Goal: Task Accomplishment & Management: Use online tool/utility

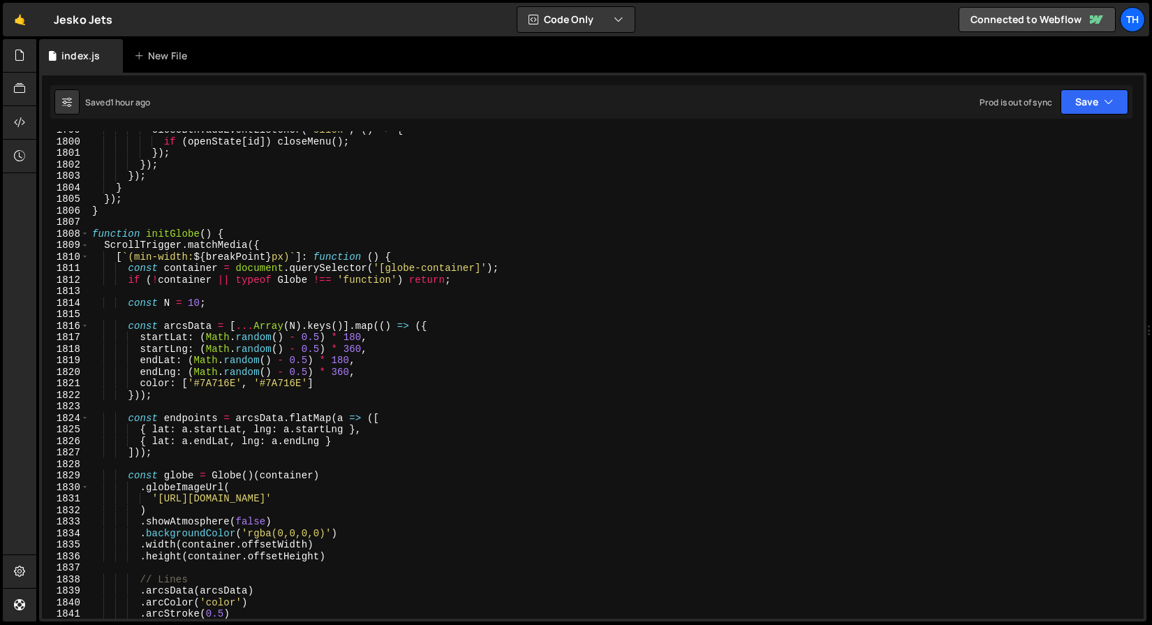
scroll to position [18217, 0]
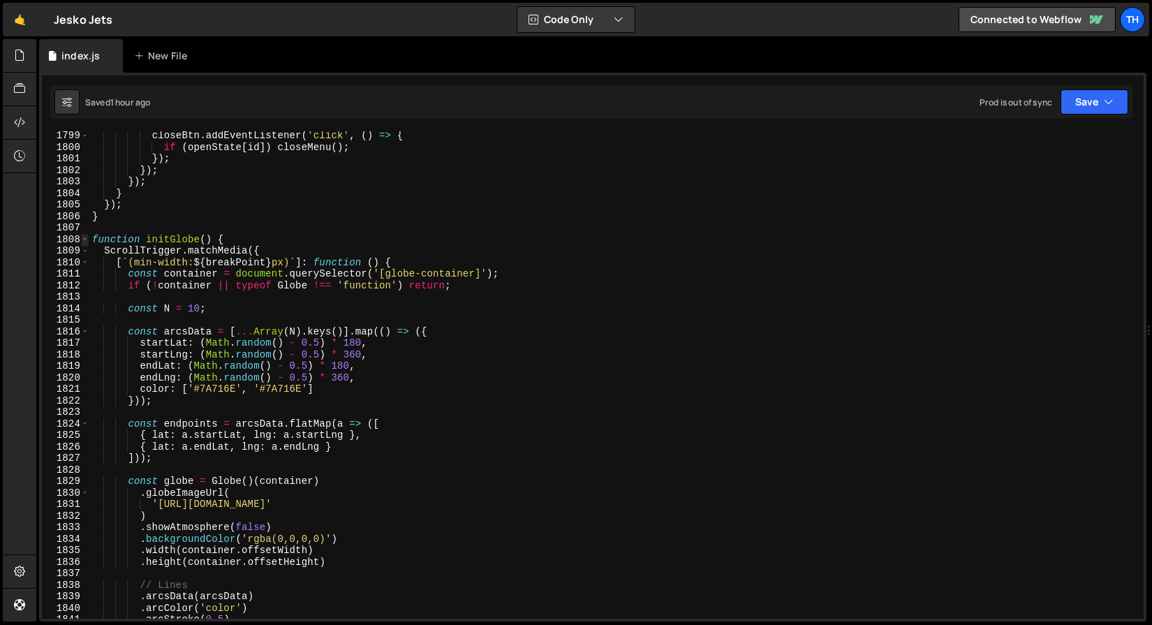
type textarea "}"
click at [84, 239] on span at bounding box center [85, 240] width 8 height 12
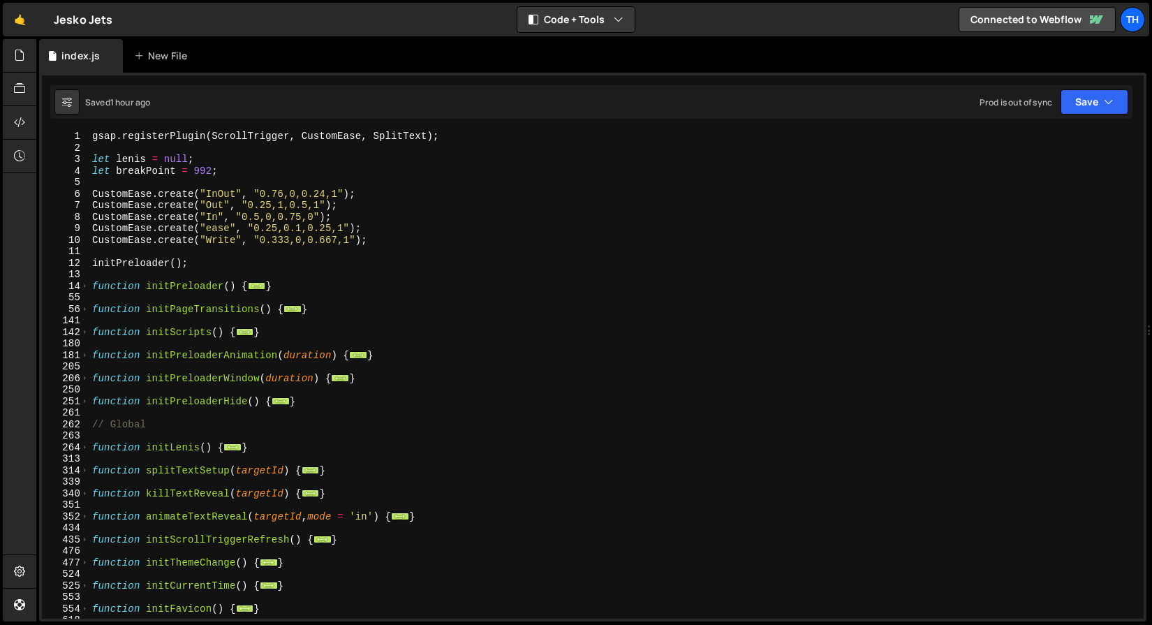
scroll to position [1, 0]
click at [82, 336] on span at bounding box center [85, 333] width 8 height 12
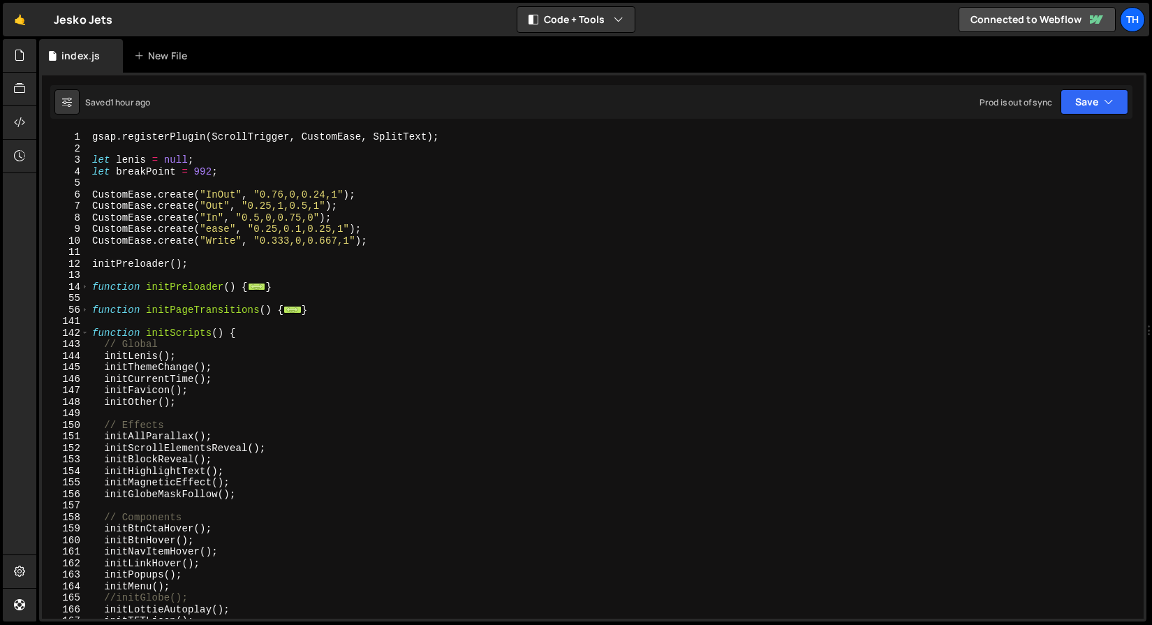
scroll to position [0, 0]
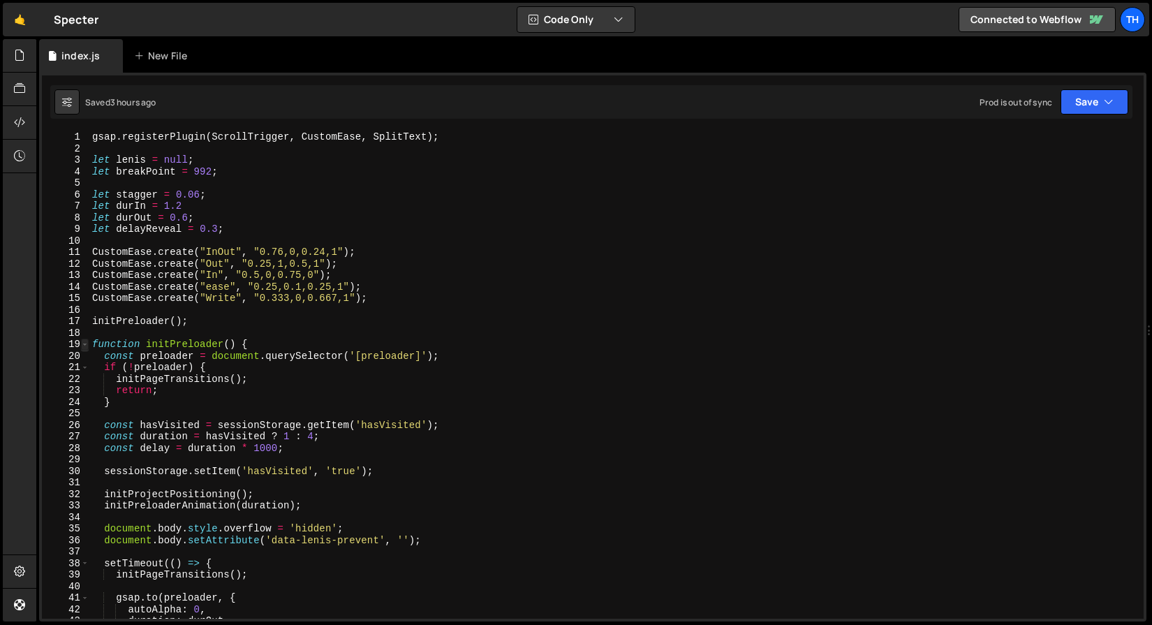
click at [84, 341] on span at bounding box center [85, 345] width 8 height 12
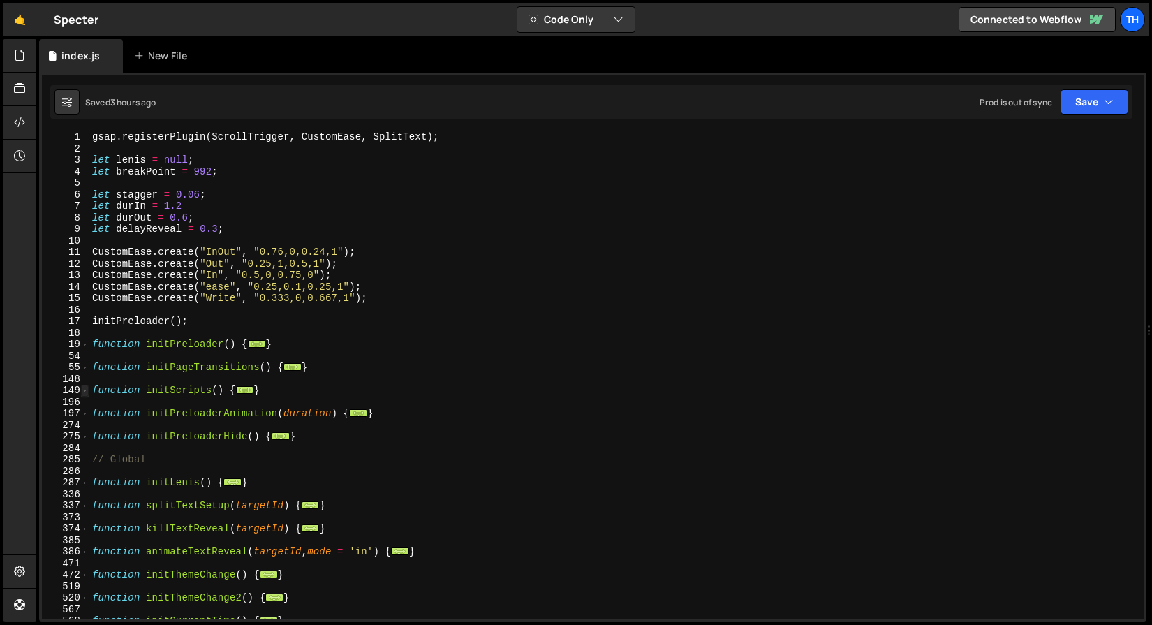
click at [87, 387] on span at bounding box center [85, 391] width 8 height 12
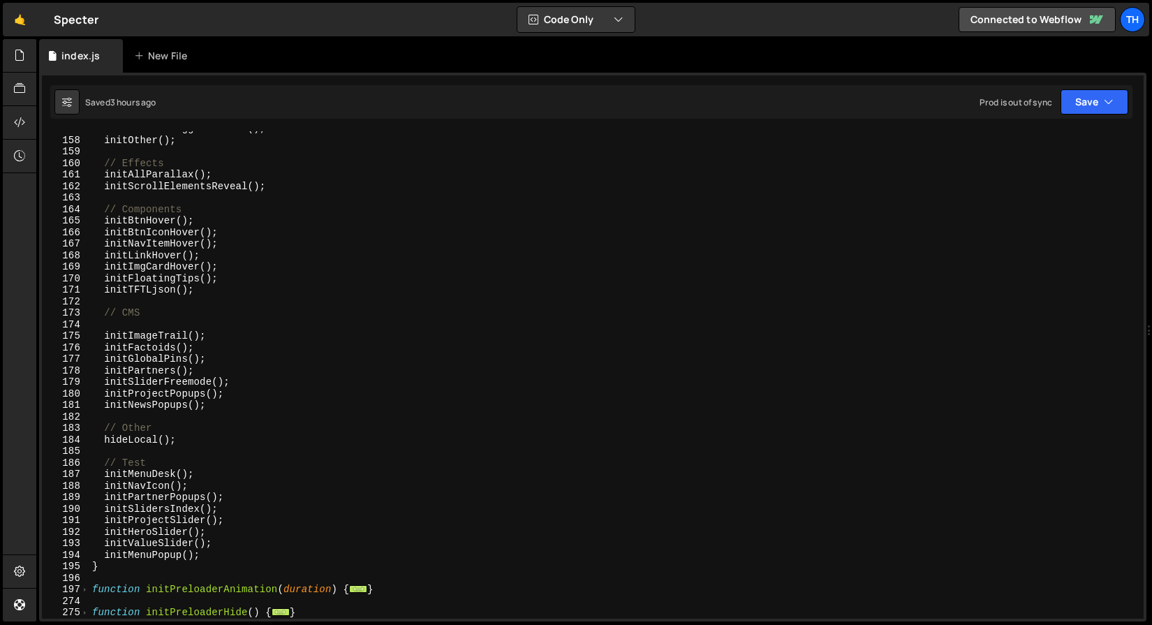
scroll to position [230, 0]
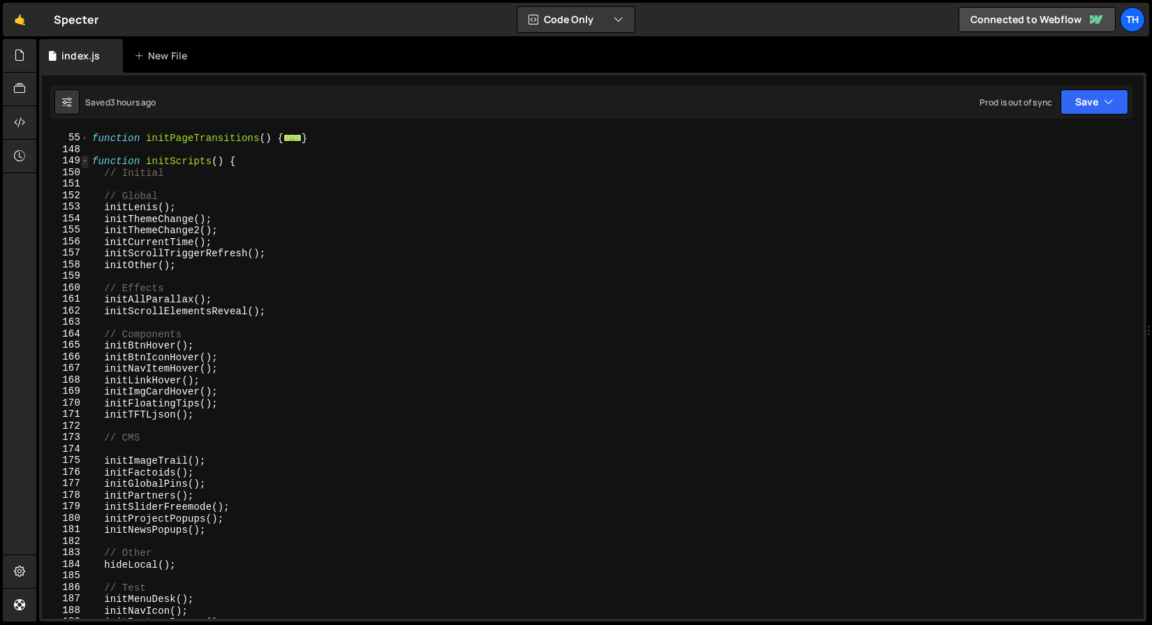
click at [84, 159] on span at bounding box center [85, 161] width 8 height 12
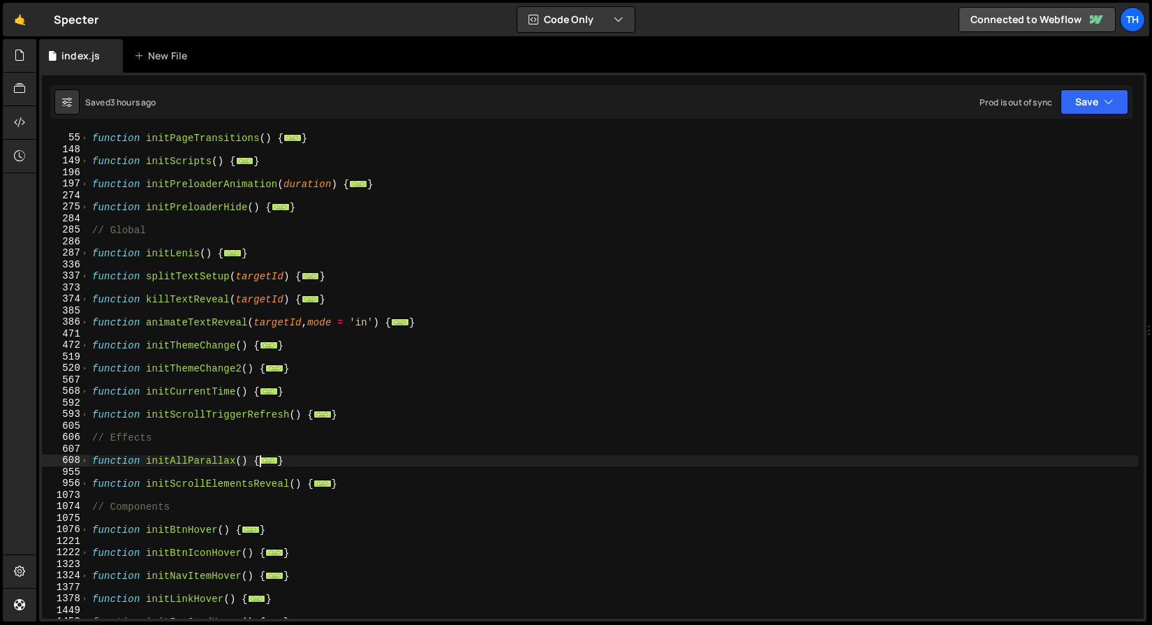
scroll to position [167, 0]
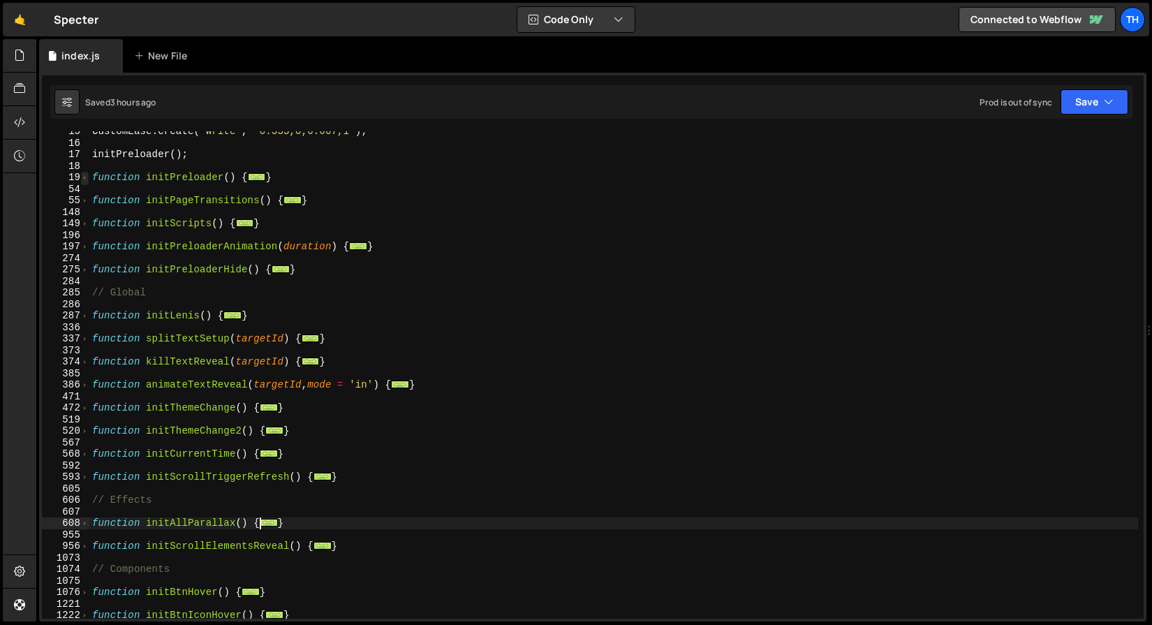
click at [87, 177] on span at bounding box center [85, 178] width 8 height 12
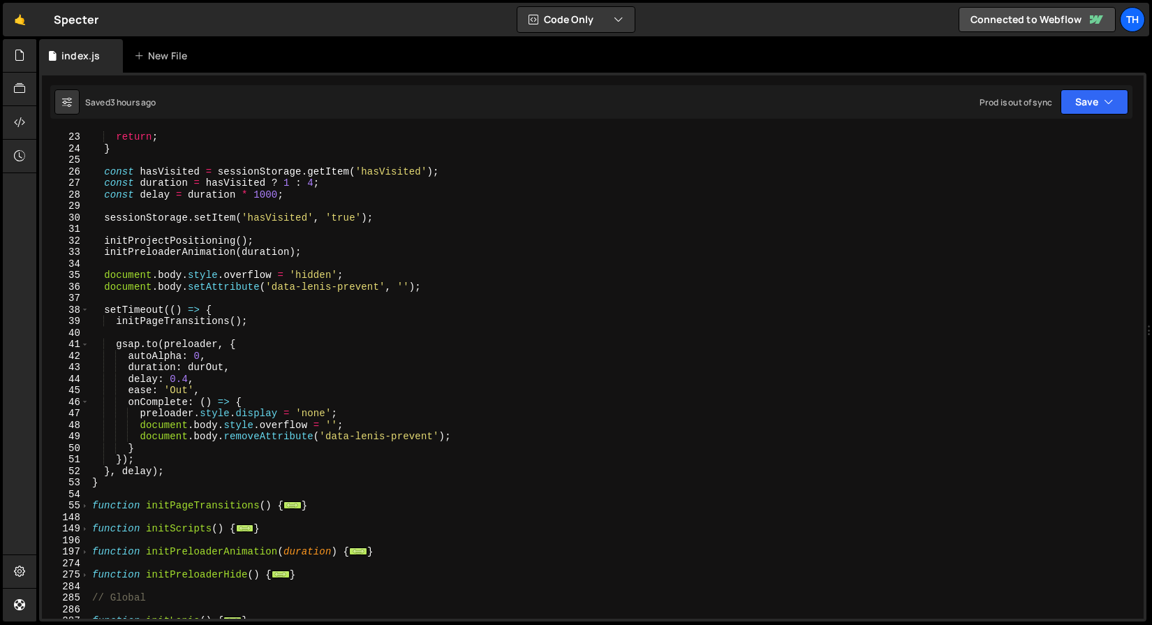
scroll to position [253, 0]
click at [86, 501] on span at bounding box center [85, 506] width 8 height 12
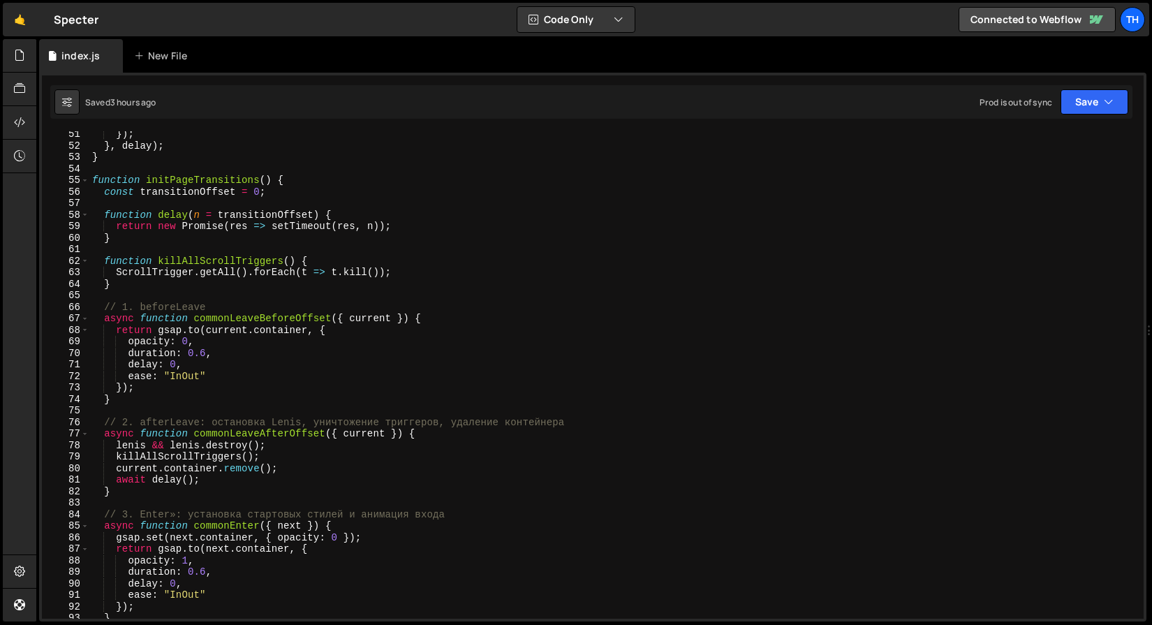
scroll to position [584, 0]
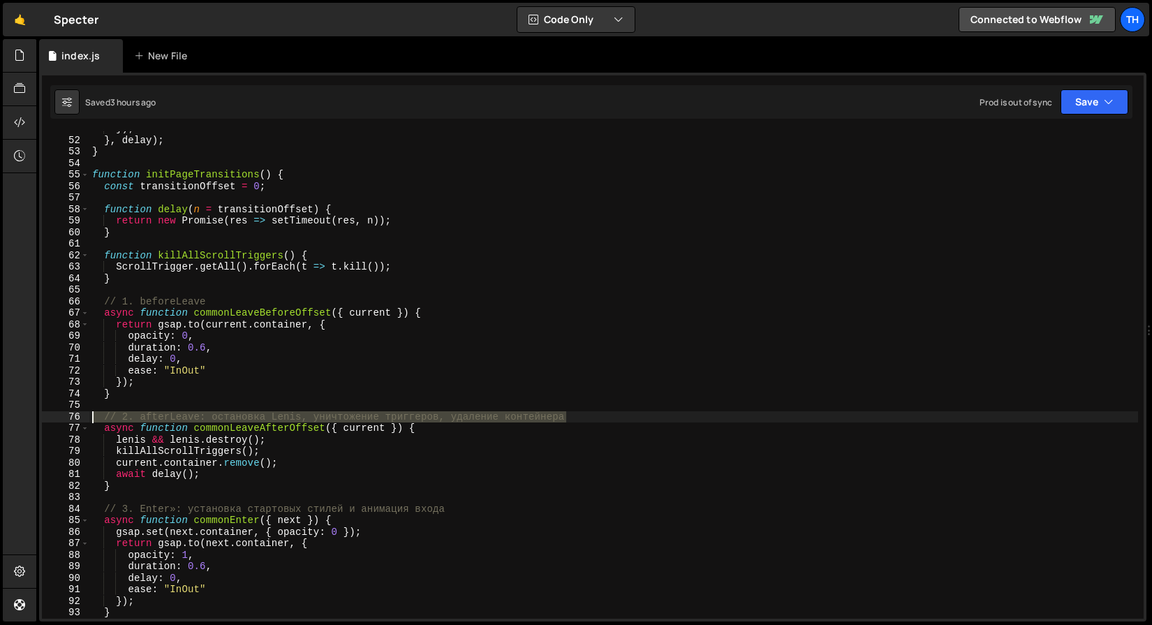
drag, startPoint x: 624, startPoint y: 415, endPoint x: 36, endPoint y: 414, distance: 588.5
click at [36, 414] on div "Hold on a sec... Are you certain you wish to leave this page? Any changes you'v…" at bounding box center [576, 312] width 1152 height 625
type textarea "// 2. afterLeave: остановка Lenis, уничтожение триггеров, удаление контейнера"
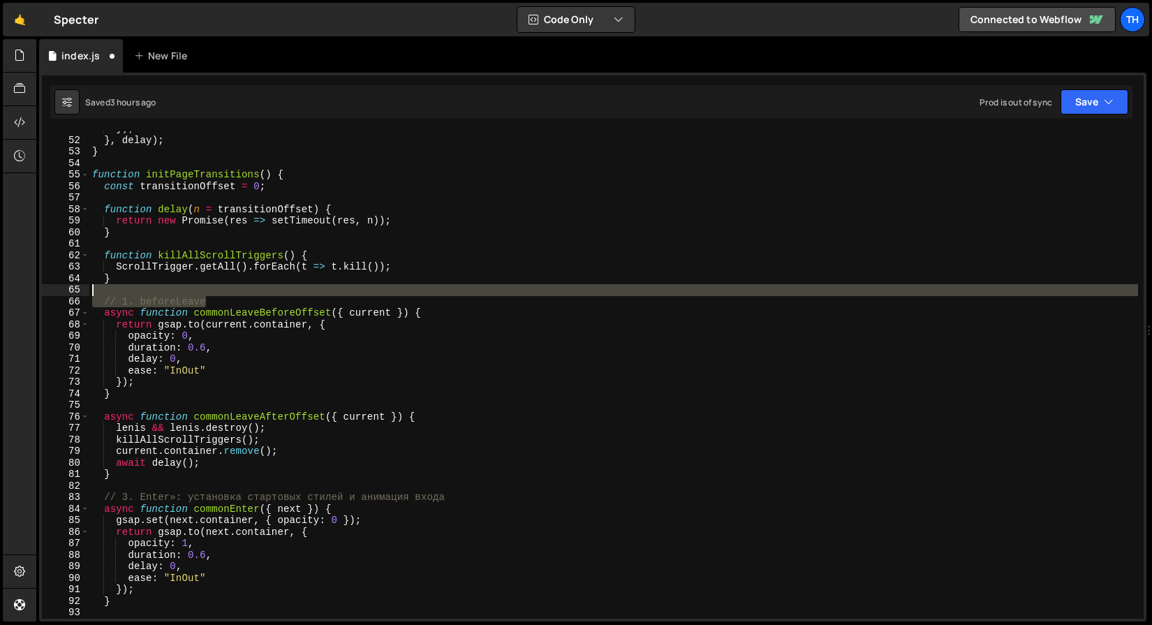
drag, startPoint x: 225, startPoint y: 299, endPoint x: 43, endPoint y: 292, distance: 182.4
click at [43, 292] on div "51 52 53 54 55 56 57 58 59 60 61 62 63 64 65 66 67 68 69 70 71 72 73 74 75 76 7…" at bounding box center [593, 374] width 1102 height 487
type textarea "// 1. beforeLeave"
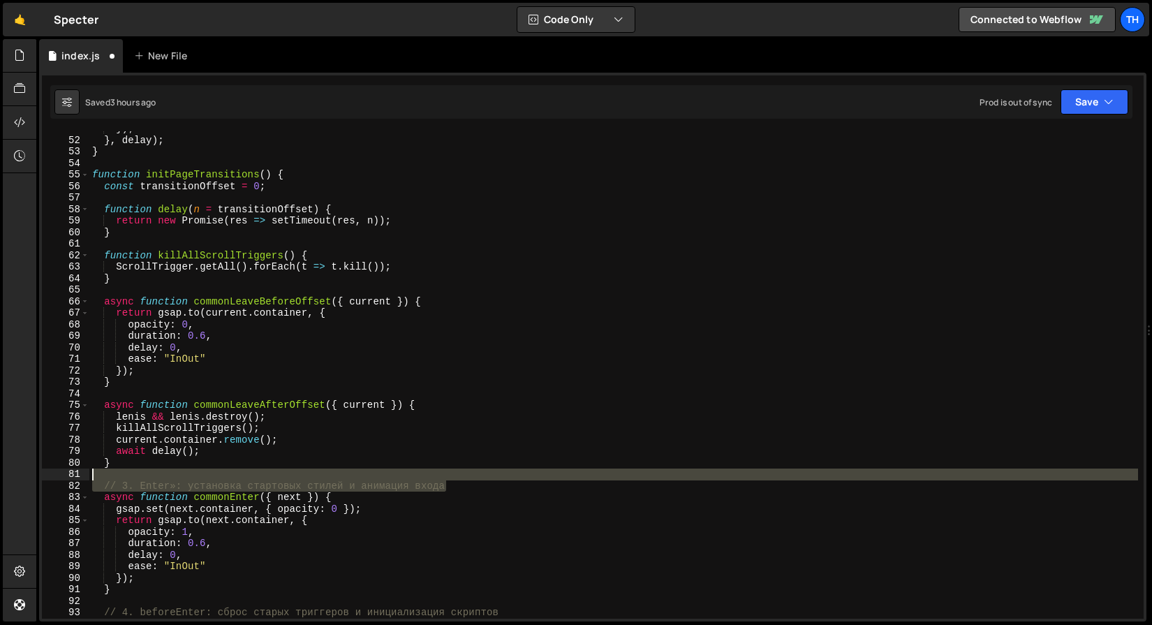
drag, startPoint x: 470, startPoint y: 490, endPoint x: 41, endPoint y: 477, distance: 428.8
click at [41, 477] on div "51 52 53 54 55 56 57 58 59 60 61 62 63 64 65 66 67 68 69 70 71 72 73 74 75 76 7…" at bounding box center [592, 347] width 1107 height 549
type textarea "// 3. Enter»: установка стартовых стилей и анимация входа"
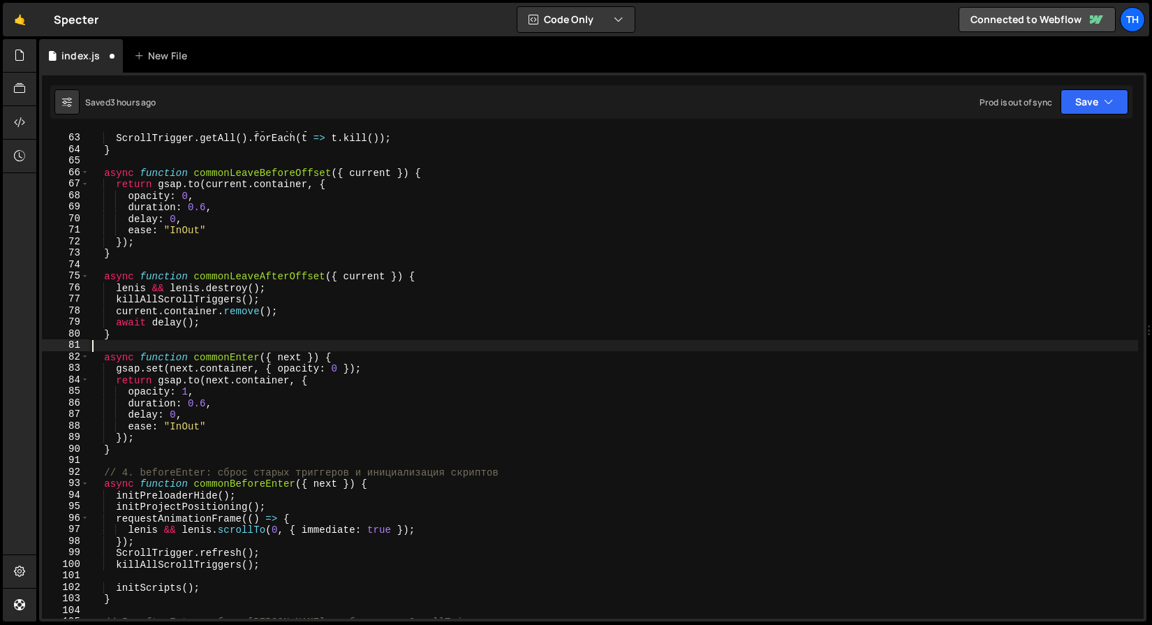
scroll to position [713, 0]
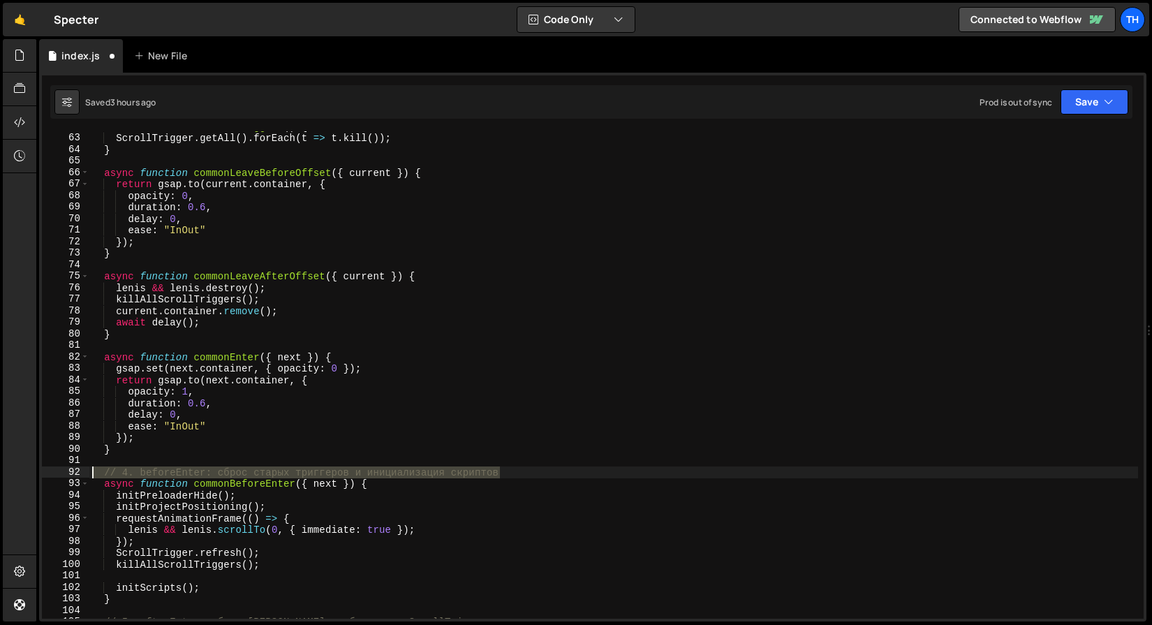
drag, startPoint x: 518, startPoint y: 475, endPoint x: 33, endPoint y: 469, distance: 485.2
click at [33, 469] on div "Hold on a sec... Are you certain you wish to leave this page? Any changes you'v…" at bounding box center [576, 312] width 1152 height 625
type textarea "// 4. beforeEnter: сброс старых триггеров и инициализация скриптов"
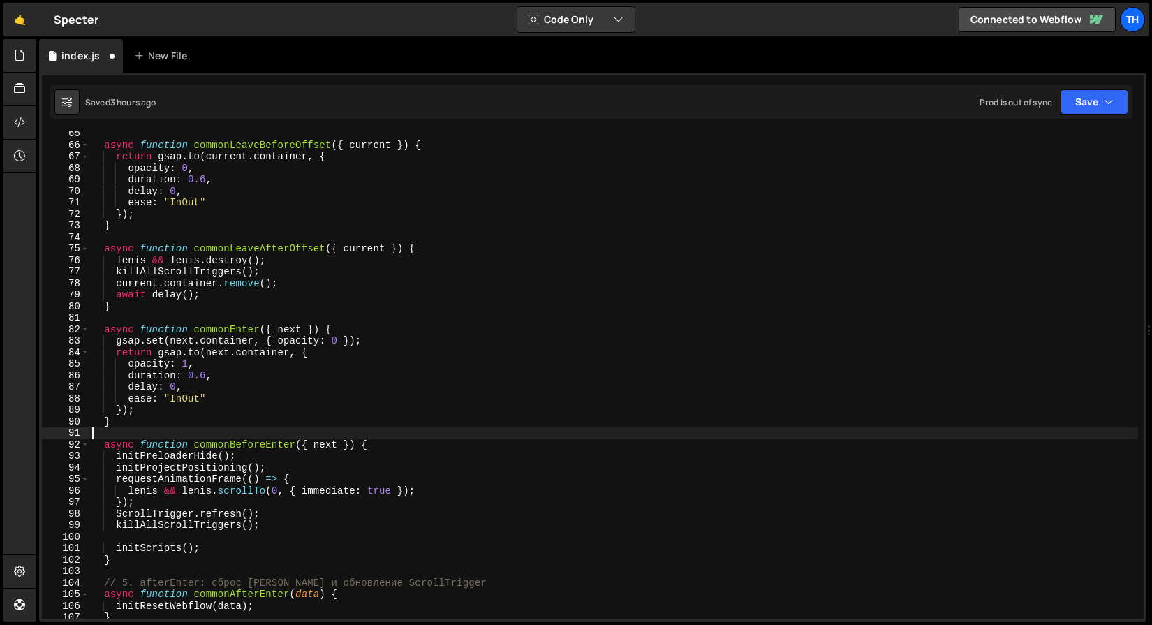
scroll to position [792, 0]
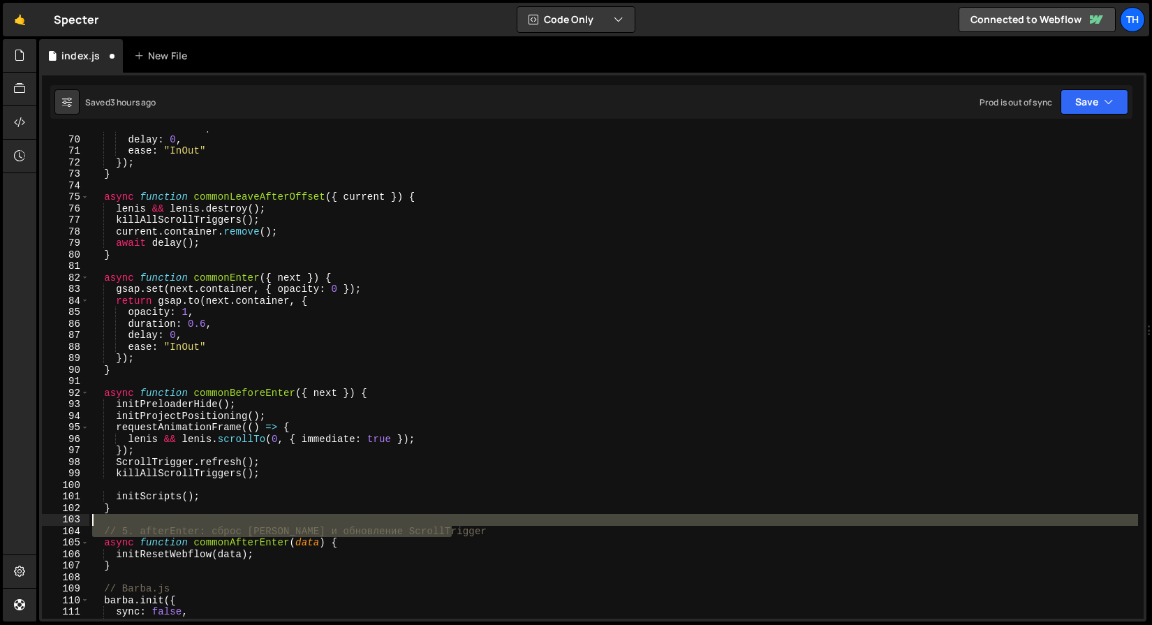
drag, startPoint x: 476, startPoint y: 534, endPoint x: -39, endPoint y: 520, distance: 515.4
click at [0, 520] on html "Projects [GEOGRAPHIC_DATA] Blog Th Projects Your Teams Invite team member Accou…" at bounding box center [576, 312] width 1152 height 625
type textarea "// 5. afterEnter: сброс [PERSON_NAME] и обновление ScrollTrigger"
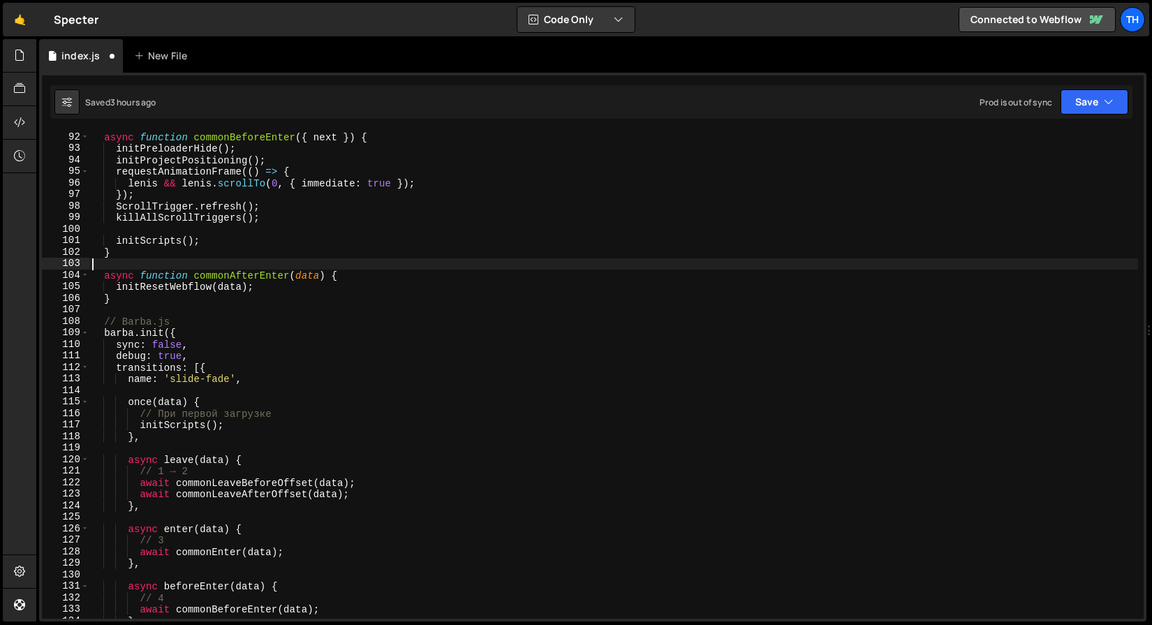
scroll to position [1049, 0]
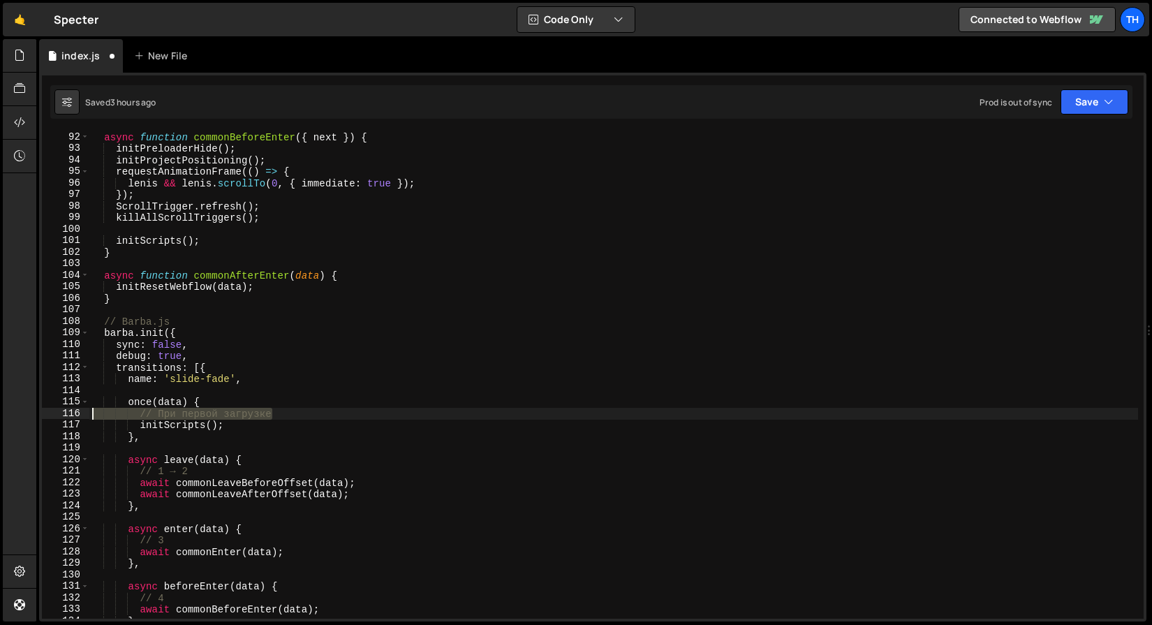
drag, startPoint x: 311, startPoint y: 413, endPoint x: -39, endPoint y: 419, distance: 350.5
click at [0, 419] on html "Projects [GEOGRAPHIC_DATA] Blog Th Projects Your Teams Invite team member Accou…" at bounding box center [576, 312] width 1152 height 625
type textarea "// При первой загрузке"
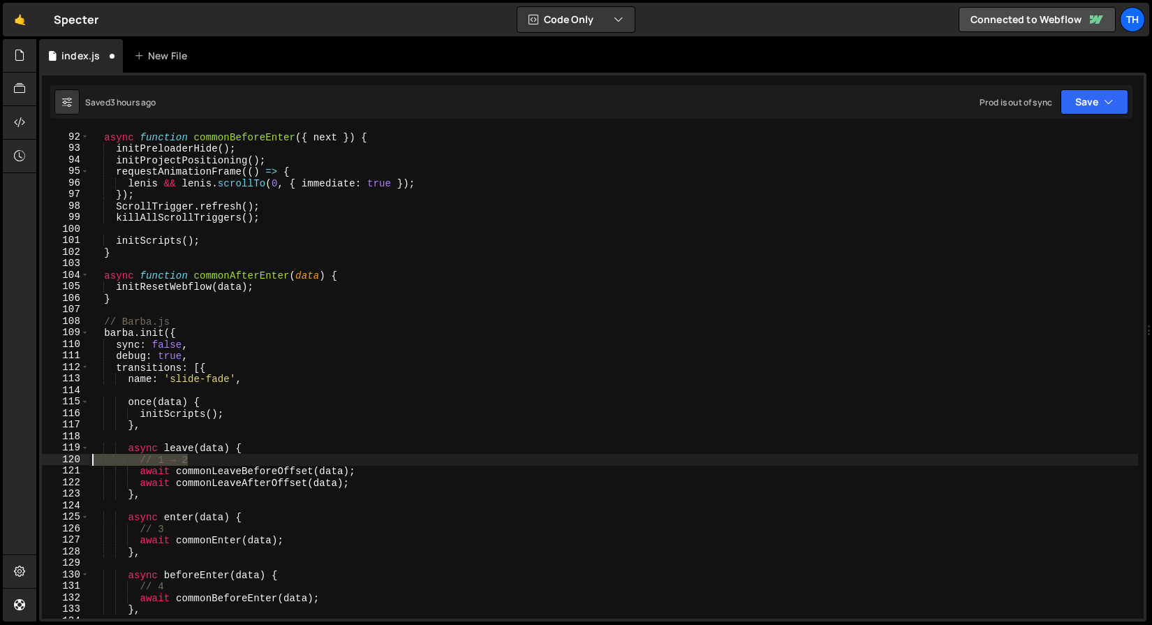
drag, startPoint x: 82, startPoint y: 449, endPoint x: -39, endPoint y: 459, distance: 121.9
click at [0, 459] on html "Projects [GEOGRAPHIC_DATA] Blog Th Projects Your Teams Invite team member Accou…" at bounding box center [576, 312] width 1152 height 625
type textarea "// 1 → 2"
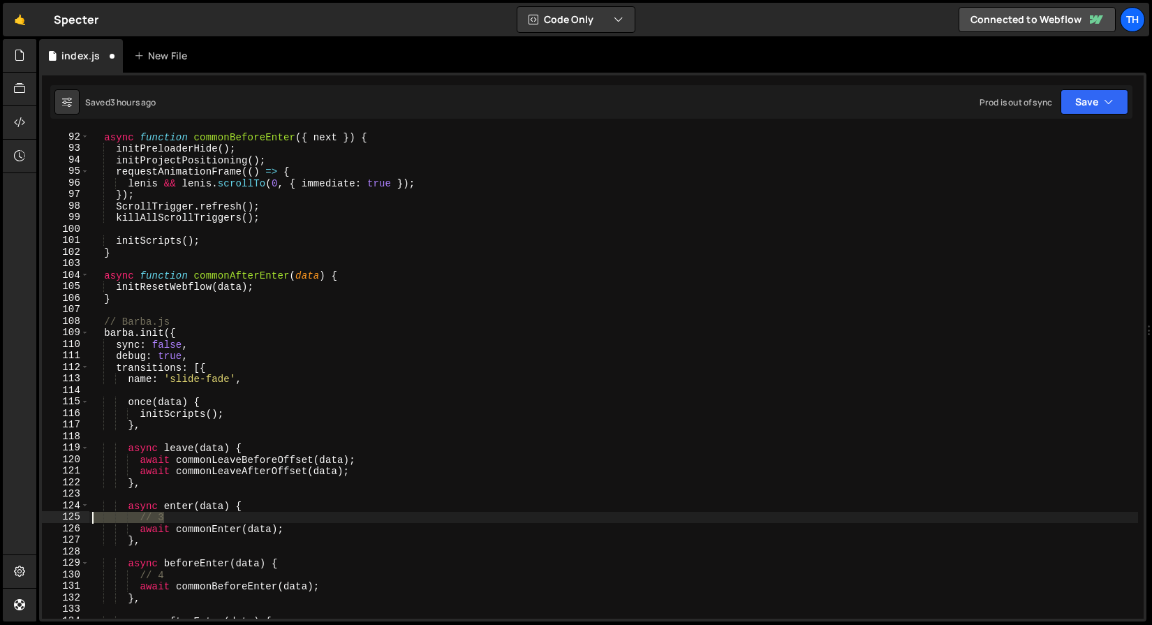
drag, startPoint x: 269, startPoint y: 519, endPoint x: -6, endPoint y: 516, distance: 274.4
click at [0, 516] on html "Projects [GEOGRAPHIC_DATA] Blog Th Projects Your Teams Invite team member Accou…" at bounding box center [576, 312] width 1152 height 625
type textarea "// 3"
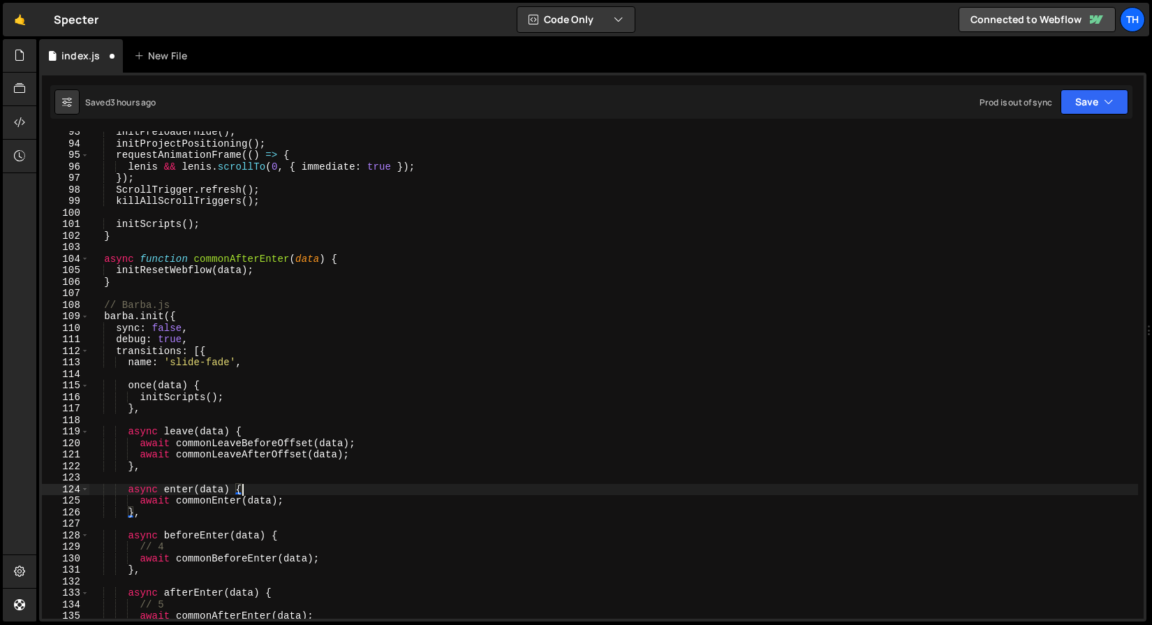
scroll to position [1064, 0]
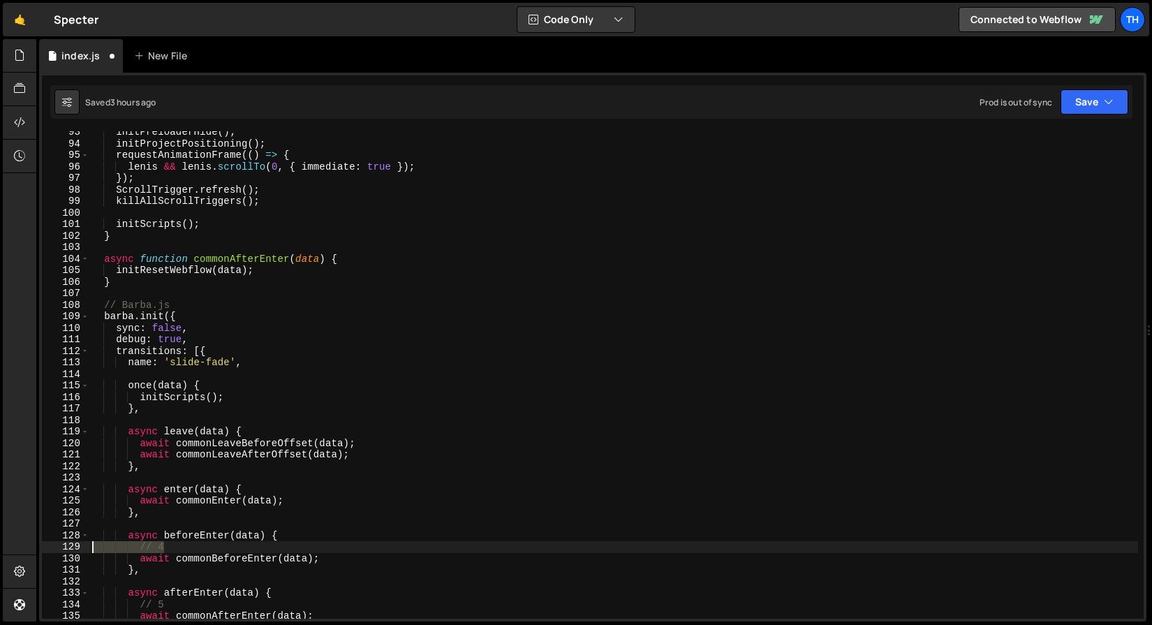
drag, startPoint x: 205, startPoint y: 548, endPoint x: -34, endPoint y: 544, distance: 238.8
click at [0, 544] on html "Projects [GEOGRAPHIC_DATA] Blog Th Projects Your Teams Invite team member Accou…" at bounding box center [576, 312] width 1152 height 625
type textarea "// 4"
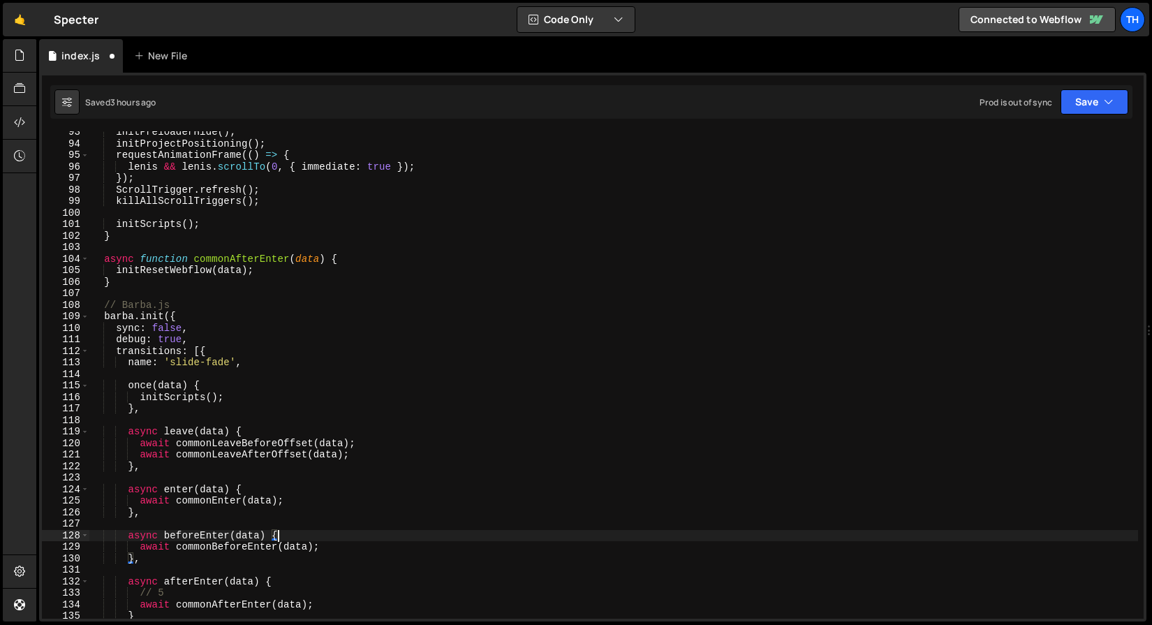
scroll to position [1075, 0]
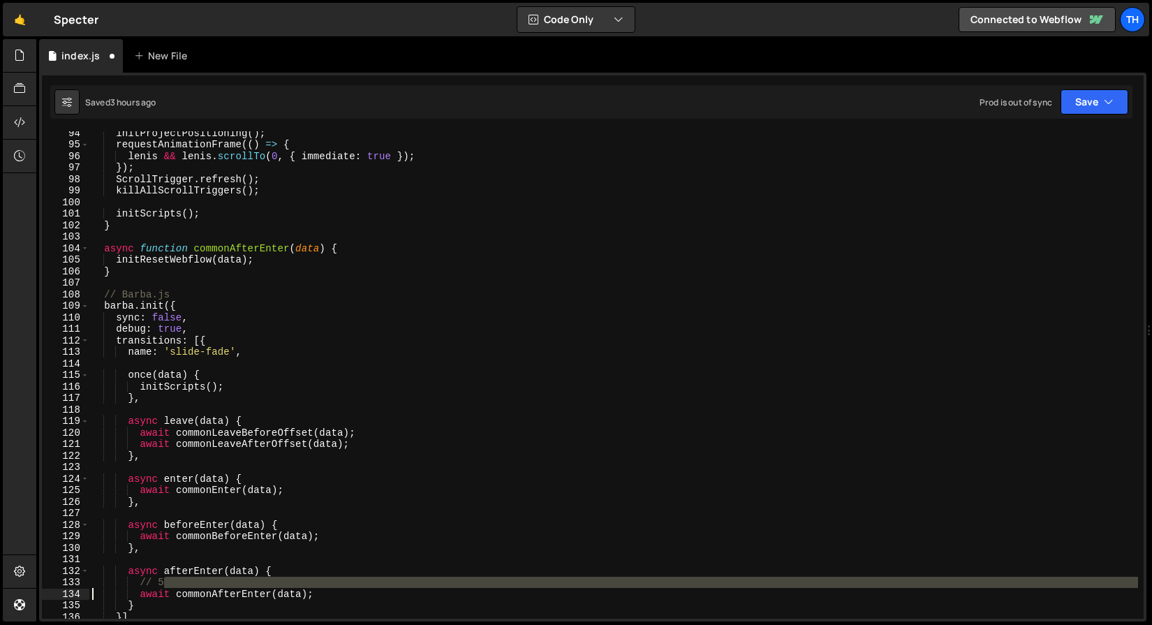
drag, startPoint x: 189, startPoint y: 580, endPoint x: -15, endPoint y: 595, distance: 204.4
click at [0, 595] on html "Projects [GEOGRAPHIC_DATA] Blog Th Projects Your Teams Invite team member Accou…" at bounding box center [576, 312] width 1152 height 625
click at [175, 587] on div "initProjectPositioning ( ) ; requestAnimationFrame (( ) => { [PERSON_NAME] && […" at bounding box center [613, 374] width 1049 height 487
type textarea "// 5"
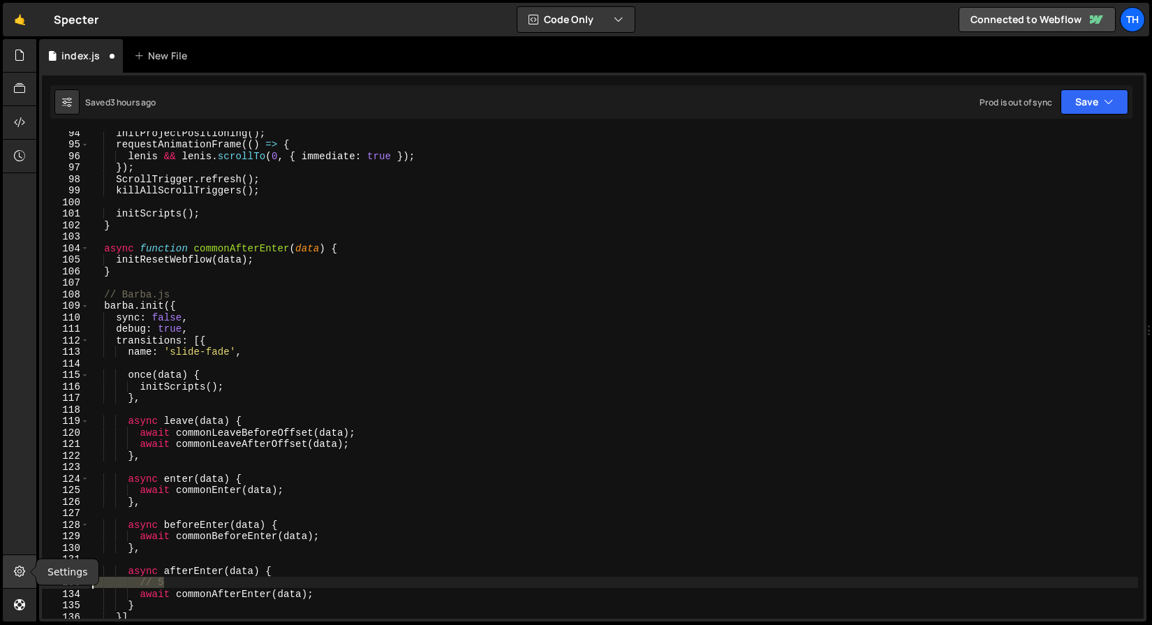
drag, startPoint x: 237, startPoint y: 585, endPoint x: 34, endPoint y: 578, distance: 204.0
click at [34, 578] on div "Hold on a sec... Are you certain you wish to leave this page? Any changes you'v…" at bounding box center [576, 312] width 1152 height 625
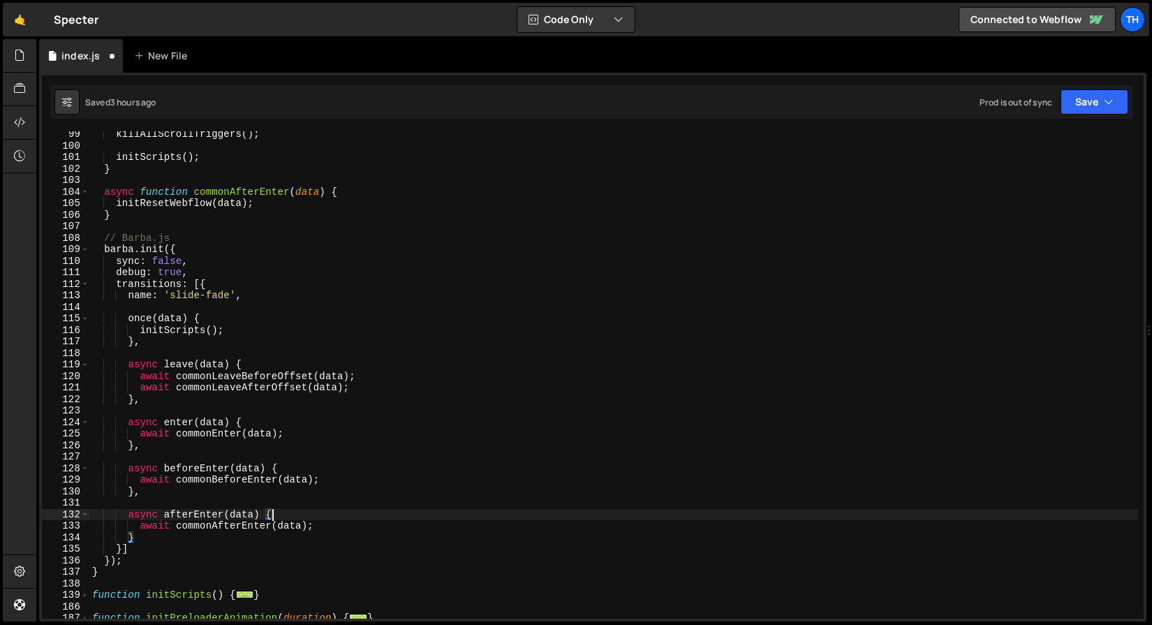
scroll to position [1282, 0]
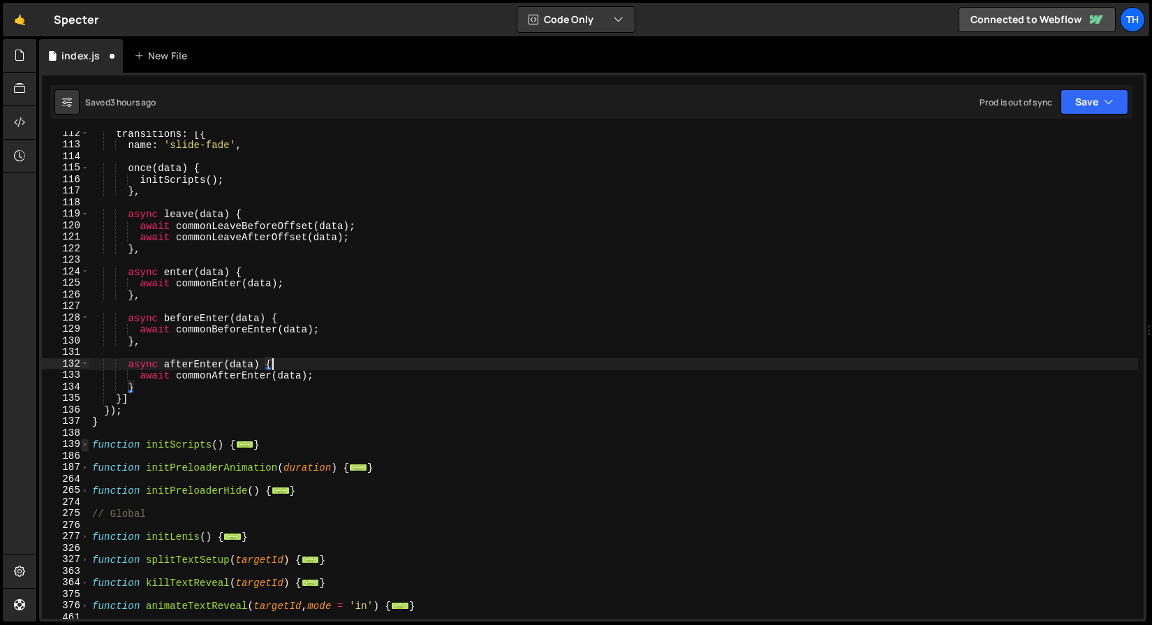
click at [82, 442] on span at bounding box center [85, 444] width 8 height 12
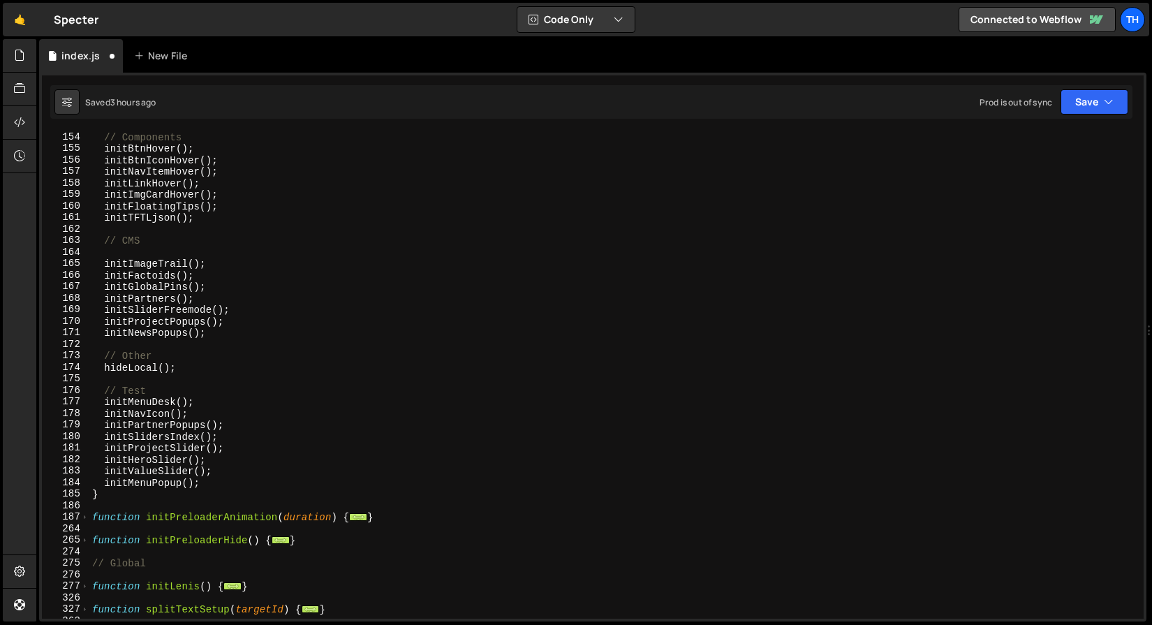
scroll to position [1763, 0]
click at [86, 515] on span at bounding box center [85, 517] width 8 height 12
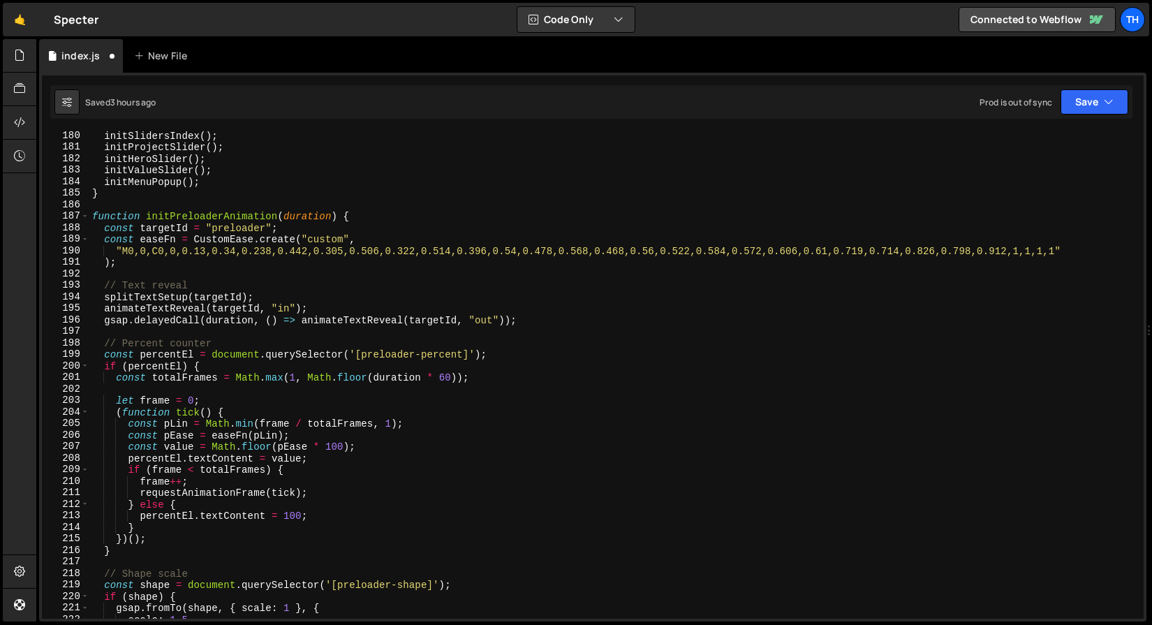
scroll to position [2063, 0]
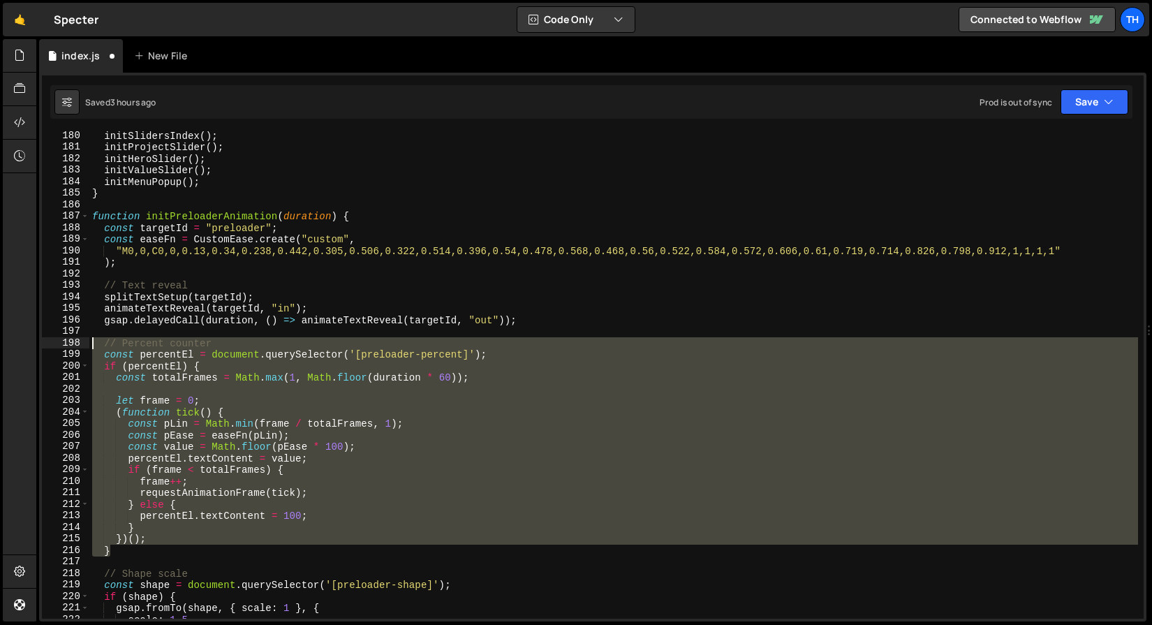
drag, startPoint x: 142, startPoint y: 550, endPoint x: -39, endPoint y: 343, distance: 275.6
click at [0, 343] on html "Projects [GEOGRAPHIC_DATA] Blog Th Projects Your Teams Invite team member Accou…" at bounding box center [576, 312] width 1152 height 625
click at [165, 410] on div "initSlidersIndex ( ) ; initProjectSlider ( ) ; initHeroSlider ( ) ; initValueSl…" at bounding box center [613, 374] width 1049 height 487
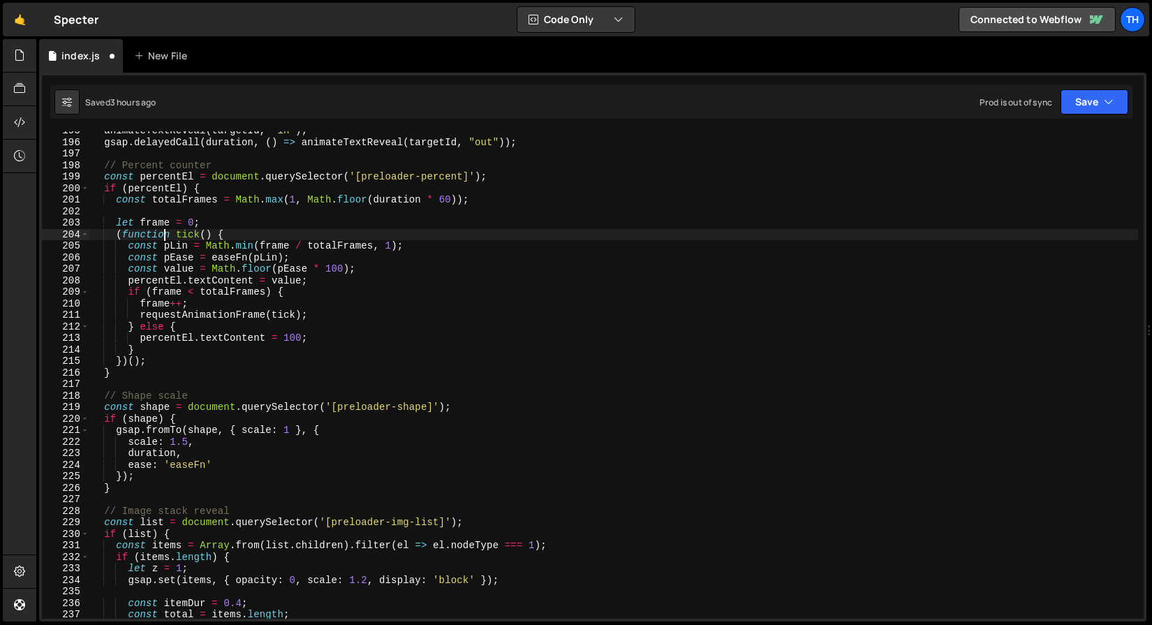
scroll to position [2318, 0]
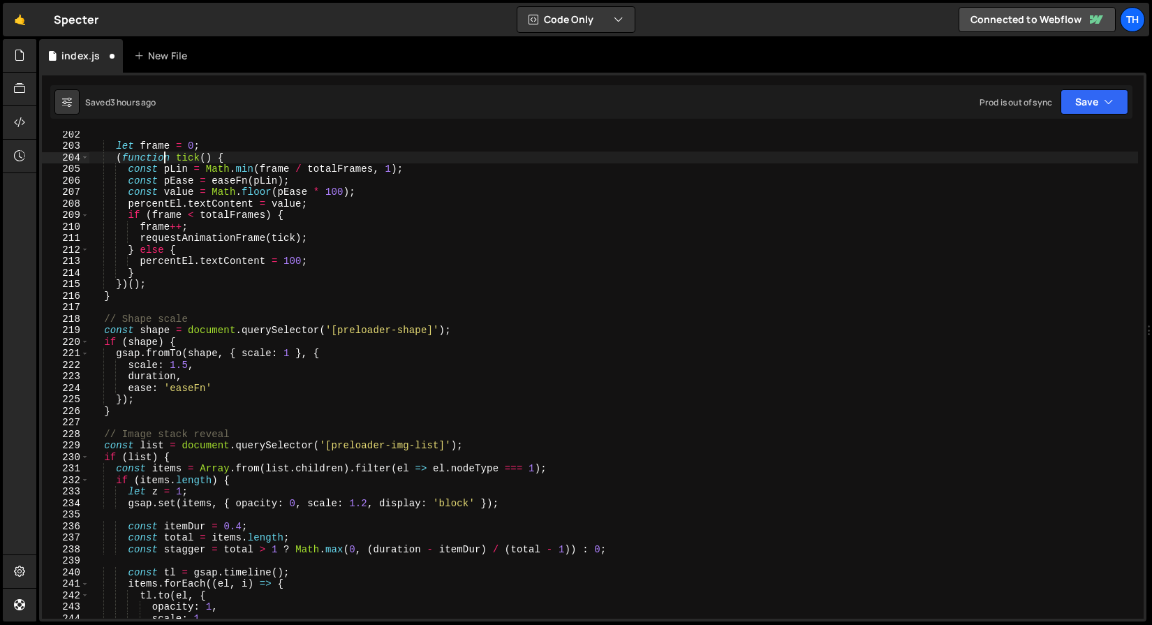
click at [180, 390] on div "let frame = 0 ; ( function tick ( ) { const pLin = Math . min ( frame / totalFr…" at bounding box center [613, 383] width 1049 height 510
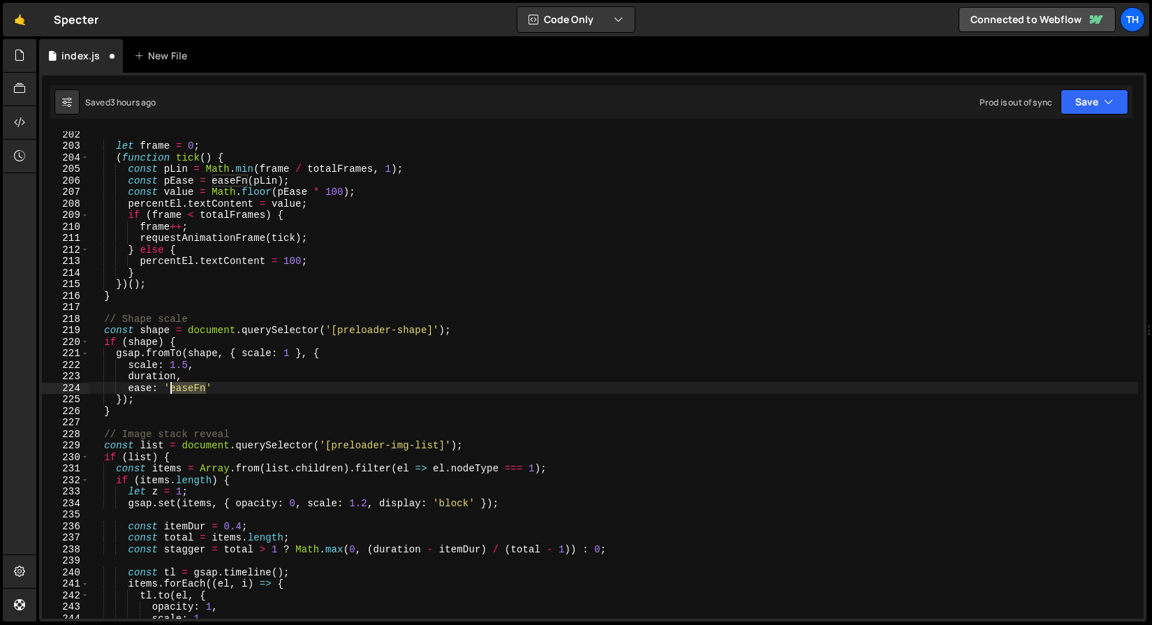
click at [180, 390] on div "let frame = 0 ; ( function tick ( ) { const pLin = Math . min ( frame / totalFr…" at bounding box center [613, 383] width 1049 height 510
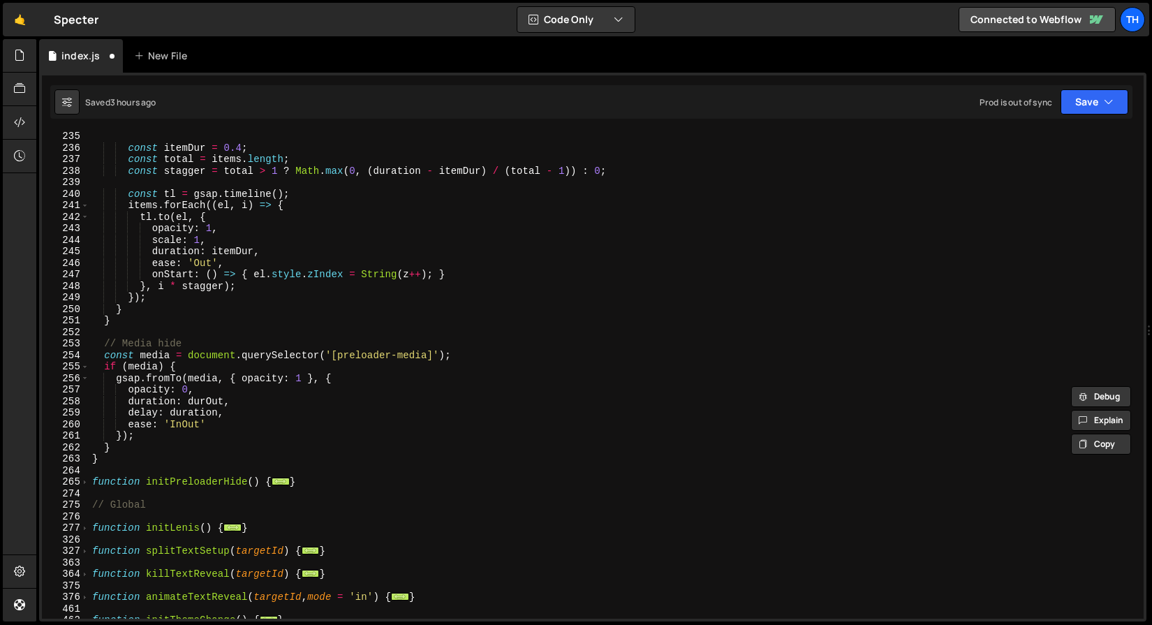
scroll to position [2701, 0]
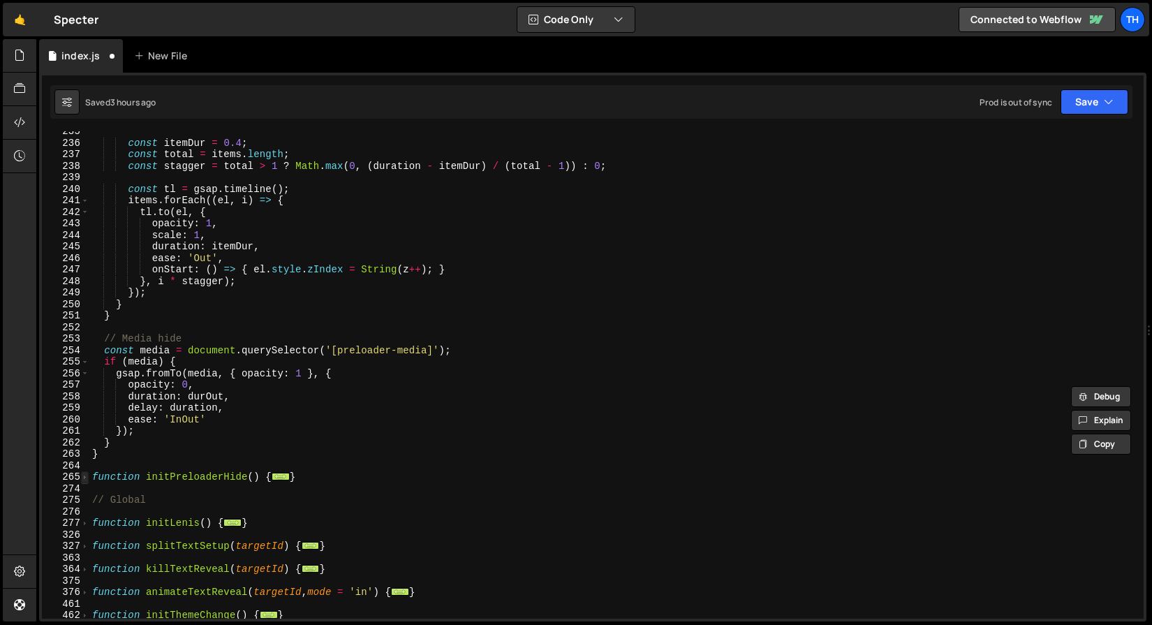
click at [88, 475] on span at bounding box center [85, 477] width 8 height 12
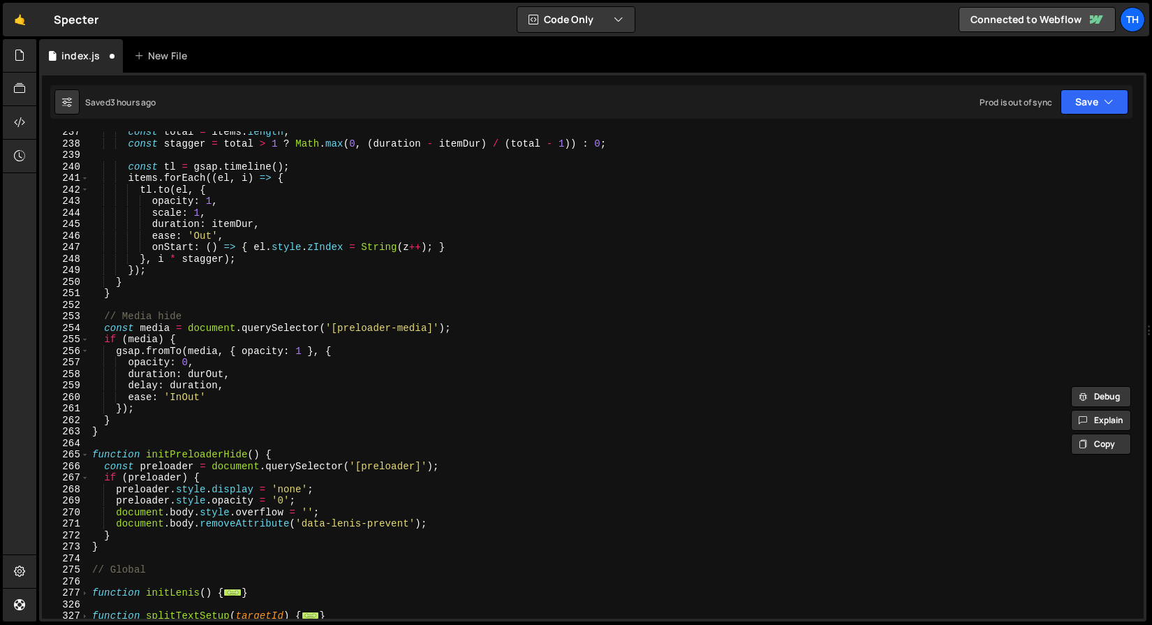
scroll to position [2959, 0]
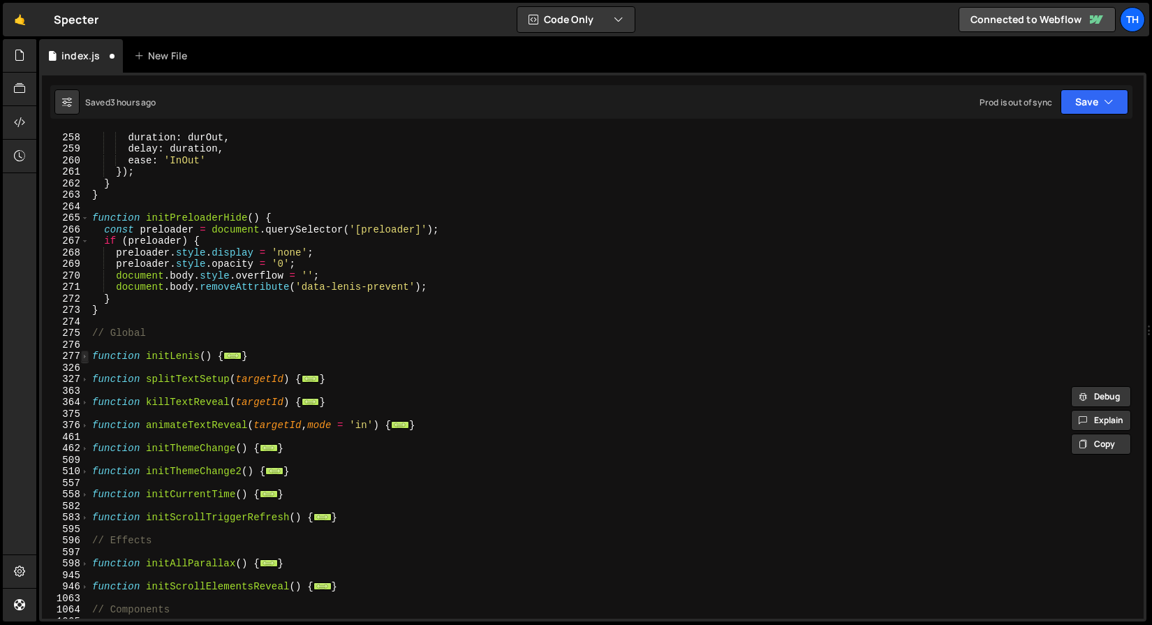
click at [85, 357] on span at bounding box center [85, 356] width 8 height 12
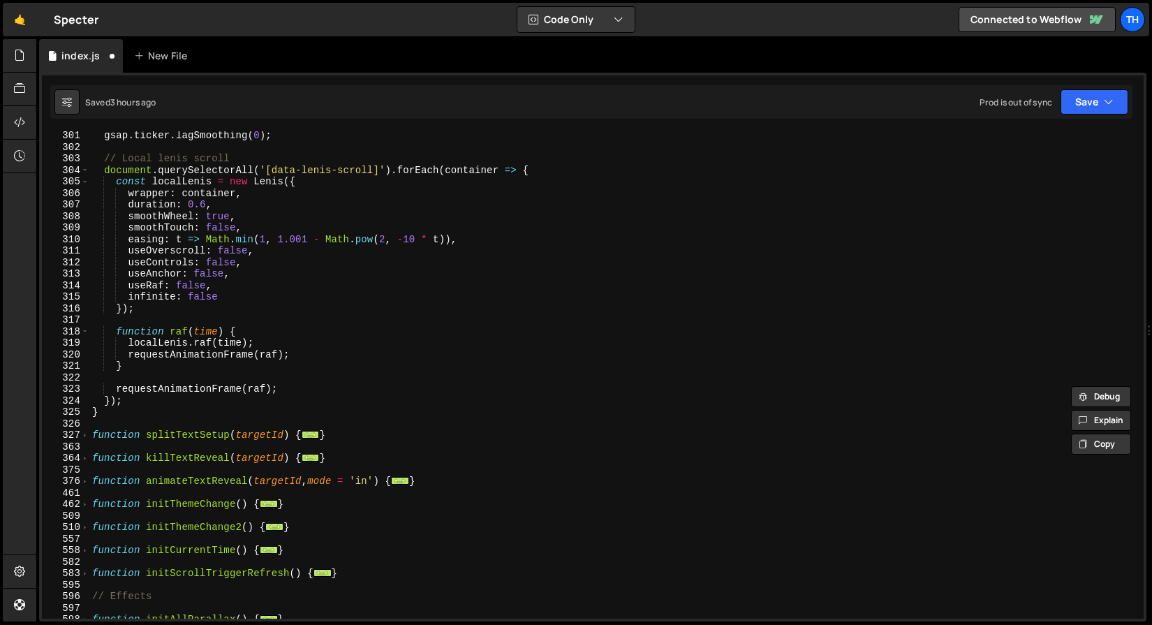
scroll to position [3534, 0]
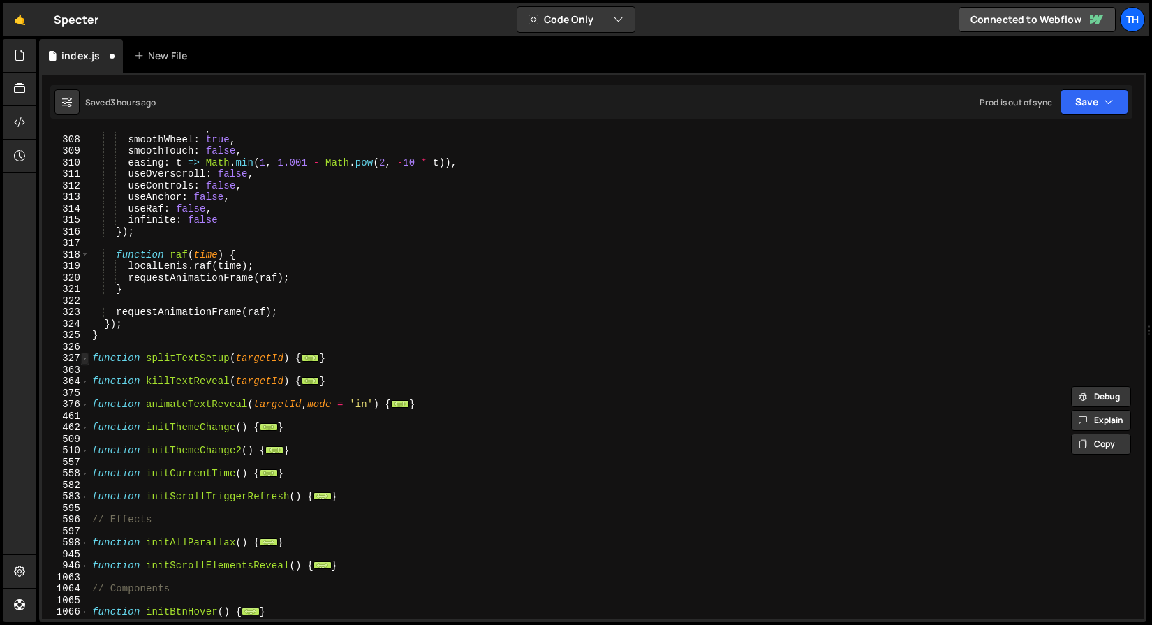
click at [82, 363] on span at bounding box center [85, 359] width 8 height 12
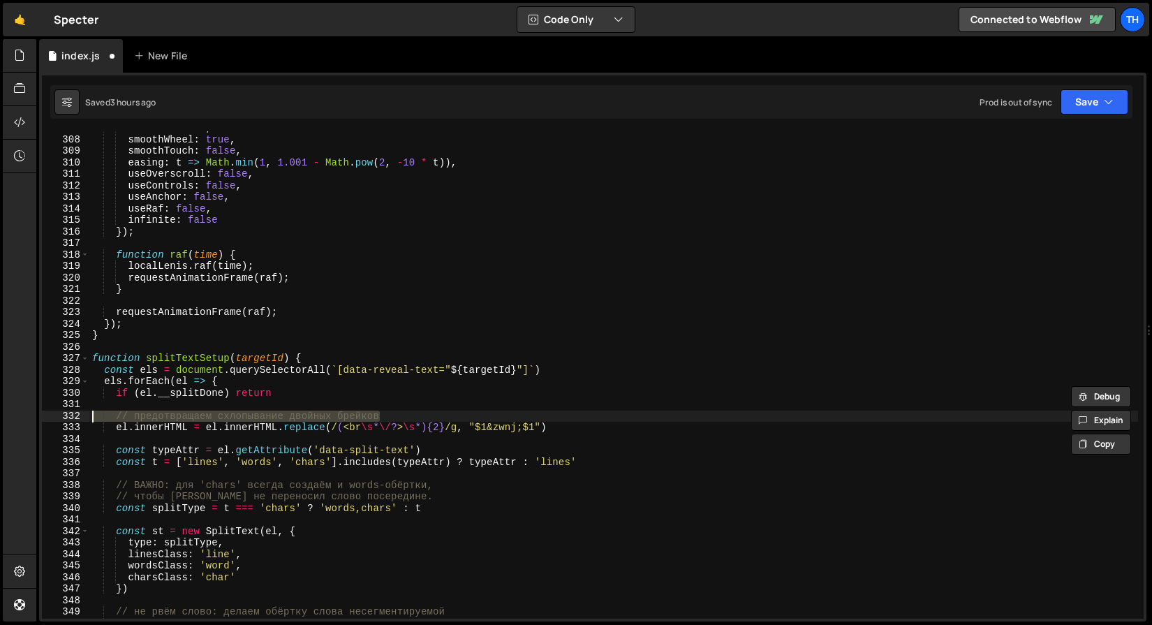
drag, startPoint x: 430, startPoint y: 412, endPoint x: 71, endPoint y: 419, distance: 358.9
click at [71, 419] on div "ease: 'easeFn' 307 308 309 310 311 312 313 314 315 316 317 318 319 320 321 322 …" at bounding box center [593, 374] width 1102 height 487
type textarea "// предотвращаем схлопывание двойных брейков"
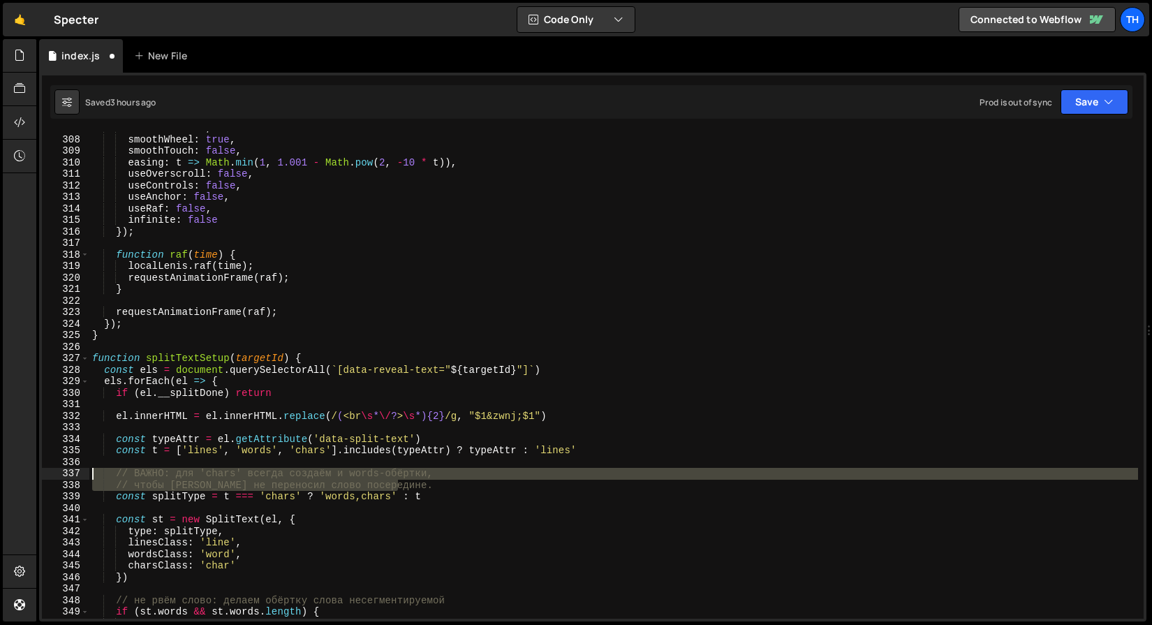
drag, startPoint x: 453, startPoint y: 489, endPoint x: -39, endPoint y: 475, distance: 492.4
click at [0, 475] on html "Projects [GEOGRAPHIC_DATA] Blog Th Projects Your Teams Invite team member Accou…" at bounding box center [576, 312] width 1152 height 625
type textarea "// ВАЖНО: для 'chars' всегда создаём и words-обёртки, // чтобы браузер не перен…"
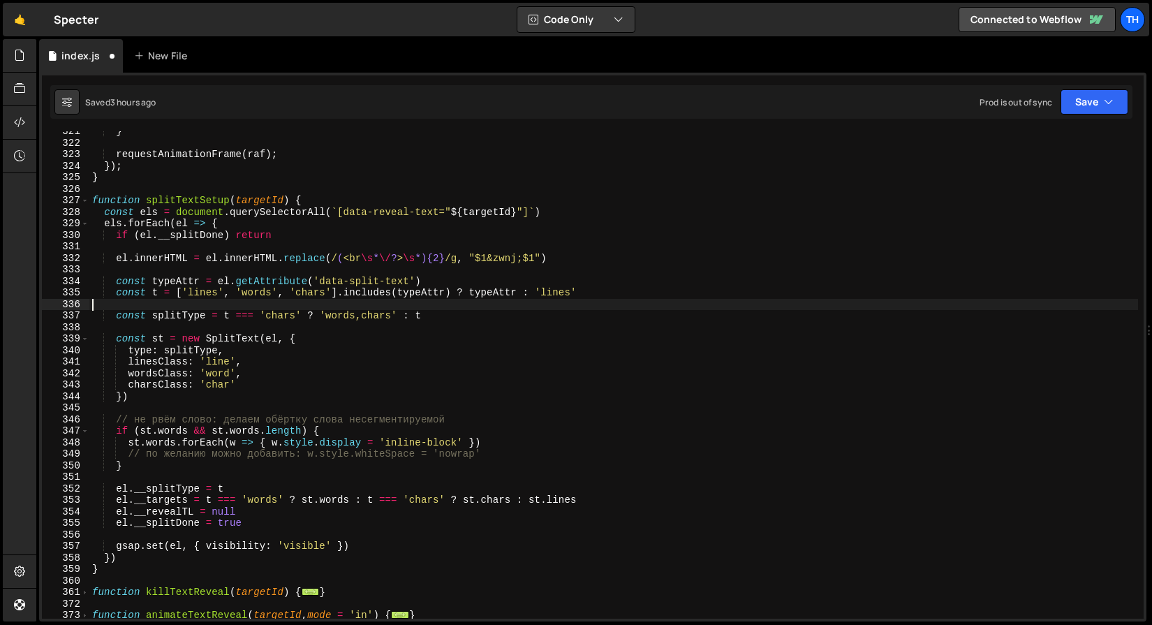
scroll to position [3692, 0]
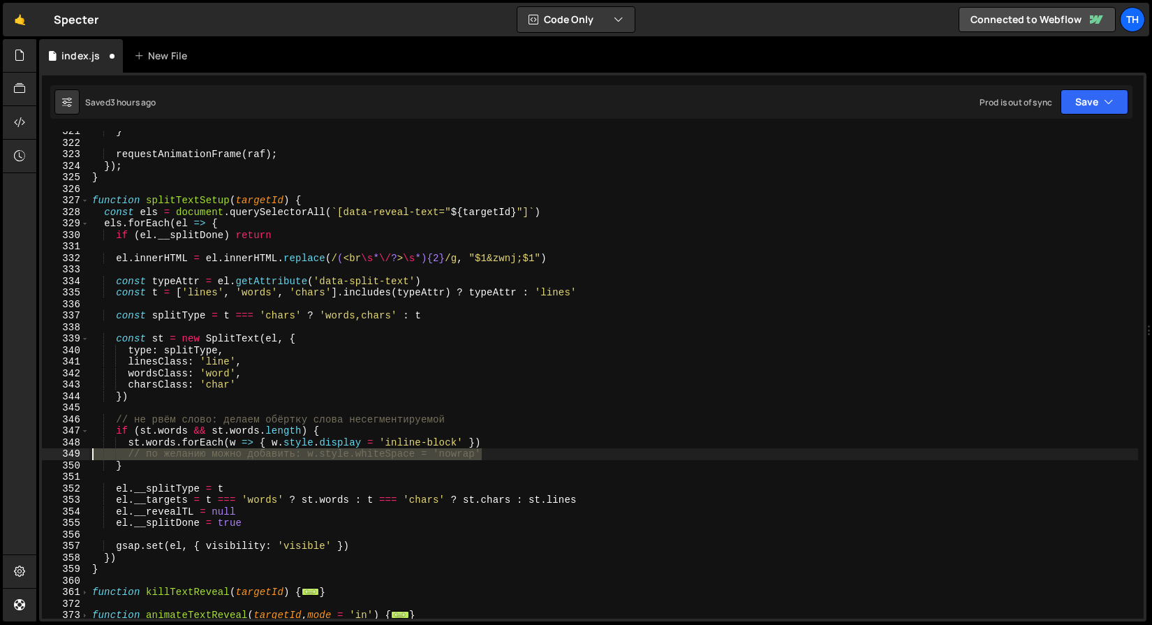
drag, startPoint x: 519, startPoint y: 455, endPoint x: 8, endPoint y: 451, distance: 511.0
click at [8, 451] on div "Hold on a sec... Are you certain you wish to leave this page? Any changes you'v…" at bounding box center [576, 312] width 1152 height 625
type textarea "// по желанию можно добавить: w.style.whiteSpace = 'nowrap'"
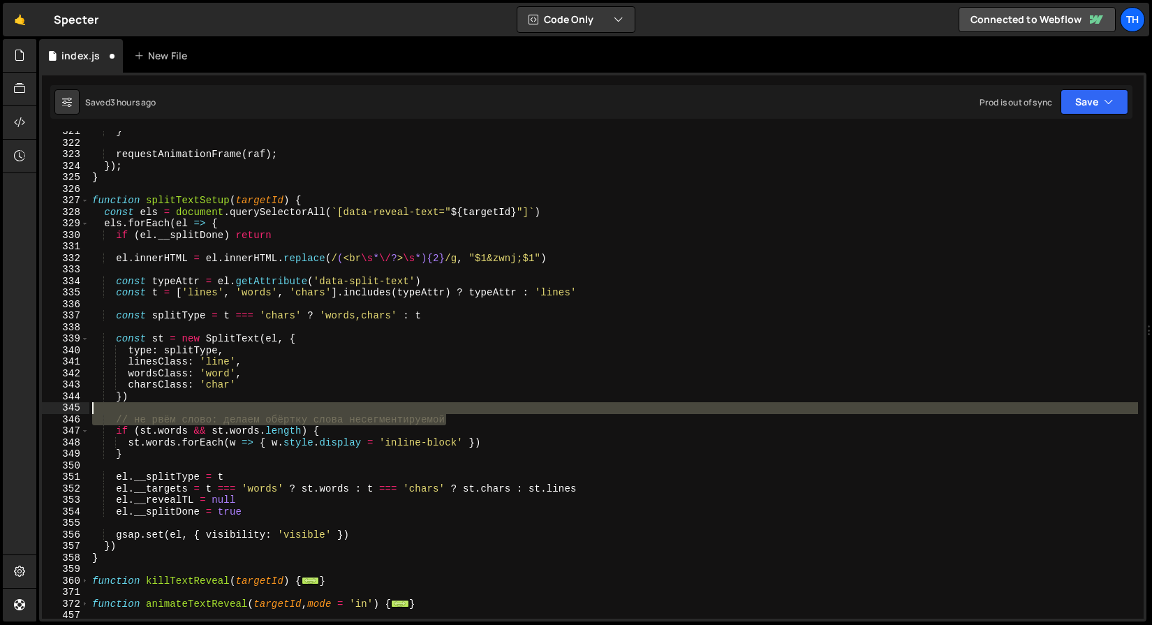
drag, startPoint x: 489, startPoint y: 419, endPoint x: -39, endPoint y: 408, distance: 527.9
click at [0, 408] on html "Projects [GEOGRAPHIC_DATA] Blog Th Projects Your Teams Invite team member Accou…" at bounding box center [576, 312] width 1152 height 625
type textarea "// не рвём слово: делаем обёртку слова несегментируемой"
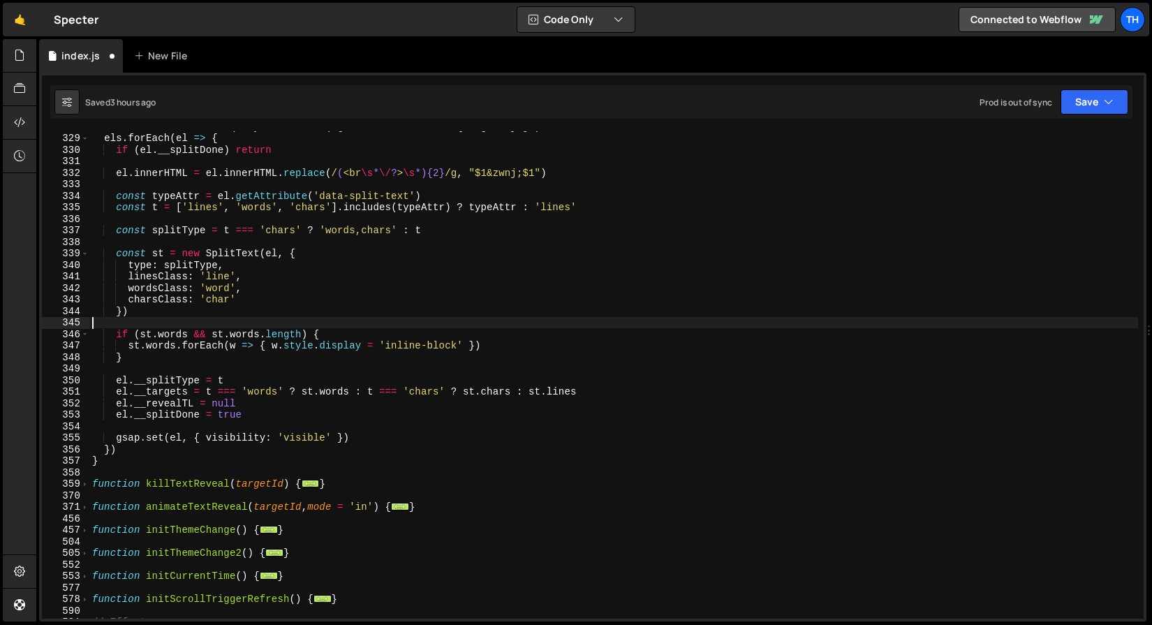
scroll to position [3777, 0]
click at [86, 480] on span at bounding box center [85, 484] width 8 height 12
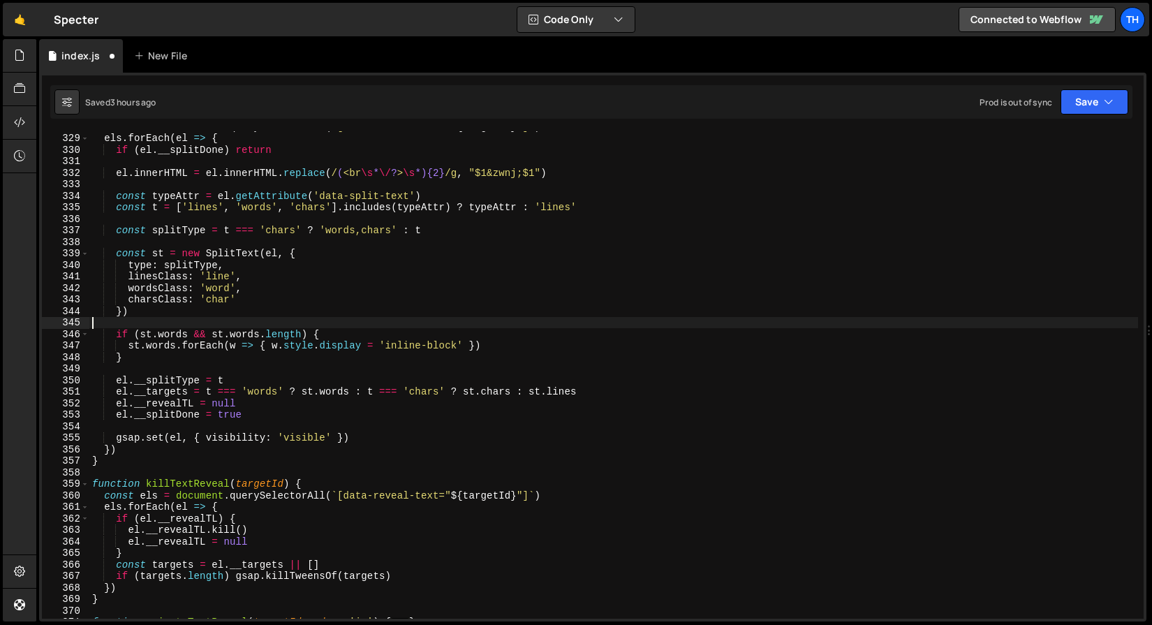
scroll to position [3956, 0]
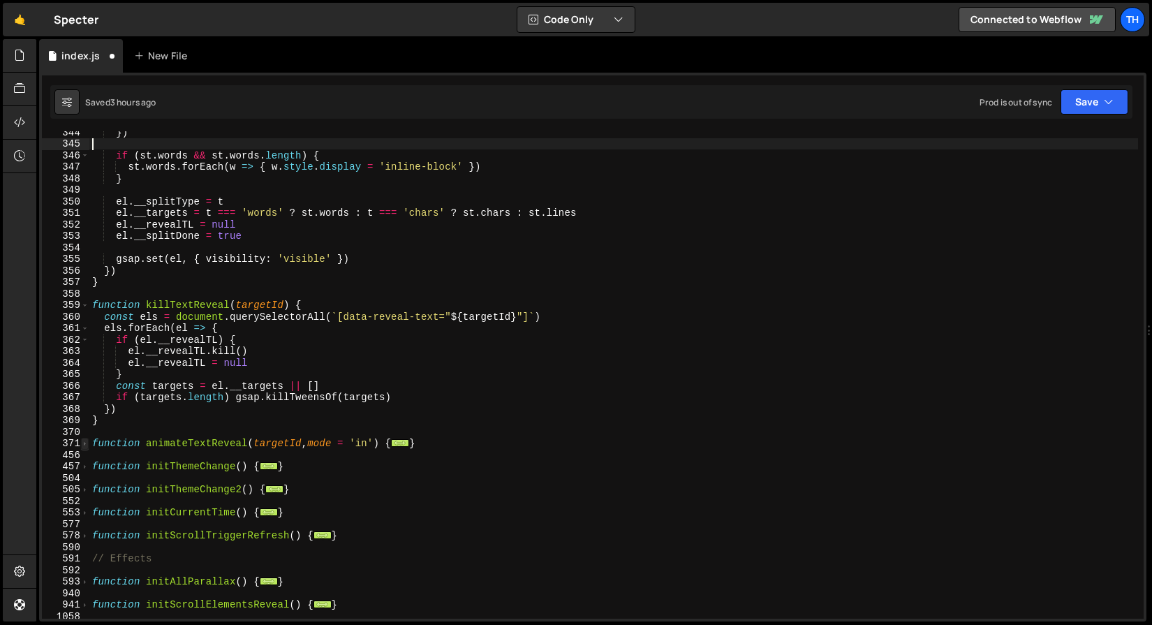
click at [88, 443] on span at bounding box center [85, 444] width 8 height 12
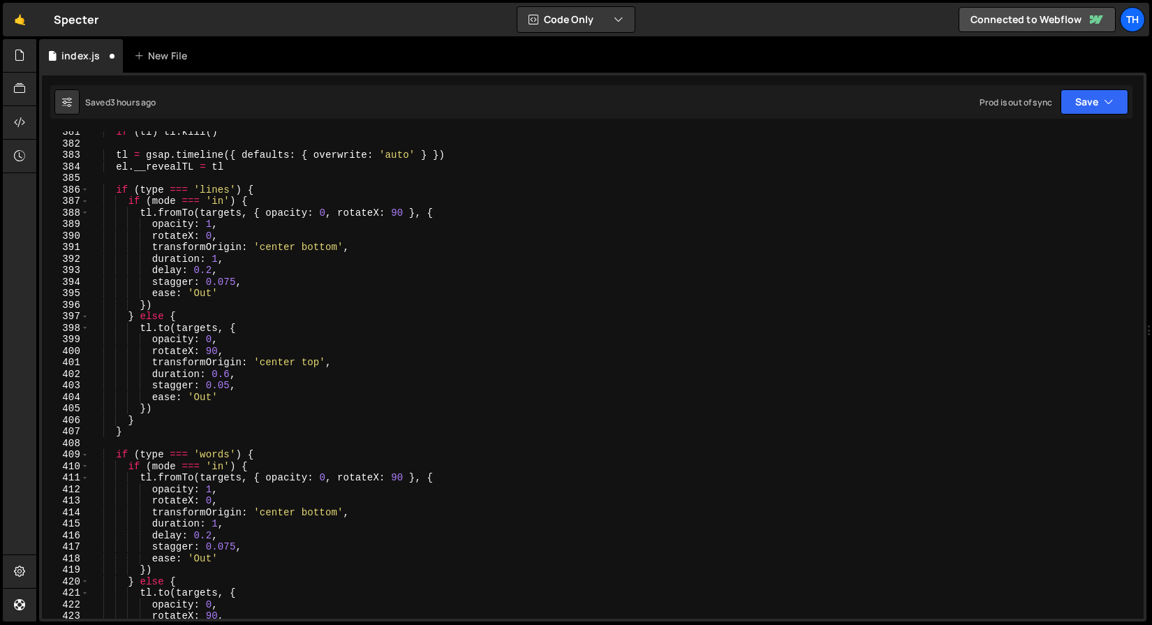
scroll to position [4381, 0]
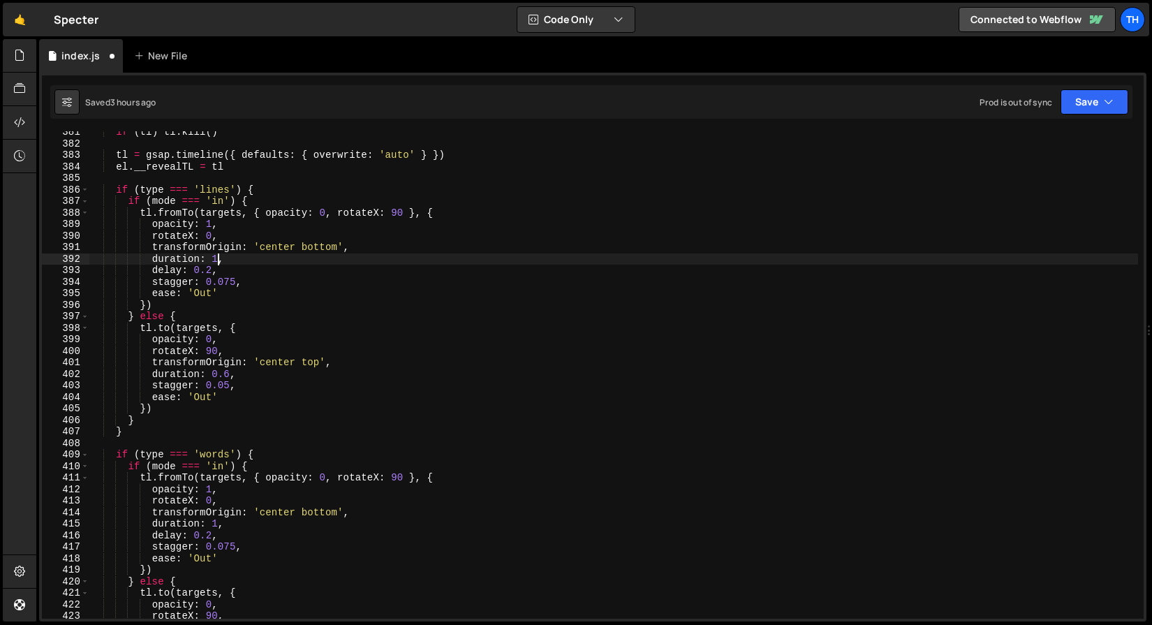
click at [216, 257] on div "if ( tl ) tl . kill ( ) tl = gsap . timeline ({ defaults : { overwrite : 'auto'…" at bounding box center [613, 381] width 1049 height 510
click at [237, 260] on div "if ( tl ) tl . kill ( ) tl = gsap . timeline ({ defaults : { overwrite : 'auto'…" at bounding box center [613, 381] width 1049 height 510
click at [248, 269] on div "if ( tl ) tl . kill ( ) tl = gsap . timeline ({ defaults : { overwrite : 'auto'…" at bounding box center [613, 381] width 1049 height 510
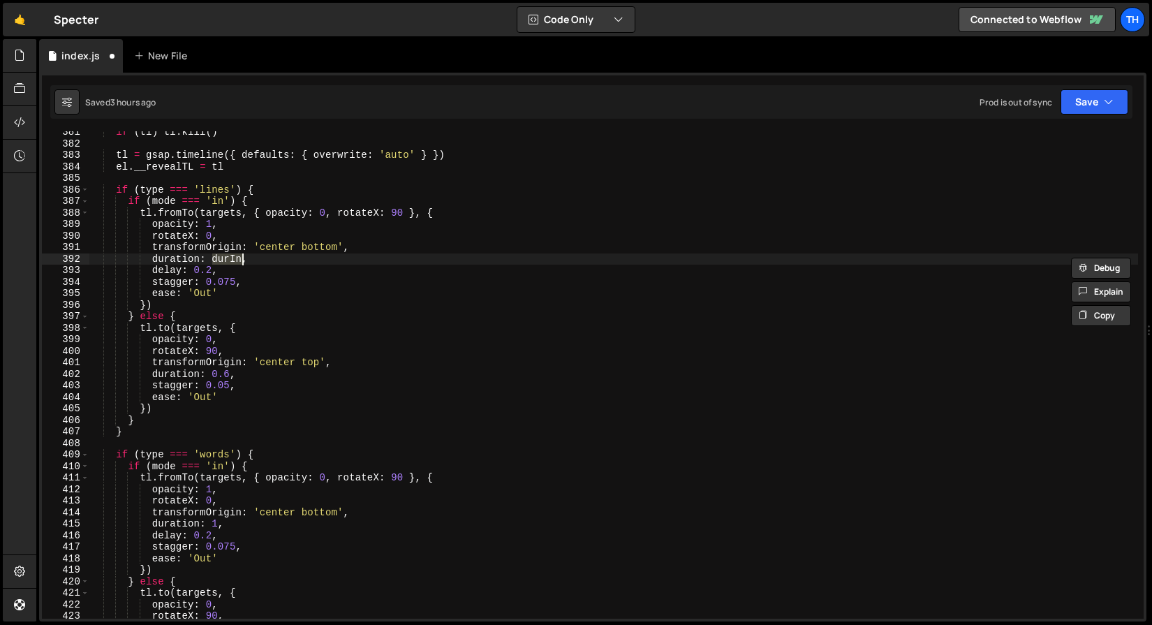
scroll to position [0, 8]
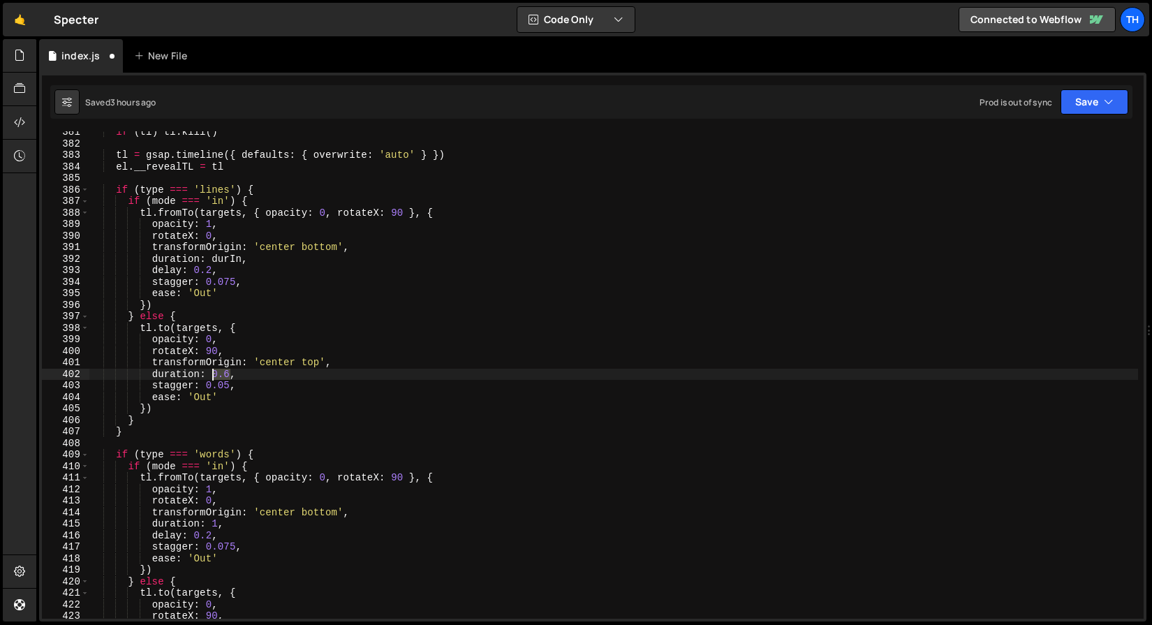
drag, startPoint x: 228, startPoint y: 373, endPoint x: 212, endPoint y: 372, distance: 15.4
click at [212, 372] on div "if ( tl ) tl . kill ( ) tl = gsap . timeline ({ defaults : { overwrite : 'auto'…" at bounding box center [613, 381] width 1049 height 510
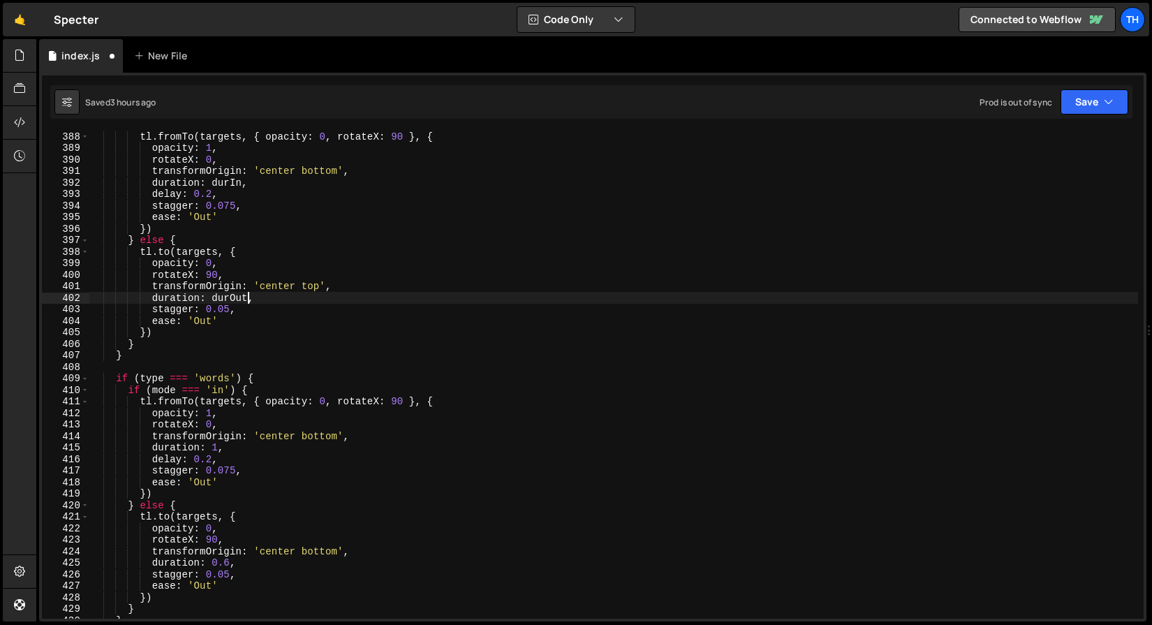
scroll to position [4468, 0]
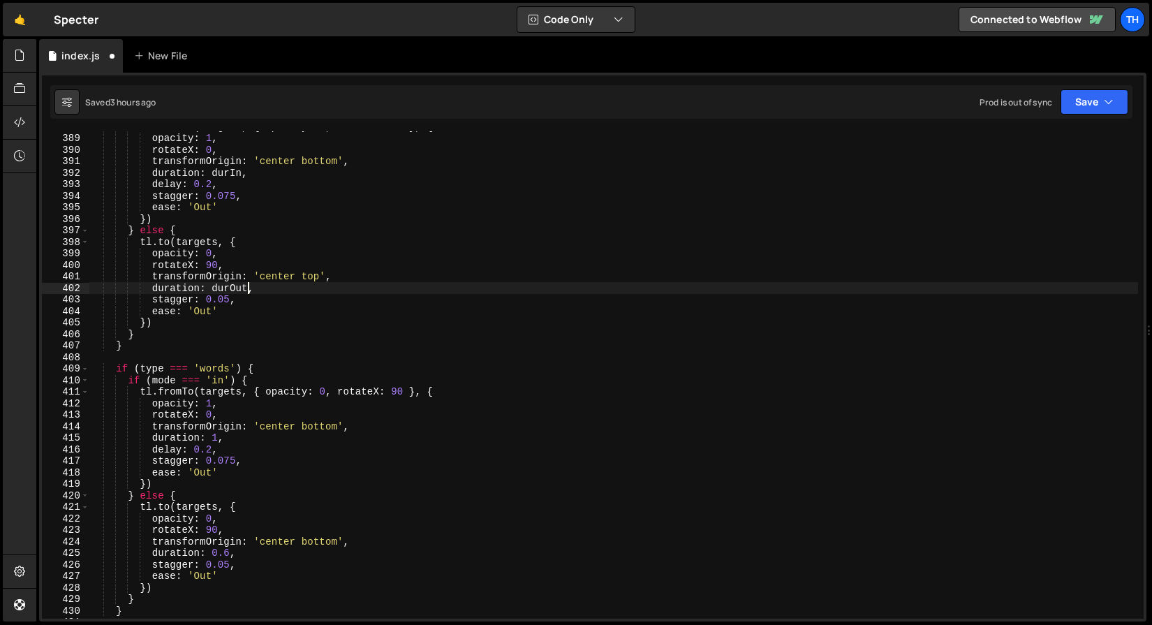
click at [218, 437] on div "tl . fromTo ( targets , { opacity : 0 , rotateX : 90 } , { opacity : 1 , rotate…" at bounding box center [613, 376] width 1049 height 510
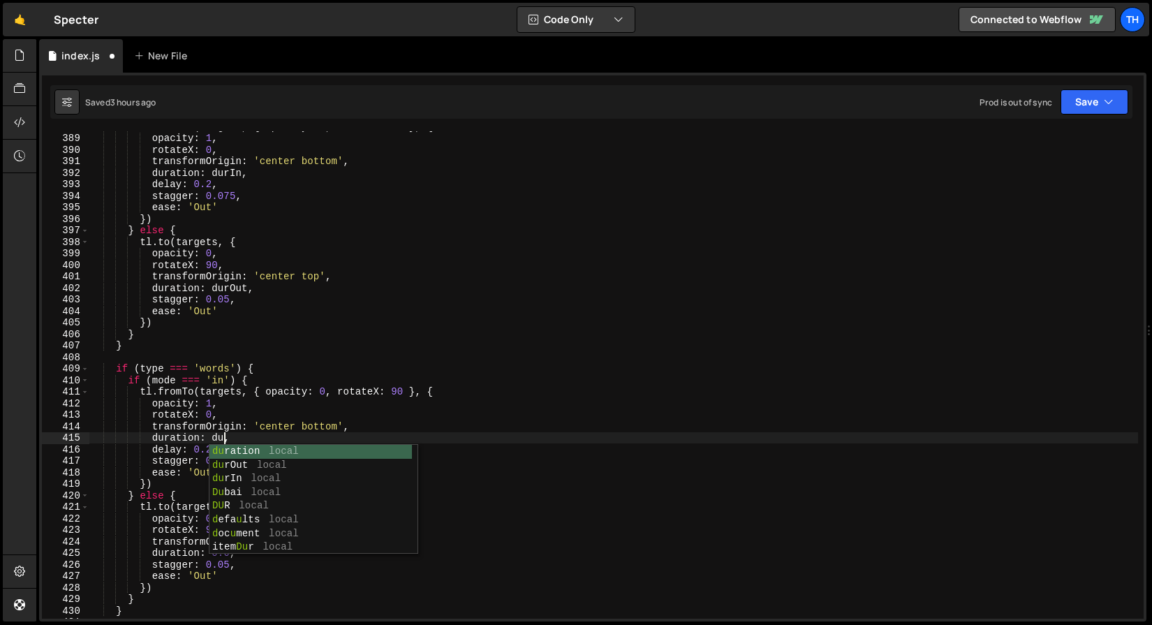
scroll to position [0, 9]
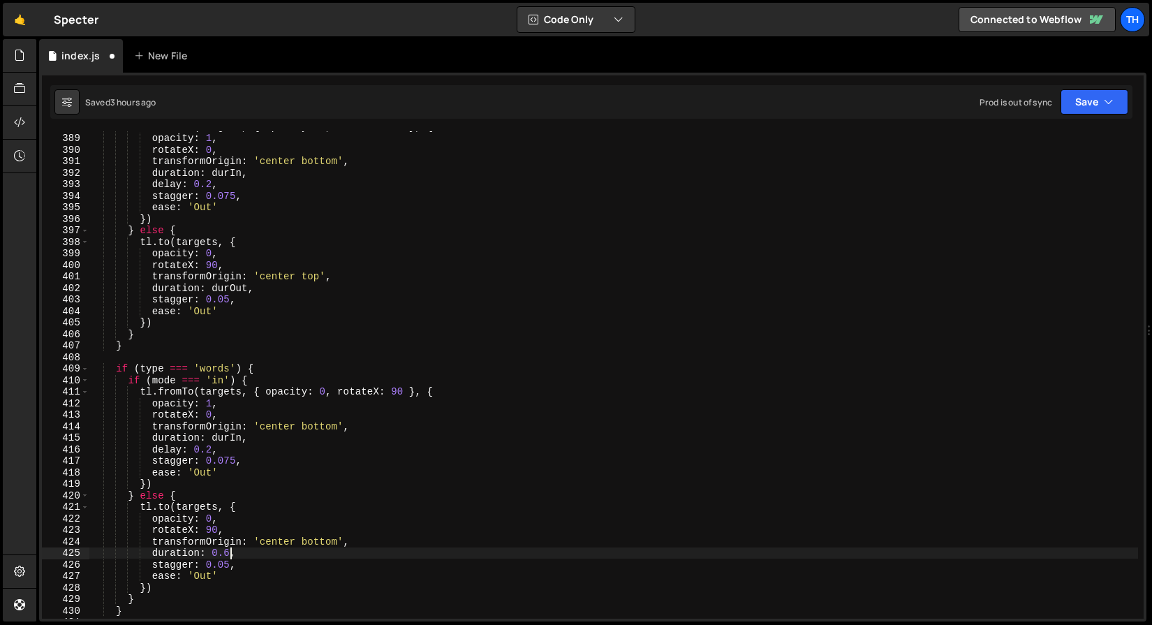
click at [229, 557] on div "tl . fromTo ( targets , { opacity : 0 , rotateX : 90 } , { opacity : 1 , rotate…" at bounding box center [613, 376] width 1049 height 510
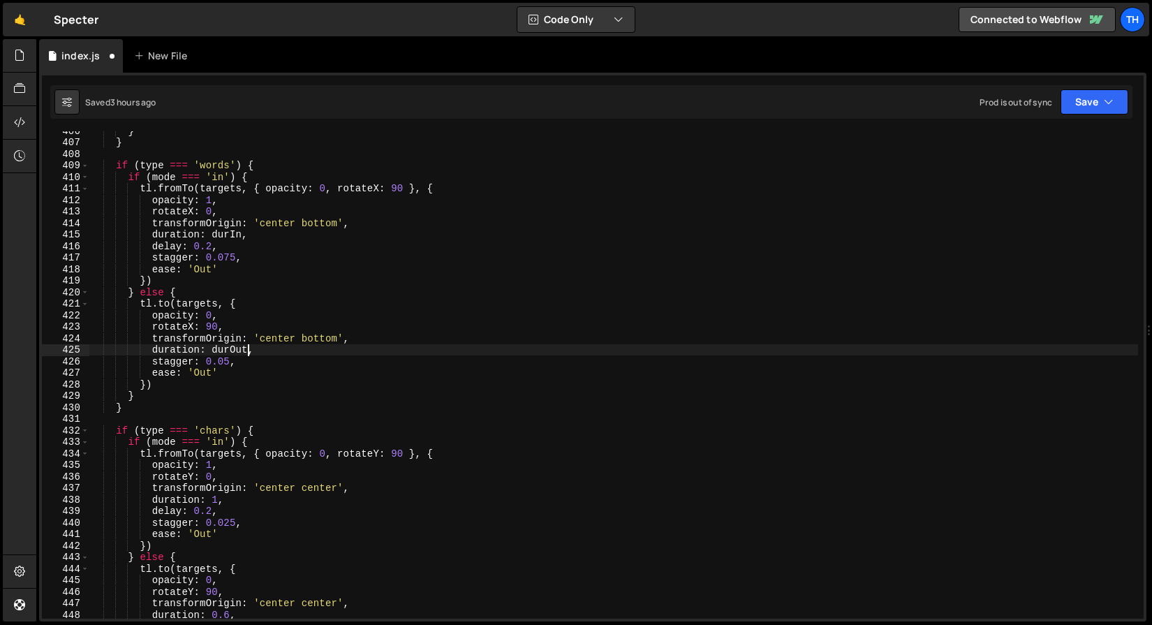
scroll to position [4698, 0]
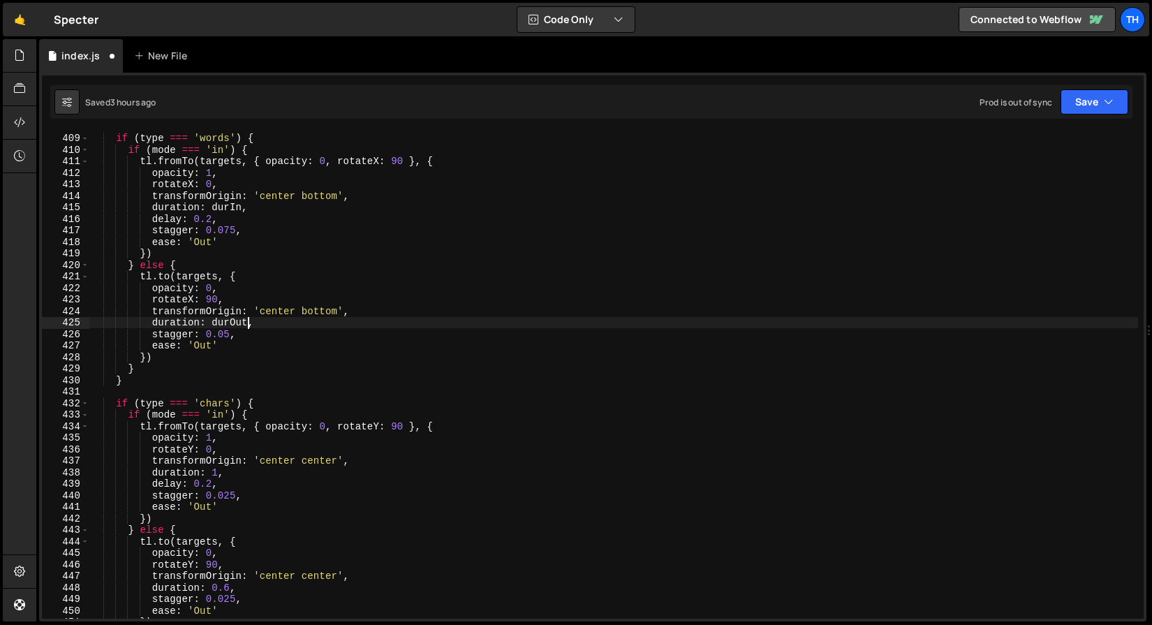
click at [216, 475] on div "if ( type === 'words' ) { if ( mode === 'in' ) { tl . fromTo ( targets , { opac…" at bounding box center [613, 376] width 1049 height 510
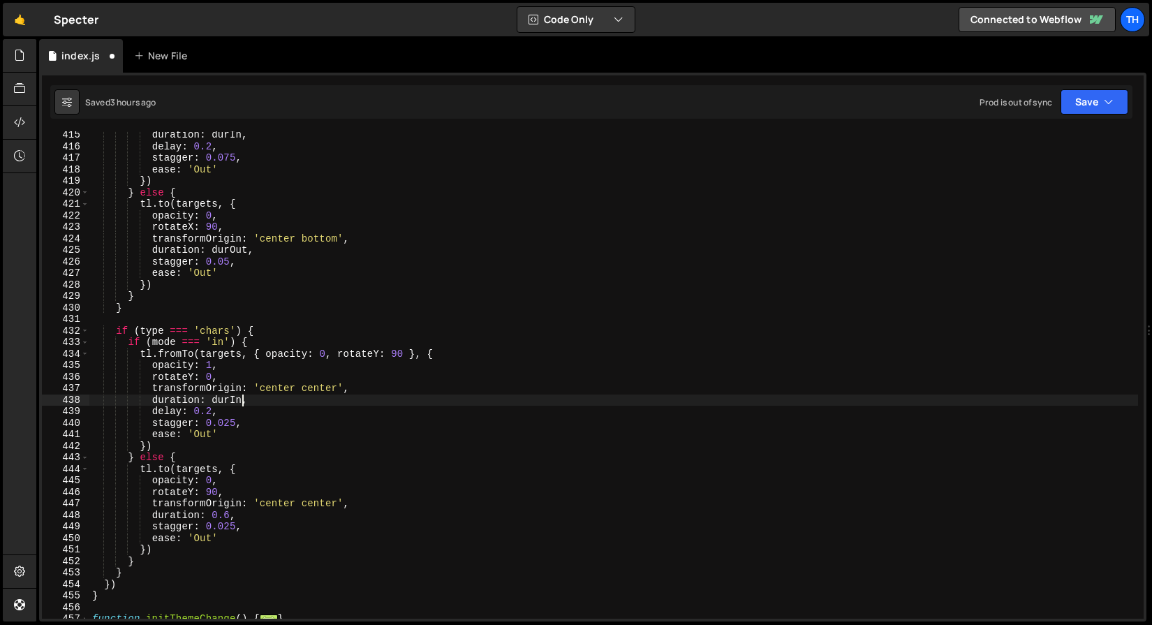
scroll to position [4771, 0]
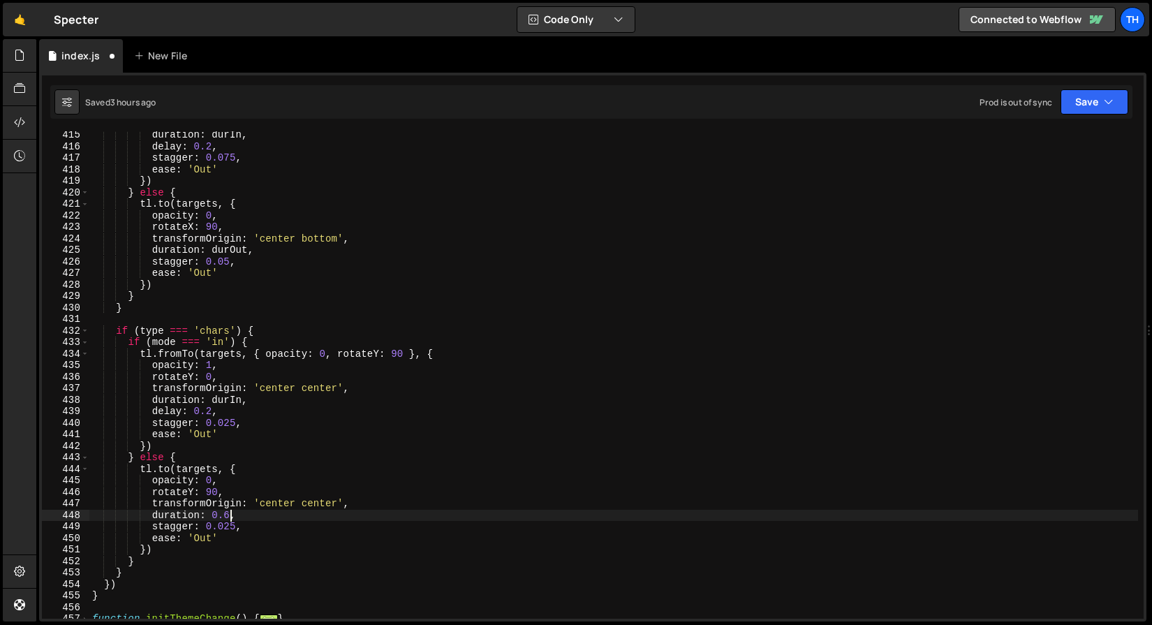
click at [229, 513] on div "duration : durIn , delay : 0.2 , stagger : 0.075 , ease : 'Out' }) } else { tl …" at bounding box center [613, 384] width 1049 height 510
paste textarea "durIn"
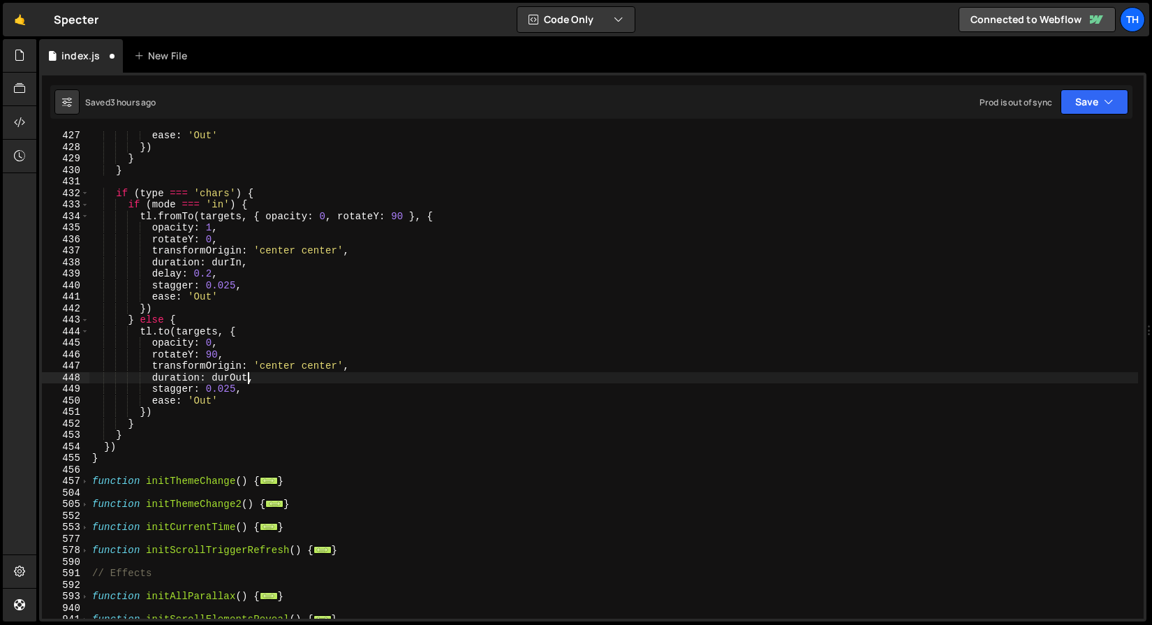
scroll to position [4910, 0]
click at [84, 482] on span at bounding box center [85, 480] width 8 height 12
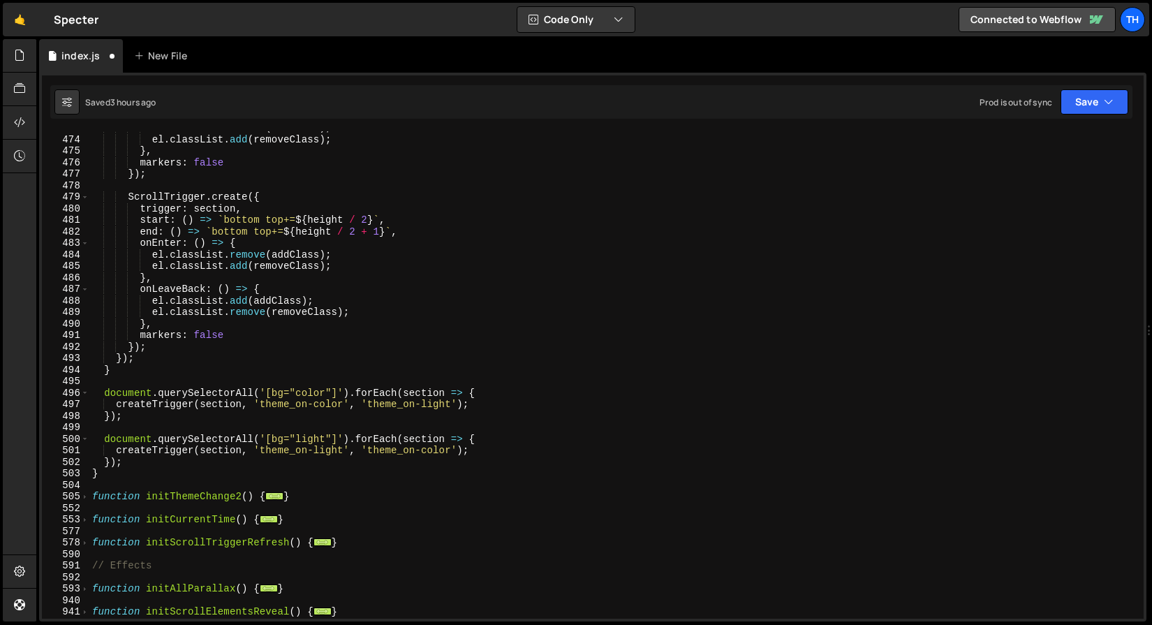
scroll to position [5446, 0]
click at [83, 501] on span at bounding box center [85, 497] width 8 height 12
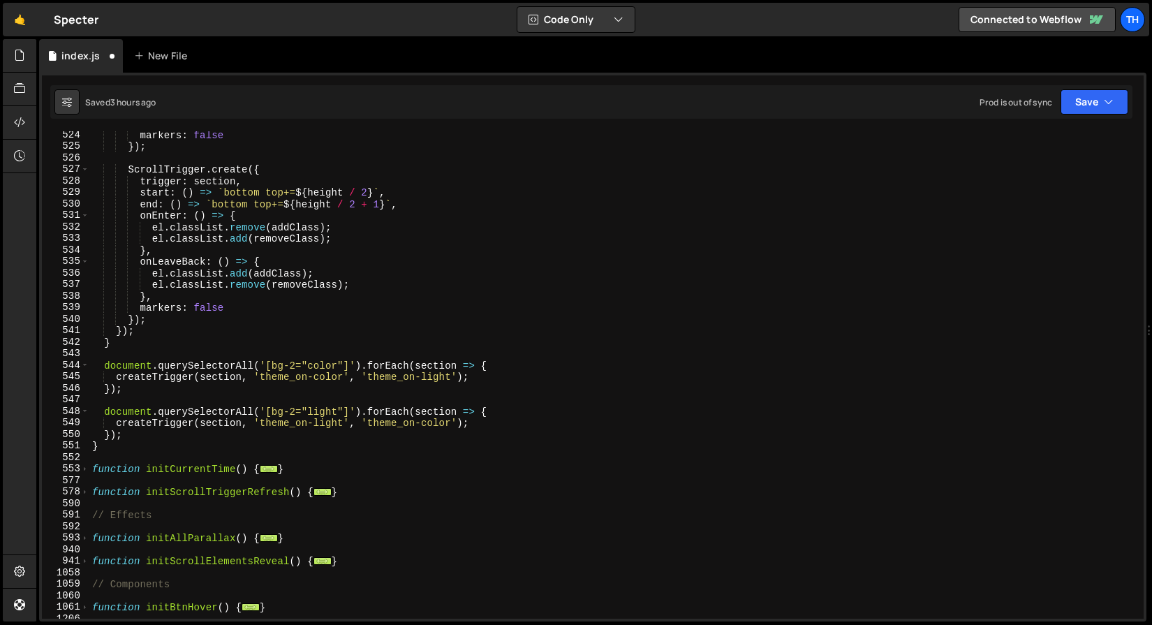
scroll to position [6027, 0]
click at [86, 469] on span at bounding box center [85, 469] width 8 height 12
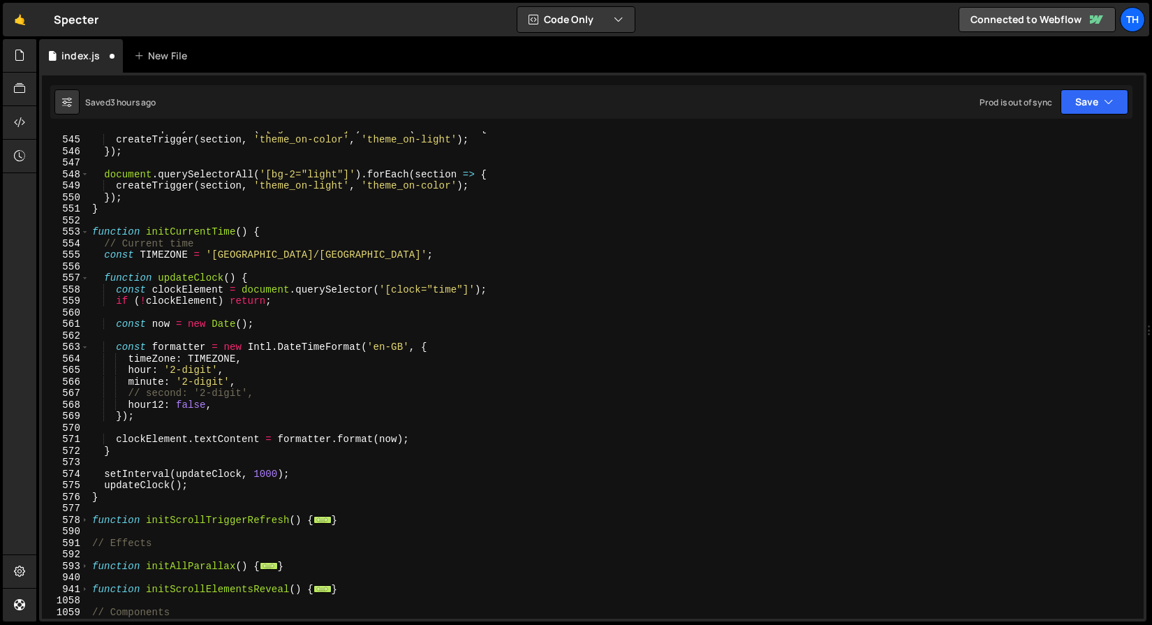
scroll to position [6259, 0]
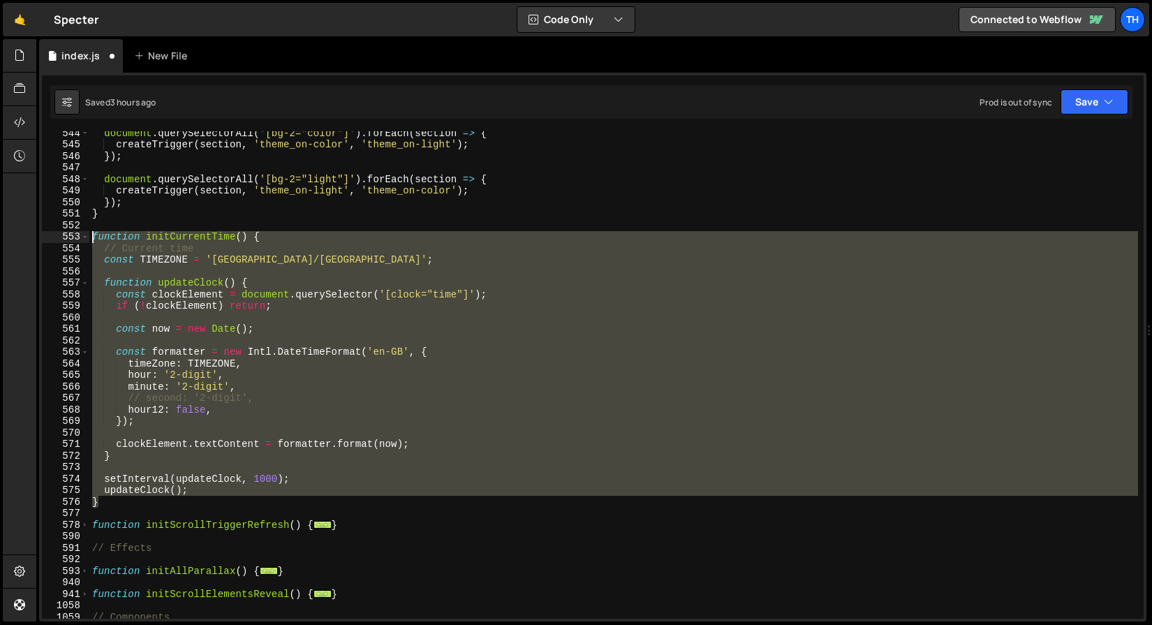
drag, startPoint x: 110, startPoint y: 502, endPoint x: -10, endPoint y: 241, distance: 287.1
click at [0, 241] on html "Projects [GEOGRAPHIC_DATA] Blog Th Projects Your Teams Invite team member Accou…" at bounding box center [576, 312] width 1152 height 625
type textarea "function initCurrentTime() { // Current time"
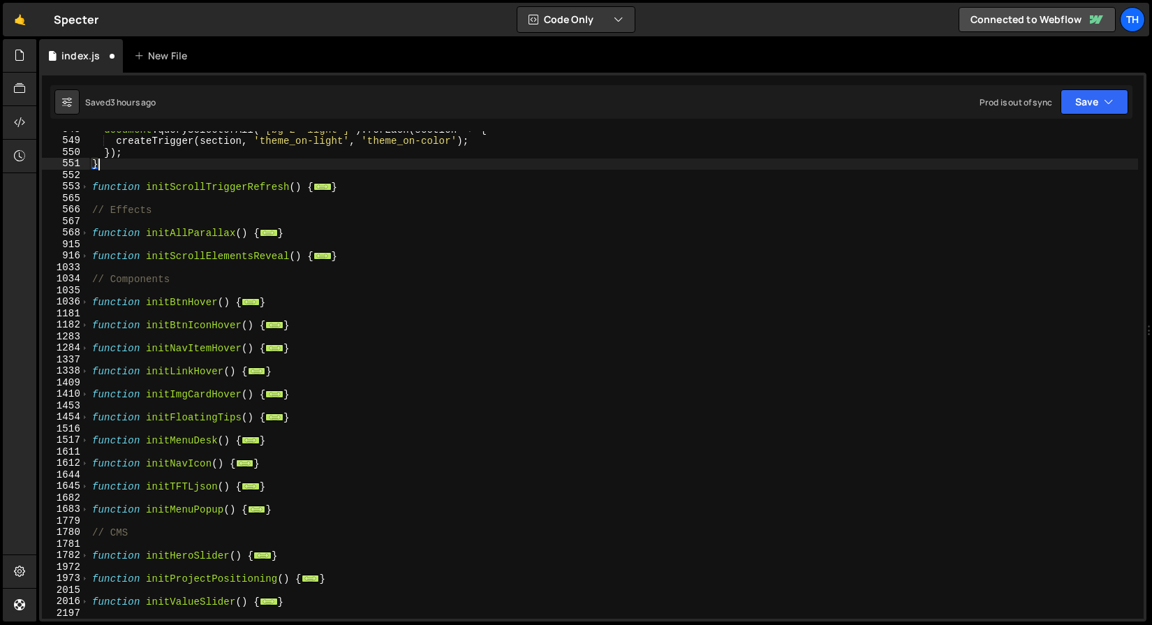
scroll to position [6316, 0]
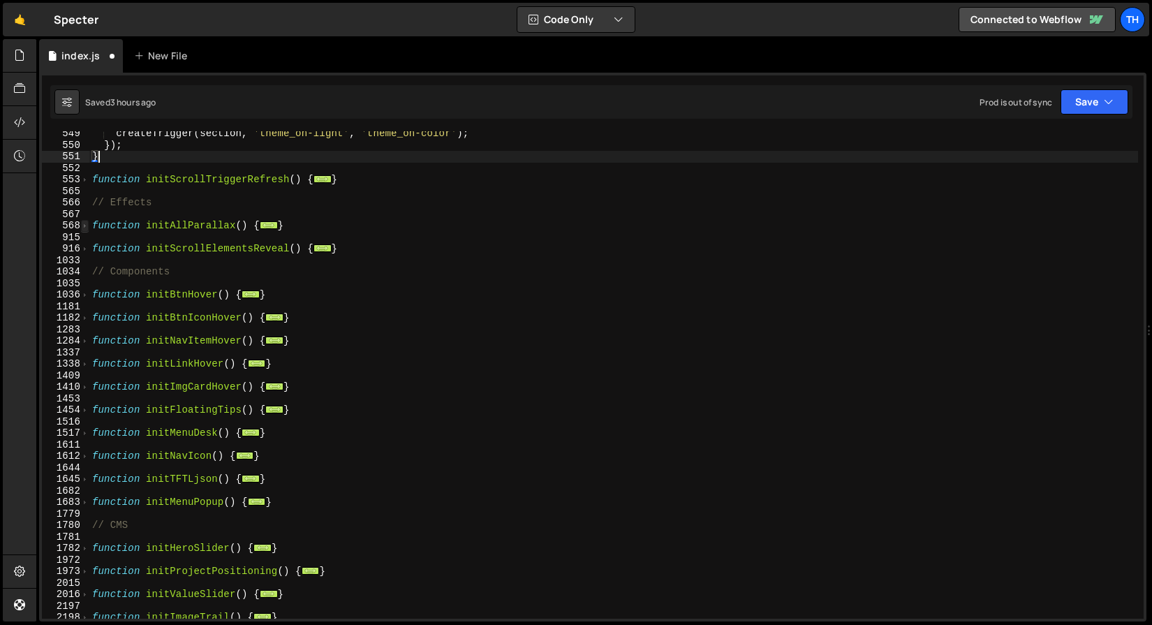
click at [81, 226] on span at bounding box center [85, 226] width 8 height 12
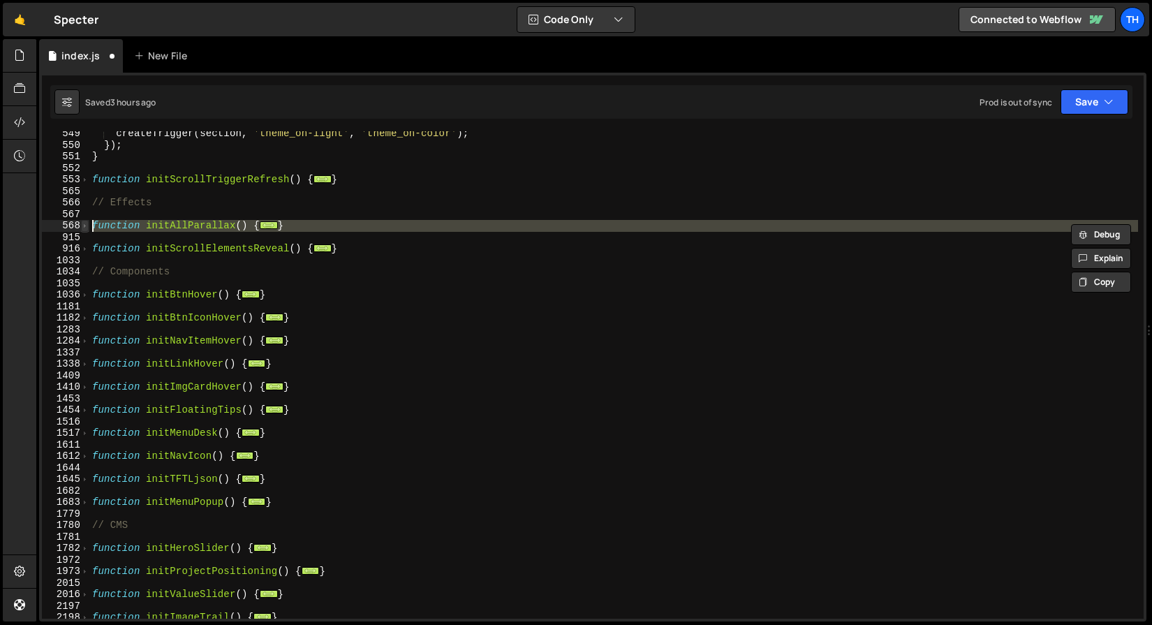
click at [82, 226] on span at bounding box center [85, 226] width 8 height 12
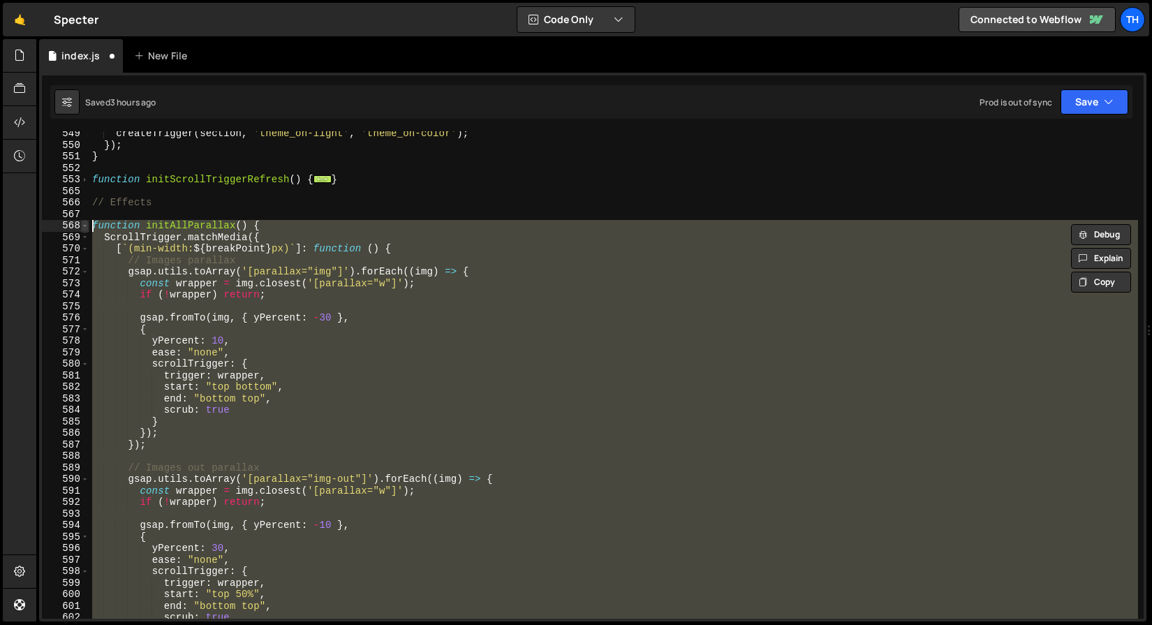
click at [84, 225] on span at bounding box center [85, 226] width 8 height 12
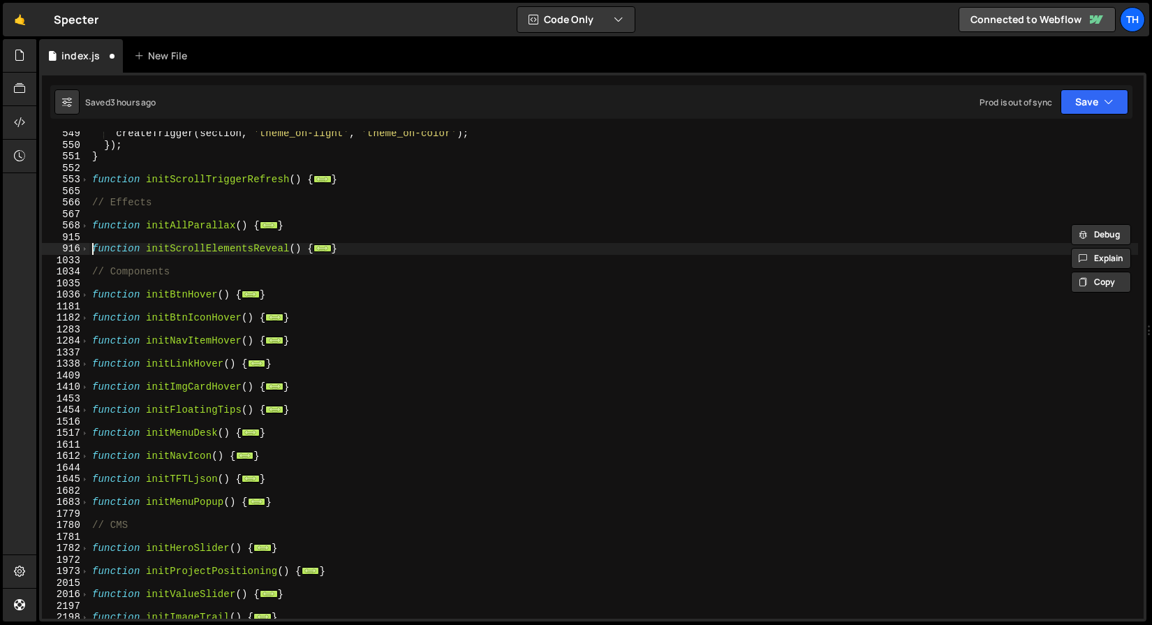
click at [90, 251] on div "createTrigger ( section , 'theme_on-light' , 'theme_on-color' ) ; }) ; } functi…" at bounding box center [613, 383] width 1049 height 510
type textarea "function initScrollElementsReveal() {"
click at [89, 256] on div "function initScrollElementsReveal() { 549 550 551 552 553 565 566 567 568 915 9…" at bounding box center [593, 374] width 1102 height 487
click at [84, 245] on span at bounding box center [85, 249] width 8 height 12
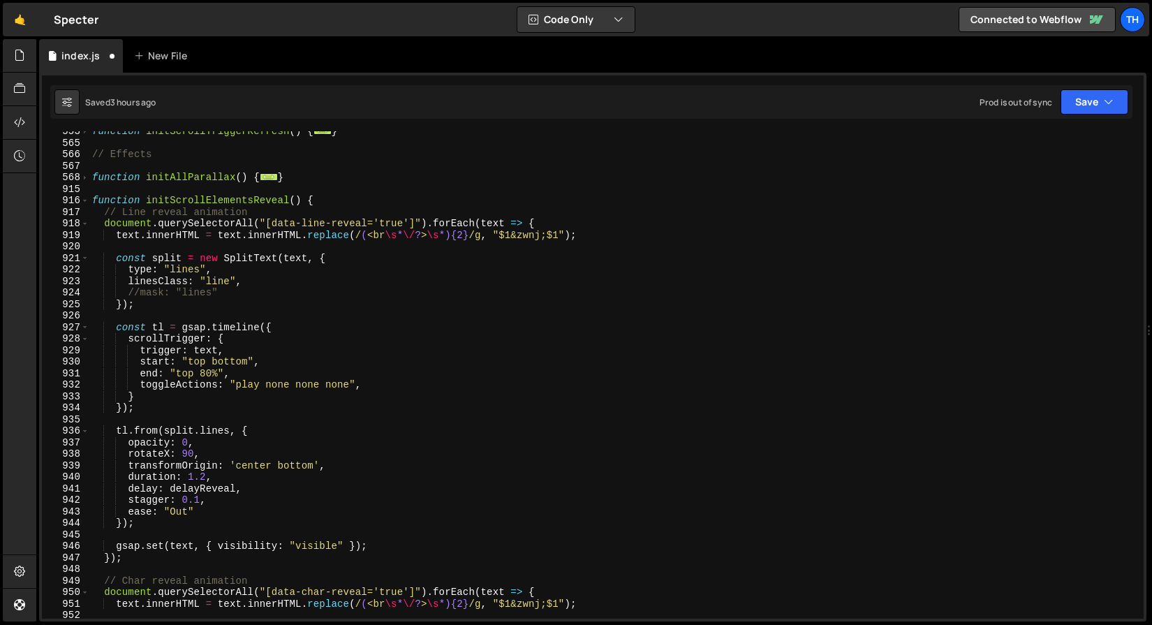
scroll to position [6364, 0]
click at [186, 488] on div "function initScrollTriggerRefresh ( ) { ... } // Effects function initAllParall…" at bounding box center [613, 381] width 1049 height 510
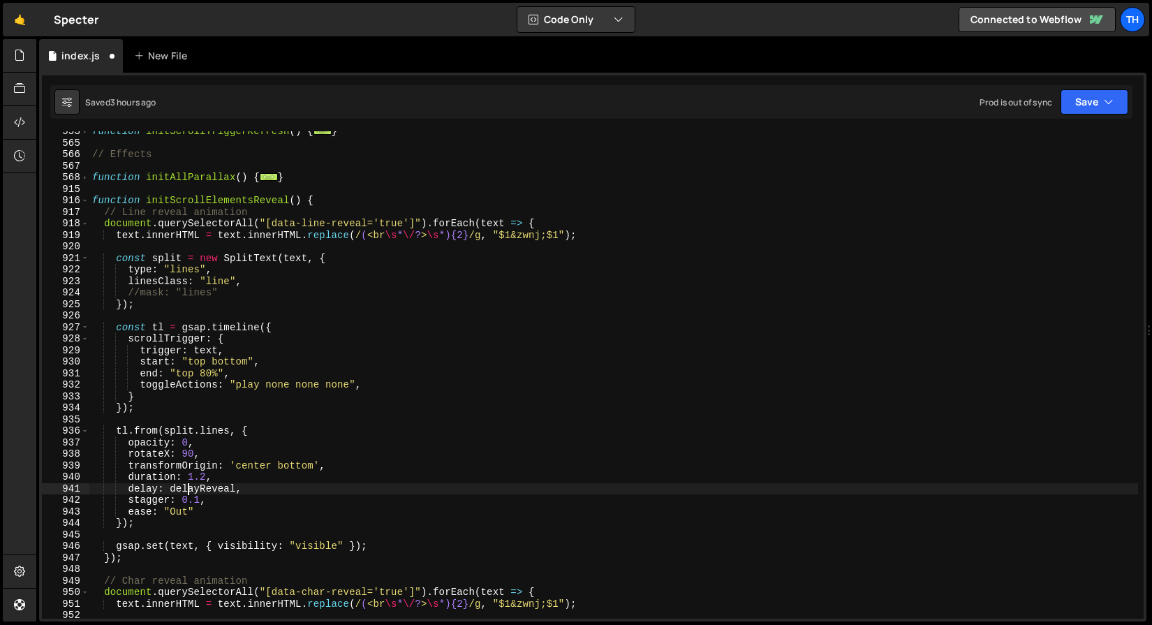
click at [186, 488] on div "function initScrollTriggerRefresh ( ) { ... } // Effects function initAllParall…" at bounding box center [613, 381] width 1049 height 510
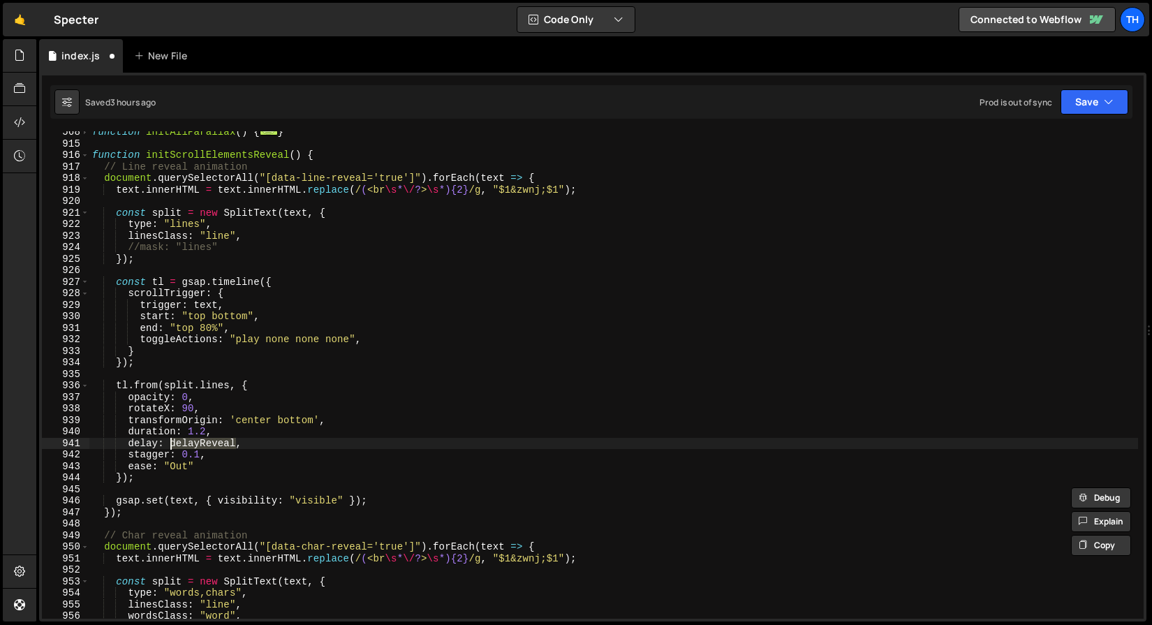
scroll to position [6409, 0]
drag, startPoint x: 188, startPoint y: 432, endPoint x: 205, endPoint y: 432, distance: 16.1
click at [205, 432] on div "function initAllParallax ( ) { ... } function initScrollElementsReveal ( ) { //…" at bounding box center [613, 381] width 1049 height 510
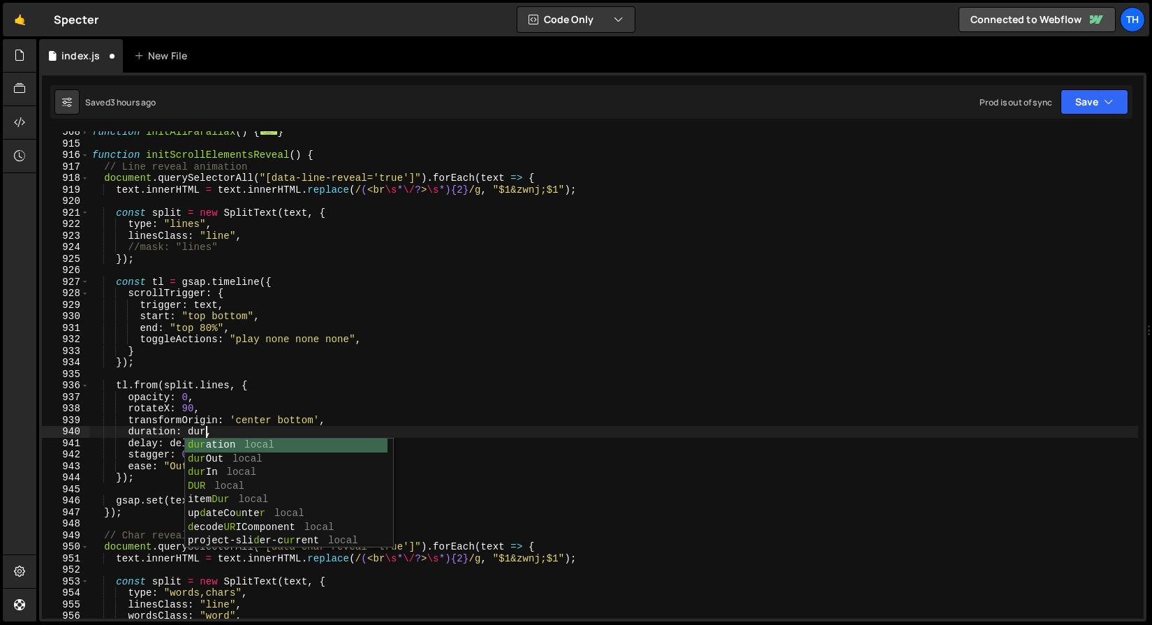
scroll to position [0, 8]
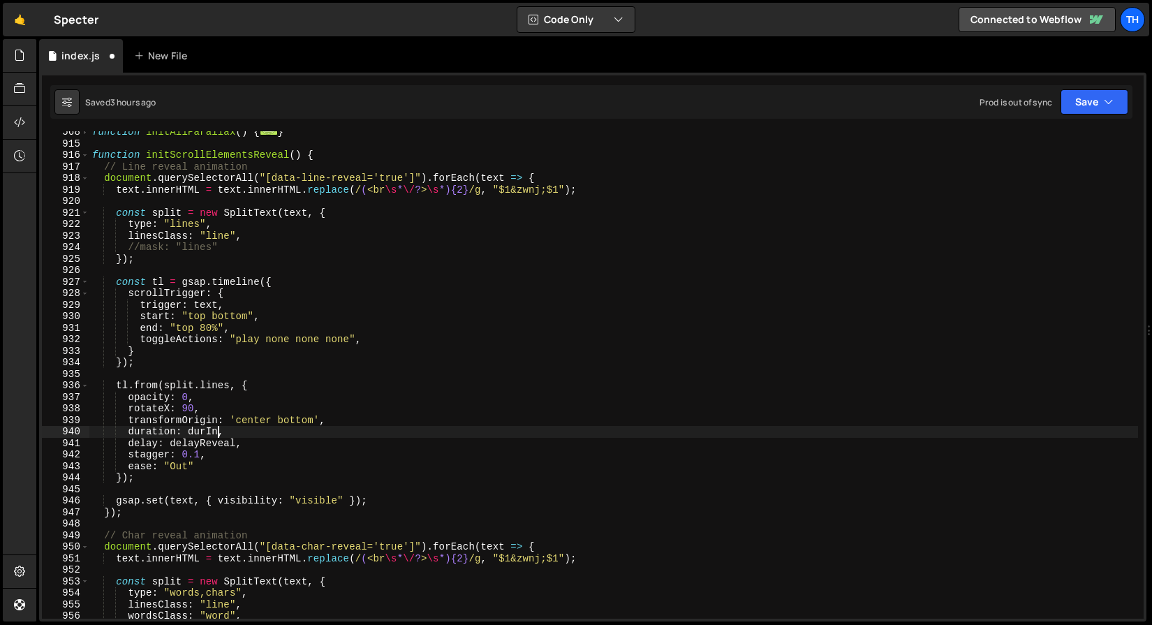
click at [196, 441] on div "function initAllParallax ( ) { ... } function initScrollElementsReveal ( ) { //…" at bounding box center [613, 381] width 1049 height 510
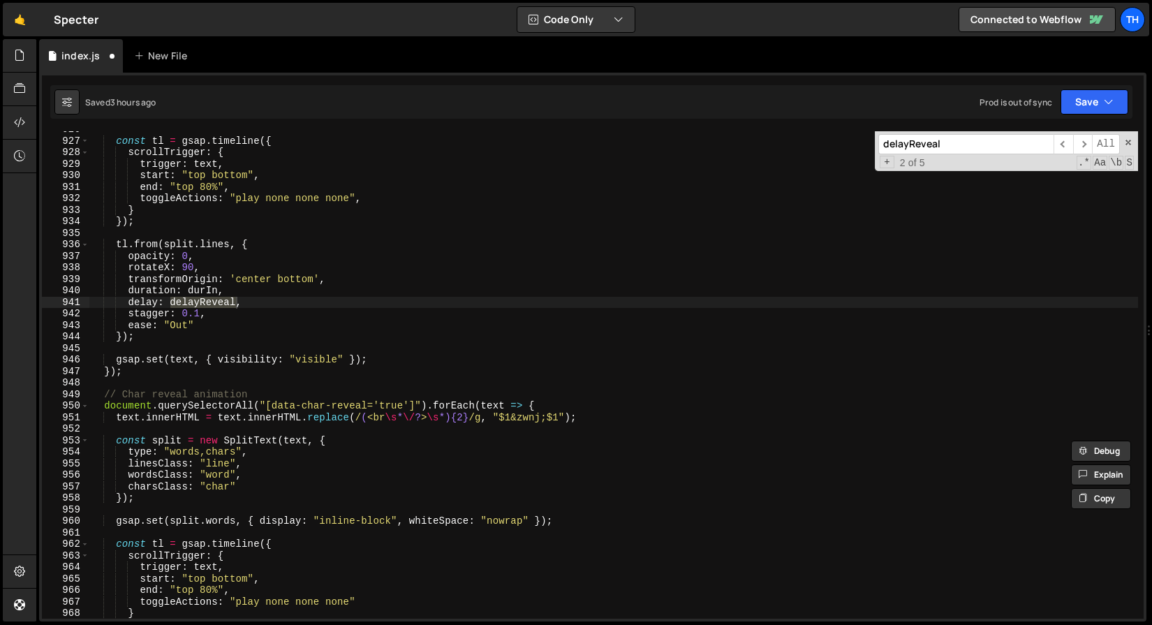
scroll to position [6553, 0]
click at [1068, 145] on span "​" at bounding box center [1063, 144] width 20 height 20
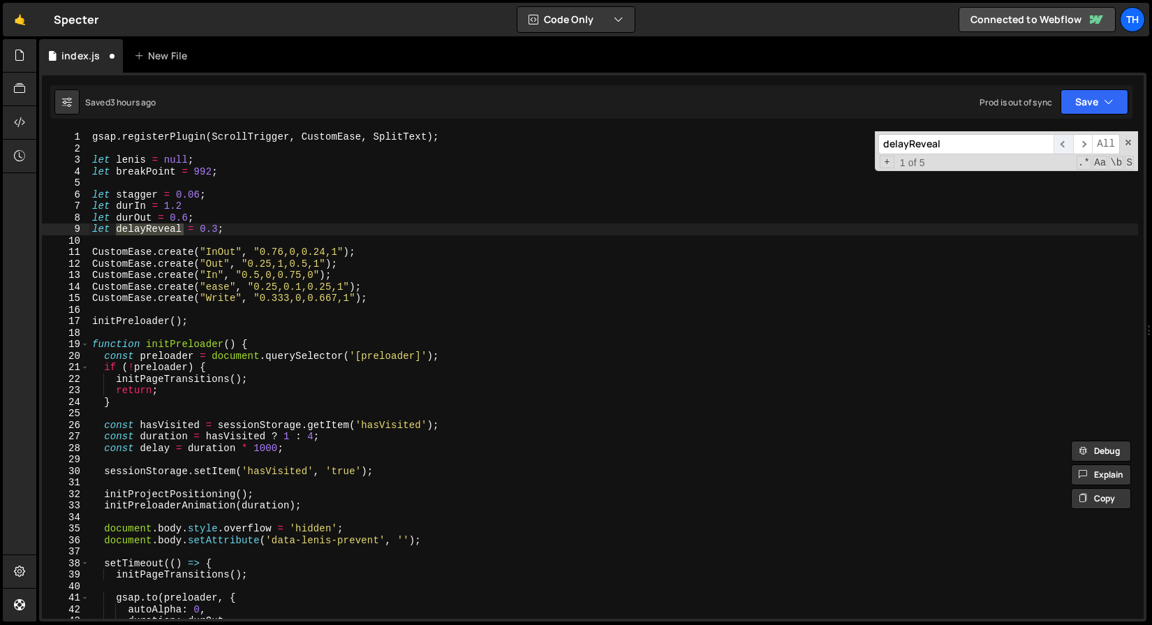
scroll to position [0, 0]
click at [1086, 144] on span "​" at bounding box center [1083, 144] width 20 height 20
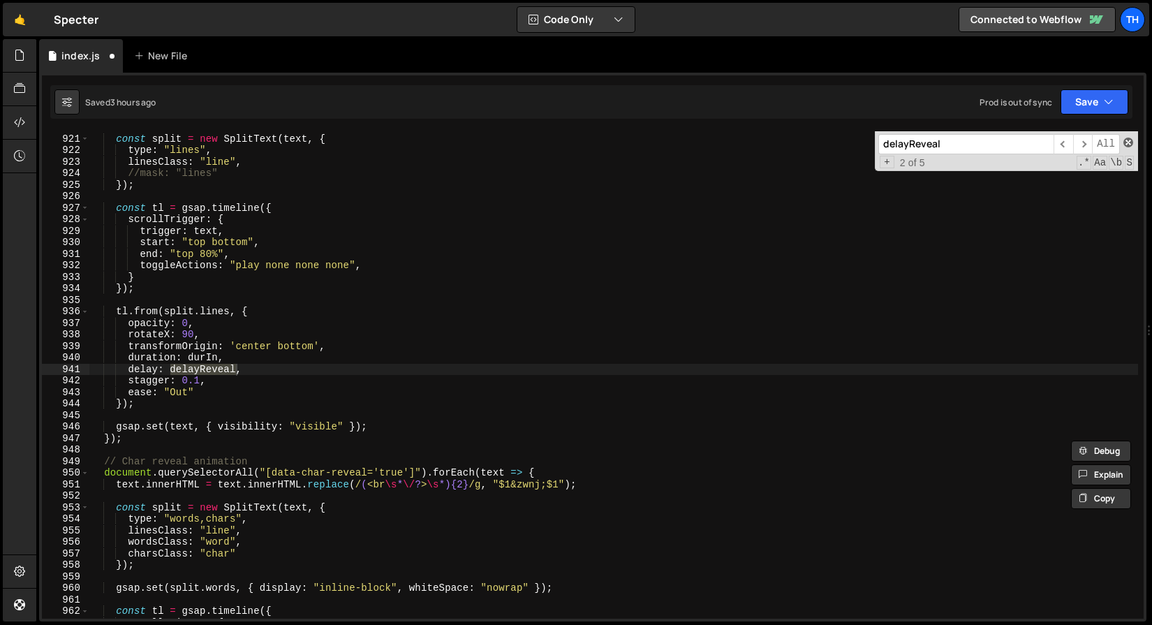
click at [1130, 144] on span at bounding box center [1128, 143] width 10 height 10
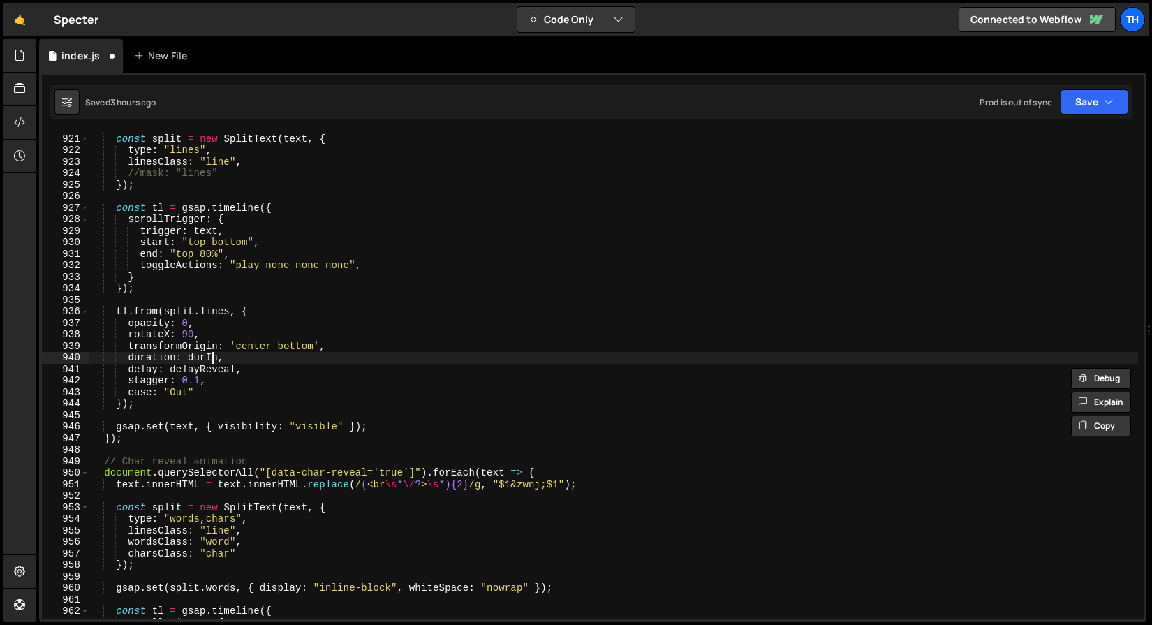
click at [212, 361] on div "const split = new SplitText ( text , { type : "lines" , linesClass : "line" , /…" at bounding box center [613, 376] width 1049 height 510
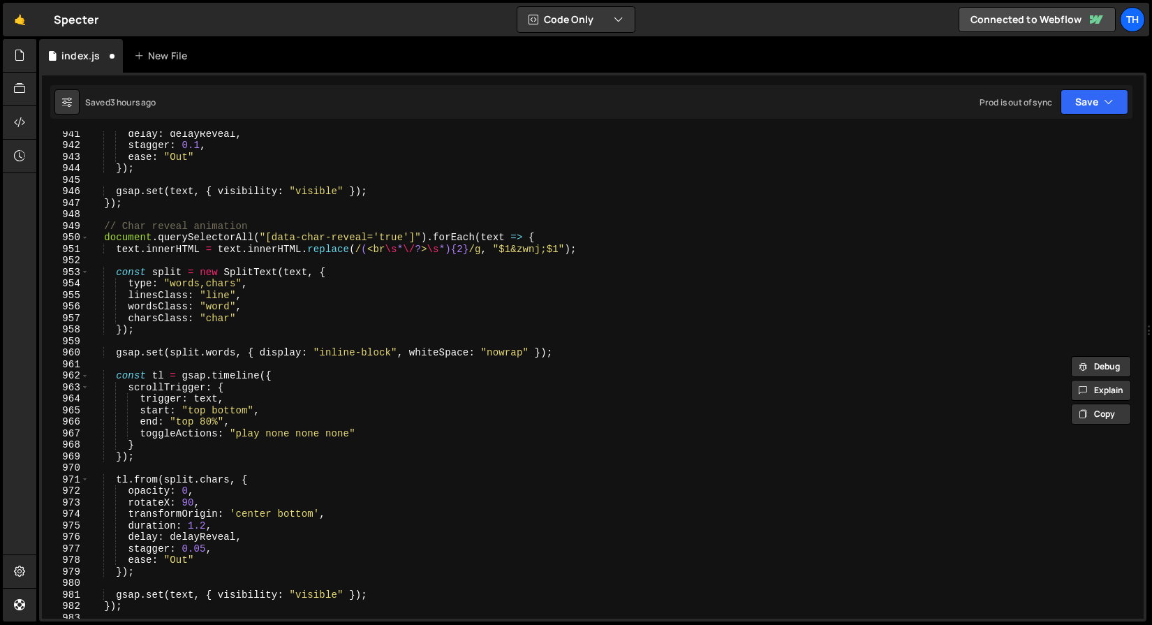
scroll to position [6720, 0]
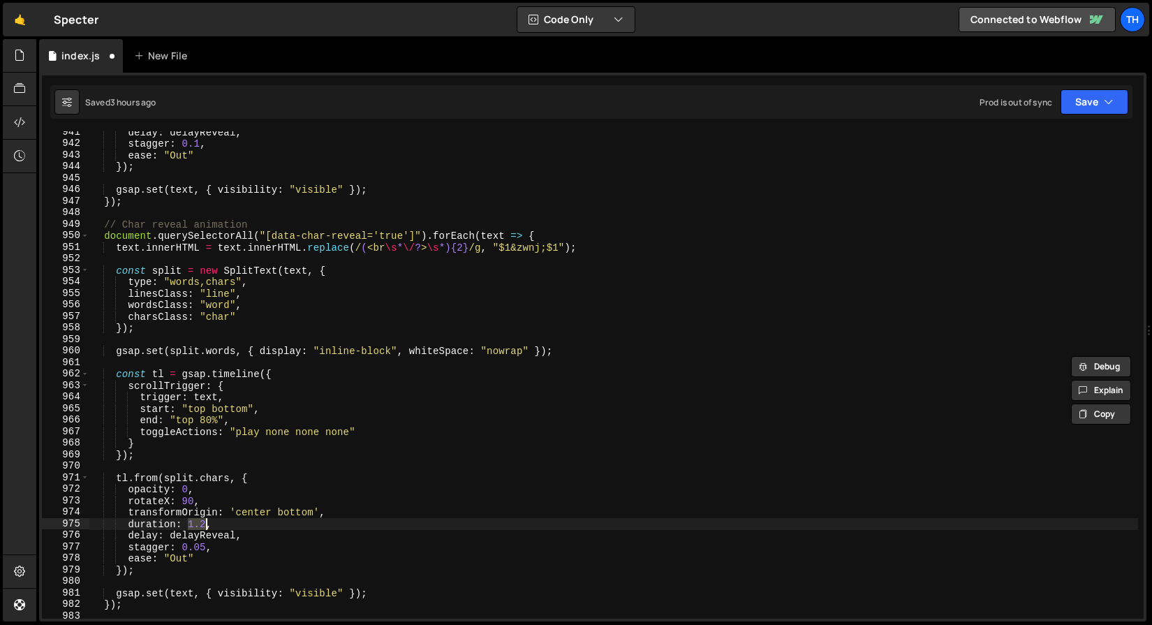
drag, startPoint x: 187, startPoint y: 523, endPoint x: 205, endPoint y: 524, distance: 17.5
click at [205, 524] on div "delay : delayReveal , stagger : 0.1 , ease : "Out" }) ; gsap . set ( text , { v…" at bounding box center [613, 381] width 1049 height 510
paste textarea "durIn"
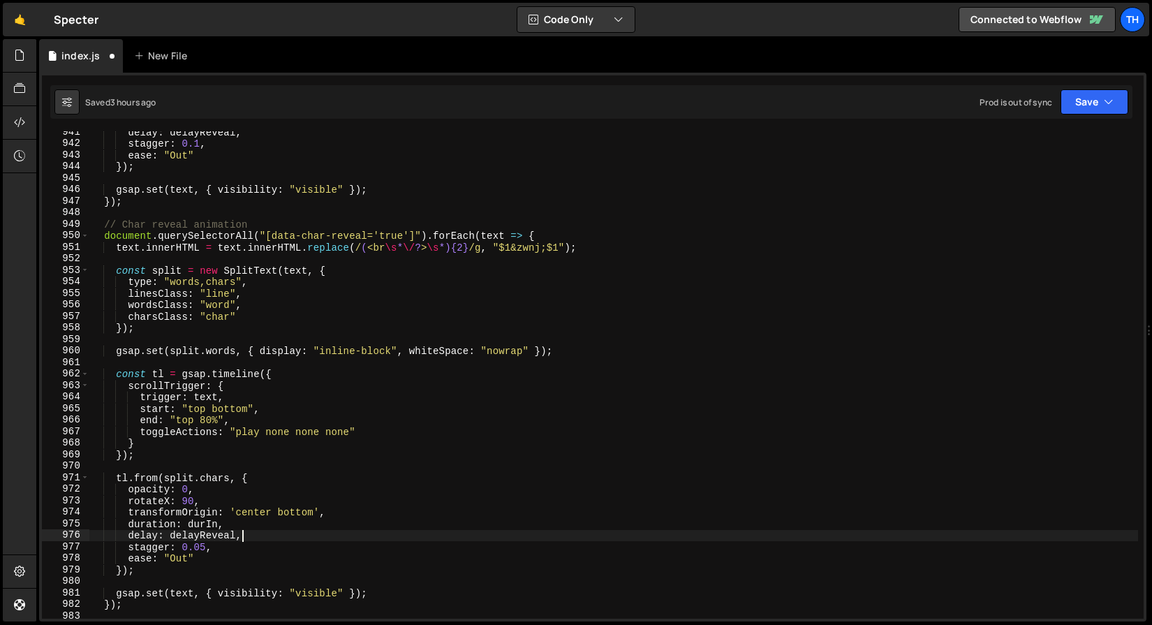
click at [272, 532] on div "delay : delayReveal , stagger : 0.1 , ease : "Out" }) ; gsap . set ( text , { v…" at bounding box center [613, 381] width 1049 height 510
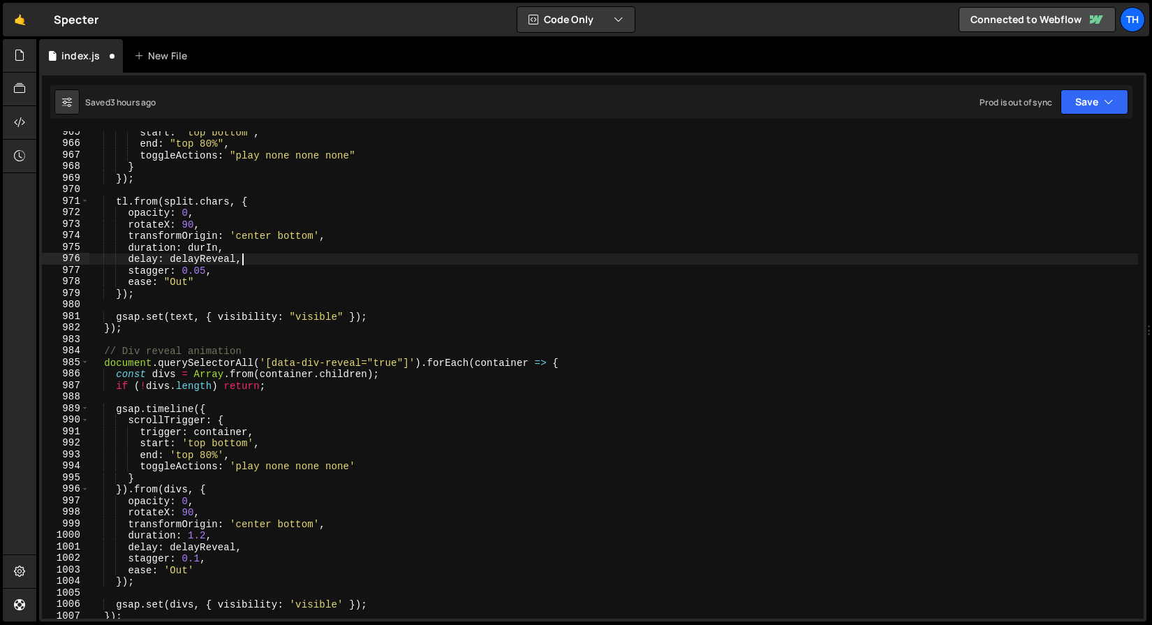
scroll to position [6999, 0]
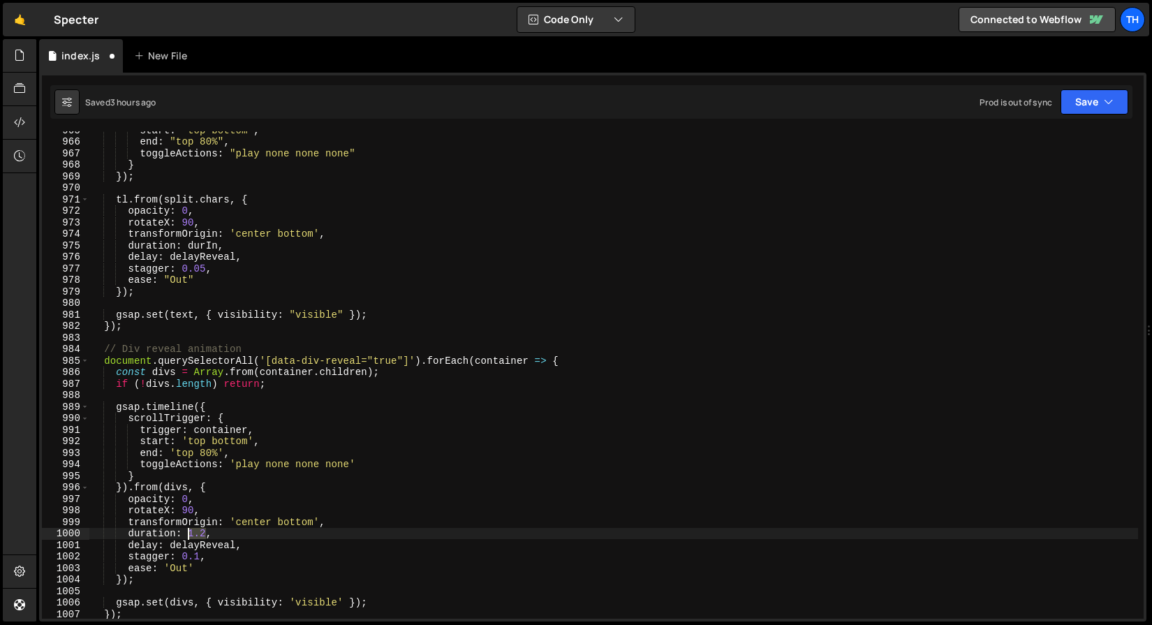
drag, startPoint x: 205, startPoint y: 528, endPoint x: 189, endPoint y: 528, distance: 16.1
click at [189, 528] on div "start : "top bottom" , end : "top 80%" , toggleActions : "play none none none" …" at bounding box center [613, 379] width 1049 height 510
paste textarea "durIn"
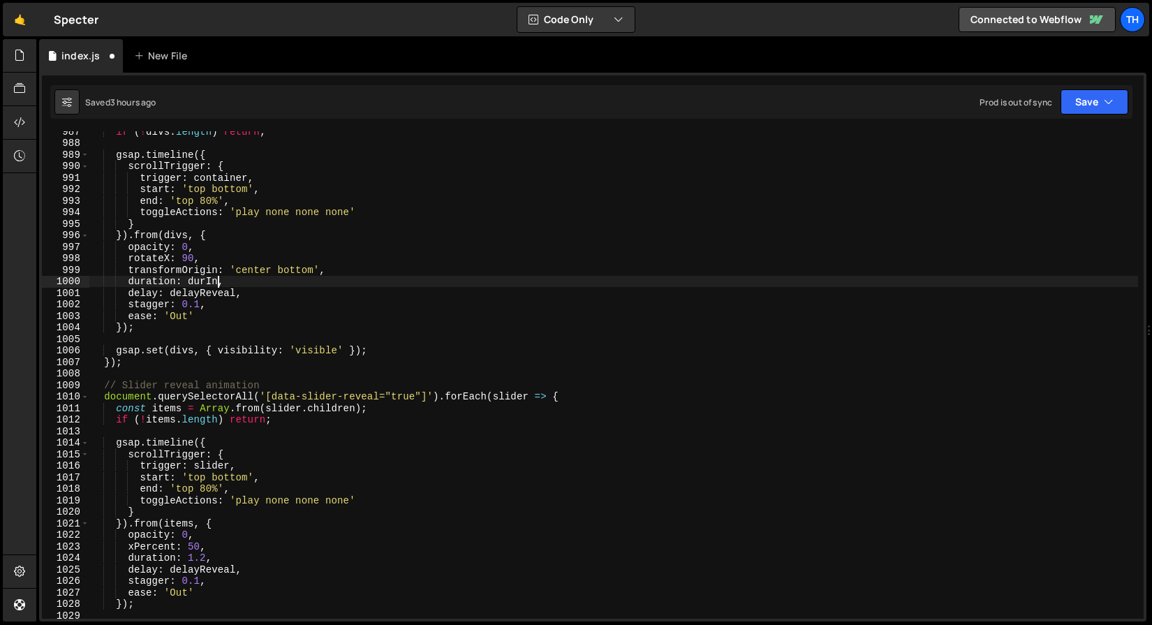
scroll to position [7251, 0]
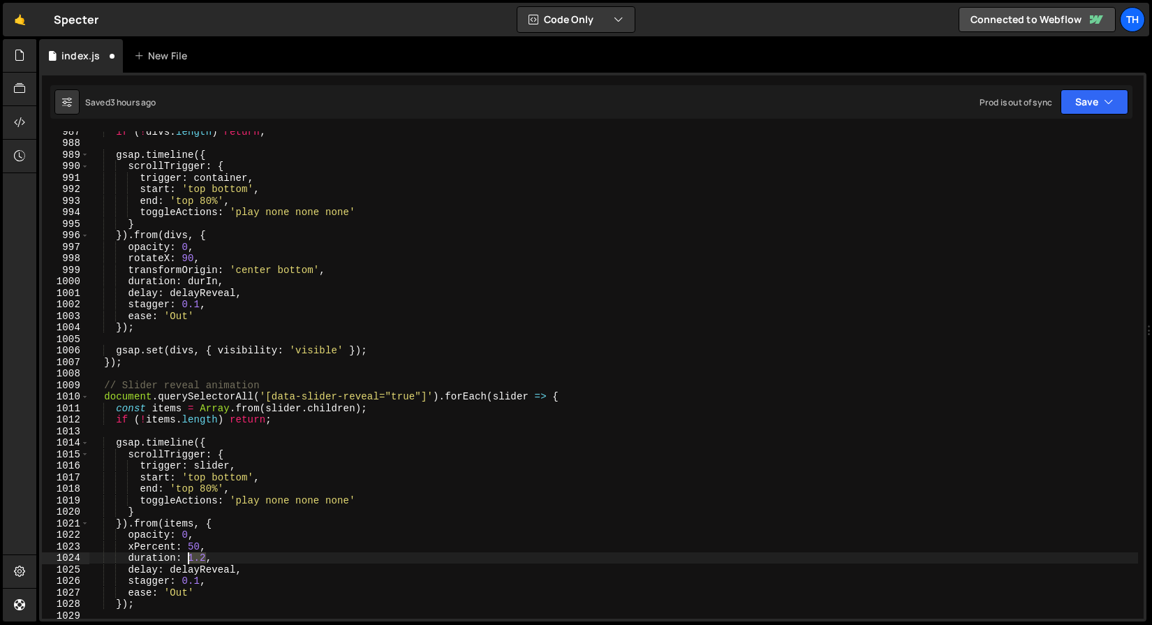
drag, startPoint x: 207, startPoint y: 555, endPoint x: 186, endPoint y: 556, distance: 20.3
click at [186, 556] on div "if ( ! divs . length ) return ; gsap . timeline ({ scrollTrigger : { trigger : …" at bounding box center [613, 381] width 1049 height 510
paste textarea "durIn"
click at [285, 507] on div "if ( ! divs . length ) return ; gsap . timeline ({ scrollTrigger : { trigger : …" at bounding box center [613, 381] width 1049 height 510
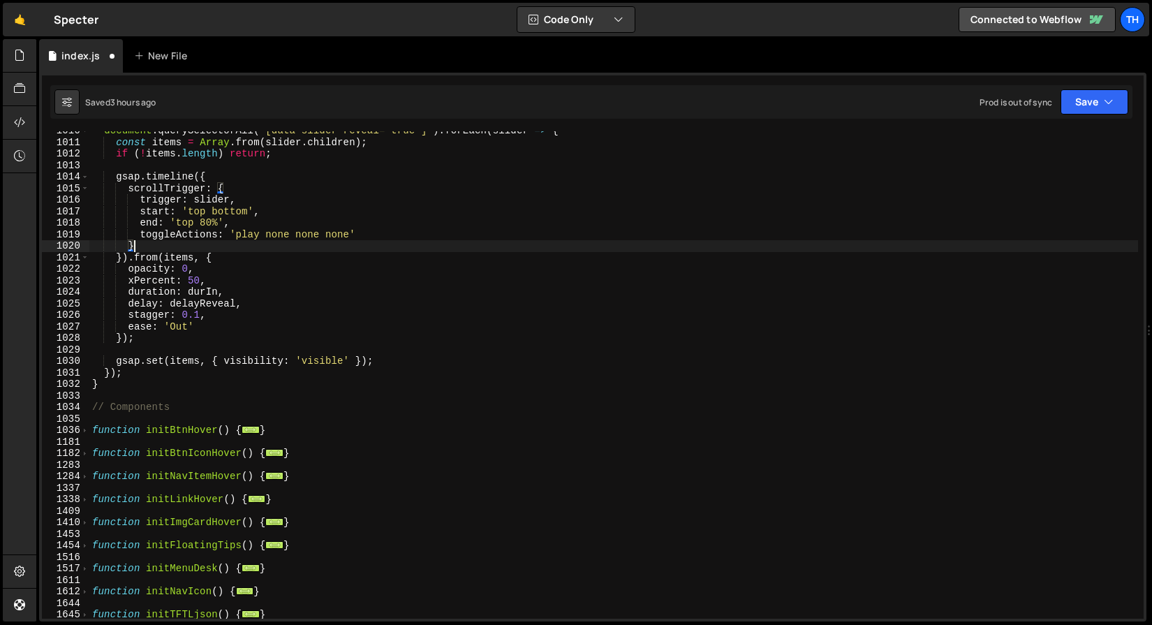
scroll to position [7524, 0]
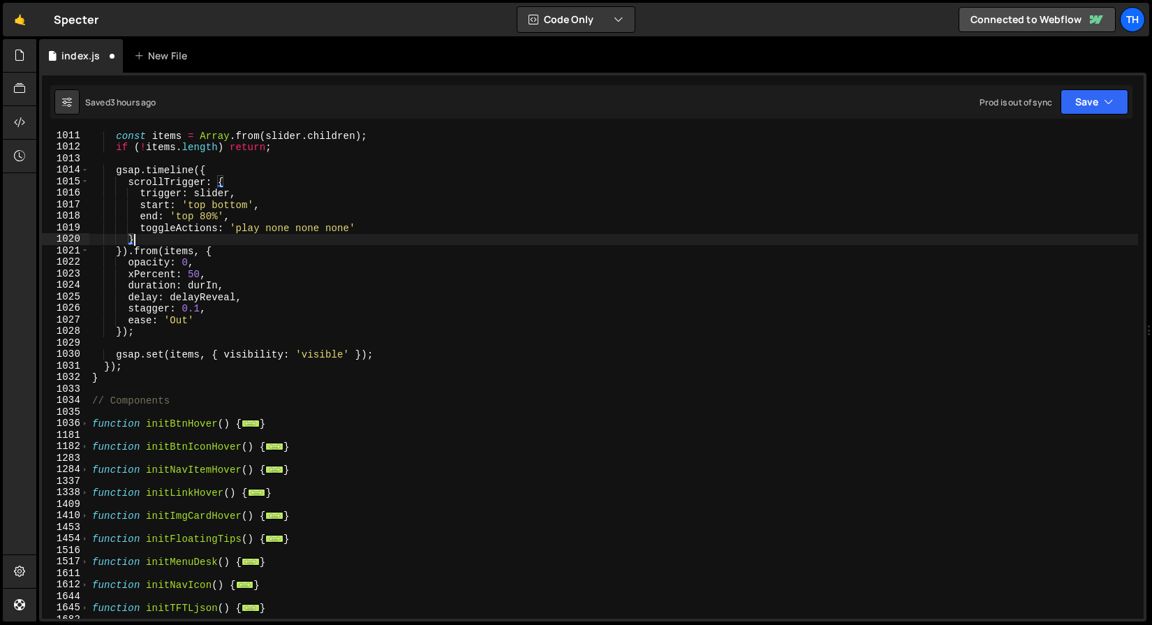
click at [304, 374] on div "const items = Array . from ( slider . children ) ; if ( ! items . length ) retu…" at bounding box center [613, 385] width 1049 height 510
type textarea "}"
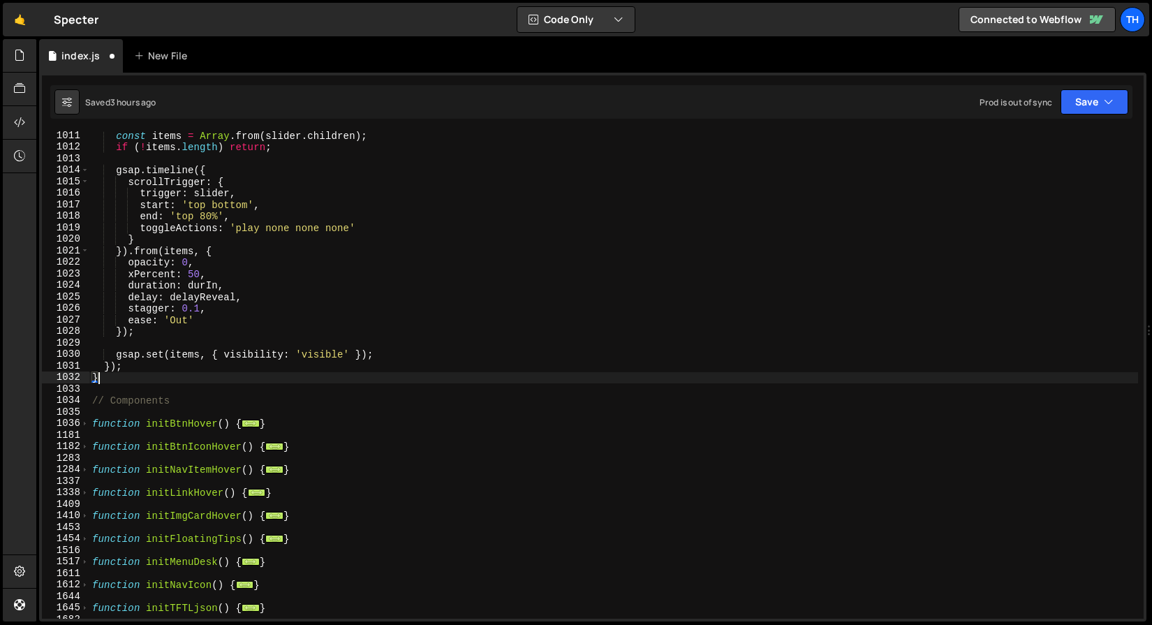
scroll to position [0, 0]
click at [304, 380] on div "const items = Array . from ( slider . children ) ; if ( ! items . length ) retu…" at bounding box center [613, 385] width 1049 height 510
click at [299, 393] on div "const items = Array . from ( slider . children ) ; if ( ! items . length ) retu…" at bounding box center [613, 385] width 1049 height 510
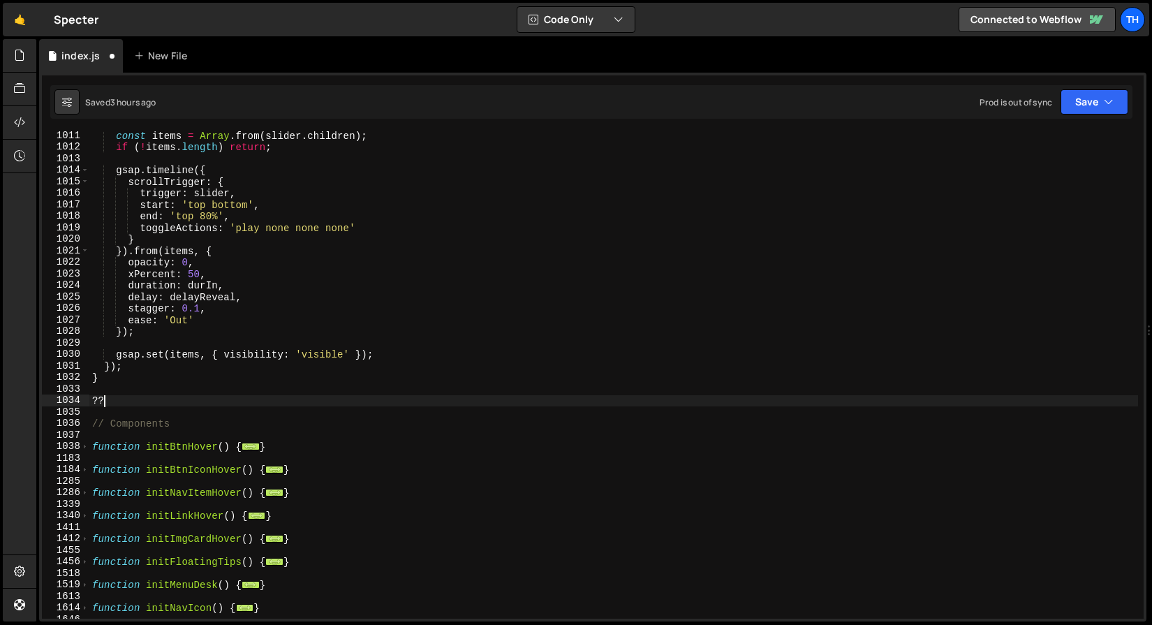
type textarea "?"
type textarea "|"
click at [1079, 95] on button "Save" at bounding box center [1094, 101] width 68 height 25
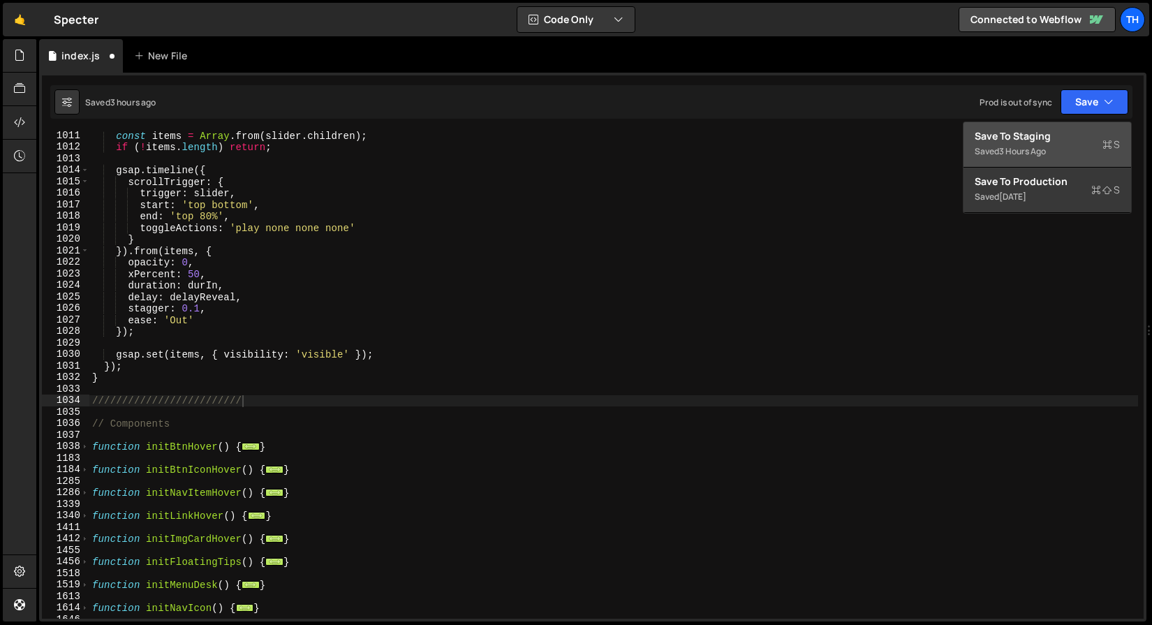
click at [1056, 130] on div "Save to Staging S" at bounding box center [1047, 136] width 145 height 14
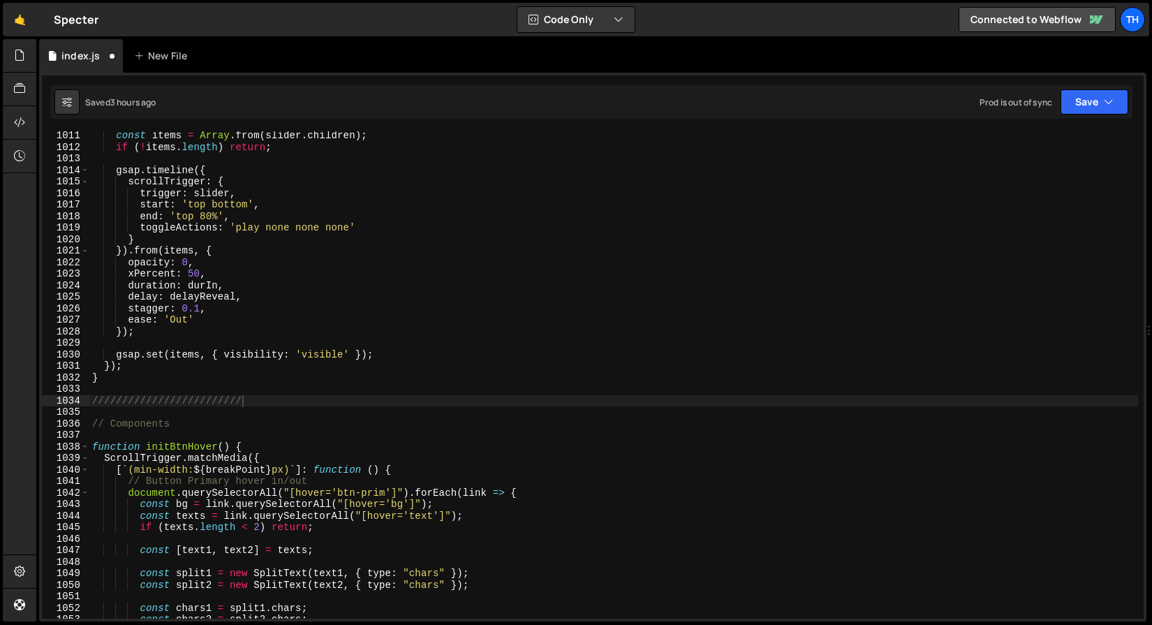
scroll to position [7404, 0]
click at [82, 448] on span at bounding box center [85, 447] width 8 height 12
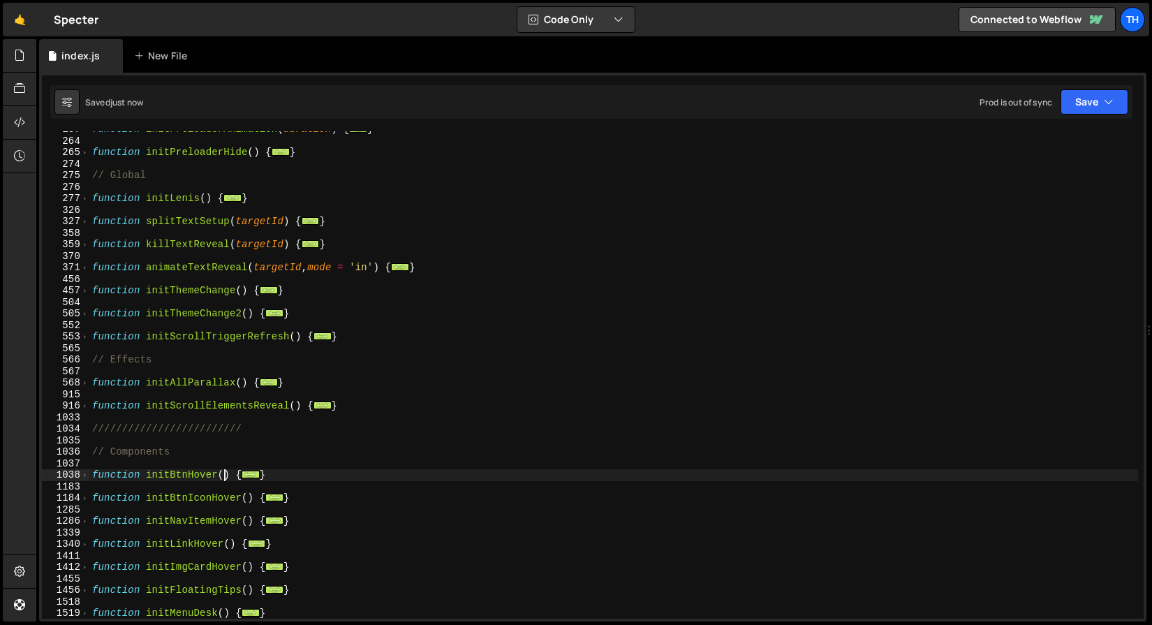
click at [226, 473] on div "function initPreloaderAnimation ( duration ) { ... } function initPreloaderHide…" at bounding box center [613, 379] width 1049 height 510
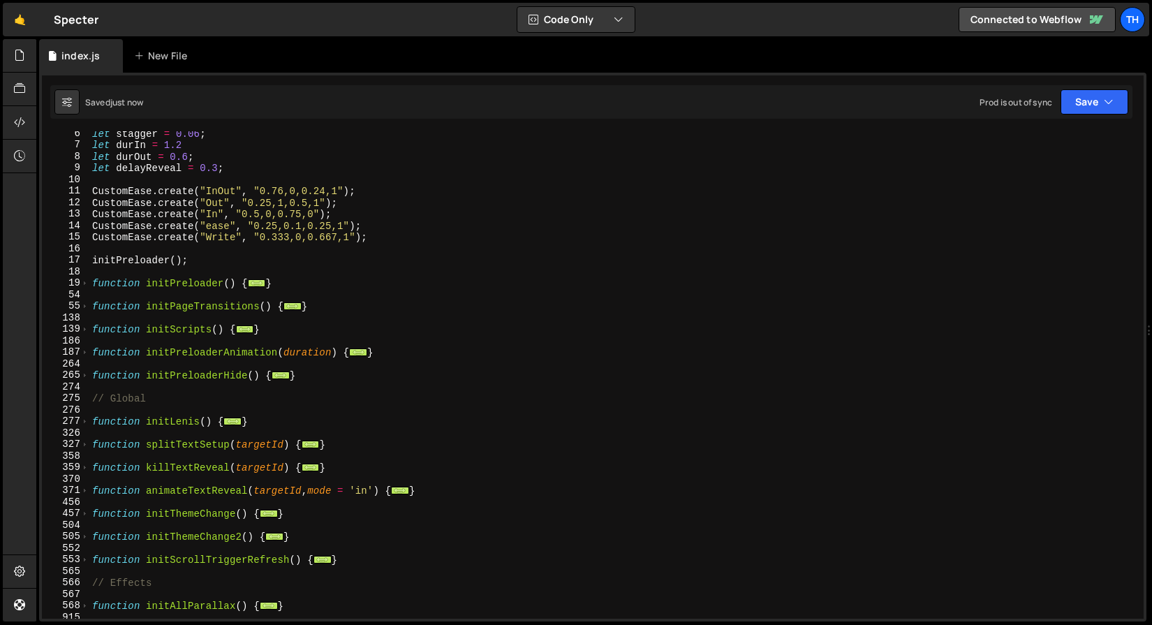
scroll to position [61, 0]
click at [87, 332] on span at bounding box center [85, 329] width 8 height 12
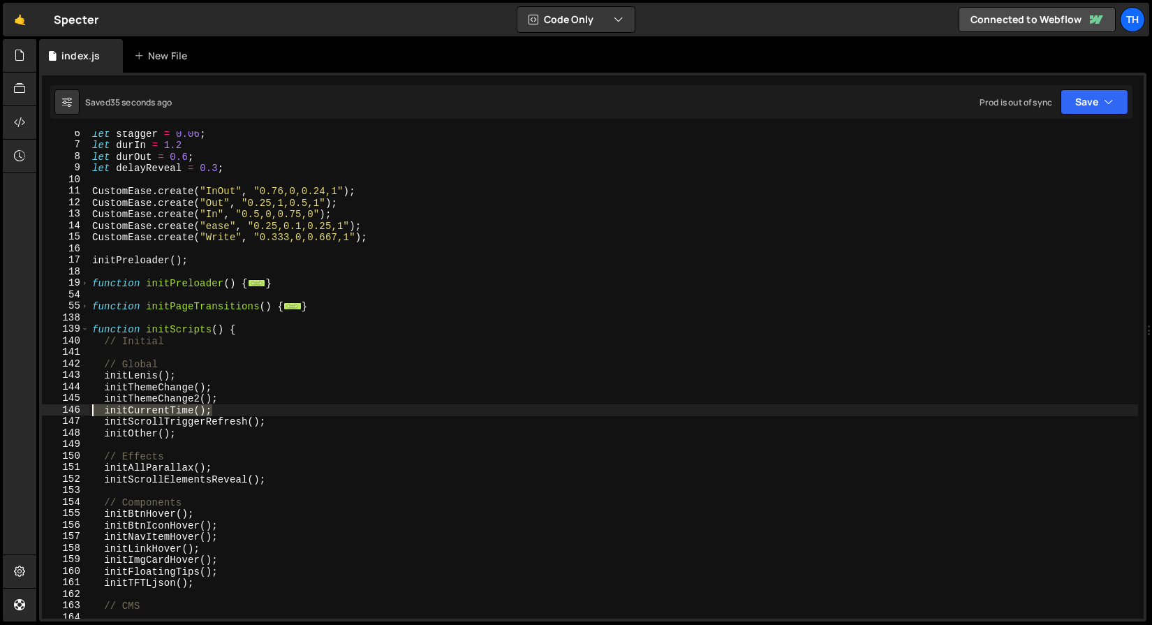
drag, startPoint x: 228, startPoint y: 407, endPoint x: 57, endPoint y: 407, distance: 171.0
click at [57, 407] on div "function initBtnHover() { 6 7 8 9 10 11 12 13 14 15 16 17 18 19 54 55 138 139 1…" at bounding box center [593, 374] width 1102 height 487
type textarea "initCurrentTime();"
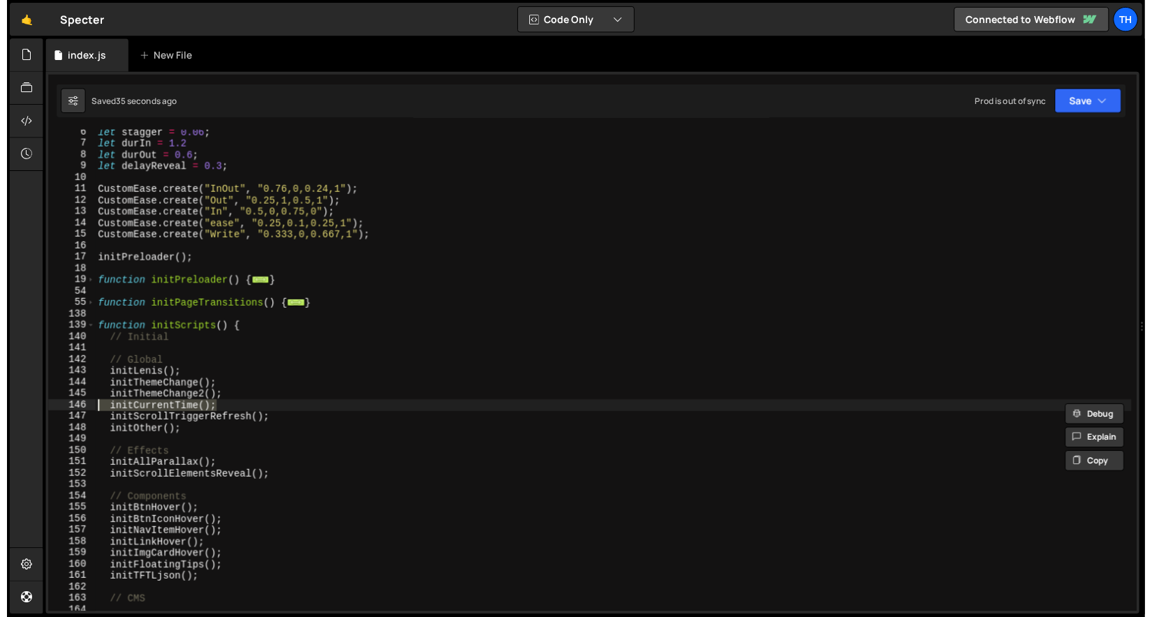
scroll to position [0, 0]
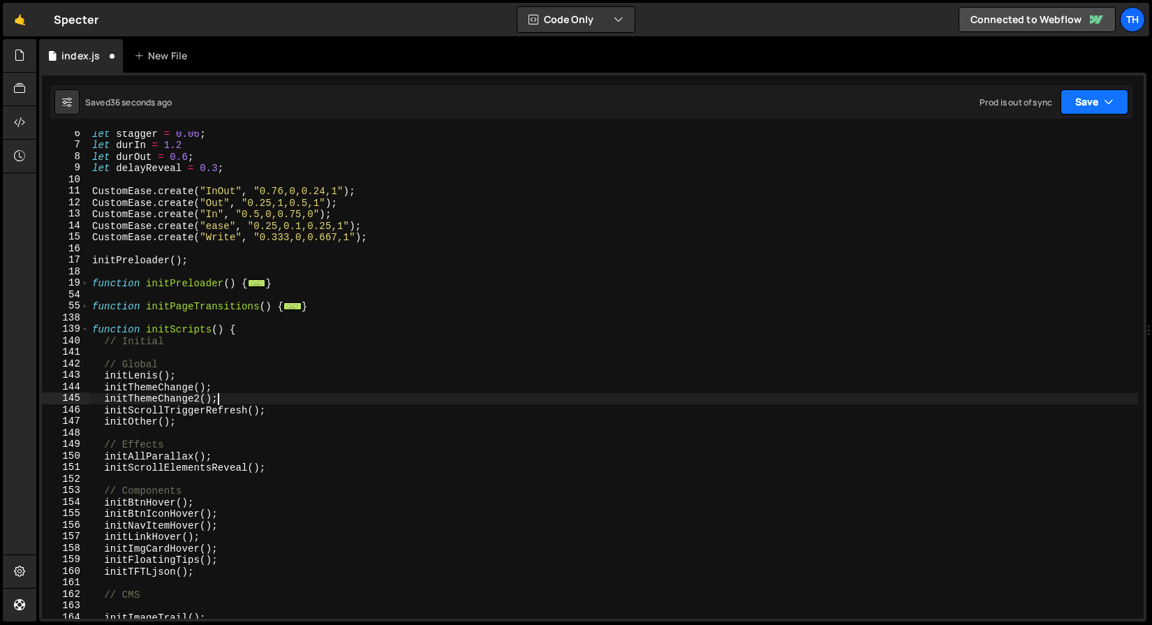
click at [1099, 94] on button "Save" at bounding box center [1094, 101] width 68 height 25
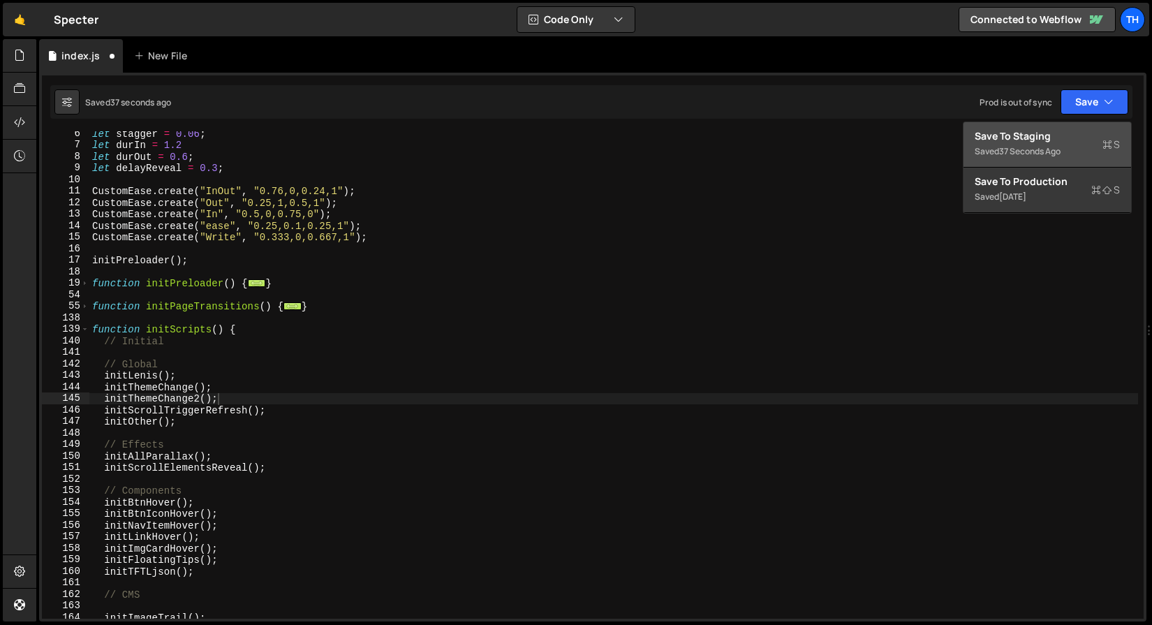
click at [1032, 142] on div "Save to Staging S" at bounding box center [1047, 136] width 145 height 14
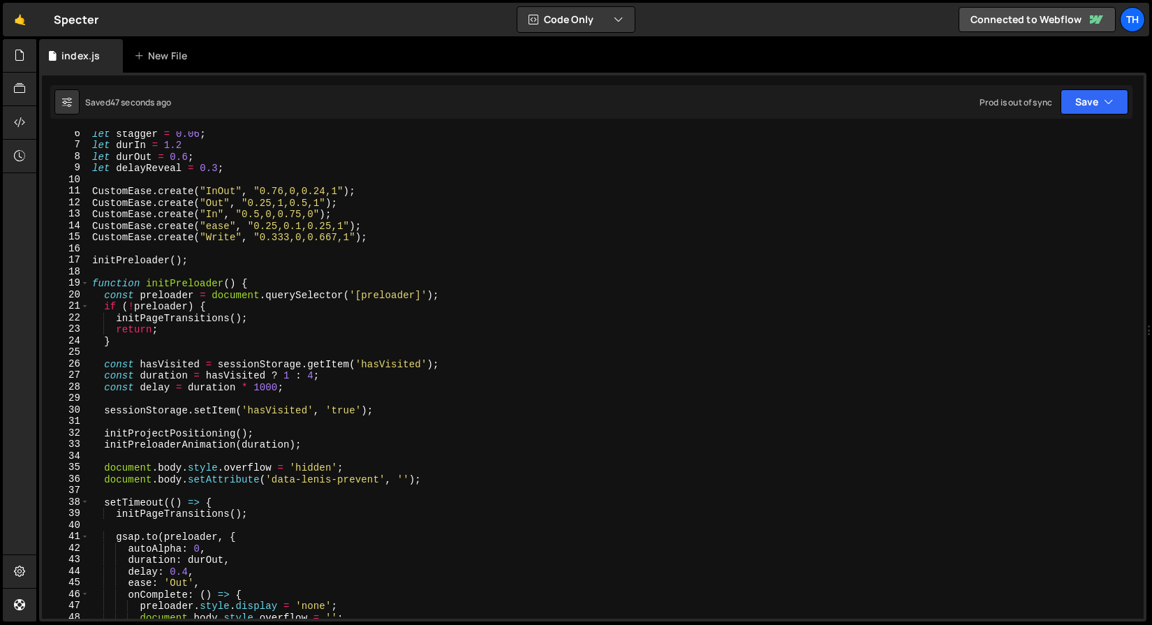
scroll to position [39, 0]
type textarea "if (!preloader) {"
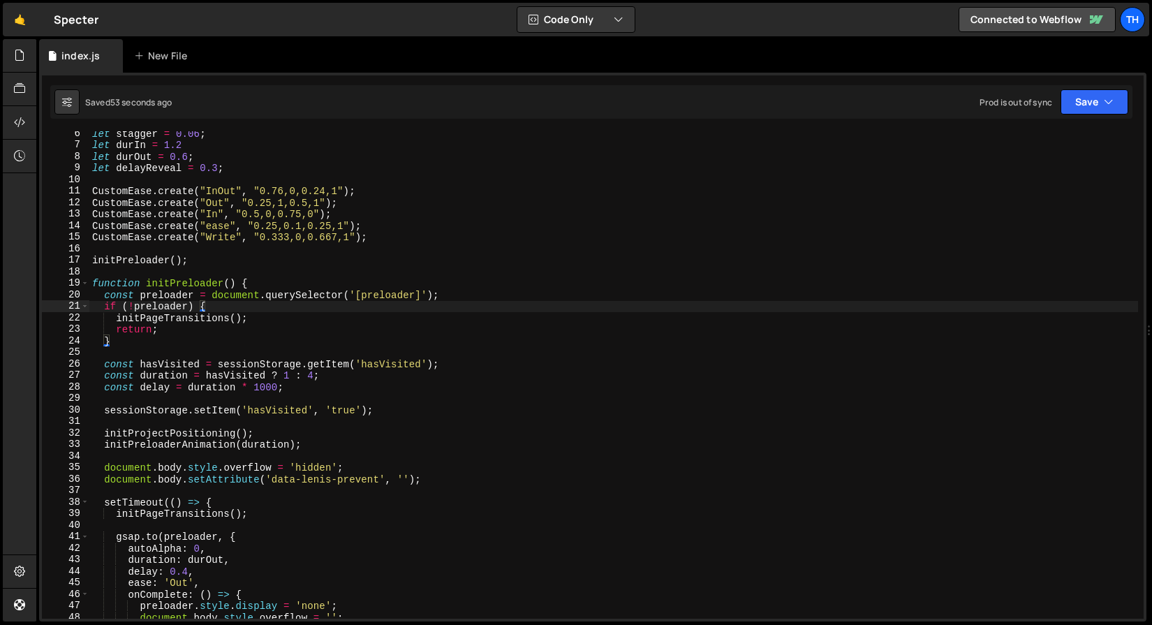
click at [295, 307] on div "let stagger = 0.06 ; let durIn = 1.2 let durOut = 0.6 ; let delayReveal = 0.3 ;…" at bounding box center [613, 383] width 1049 height 510
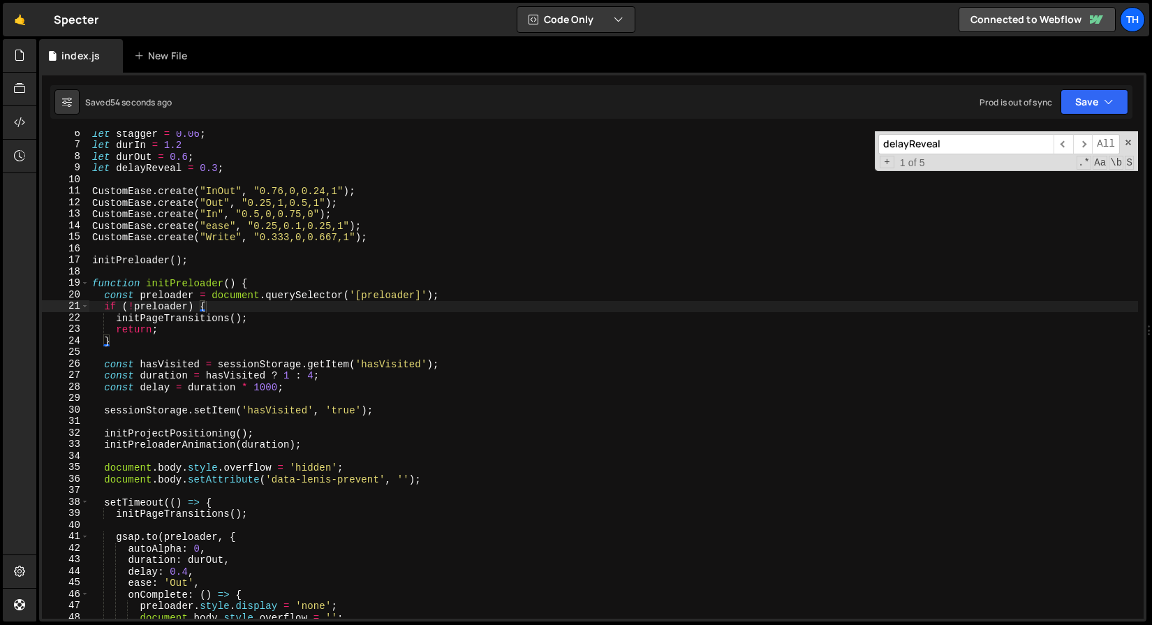
paste input "uration"
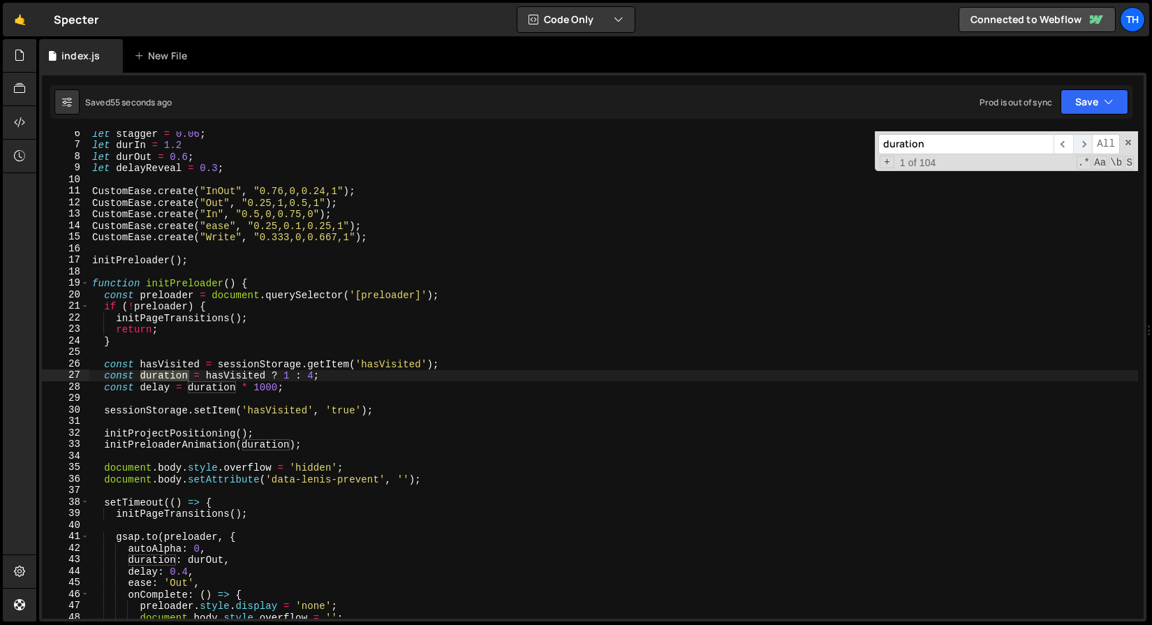
type input "duration"
click at [1086, 147] on span "​" at bounding box center [1083, 144] width 20 height 20
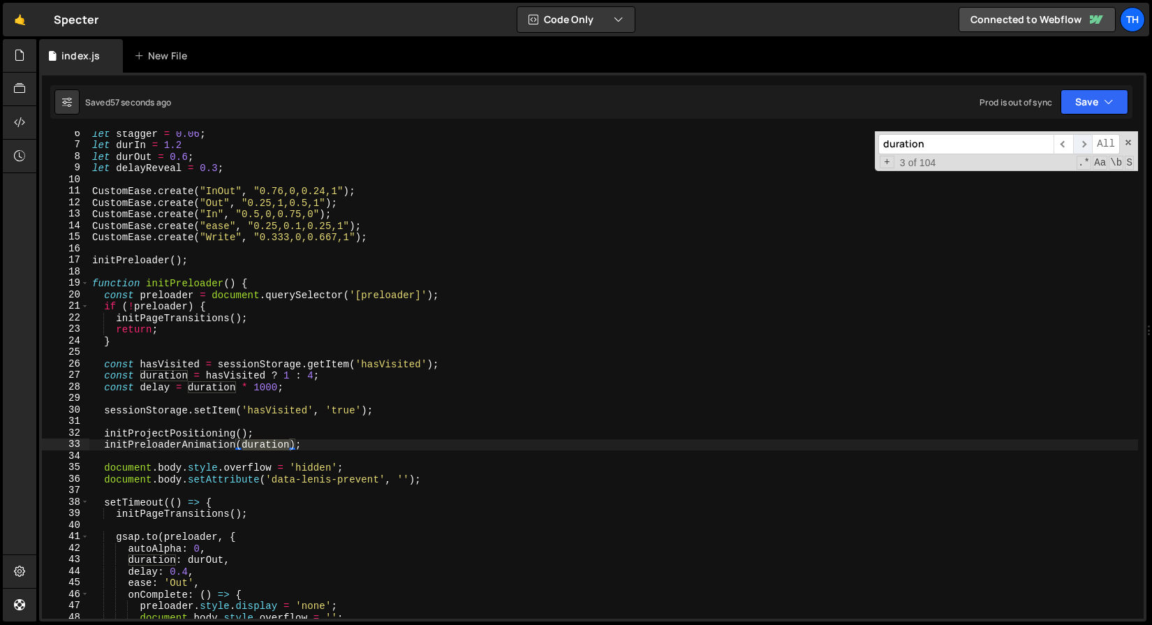
click at [1086, 147] on span "​" at bounding box center [1083, 144] width 20 height 20
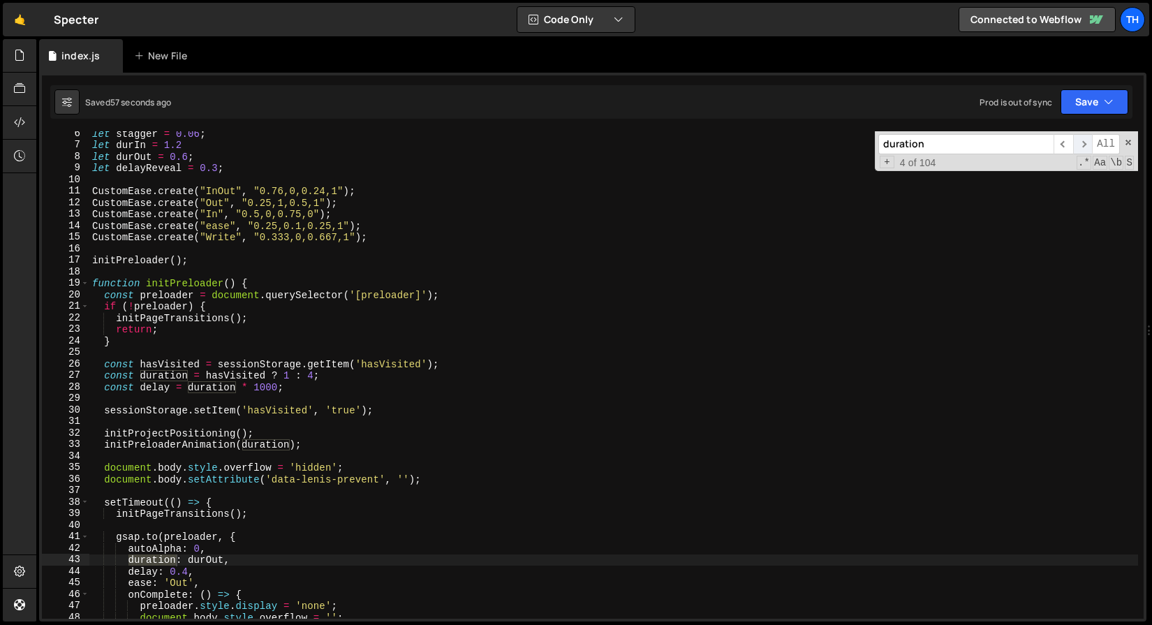
click at [1086, 147] on span "​" at bounding box center [1083, 144] width 20 height 20
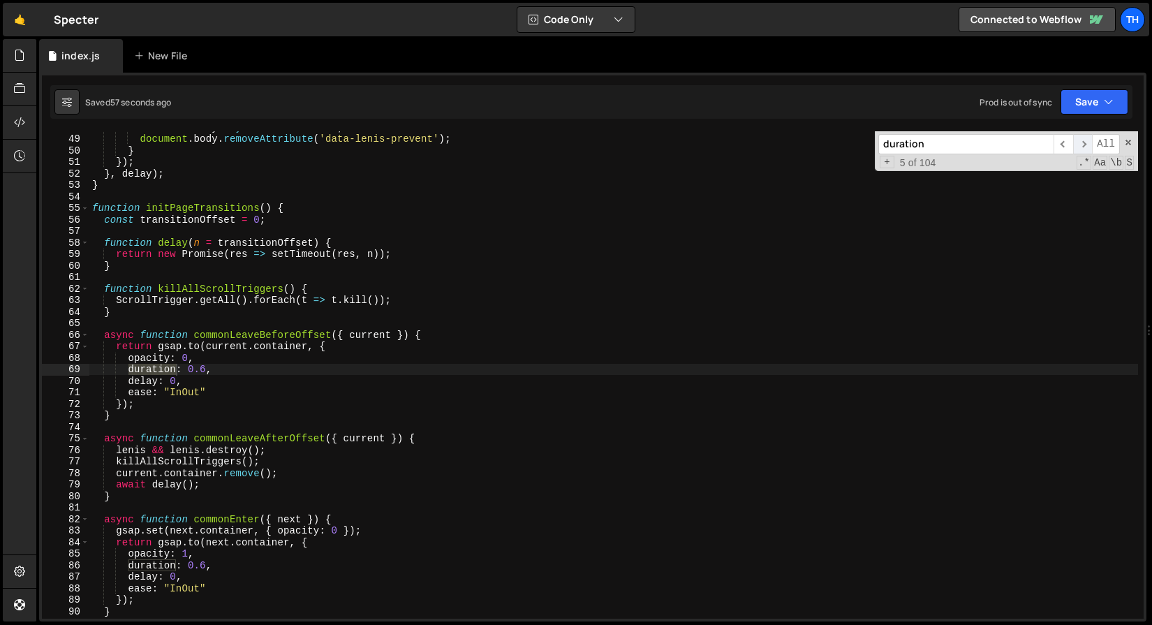
scroll to position [350, 0]
click at [1086, 147] on span "​" at bounding box center [1083, 144] width 20 height 20
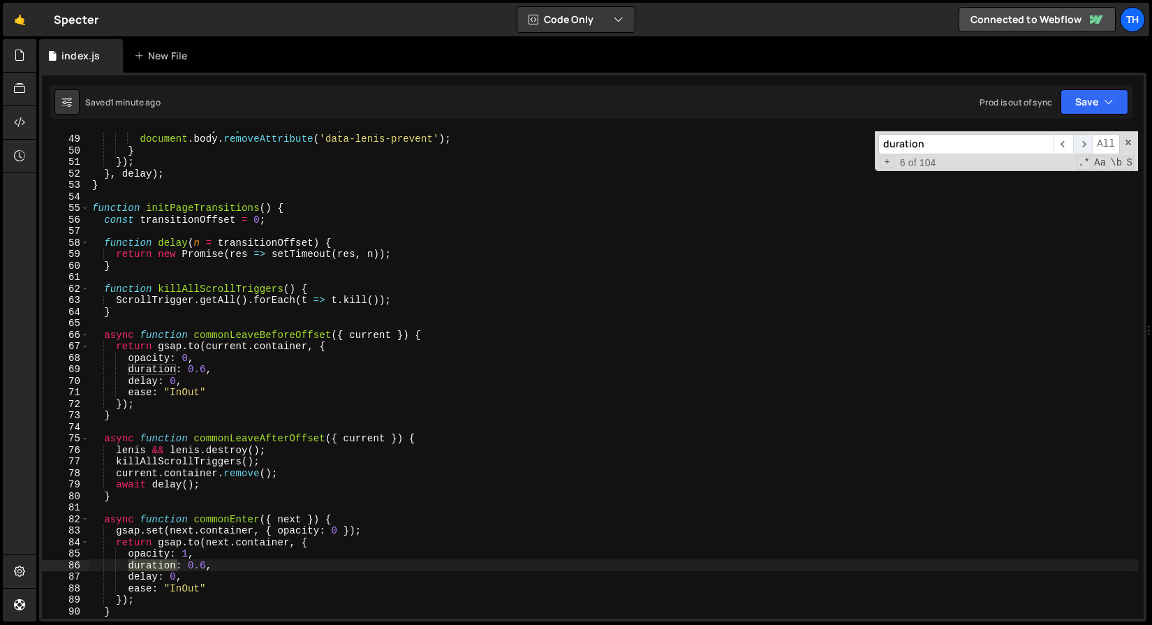
click at [1086, 147] on span "​" at bounding box center [1083, 144] width 20 height 20
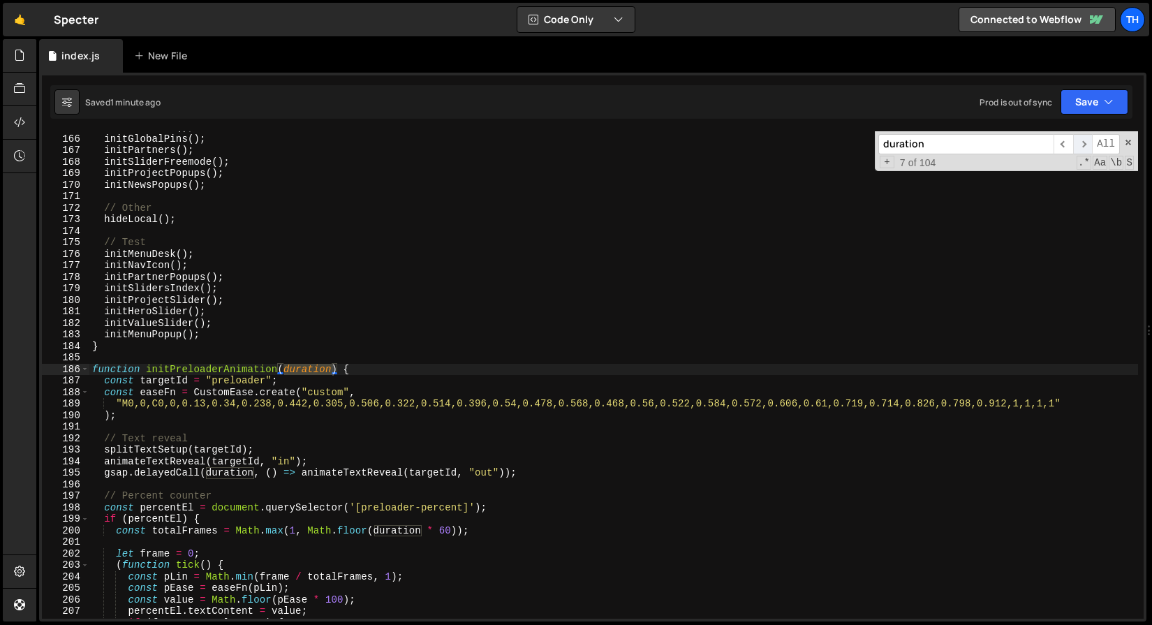
click at [1086, 147] on span "​" at bounding box center [1083, 144] width 20 height 20
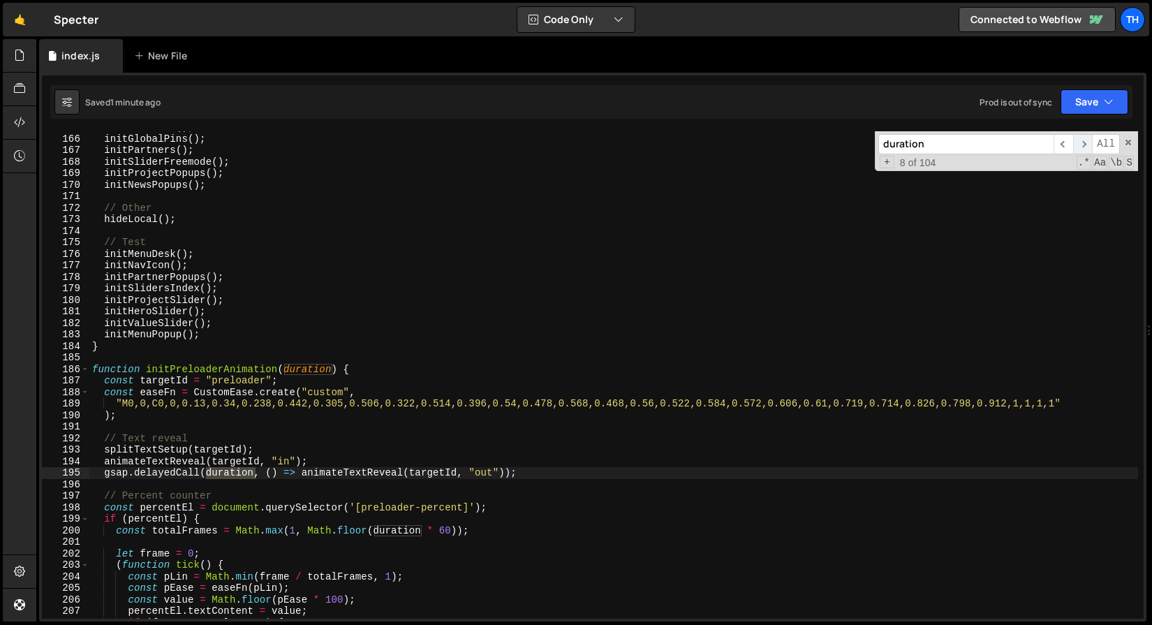
click at [1086, 147] on span "​" at bounding box center [1083, 144] width 20 height 20
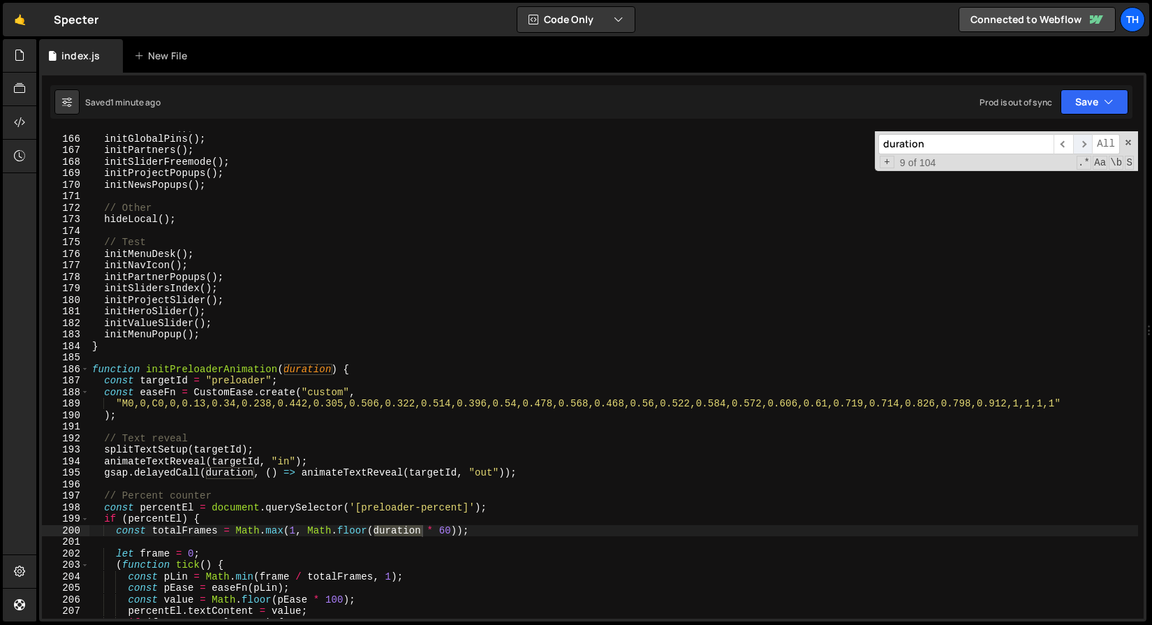
click at [1086, 147] on span "​" at bounding box center [1083, 144] width 20 height 20
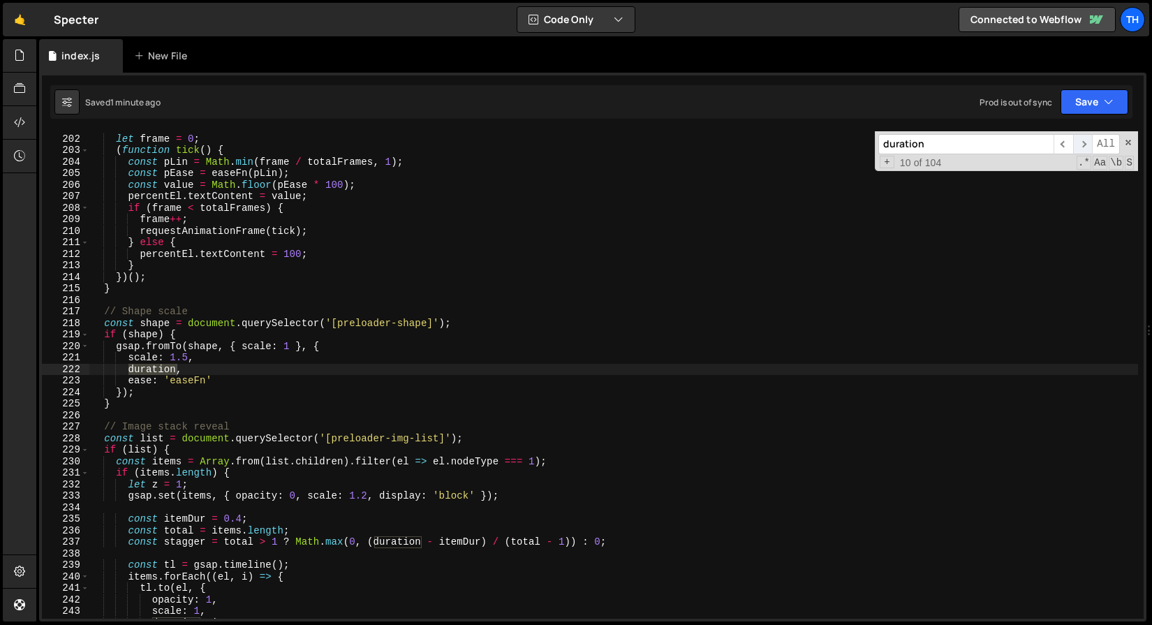
click at [1087, 147] on span "​" at bounding box center [1083, 144] width 20 height 20
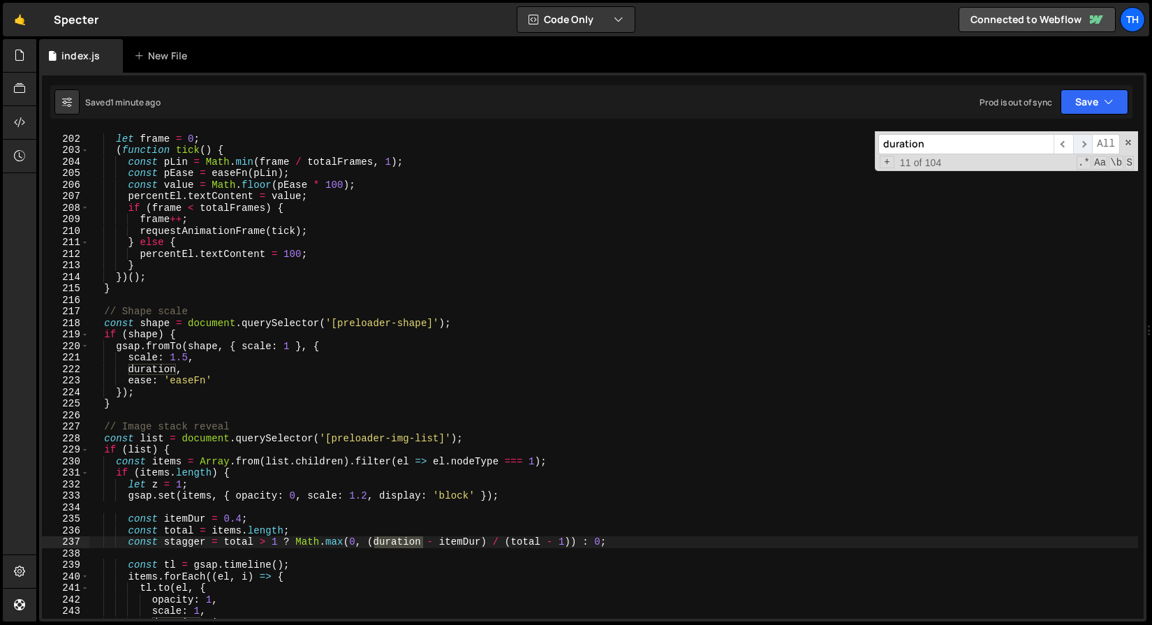
click at [1087, 146] on span "​" at bounding box center [1083, 144] width 20 height 20
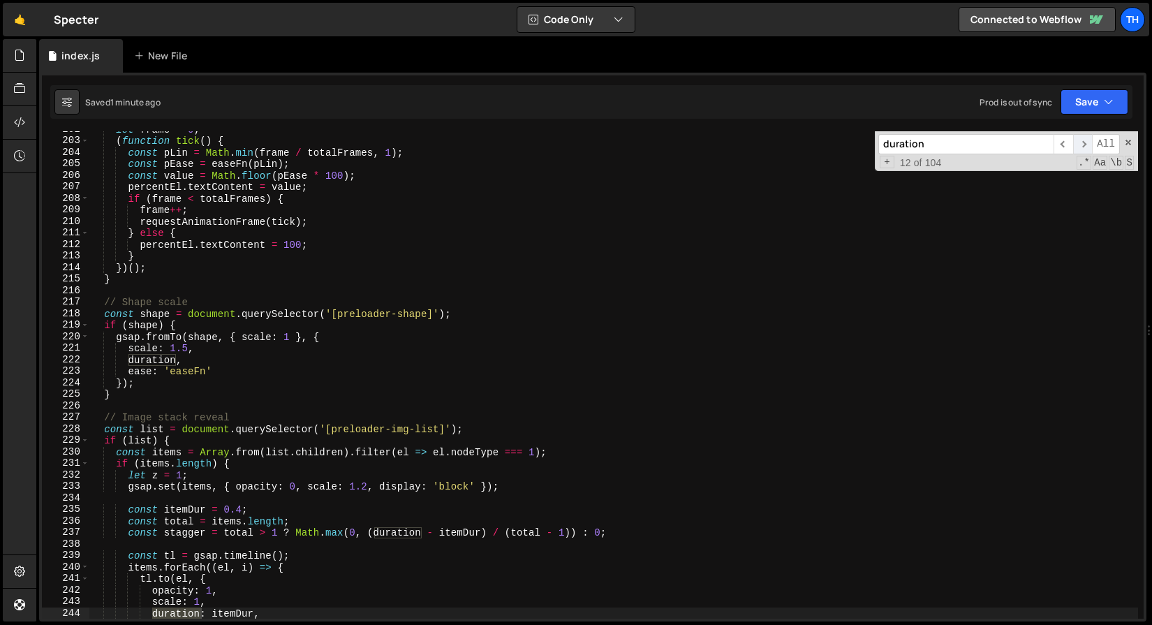
click at [1087, 146] on span "​" at bounding box center [1083, 144] width 20 height 20
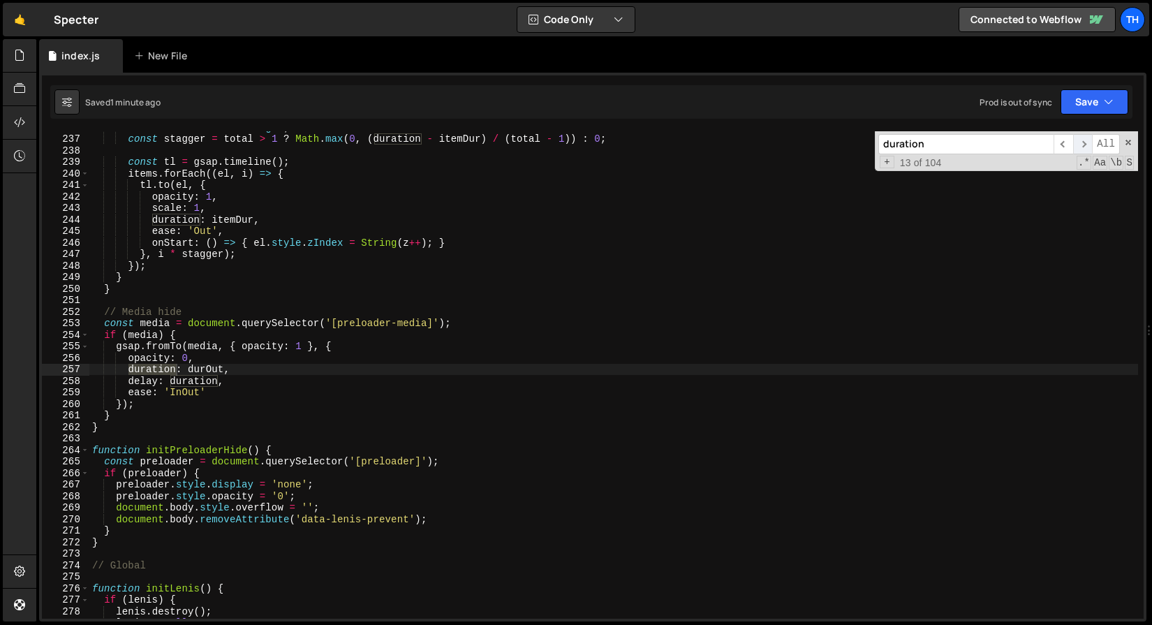
click at [1087, 146] on span "​" at bounding box center [1083, 144] width 20 height 20
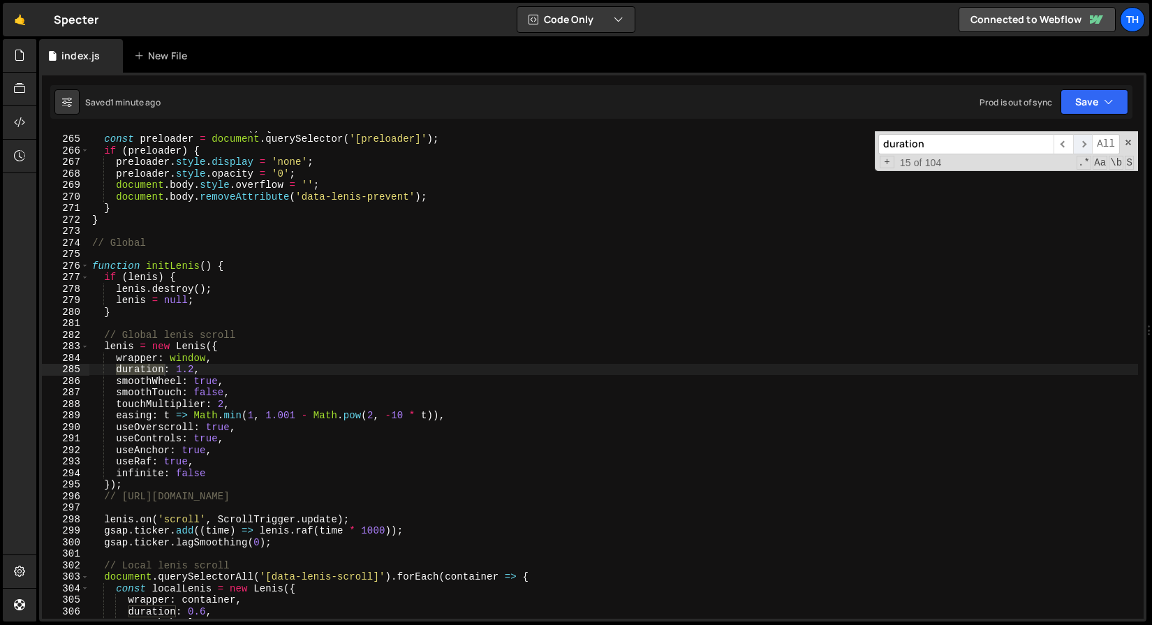
scroll to position [1934, 0]
click at [1090, 145] on span "​" at bounding box center [1083, 144] width 20 height 20
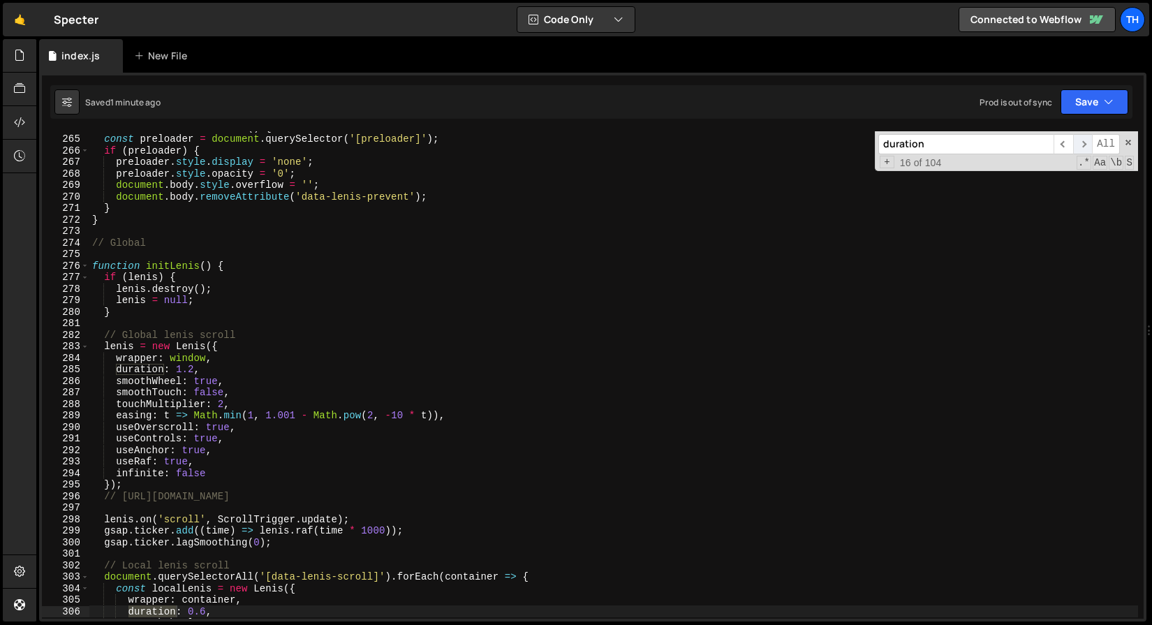
click at [1090, 147] on span "​" at bounding box center [1083, 144] width 20 height 20
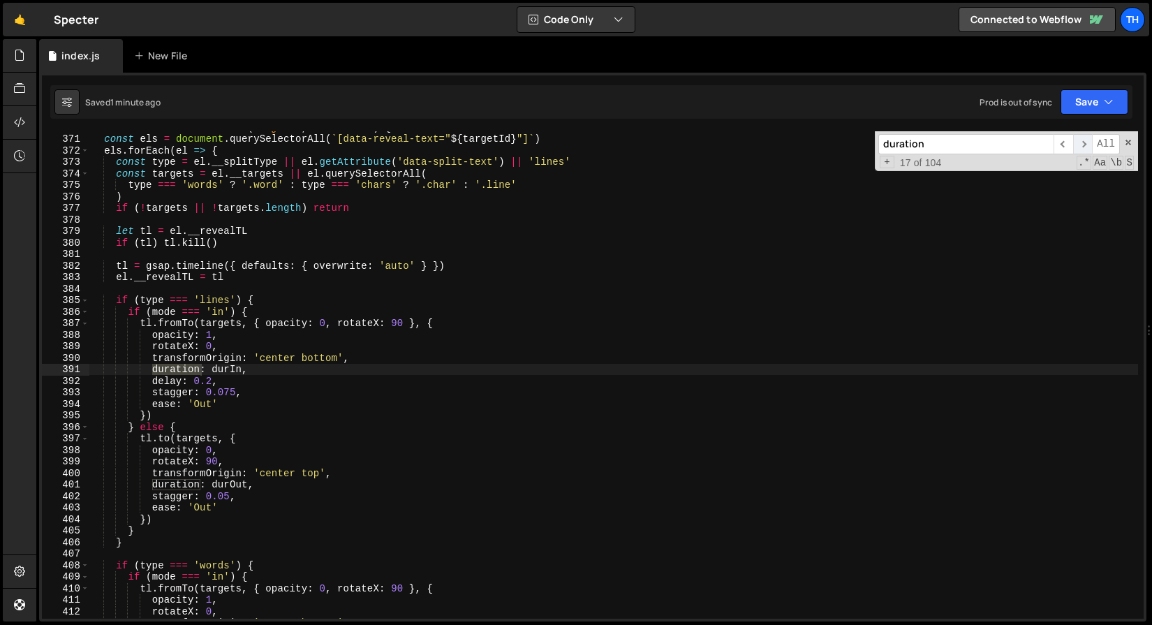
scroll to position [2711, 0]
click at [1090, 146] on span "​" at bounding box center [1083, 144] width 20 height 20
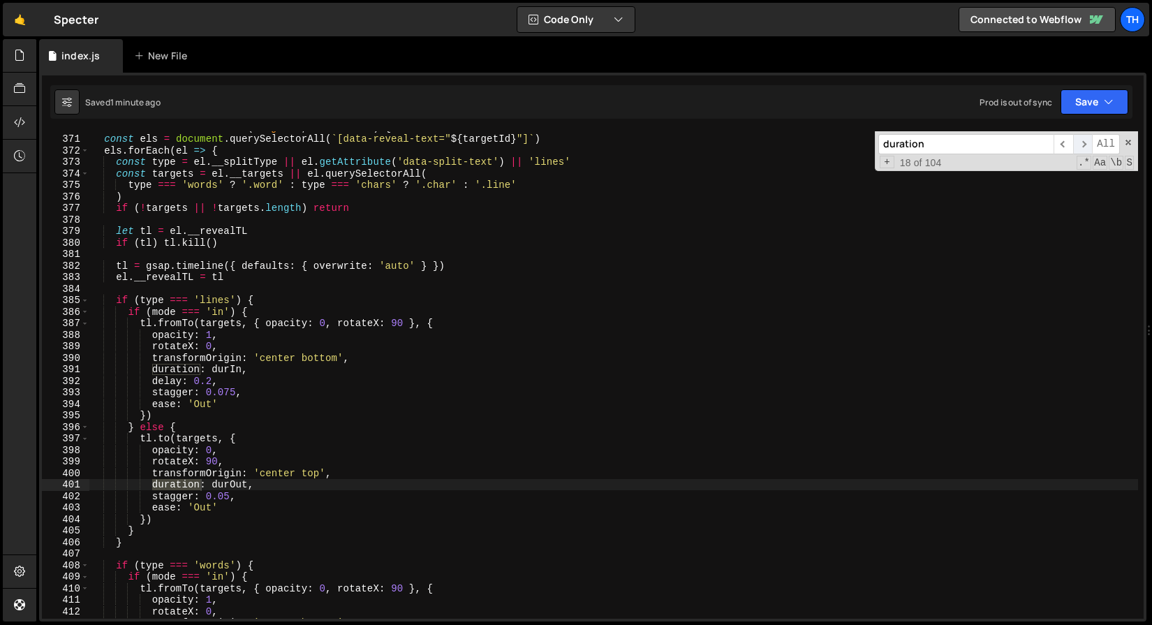
click at [1090, 146] on span "​" at bounding box center [1083, 144] width 20 height 20
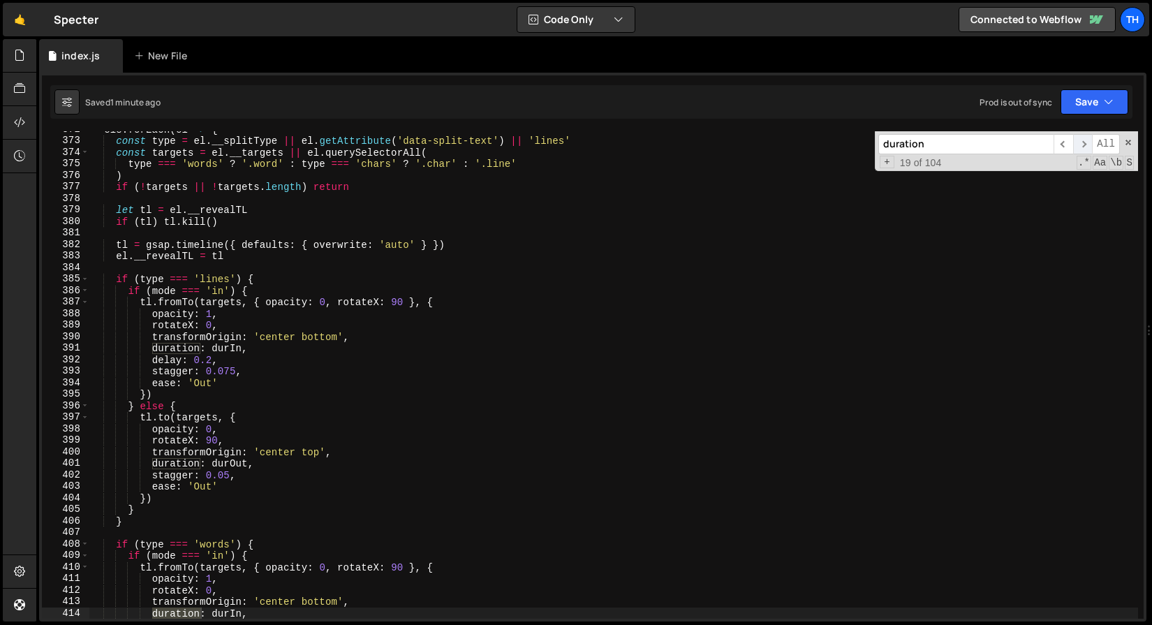
click at [1090, 149] on span "​" at bounding box center [1083, 144] width 20 height 20
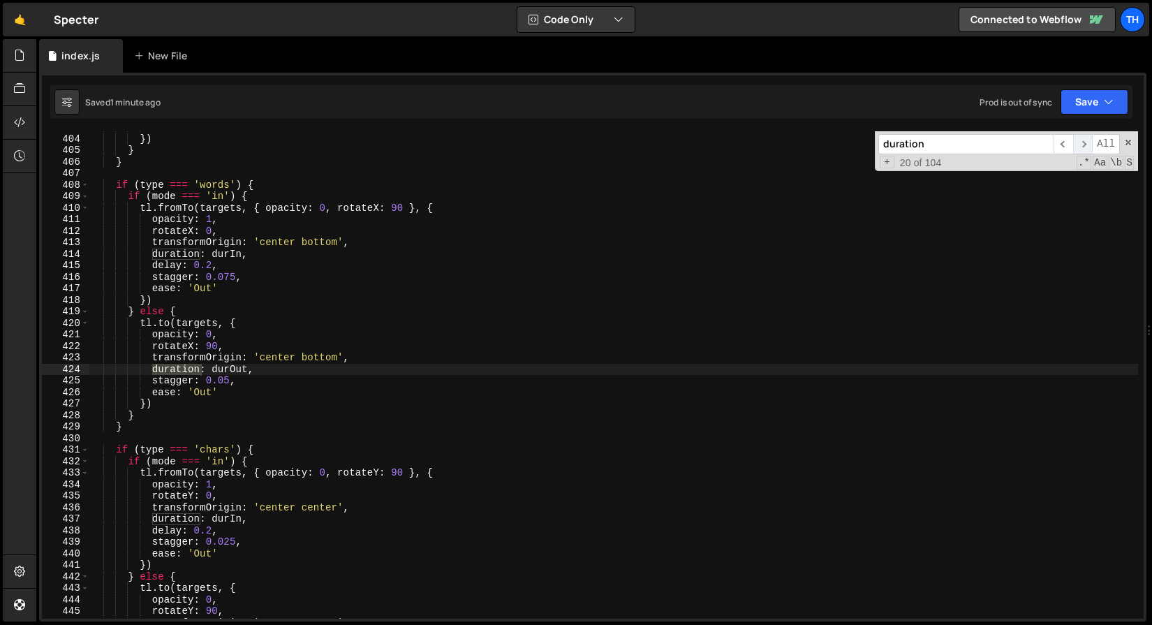
scroll to position [2954, 0]
click at [1090, 149] on span "​" at bounding box center [1083, 144] width 20 height 20
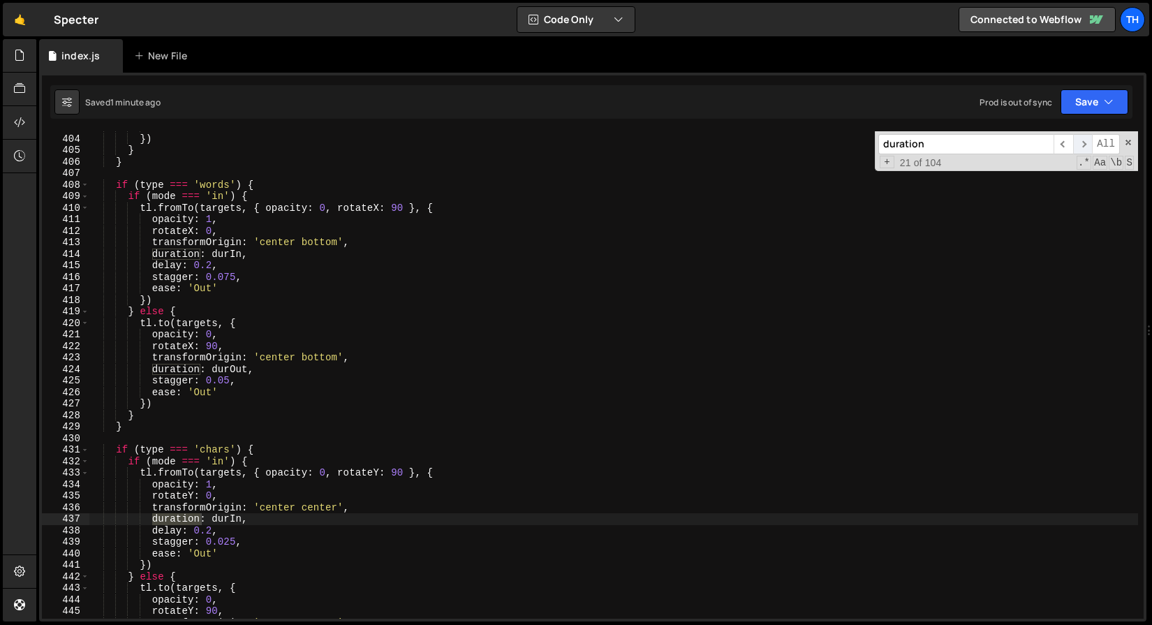
click at [1090, 147] on span "​" at bounding box center [1083, 144] width 20 height 20
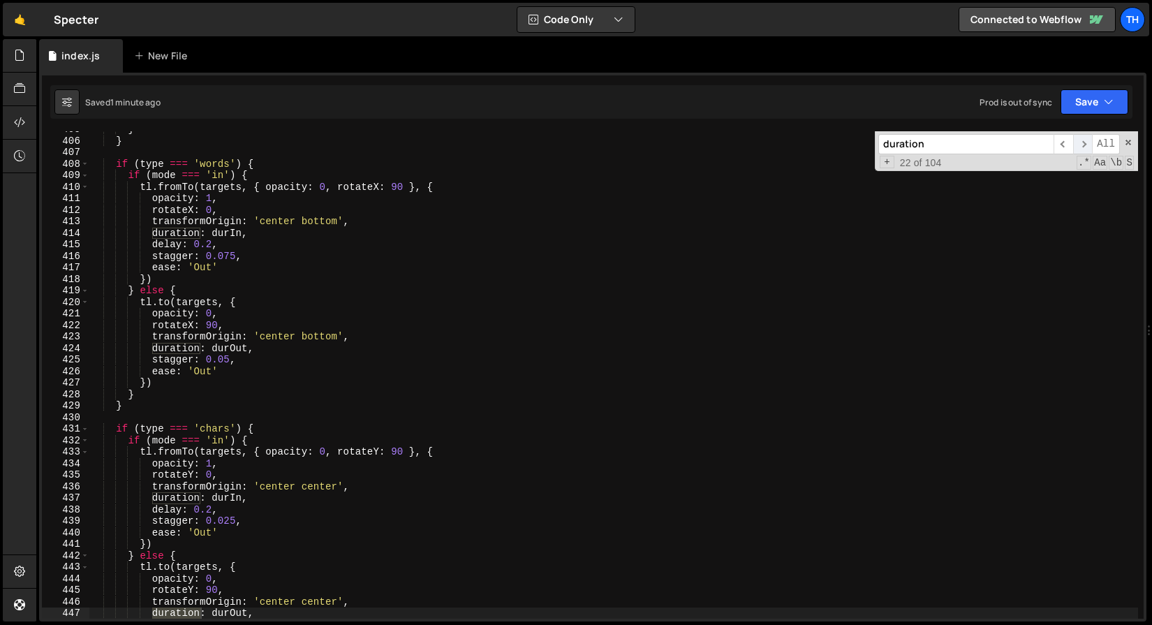
click at [1090, 149] on span "​" at bounding box center [1083, 144] width 20 height 20
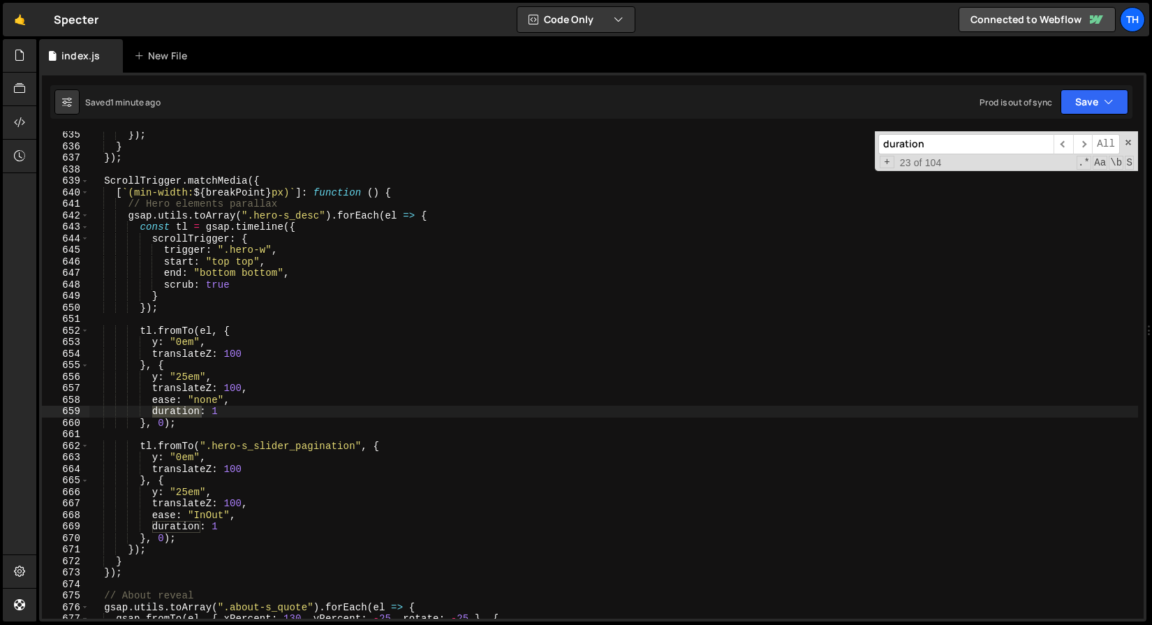
scroll to position [4649, 0]
drag, startPoint x: 218, startPoint y: 409, endPoint x: 238, endPoint y: 409, distance: 20.2
click at [238, 409] on div "}) ; } }) ; ScrollTrigger . matchMedia ({ [ ` (min-width: ${ breakPoint } px) `…" at bounding box center [613, 384] width 1049 height 510
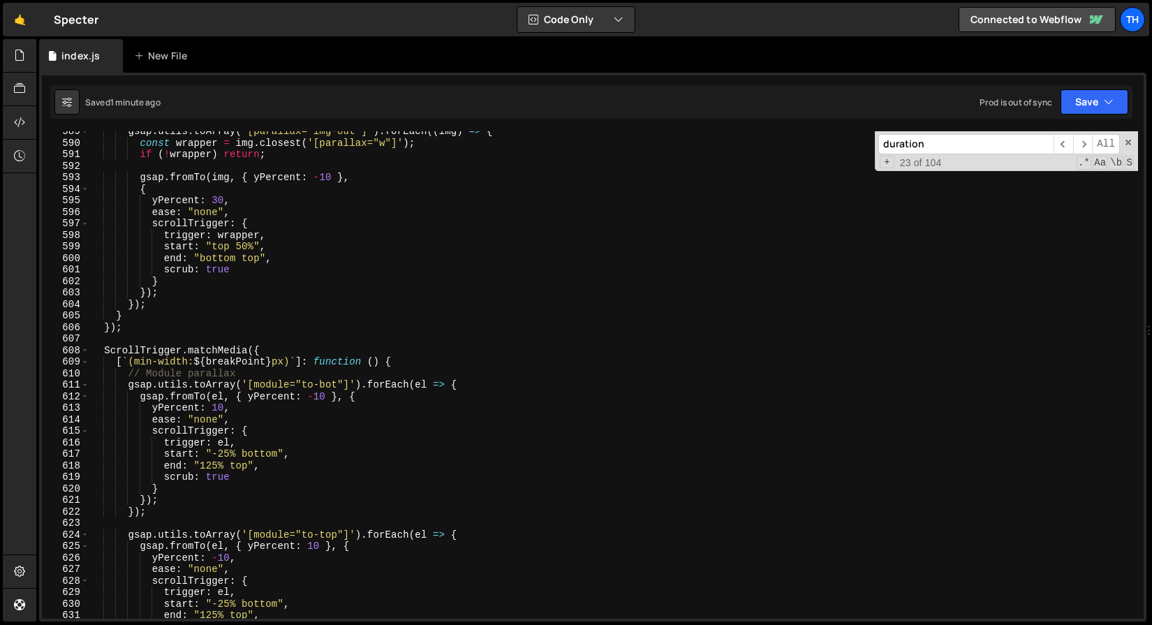
scroll to position [4313, 0]
click at [1061, 146] on span "​" at bounding box center [1063, 144] width 20 height 20
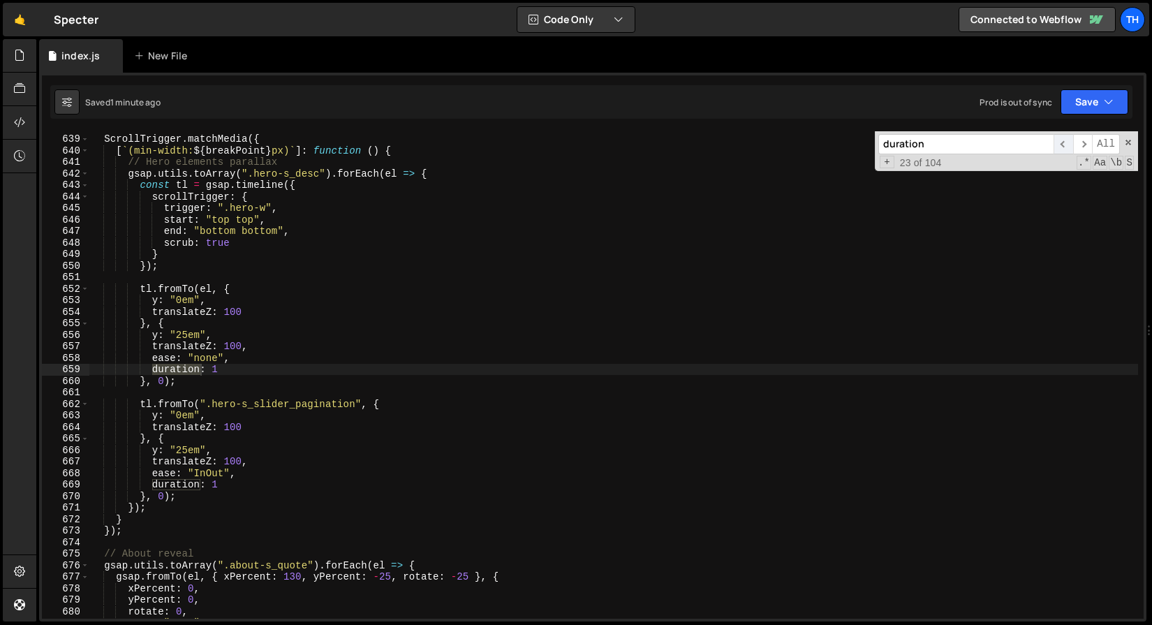
click at [1068, 140] on span "​" at bounding box center [1063, 144] width 20 height 20
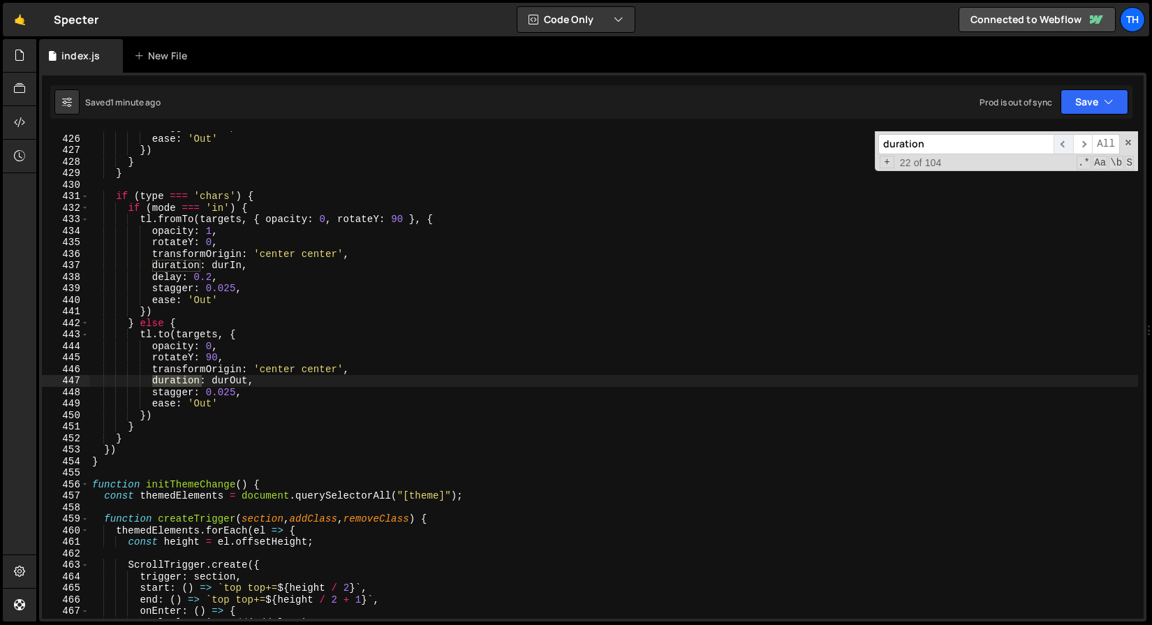
scroll to position [3115, 0]
click at [1092, 145] on span "All" at bounding box center [1106, 144] width 28 height 20
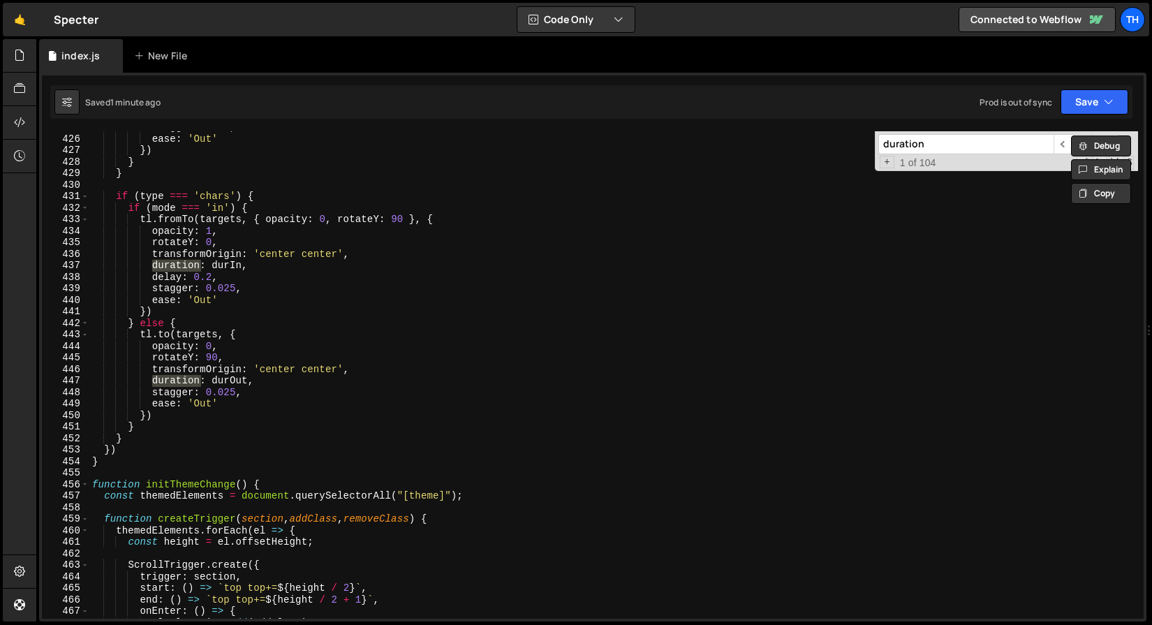
scroll to position [3130, 0]
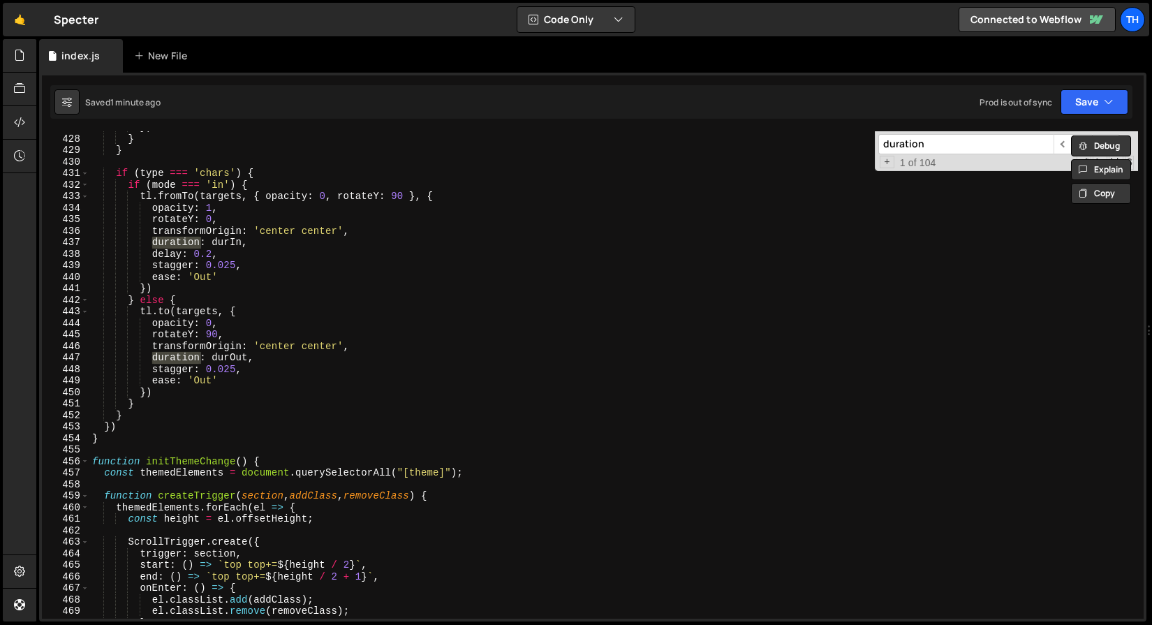
click at [1021, 151] on input "duration" at bounding box center [965, 144] width 175 height 20
click at [1021, 161] on div "+ 1 of 104 .* Aa \b S" at bounding box center [1006, 163] width 256 height 12
click at [1061, 146] on span "​" at bounding box center [1063, 144] width 20 height 20
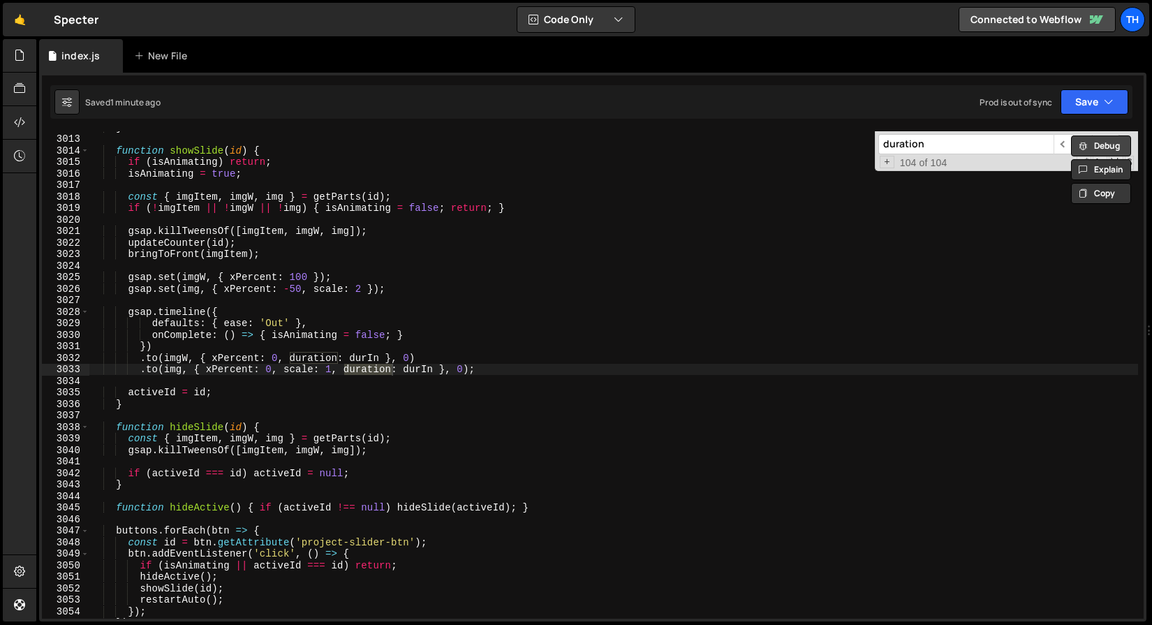
scroll to position [22083, 0]
click at [1079, 192] on icon at bounding box center [1083, 193] width 8 height 17
click at [1083, 142] on span "​" at bounding box center [1083, 144] width 20 height 20
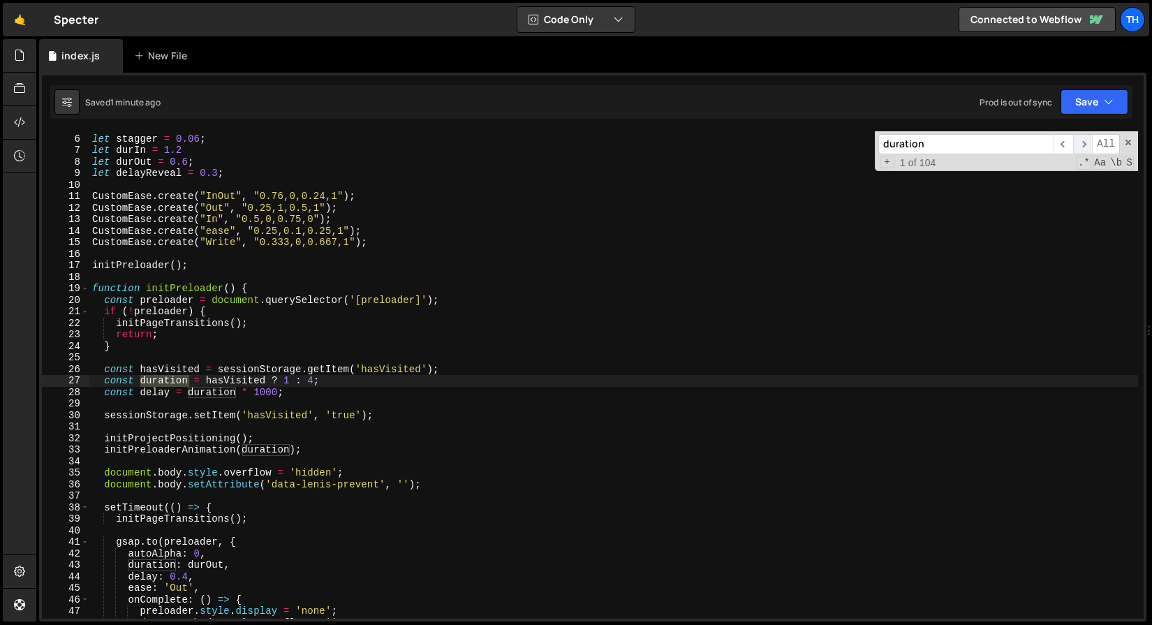
click at [1083, 142] on span "​" at bounding box center [1083, 144] width 20 height 20
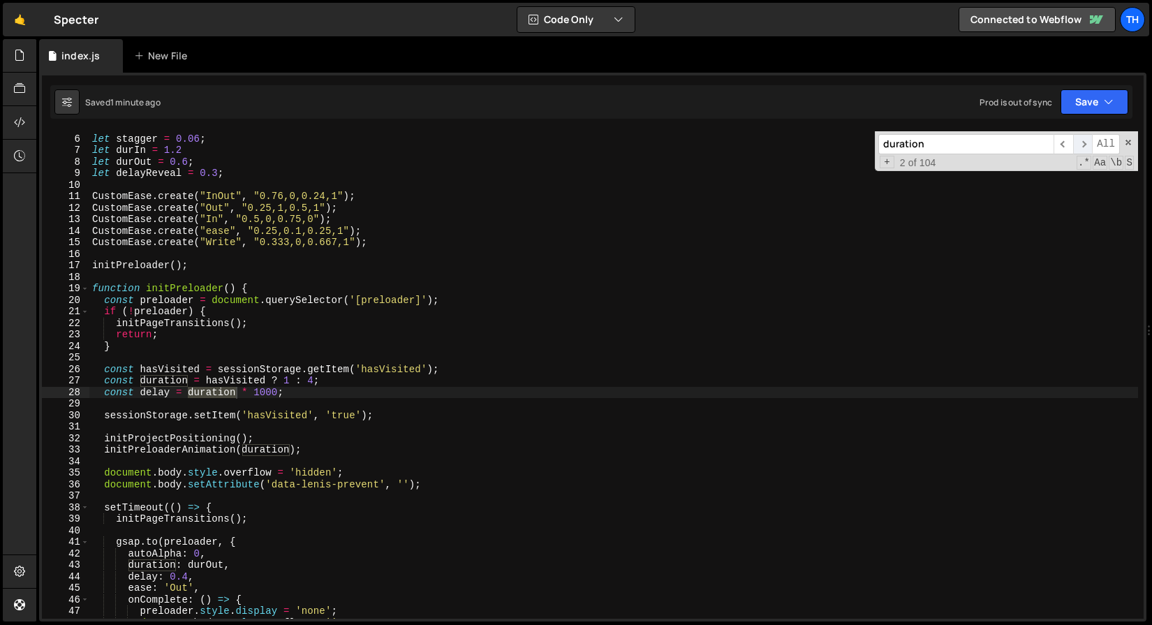
click at [1083, 142] on span "​" at bounding box center [1083, 144] width 20 height 20
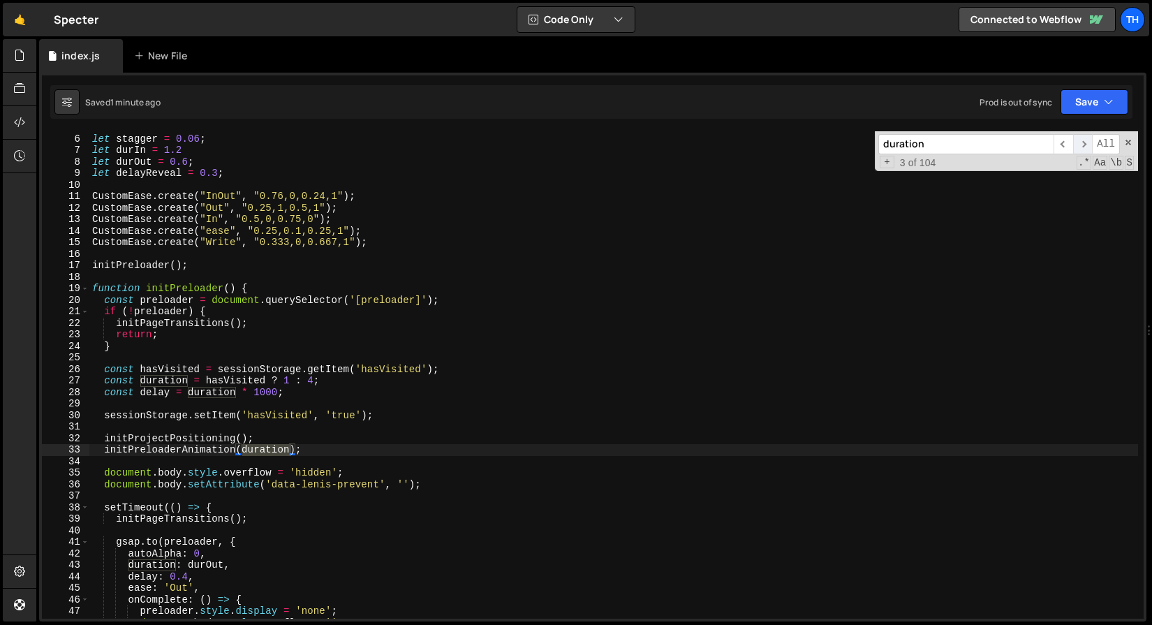
click at [1083, 142] on span "​" at bounding box center [1083, 144] width 20 height 20
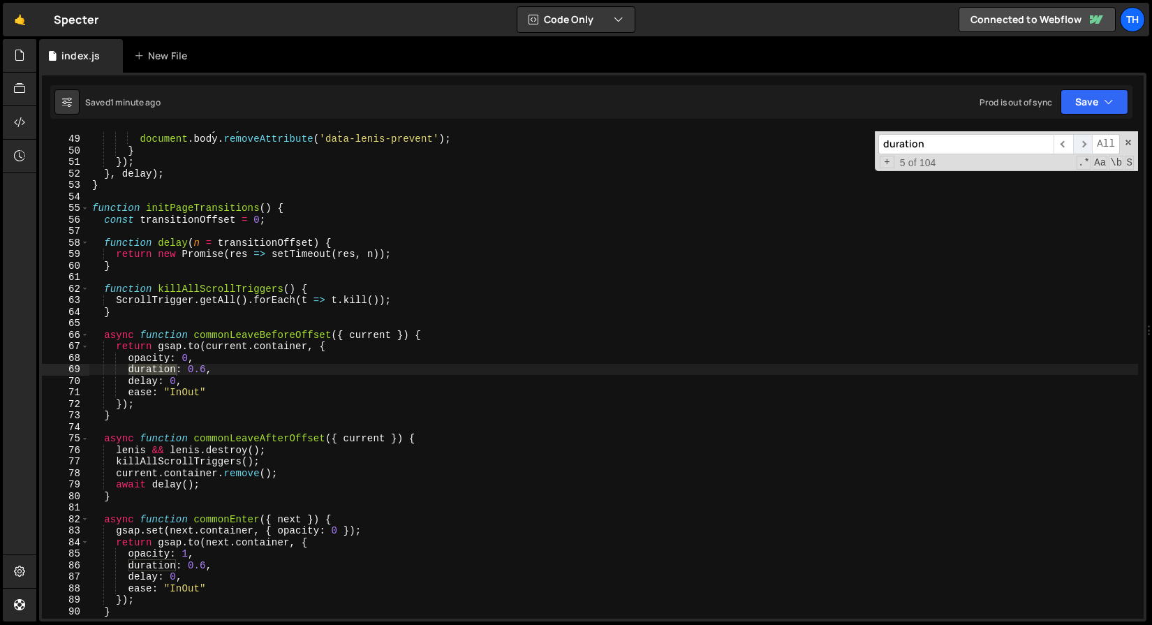
click at [1083, 142] on span "​" at bounding box center [1083, 144] width 20 height 20
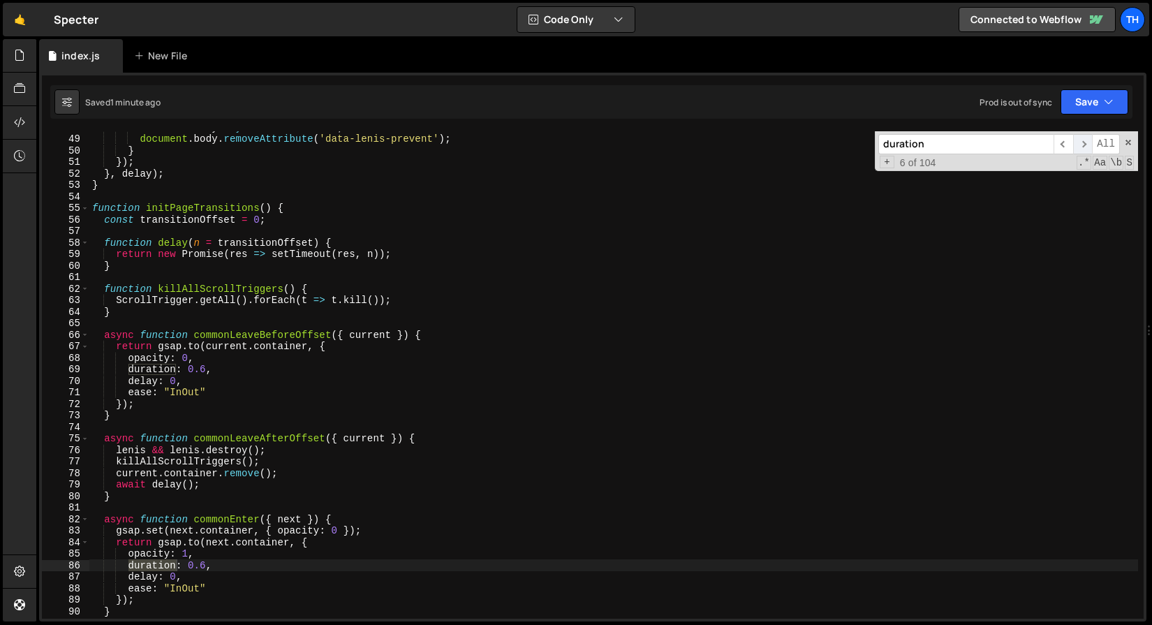
click at [1083, 142] on span "​" at bounding box center [1083, 144] width 20 height 20
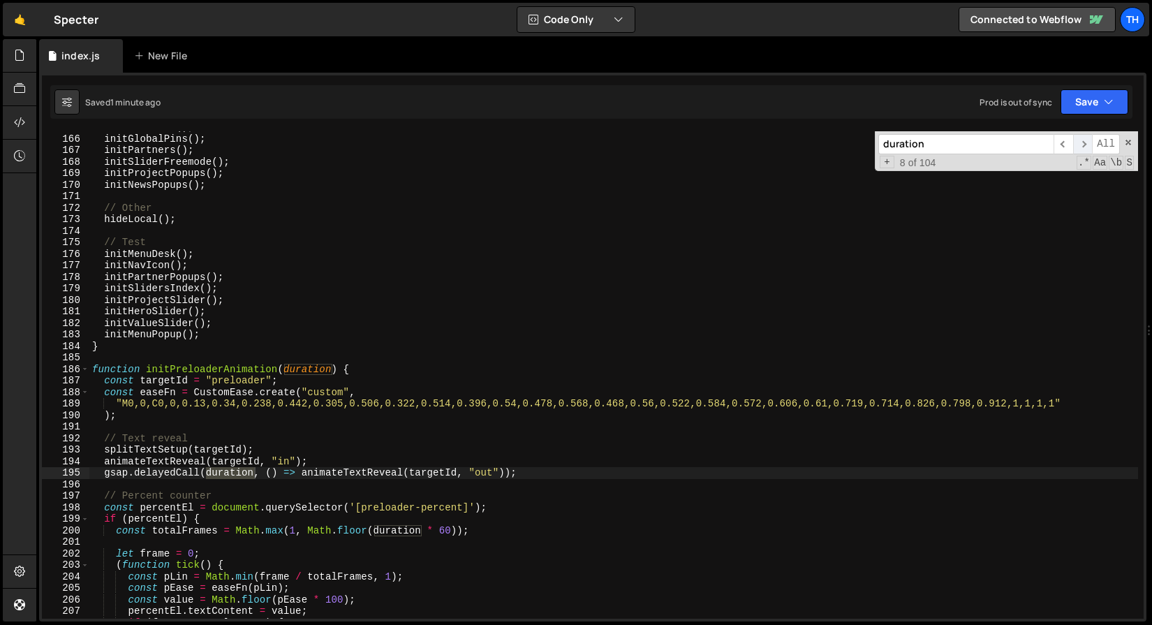
click at [1083, 142] on span "​" at bounding box center [1083, 144] width 20 height 20
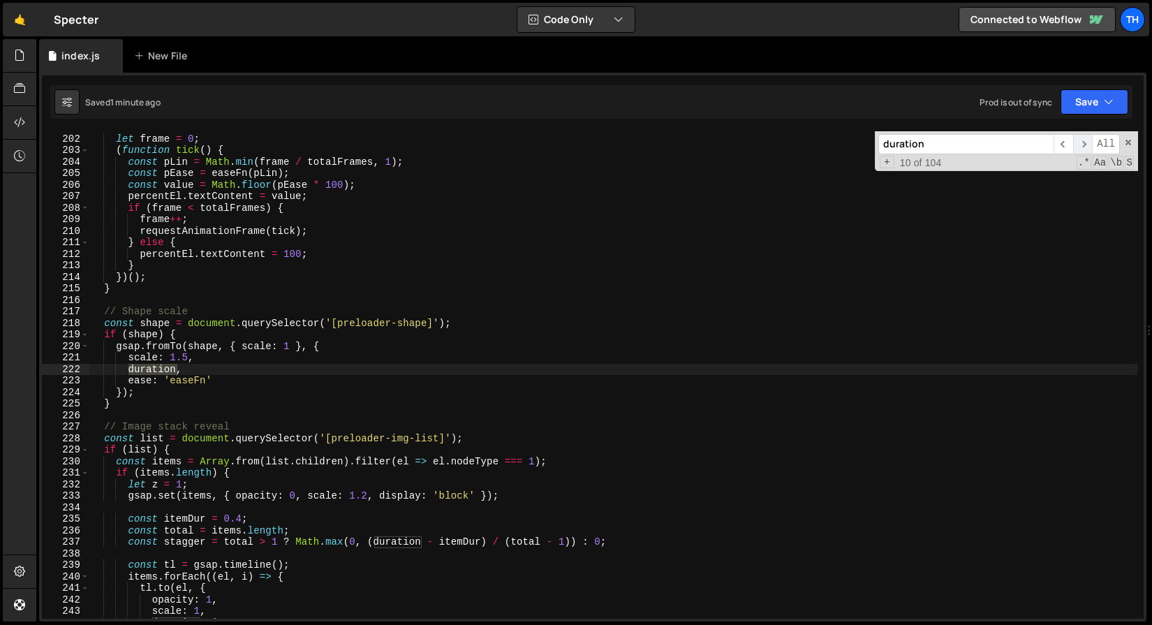
click at [1083, 142] on span "​" at bounding box center [1083, 144] width 20 height 20
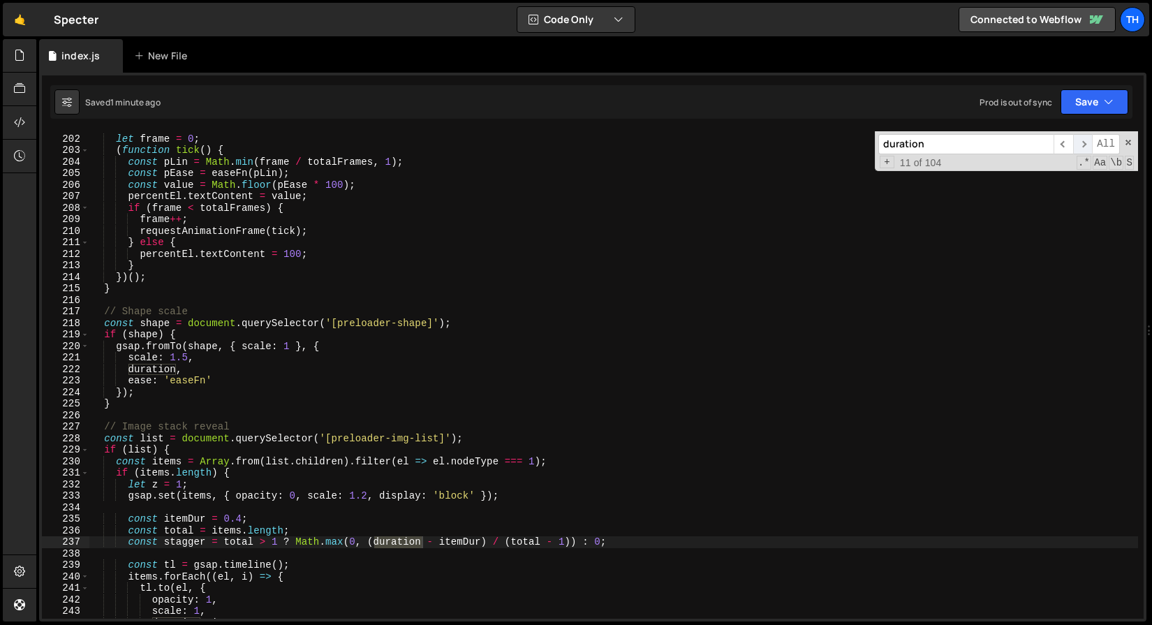
click at [1083, 142] on span "​" at bounding box center [1083, 144] width 20 height 20
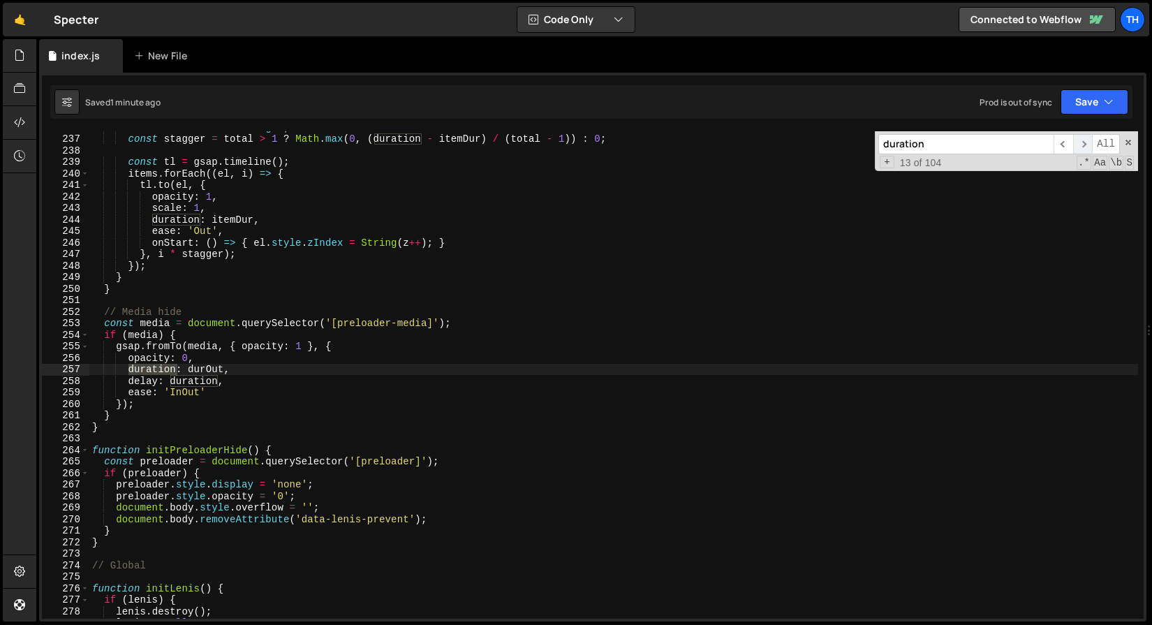
scroll to position [1729, 0]
click at [1083, 142] on span "​" at bounding box center [1083, 144] width 20 height 20
click at [1081, 142] on span "​" at bounding box center [1083, 144] width 20 height 20
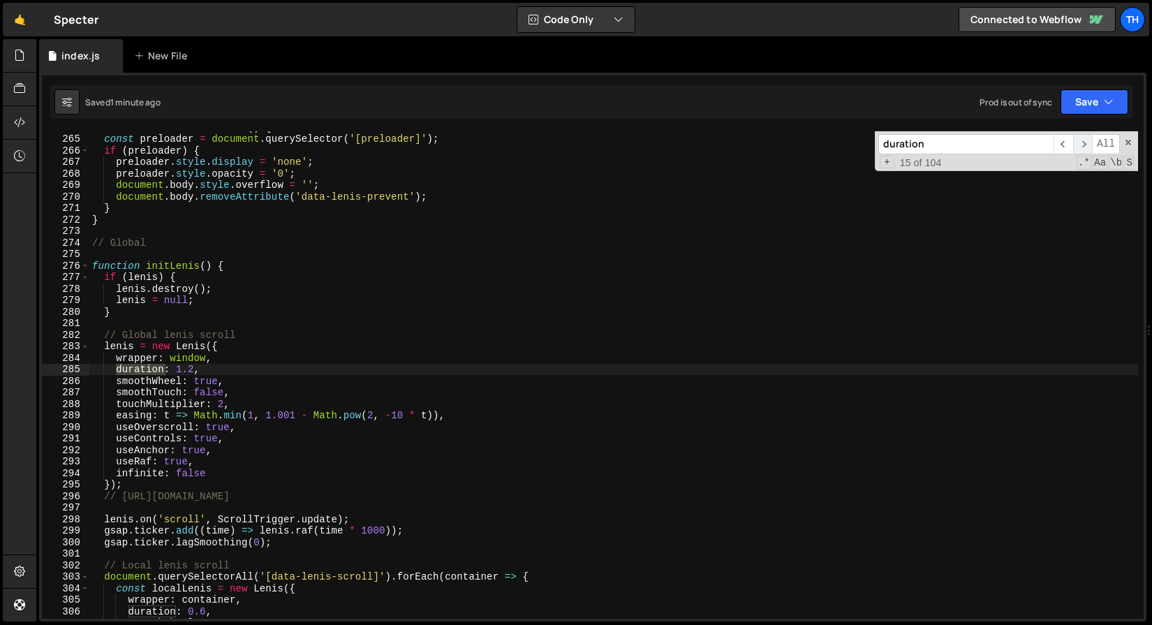
click at [1081, 142] on span "​" at bounding box center [1083, 144] width 20 height 20
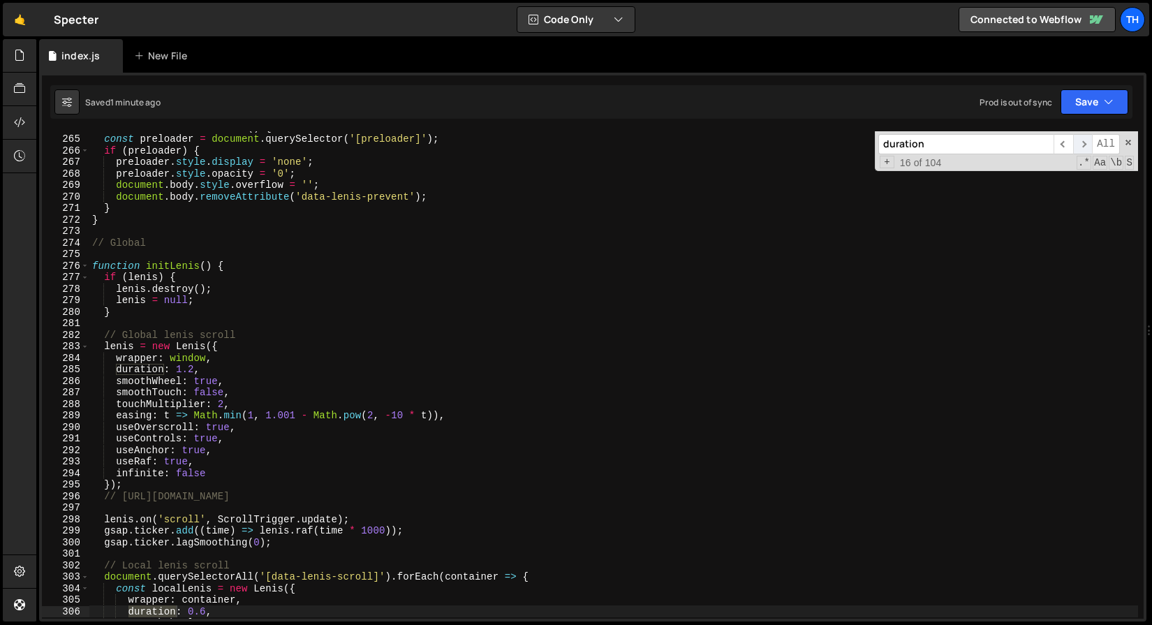
click at [1080, 142] on span "​" at bounding box center [1083, 144] width 20 height 20
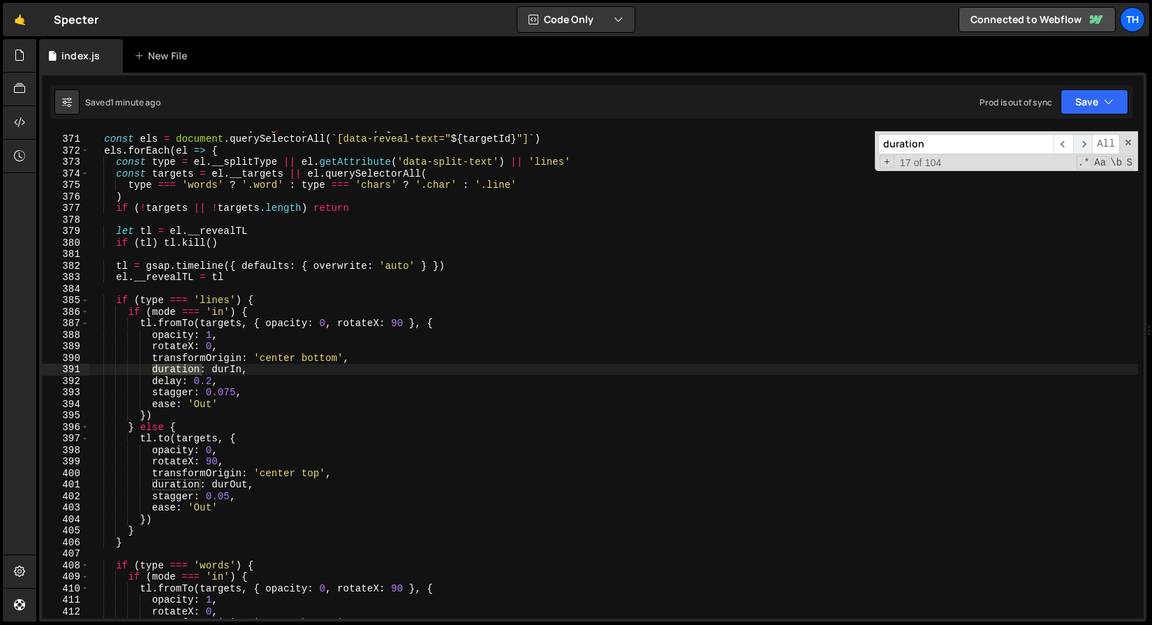
click at [1080, 142] on span "​" at bounding box center [1083, 144] width 20 height 20
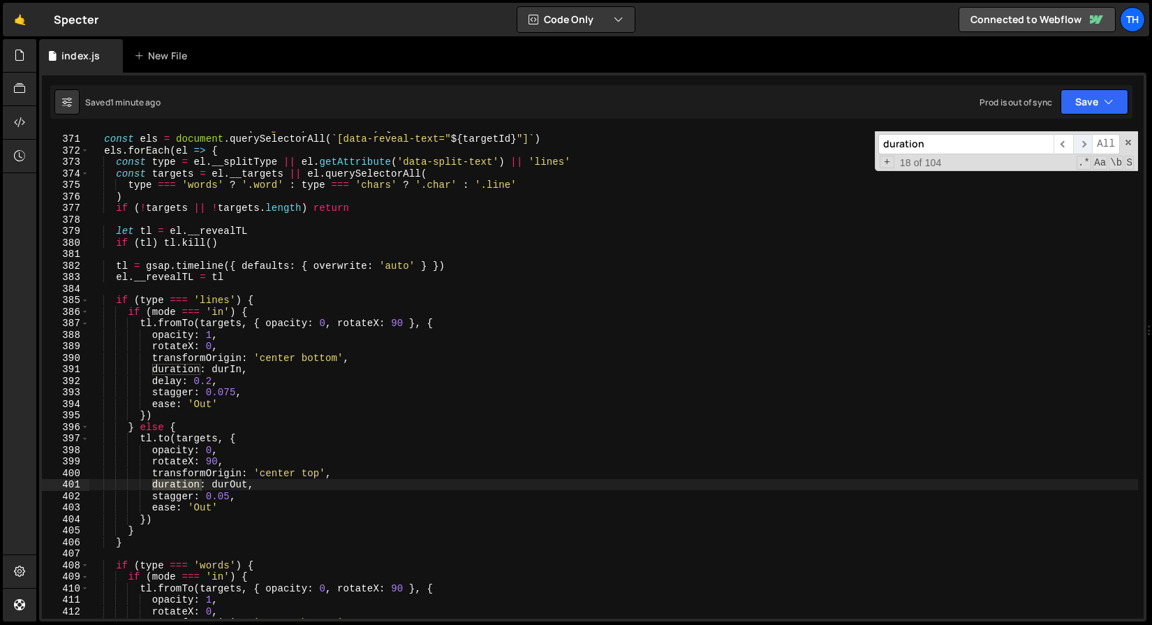
click at [1080, 142] on span "​" at bounding box center [1083, 144] width 20 height 20
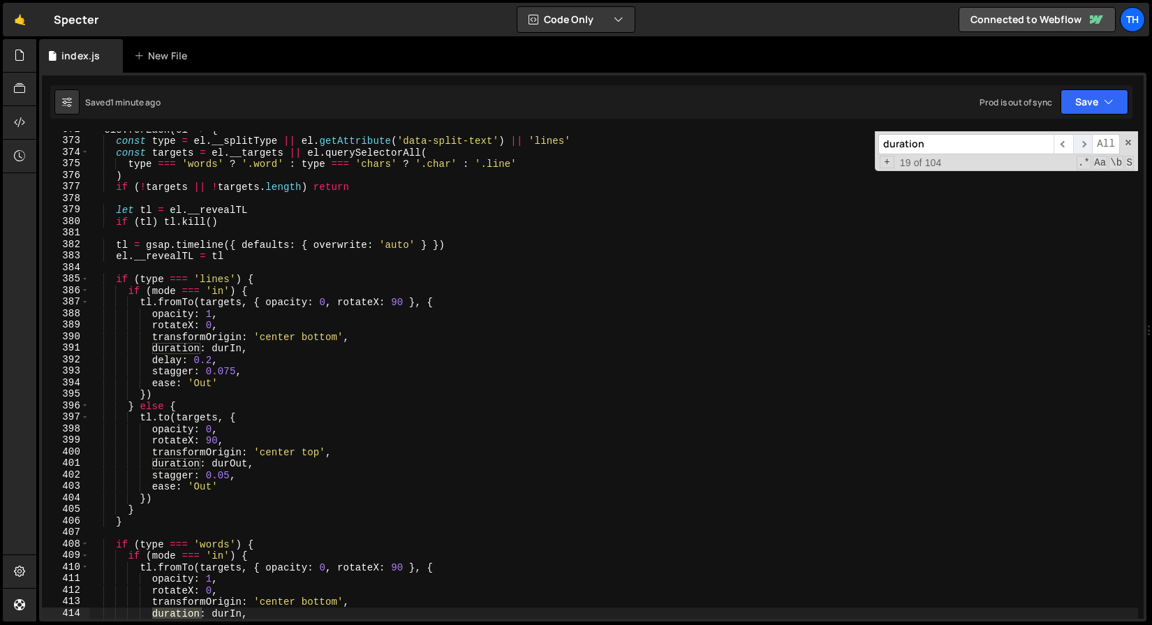
click at [1080, 142] on span "​" at bounding box center [1083, 144] width 20 height 20
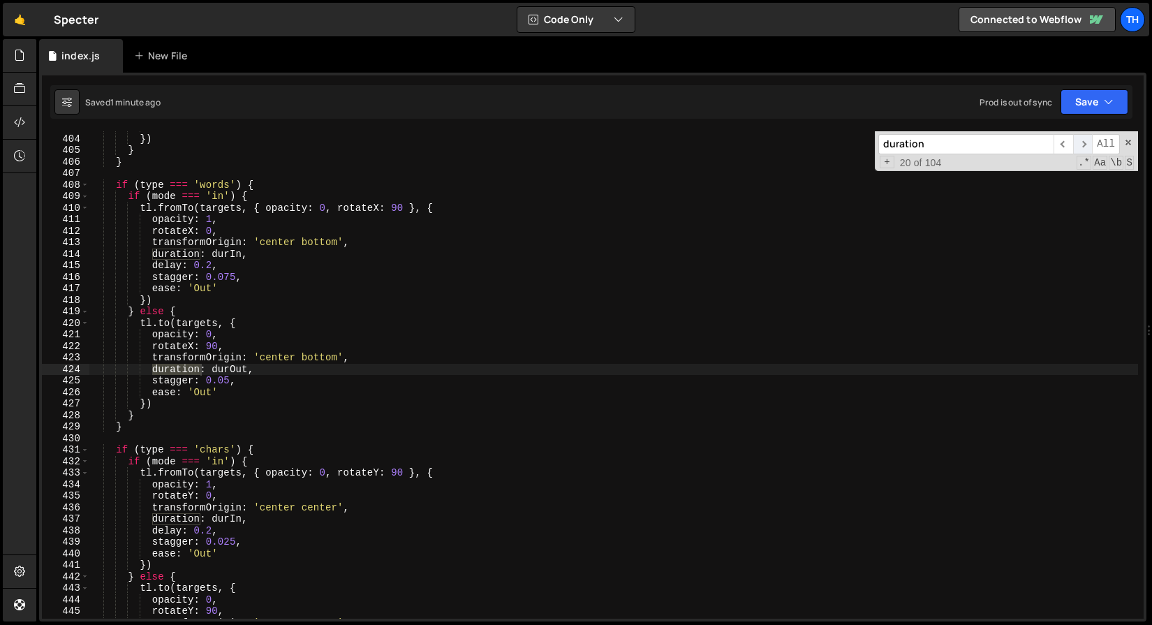
scroll to position [2954, 0]
click at [1080, 142] on span "​" at bounding box center [1083, 144] width 20 height 20
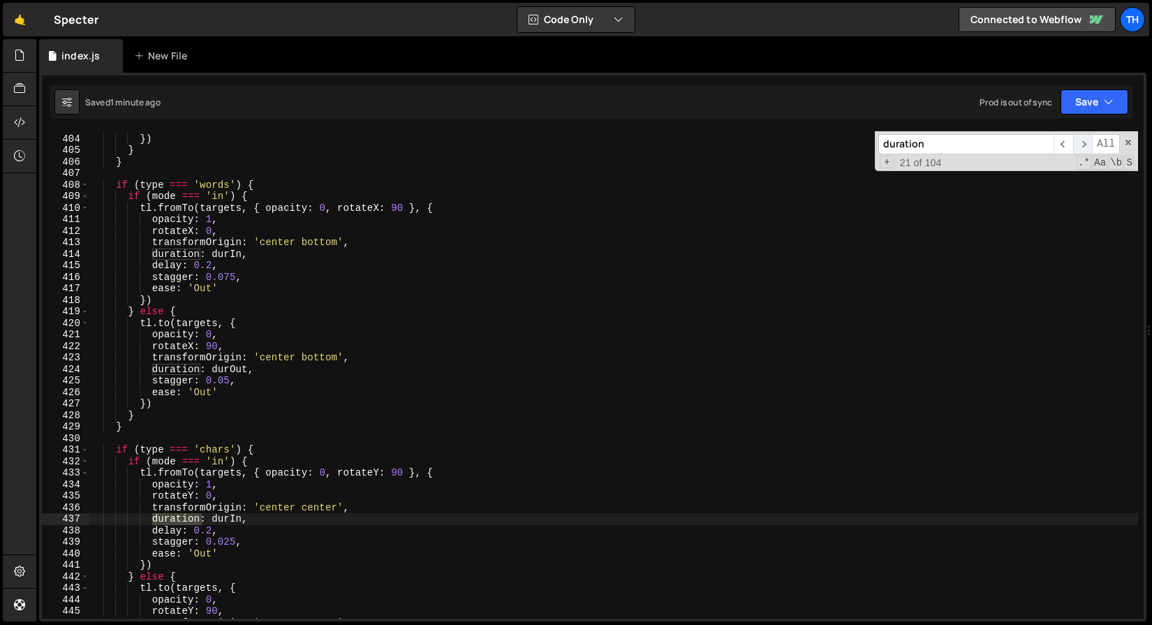
click at [1080, 142] on span "​" at bounding box center [1083, 144] width 20 height 20
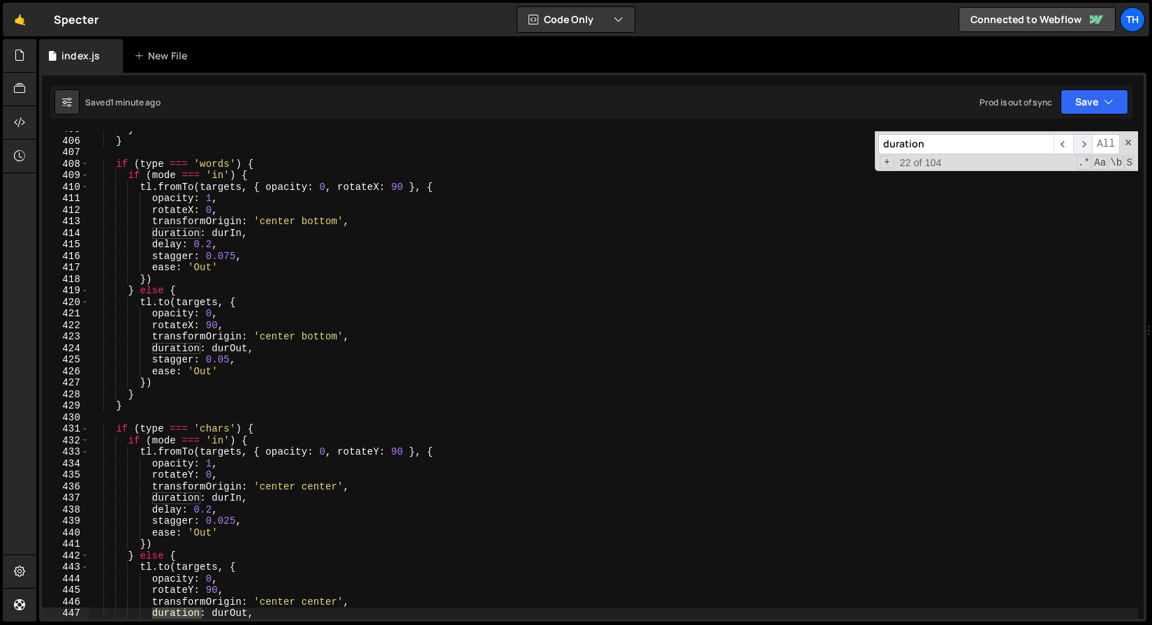
click at [1080, 142] on span "​" at bounding box center [1083, 144] width 20 height 20
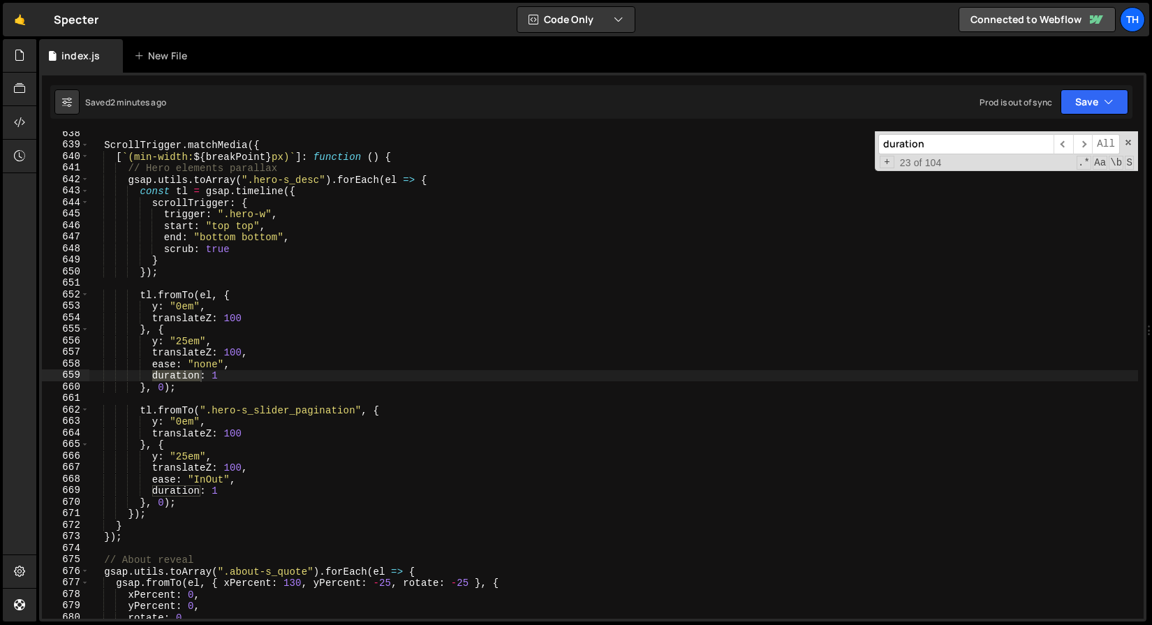
scroll to position [4672, 0]
click at [149, 376] on div "ScrollTrigger . matchMedia ({ [ ` (min-width: ${ breakPoint } px) ` ] : functio…" at bounding box center [613, 374] width 1049 height 487
click at [151, 492] on div "ScrollTrigger . matchMedia ({ [ ` (min-width: ${ breakPoint } px) ` ] : functio…" at bounding box center [613, 383] width 1049 height 510
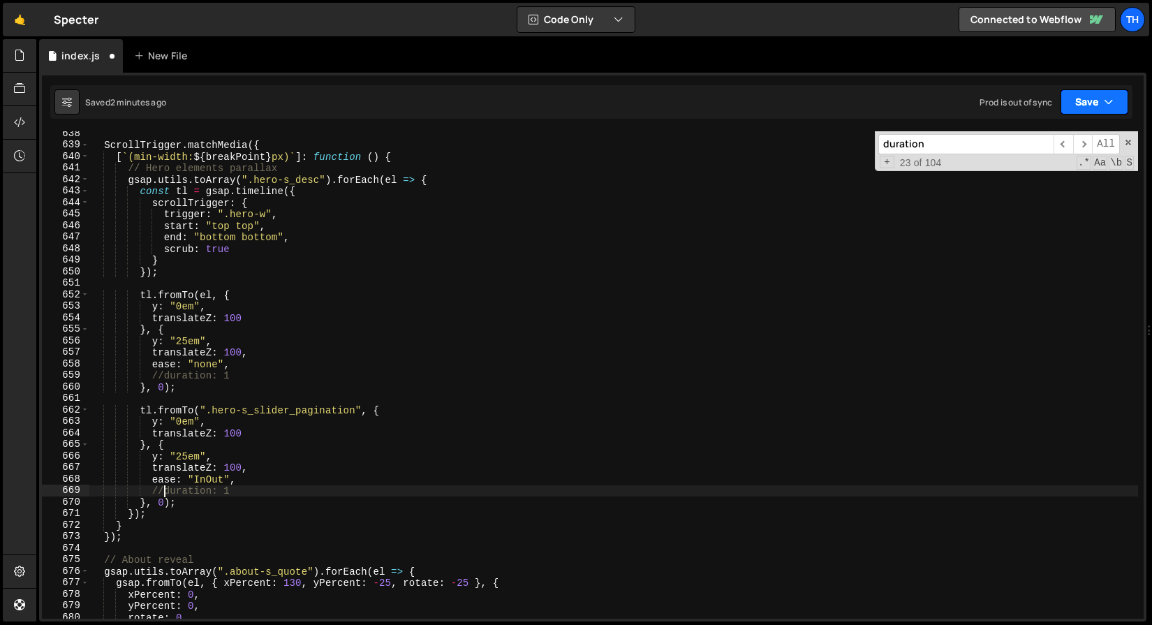
click at [1103, 102] on button "Save" at bounding box center [1094, 101] width 68 height 25
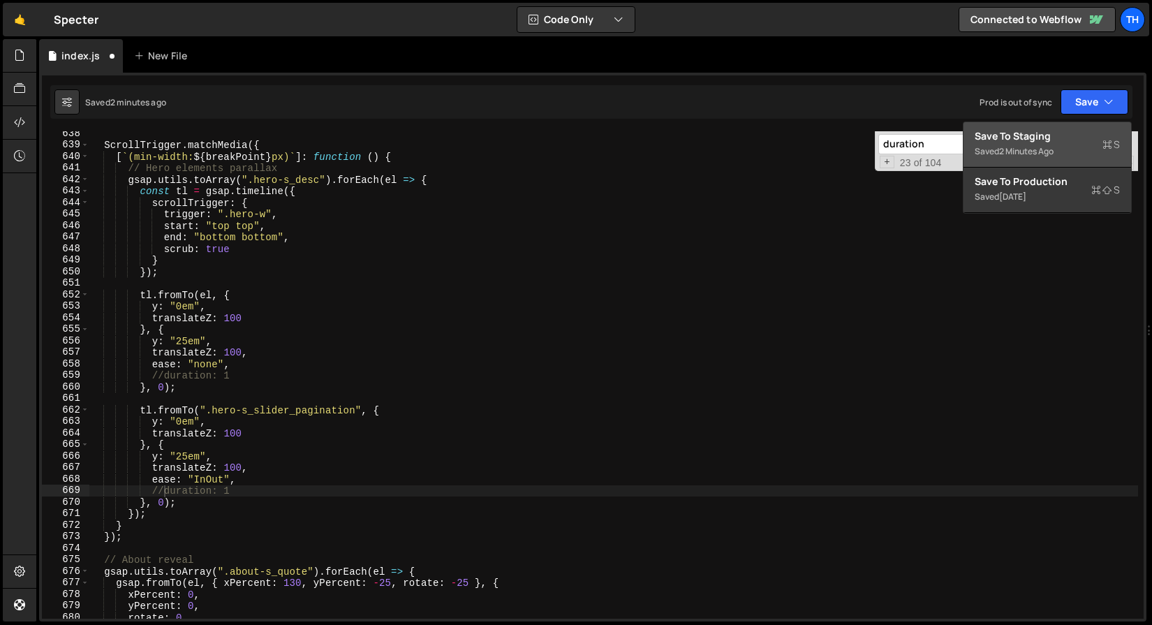
click at [1042, 132] on div "Save to Staging S" at bounding box center [1047, 136] width 145 height 14
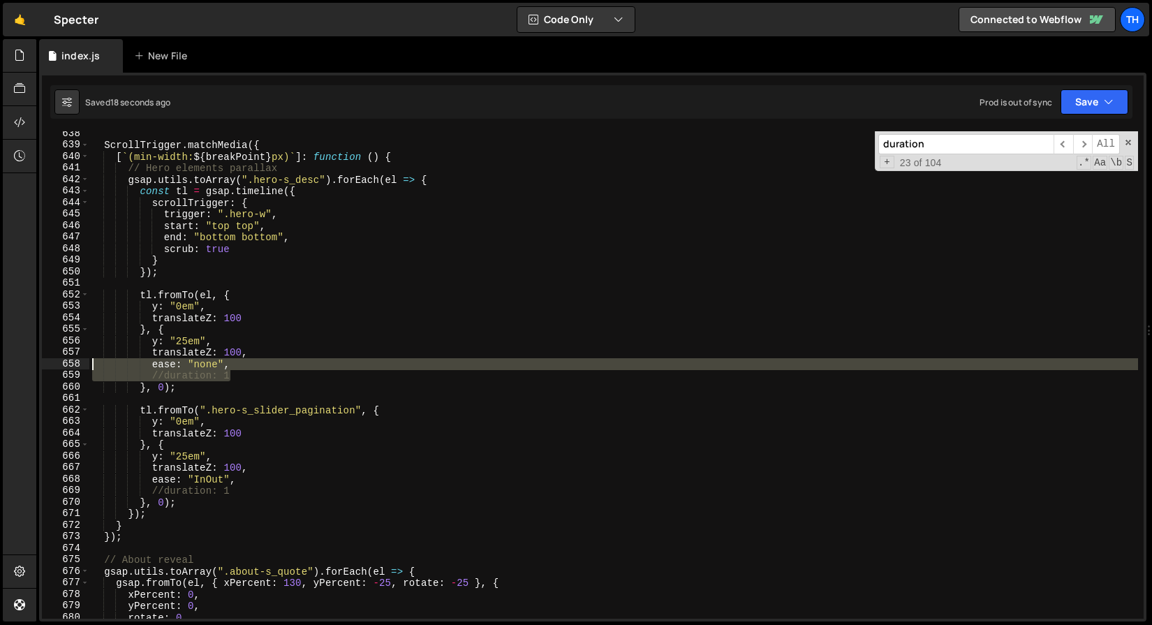
drag, startPoint x: 257, startPoint y: 375, endPoint x: 46, endPoint y: 361, distance: 211.3
click at [46, 361] on div "//duration: 1 638 639 640 641 642 643 644 645 646 647 648 649 650 651 652 653 6…" at bounding box center [593, 374] width 1102 height 487
type textarea "ease: "none", //duration: 1"
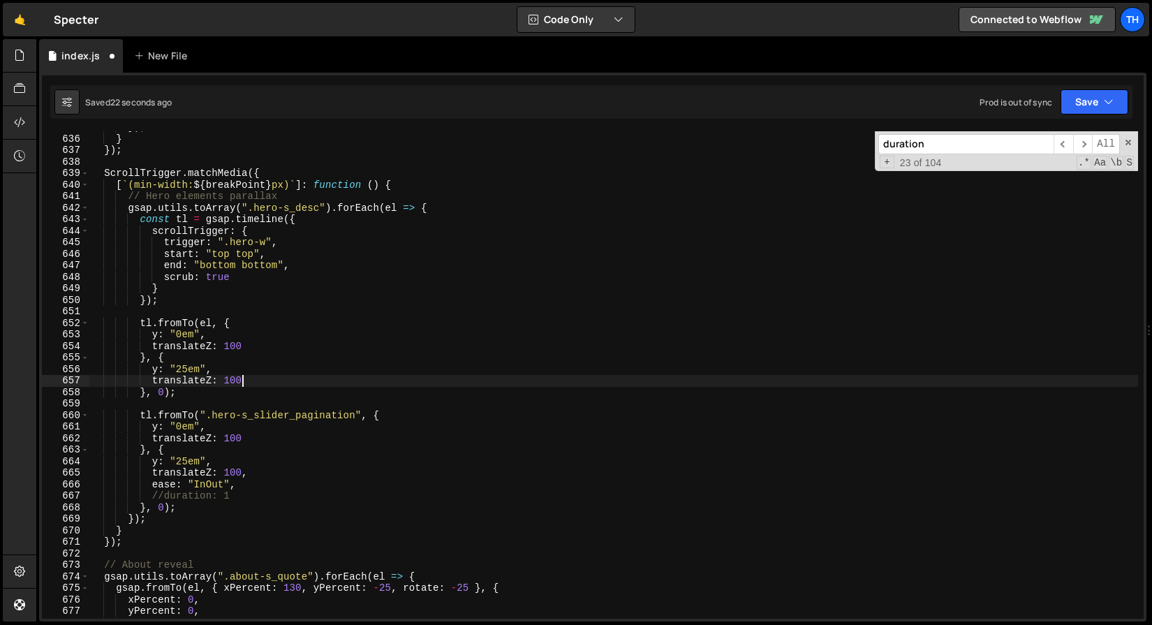
scroll to position [4658, 0]
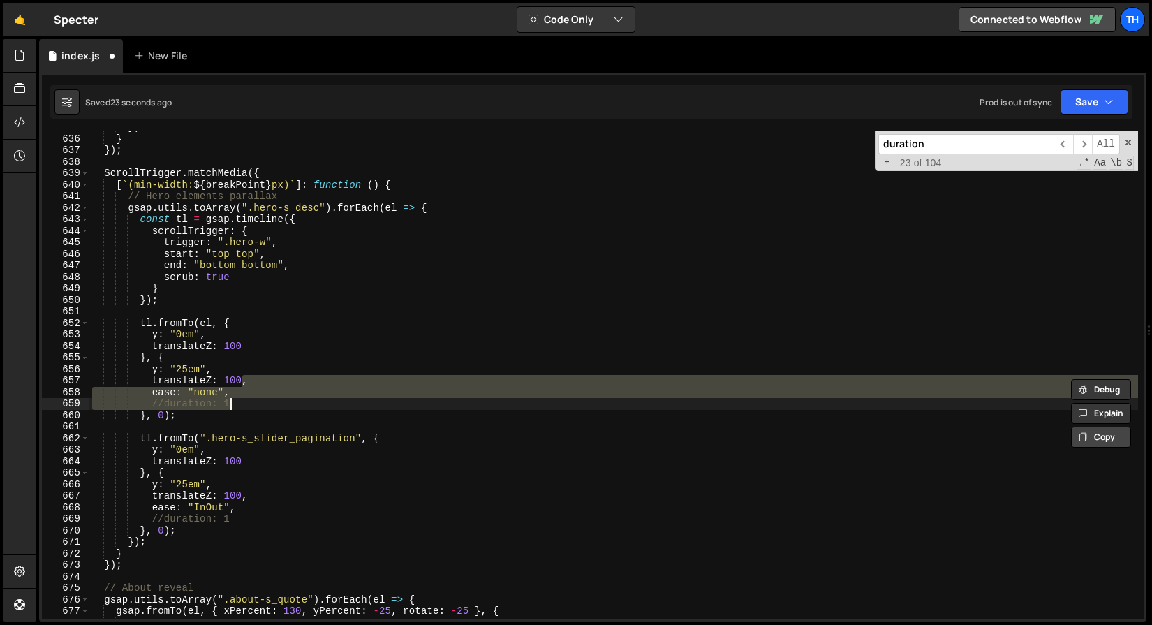
click at [242, 395] on div "}) ; } }) ; ScrollTrigger . matchMedia ({ [ ` (min-width: ${ breakPoint } px) `…" at bounding box center [613, 374] width 1049 height 487
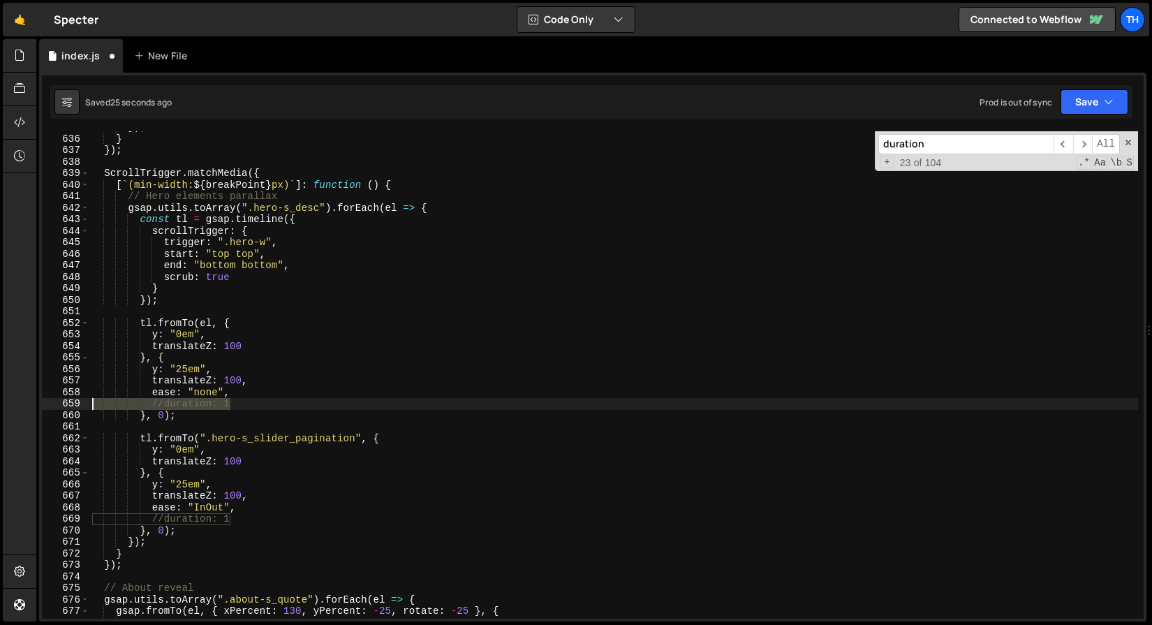
drag, startPoint x: 247, startPoint y: 401, endPoint x: 61, endPoint y: 406, distance: 185.8
click at [61, 406] on div "ease: "none", 635 636 637 638 639 640 641 642 643 644 645 646 647 648 649 650 6…" at bounding box center [593, 374] width 1102 height 487
type textarea "//duration: 1"
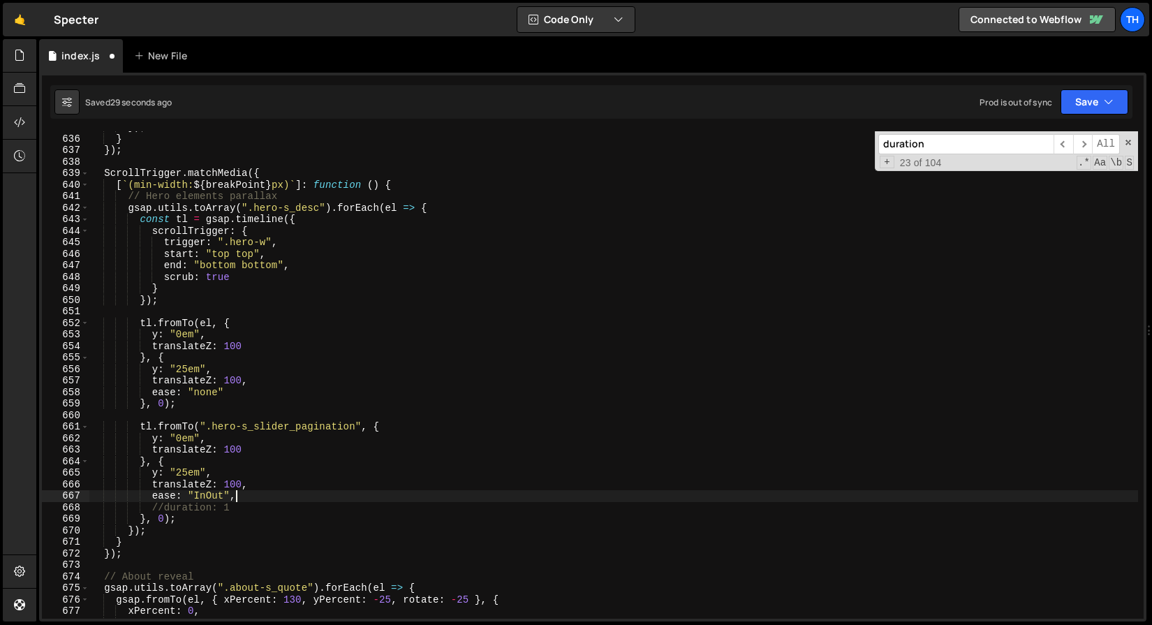
drag, startPoint x: 233, startPoint y: 496, endPoint x: 259, endPoint y: 503, distance: 26.6
click at [262, 503] on div "}) ; } }) ; ScrollTrigger . matchMedia ({ [ ` (min-width: ${ breakPoint } px) `…" at bounding box center [613, 376] width 1049 height 510
drag, startPoint x: 231, startPoint y: 494, endPoint x: 262, endPoint y: 500, distance: 31.4
click at [262, 500] on div "}) ; } }) ; ScrollTrigger . matchMedia ({ [ ` (min-width: ${ breakPoint } px) `…" at bounding box center [613, 376] width 1049 height 510
click at [237, 500] on div "}) ; } }) ; ScrollTrigger . matchMedia ({ [ ` (min-width: ${ breakPoint } px) `…" at bounding box center [613, 374] width 1049 height 487
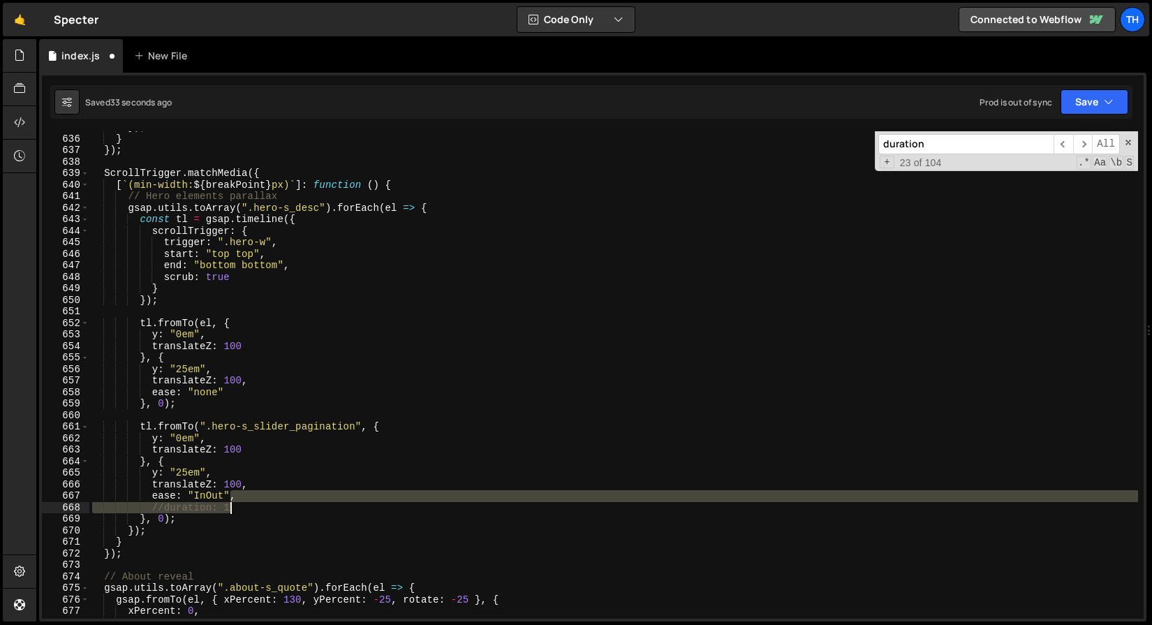
drag, startPoint x: 230, startPoint y: 495, endPoint x: 259, endPoint y: 503, distance: 30.3
click at [259, 503] on div "}) ; } }) ; ScrollTrigger . matchMedia ({ [ ` (min-width: ${ breakPoint } px) `…" at bounding box center [613, 376] width 1049 height 510
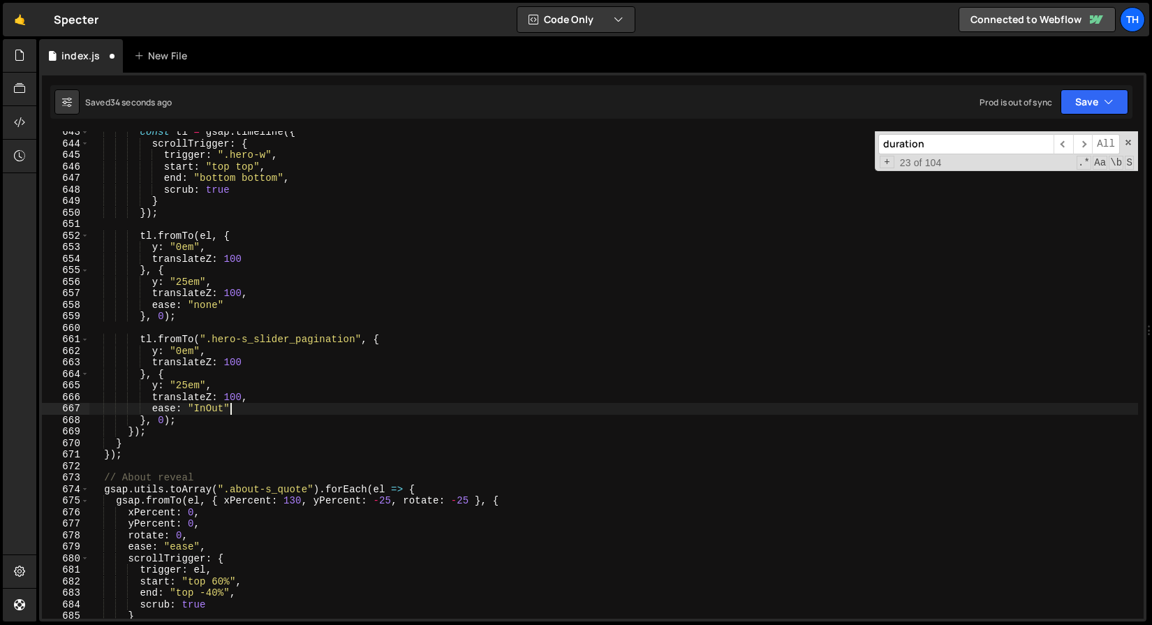
scroll to position [4713, 0]
click at [1084, 145] on span "​" at bounding box center [1083, 144] width 20 height 20
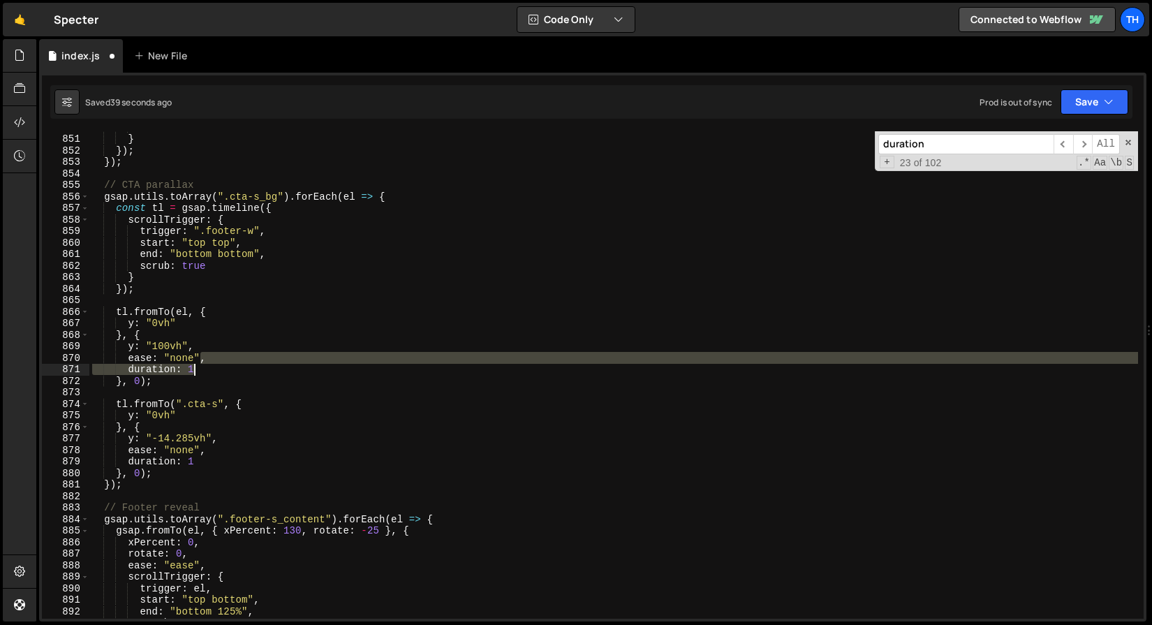
drag, startPoint x: 201, startPoint y: 359, endPoint x: 244, endPoint y: 368, distance: 44.2
click at [244, 369] on div "scrub : true } }) ; }) ; // CTA parallax gsap . utils . toArray ( ".cta-s_bg" )…" at bounding box center [613, 376] width 1049 height 510
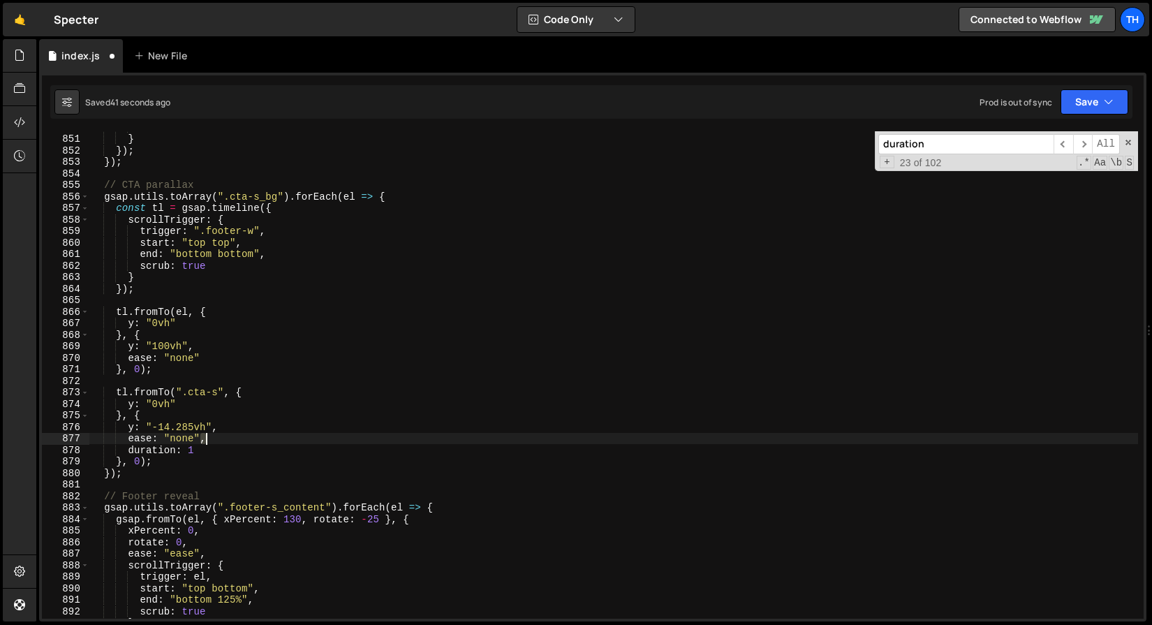
drag, startPoint x: 202, startPoint y: 435, endPoint x: 229, endPoint y: 441, distance: 27.1
click at [229, 441] on div "scrub : true } }) ; }) ; // CTA parallax gsap . utils . toArray ( ".cta-s_bg" )…" at bounding box center [613, 376] width 1049 height 510
click at [202, 439] on div "scrub : true } }) ; }) ; // CTA parallax gsap . utils . toArray ( ".cta-s_bg" )…" at bounding box center [613, 374] width 1049 height 487
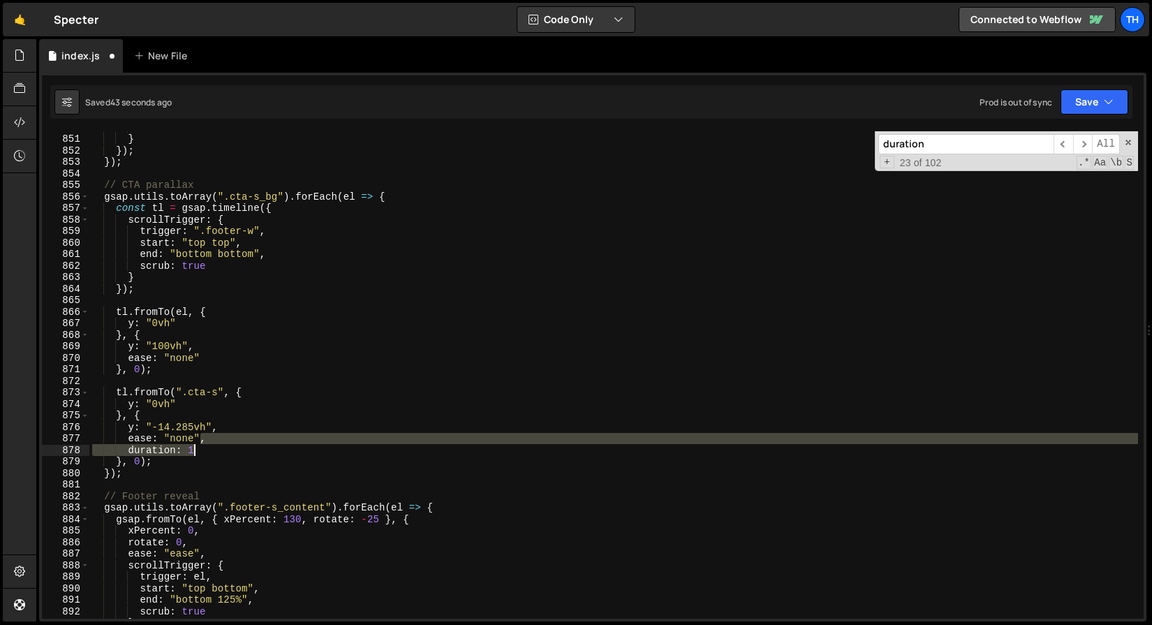
drag, startPoint x: 199, startPoint y: 437, endPoint x: 223, endPoint y: 444, distance: 25.4
click at [223, 445] on div "scrub : true } }) ; }) ; // CTA parallax gsap . utils . toArray ( ".cta-s_bg" )…" at bounding box center [613, 376] width 1049 height 510
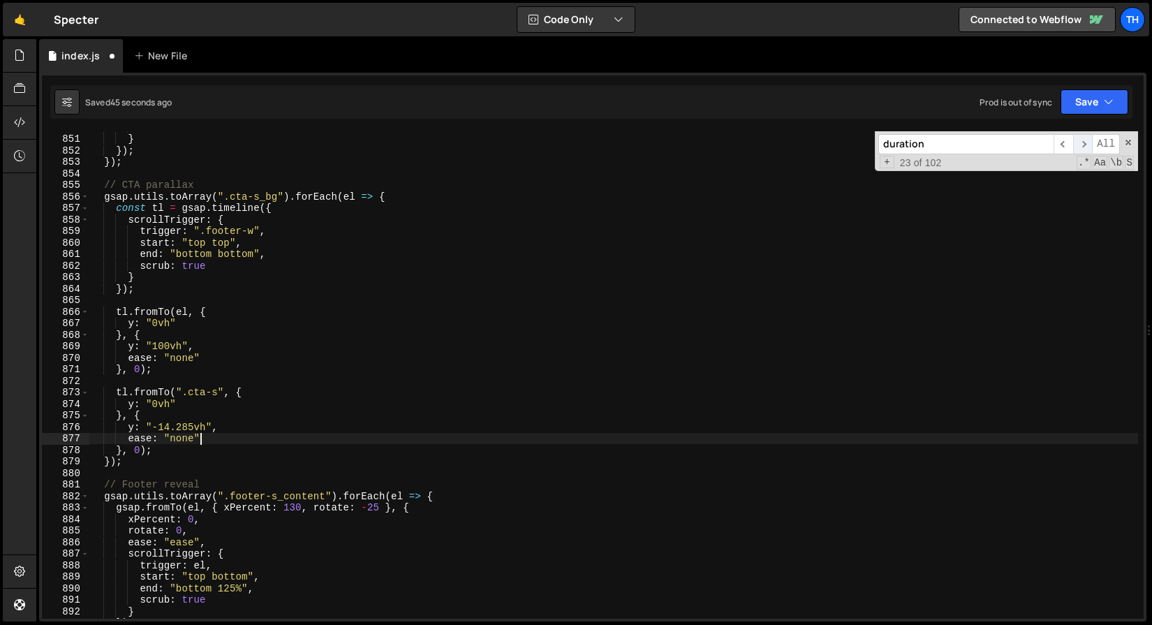
click at [1085, 143] on span "​" at bounding box center [1083, 144] width 20 height 20
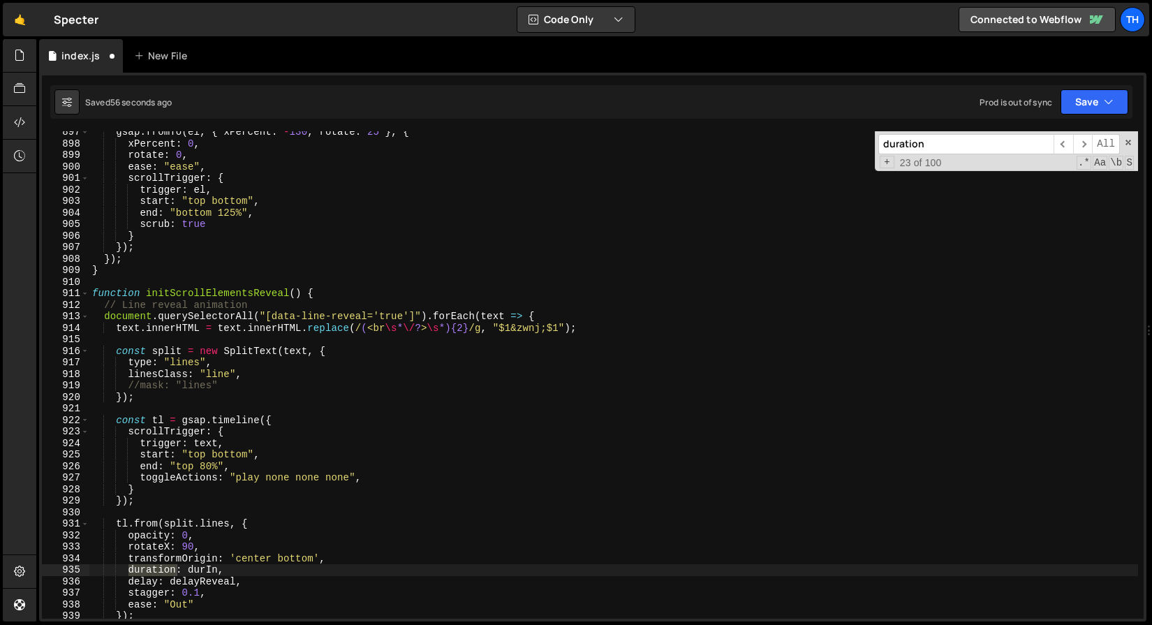
scroll to position [6581, 0]
click at [1081, 142] on span "​" at bounding box center [1083, 144] width 20 height 20
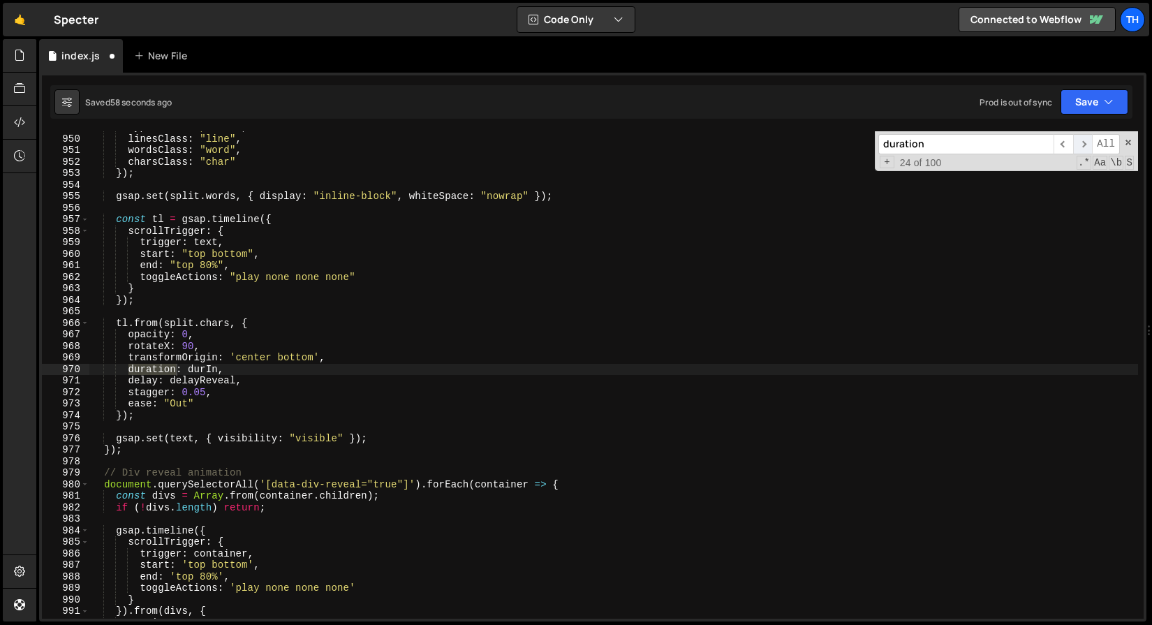
click at [1081, 142] on span "​" at bounding box center [1083, 144] width 20 height 20
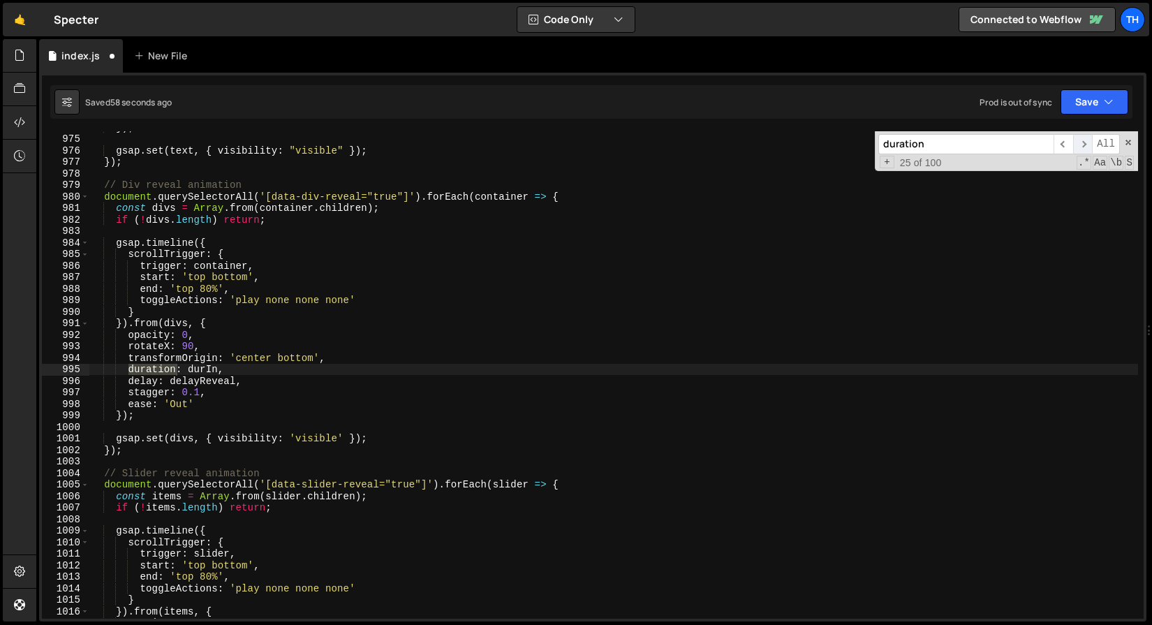
click at [1081, 142] on span "​" at bounding box center [1083, 144] width 20 height 20
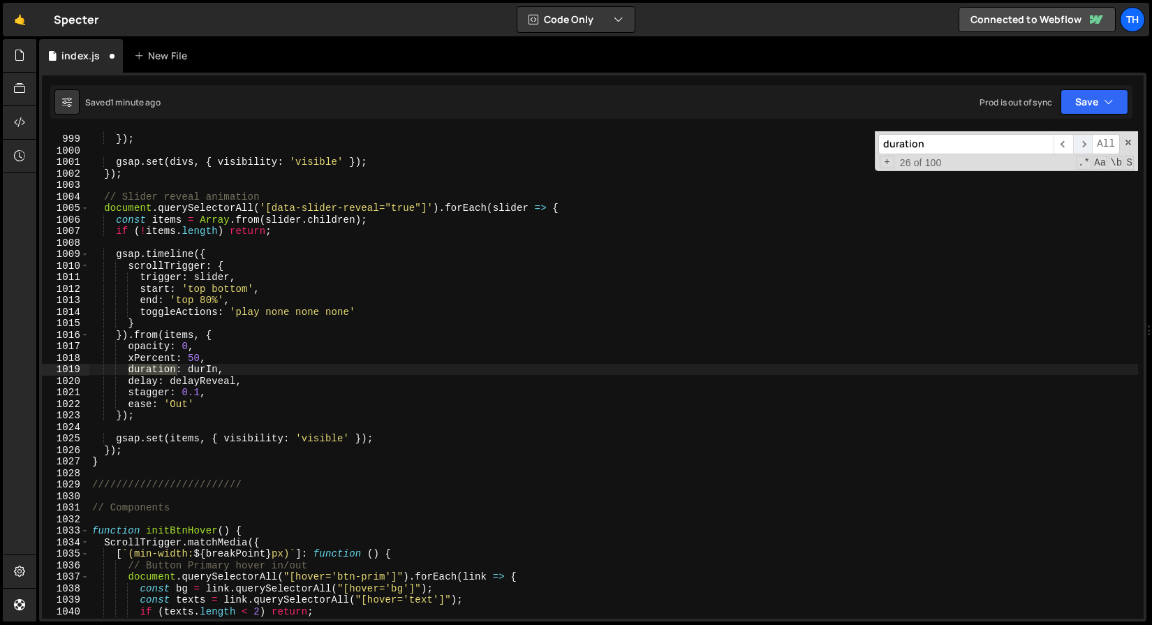
click at [1081, 142] on span "​" at bounding box center [1083, 144] width 20 height 20
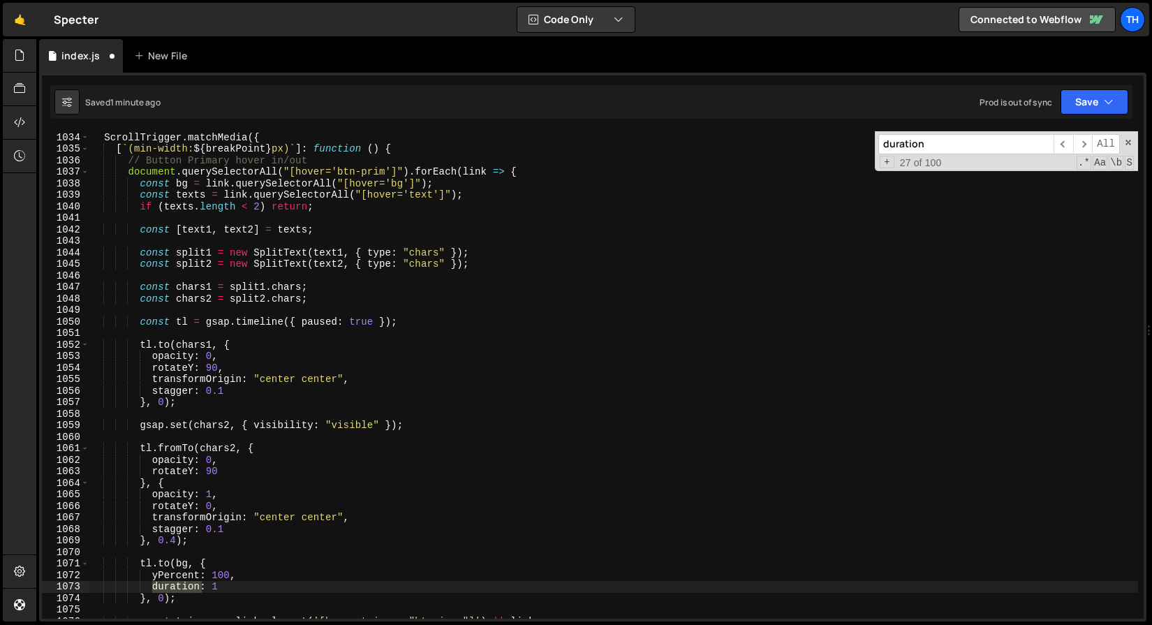
scroll to position [7587, 0]
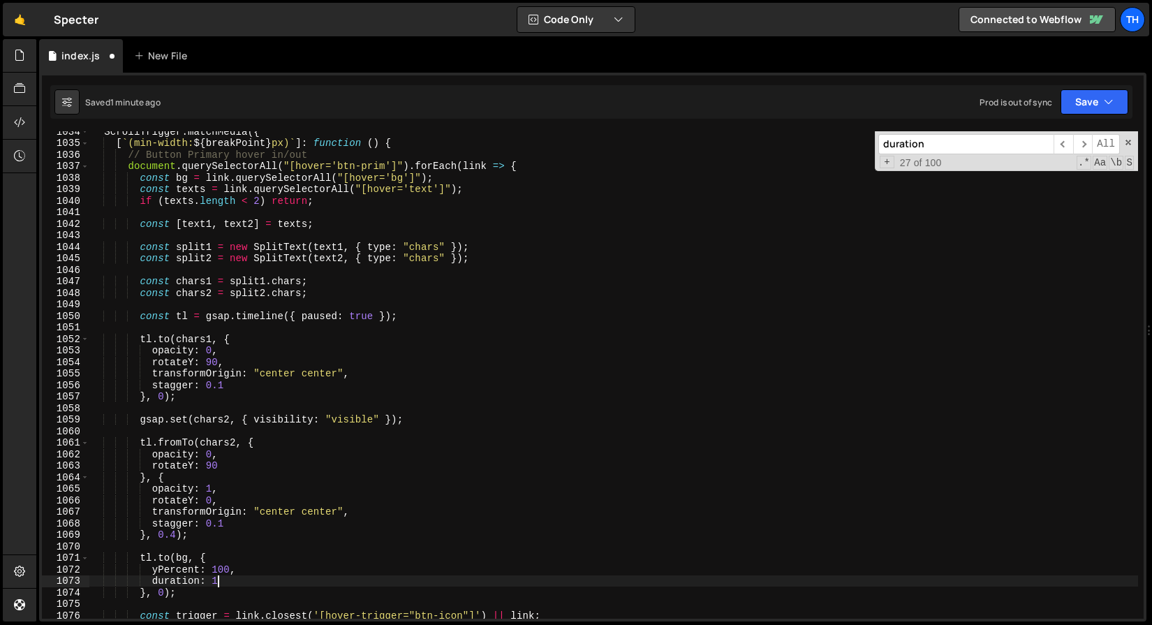
click at [216, 579] on div "ScrollTrigger . matchMedia ({ [ ` (min-width: ${ breakPoint } px) ` ] : functio…" at bounding box center [613, 381] width 1049 height 510
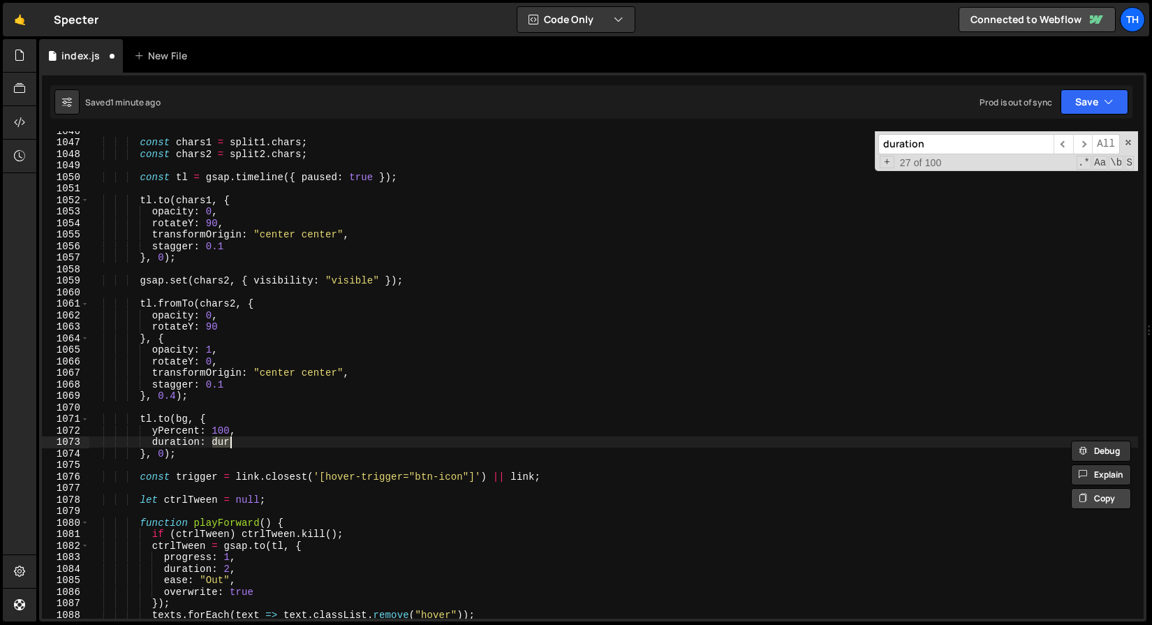
scroll to position [0, 8]
click at [1083, 147] on span "​" at bounding box center [1083, 144] width 20 height 20
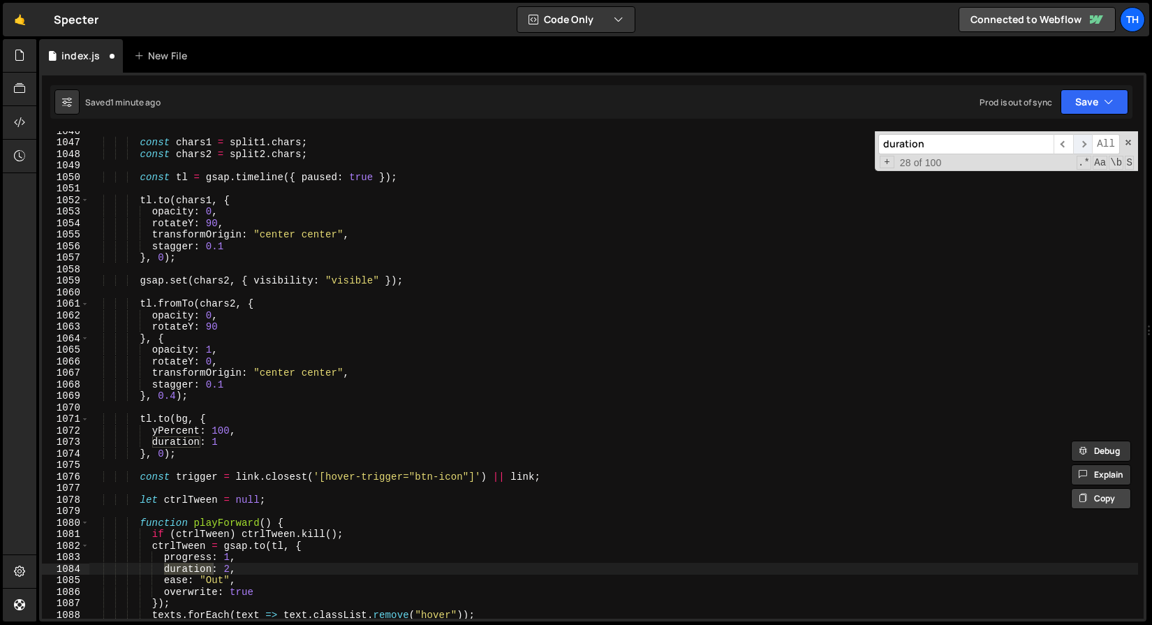
click at [1083, 147] on span "​" at bounding box center [1083, 144] width 20 height 20
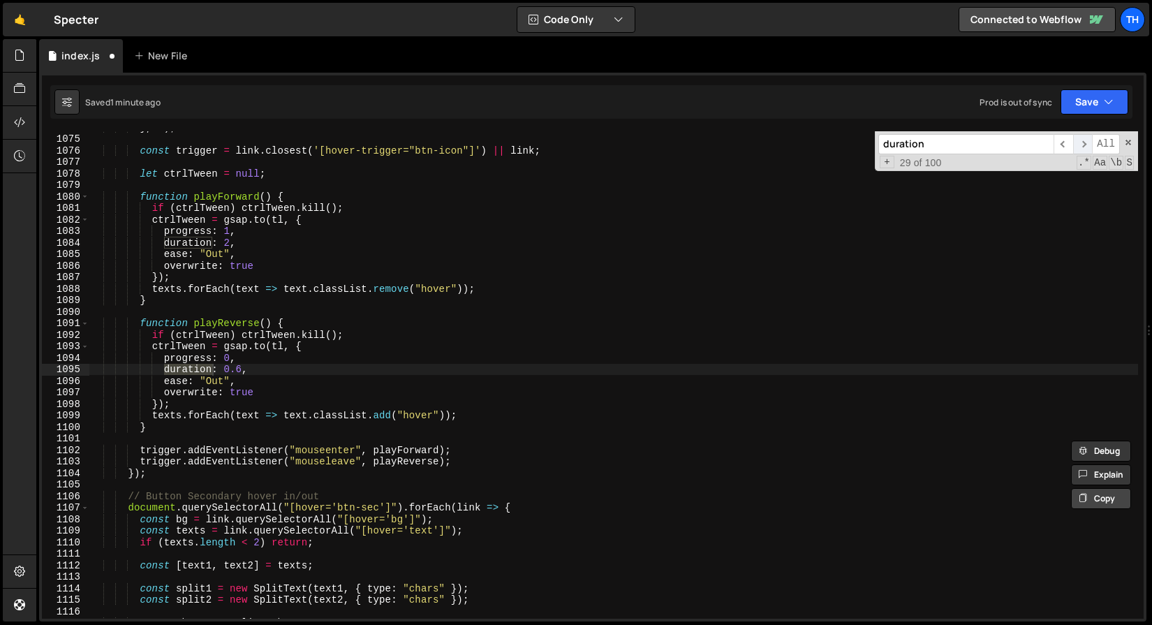
scroll to position [7883, 0]
click at [1067, 147] on span "​" at bounding box center [1063, 144] width 20 height 20
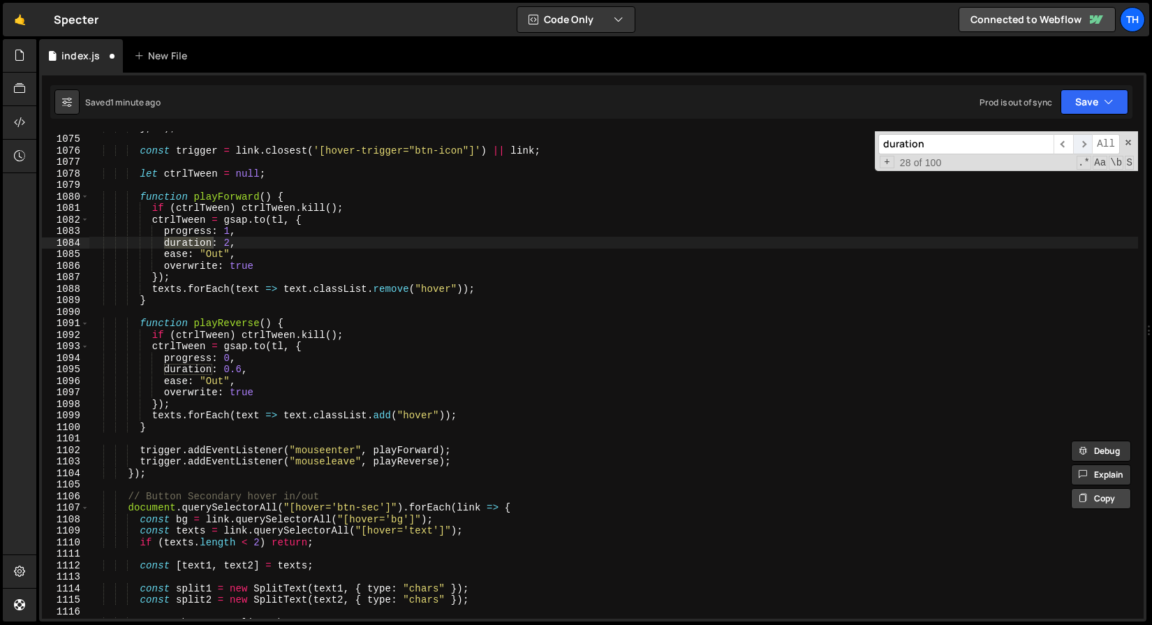
click at [1088, 146] on span "​" at bounding box center [1083, 144] width 20 height 20
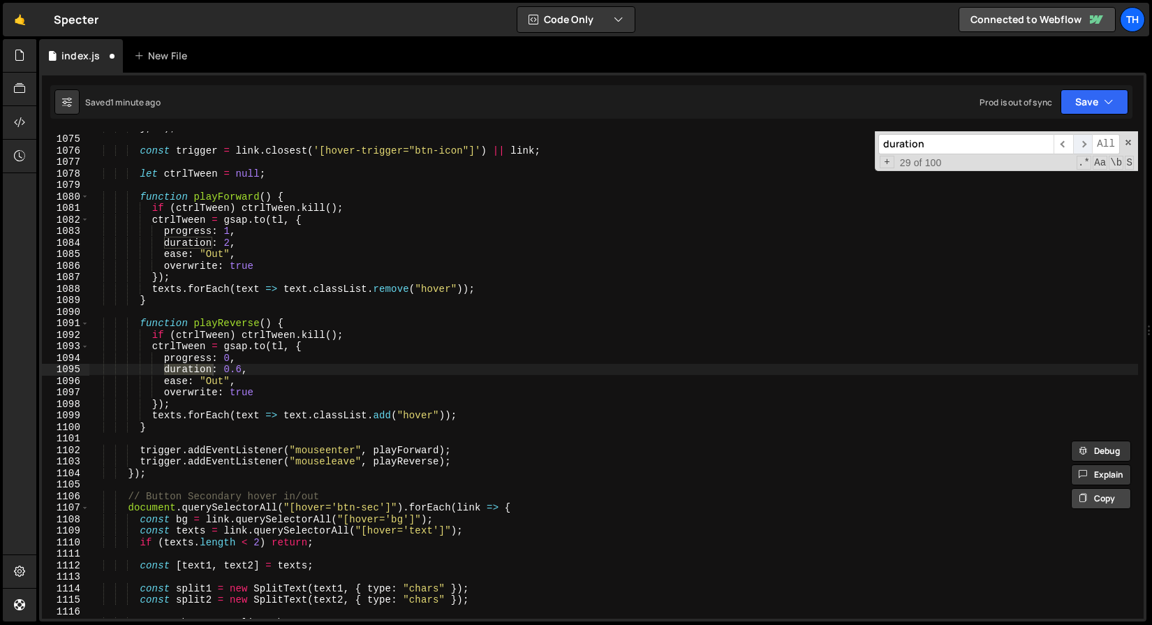
click at [1088, 146] on span "​" at bounding box center [1083, 144] width 20 height 20
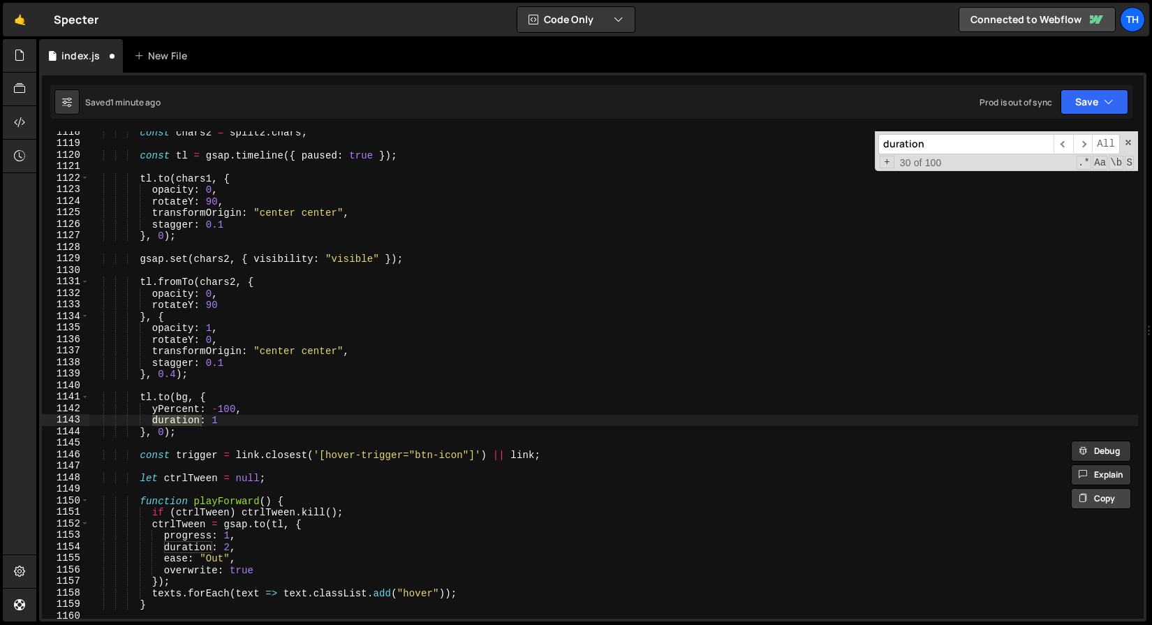
scroll to position [8204, 0]
click at [1090, 144] on span "​" at bounding box center [1083, 144] width 20 height 20
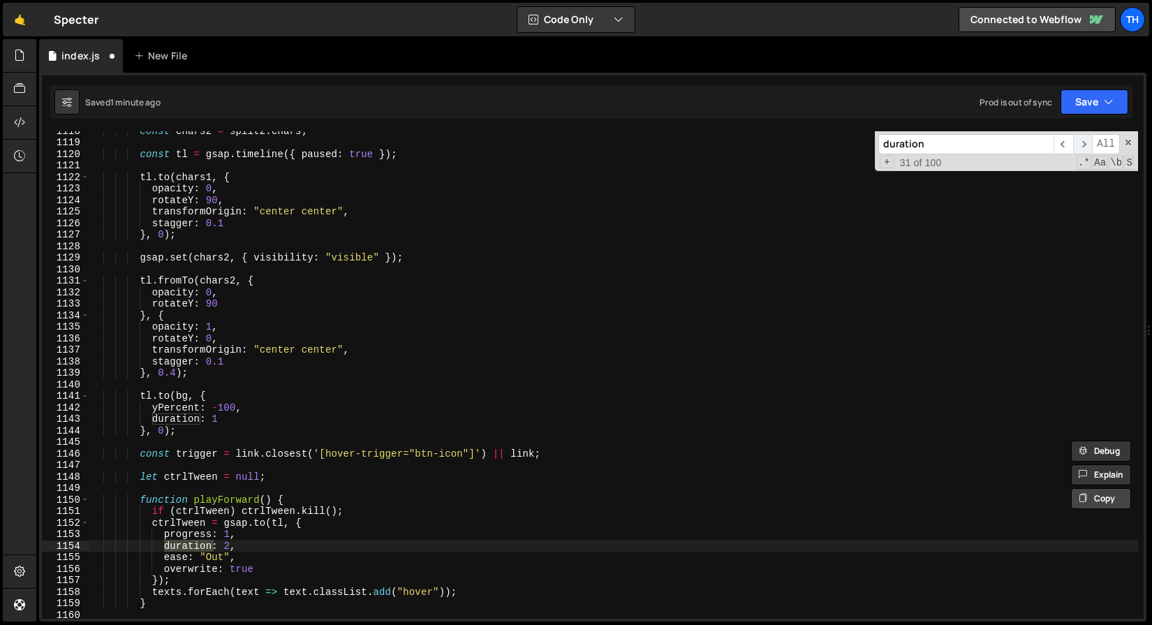
click at [1090, 144] on span "​" at bounding box center [1083, 144] width 20 height 20
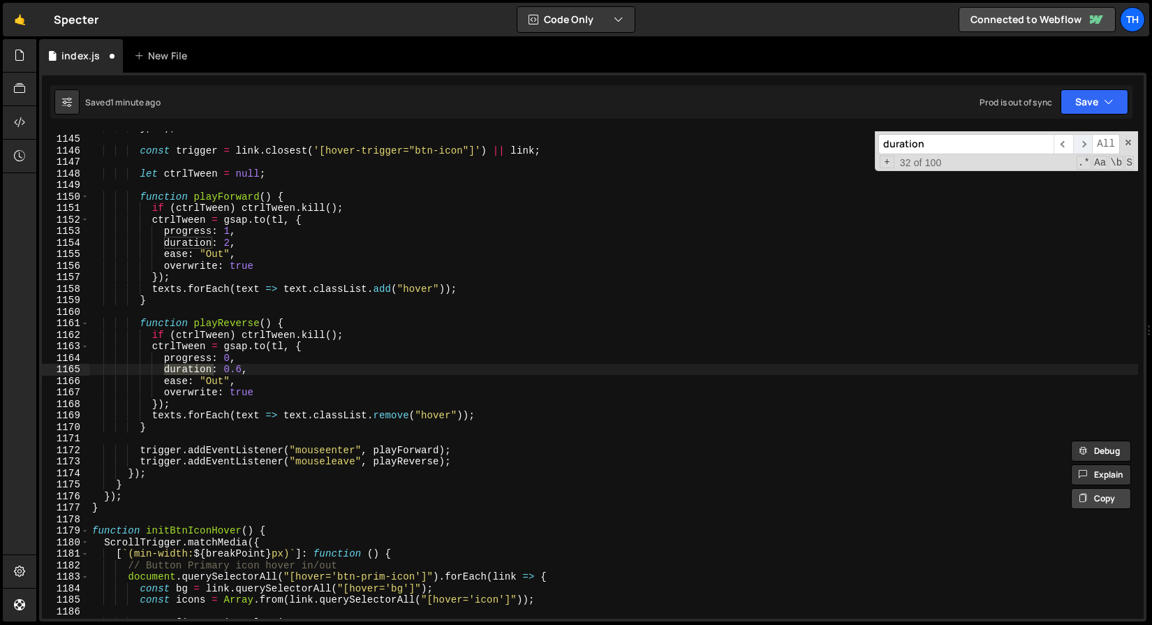
click at [1090, 144] on span "​" at bounding box center [1083, 144] width 20 height 20
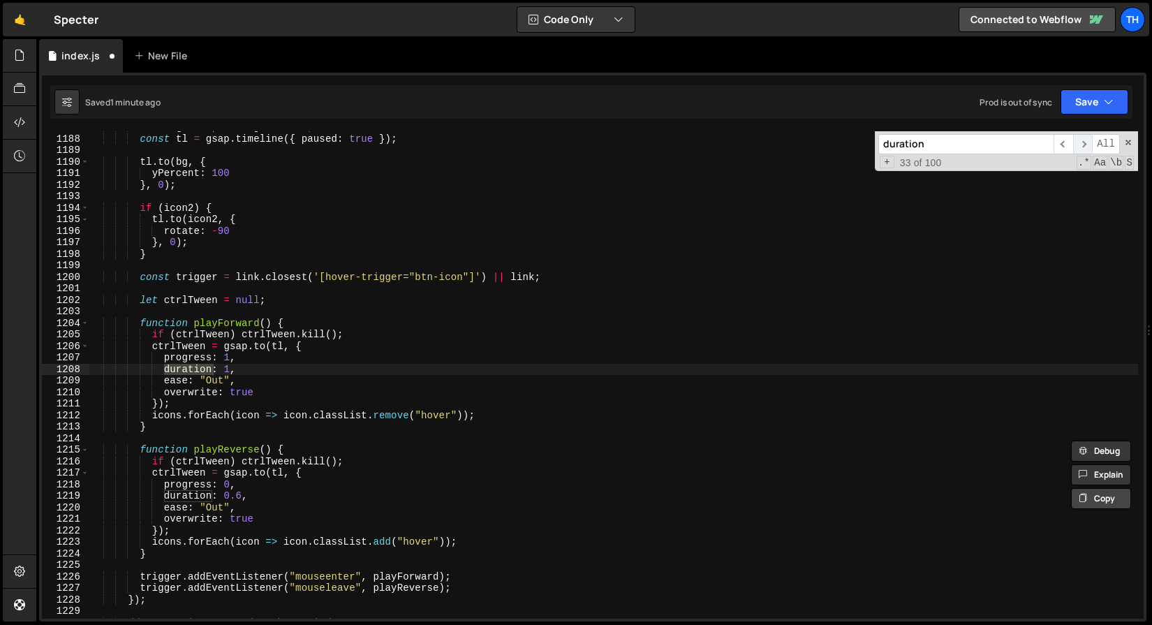
click at [1090, 144] on span "​" at bounding box center [1083, 144] width 20 height 20
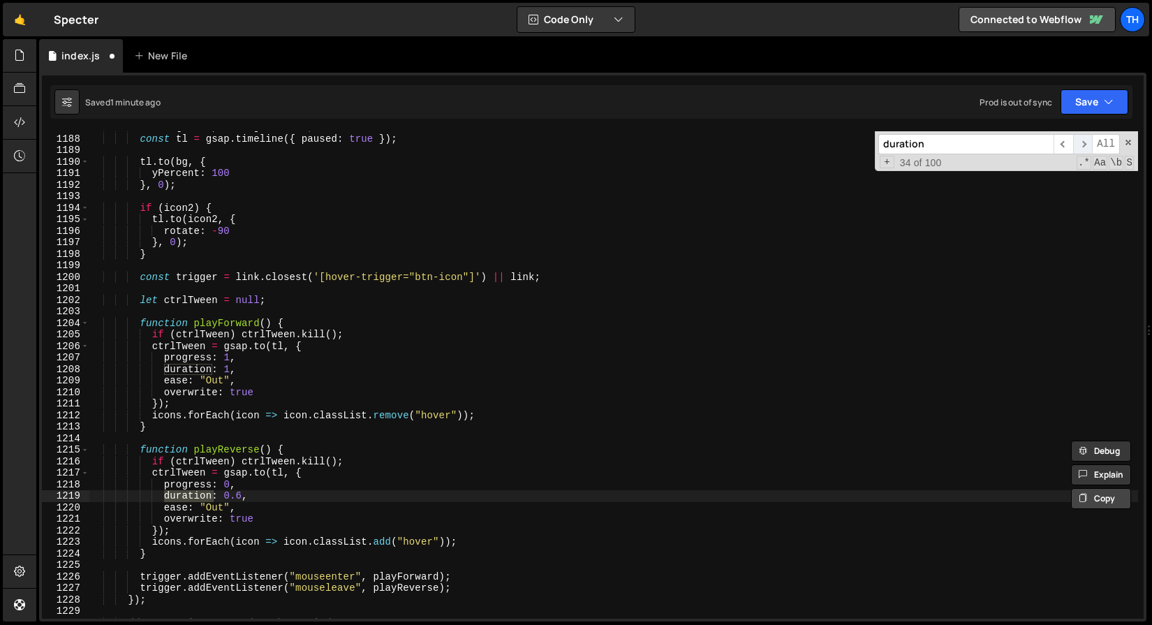
click at [1090, 144] on span "​" at bounding box center [1083, 144] width 20 height 20
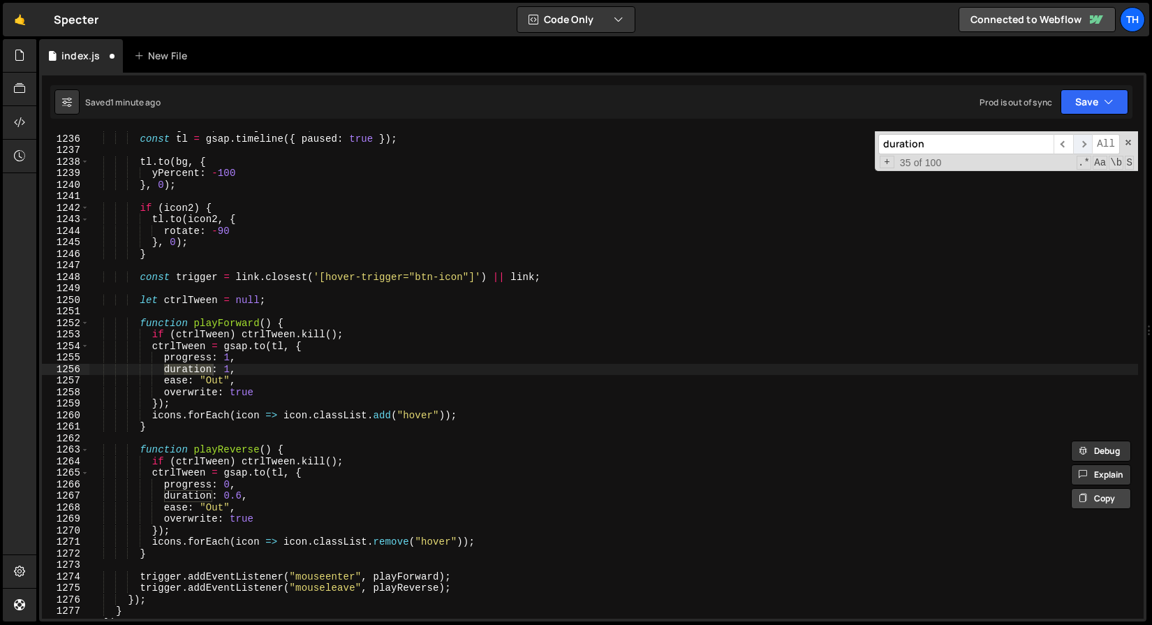
click at [1089, 144] on span "​" at bounding box center [1083, 144] width 20 height 20
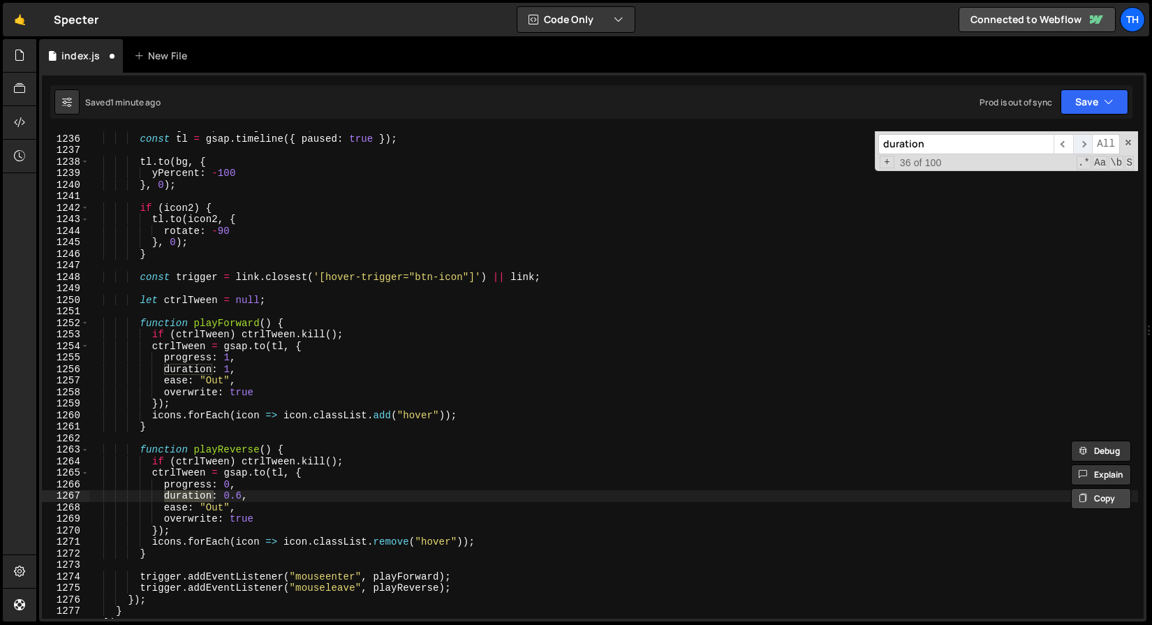
click at [1089, 144] on span "​" at bounding box center [1083, 144] width 20 height 20
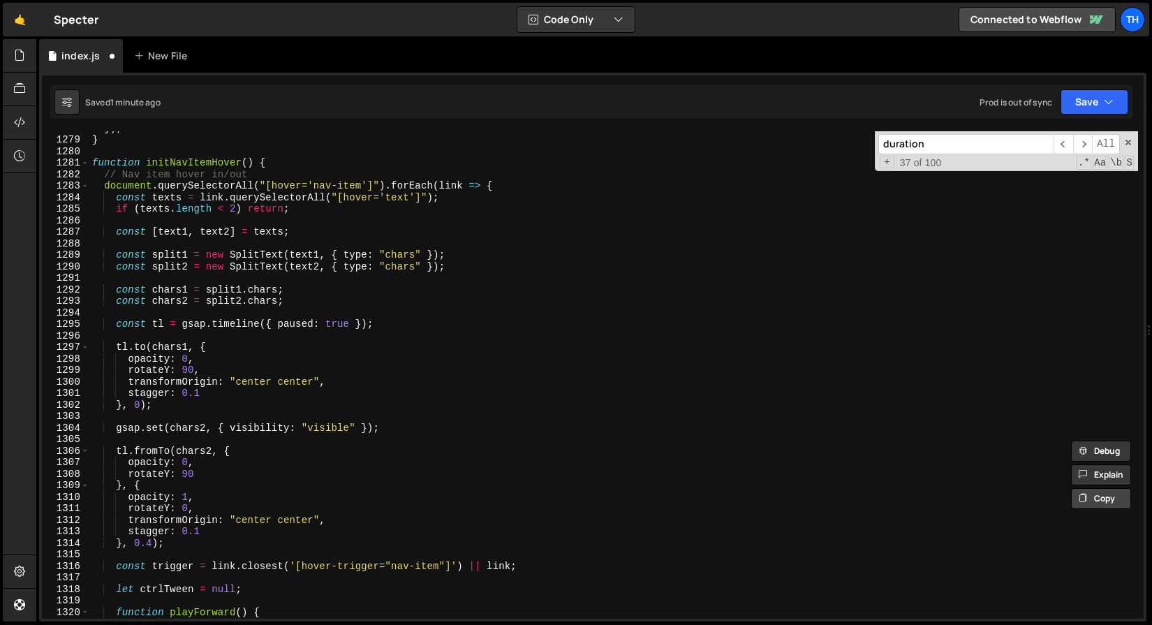
scroll to position [9381, 0]
click at [1080, 145] on span "​" at bounding box center [1083, 144] width 20 height 20
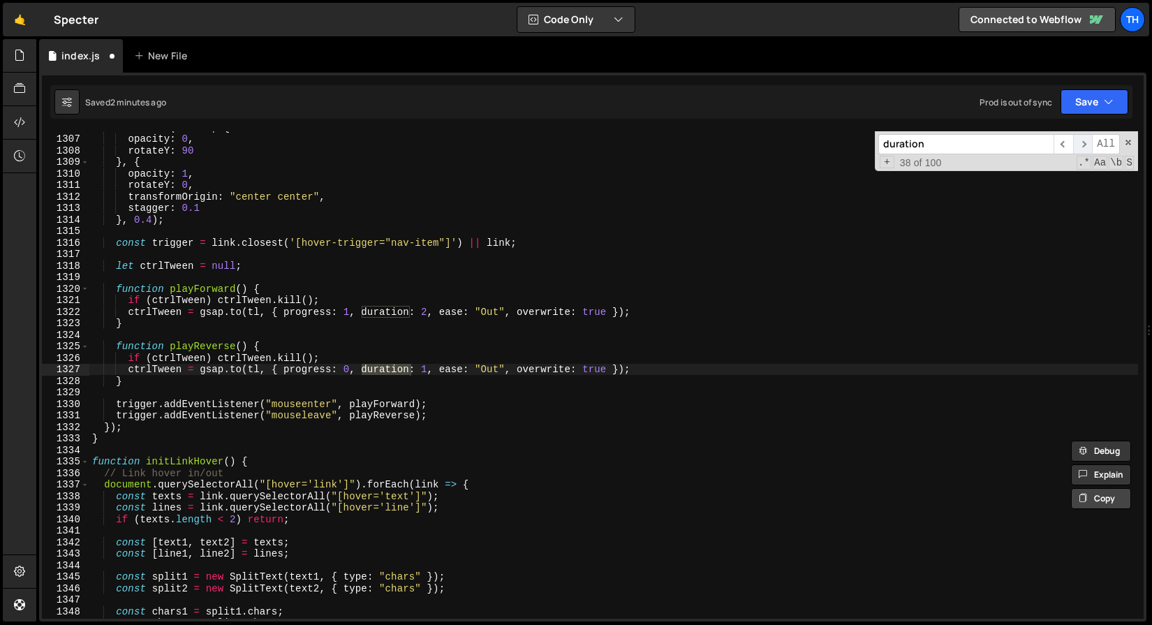
scroll to position [9587, 0]
click at [429, 364] on div "tl . fromTo ( chars2 , { opacity : 0 , rotateY : 90 } , { opacity : 1 , rotateY…" at bounding box center [613, 376] width 1049 height 510
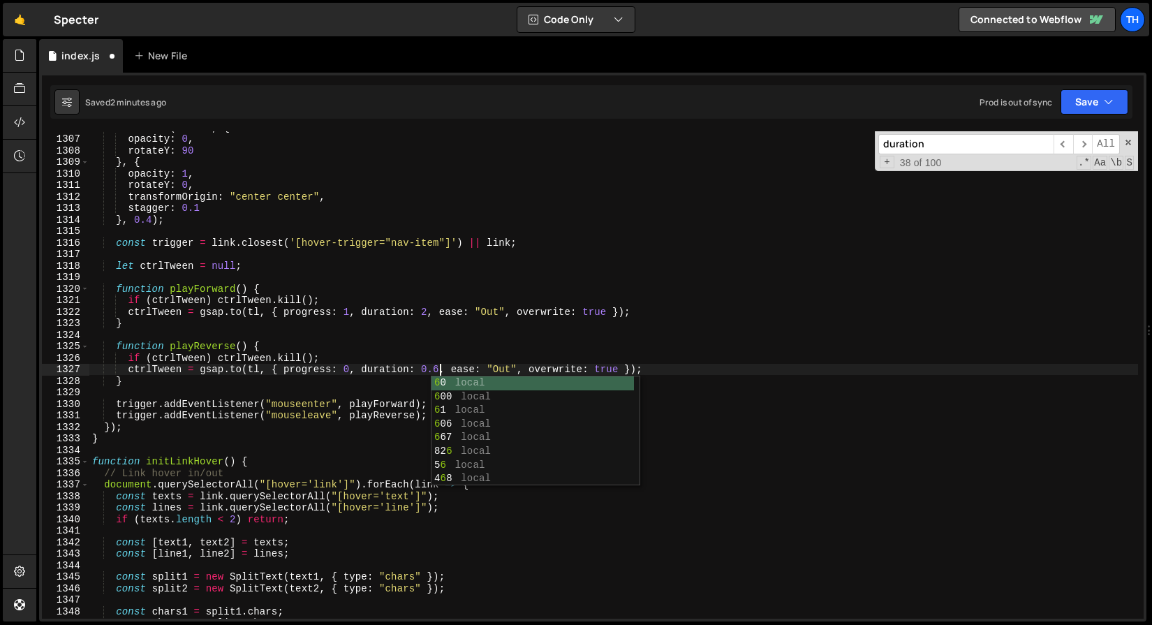
scroll to position [0, 24]
click at [1096, 108] on button "Save" at bounding box center [1094, 101] width 68 height 25
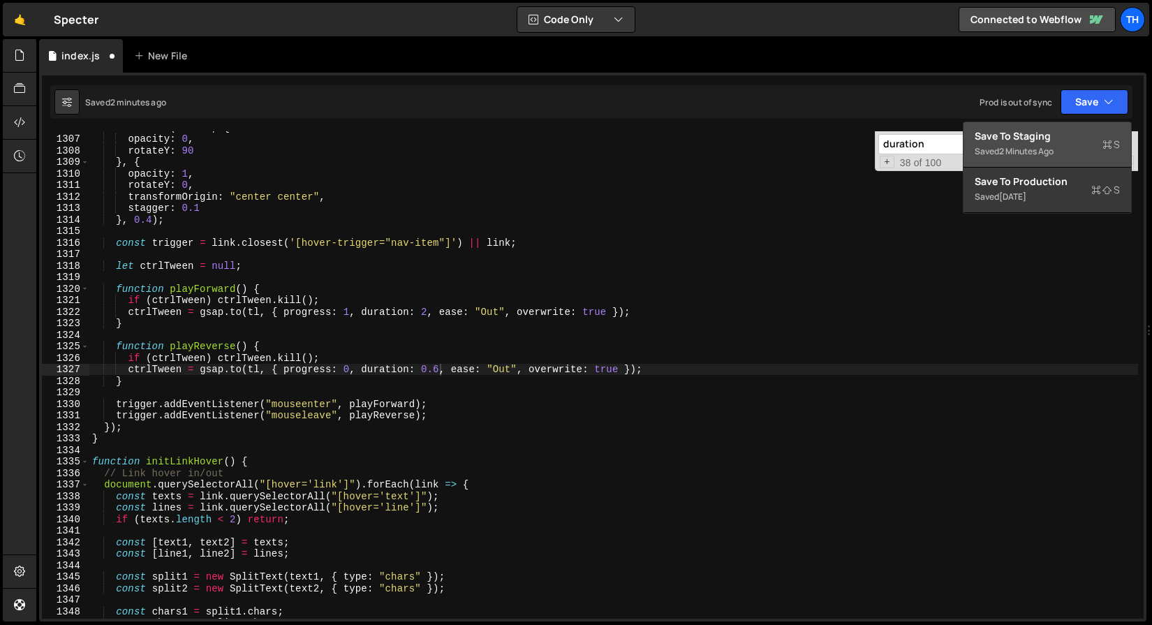
click at [1044, 146] on div "2 minutes ago" at bounding box center [1026, 151] width 54 height 12
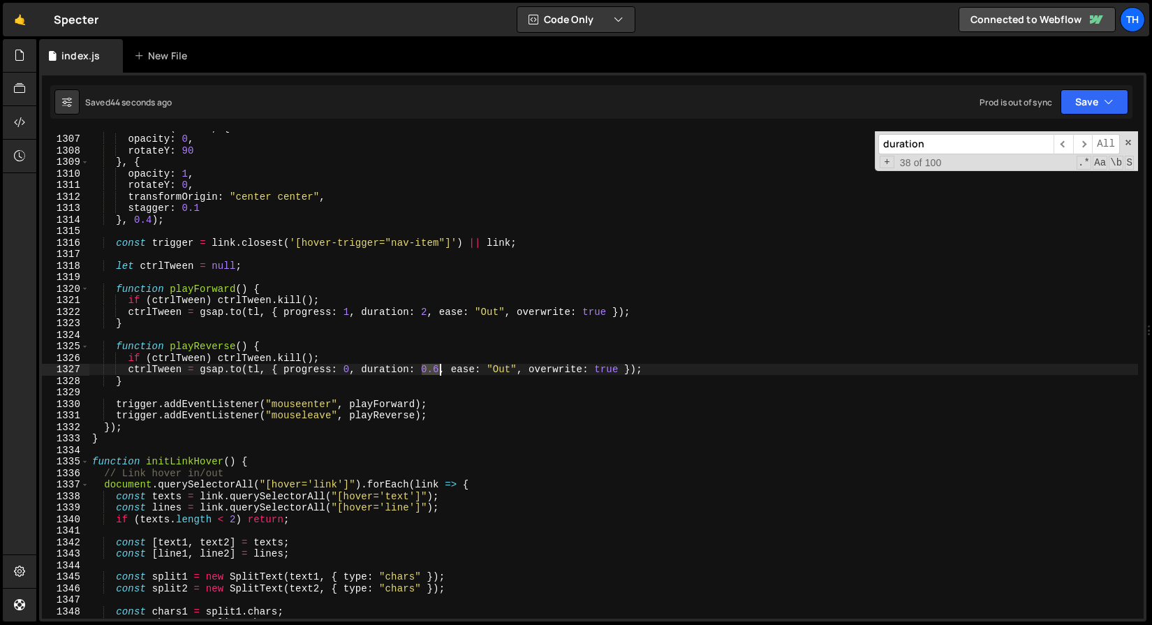
drag, startPoint x: 422, startPoint y: 367, endPoint x: 441, endPoint y: 367, distance: 18.8
click at [441, 367] on div "tl . fromTo ( chars2 , { opacity : 0 , rotateY : 90 } , { opacity : 1 , rotateY…" at bounding box center [613, 376] width 1049 height 510
click at [1067, 143] on span "​" at bounding box center [1063, 144] width 20 height 20
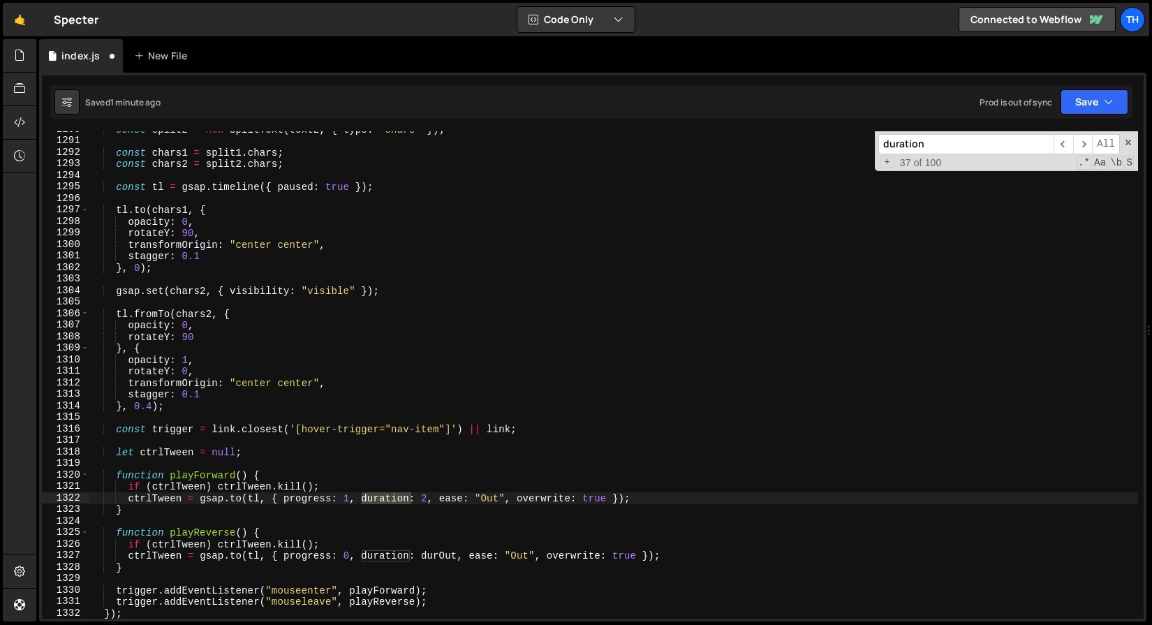
scroll to position [9468, 0]
click at [427, 498] on div "const split2 = new SplitText ( text2 , { type : "chars" }) ; const chars1 = spl…" at bounding box center [613, 379] width 1049 height 510
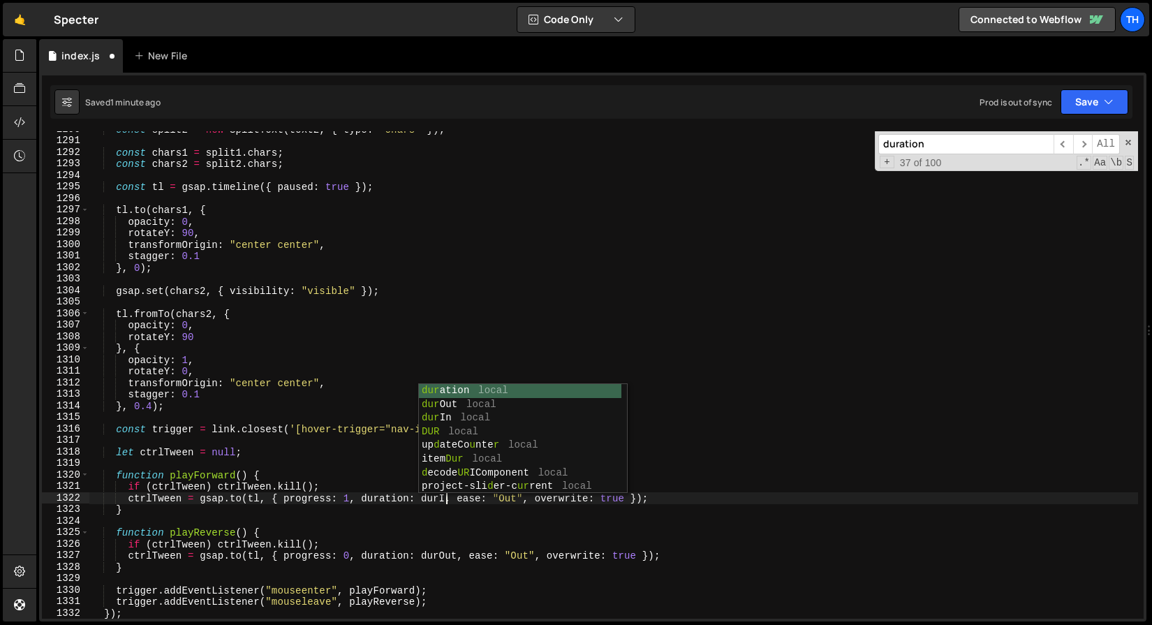
scroll to position [0, 24]
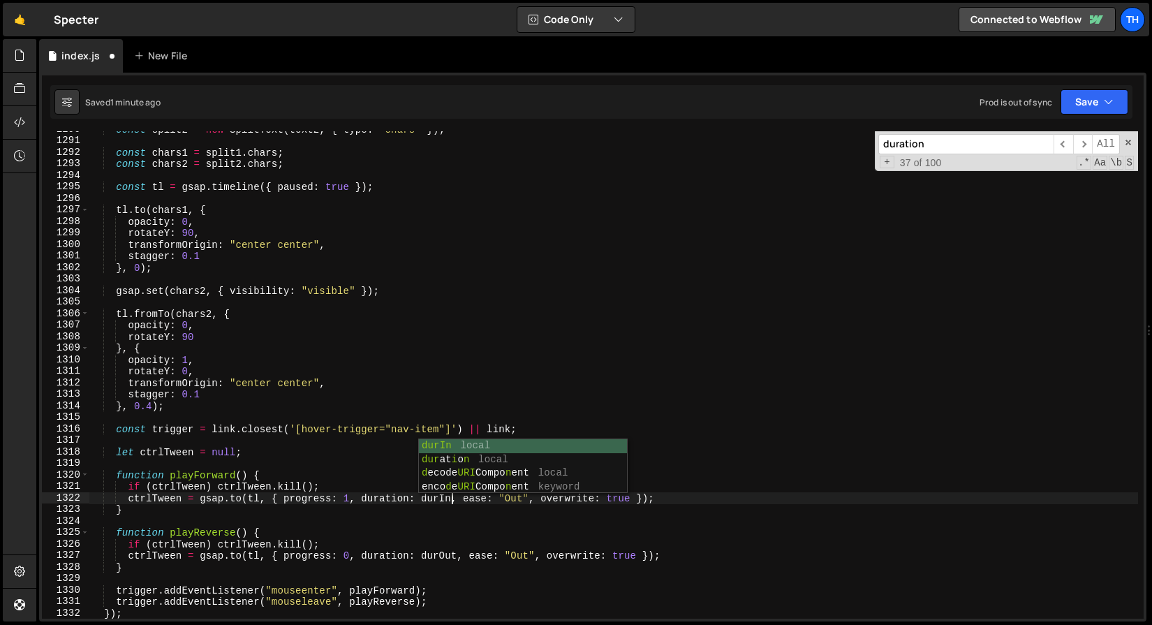
click at [422, 571] on div "const split2 = new SplitText ( text2 , { type : "chars" }) ; const chars1 = spl…" at bounding box center [613, 379] width 1049 height 510
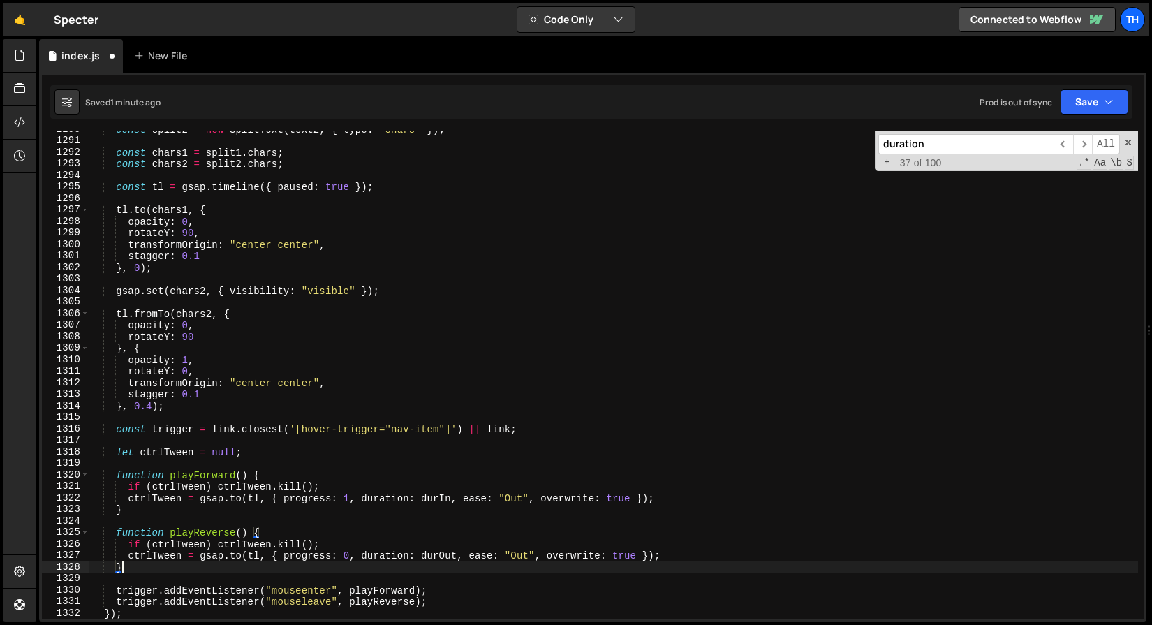
scroll to position [0, 1]
click at [1065, 142] on span "​" at bounding box center [1063, 144] width 20 height 20
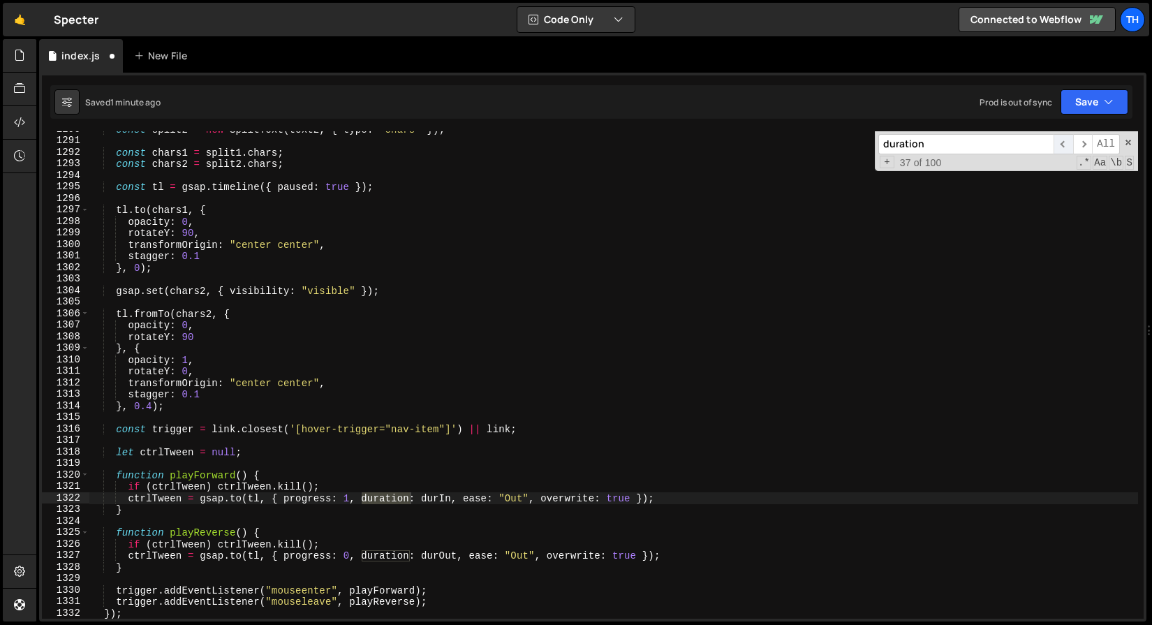
click at [1065, 142] on span "​" at bounding box center [1063, 144] width 20 height 20
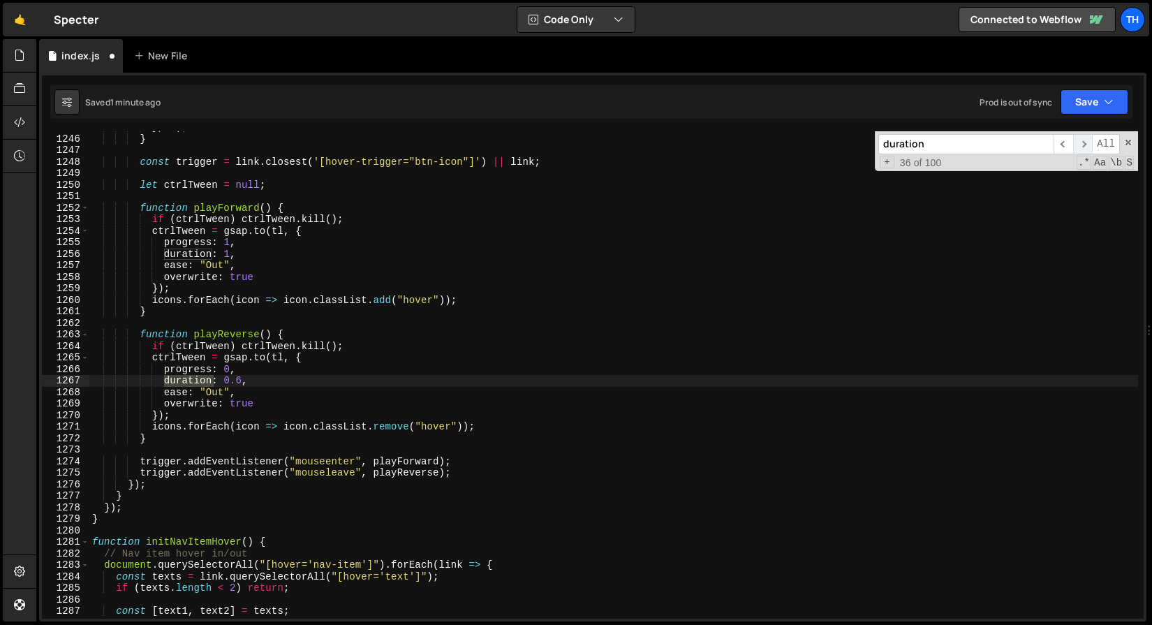
click at [1086, 140] on span "​" at bounding box center [1083, 144] width 20 height 20
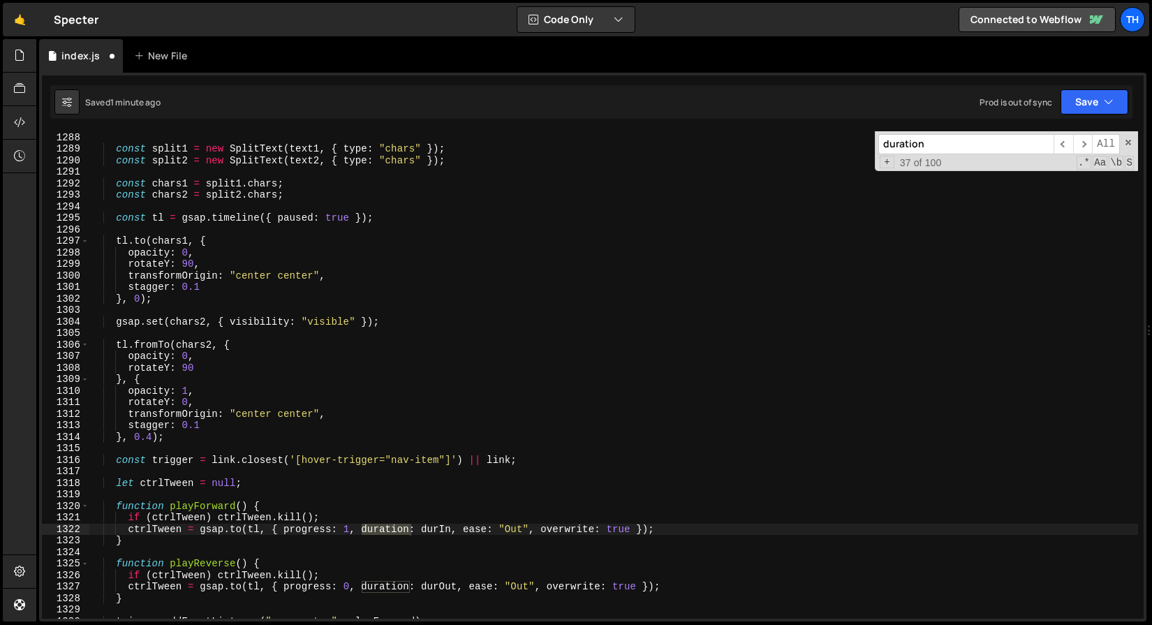
scroll to position [9455, 0]
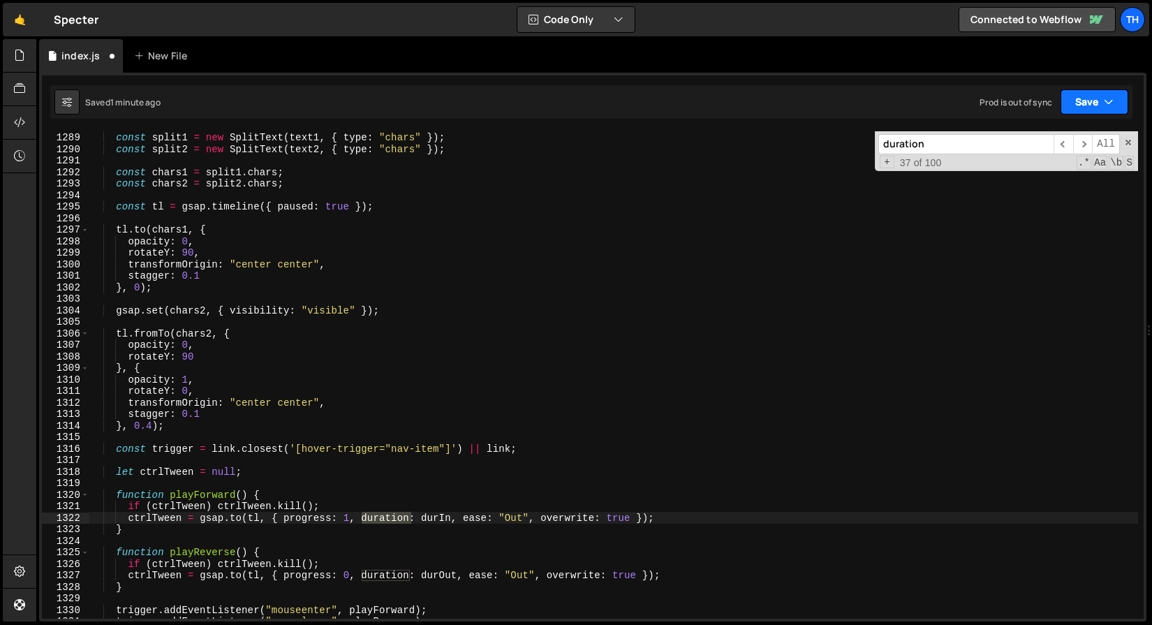
click at [1083, 103] on button "Save" at bounding box center [1094, 101] width 68 height 25
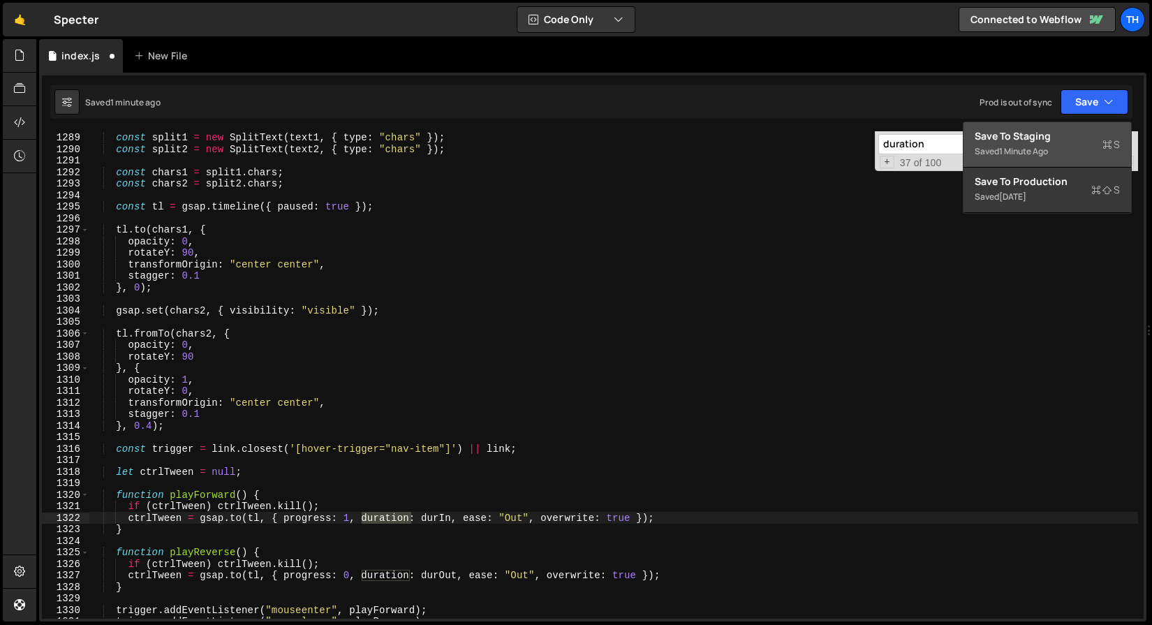
click at [1064, 129] on div "Save to Staging S" at bounding box center [1047, 136] width 145 height 14
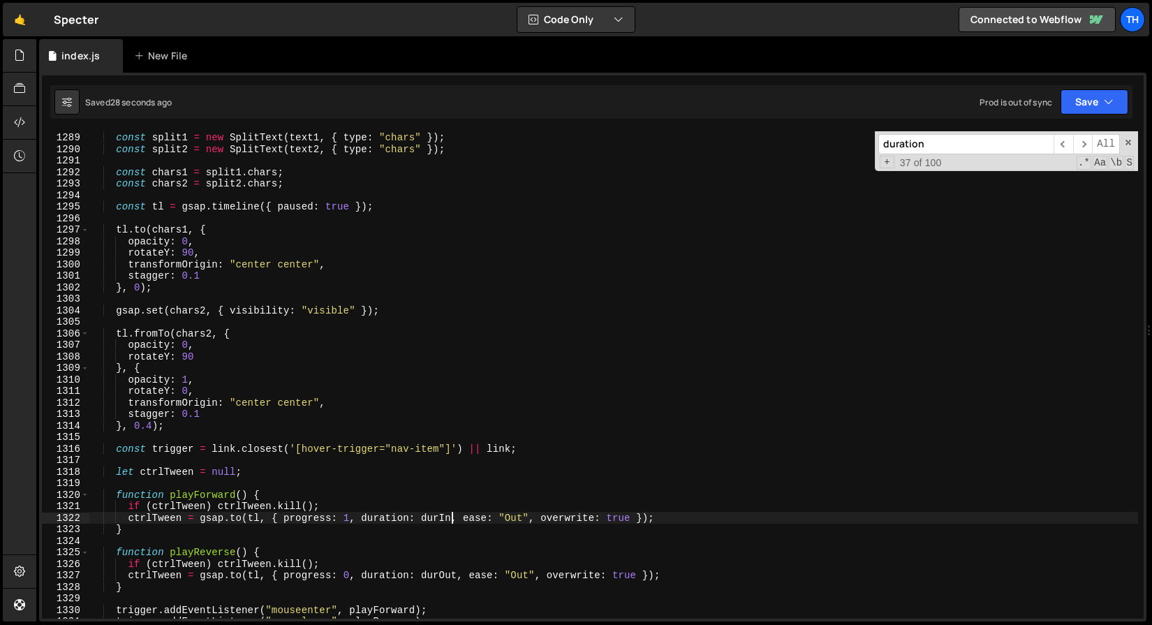
click at [451, 514] on div "const split1 = new SplitText ( text1 , { type : "chars" }) ; const split2 = new…" at bounding box center [613, 375] width 1049 height 510
type textarea "ctrlTween = [DOMAIN_NAME](tl, { progress: 1, duration: durIn * 2, ease: "Out", …"
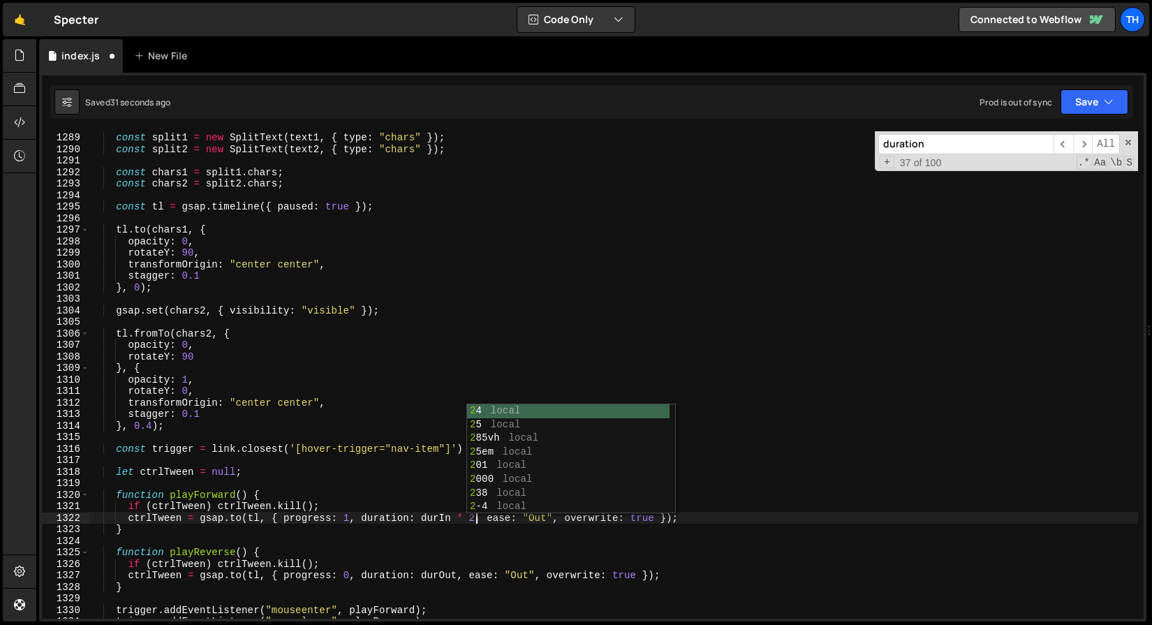
click at [692, 299] on div "const split1 = new SplitText ( text1 , { type : "chars" }) ; const split2 = new…" at bounding box center [613, 375] width 1049 height 510
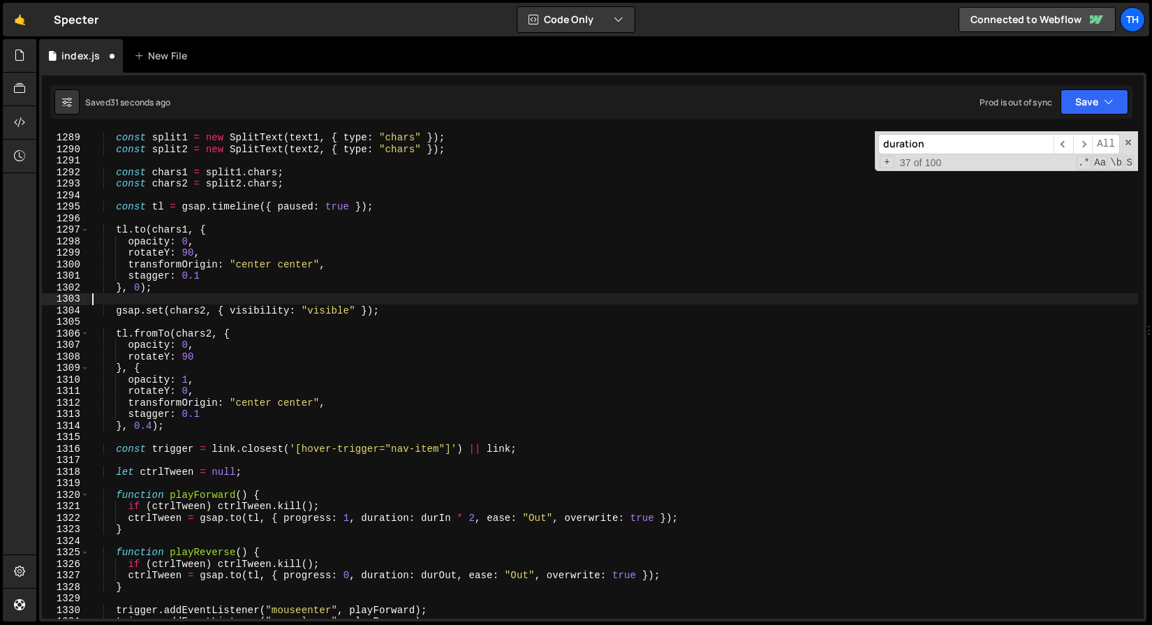
scroll to position [0, 0]
click at [1099, 107] on button "Save" at bounding box center [1094, 101] width 68 height 25
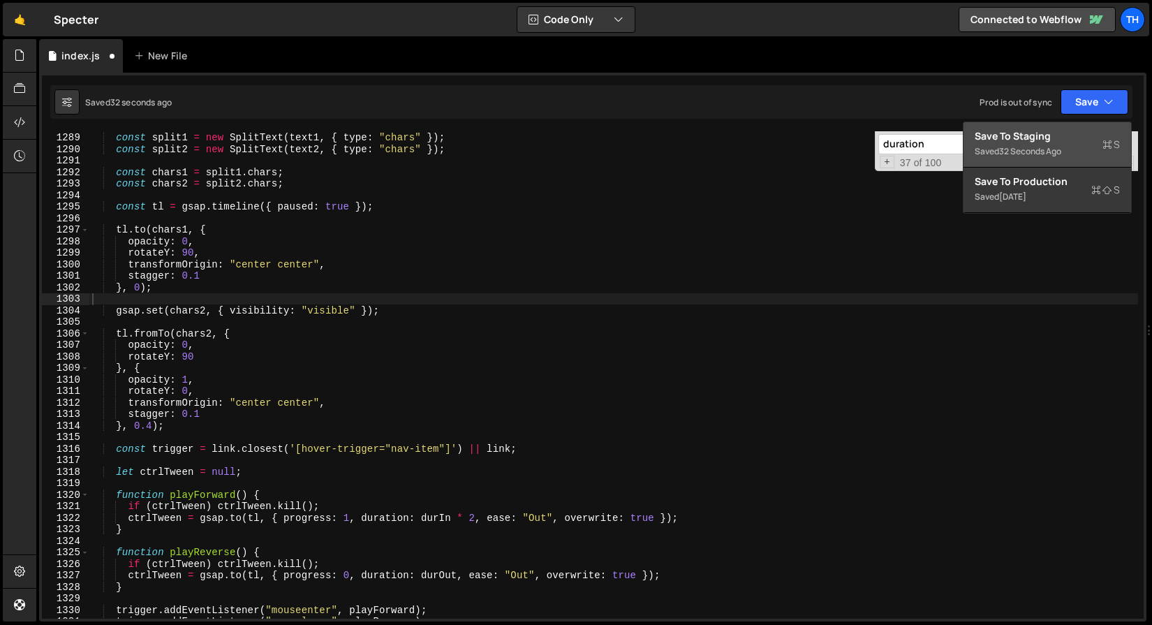
click at [1062, 129] on div "Save to Staging S" at bounding box center [1047, 136] width 145 height 14
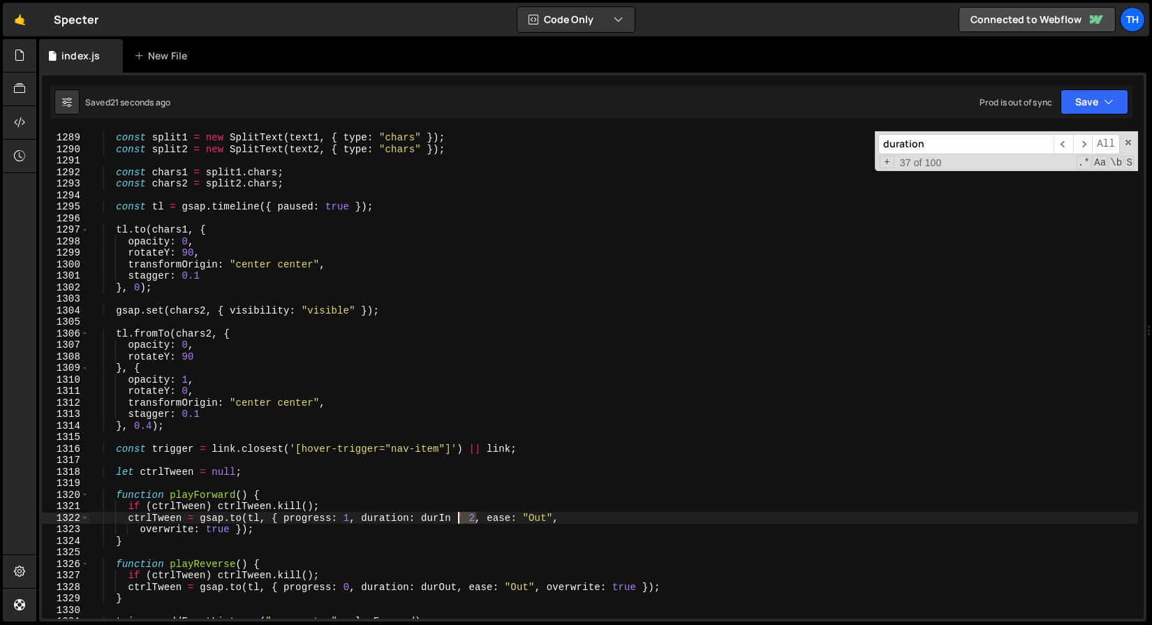
drag, startPoint x: 475, startPoint y: 517, endPoint x: 457, endPoint y: 517, distance: 18.2
click at [457, 517] on div "const split1 = new SplitText ( text1 , { type : "chars" }) ; const split2 = new…" at bounding box center [613, 375] width 1049 height 510
click at [428, 560] on div "const split1 = new SplitText ( text1 , { type : "chars" }) ; const split2 = new…" at bounding box center [613, 375] width 1049 height 510
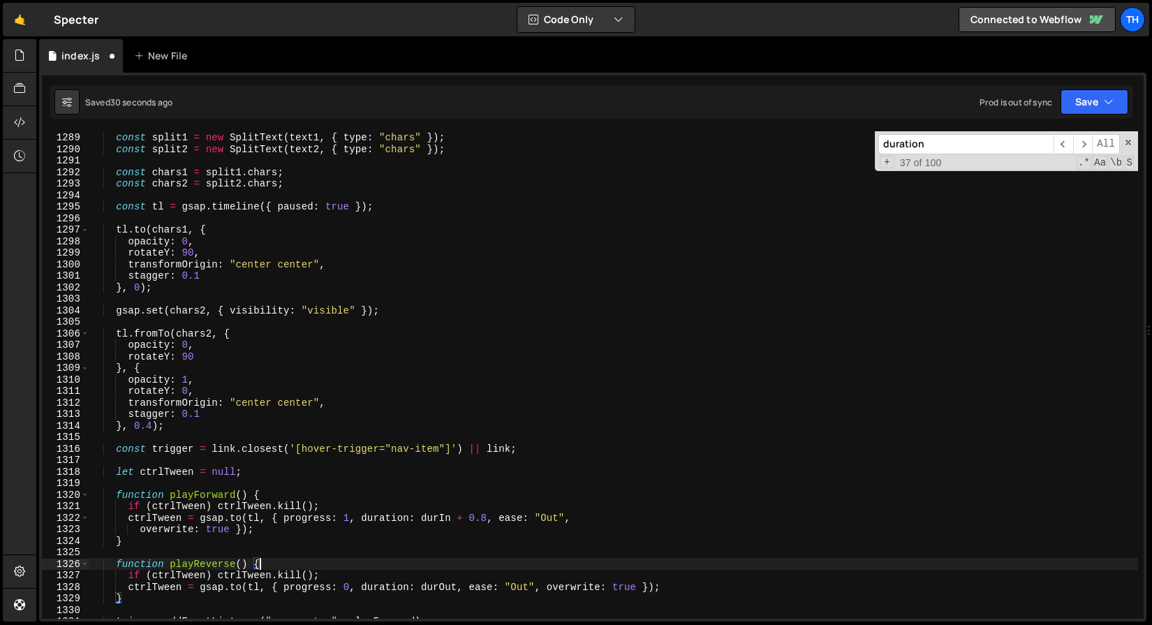
click at [1067, 118] on div "Saved 30 seconds ago Prod is out of sync Upgrade to Edit Save Save to Staging S…" at bounding box center [591, 102] width 1082 height 34
click at [1072, 106] on button "Save" at bounding box center [1094, 101] width 68 height 25
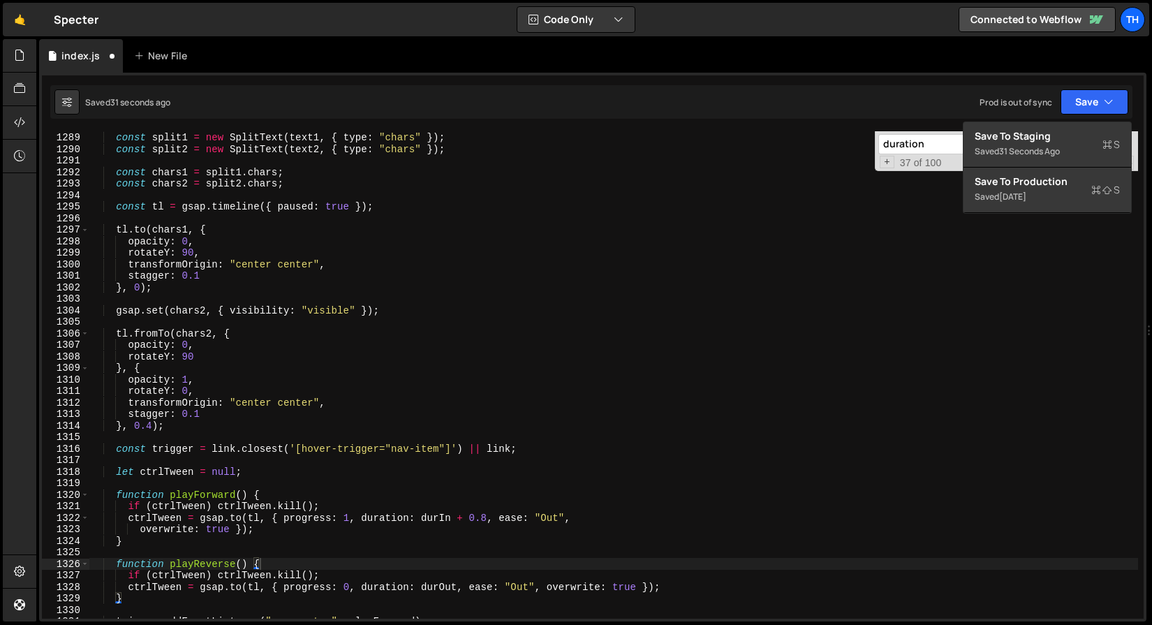
click at [1060, 117] on div "Saved 31 seconds ago Prod is out of sync Upgrade to Edit Save Save to Staging S…" at bounding box center [591, 102] width 1082 height 34
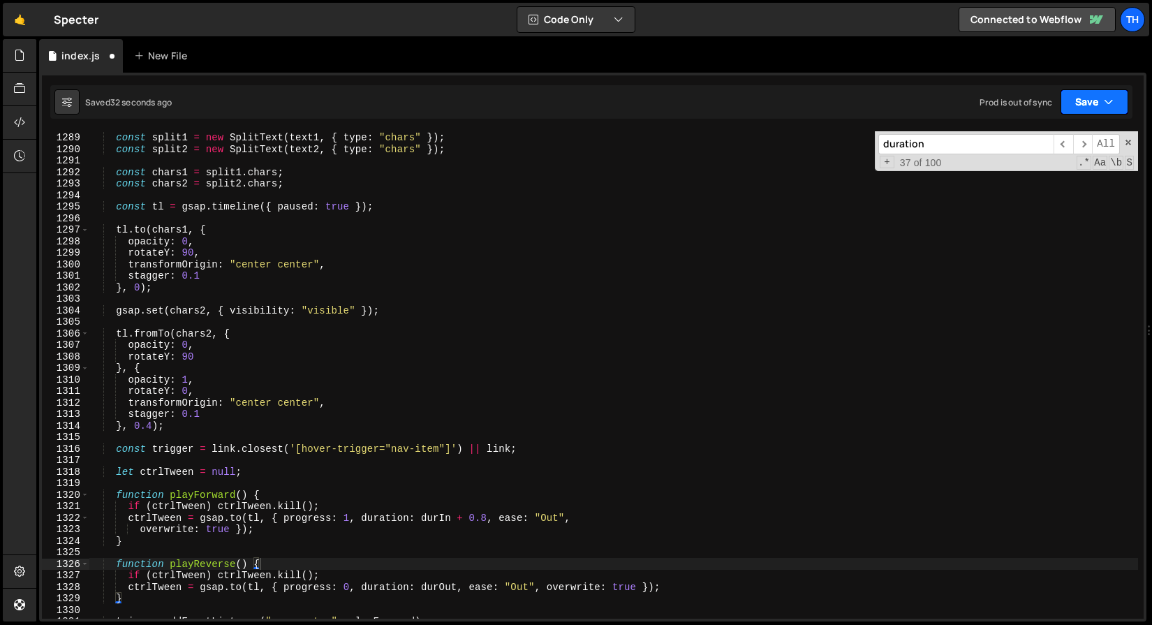
click at [1072, 112] on button "Save" at bounding box center [1094, 101] width 68 height 25
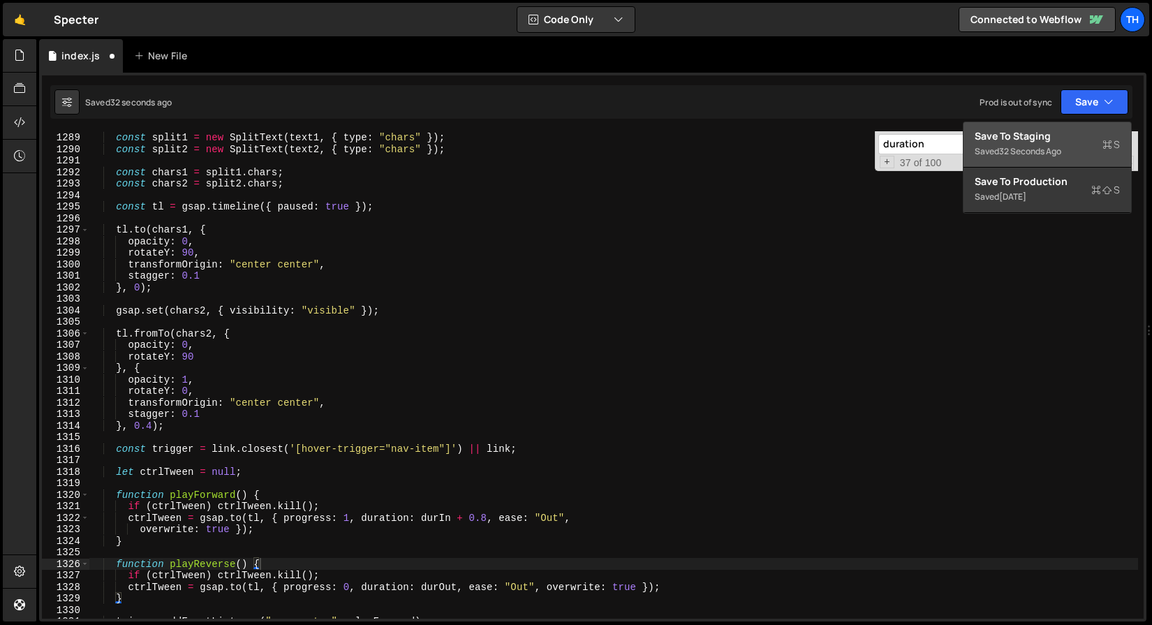
click at [1058, 126] on button "Save to Staging S Saved 32 seconds ago" at bounding box center [1047, 144] width 168 height 45
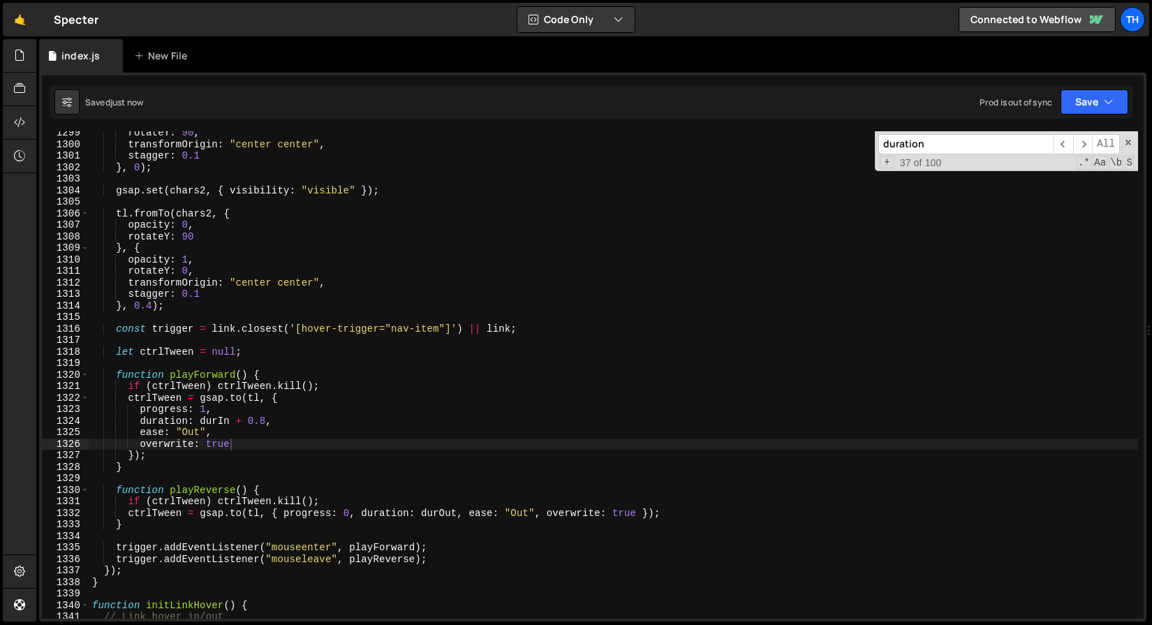
scroll to position [9516, 0]
click at [1058, 147] on span "​" at bounding box center [1063, 144] width 20 height 20
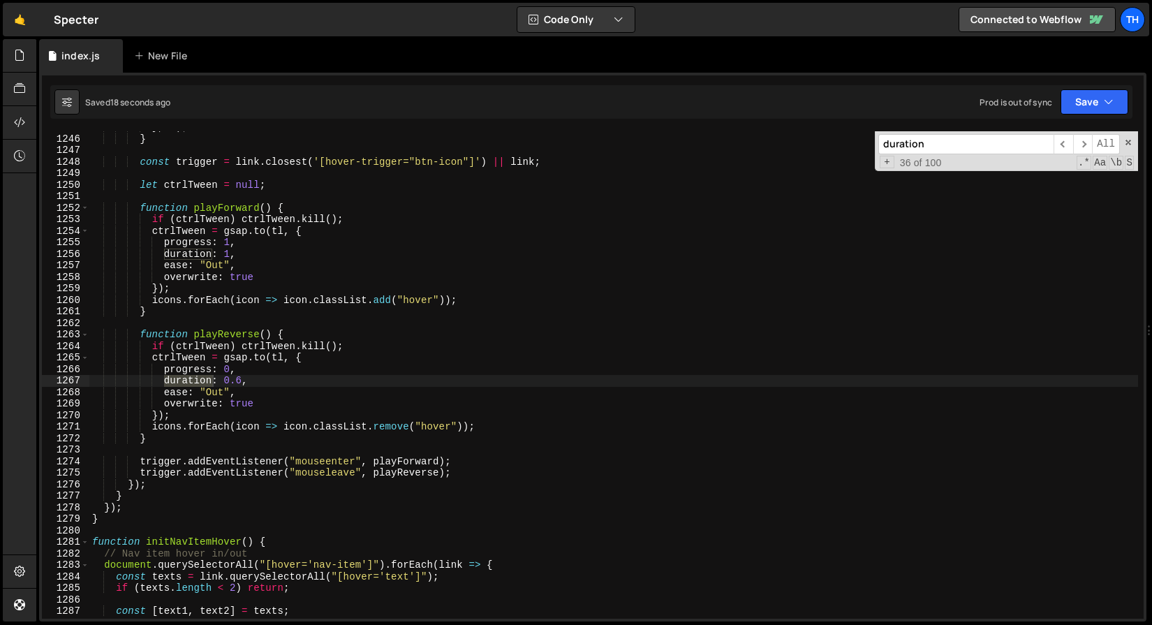
scroll to position [0, 10]
drag, startPoint x: 223, startPoint y: 377, endPoint x: 241, endPoint y: 378, distance: 17.5
click at [241, 378] on div "} , 0 ) ; } const trigger = link . closest ( '[hover-trigger="btn-icon"]' ) || …" at bounding box center [613, 376] width 1049 height 510
click at [1068, 141] on span "​" at bounding box center [1063, 144] width 20 height 20
click at [1056, 140] on span "​" at bounding box center [1063, 144] width 20 height 20
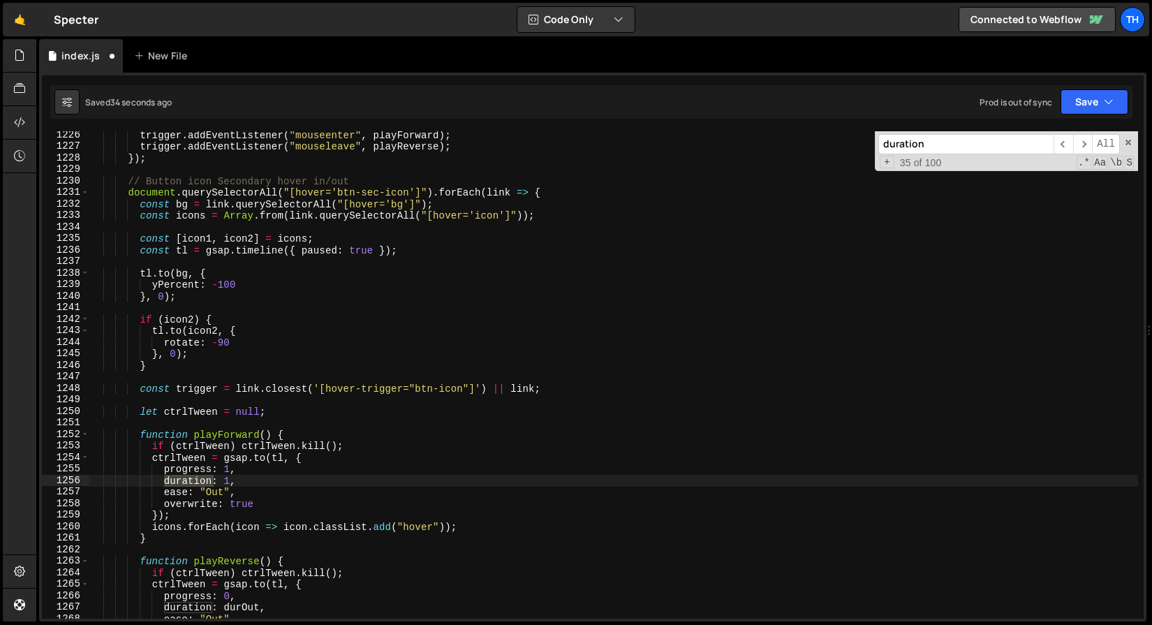
scroll to position [8980, 0]
click at [229, 477] on div "trigger . addEventListener ( "mouseenter" , playForward ) ; trigger . addEventL…" at bounding box center [613, 384] width 1049 height 510
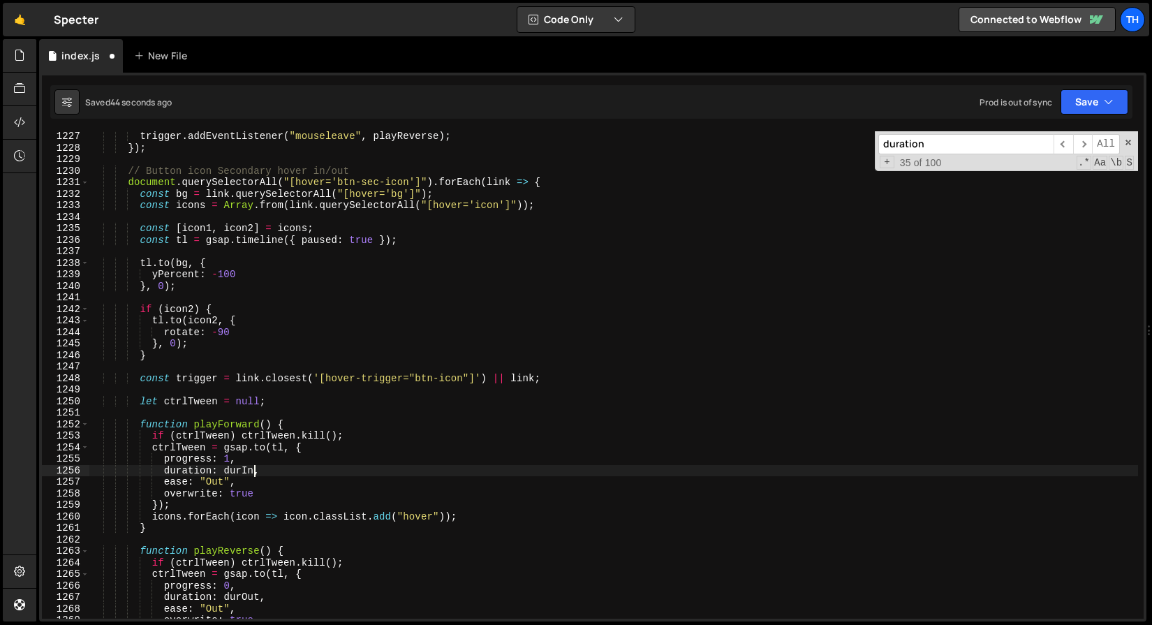
scroll to position [8986, 0]
click at [1063, 142] on span "​" at bounding box center [1063, 144] width 20 height 20
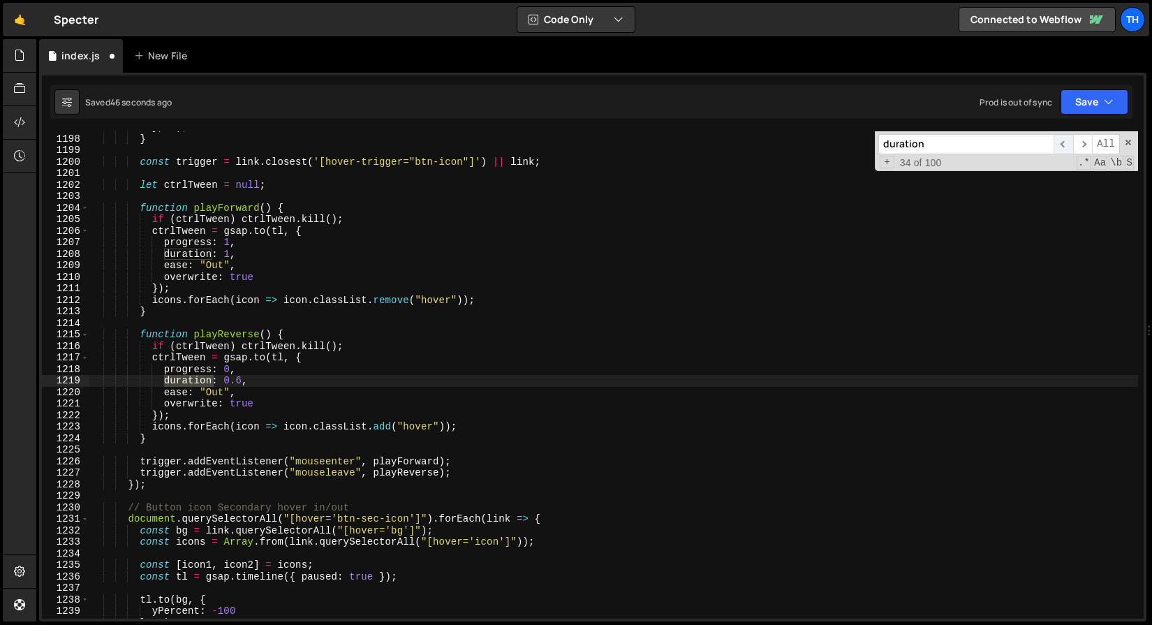
scroll to position [8773, 0]
drag, startPoint x: 225, startPoint y: 380, endPoint x: 240, endPoint y: 380, distance: 15.4
click at [241, 380] on div "} , 0 ) ; } const trigger = link . closest ( '[hover-trigger="btn-icon"]' ) || …" at bounding box center [613, 376] width 1049 height 510
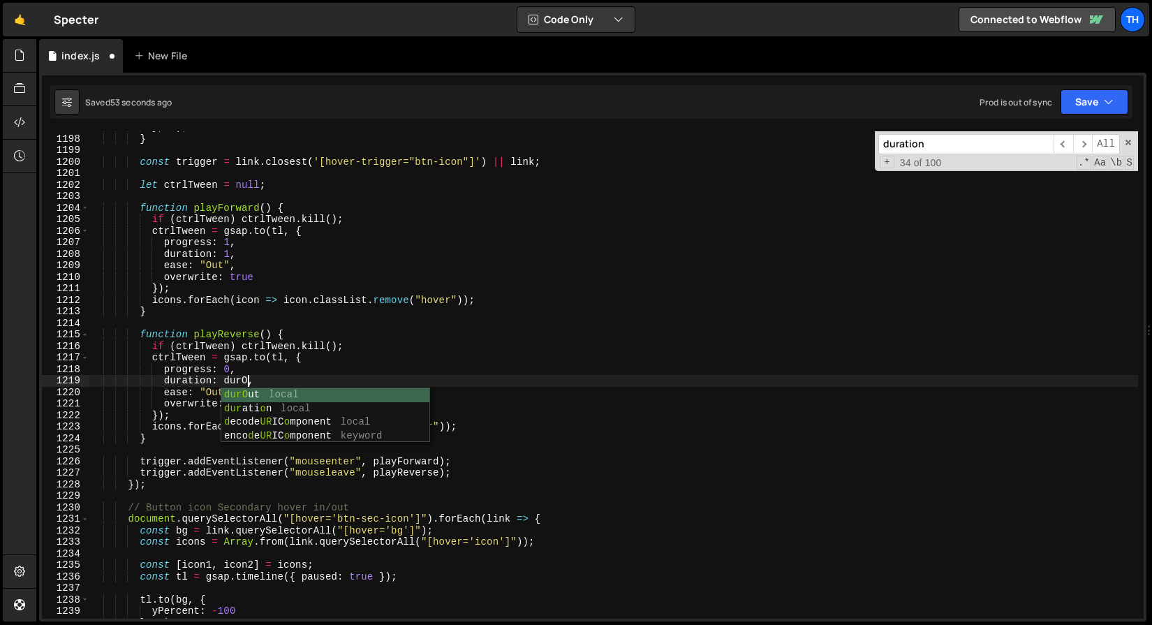
scroll to position [0, 11]
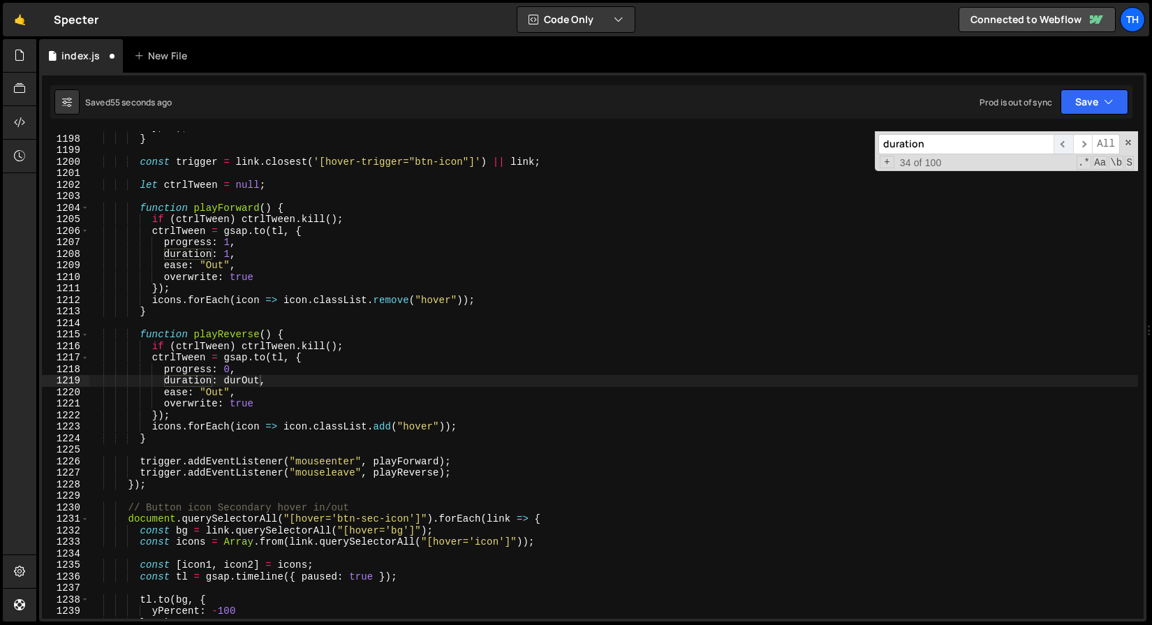
click at [1070, 139] on span "​" at bounding box center [1063, 144] width 20 height 20
click at [1062, 147] on span "​" at bounding box center [1063, 144] width 20 height 20
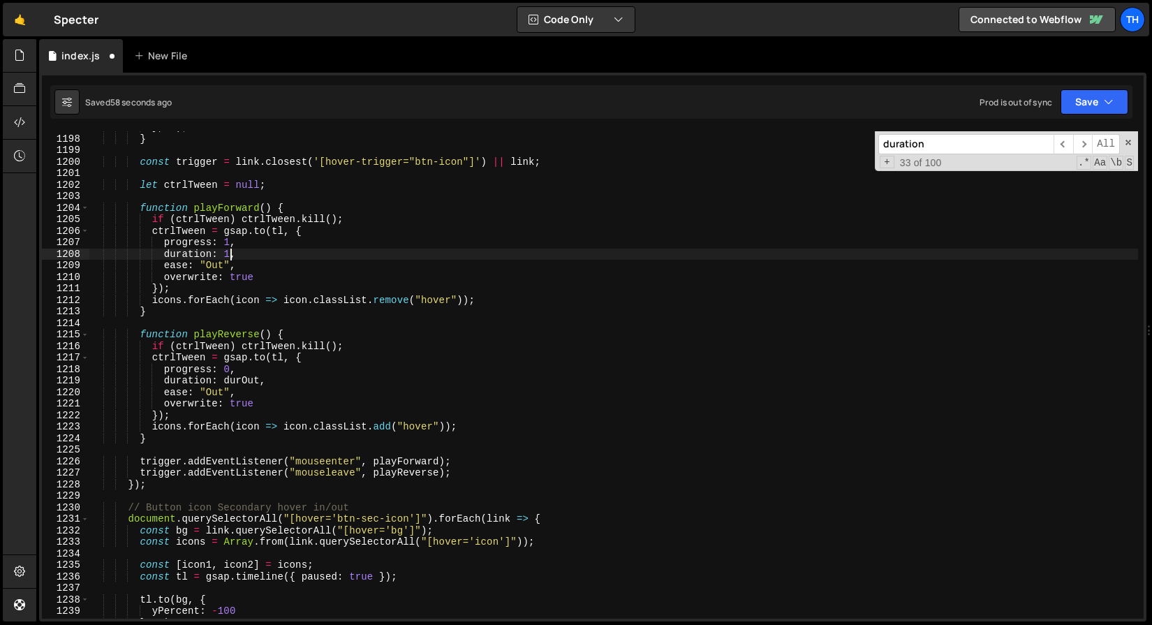
click at [230, 252] on div "} , 0 ) ; } const trigger = link . closest ( '[hover-trigger="btn-icon"]' ) || …" at bounding box center [613, 376] width 1049 height 510
click at [1062, 145] on span "​" at bounding box center [1063, 144] width 20 height 20
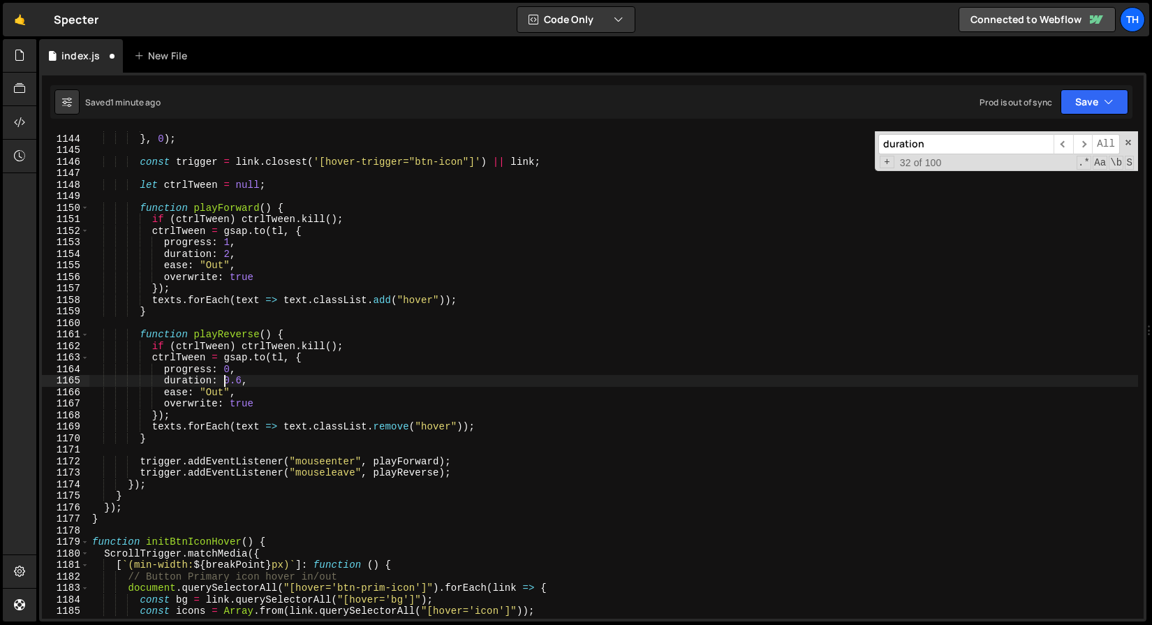
scroll to position [0, 10]
drag, startPoint x: 225, startPoint y: 382, endPoint x: 244, endPoint y: 383, distance: 18.9
click at [244, 383] on div "duration : 1 } , 0 ) ; const trigger = link . closest ( '[hover-trigger="btn-ic…" at bounding box center [613, 376] width 1049 height 510
click at [1085, 140] on span "​" at bounding box center [1083, 144] width 20 height 20
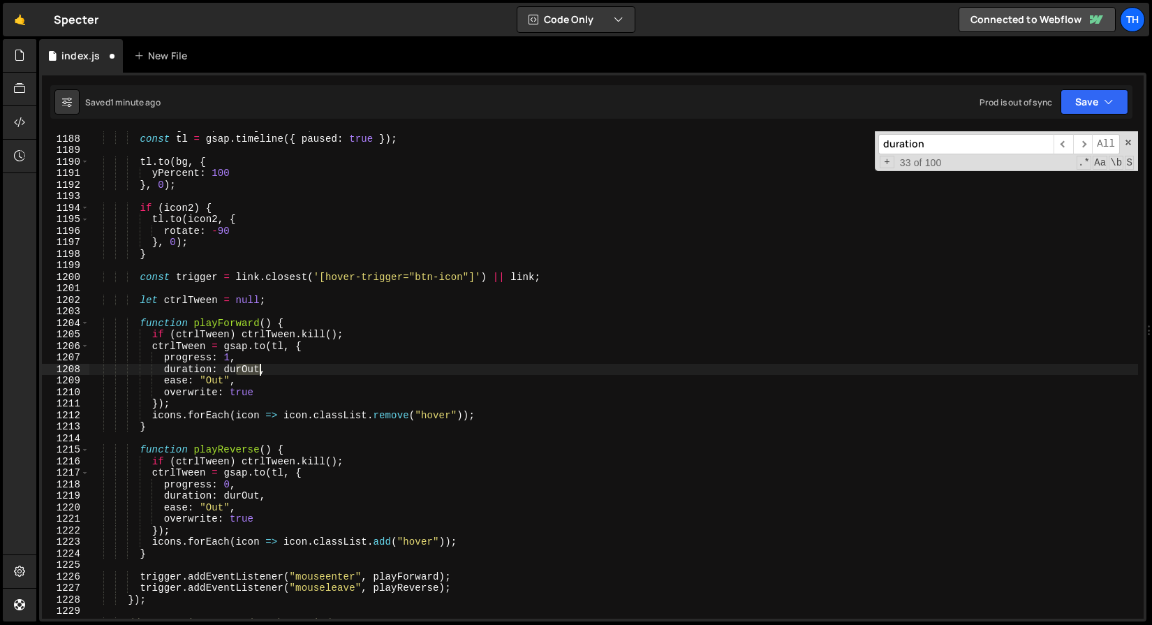
drag, startPoint x: 239, startPoint y: 370, endPoint x: 260, endPoint y: 371, distance: 21.0
click at [260, 372] on div "const [ icon1 , icon2 ] = icons ; const tl = gsap . timeline ({ paused : true }…" at bounding box center [613, 376] width 1049 height 510
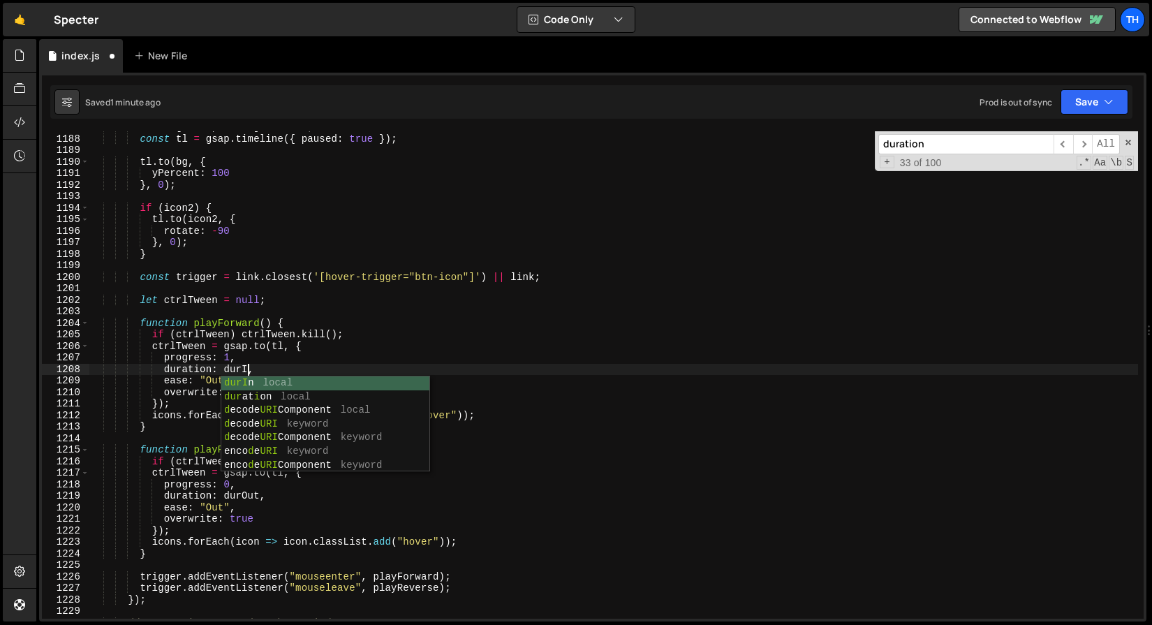
scroll to position [0, 10]
click at [1084, 143] on span "​" at bounding box center [1083, 144] width 20 height 20
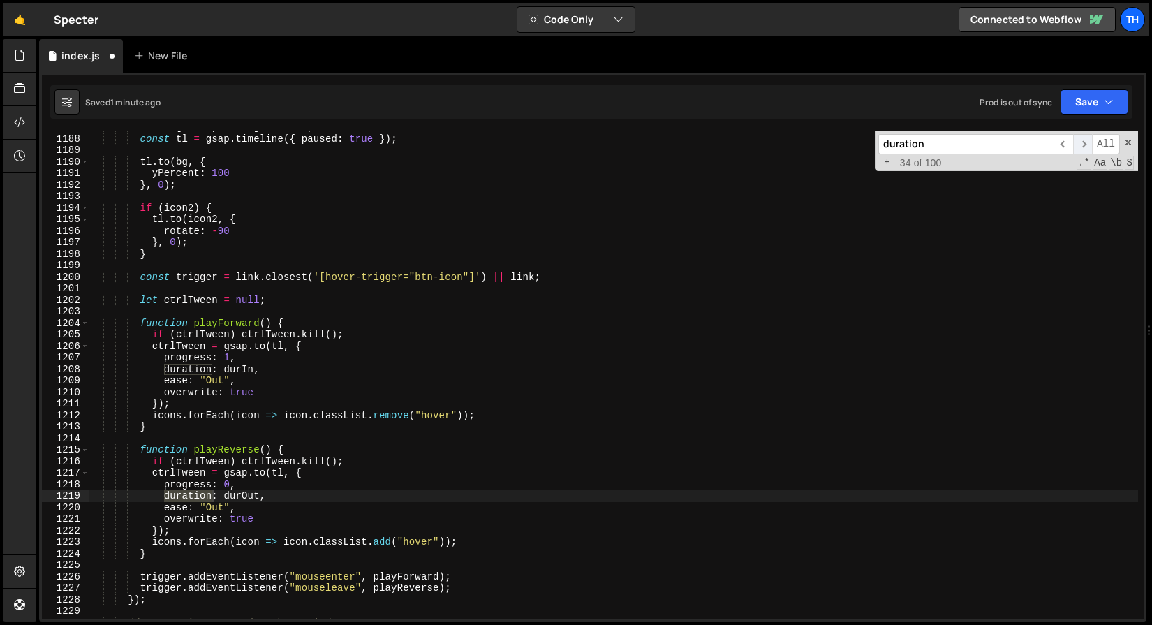
click at [1084, 143] on span "​" at bounding box center [1083, 144] width 20 height 20
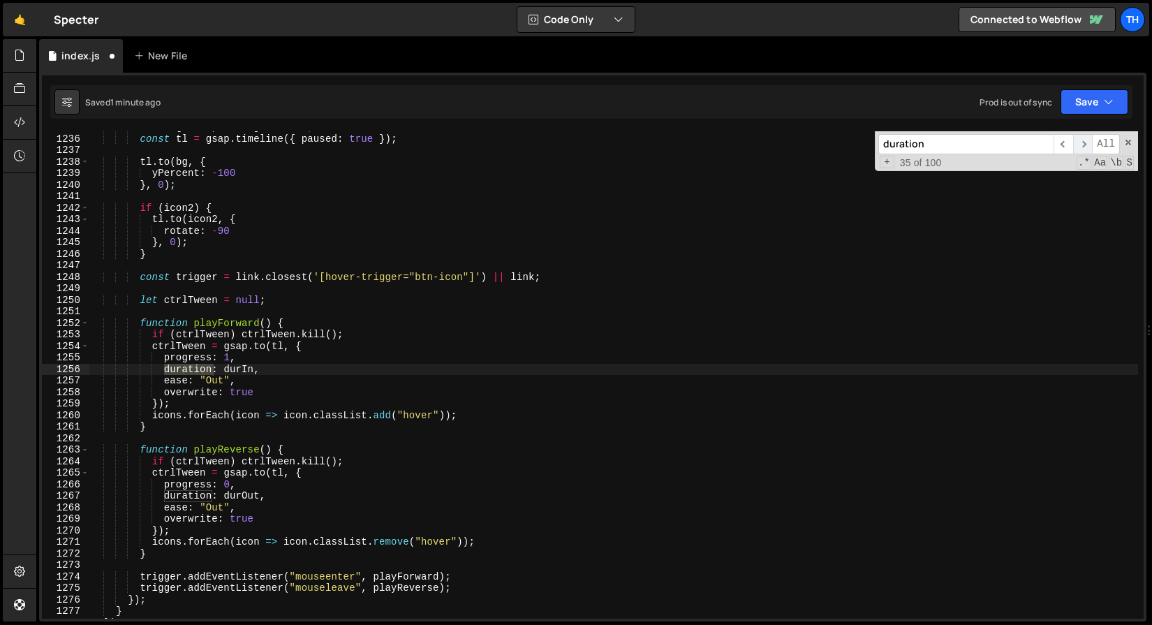
scroll to position [9051, 0]
click at [1084, 143] on span "​" at bounding box center [1083, 144] width 20 height 20
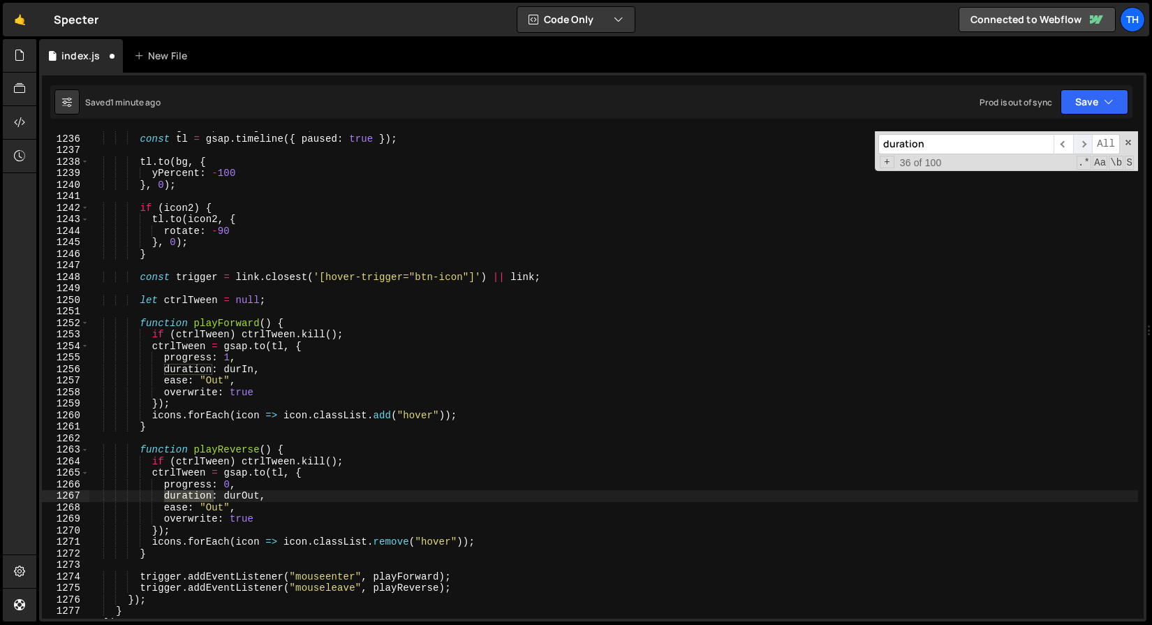
click at [1084, 143] on span "​" at bounding box center [1083, 144] width 20 height 20
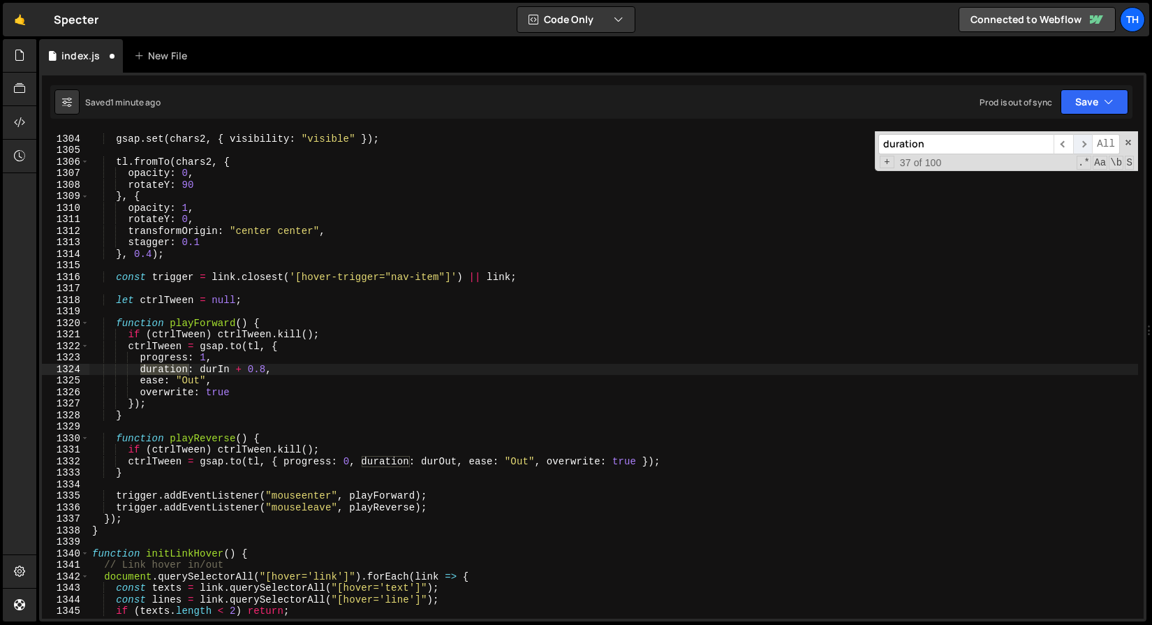
scroll to position [9550, 0]
click at [1084, 143] on span "​" at bounding box center [1083, 144] width 20 height 20
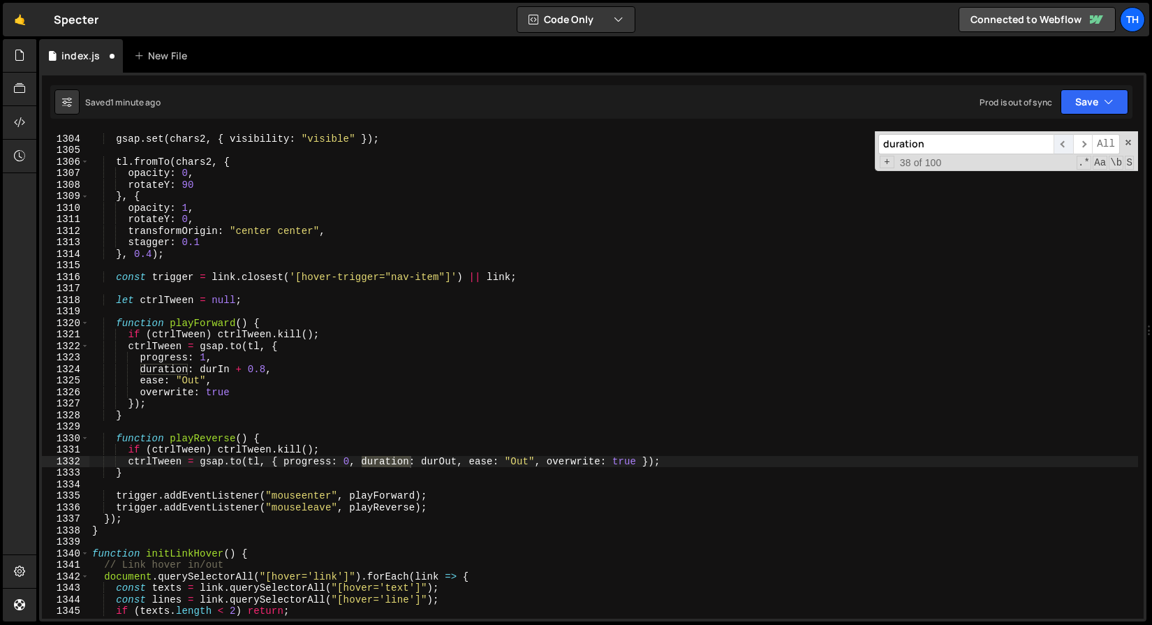
click at [1067, 142] on span "​" at bounding box center [1063, 144] width 20 height 20
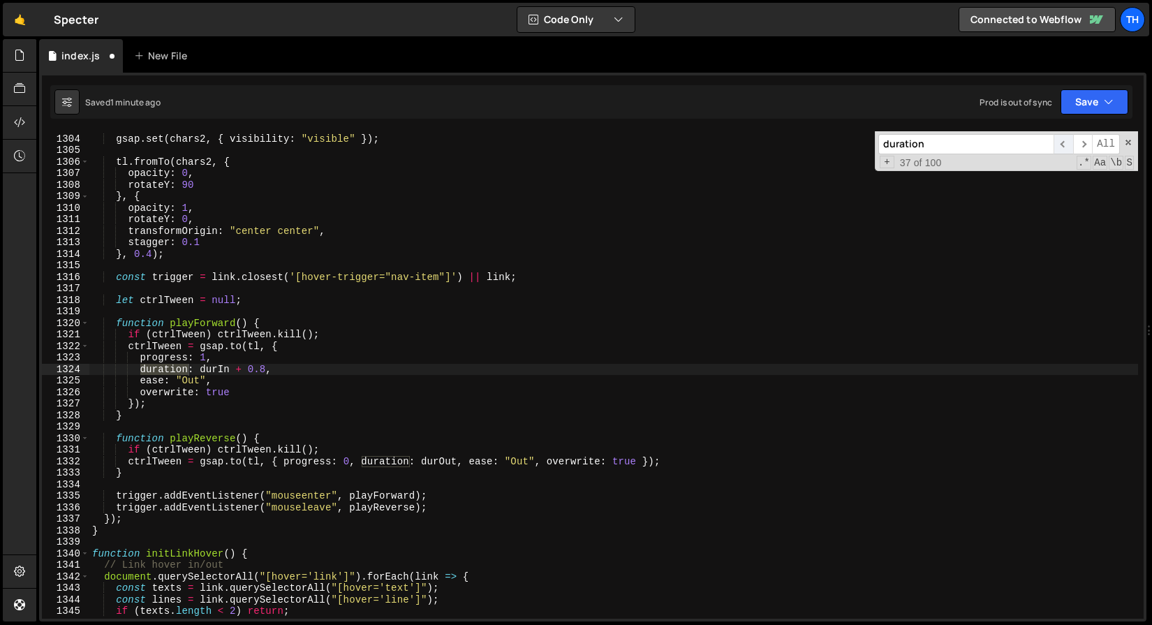
click at [1067, 142] on span "​" at bounding box center [1063, 144] width 20 height 20
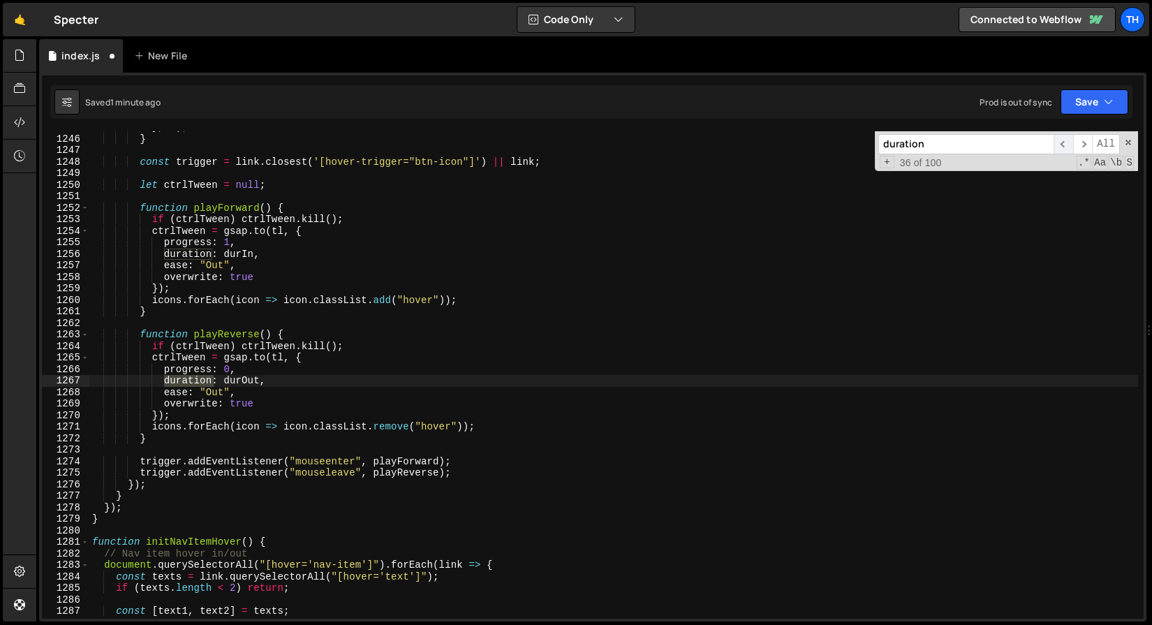
scroll to position [9124, 0]
click at [1067, 142] on span "​" at bounding box center [1063, 144] width 20 height 20
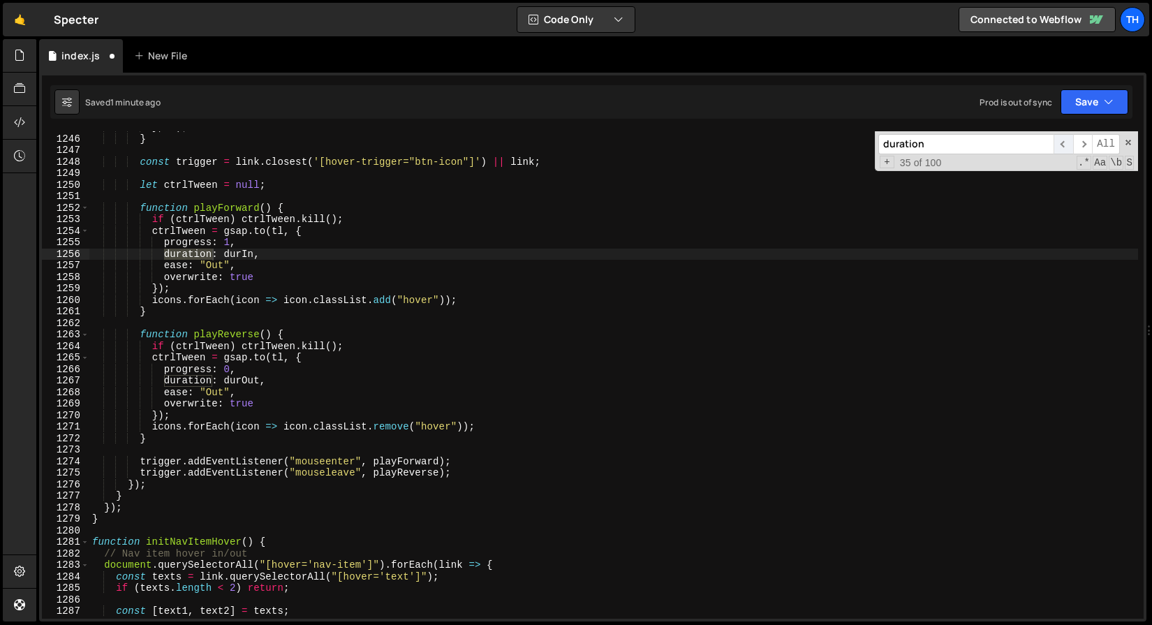
click at [1067, 142] on span "​" at bounding box center [1063, 144] width 20 height 20
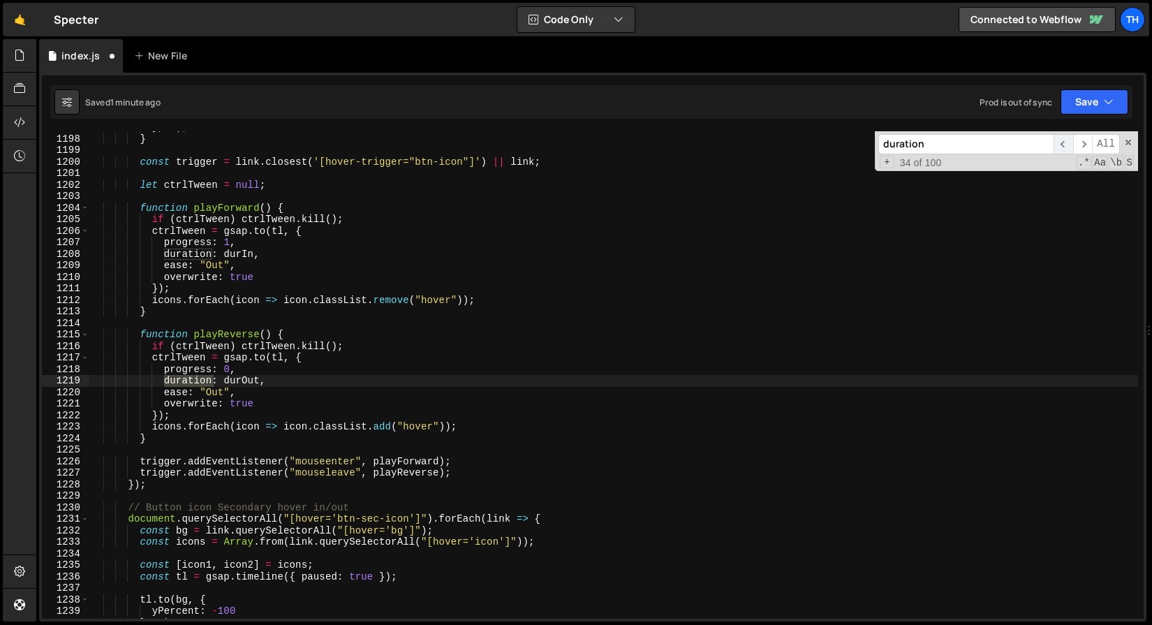
click at [1067, 142] on span "​" at bounding box center [1063, 144] width 20 height 20
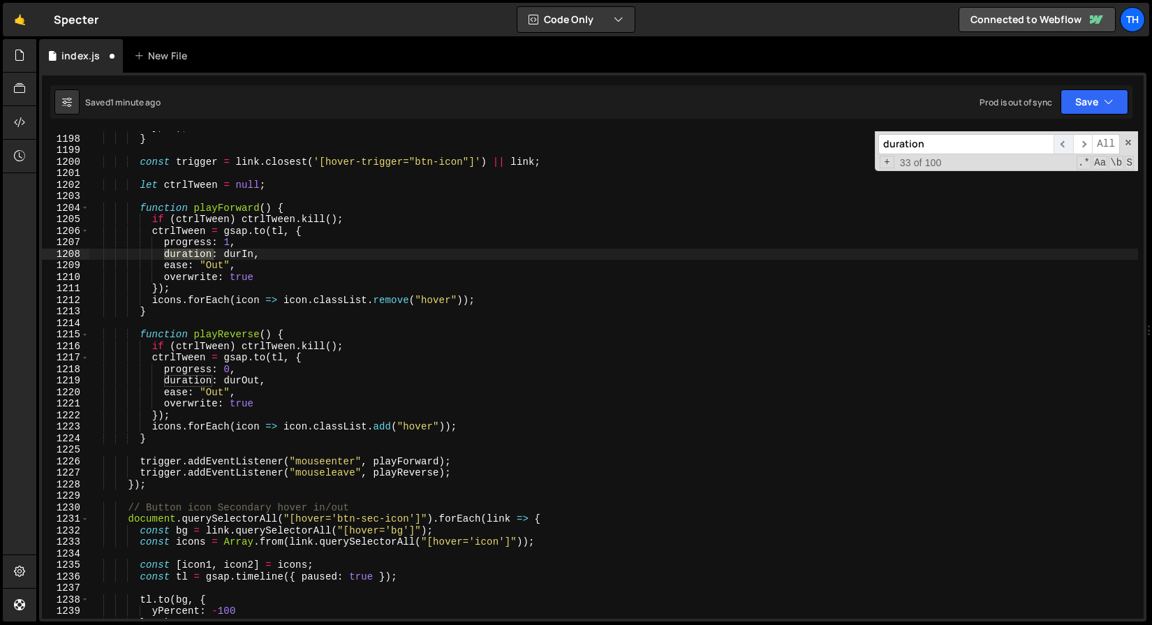
click at [1067, 142] on span "​" at bounding box center [1063, 144] width 20 height 20
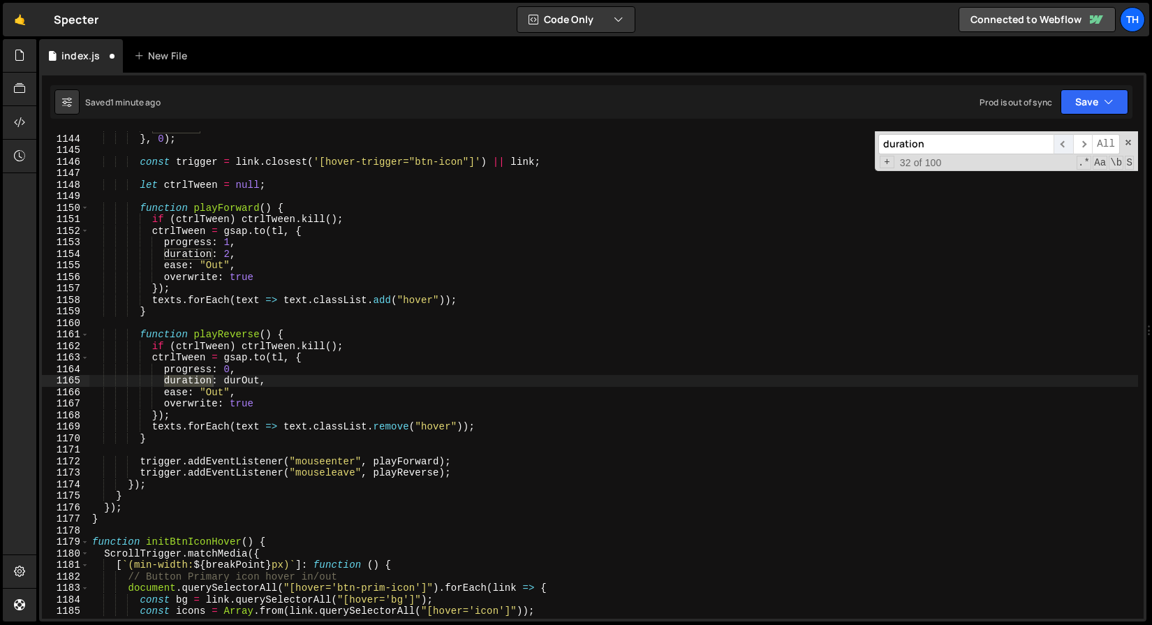
scroll to position [8377, 0]
click at [1067, 142] on span "​" at bounding box center [1063, 144] width 20 height 20
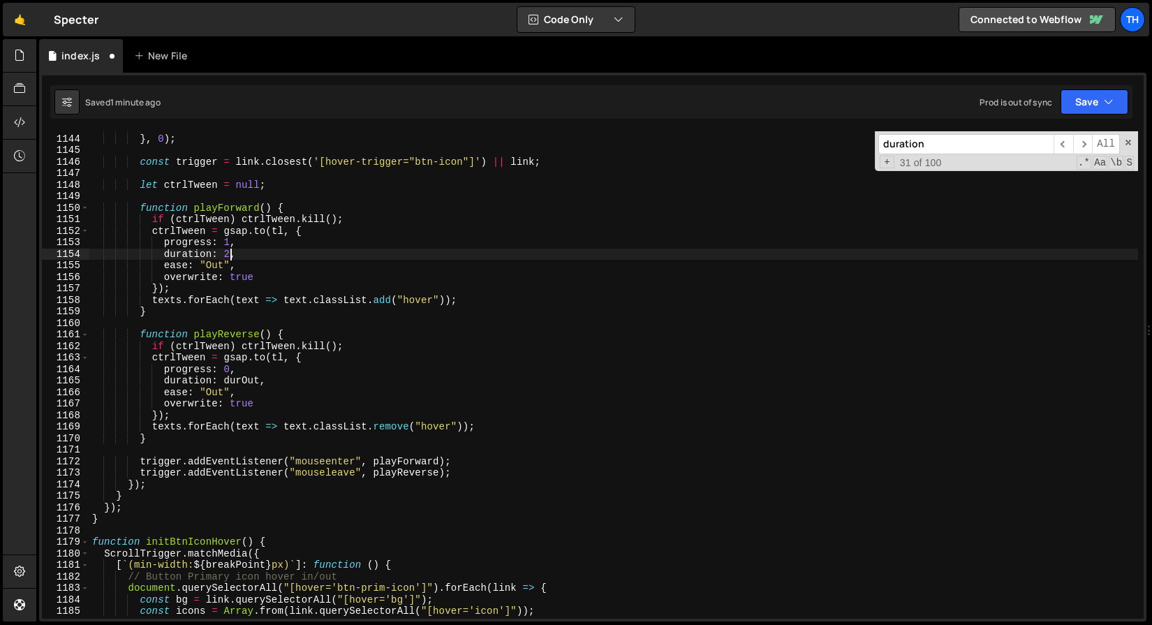
click at [228, 254] on div "duration : 1 } , 0 ) ; const trigger = link . closest ( '[hover-trigger="btn-ic…" at bounding box center [613, 376] width 1049 height 510
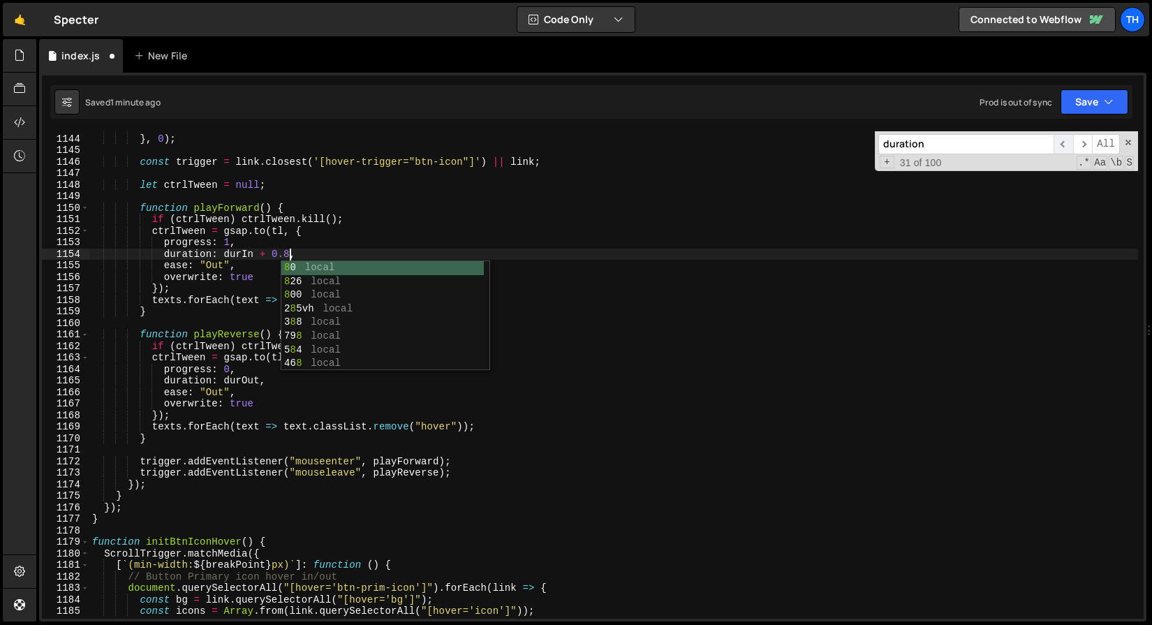
click at [1067, 144] on span "​" at bounding box center [1063, 144] width 20 height 20
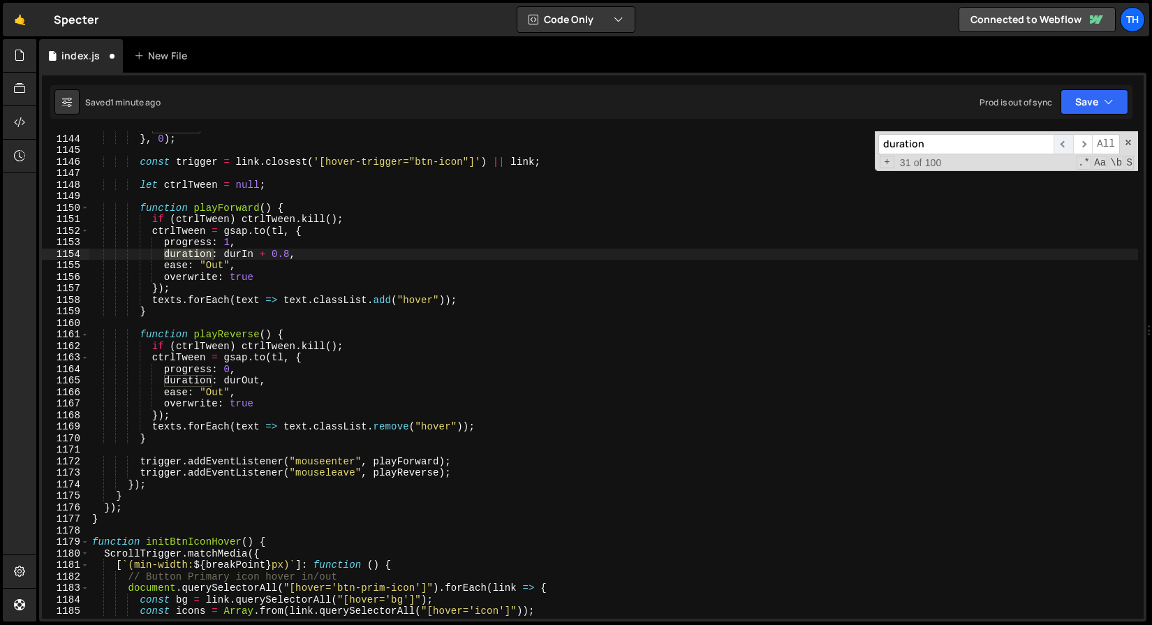
click at [1067, 143] on span "​" at bounding box center [1063, 144] width 20 height 20
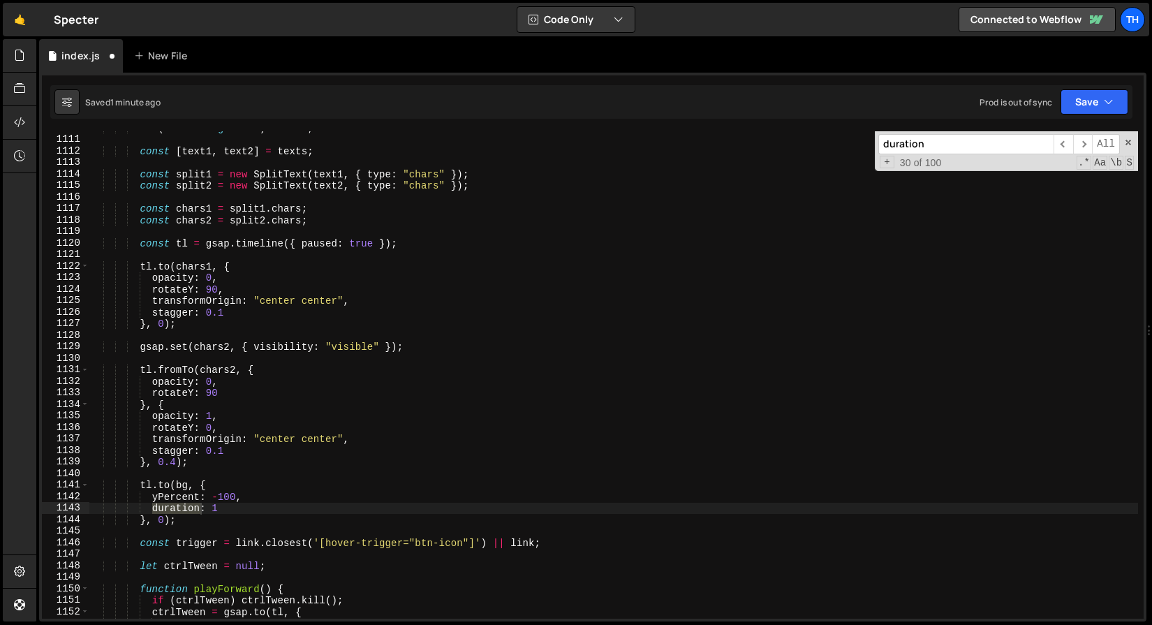
scroll to position [8153, 0]
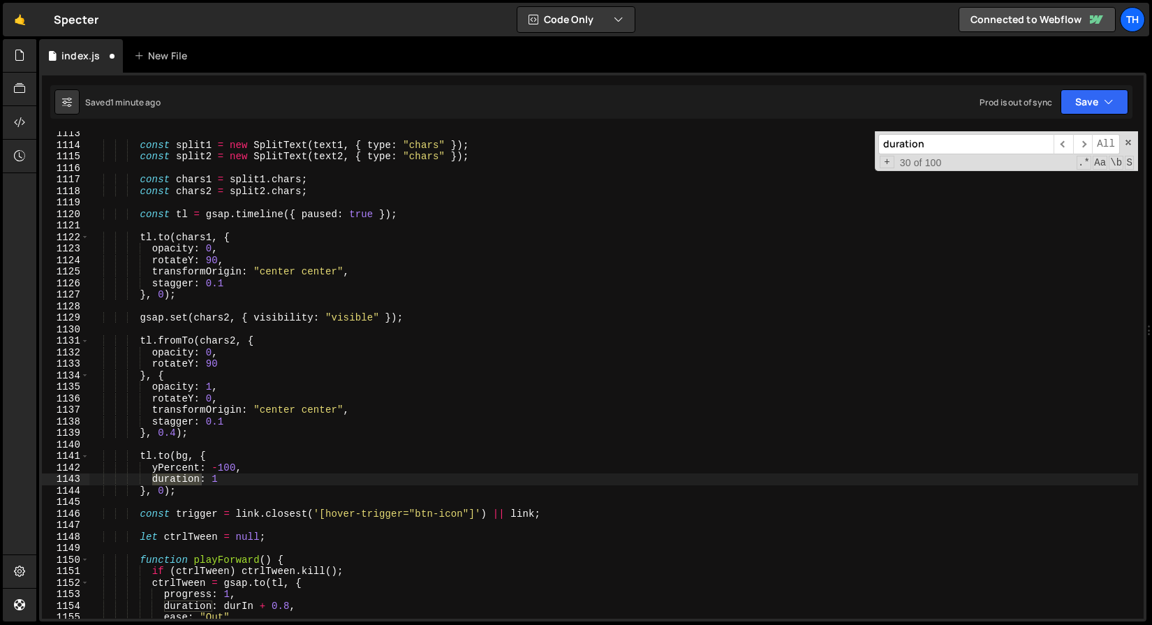
click at [154, 480] on div "const split1 = new SplitText ( text1 , { type : "chars" }) ; const split2 = new…" at bounding box center [613, 374] width 1049 height 487
click at [1093, 86] on div "Saved 1 minute ago Prod is out of sync Upgrade to Edit Save Save to Staging S S…" at bounding box center [591, 102] width 1082 height 34
click at [1090, 96] on button "Save" at bounding box center [1094, 101] width 68 height 25
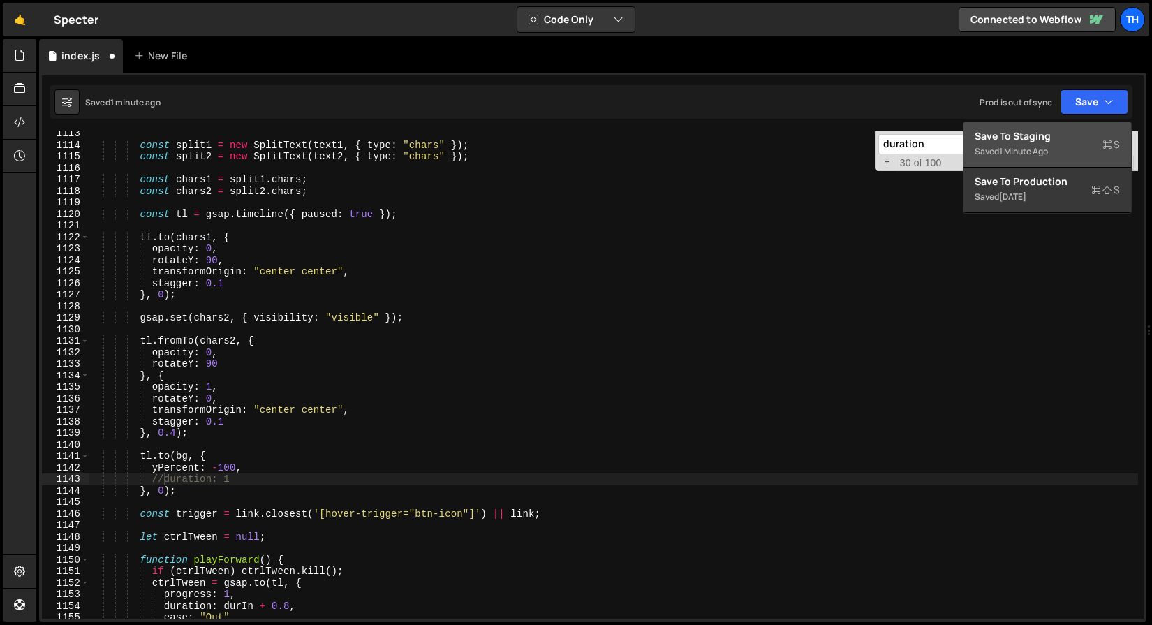
click at [1048, 163] on button "Save to Staging S Saved 1 minute ago" at bounding box center [1047, 144] width 168 height 45
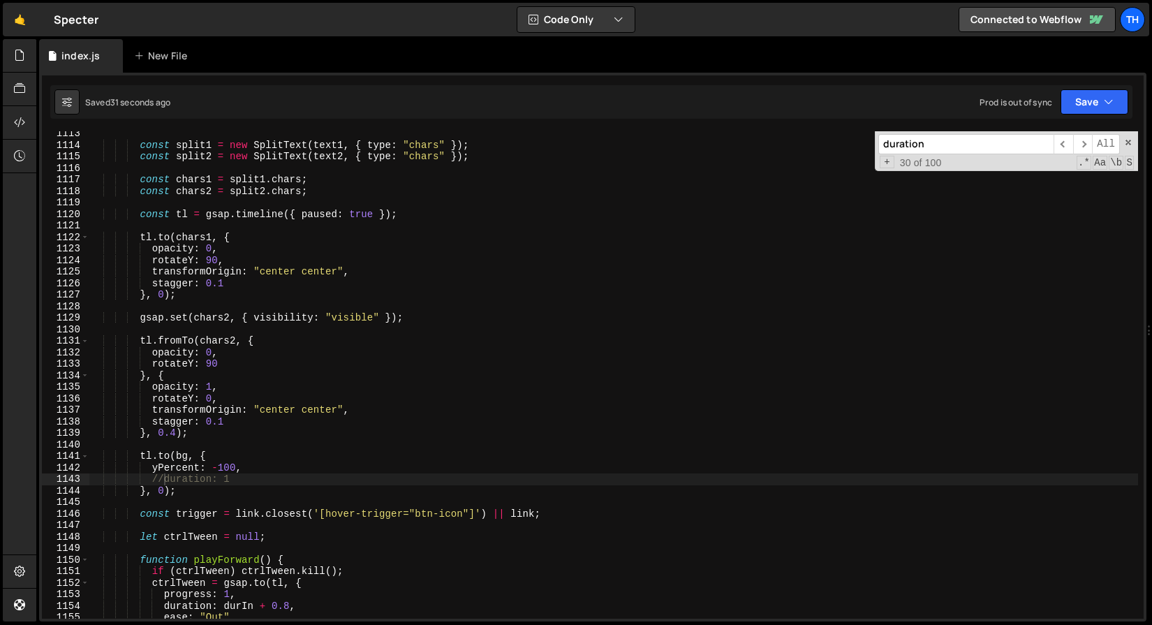
click at [260, 473] on div "const split1 = new SplitText ( text1 , { type : "chars" }) ; const split2 = new…" at bounding box center [613, 383] width 1049 height 510
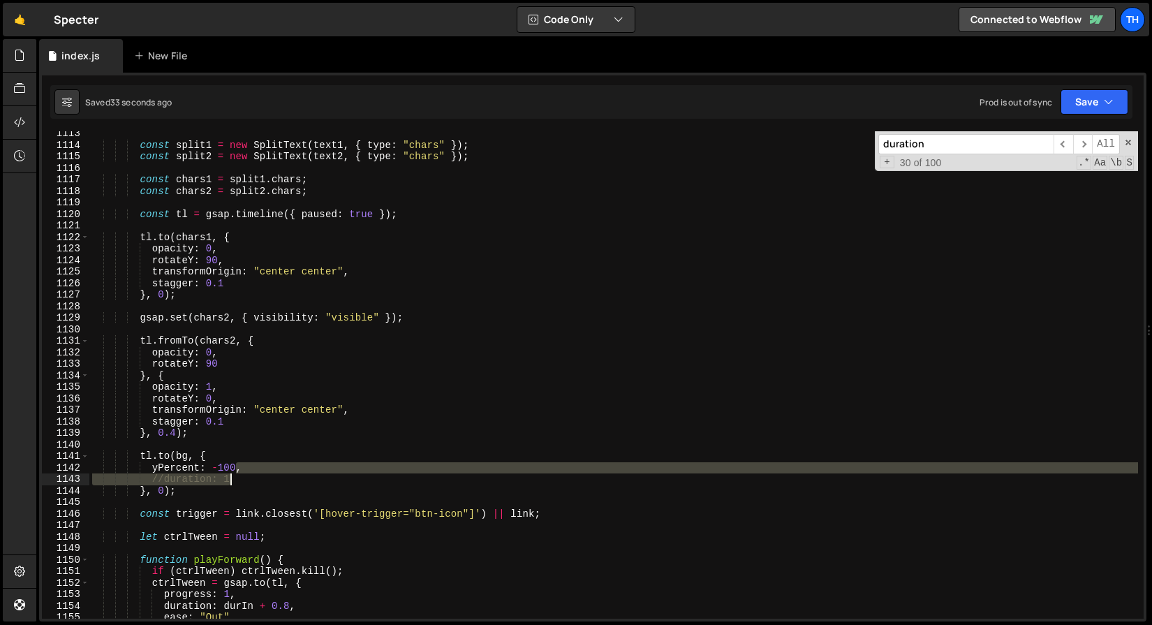
drag, startPoint x: 237, startPoint y: 466, endPoint x: 273, endPoint y: 475, distance: 37.4
click at [274, 475] on div "const split1 = new SplitText ( text1 , { type : "chars" }) ; const split2 = new…" at bounding box center [613, 383] width 1049 height 510
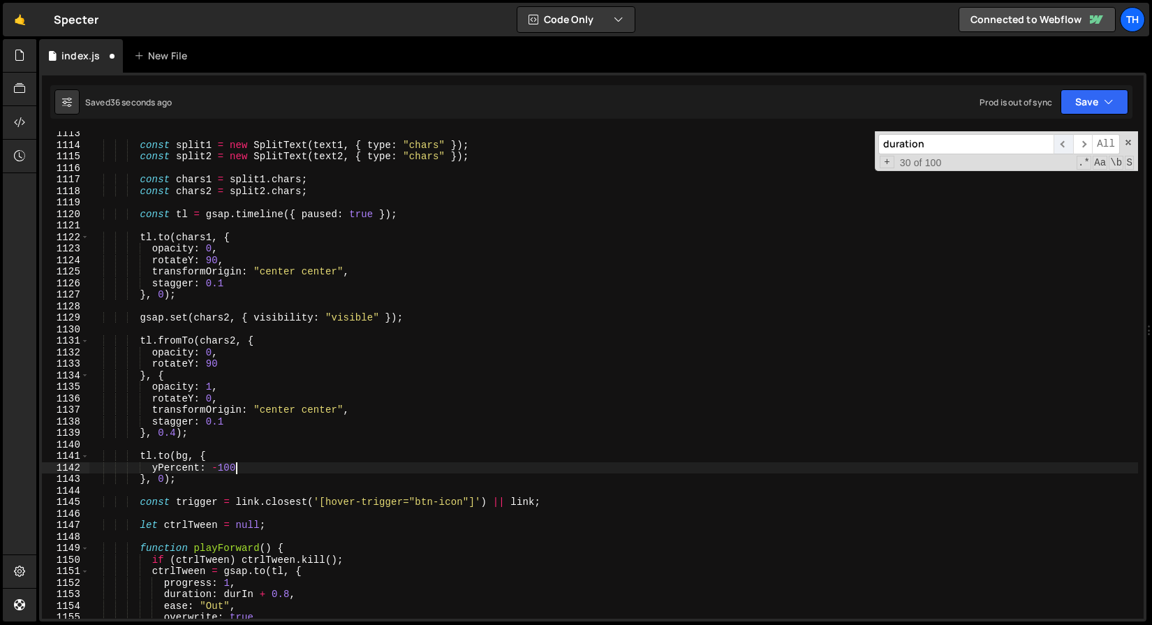
click at [1067, 142] on span "​" at bounding box center [1063, 144] width 20 height 20
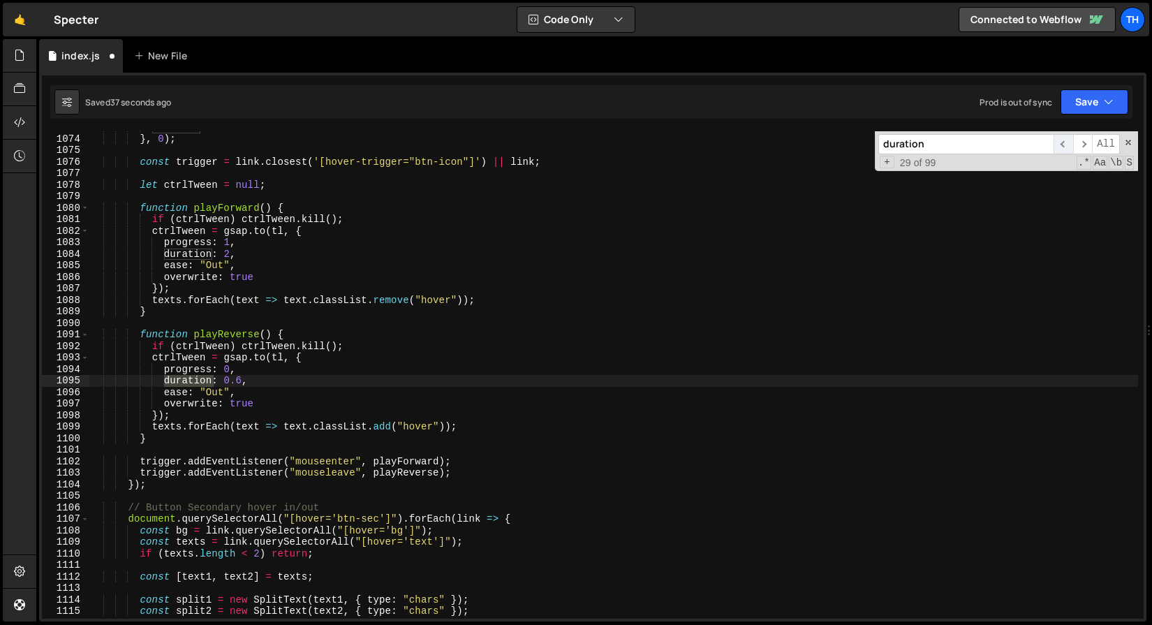
scroll to position [7866, 0]
click at [1090, 141] on span "​" at bounding box center [1083, 144] width 20 height 20
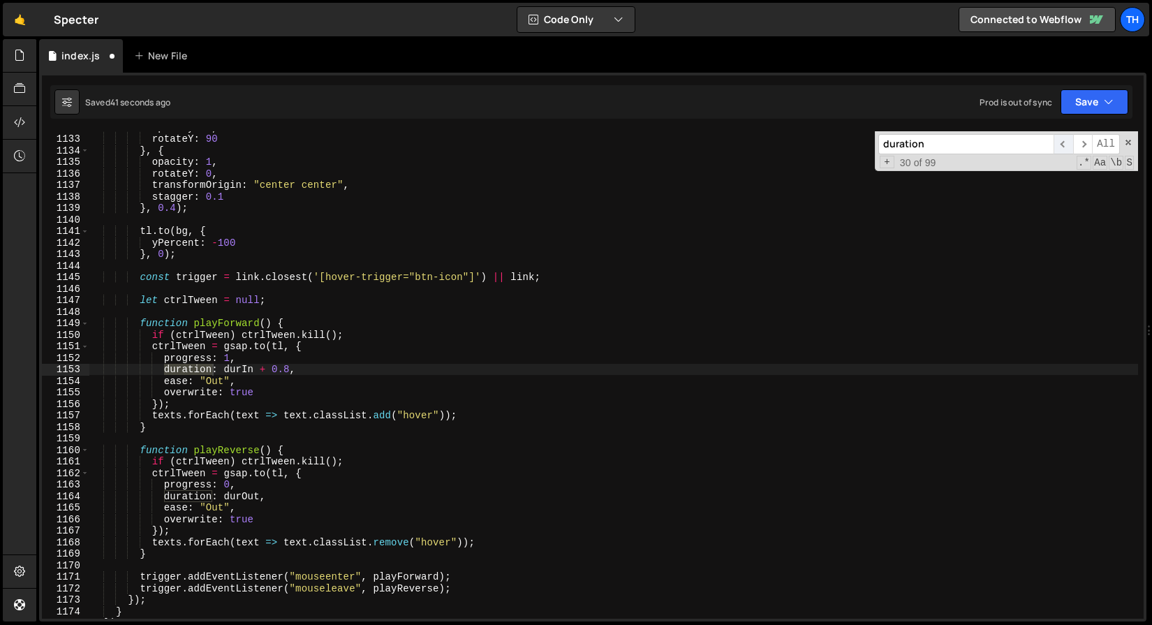
click at [1070, 141] on span "​" at bounding box center [1063, 144] width 20 height 20
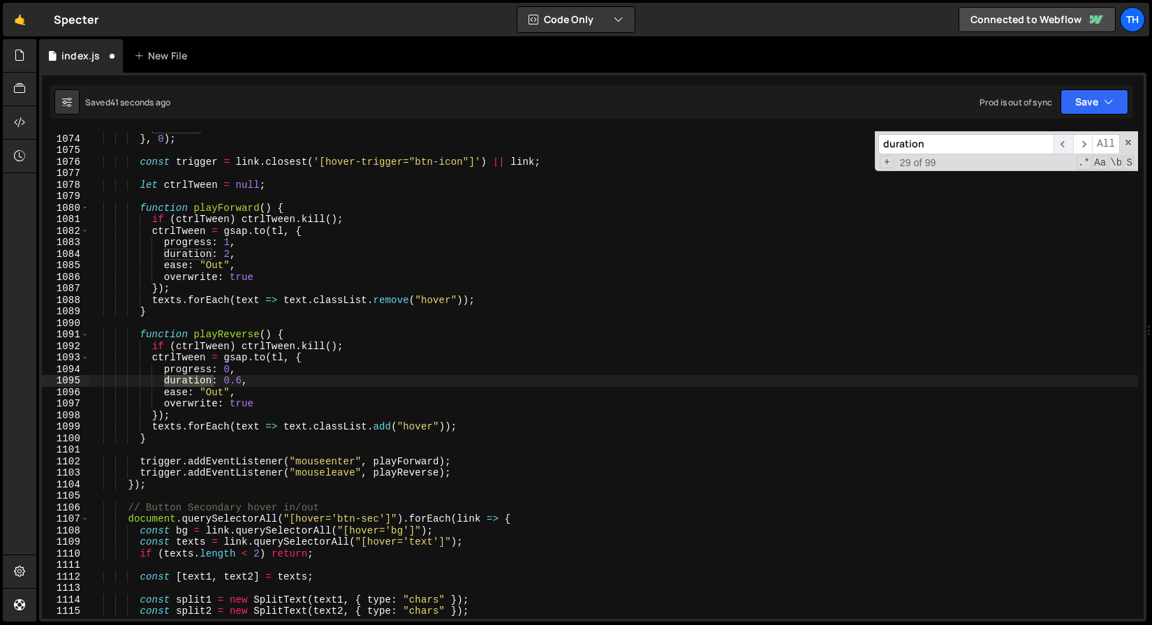
scroll to position [7866, 0]
click at [242, 380] on div "duration : 1 } , 0 ) ; const trigger = link . closest ( '[hover-trigger="btn-ic…" at bounding box center [613, 376] width 1049 height 510
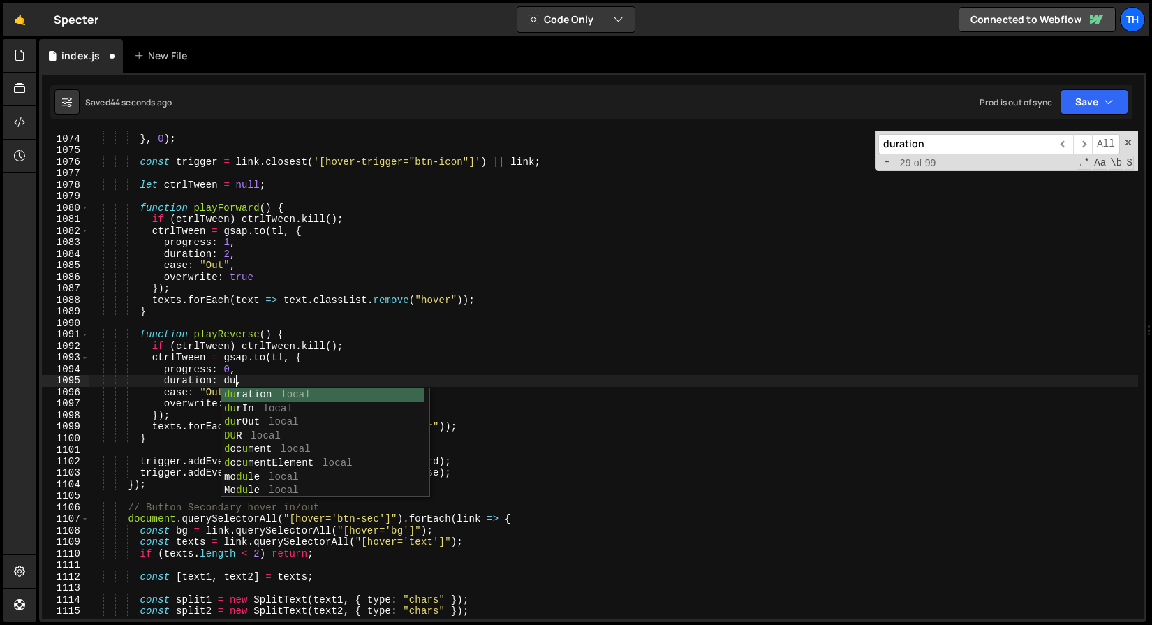
scroll to position [0, 10]
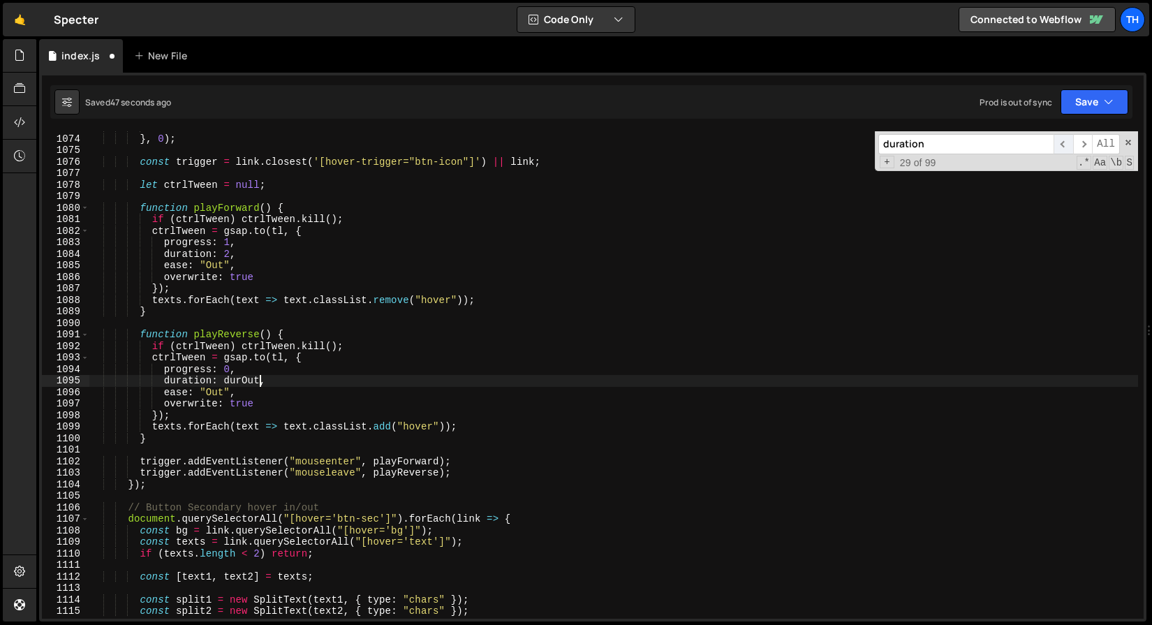
click at [1063, 139] on span "​" at bounding box center [1063, 144] width 20 height 20
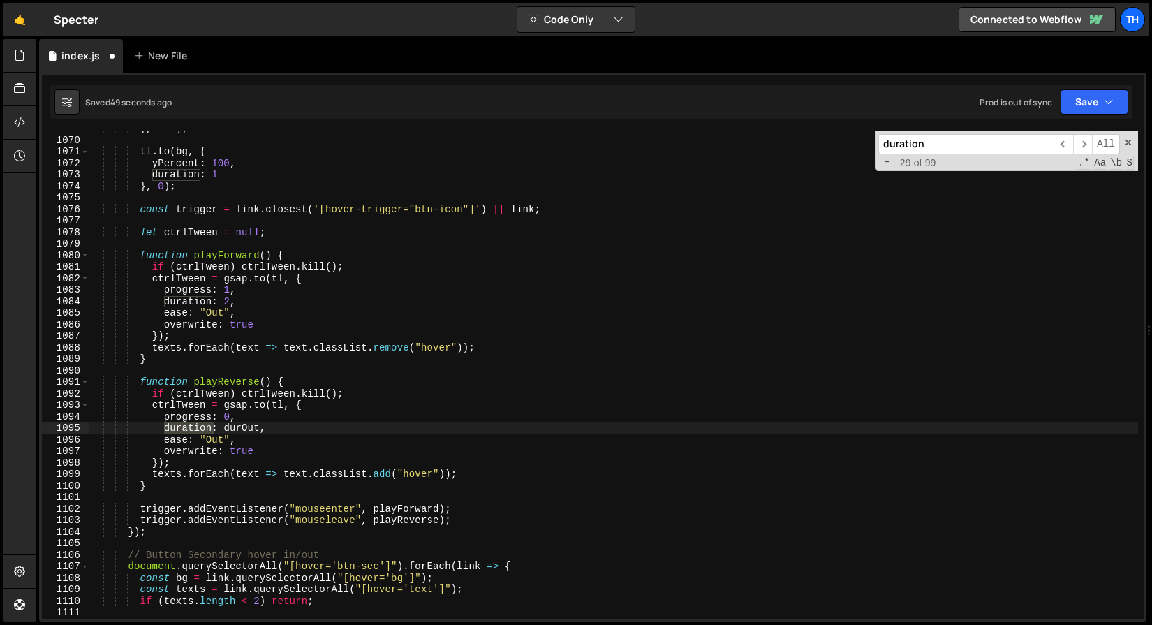
scroll to position [7825, 0]
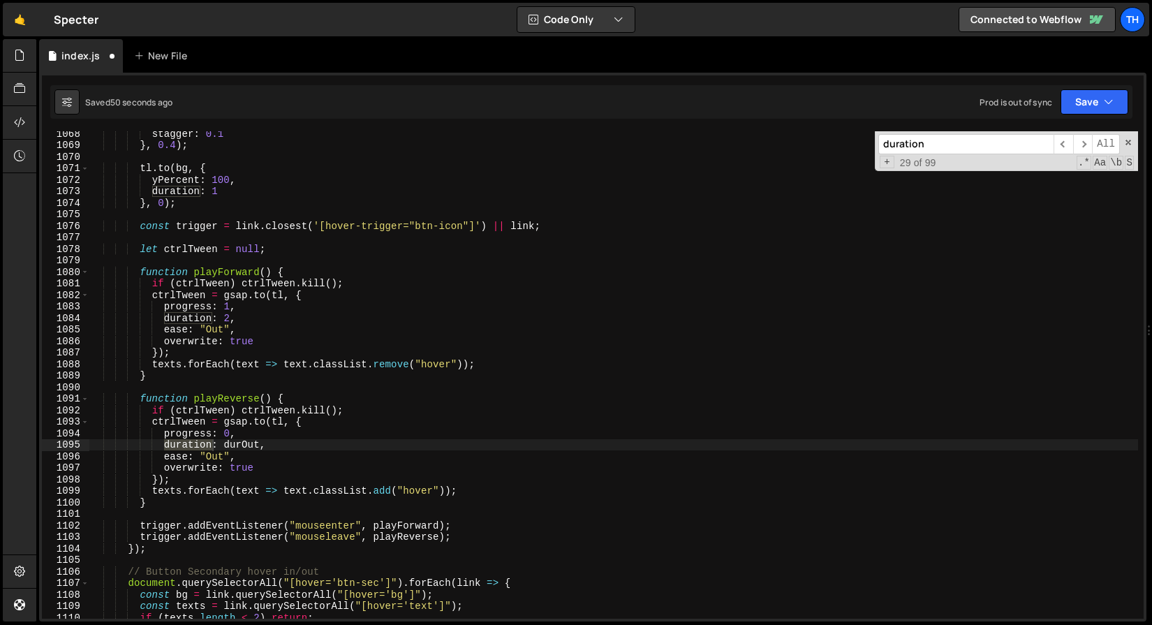
click at [230, 317] on div "stagger : 0.1 } , 0.4 ) ; tl . to ( bg , { yPercent : 100 , duration : 1 } , 0 …" at bounding box center [613, 383] width 1049 height 510
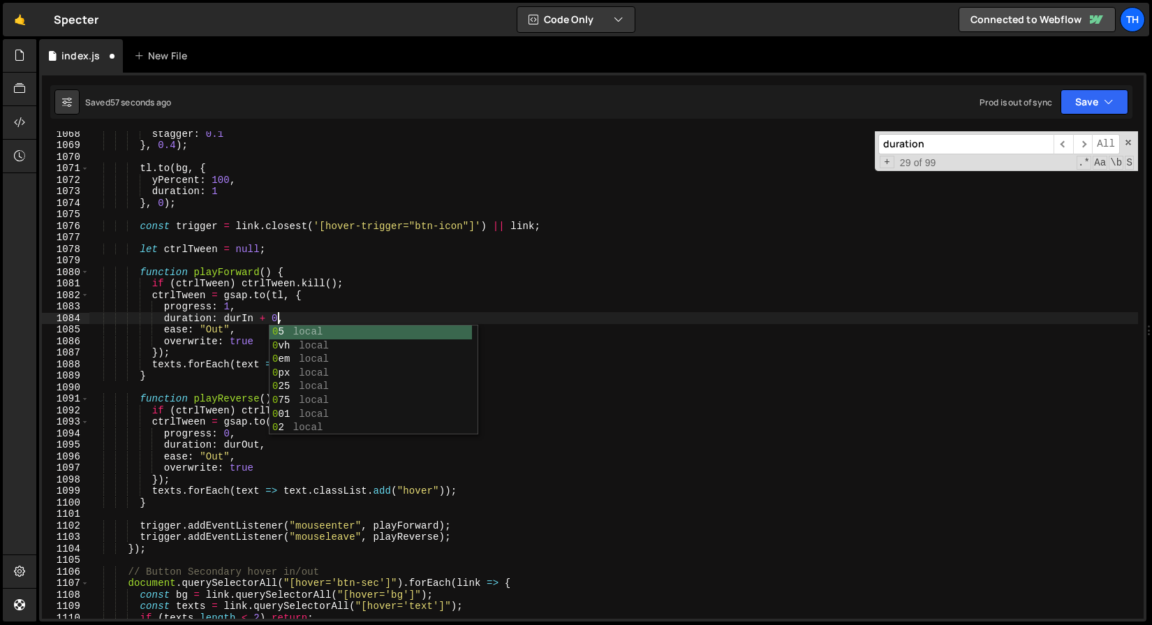
scroll to position [0, 13]
click at [1064, 142] on span "​" at bounding box center [1063, 144] width 20 height 20
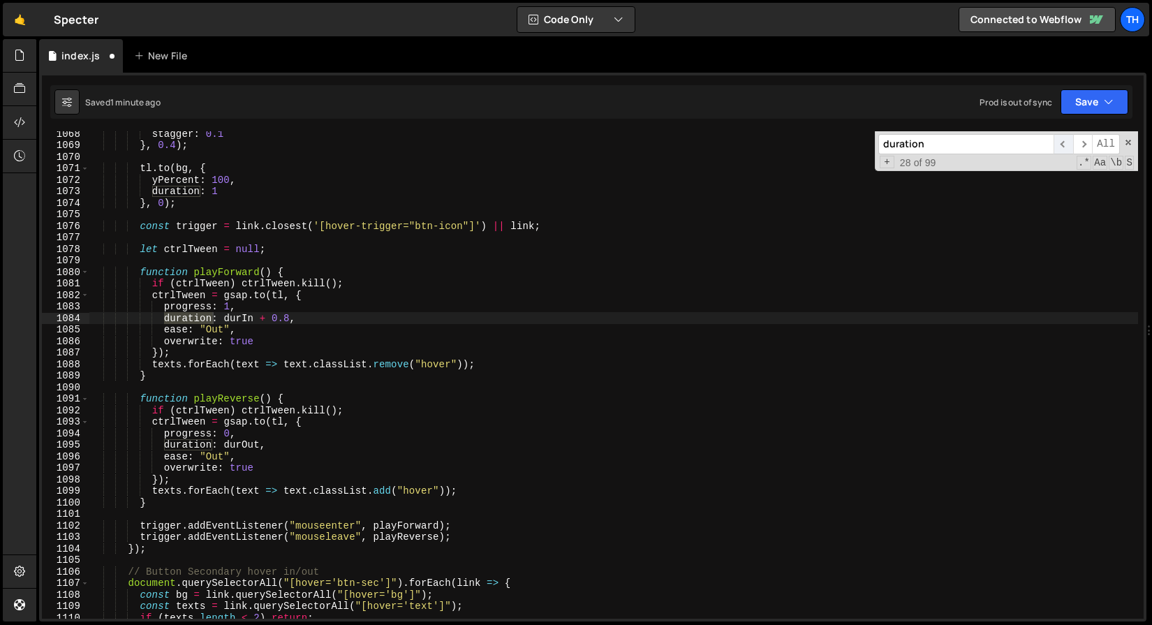
click at [1064, 142] on span "​" at bounding box center [1063, 144] width 20 height 20
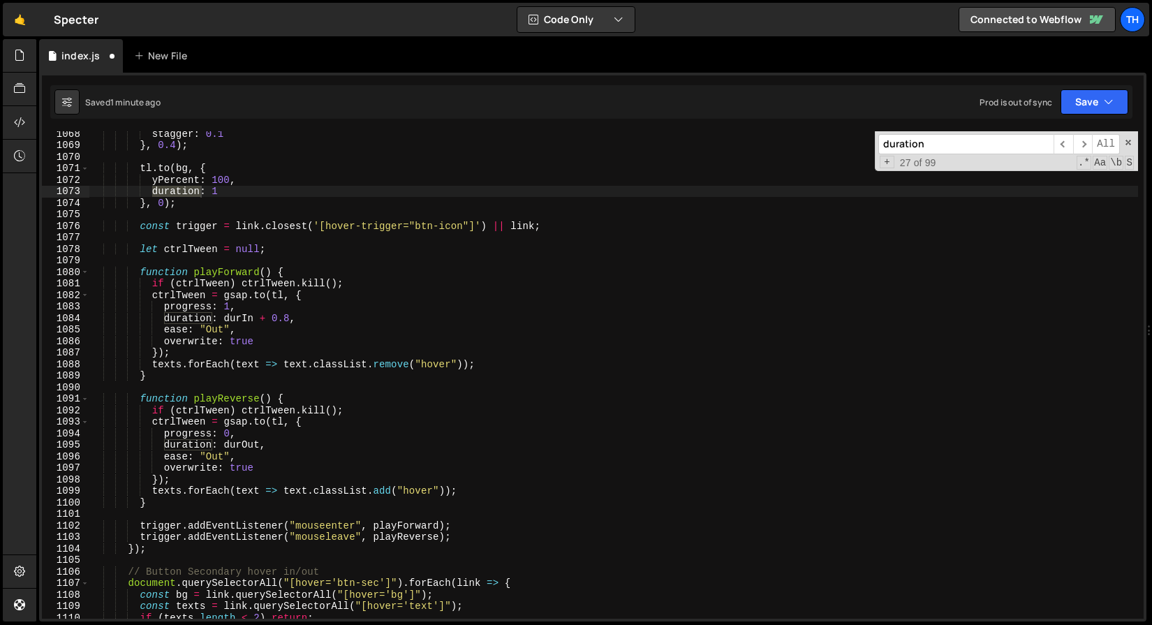
scroll to position [0, 9]
drag, startPoint x: 233, startPoint y: 178, endPoint x: 245, endPoint y: 180, distance: 12.1
click at [245, 180] on div "stagger : 0.1 } , 0.4 ) ; tl . to ( bg , { yPercent : 100 , duration : 1 } , 0 …" at bounding box center [613, 383] width 1049 height 510
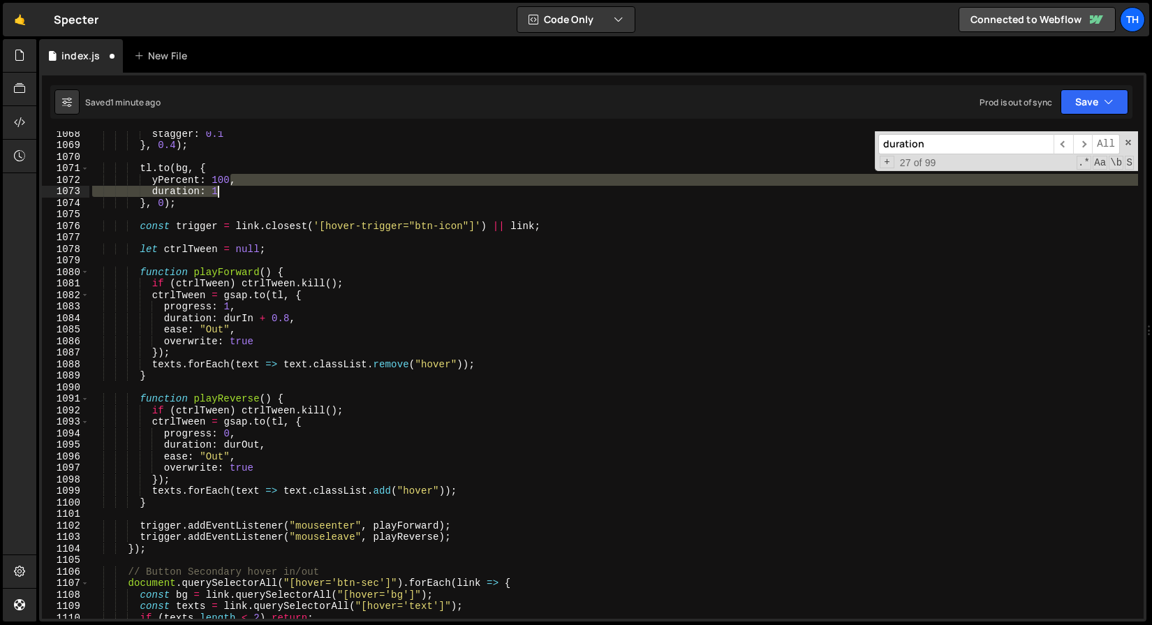
drag, startPoint x: 230, startPoint y: 179, endPoint x: 249, endPoint y: 187, distance: 21.3
click at [250, 188] on div "stagger : 0.1 } , 0.4 ) ; tl . to ( bg , { yPercent : 100 , duration : 1 } , 0 …" at bounding box center [613, 383] width 1049 height 510
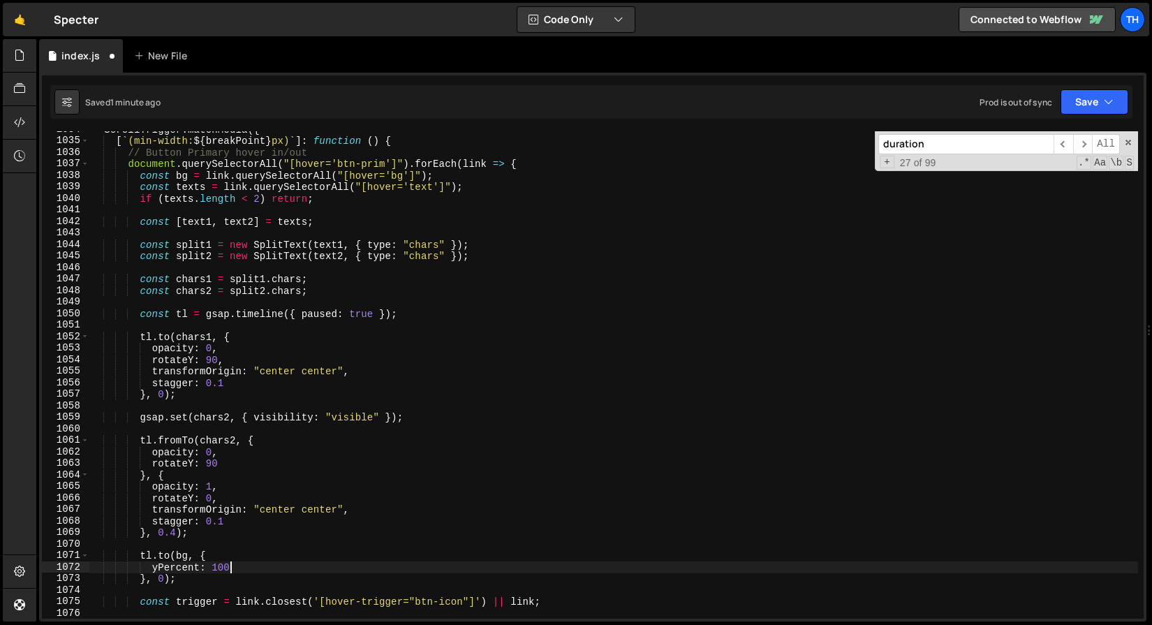
scroll to position [7609, 0]
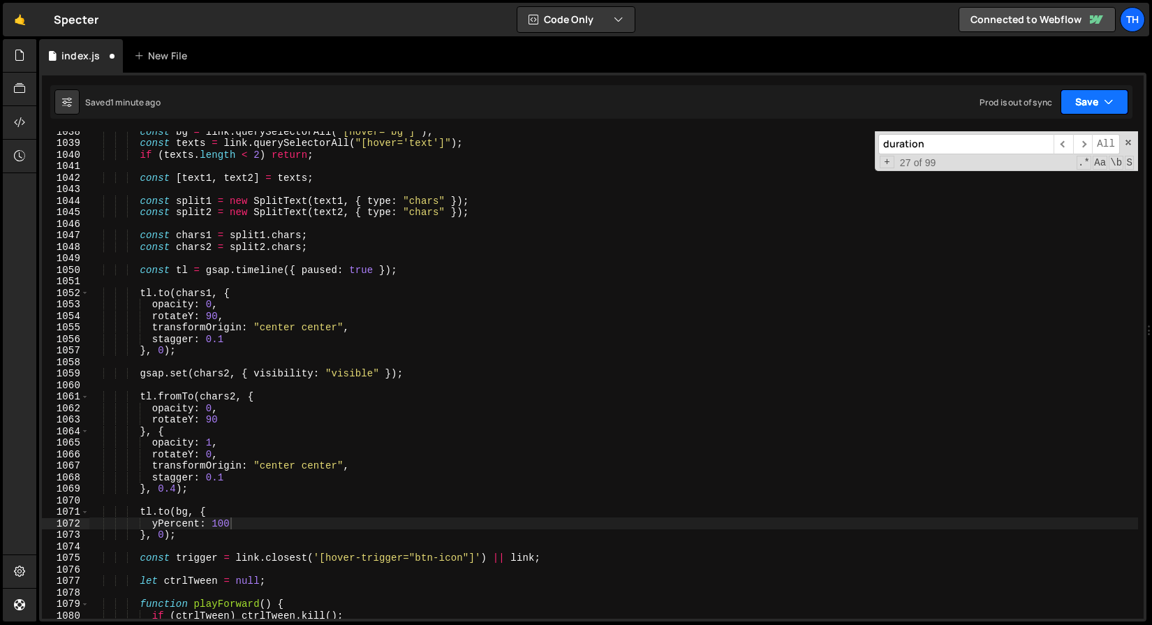
click at [1085, 98] on button "Save" at bounding box center [1094, 101] width 68 height 25
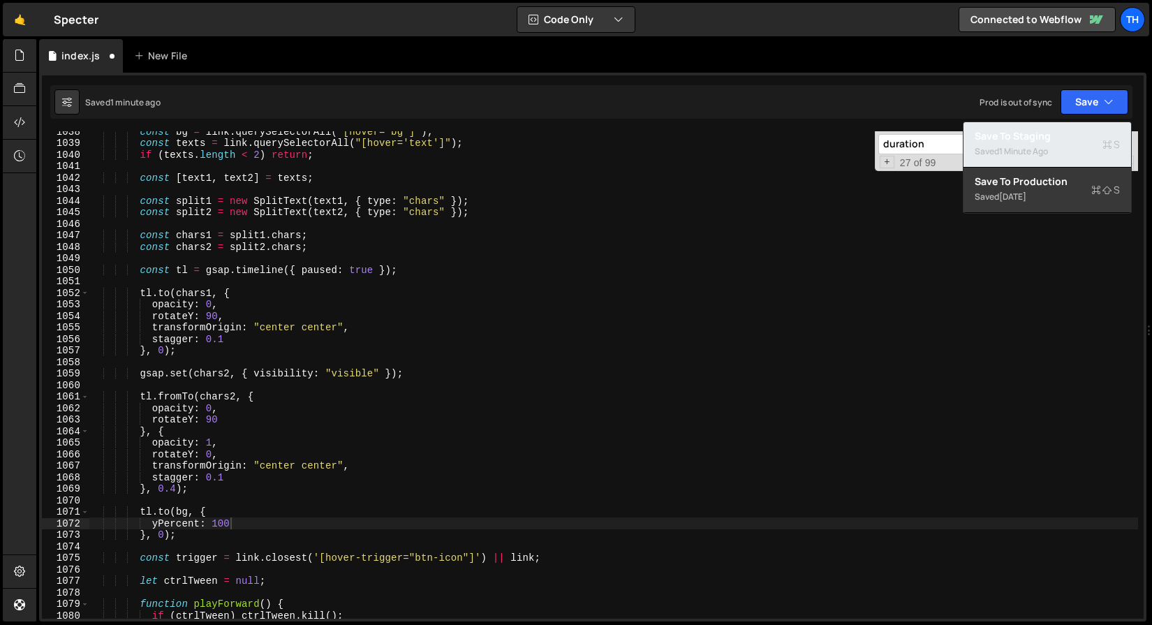
click at [1044, 156] on div "1 minute ago" at bounding box center [1023, 151] width 49 height 12
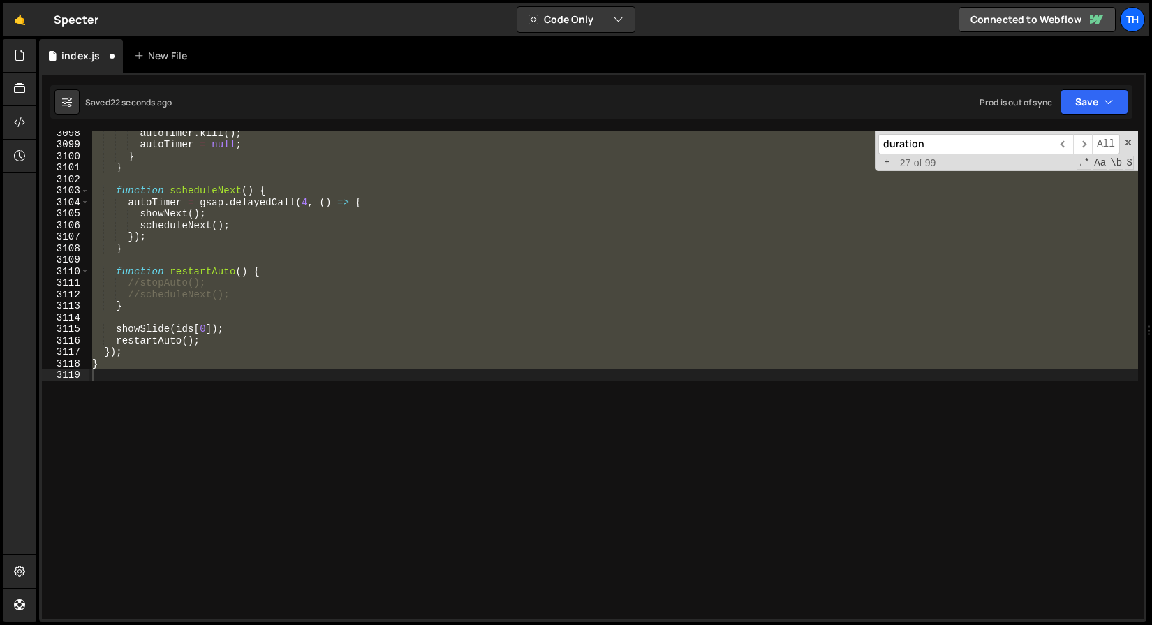
scroll to position [7704, 0]
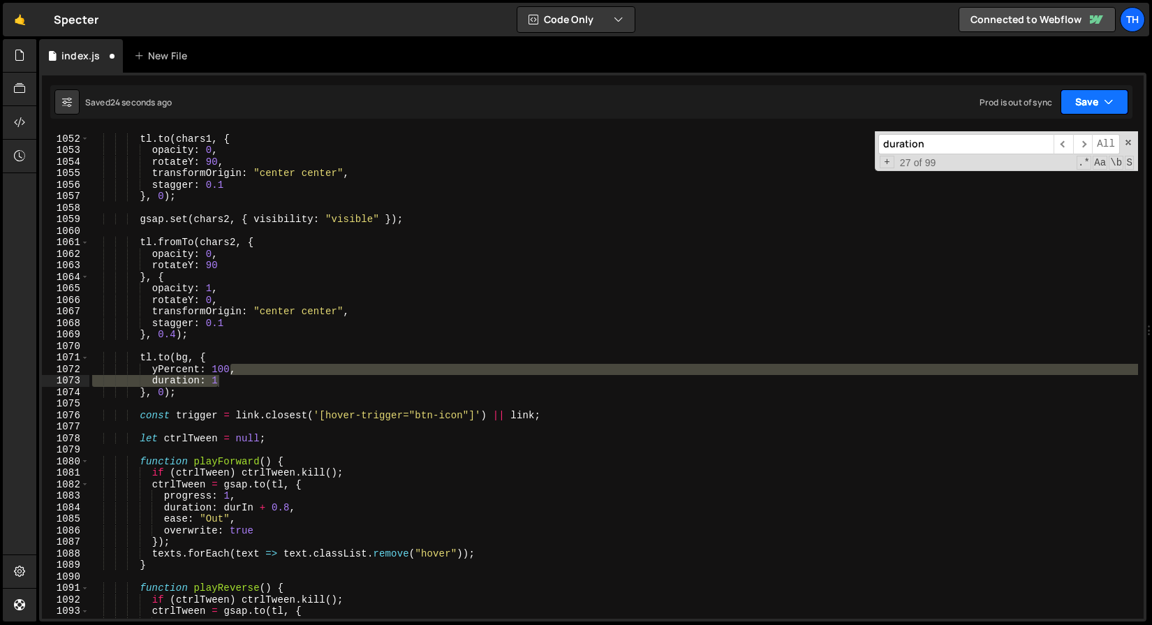
click at [1093, 107] on button "Save" at bounding box center [1094, 101] width 68 height 25
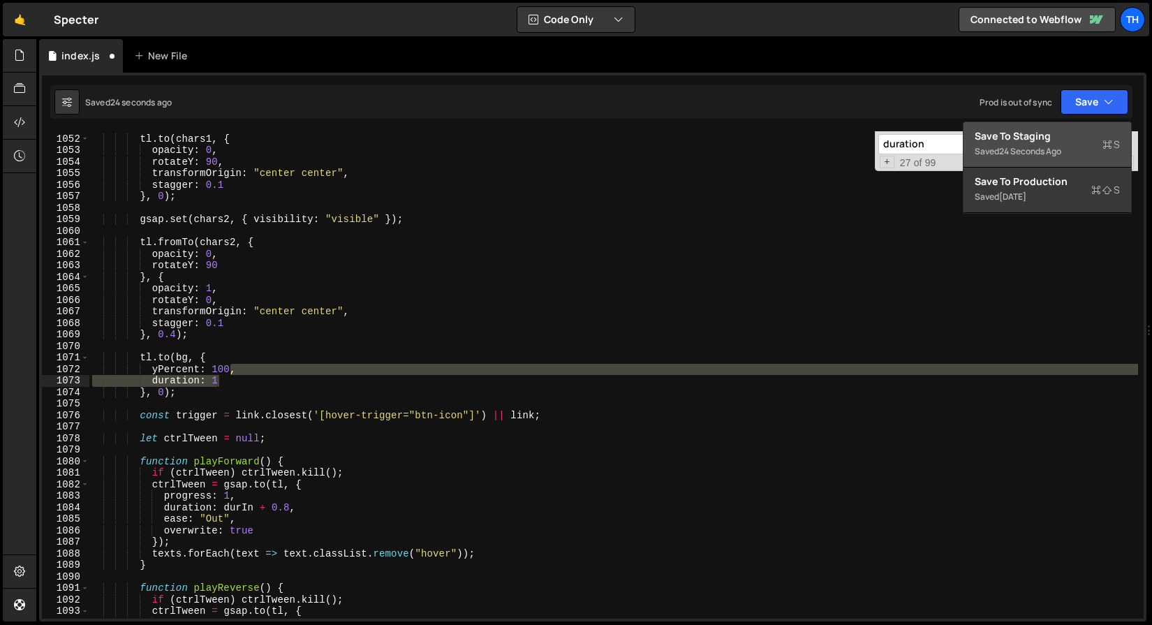
click at [1074, 127] on button "Save to Staging S Saved 24 seconds ago" at bounding box center [1047, 144] width 168 height 45
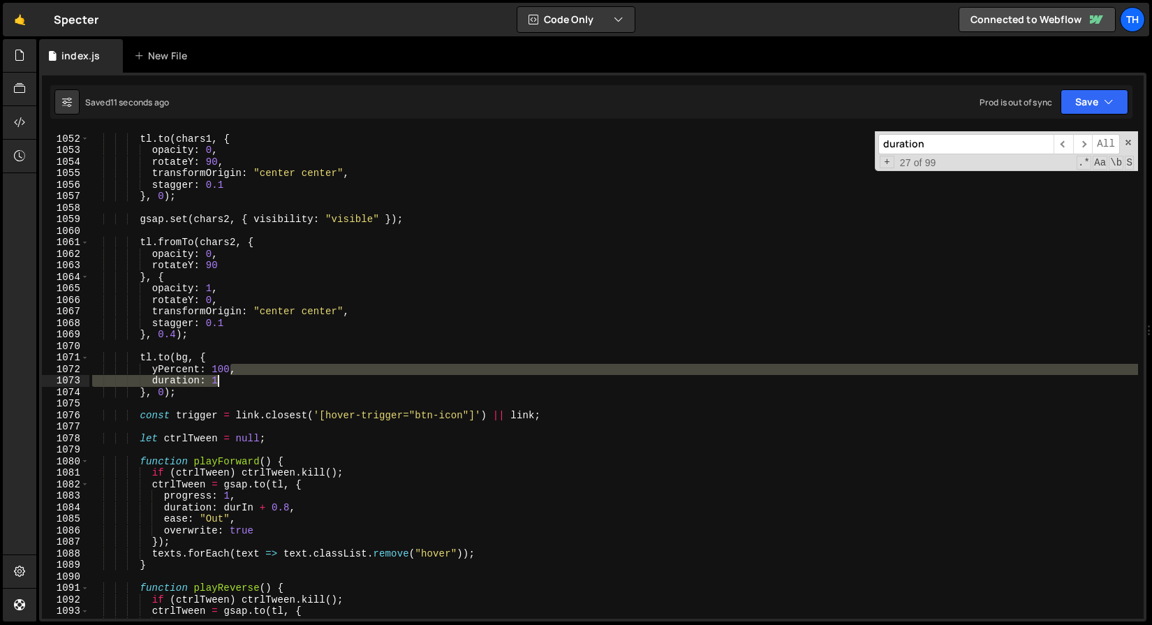
drag, startPoint x: 232, startPoint y: 369, endPoint x: 251, endPoint y: 376, distance: 21.0
click at [251, 376] on div "tl . to ( chars1 , { opacity : 0 , rotateY : 90 , transformOrigin : "center cen…" at bounding box center [613, 376] width 1049 height 510
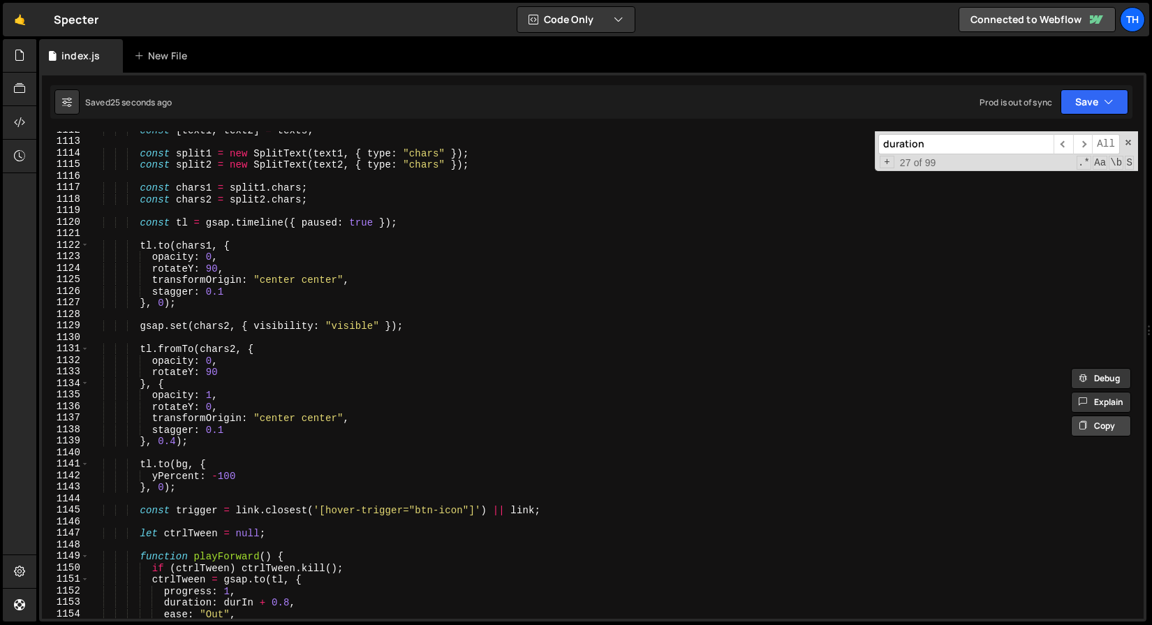
scroll to position [8160, 0]
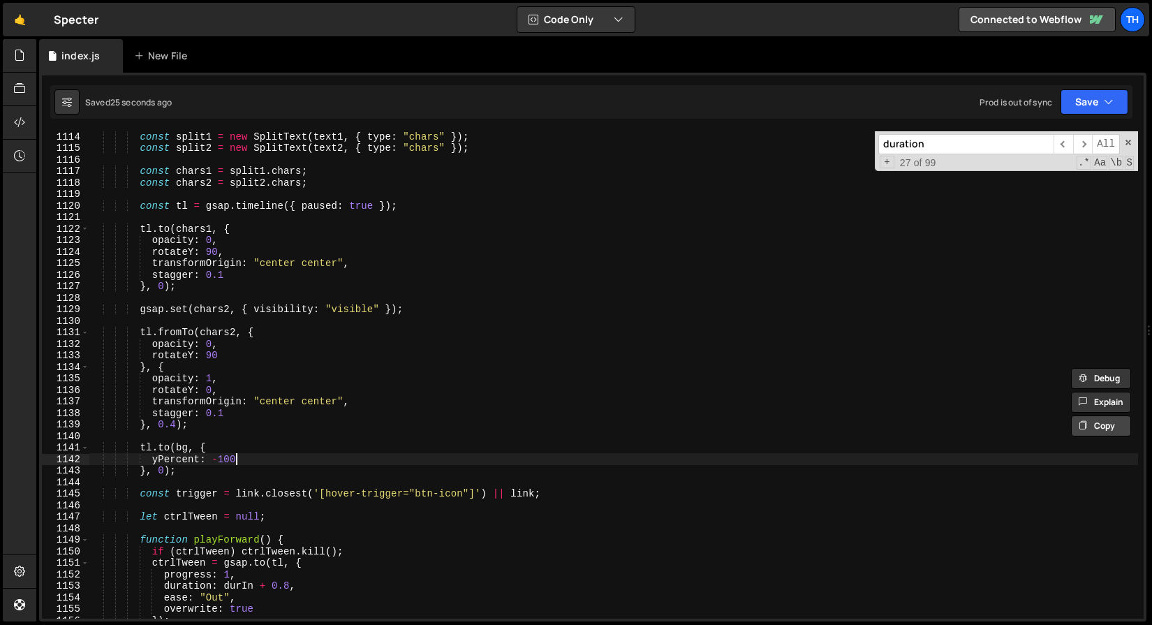
click at [242, 462] on div "const split1 = new SplitText ( text1 , { type : "chars" }) ; const split2 = new…" at bounding box center [613, 386] width 1049 height 510
paste textarea "duration: 1"
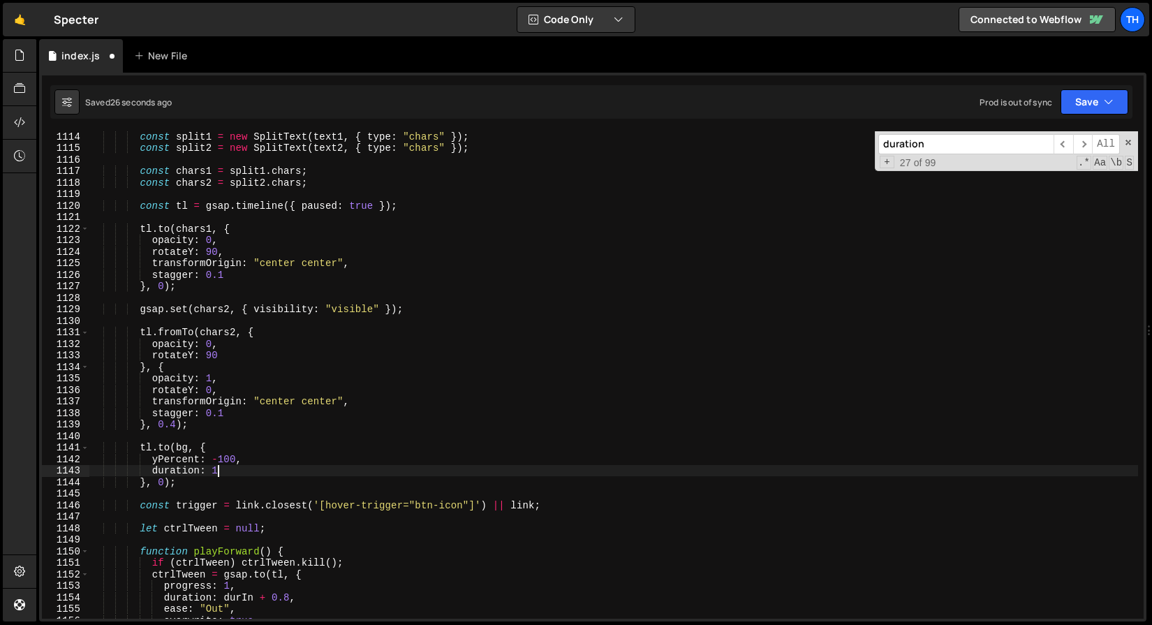
scroll to position [0, 8]
click at [1088, 98] on button "Save" at bounding box center [1094, 101] width 68 height 25
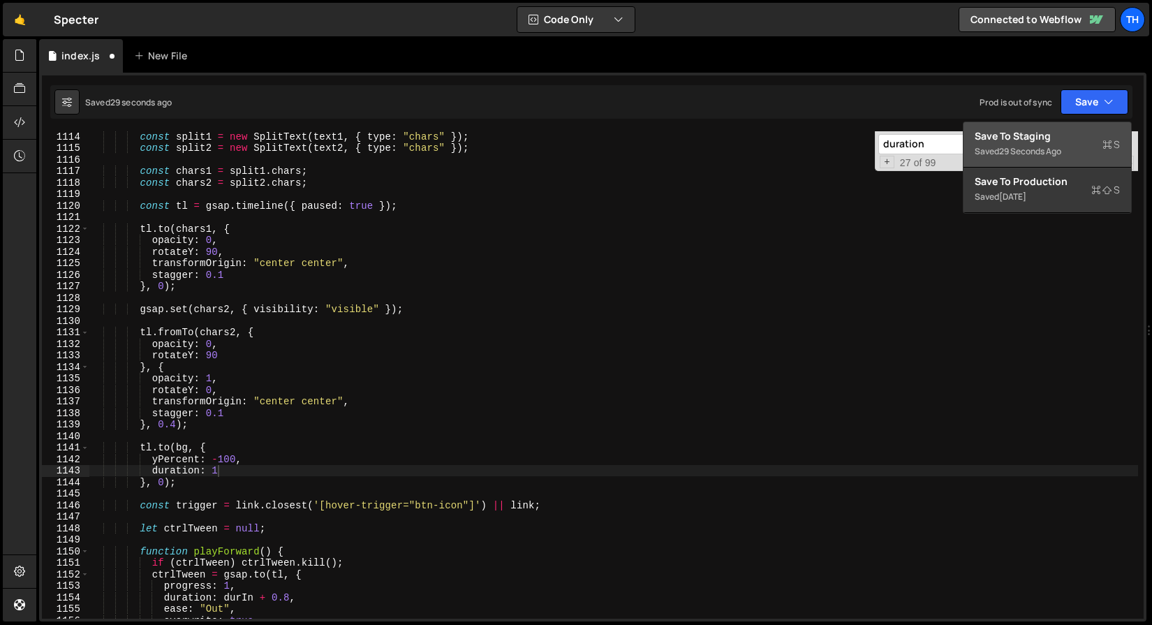
click at [1068, 124] on button "Save to Staging S Saved 29 seconds ago" at bounding box center [1047, 144] width 168 height 45
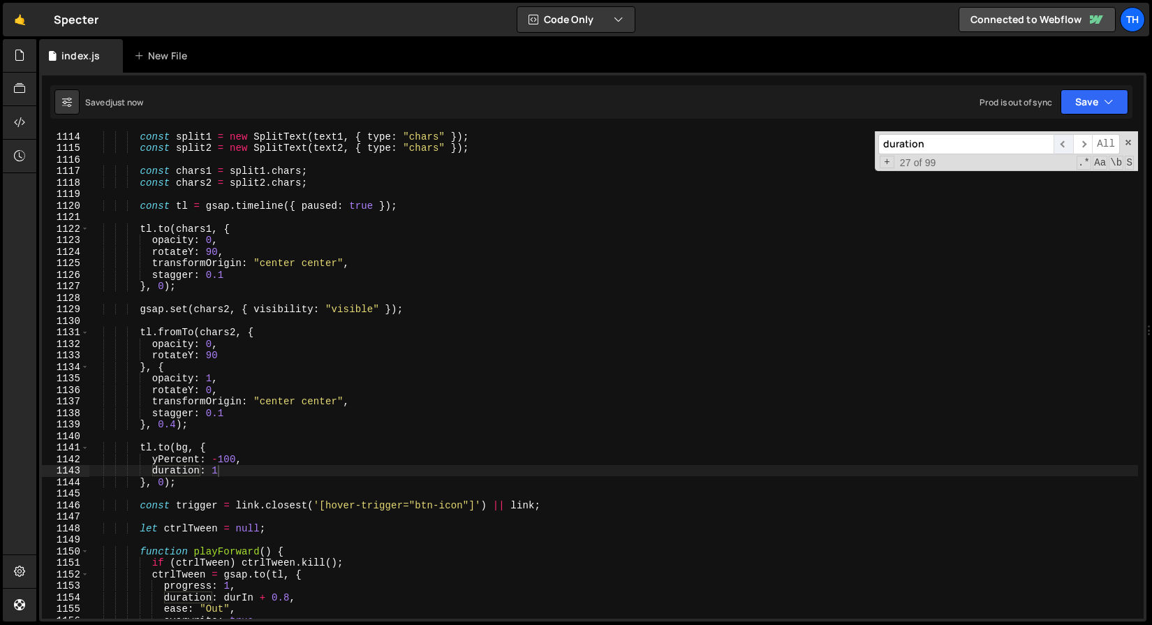
click at [1067, 144] on span "​" at bounding box center [1063, 144] width 20 height 20
click at [1067, 142] on span "​" at bounding box center [1063, 144] width 20 height 20
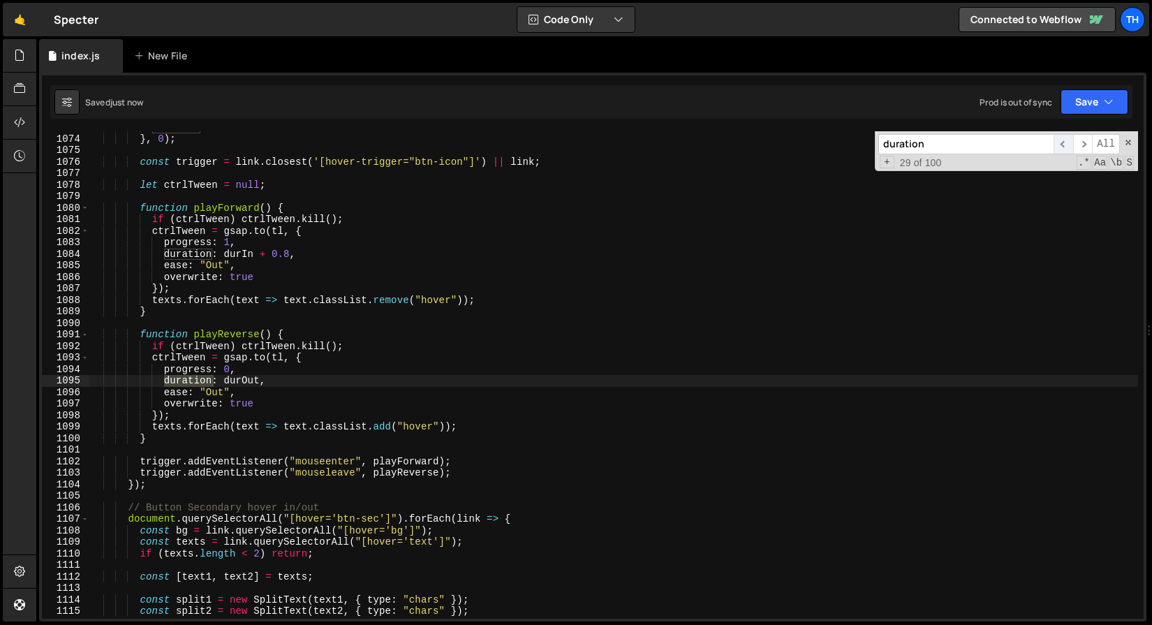
scroll to position [7864, 0]
click at [1067, 142] on span "​" at bounding box center [1063, 144] width 20 height 20
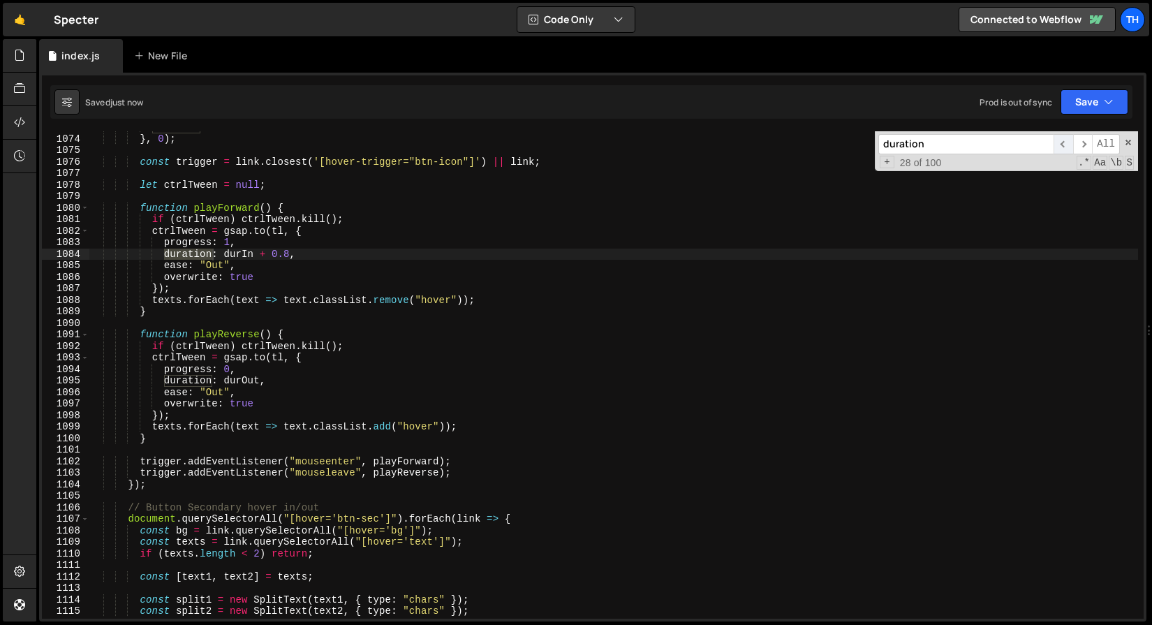
click at [1067, 142] on span "​" at bounding box center [1063, 144] width 20 height 20
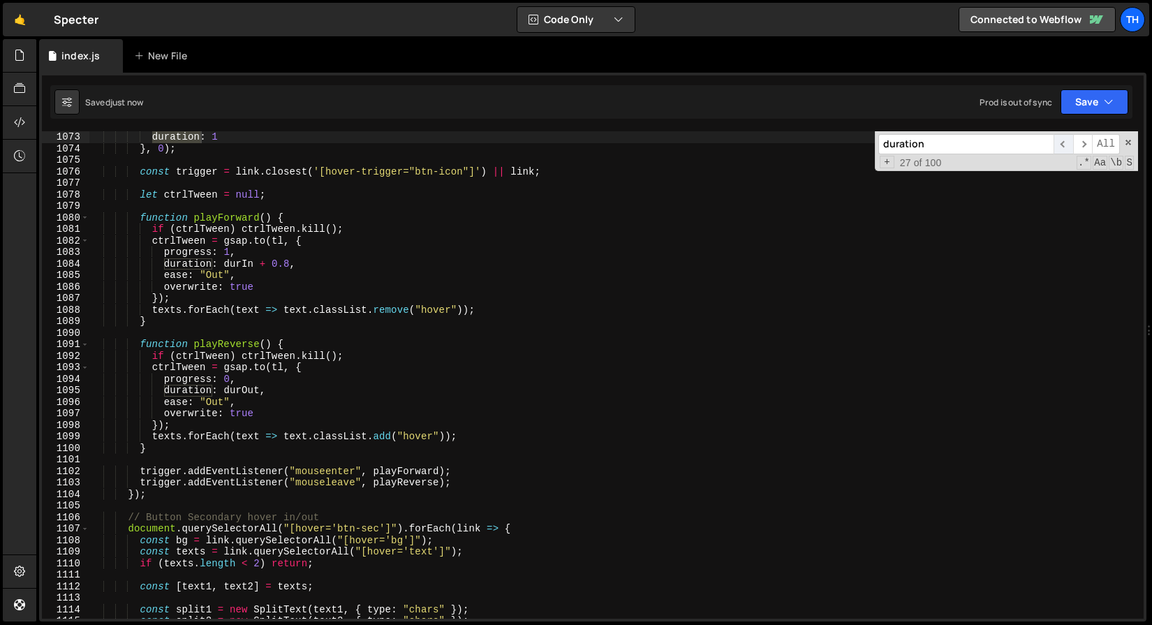
click at [1067, 142] on span "​" at bounding box center [1063, 144] width 20 height 20
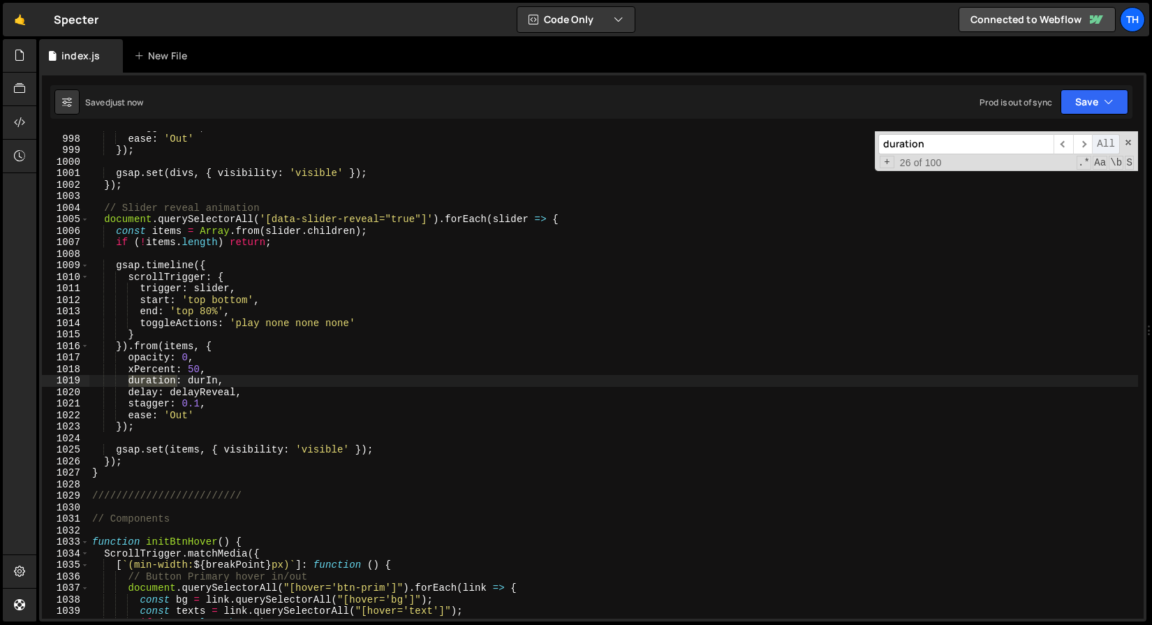
click at [1093, 145] on span "All" at bounding box center [1106, 144] width 28 height 20
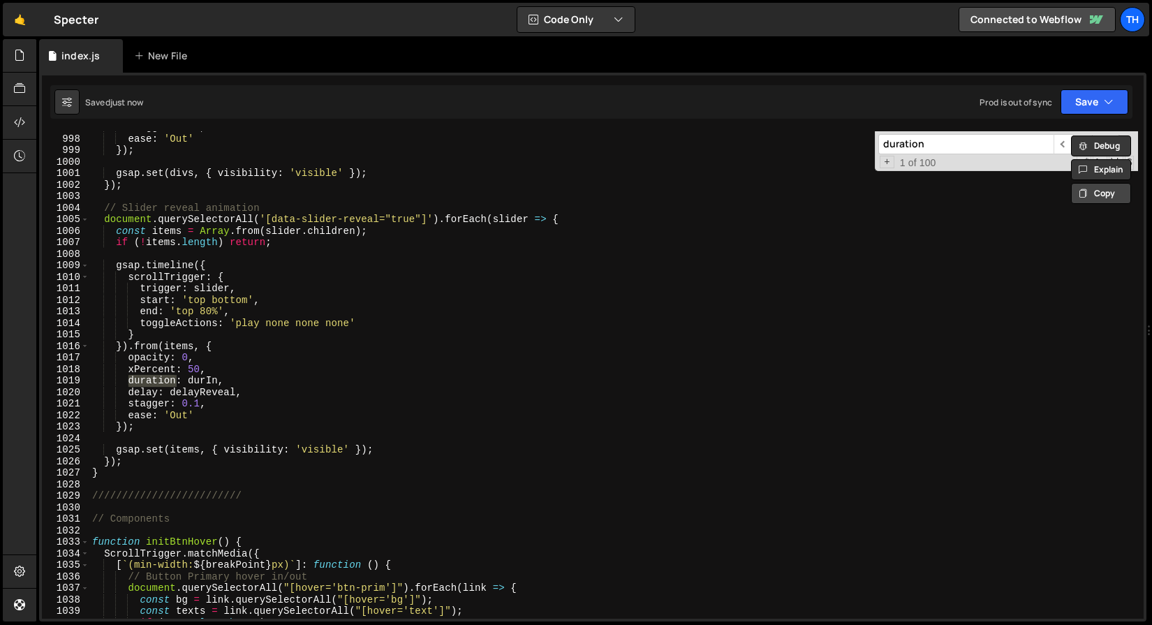
click at [1086, 188] on icon at bounding box center [1083, 193] width 8 height 17
click at [1051, 164] on div "+ 1 of 100 .* Aa \b S" at bounding box center [1006, 163] width 256 height 12
click at [1079, 190] on icon at bounding box center [1083, 193] width 8 height 17
click at [1044, 147] on input "duration" at bounding box center [965, 144] width 175 height 20
click at [1061, 145] on span "​" at bounding box center [1063, 144] width 20 height 20
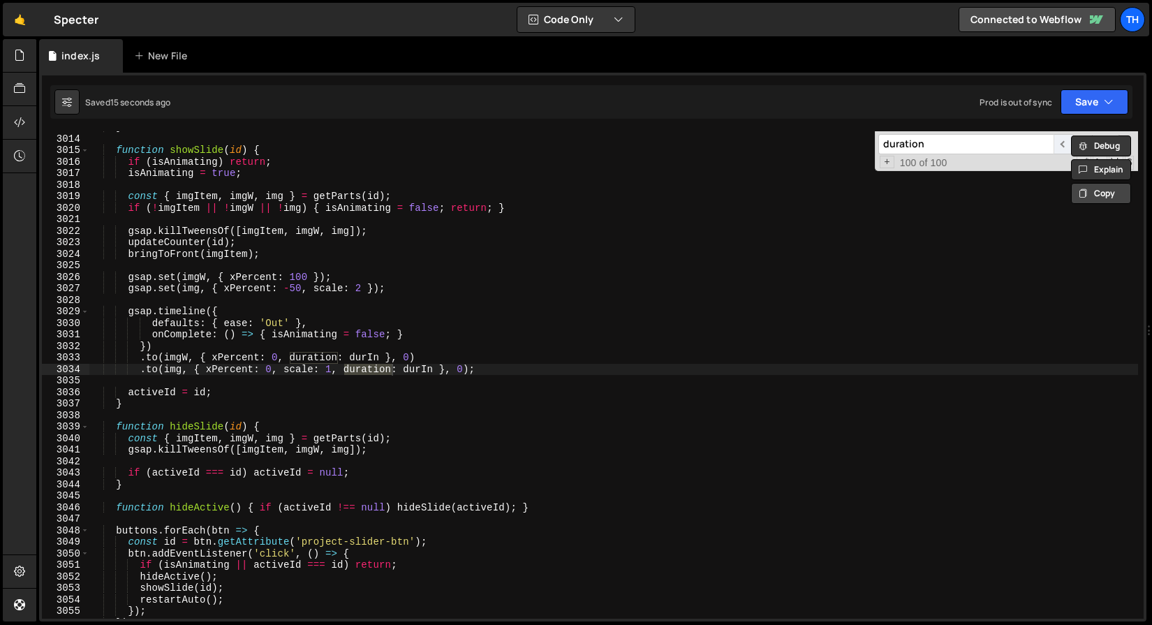
scroll to position [22083, 0]
click at [1083, 192] on icon at bounding box center [1083, 193] width 8 height 17
click at [1085, 139] on span "​" at bounding box center [1083, 144] width 20 height 20
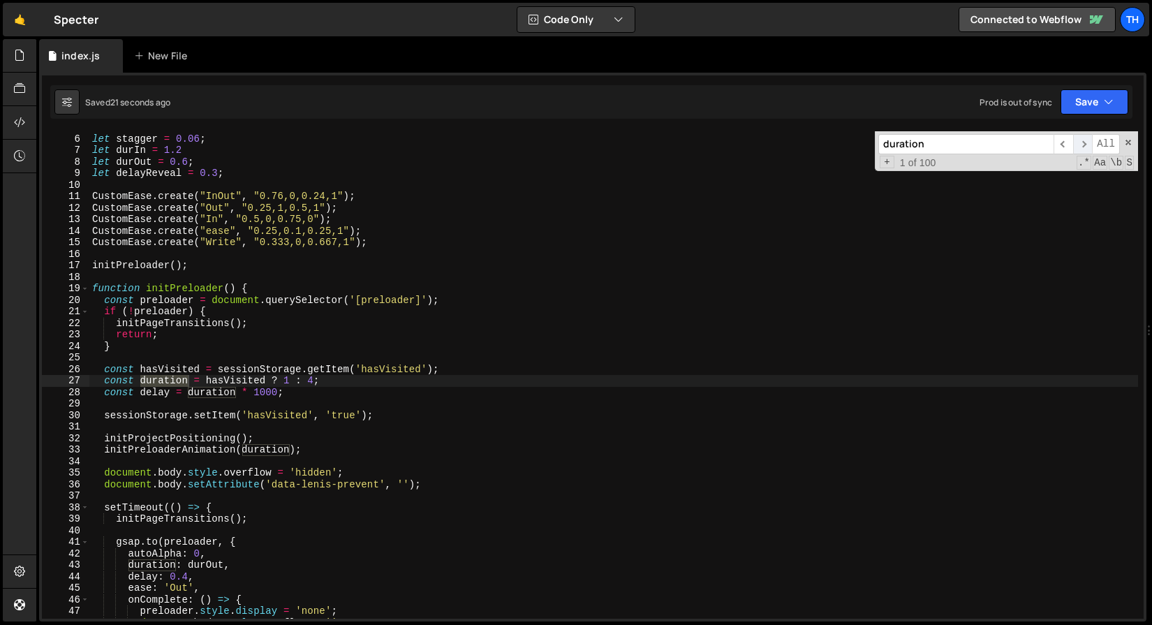
click at [1085, 138] on span "​" at bounding box center [1083, 144] width 20 height 20
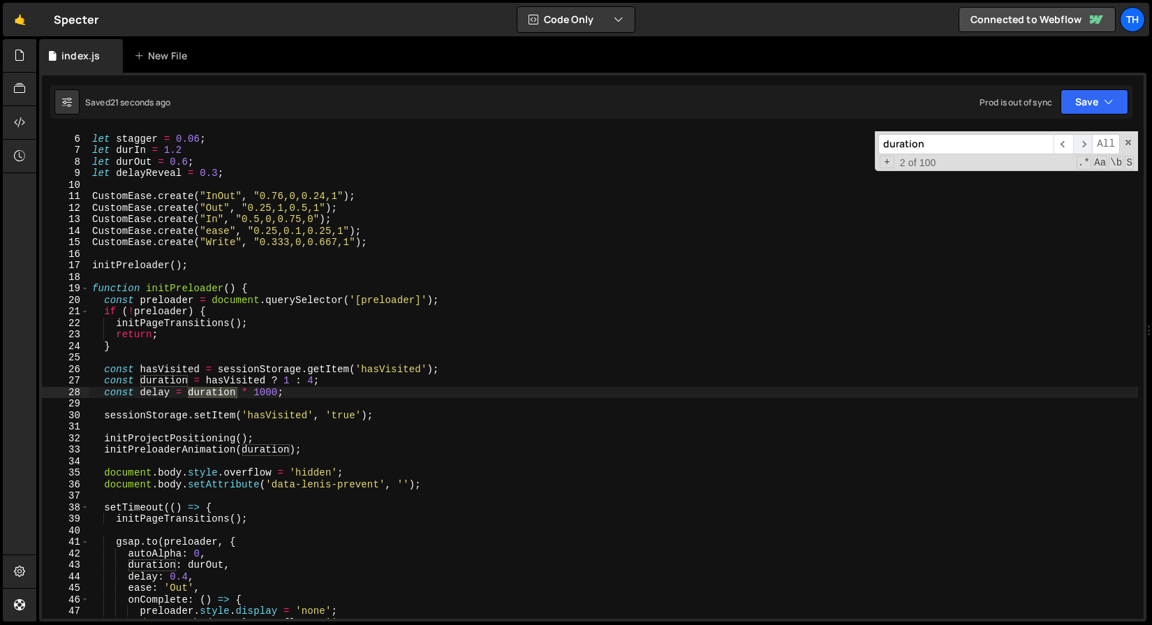
click at [1085, 138] on span "​" at bounding box center [1083, 144] width 20 height 20
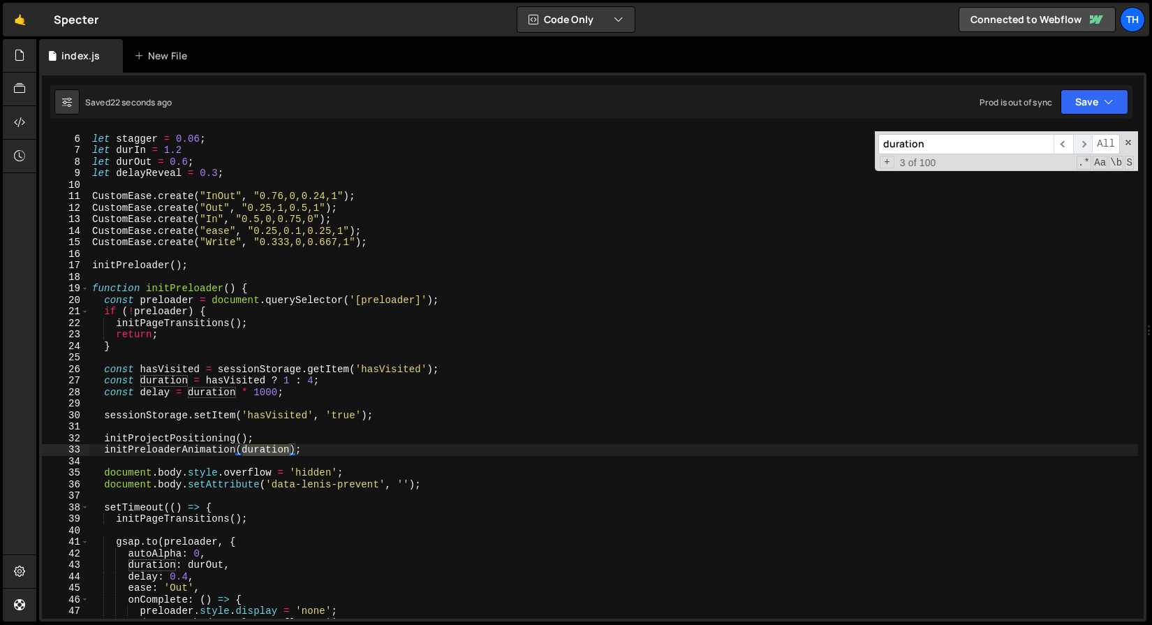
click at [1085, 138] on span "​" at bounding box center [1083, 144] width 20 height 20
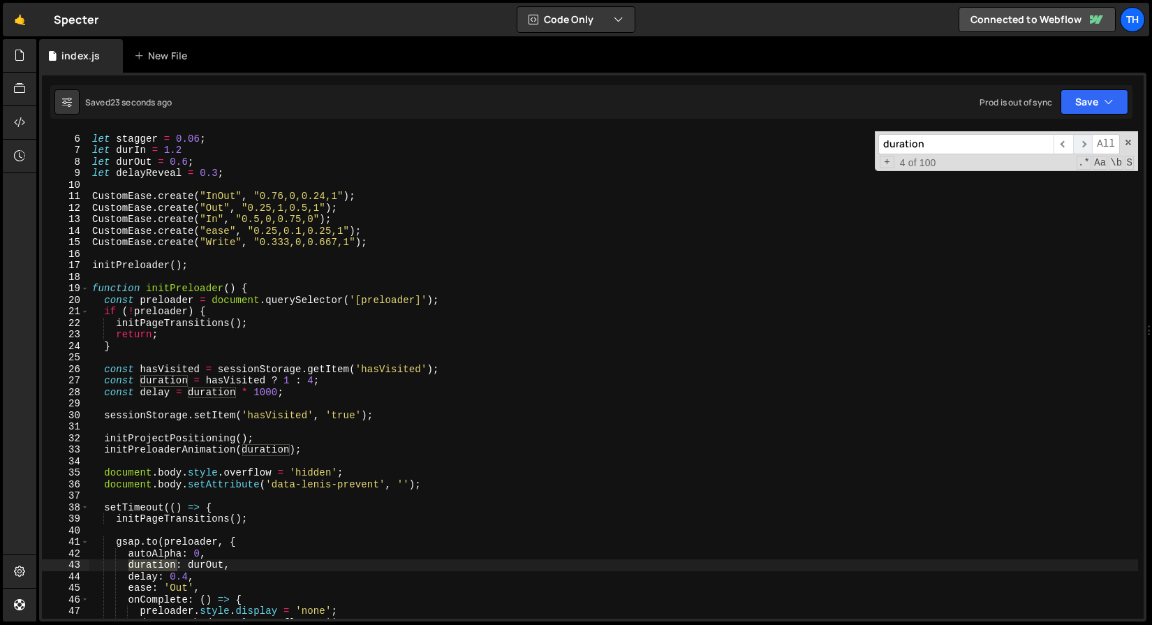
click at [1085, 138] on span "​" at bounding box center [1083, 144] width 20 height 20
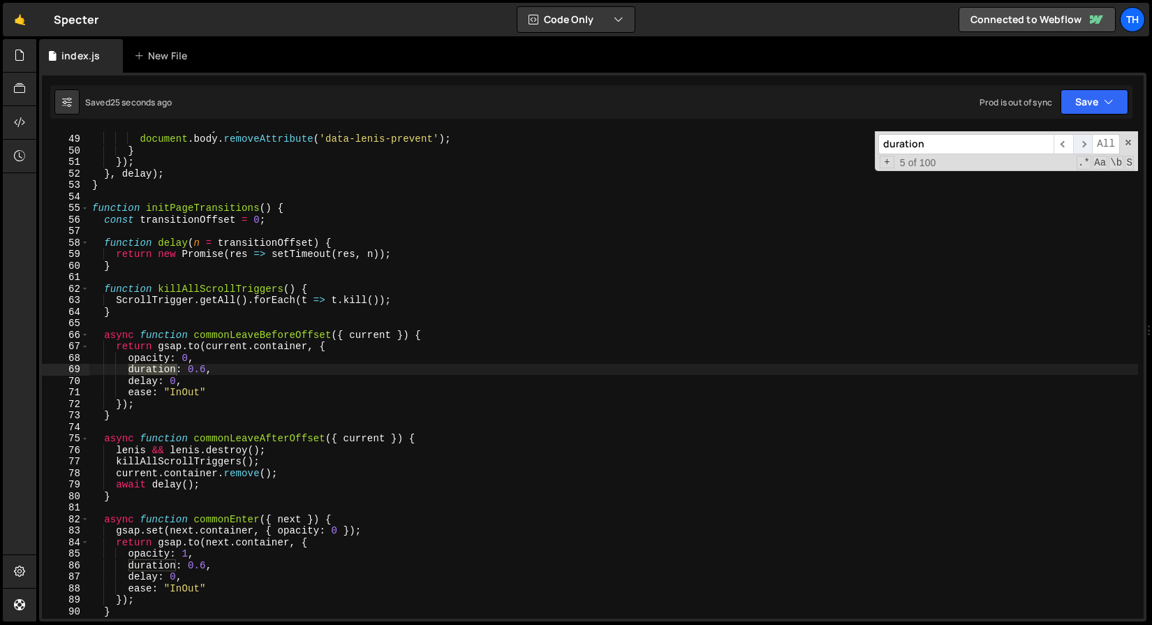
click at [1085, 138] on span "​" at bounding box center [1083, 144] width 20 height 20
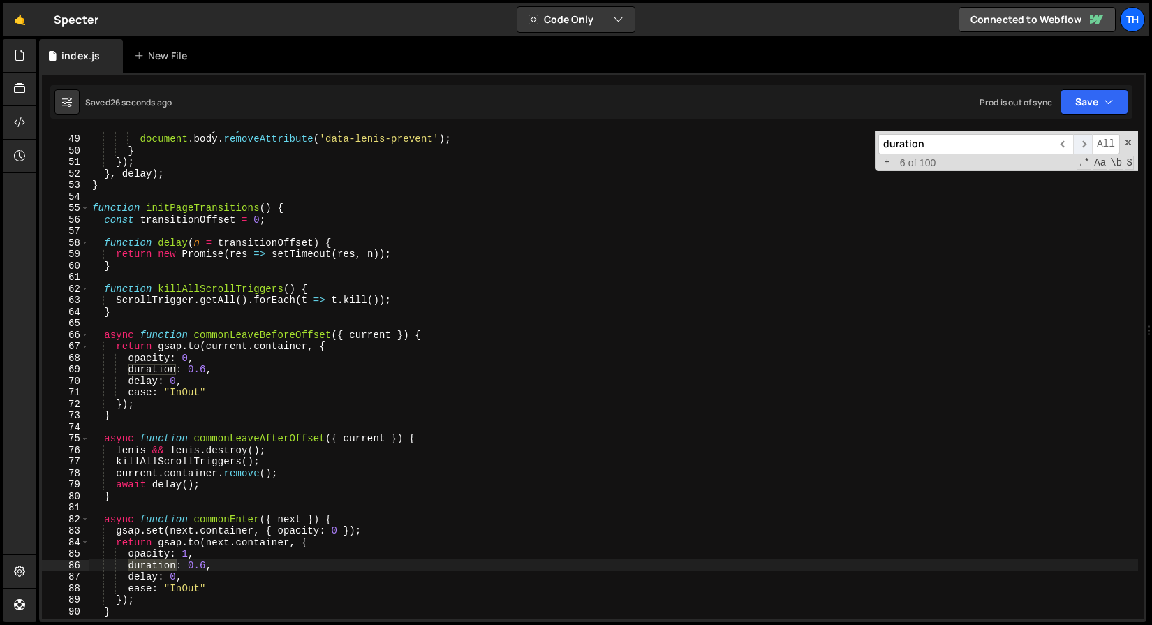
click at [1085, 138] on span "​" at bounding box center [1083, 144] width 20 height 20
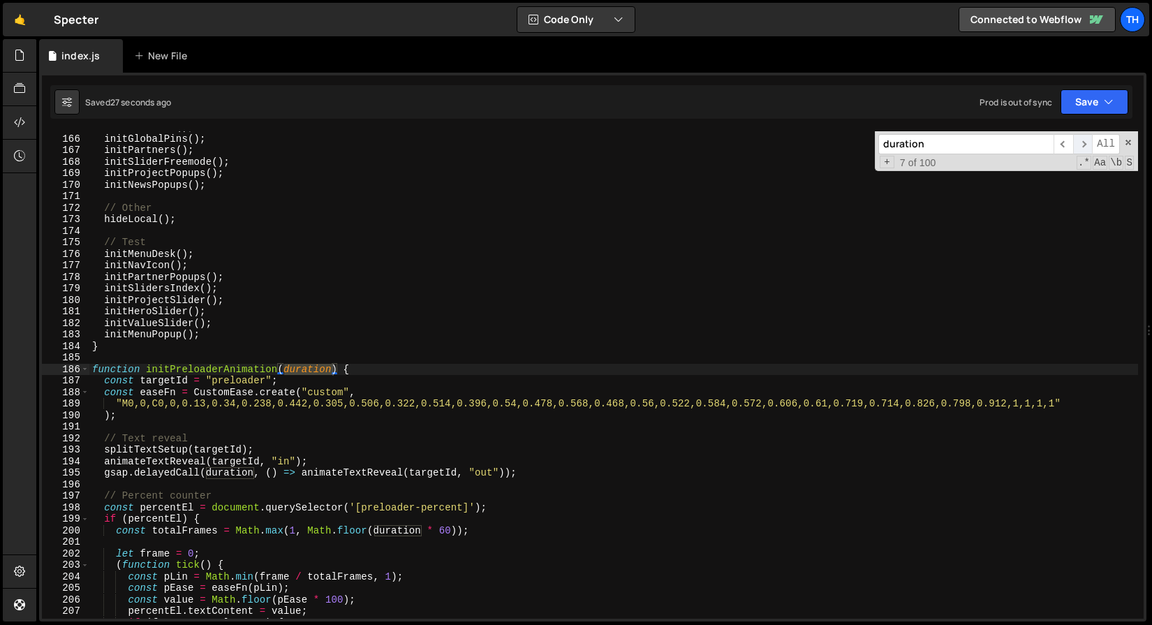
click at [1085, 138] on span "​" at bounding box center [1083, 144] width 20 height 20
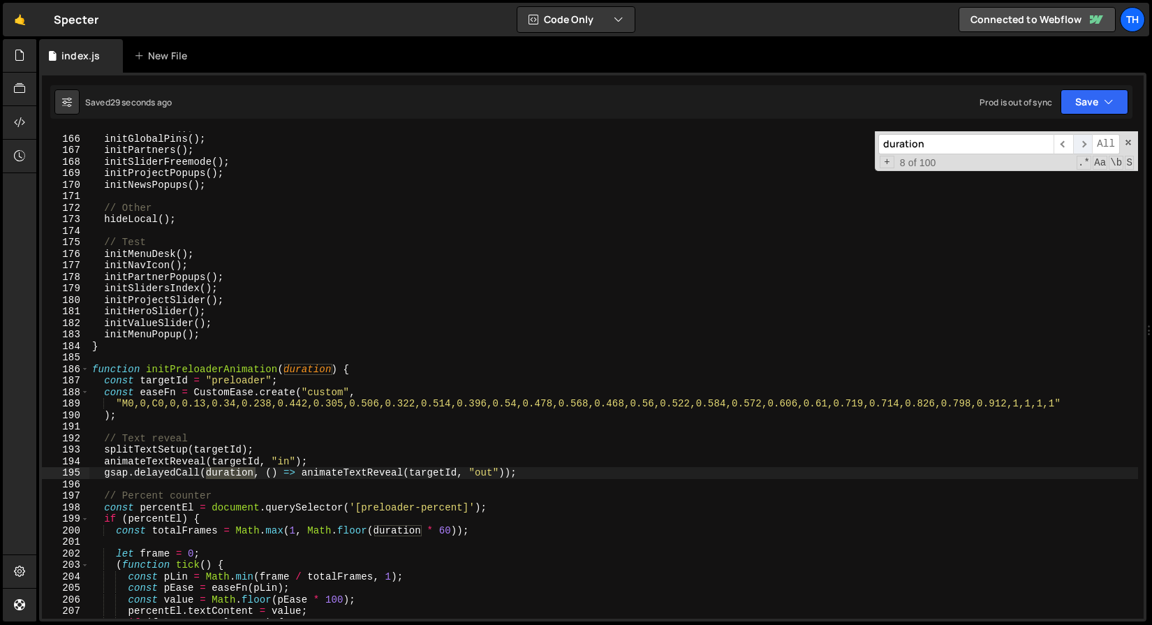
click at [1083, 140] on span "​" at bounding box center [1083, 144] width 20 height 20
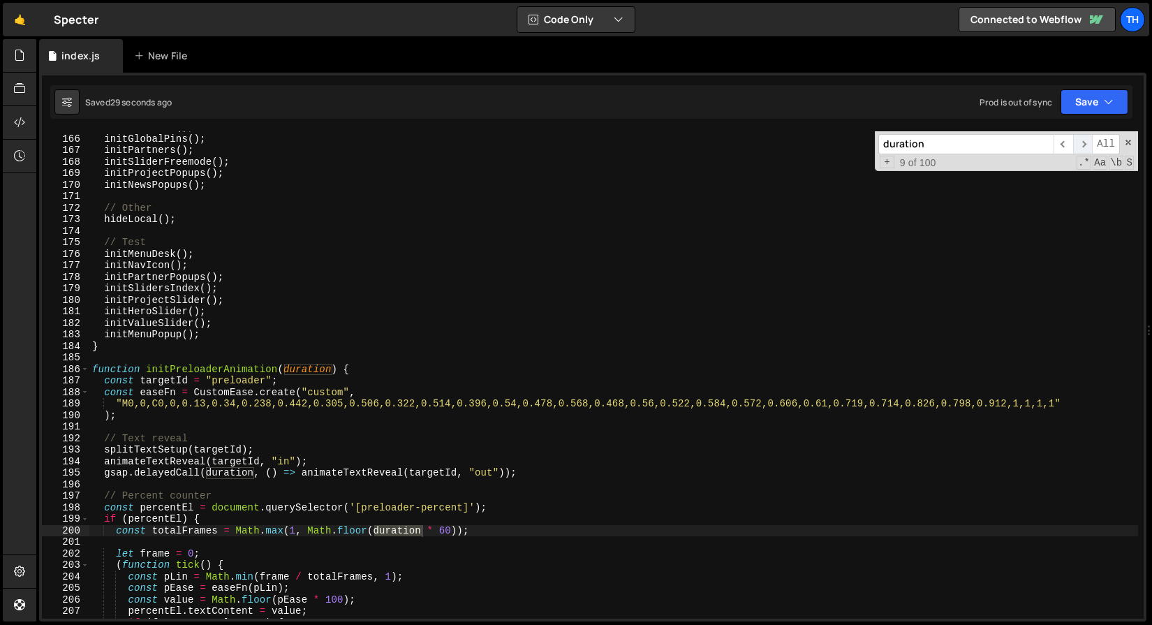
click at [1083, 140] on span "​" at bounding box center [1083, 144] width 20 height 20
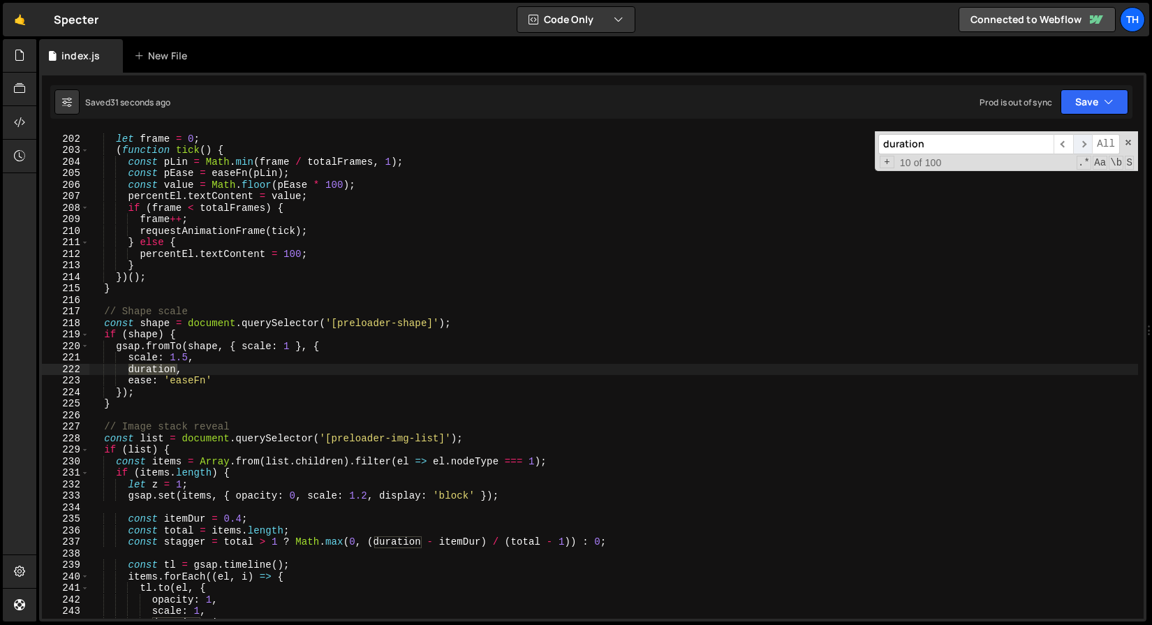
click at [1083, 140] on span "​" at bounding box center [1083, 144] width 20 height 20
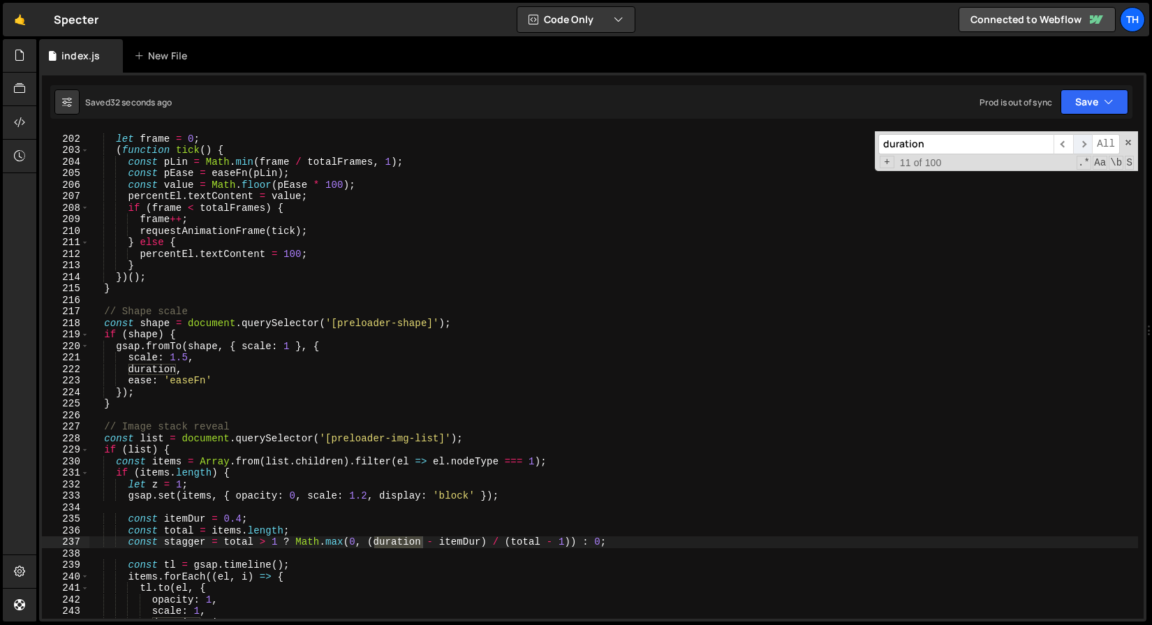
click at [1083, 140] on span "​" at bounding box center [1083, 144] width 20 height 20
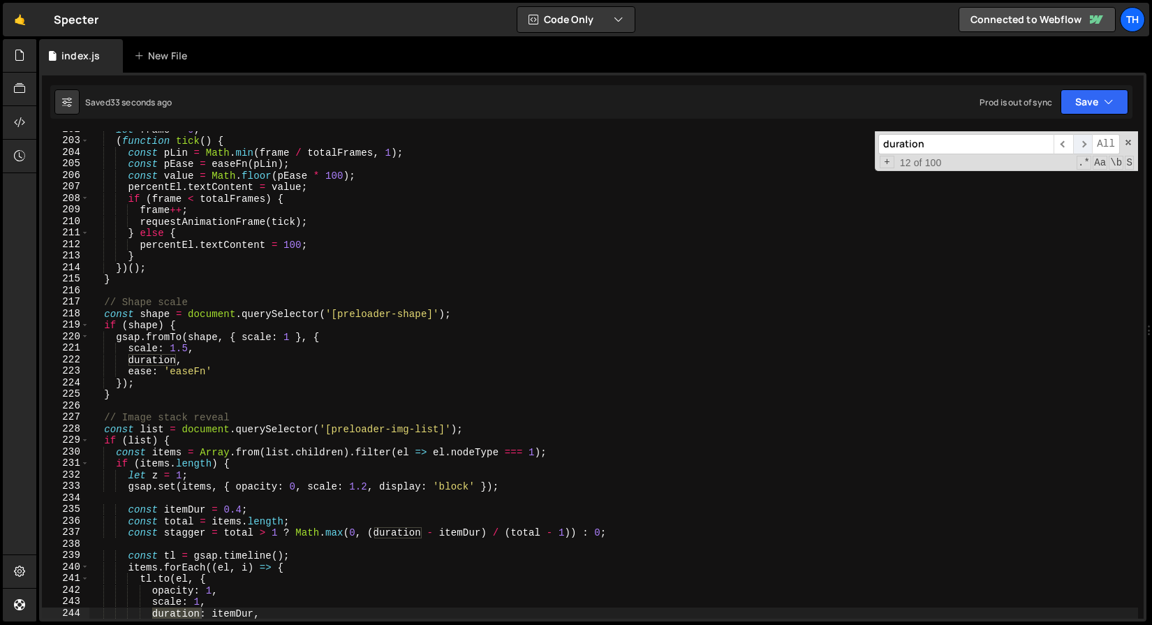
click at [1083, 140] on span "​" at bounding box center [1083, 144] width 20 height 20
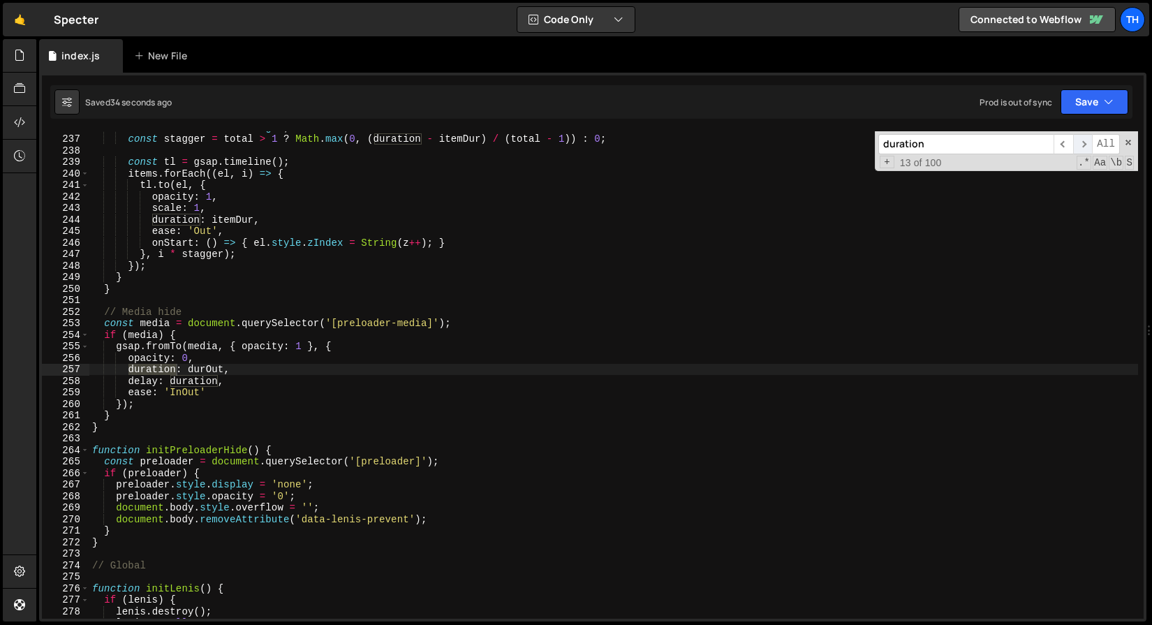
click at [1083, 140] on span "​" at bounding box center [1083, 144] width 20 height 20
click at [1083, 141] on span "​" at bounding box center [1083, 144] width 20 height 20
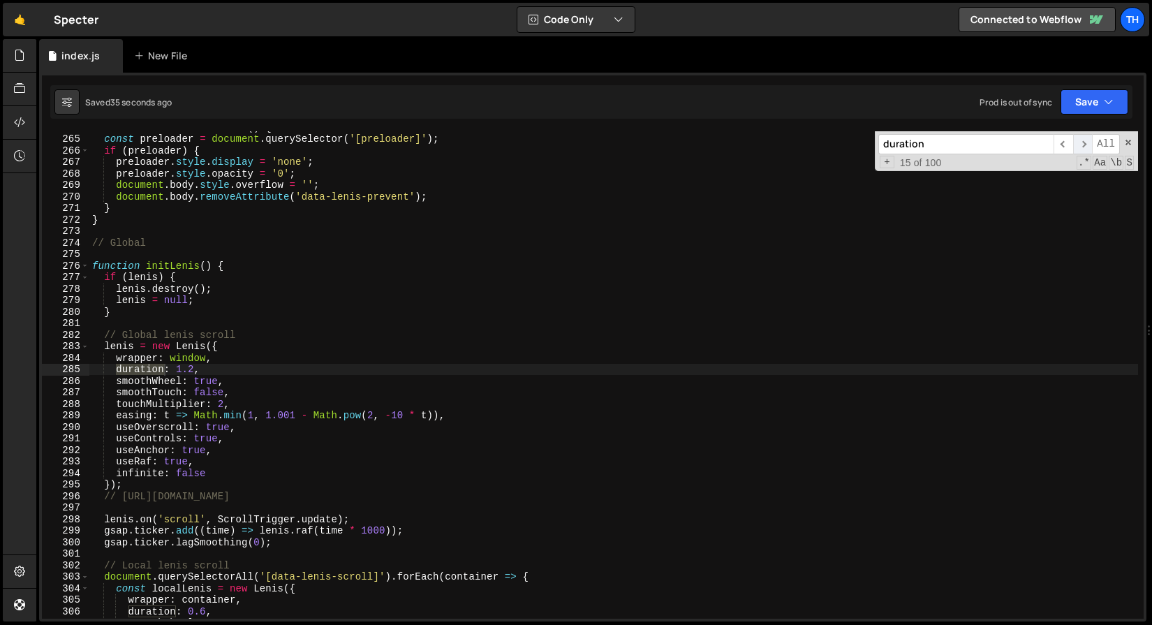
scroll to position [1934, 0]
click at [1083, 141] on span "​" at bounding box center [1083, 144] width 20 height 20
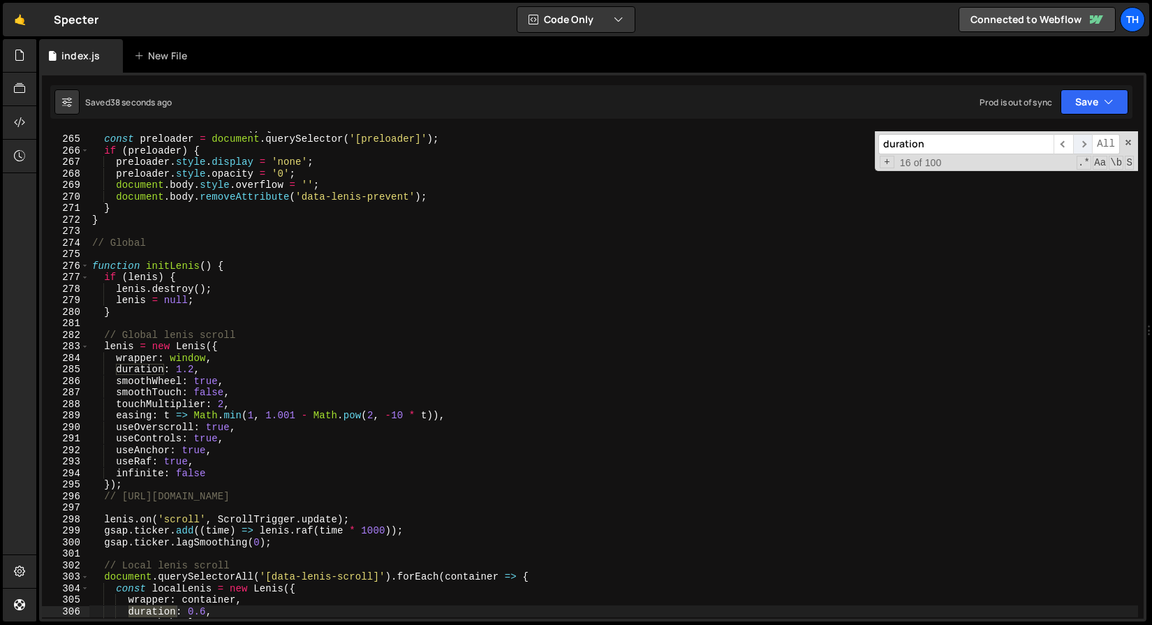
click at [1083, 141] on span "​" at bounding box center [1083, 144] width 20 height 20
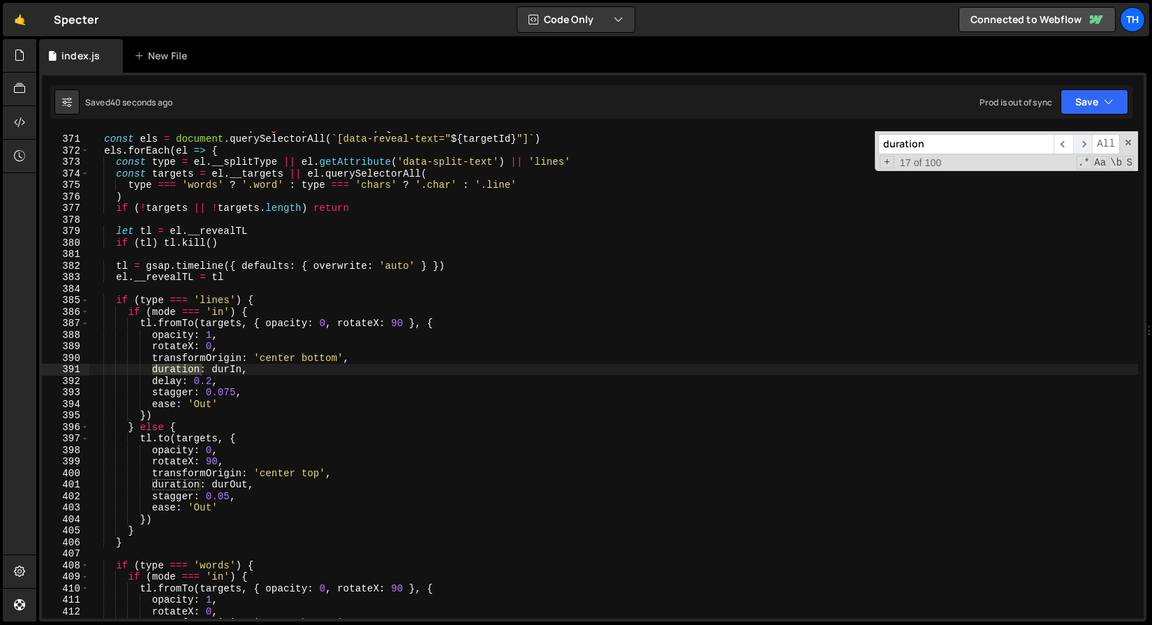
click at [1083, 141] on span "​" at bounding box center [1083, 144] width 20 height 20
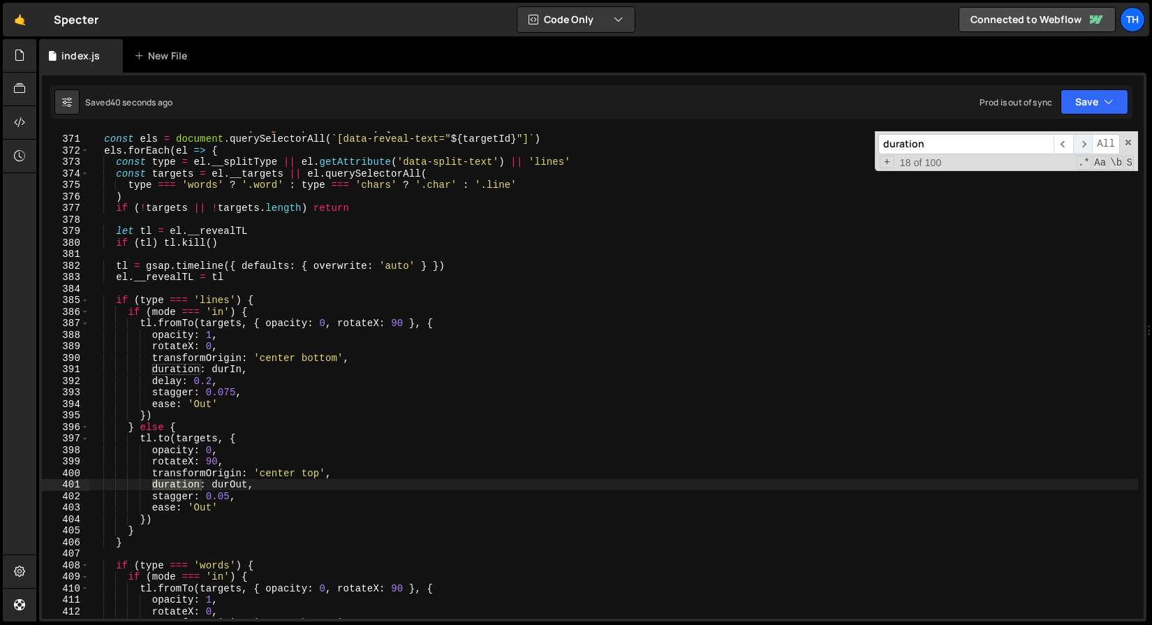
click at [1083, 141] on span "​" at bounding box center [1083, 144] width 20 height 20
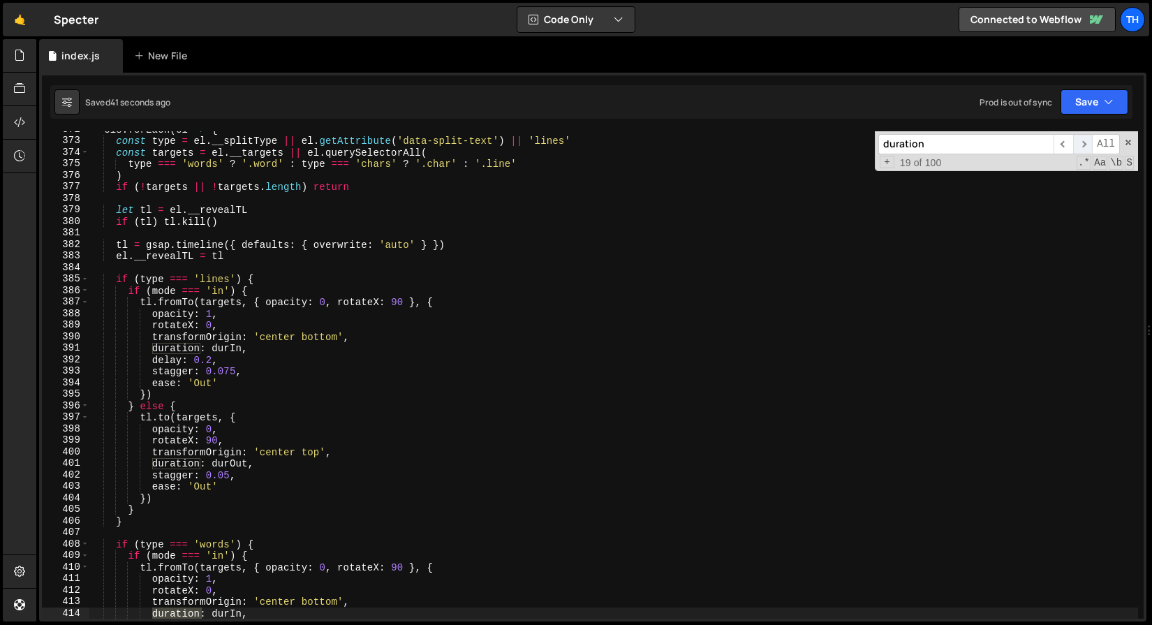
click at [1083, 141] on span "​" at bounding box center [1083, 144] width 20 height 20
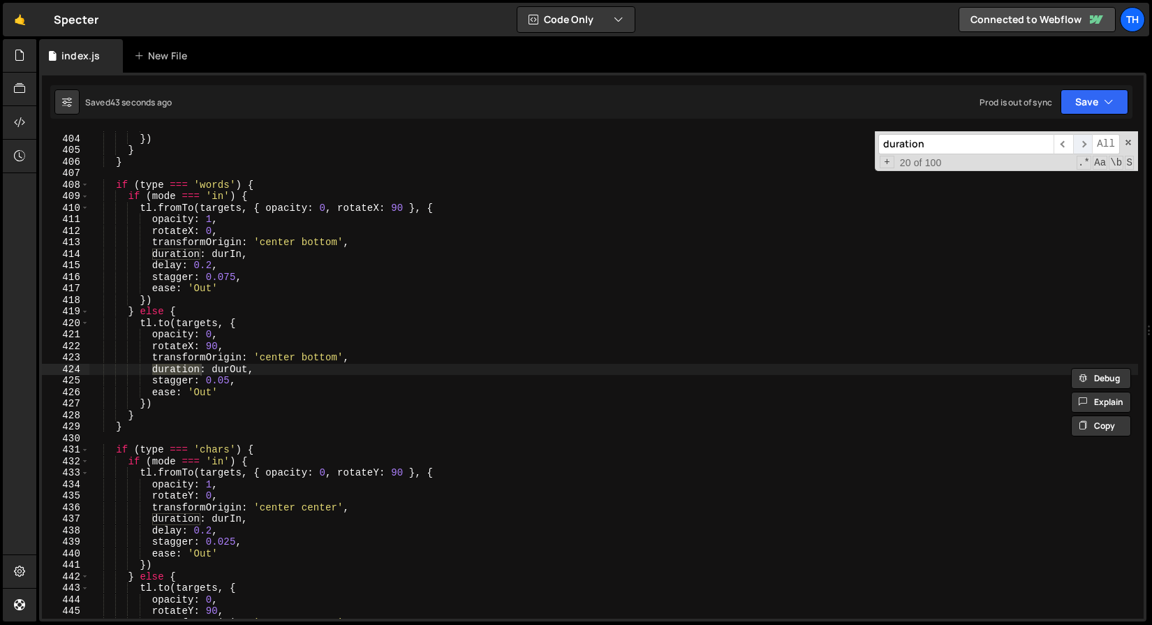
click at [1083, 141] on span "​" at bounding box center [1083, 144] width 20 height 20
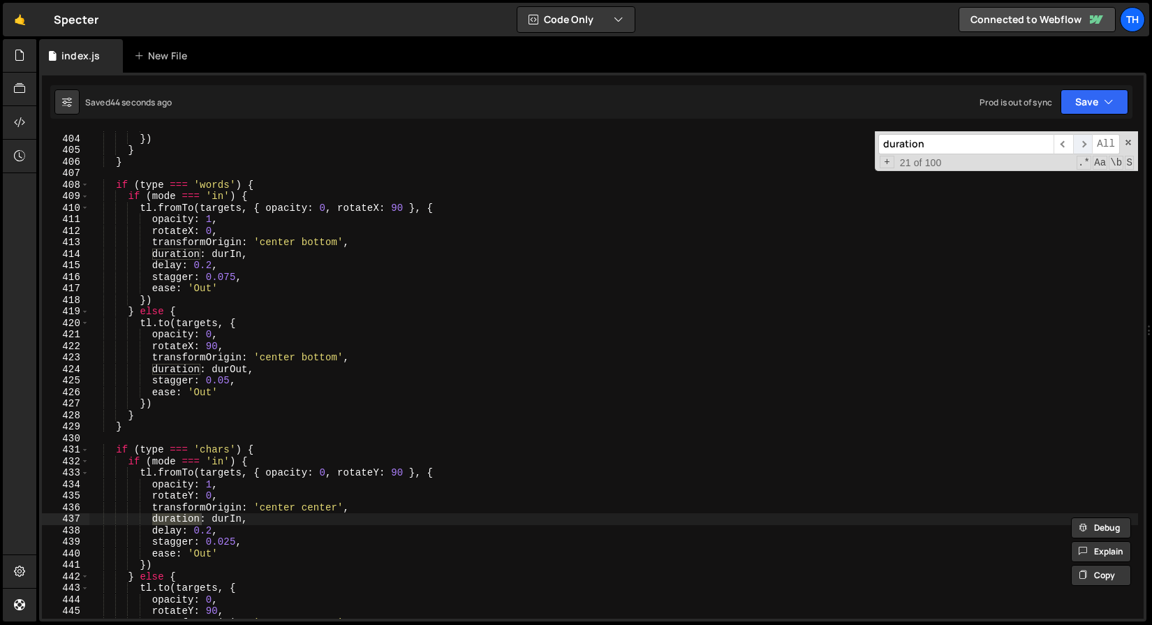
click at [1083, 141] on span "​" at bounding box center [1083, 144] width 20 height 20
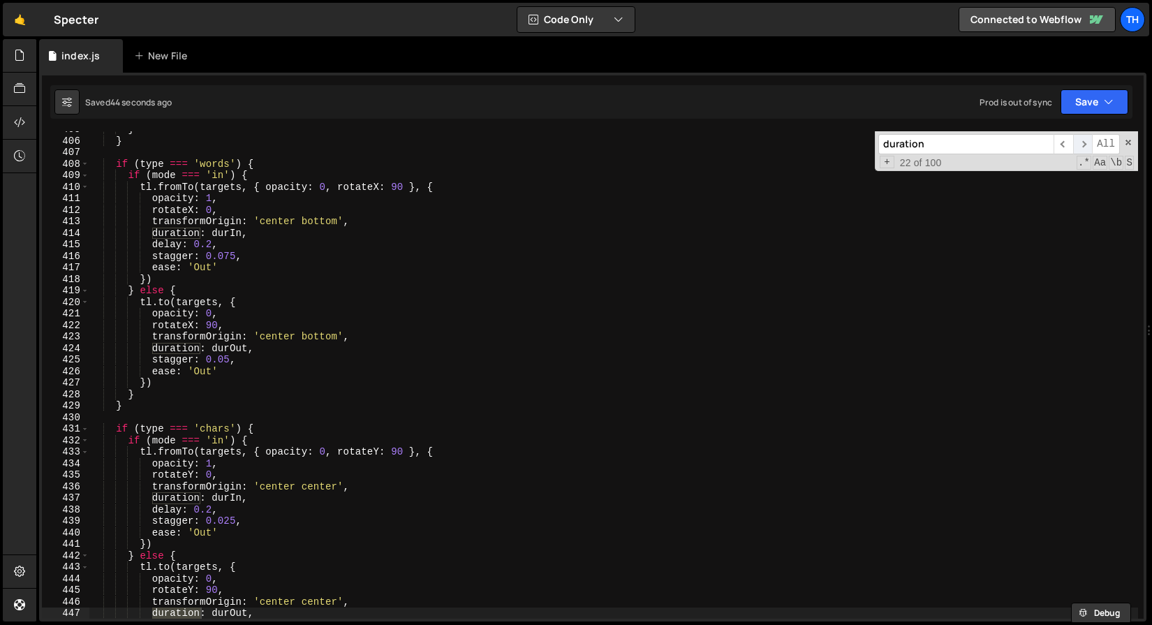
click at [1083, 141] on span "​" at bounding box center [1083, 144] width 20 height 20
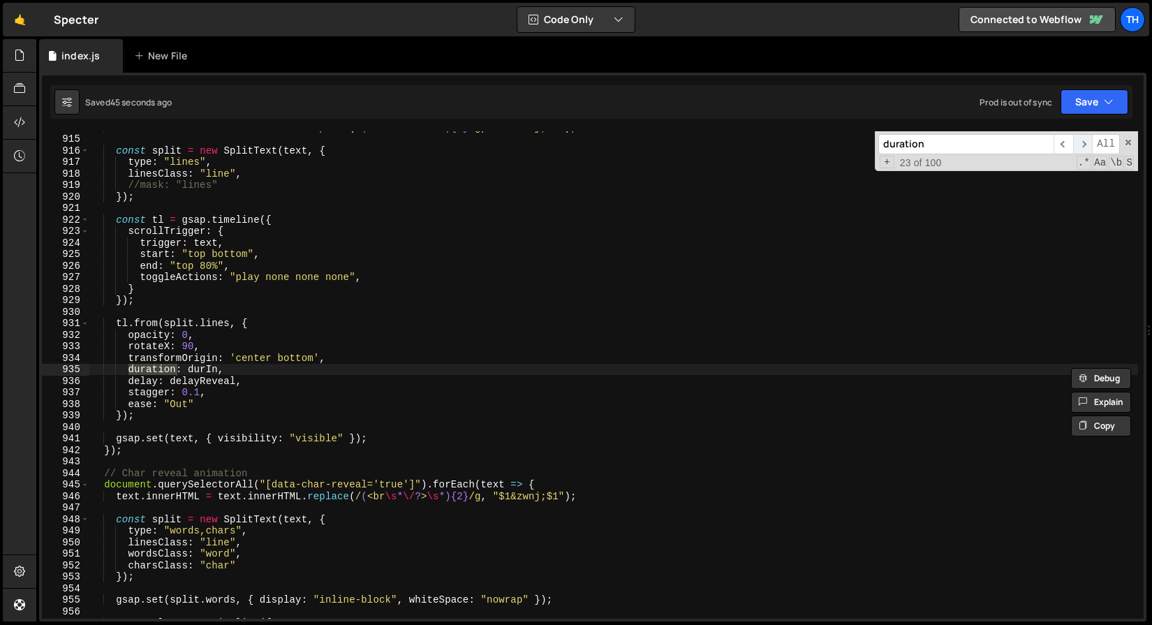
click at [1083, 141] on span "​" at bounding box center [1083, 144] width 20 height 20
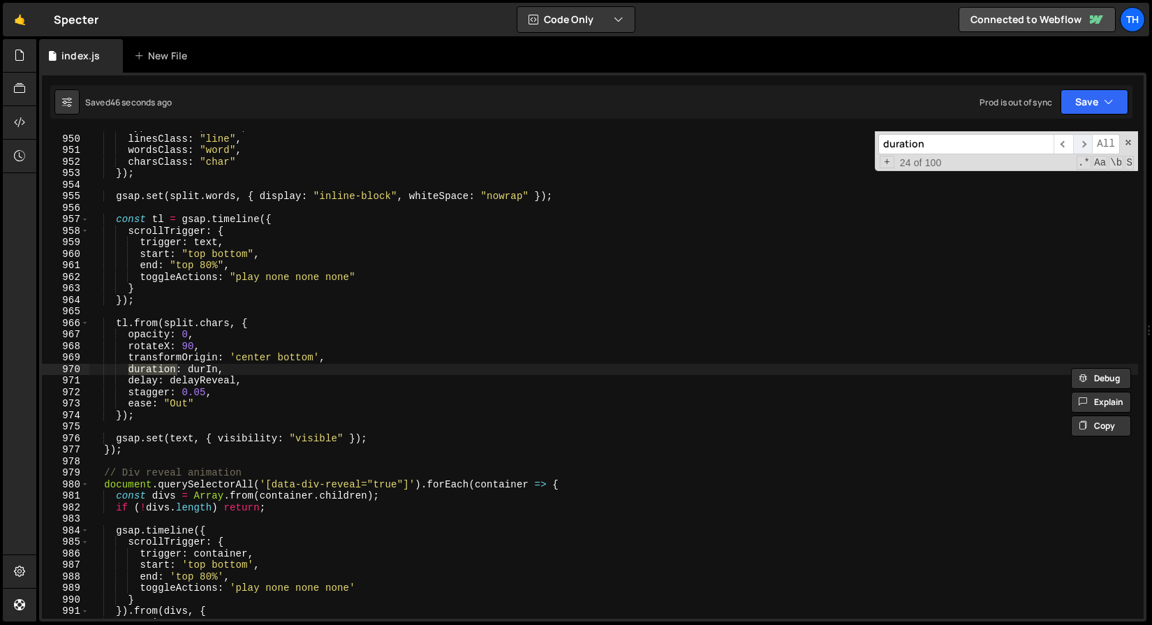
click at [1083, 141] on span "​" at bounding box center [1083, 144] width 20 height 20
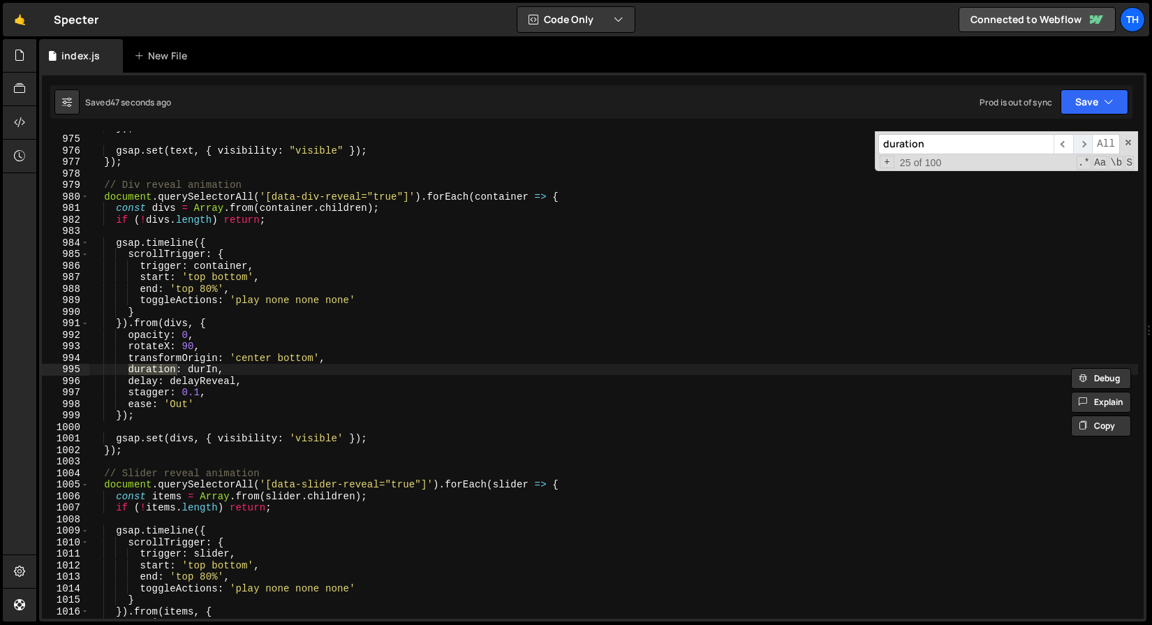
click at [1083, 141] on span "​" at bounding box center [1083, 144] width 20 height 20
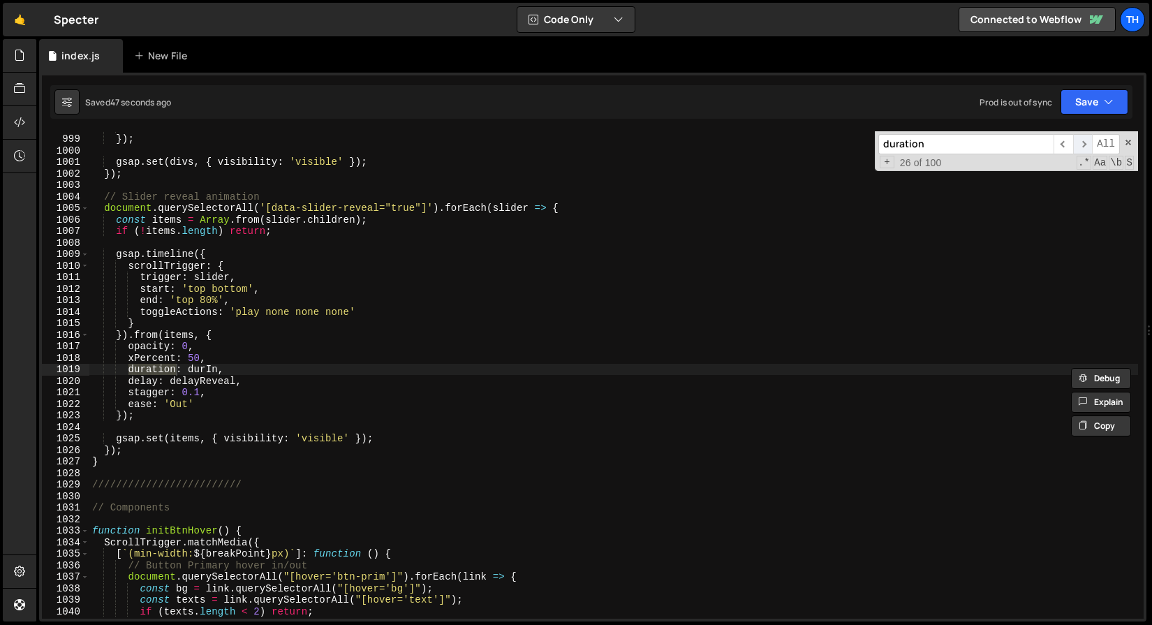
click at [1083, 141] on span "​" at bounding box center [1083, 144] width 20 height 20
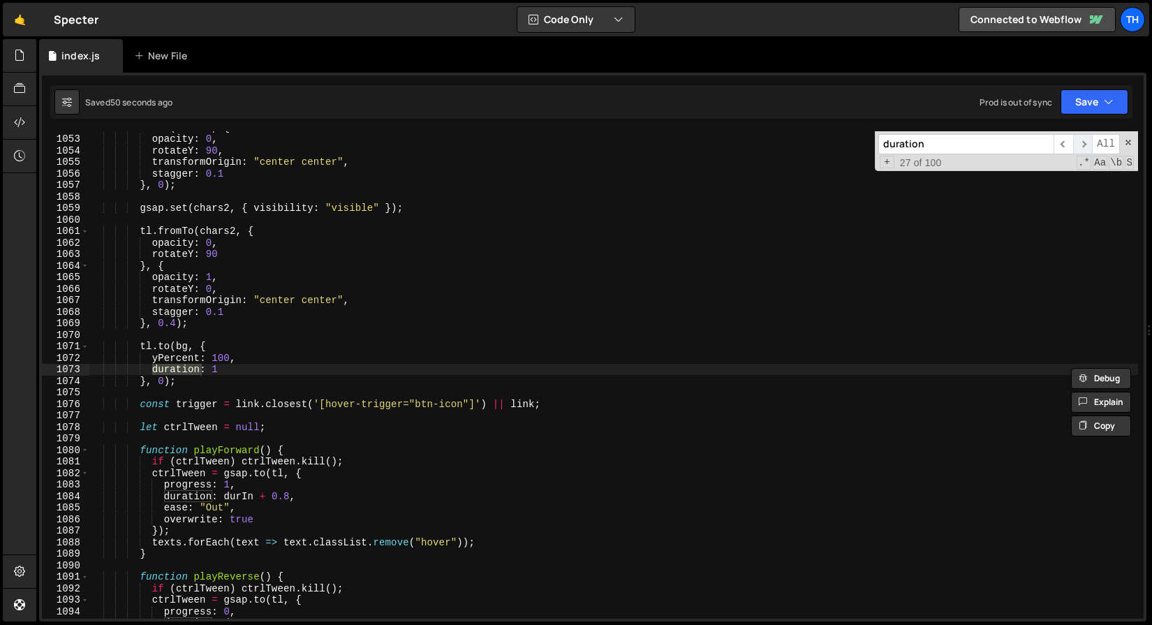
click at [1081, 144] on span "​" at bounding box center [1083, 144] width 20 height 20
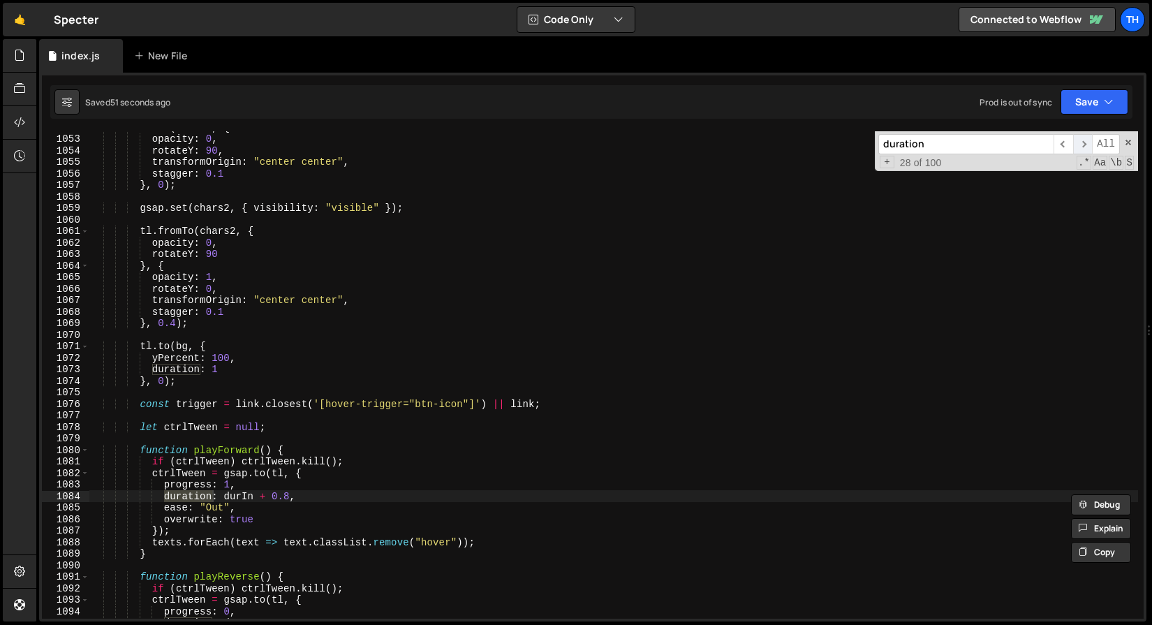
click at [1081, 144] on span "​" at bounding box center [1083, 144] width 20 height 20
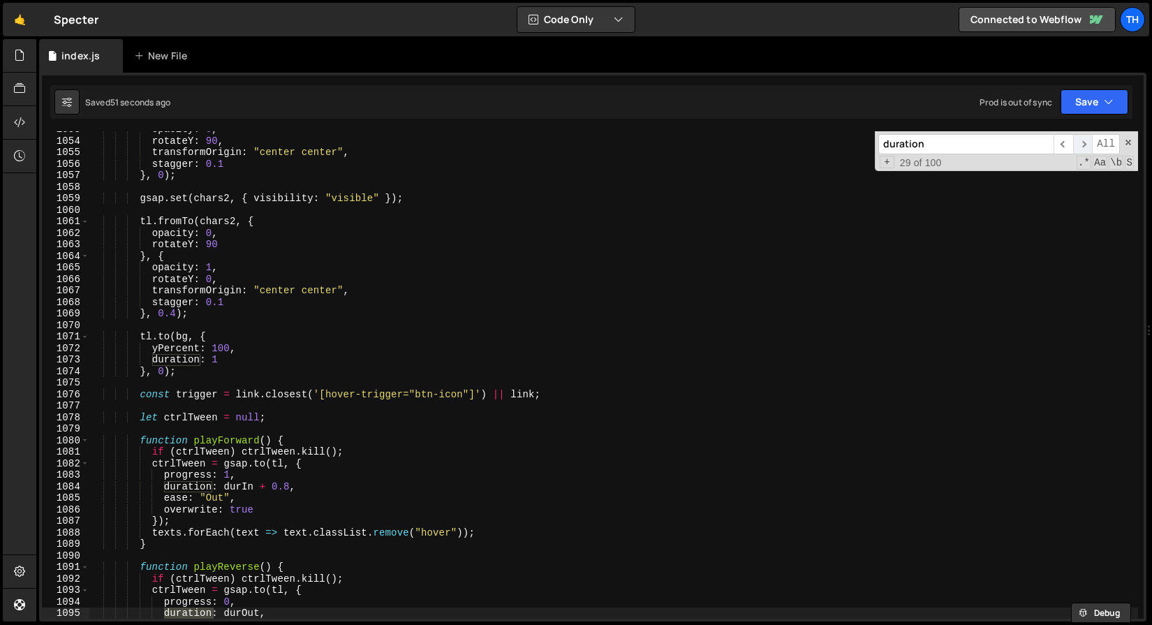
click at [1081, 144] on span "​" at bounding box center [1083, 144] width 20 height 20
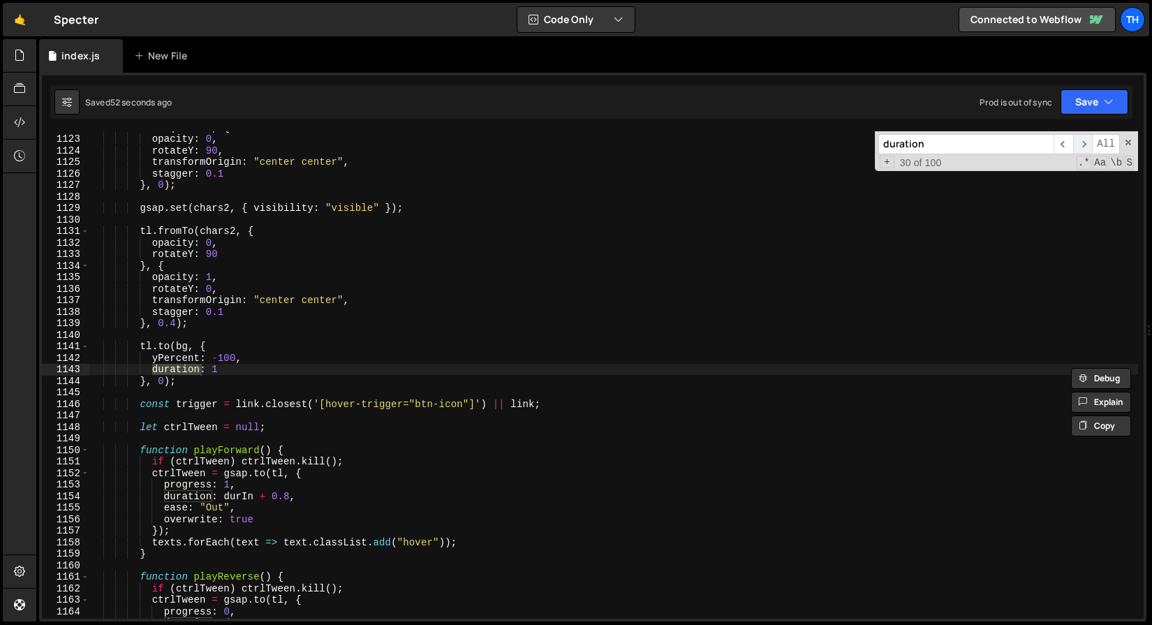
click at [1081, 144] on span "​" at bounding box center [1083, 144] width 20 height 20
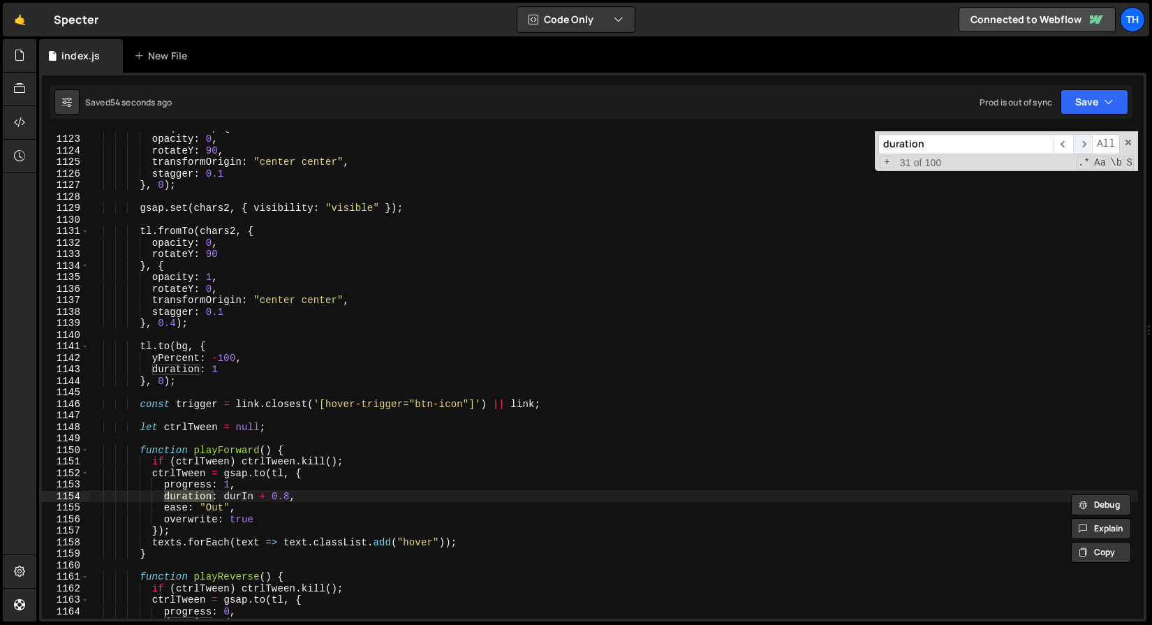
click at [1081, 144] on span "​" at bounding box center [1083, 144] width 20 height 20
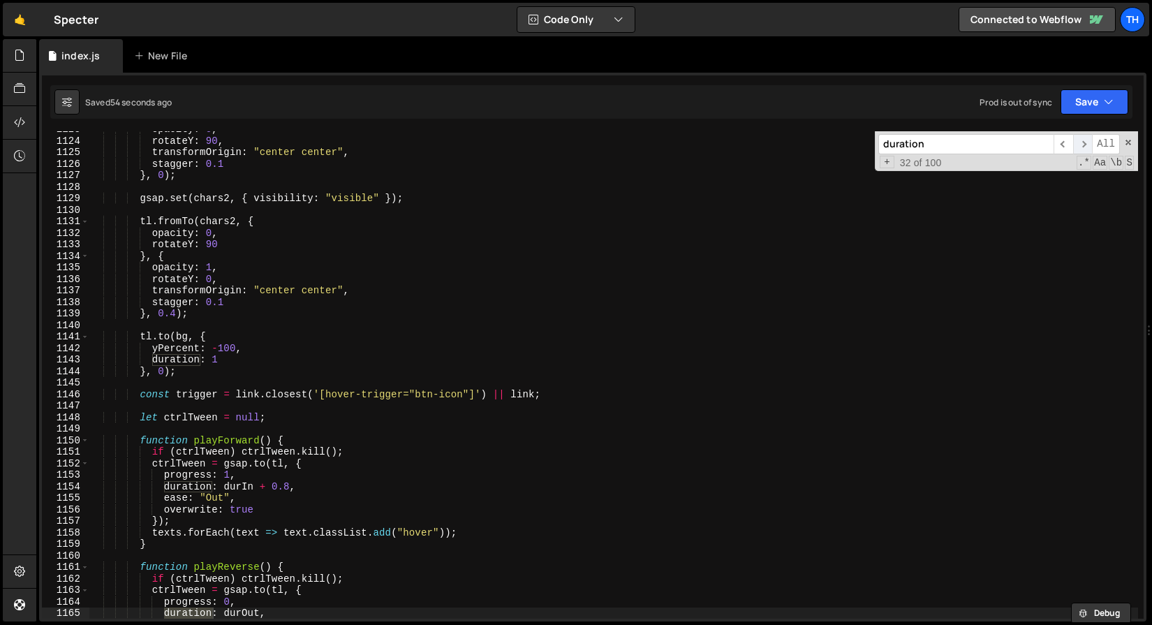
click at [1081, 144] on span "​" at bounding box center [1083, 144] width 20 height 20
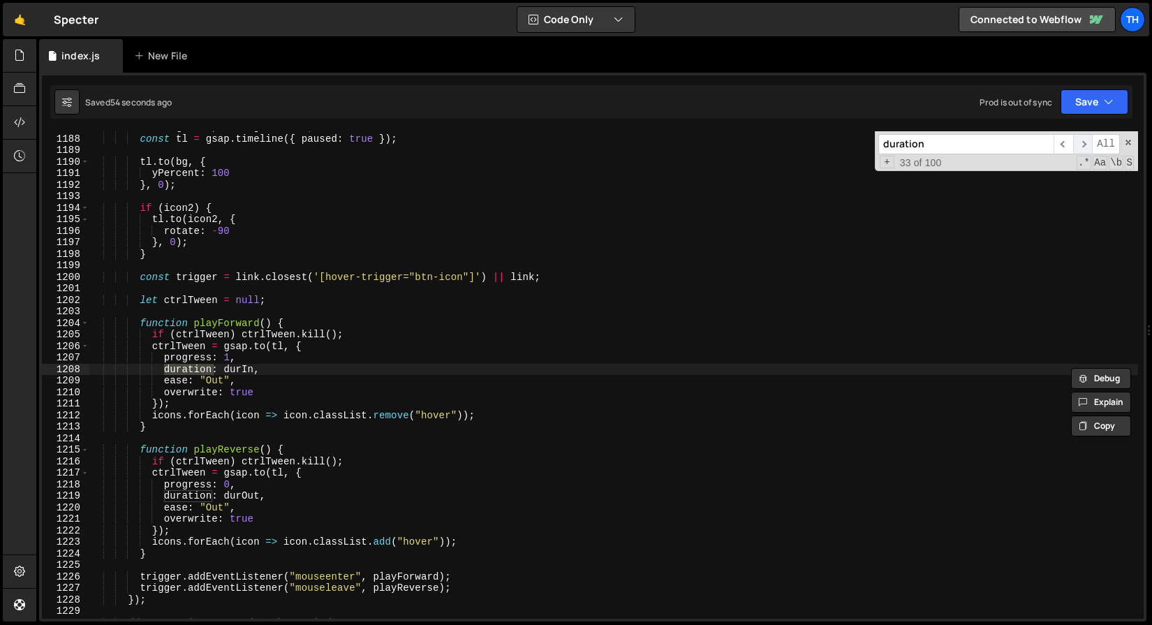
scroll to position [8699, 0]
click at [1081, 144] on span "​" at bounding box center [1083, 144] width 20 height 20
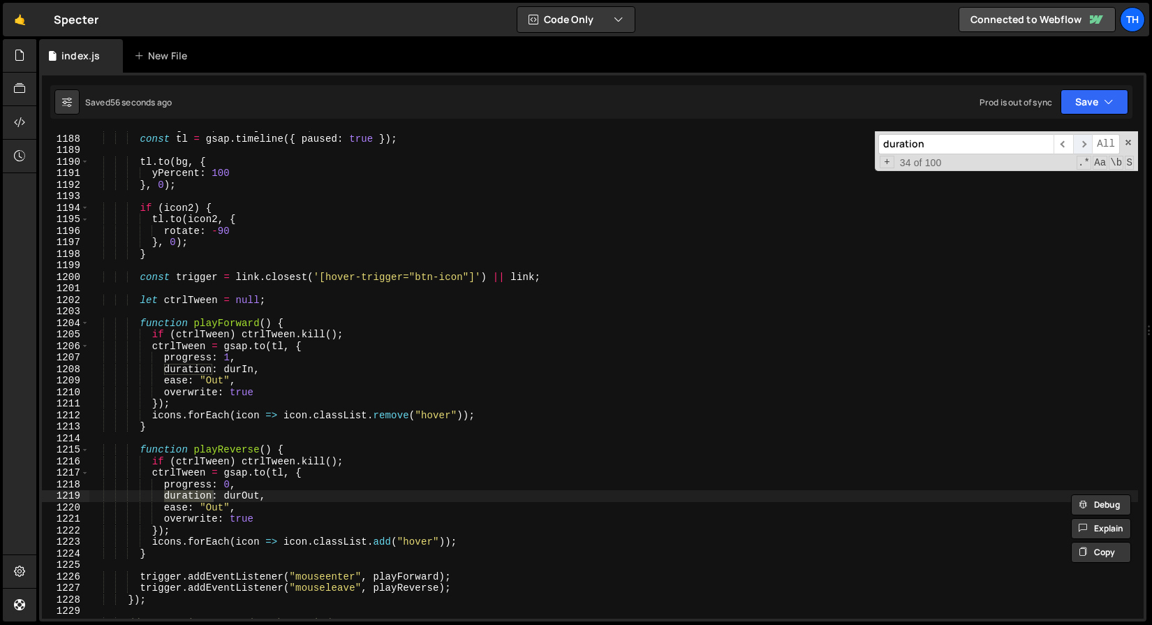
click at [1081, 144] on span "​" at bounding box center [1083, 144] width 20 height 20
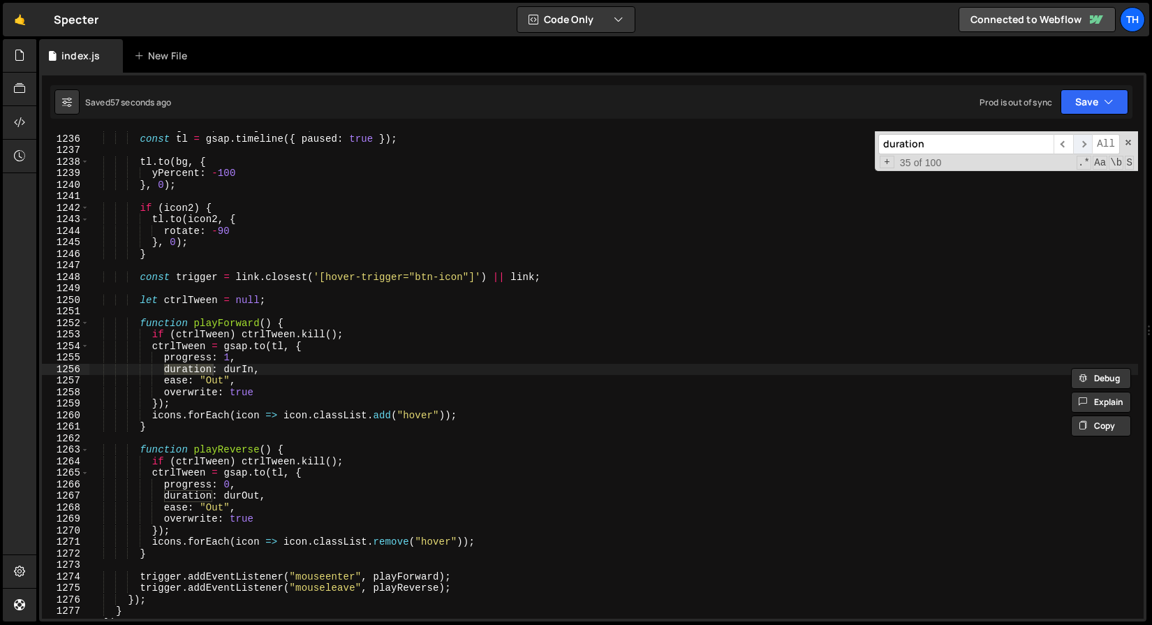
scroll to position [9051, 0]
click at [1081, 144] on span "​" at bounding box center [1083, 144] width 20 height 20
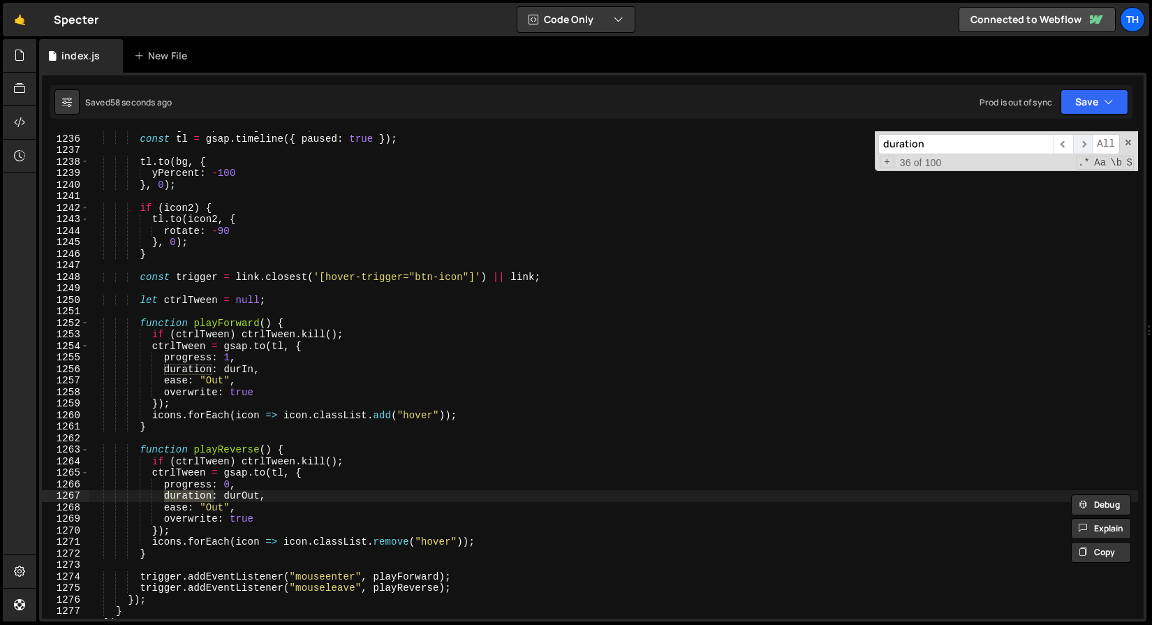
click at [1081, 144] on span "​" at bounding box center [1083, 144] width 20 height 20
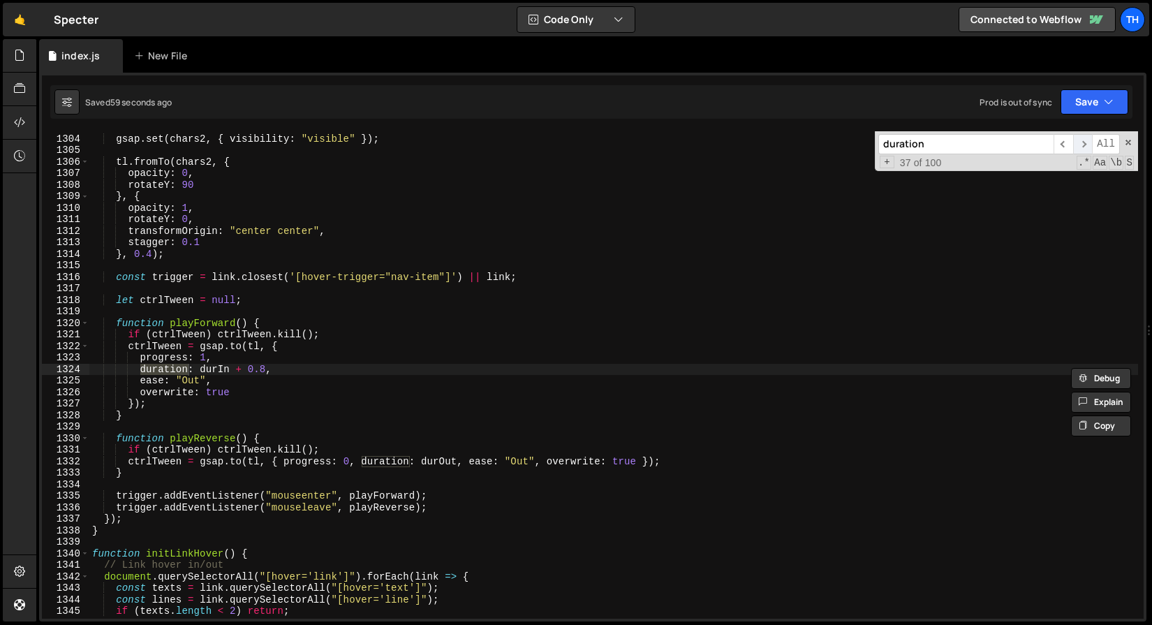
click at [1081, 145] on span "​" at bounding box center [1083, 144] width 20 height 20
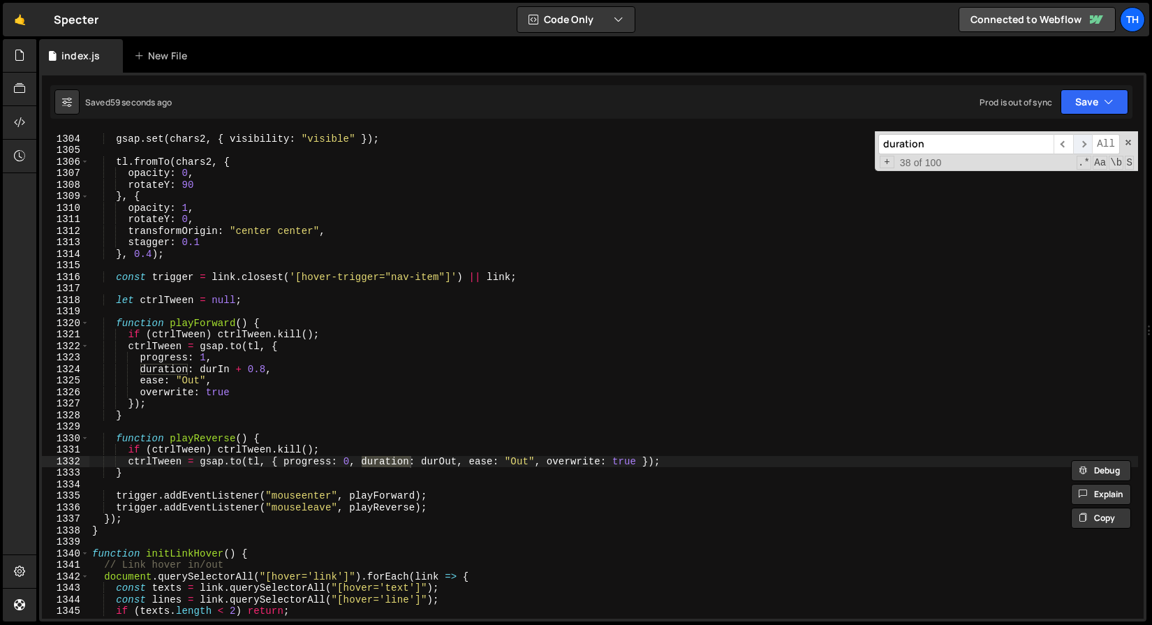
click at [1081, 145] on span "​" at bounding box center [1083, 144] width 20 height 20
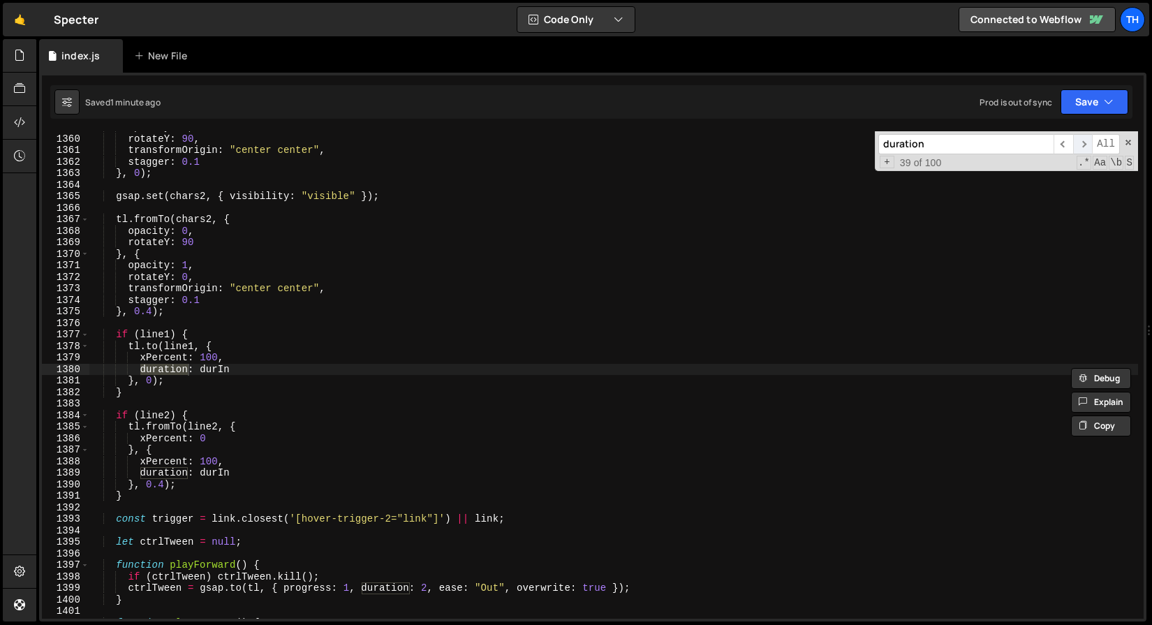
scroll to position [9960, 0]
click at [1081, 145] on span "​" at bounding box center [1083, 144] width 20 height 20
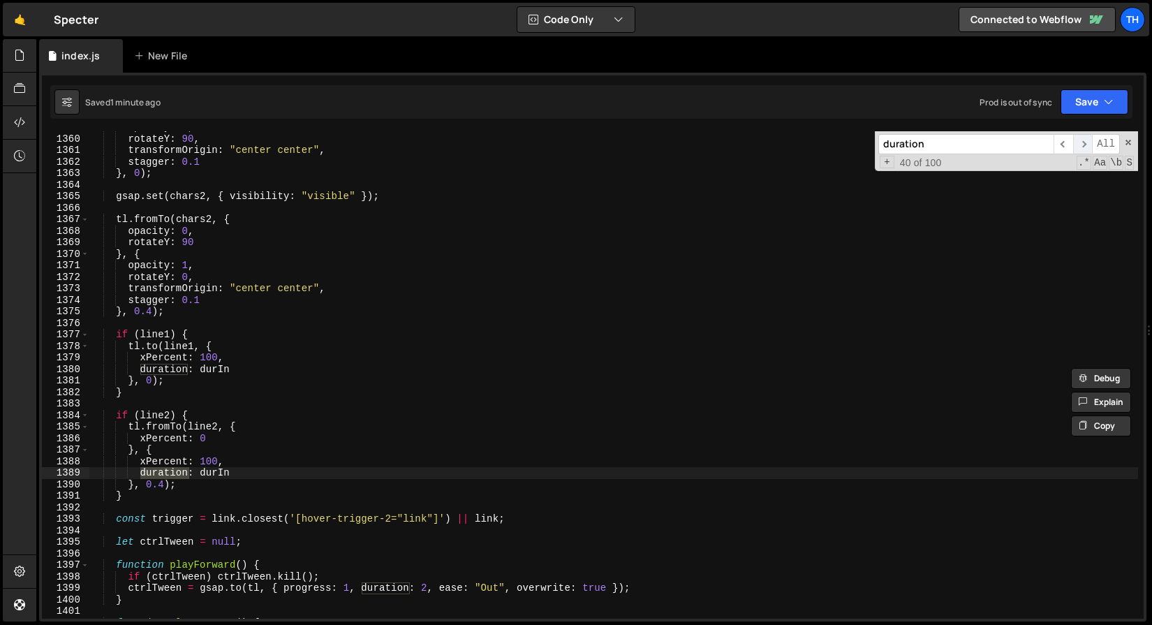
click at [1081, 145] on span "​" at bounding box center [1083, 144] width 20 height 20
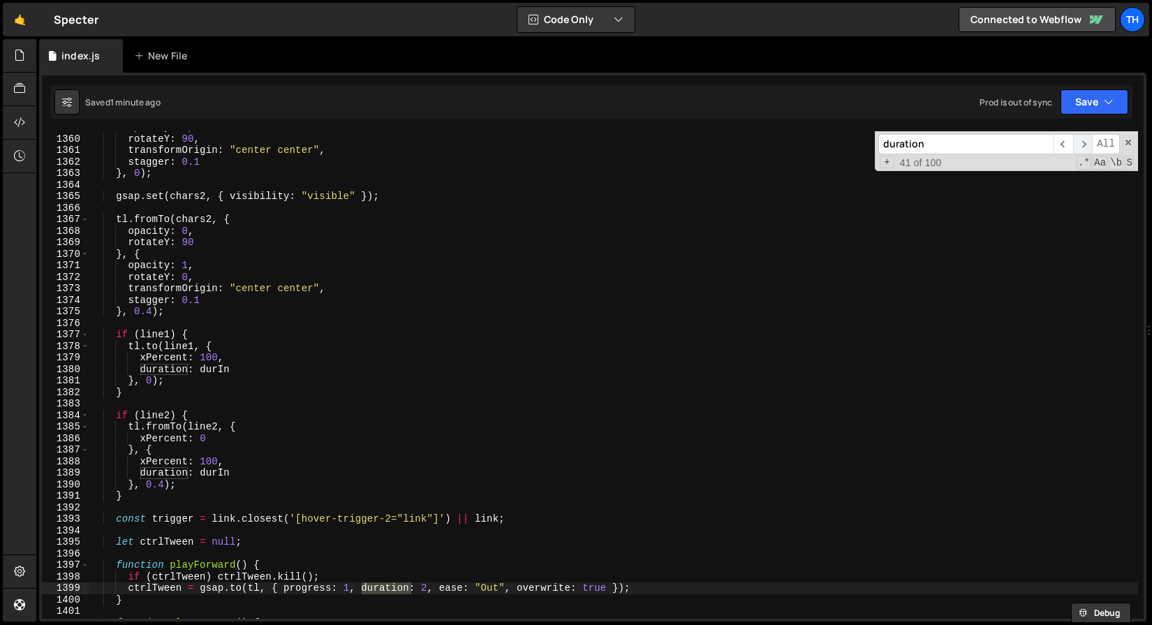
click at [1082, 145] on span "​" at bounding box center [1083, 144] width 20 height 20
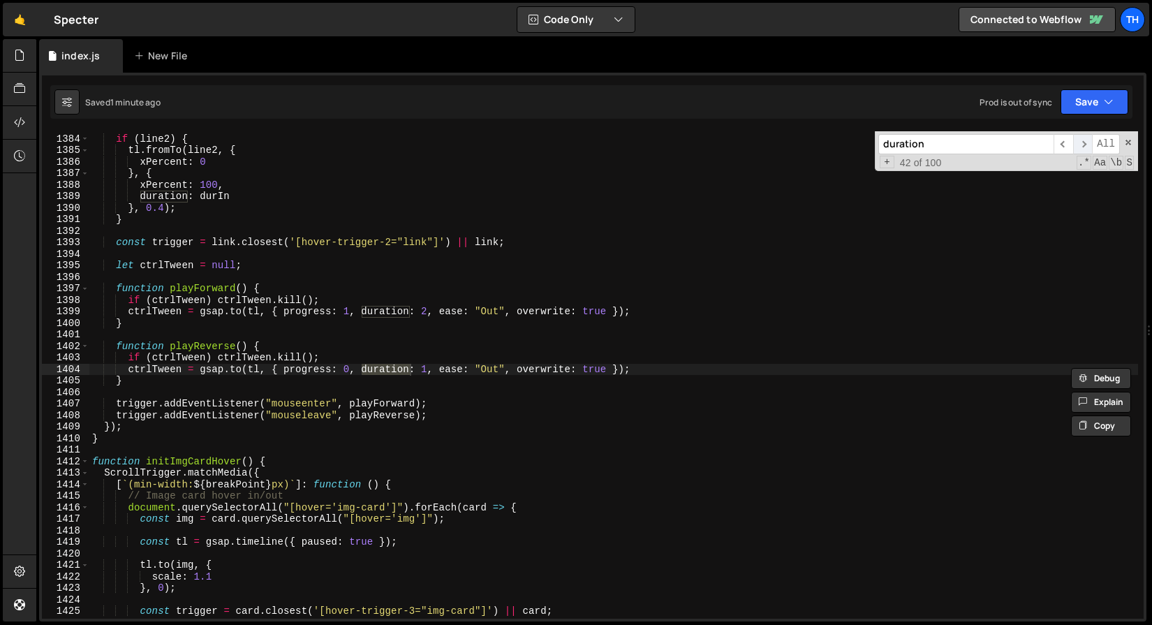
scroll to position [10136, 0]
click at [1068, 144] on span "​" at bounding box center [1063, 144] width 20 height 20
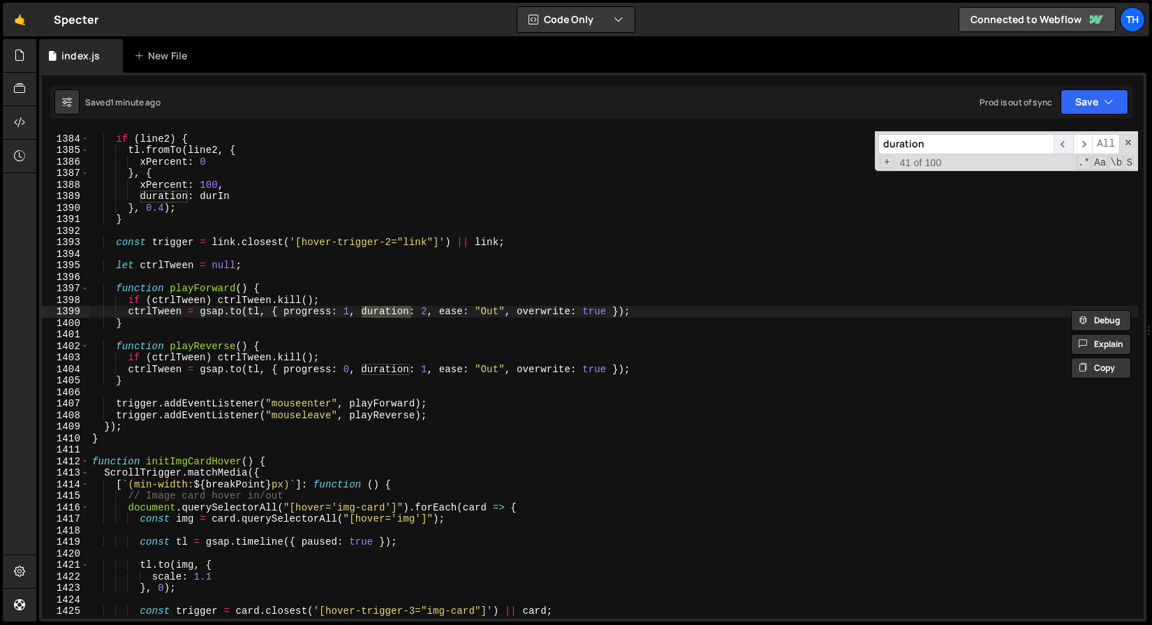
click at [1068, 144] on span "​" at bounding box center [1063, 144] width 20 height 20
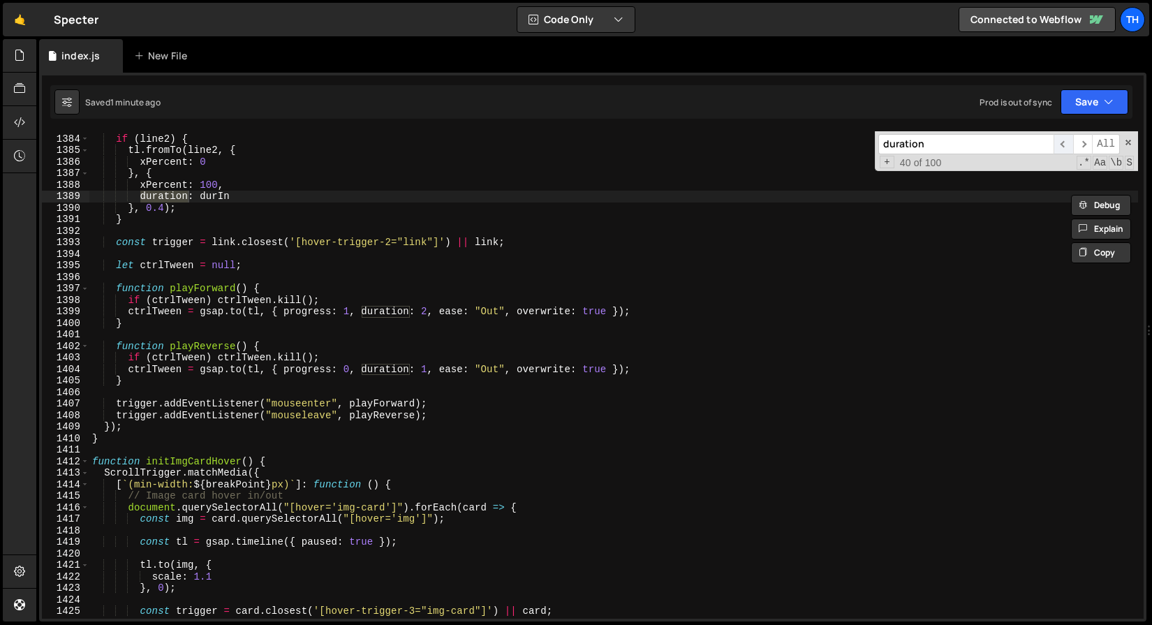
click at [1068, 144] on span "​" at bounding box center [1063, 144] width 20 height 20
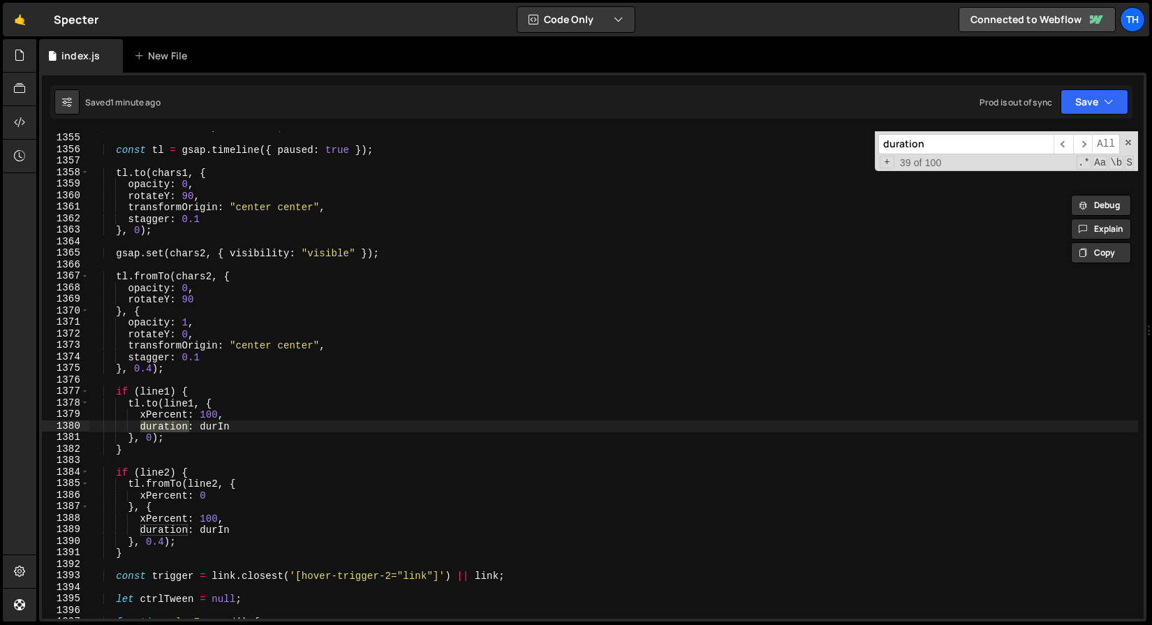
scroll to position [9925, 0]
click at [235, 421] on div "const tl = gsap . timeline ({ paused : true }) ; tl . to ( chars1 , { opacity :…" at bounding box center [613, 385] width 1049 height 510
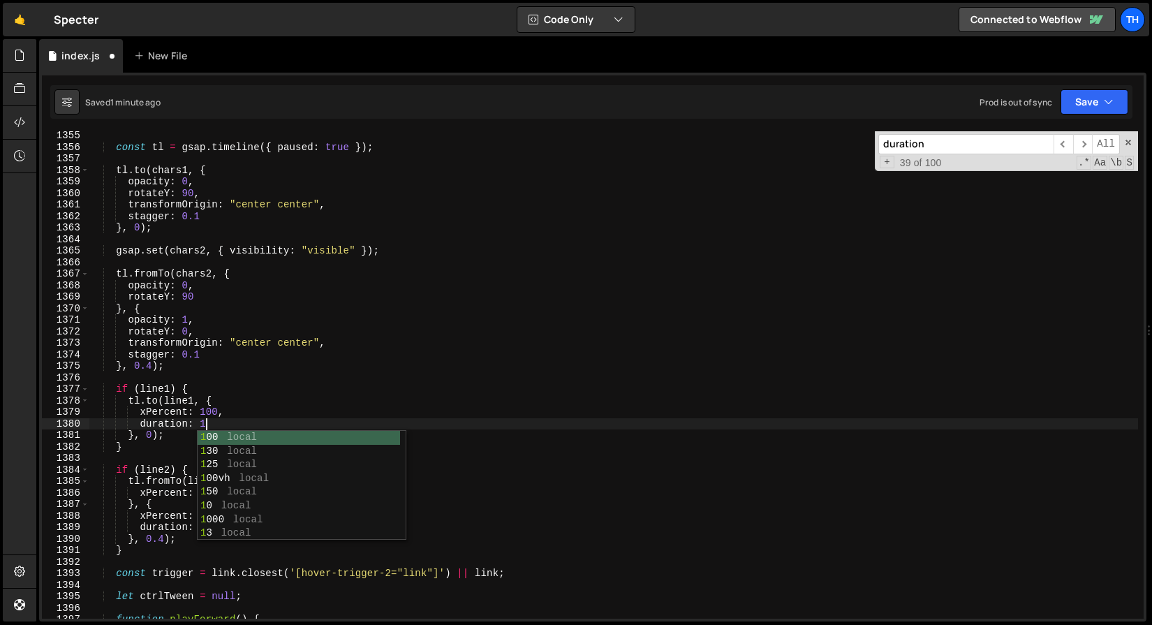
click at [259, 389] on div "const tl = gsap . timeline ({ paused : true }) ; tl . to ( chars1 , { opacity :…" at bounding box center [613, 385] width 1049 height 510
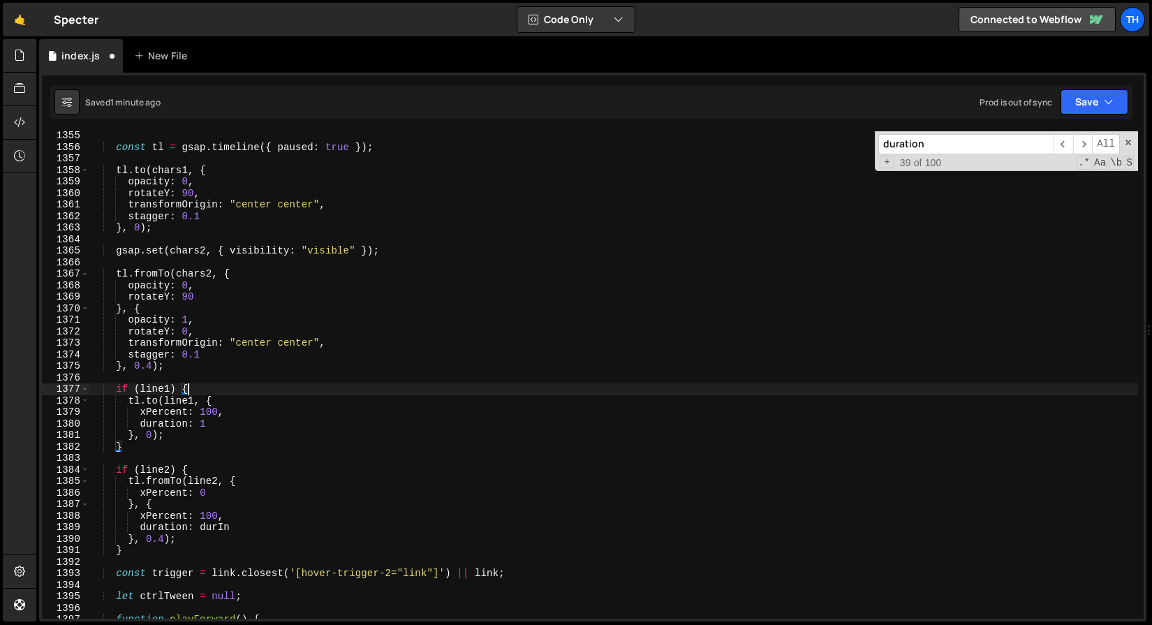
scroll to position [0, 6]
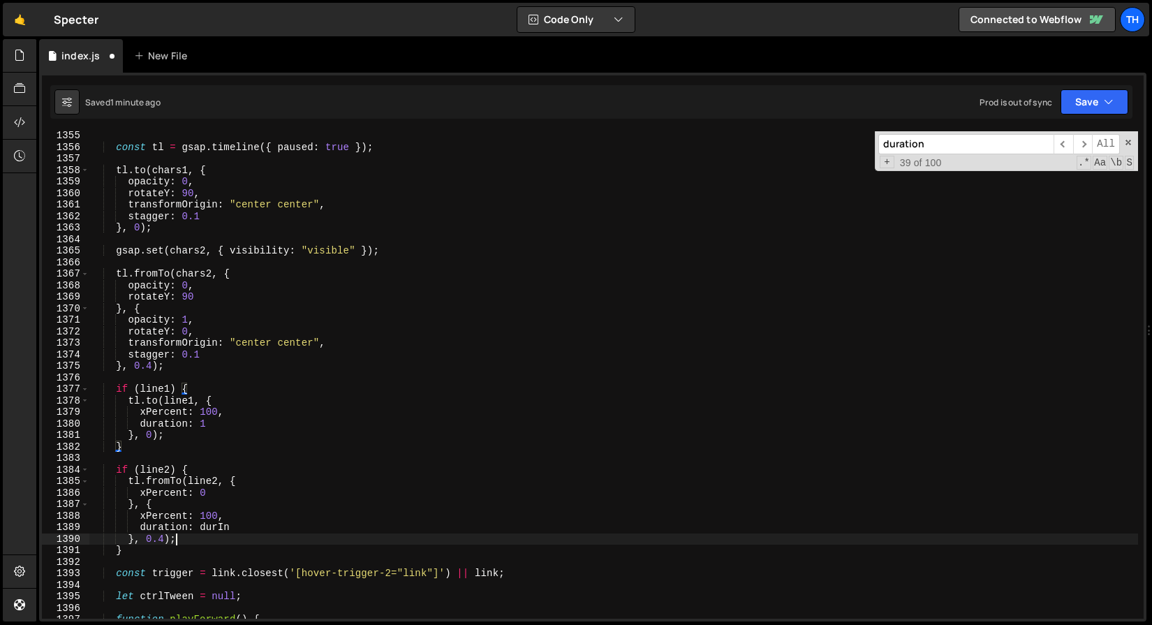
click at [229, 537] on div "const tl = gsap . timeline ({ paused : true }) ; tl . to ( chars1 , { opacity :…" at bounding box center [613, 385] width 1049 height 510
click at [229, 527] on div "const tl = gsap . timeline ({ paused : true }) ; tl . to ( chars1 , { opacity :…" at bounding box center [613, 385] width 1049 height 510
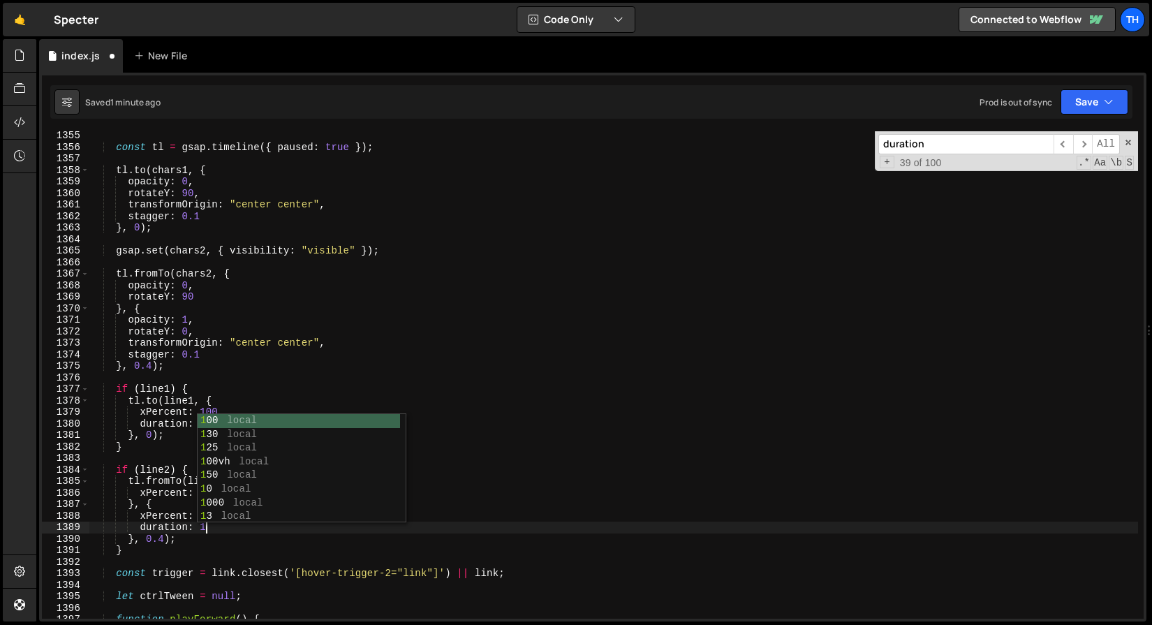
click at [293, 344] on div "const tl = gsap . timeline ({ paused : true }) ; tl . to ( chars1 , { opacity :…" at bounding box center [613, 385] width 1049 height 510
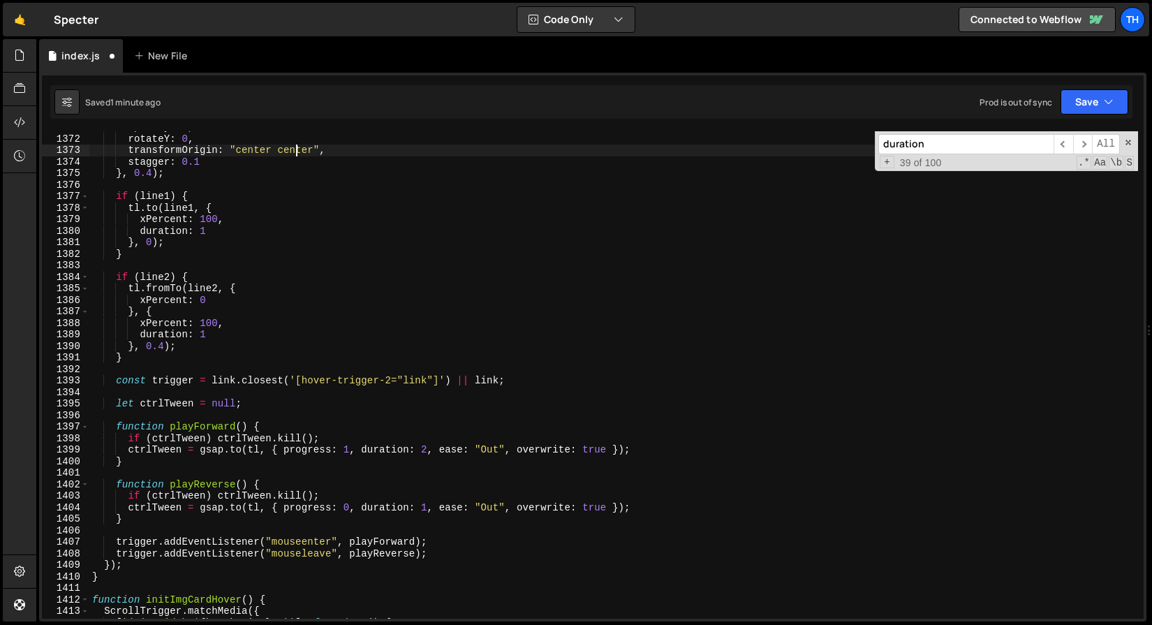
scroll to position [10070, 0]
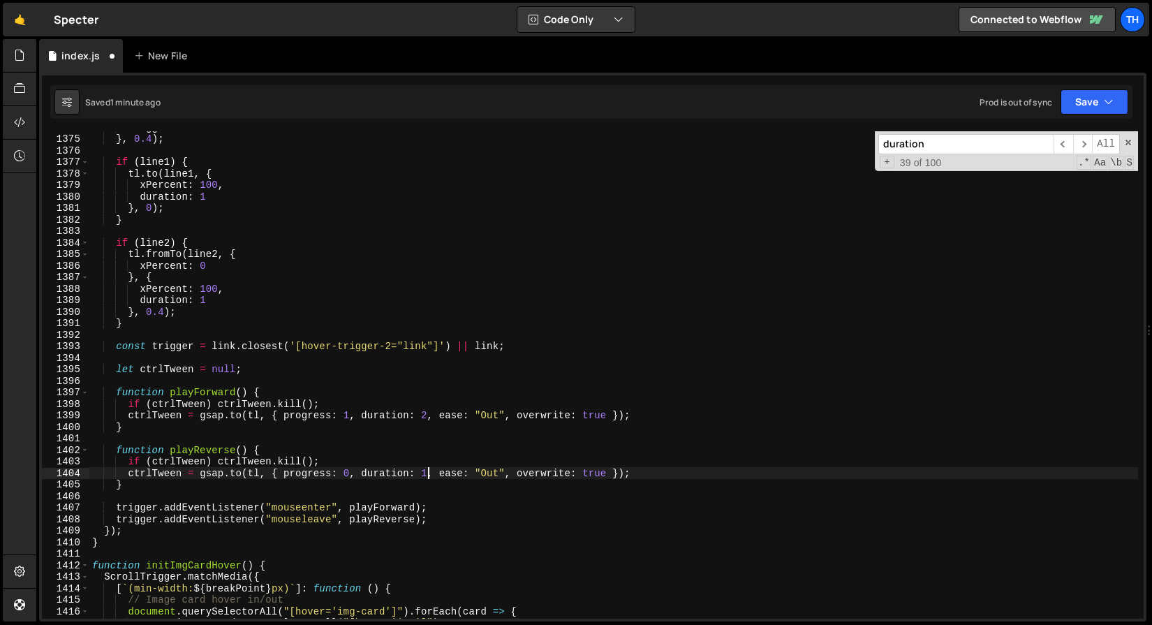
click at [426, 474] on div "stagger : 0.1 } , 0.4 ) ; if ( line1 ) { tl . to ( line1 , { xPercent : 100 , d…" at bounding box center [613, 376] width 1049 height 510
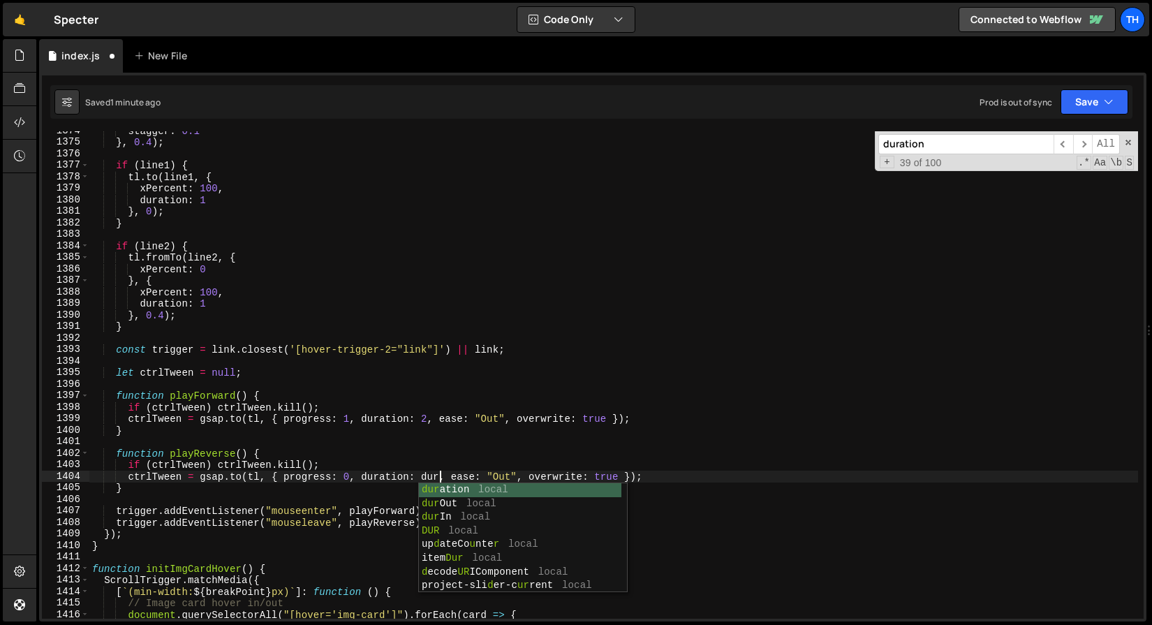
scroll to position [0, 24]
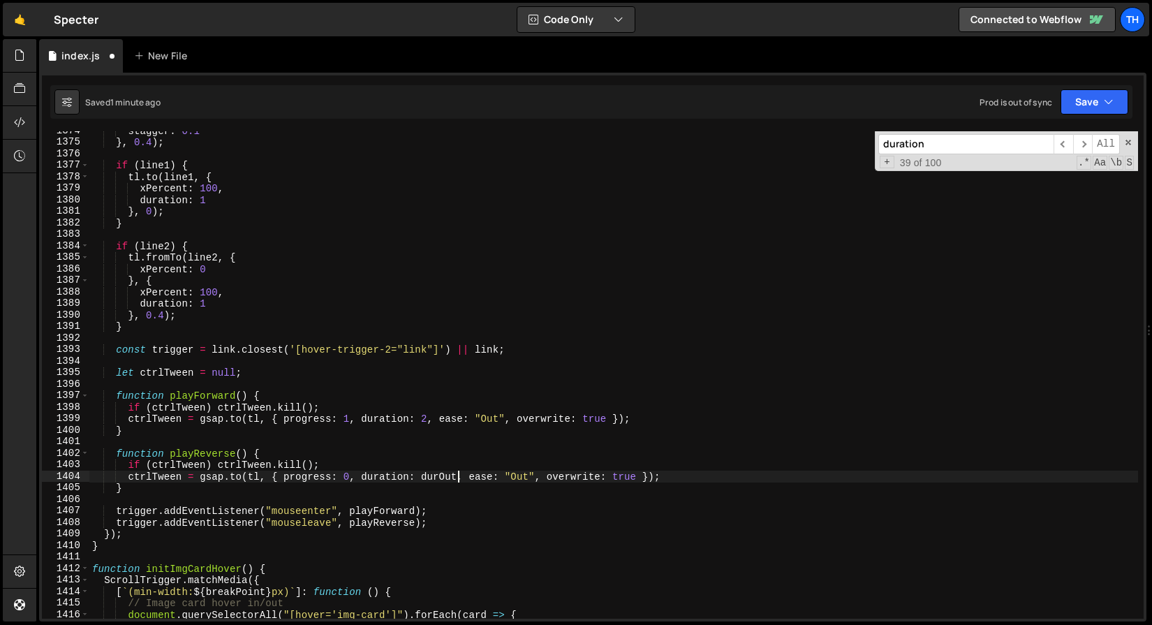
click at [427, 417] on div "stagger : 0.1 } , 0.4 ) ; if ( line1 ) { tl . to ( line1 , { xPercent : 100 , d…" at bounding box center [613, 380] width 1049 height 510
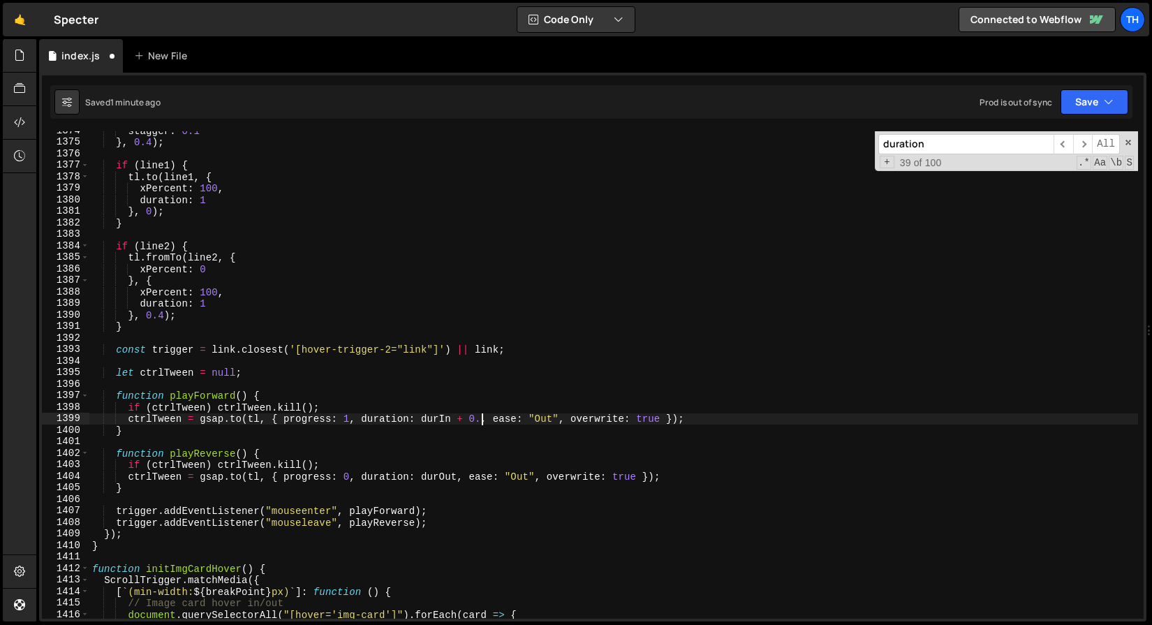
scroll to position [0, 27]
click at [378, 351] on div "stagger : 0.1 } , 0.4 ) ; if ( line1 ) { tl . to ( line1 , { xPercent : 100 , d…" at bounding box center [613, 380] width 1049 height 510
click at [1086, 105] on button "Save" at bounding box center [1094, 101] width 68 height 25
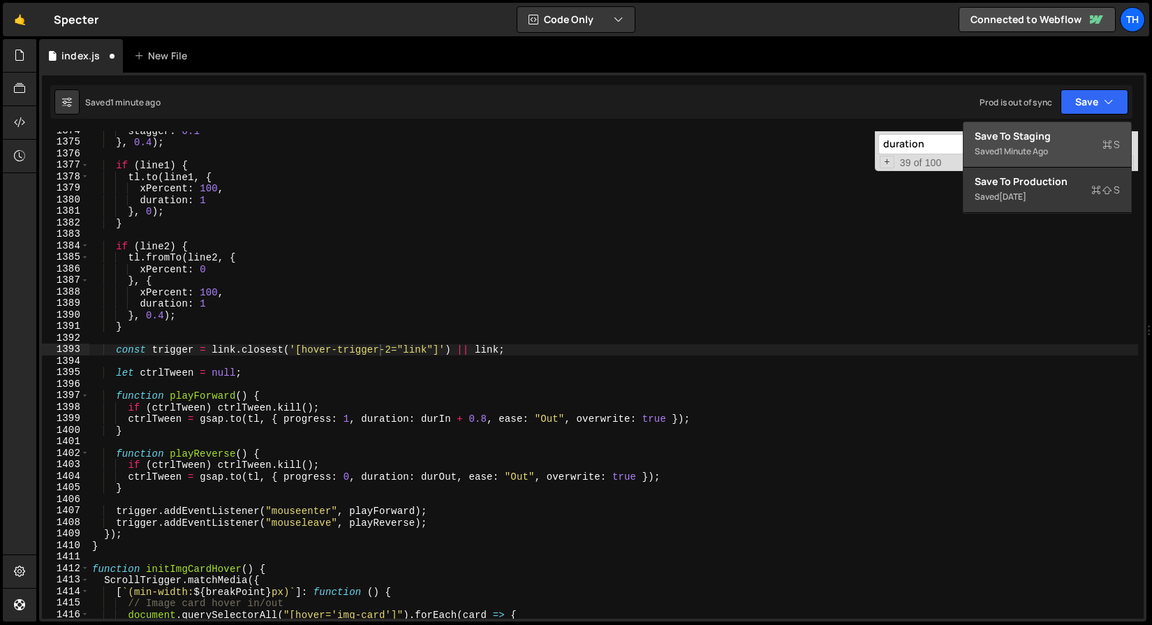
click at [1074, 126] on button "Save to Staging S Saved 1 minute ago" at bounding box center [1047, 144] width 168 height 45
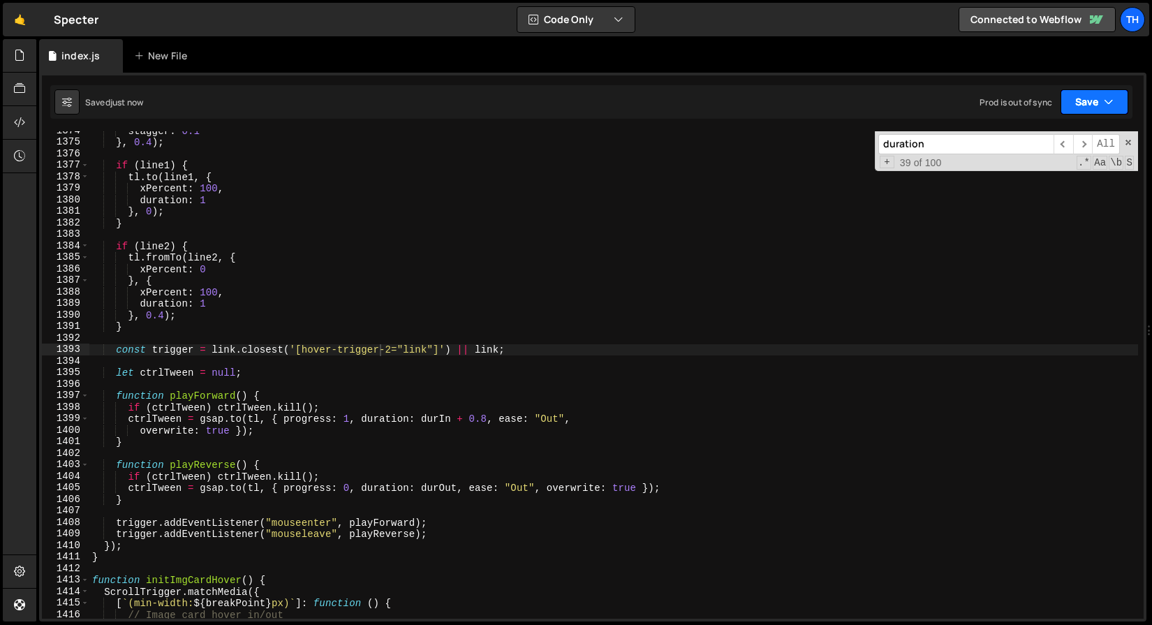
click at [1070, 103] on button "Save" at bounding box center [1094, 101] width 68 height 25
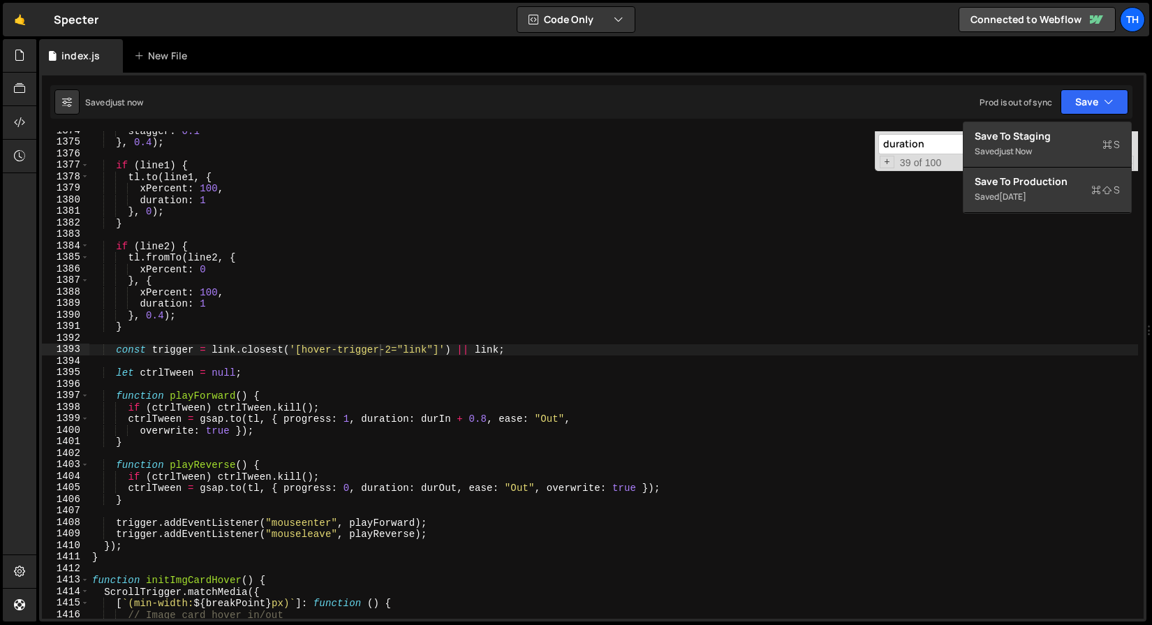
click at [1056, 117] on div "Saved just now Prod is out of sync Upgrade to Edit Save Save to Staging S Saved…" at bounding box center [591, 102] width 1082 height 34
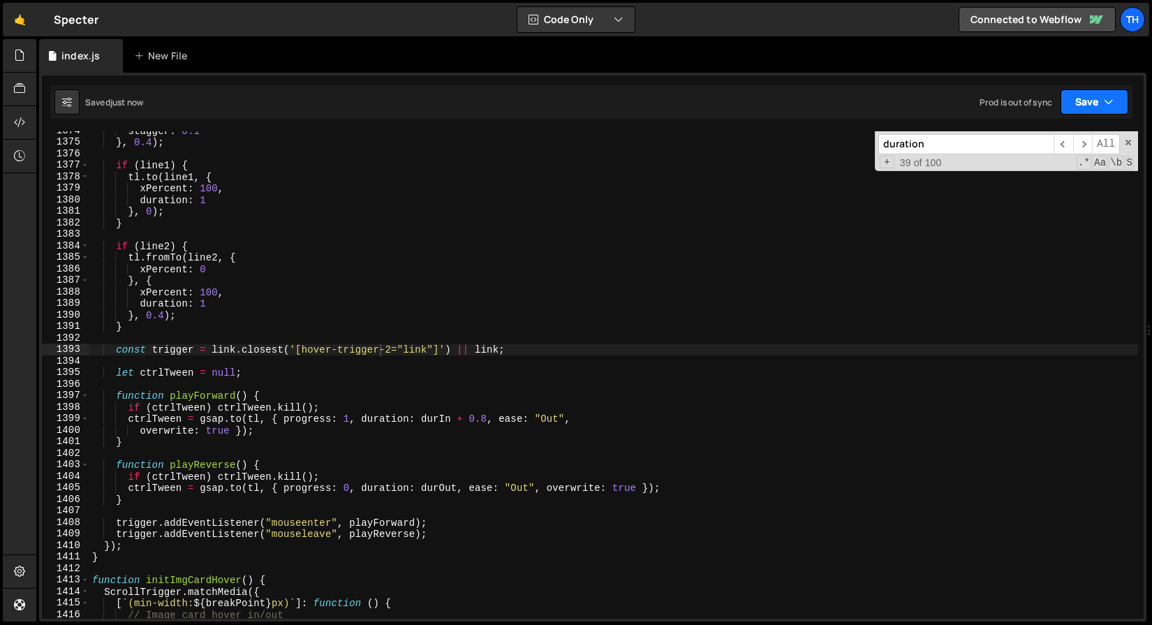
click at [1074, 107] on button "Save" at bounding box center [1094, 101] width 68 height 25
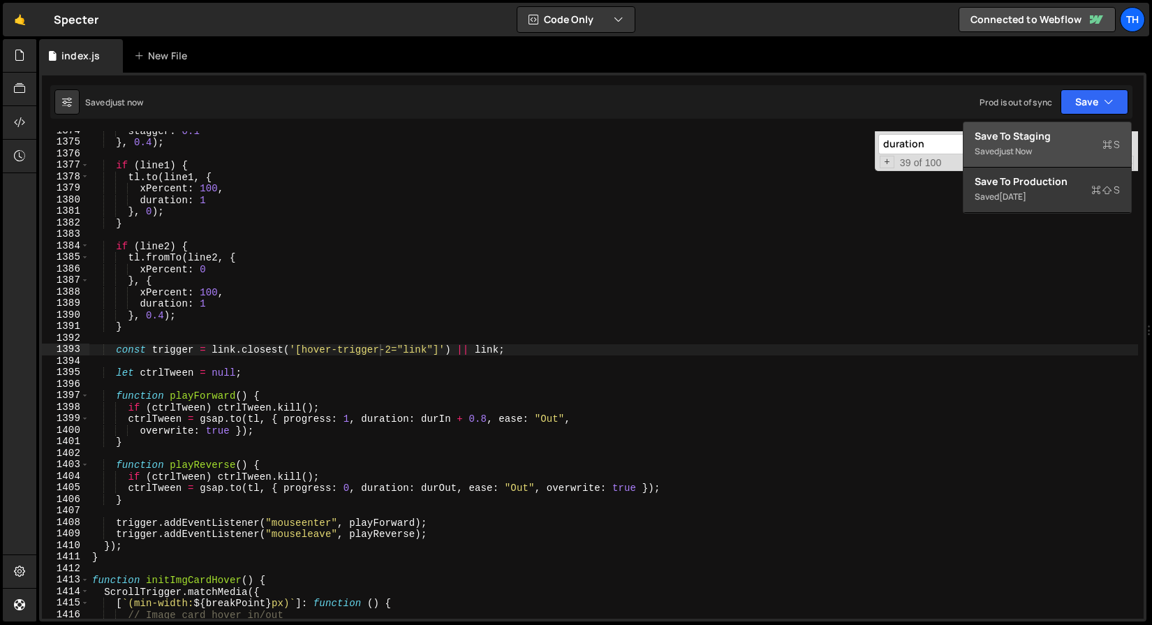
click at [1061, 131] on div "Save to Staging S" at bounding box center [1047, 136] width 145 height 14
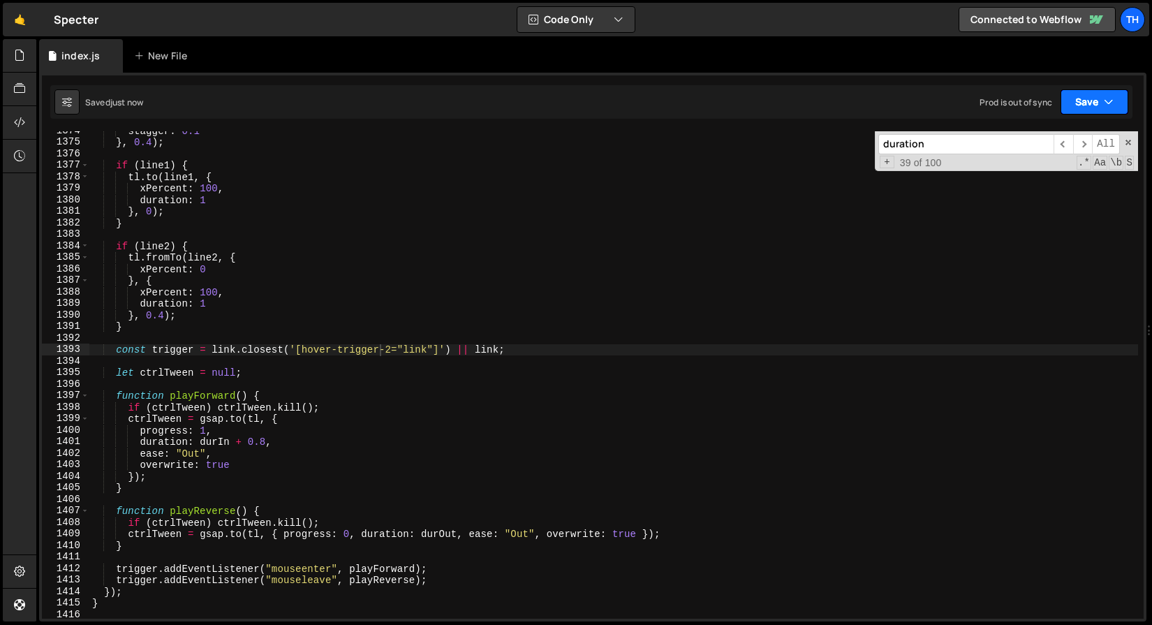
click at [1109, 105] on icon "button" at bounding box center [1109, 102] width 10 height 14
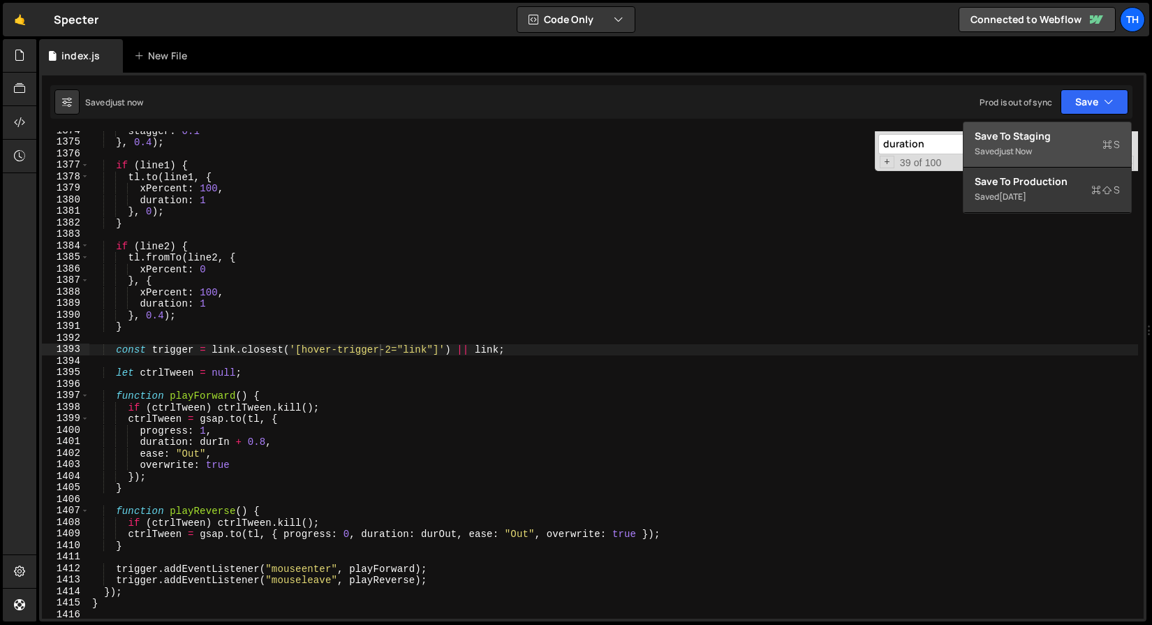
click at [1083, 133] on div "Save to Staging S" at bounding box center [1047, 136] width 145 height 14
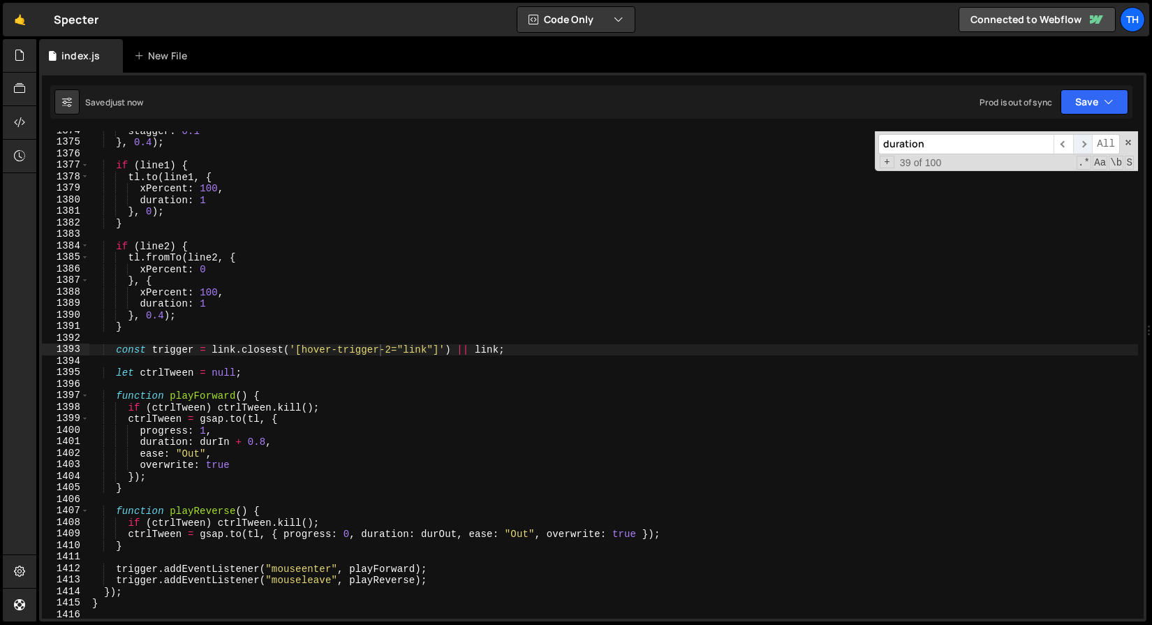
click at [1085, 140] on span "​" at bounding box center [1083, 144] width 20 height 20
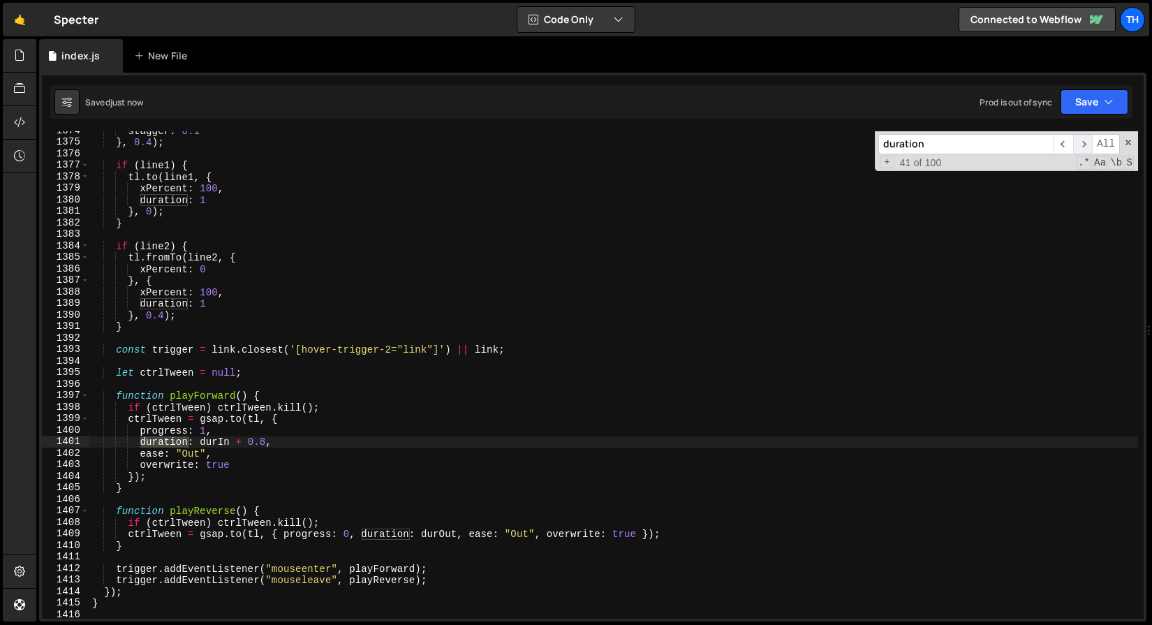
click at [1085, 140] on span "​" at bounding box center [1083, 144] width 20 height 20
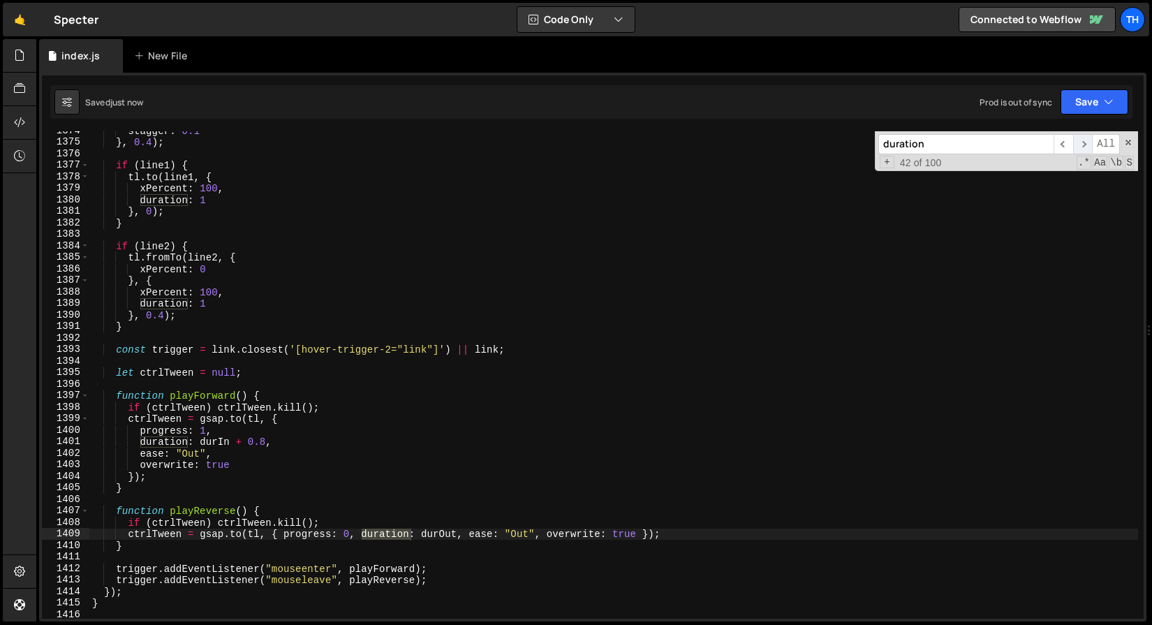
click at [1085, 140] on span "​" at bounding box center [1083, 144] width 20 height 20
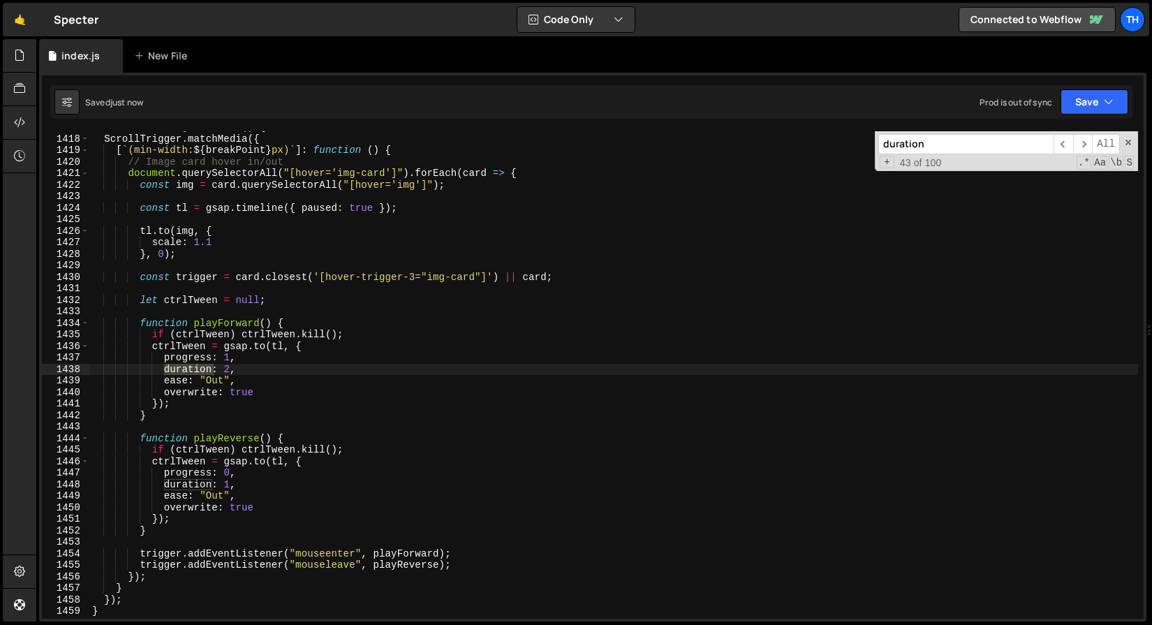
click at [232, 369] on div "function initImgCardHover ( ) { ScrollTrigger . matchMedia ({ [ ` (min-width: $…" at bounding box center [613, 376] width 1049 height 510
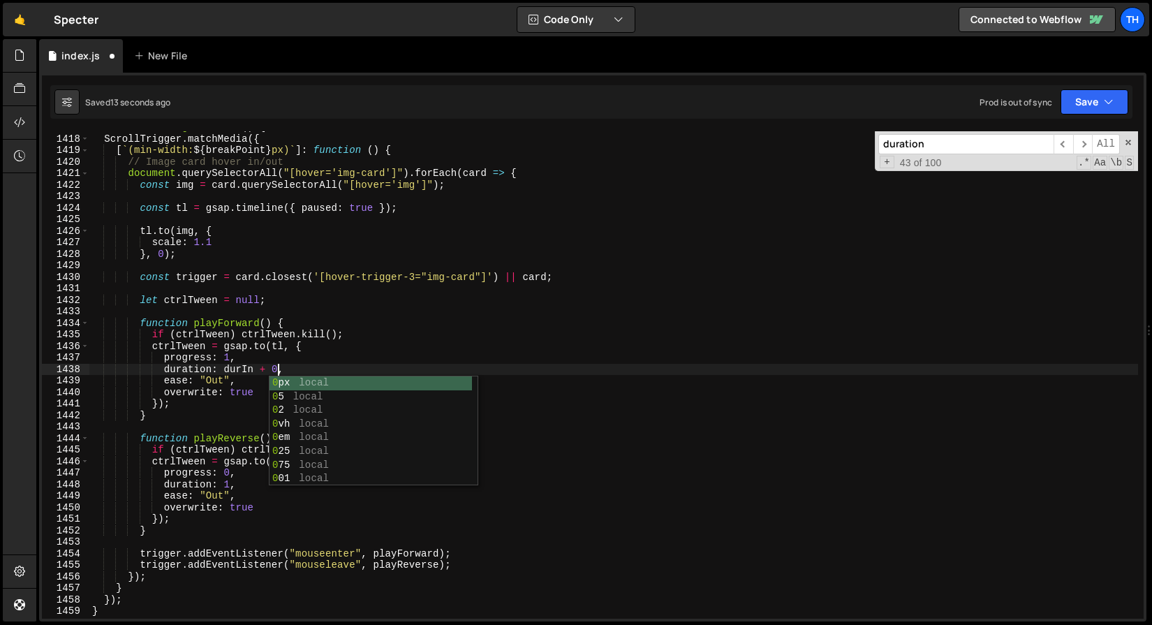
scroll to position [0, 13]
click at [1086, 145] on span "​" at bounding box center [1083, 144] width 20 height 20
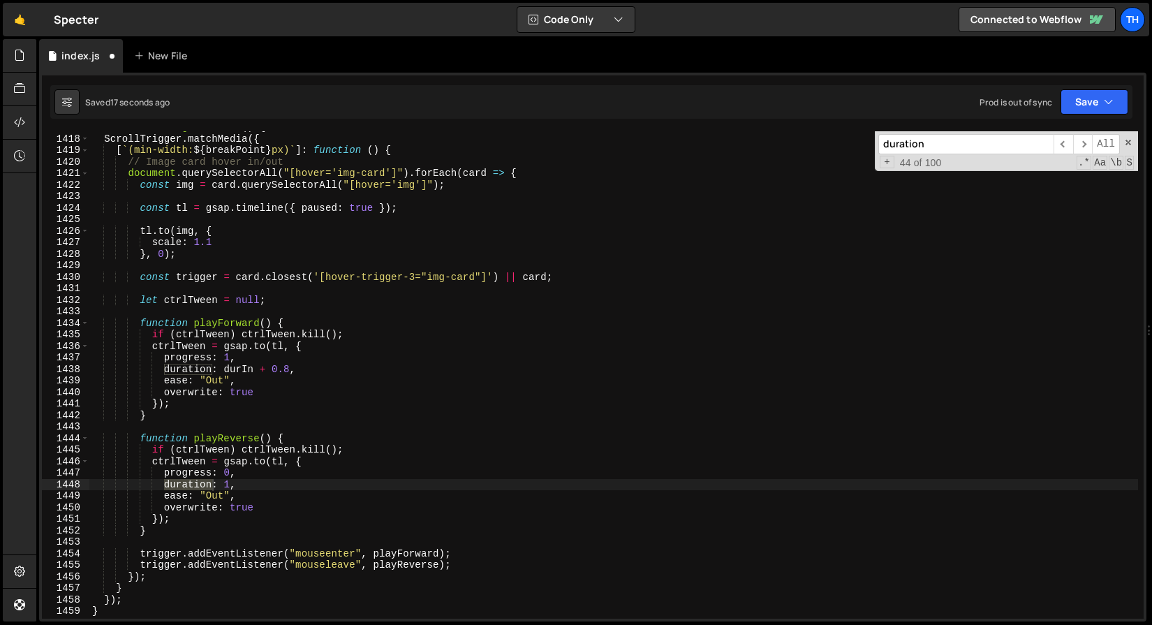
scroll to position [0, 9]
click at [232, 489] on div "function initImgCardHover ( ) { ScrollTrigger . matchMedia ({ [ ` (min-width: $…" at bounding box center [613, 376] width 1049 height 510
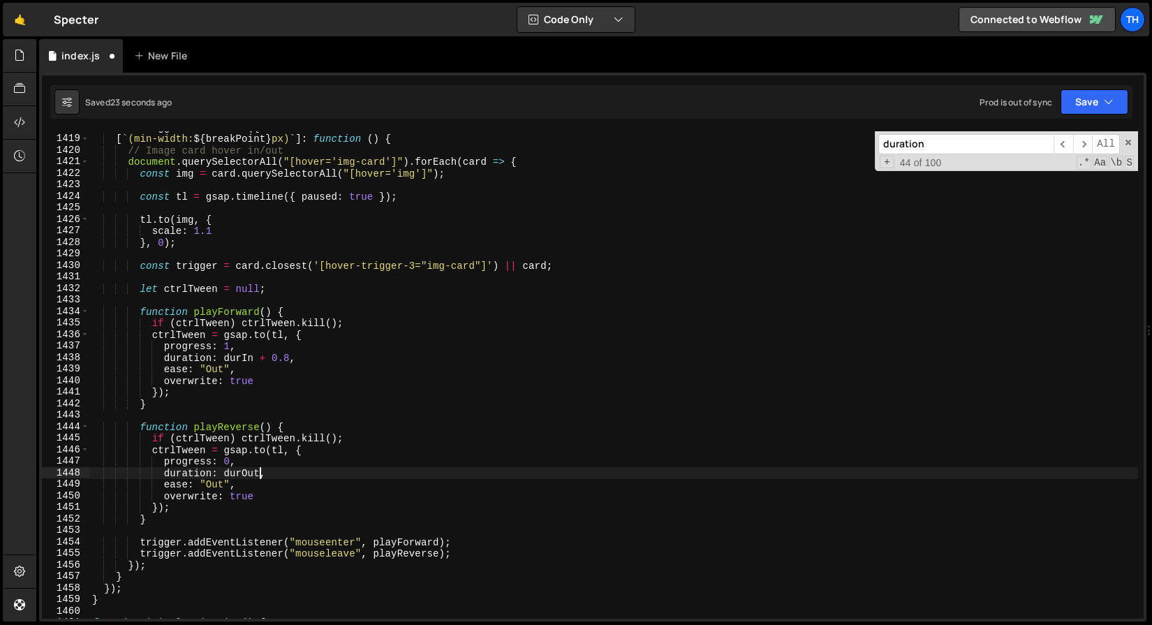
scroll to position [10375, 0]
click at [1081, 140] on span "​" at bounding box center [1083, 144] width 20 height 20
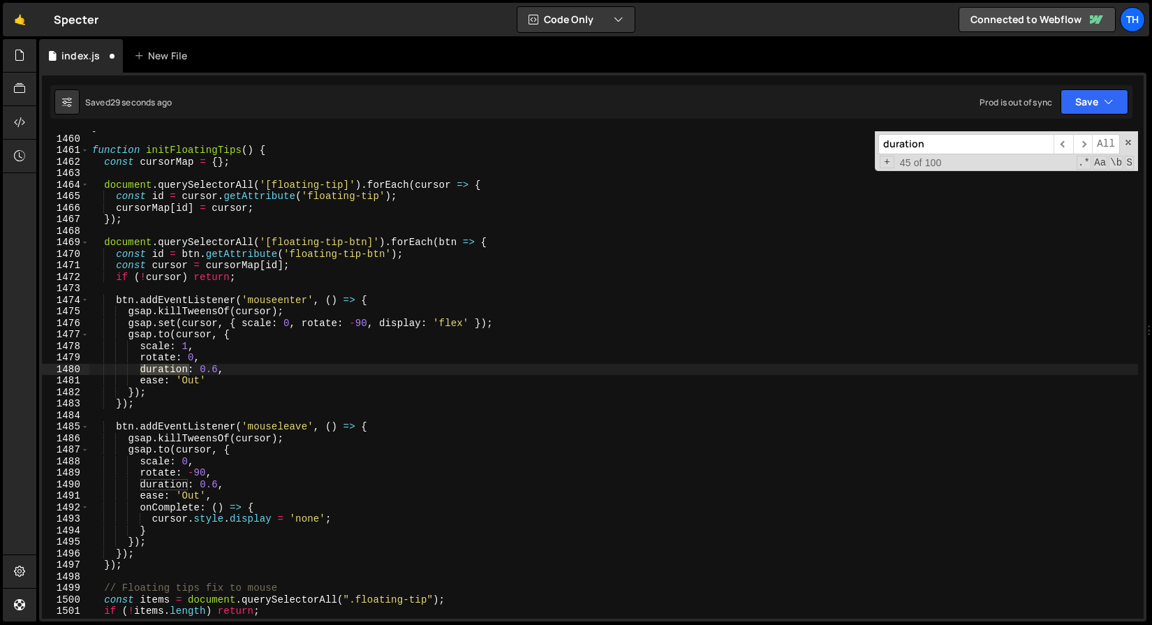
scroll to position [0, 8]
drag, startPoint x: 198, startPoint y: 370, endPoint x: 217, endPoint y: 370, distance: 19.5
click at [217, 370] on div "} function initFloatingTips ( ) { const cursorMap = { } ; document . querySelec…" at bounding box center [613, 376] width 1049 height 510
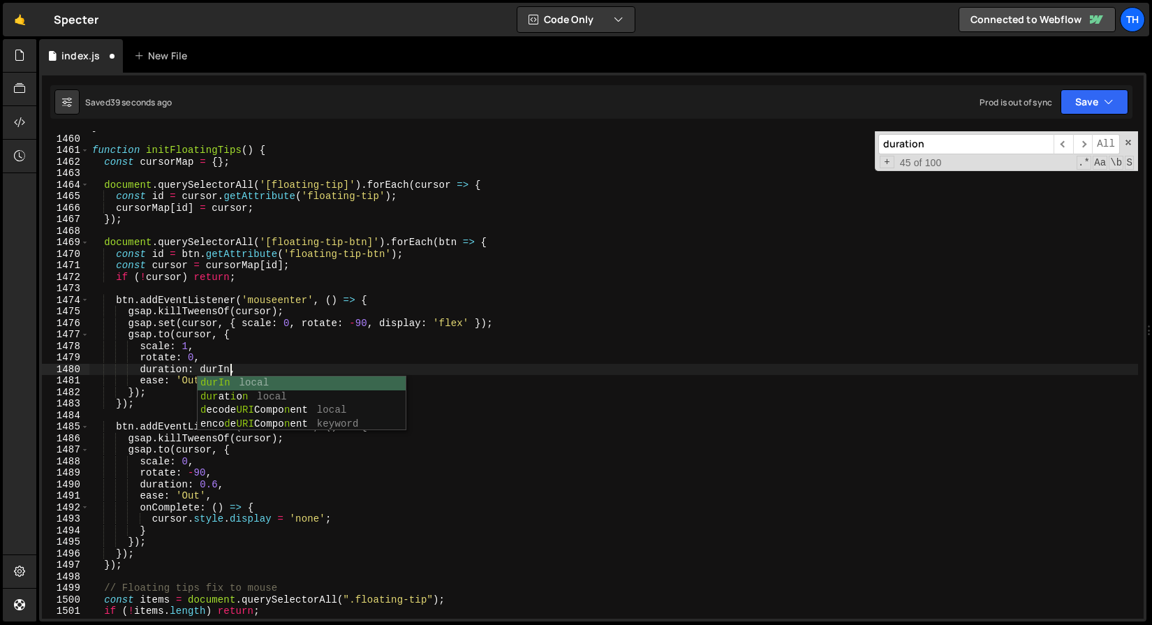
scroll to position [0, 9]
click at [220, 482] on div "} function initFloatingTips ( ) { const cursorMap = { } ; document . querySelec…" at bounding box center [613, 376] width 1049 height 510
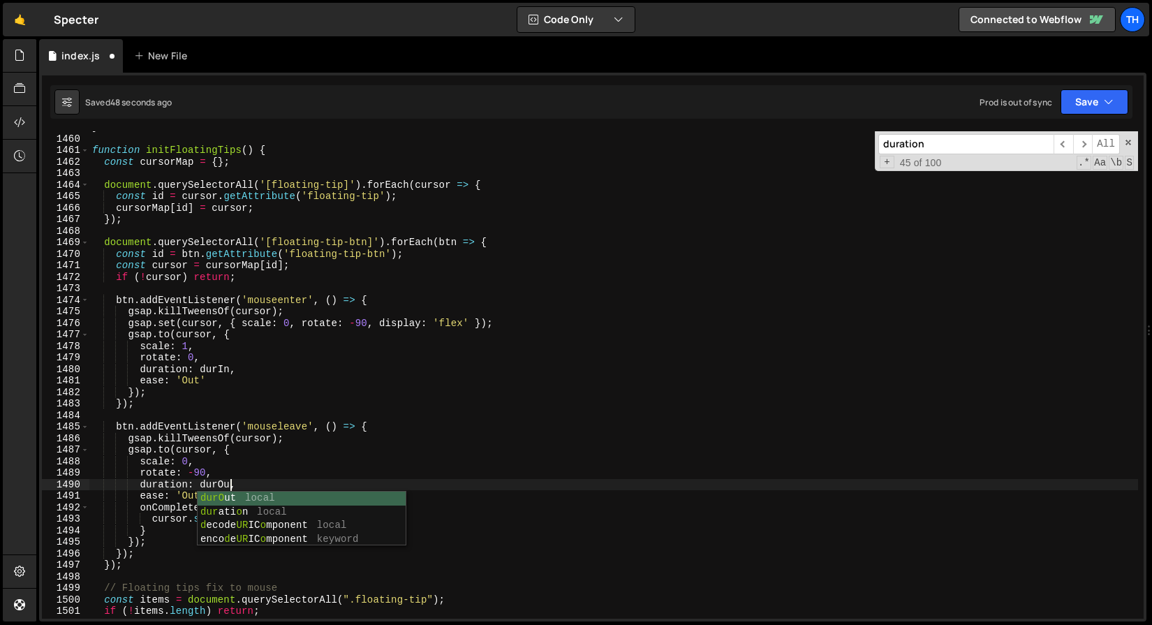
scroll to position [0, 10]
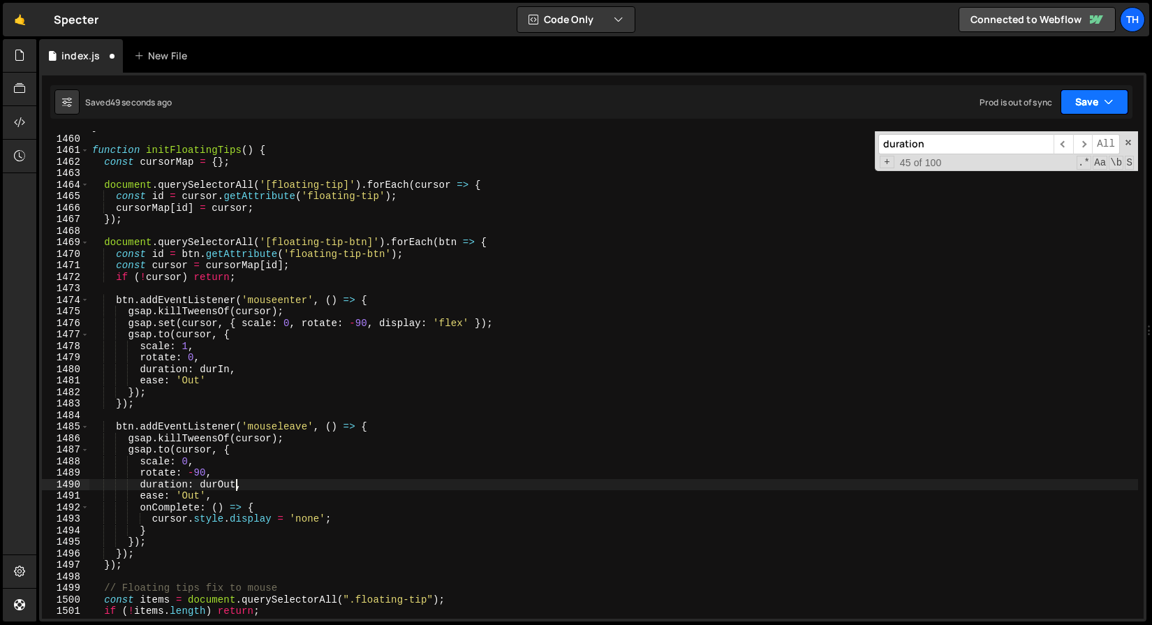
click at [1121, 101] on button "Save" at bounding box center [1094, 101] width 68 height 25
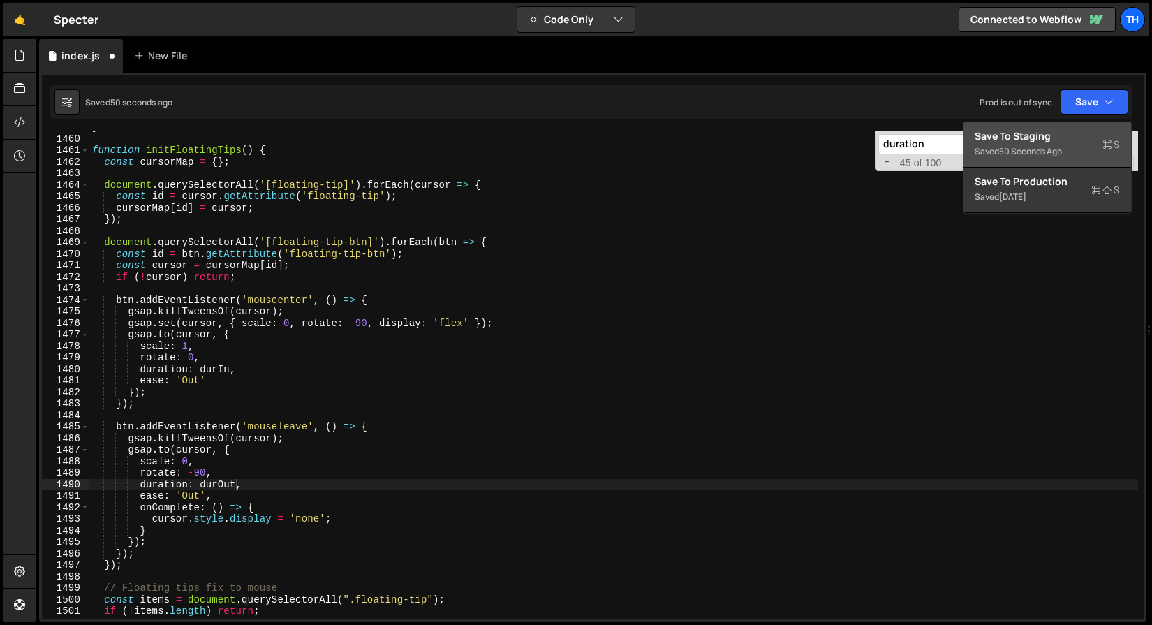
click at [1087, 128] on button "Save to Staging S Saved 50 seconds ago" at bounding box center [1047, 144] width 168 height 45
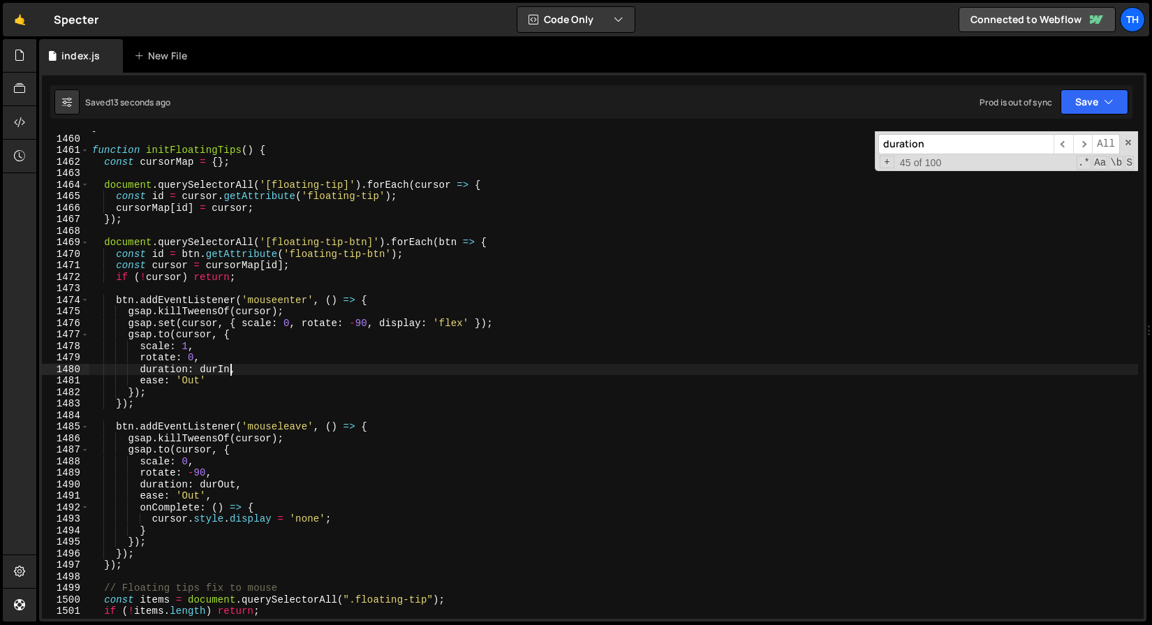
scroll to position [0, 9]
drag, startPoint x: 228, startPoint y: 368, endPoint x: 219, endPoint y: 368, distance: 8.4
click at [219, 368] on div "} function initFloatingTips ( ) { const cursorMap = { } ; document . querySelec…" at bounding box center [613, 376] width 1049 height 510
click at [1102, 86] on div "Saved 16 seconds ago Prod is out of sync Upgrade to Edit Save Save to Staging S…" at bounding box center [591, 102] width 1082 height 34
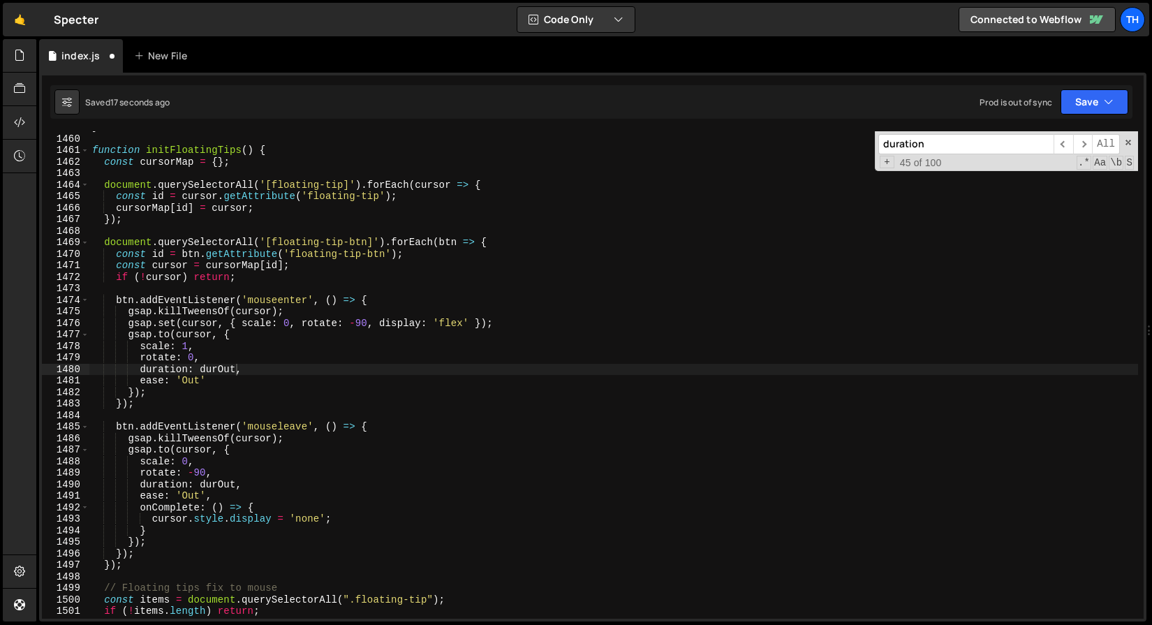
click at [1072, 117] on div "Saved 17 seconds ago Prod is out of sync Upgrade to Edit Save Save to Staging S…" at bounding box center [591, 102] width 1082 height 34
click at [1074, 112] on button "Save" at bounding box center [1094, 101] width 68 height 25
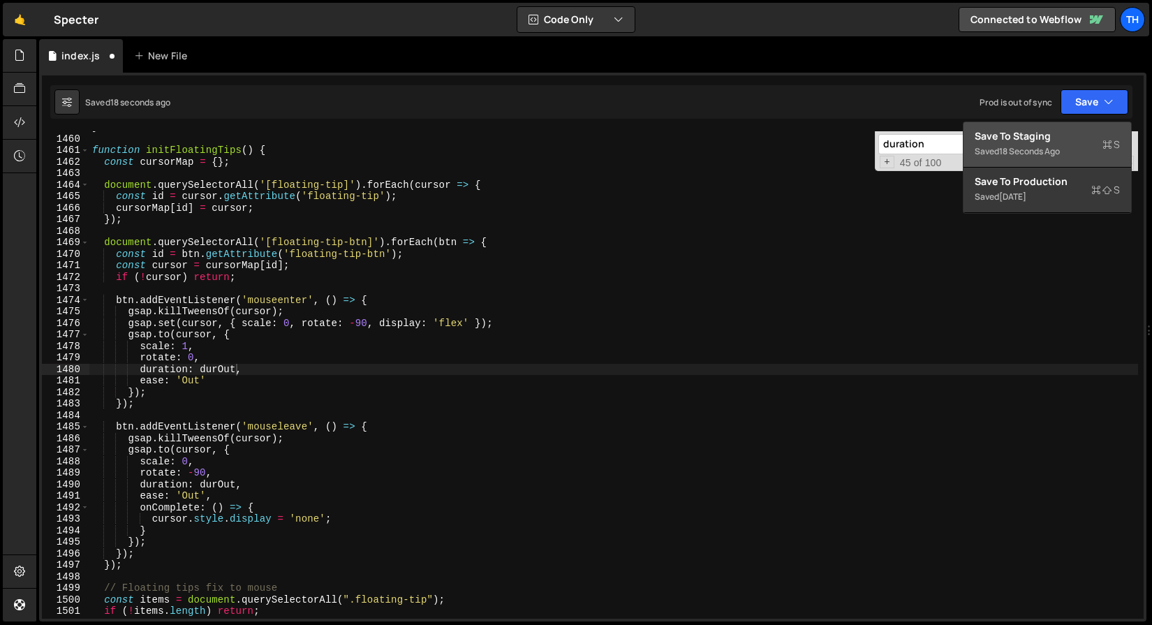
click at [1052, 139] on div "Save to Staging S" at bounding box center [1047, 136] width 145 height 14
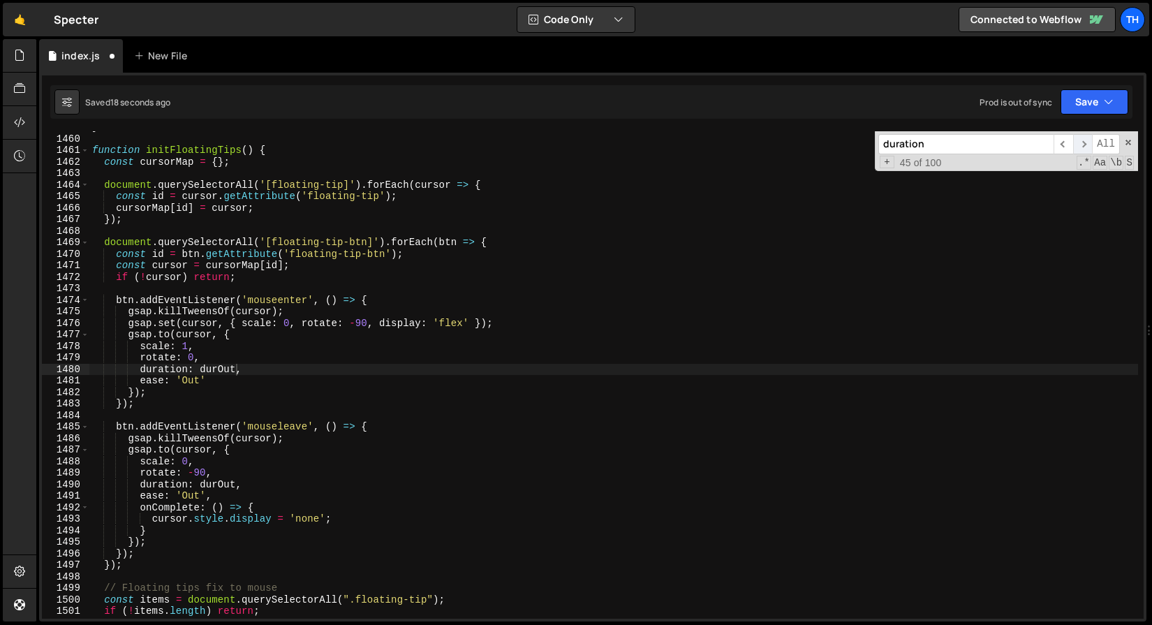
click at [1079, 142] on span "​" at bounding box center [1083, 144] width 20 height 20
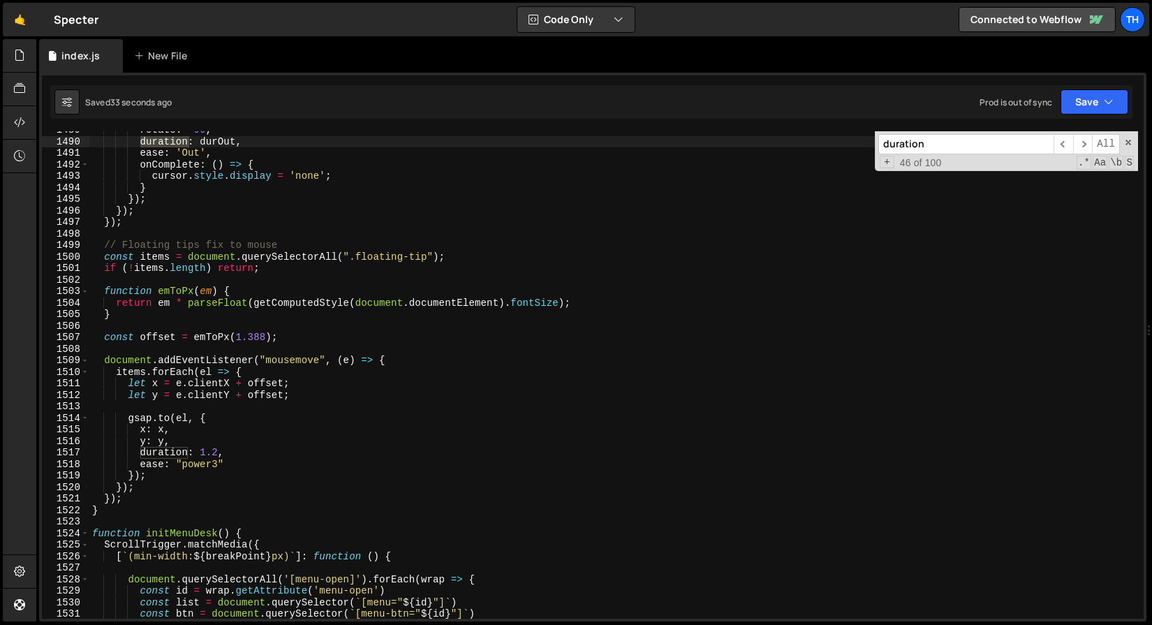
scroll to position [0, 8]
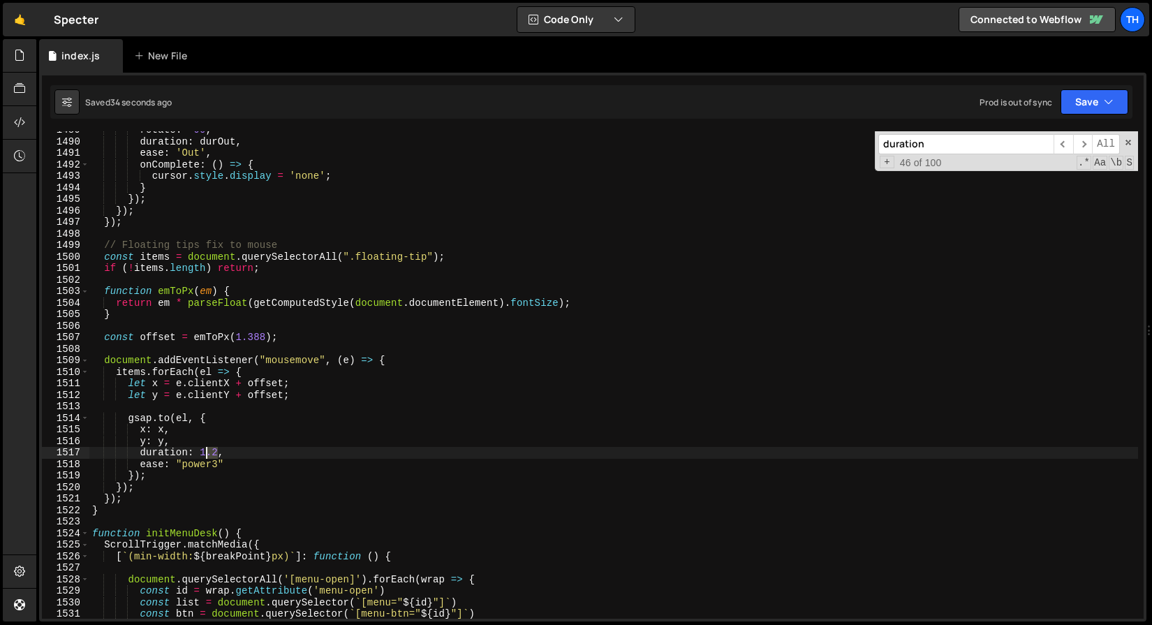
drag, startPoint x: 219, startPoint y: 454, endPoint x: 200, endPoint y: 451, distance: 19.1
click at [200, 452] on div "rotate : - 90 , duration : durOut , ease : 'Out' , onComplete : ( ) => { cursor…" at bounding box center [613, 379] width 1049 height 510
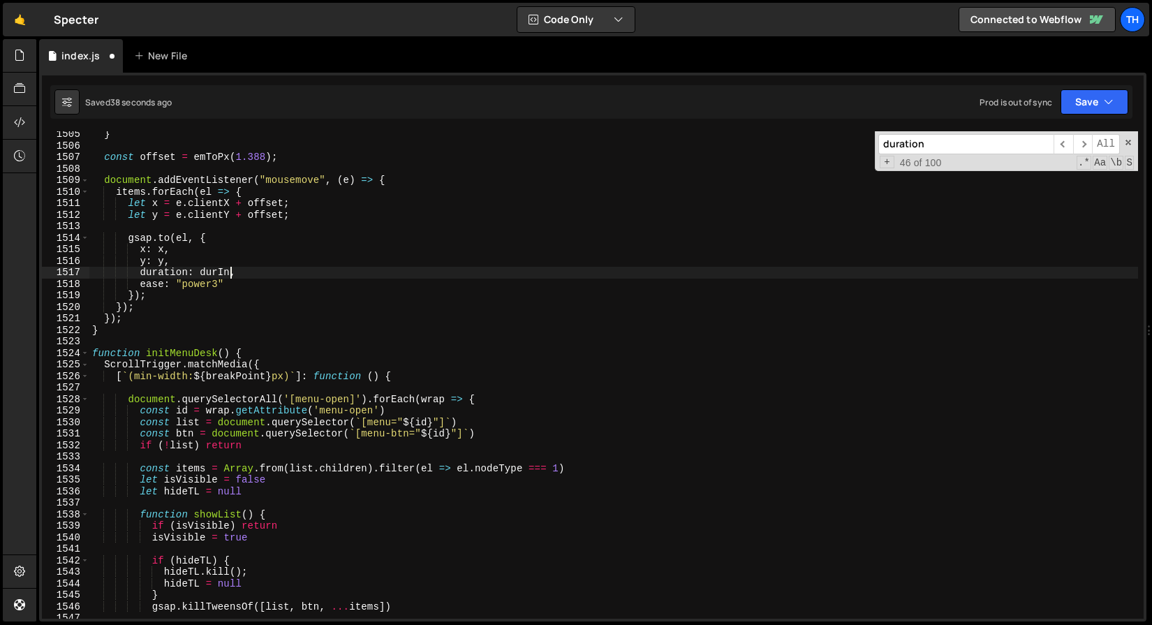
scroll to position [11008, 0]
click at [1081, 150] on span "​" at bounding box center [1083, 144] width 20 height 20
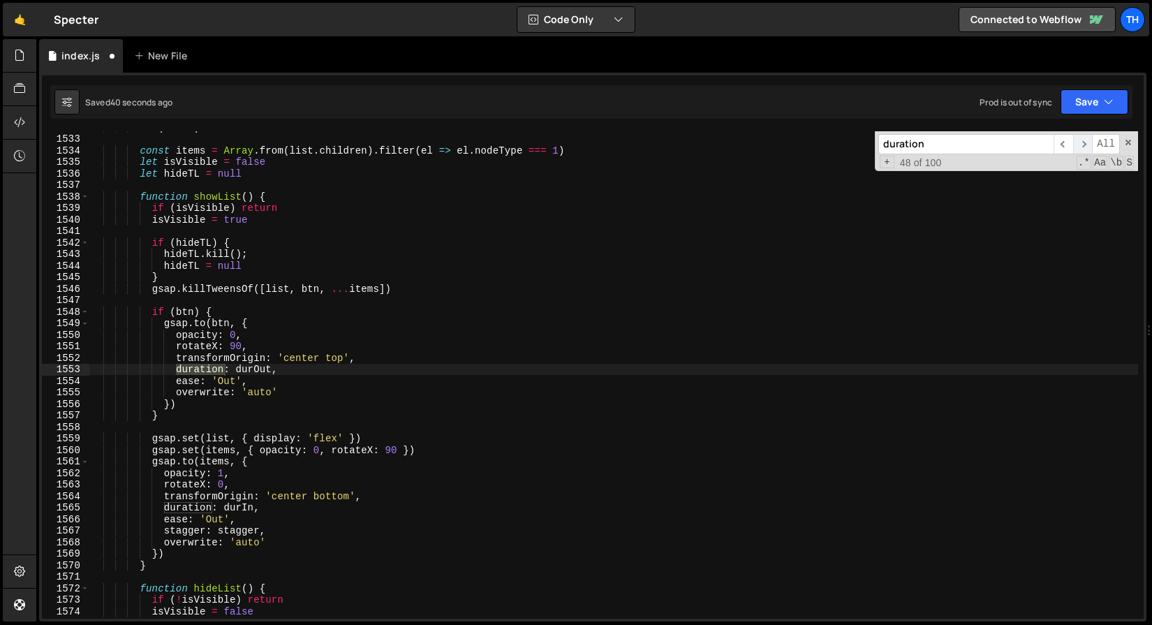
click at [1081, 150] on span "​" at bounding box center [1083, 144] width 20 height 20
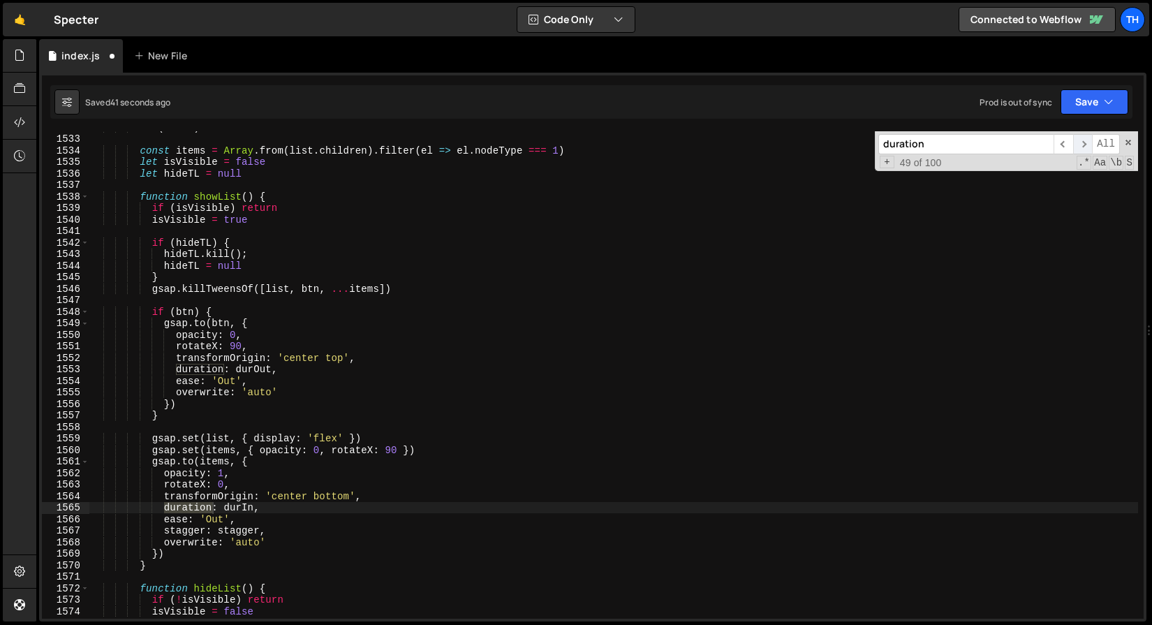
click at [1081, 150] on span "​" at bounding box center [1083, 144] width 20 height 20
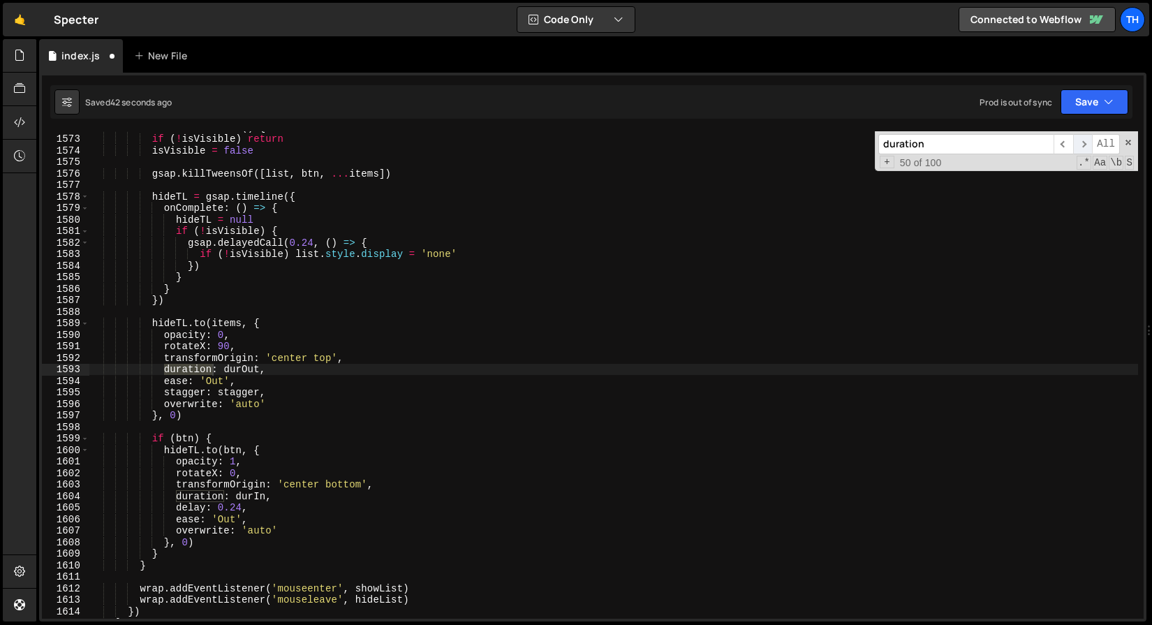
click at [1081, 150] on span "​" at bounding box center [1083, 144] width 20 height 20
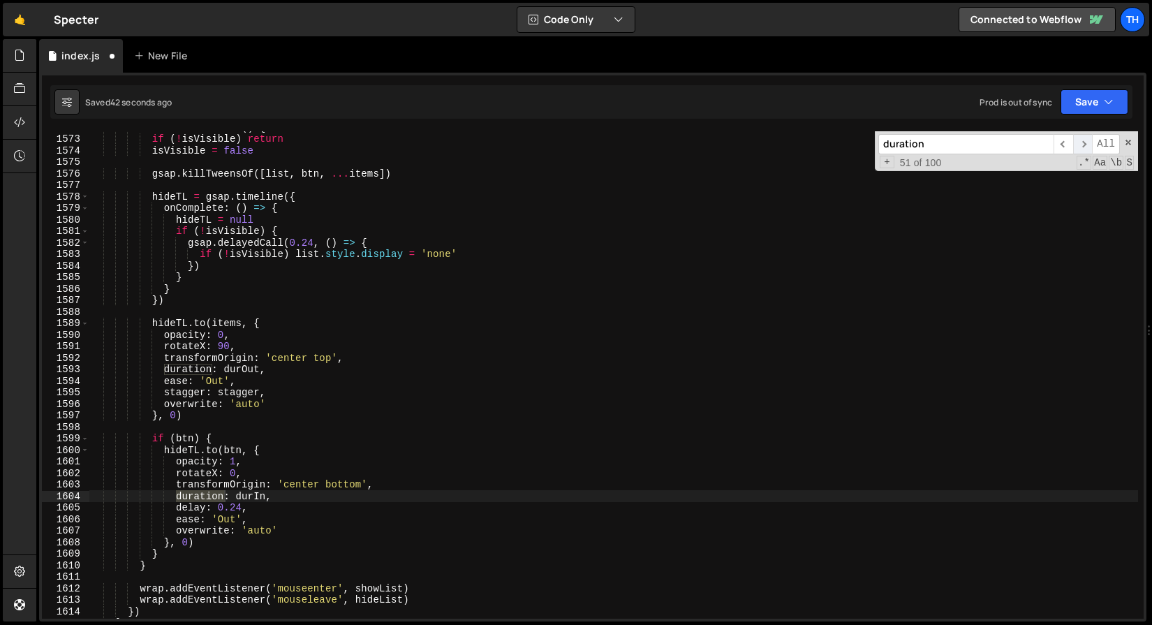
click at [1081, 150] on span "​" at bounding box center [1083, 144] width 20 height 20
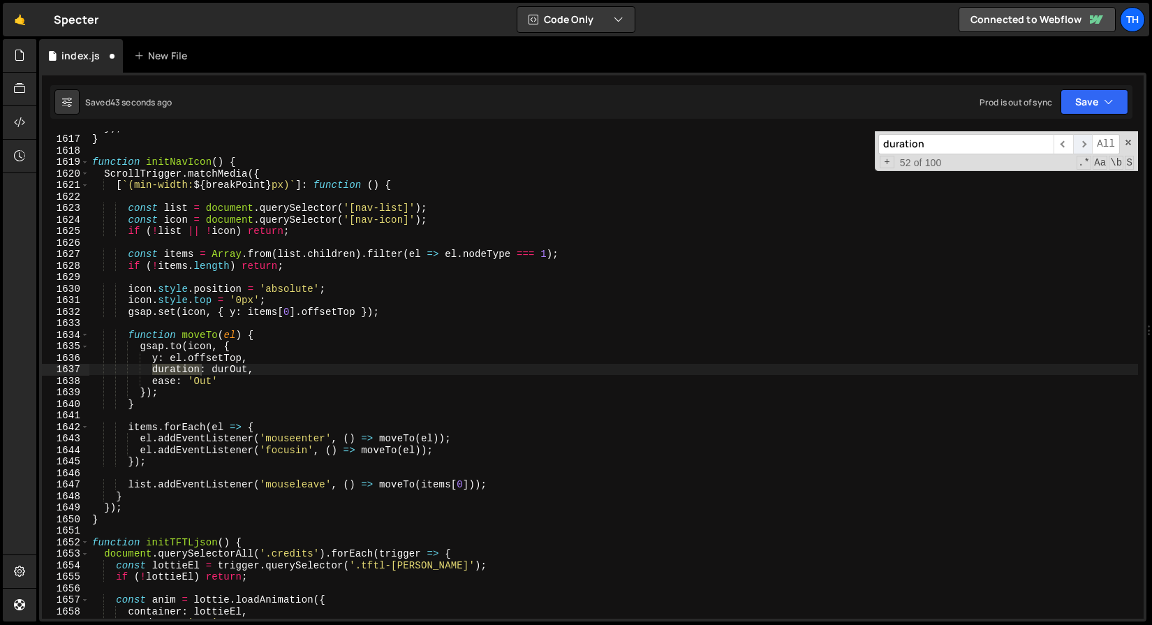
click at [1081, 150] on span "​" at bounding box center [1083, 144] width 20 height 20
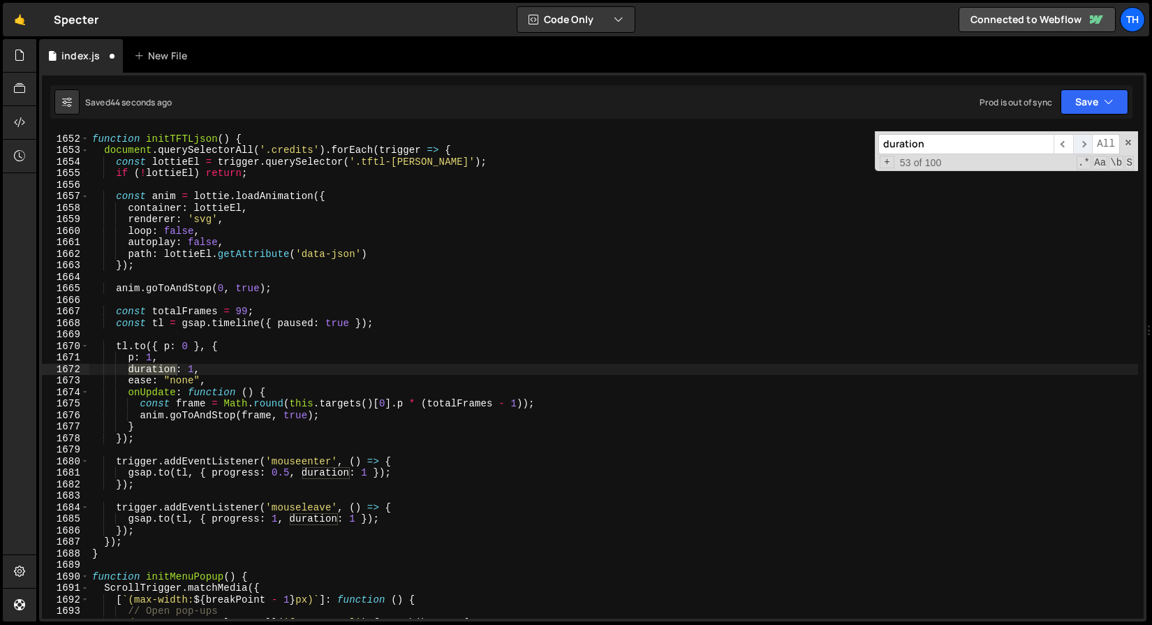
click at [1081, 150] on span "​" at bounding box center [1083, 144] width 20 height 20
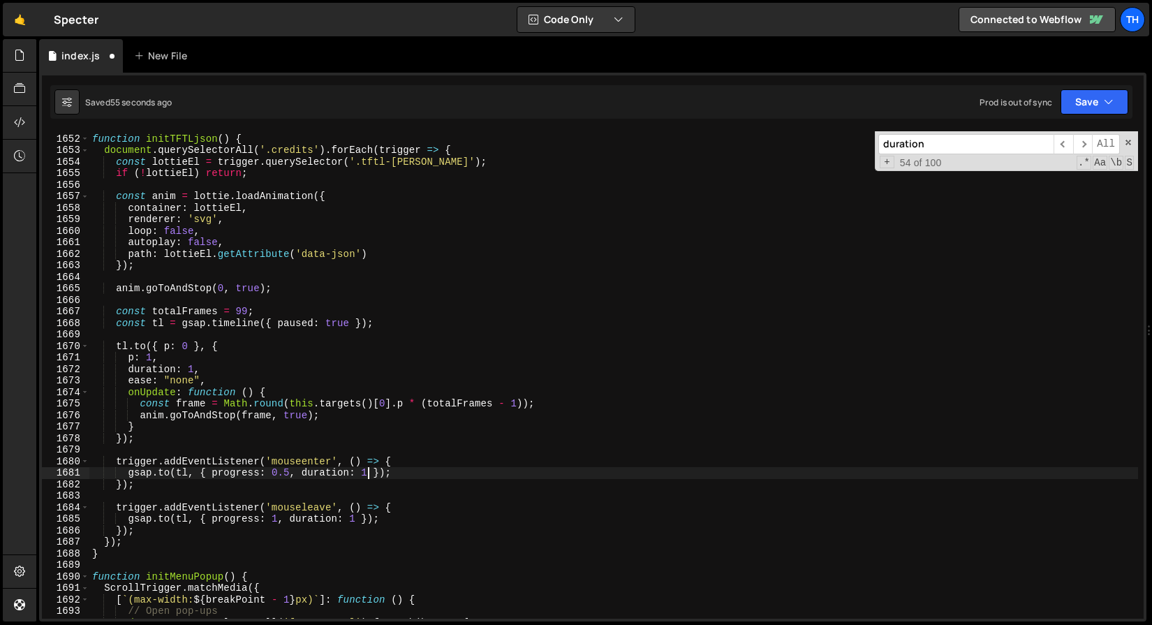
click at [368, 477] on div "function initTFTLjson ( ) { document . querySelectorAll ( '.credits' ) . forEac…" at bounding box center [613, 376] width 1049 height 510
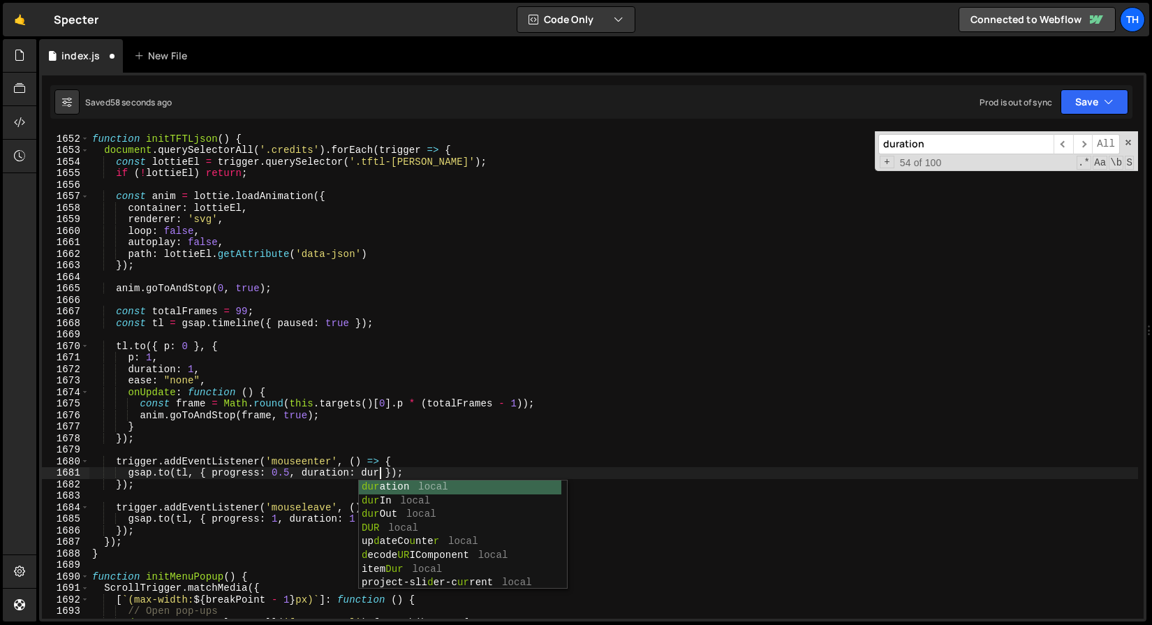
scroll to position [0, 20]
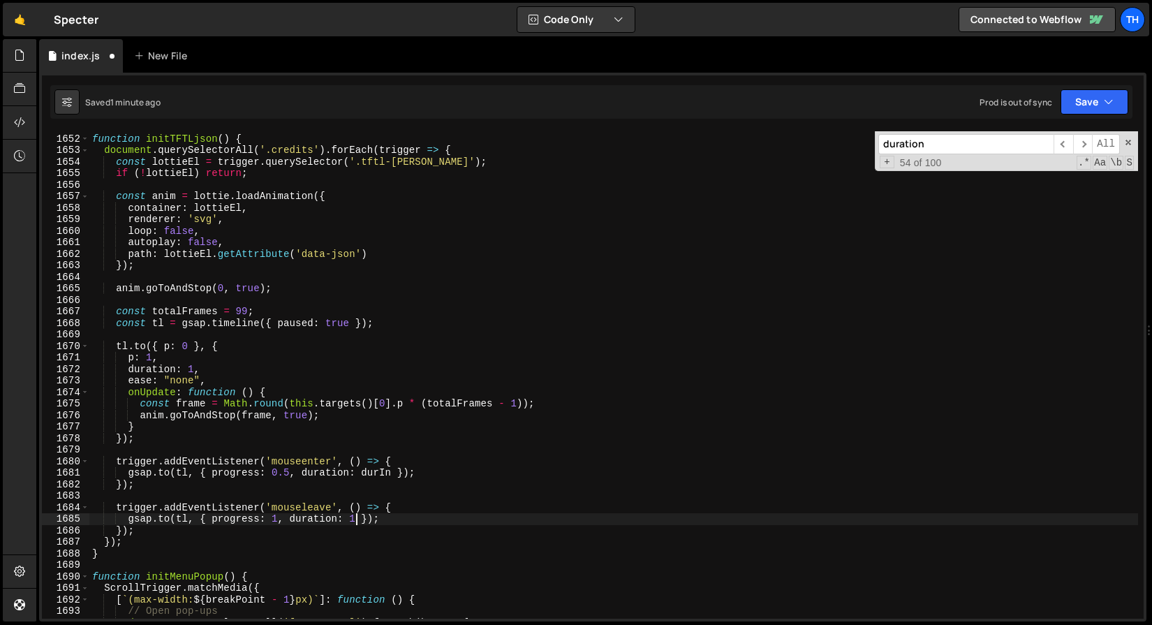
click at [358, 518] on div "function initTFTLjson ( ) { document . querySelectorAll ( '.credits' ) . forEac…" at bounding box center [613, 376] width 1049 height 510
click at [1113, 100] on button "Save" at bounding box center [1094, 101] width 68 height 25
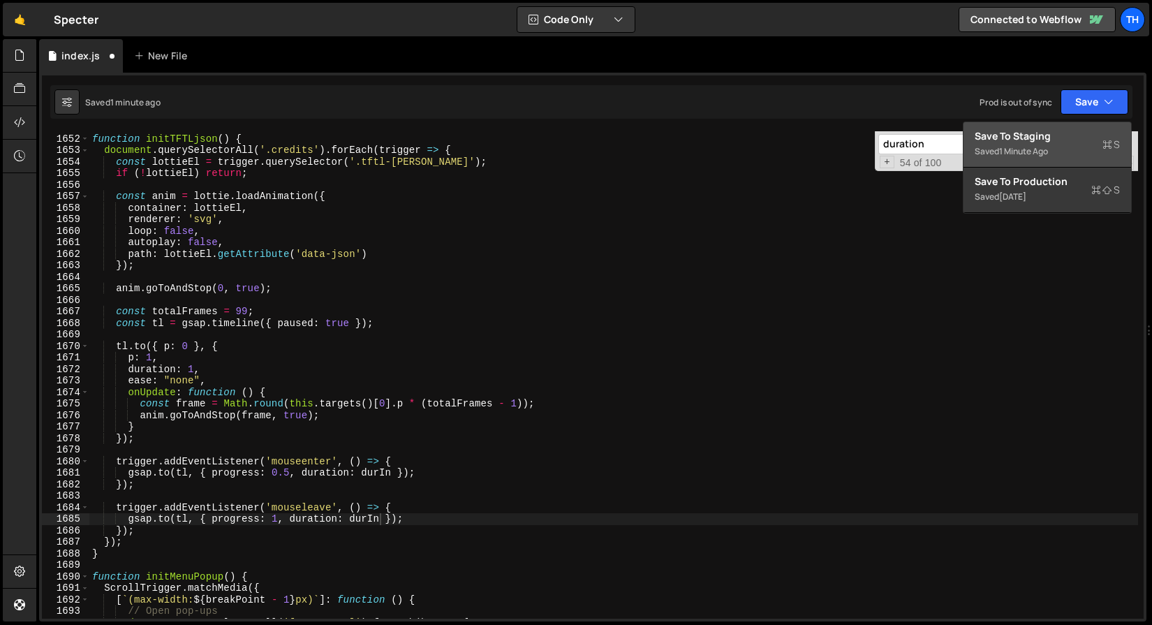
click at [1076, 128] on button "Save to Staging S Saved 1 minute ago" at bounding box center [1047, 144] width 168 height 45
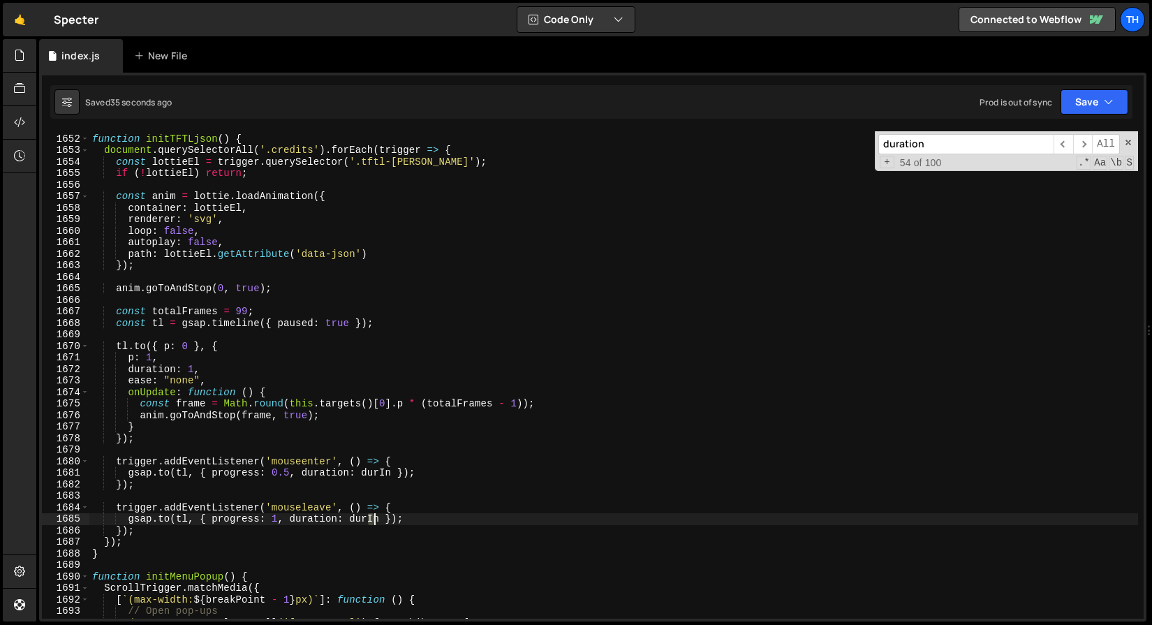
drag, startPoint x: 370, startPoint y: 518, endPoint x: 378, endPoint y: 518, distance: 7.7
click at [378, 518] on div "function initTFTLjson ( ) { document . querySelectorAll ( '.credits' ) . forEac…" at bounding box center [613, 376] width 1049 height 510
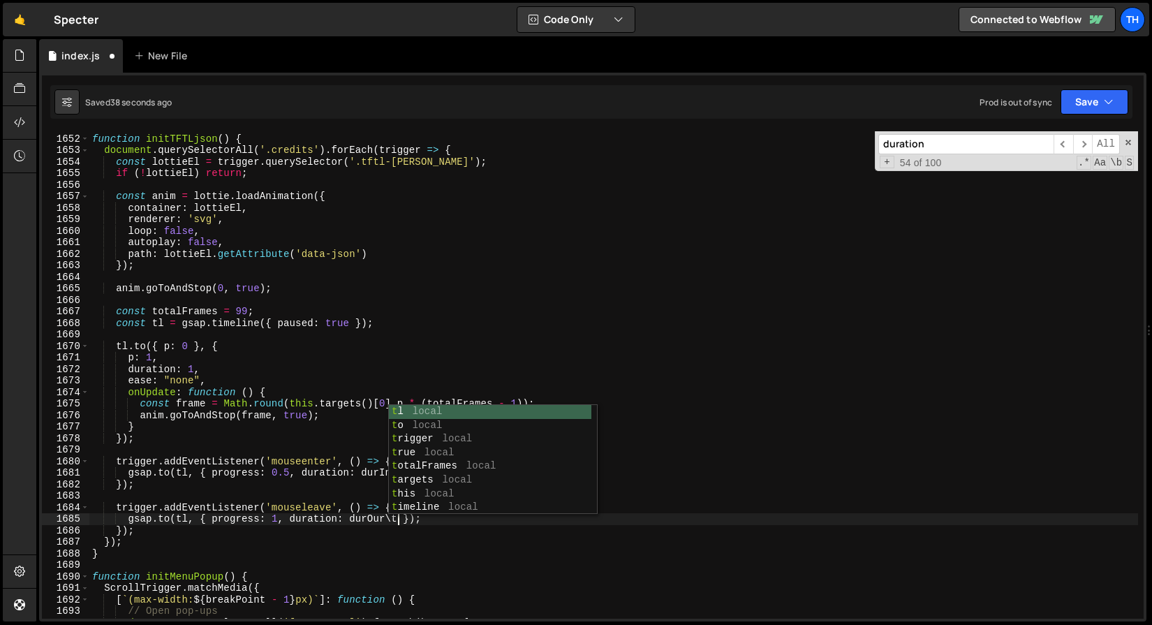
scroll to position [0, 21]
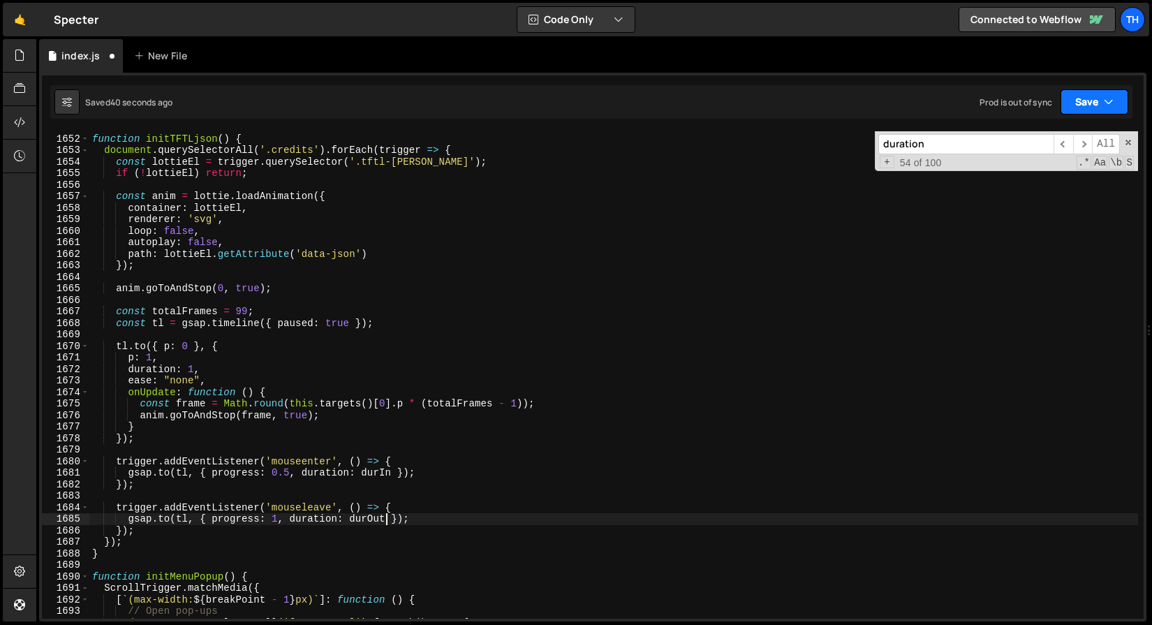
click at [1099, 98] on button "Save" at bounding box center [1094, 101] width 68 height 25
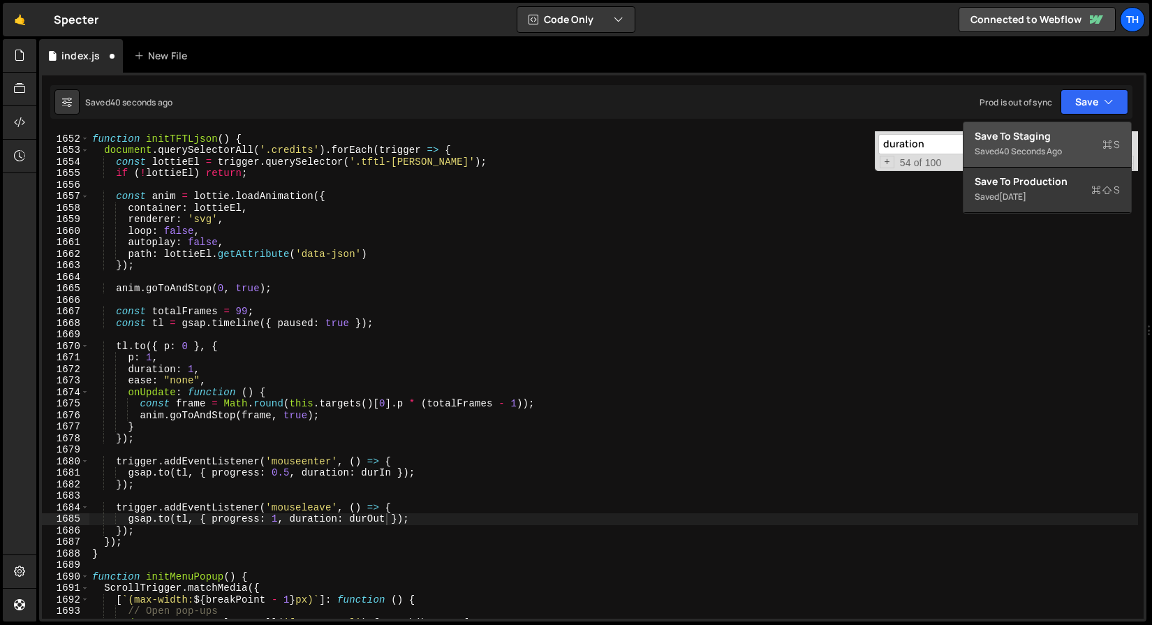
click at [1066, 135] on div "Save to Staging S" at bounding box center [1047, 136] width 145 height 14
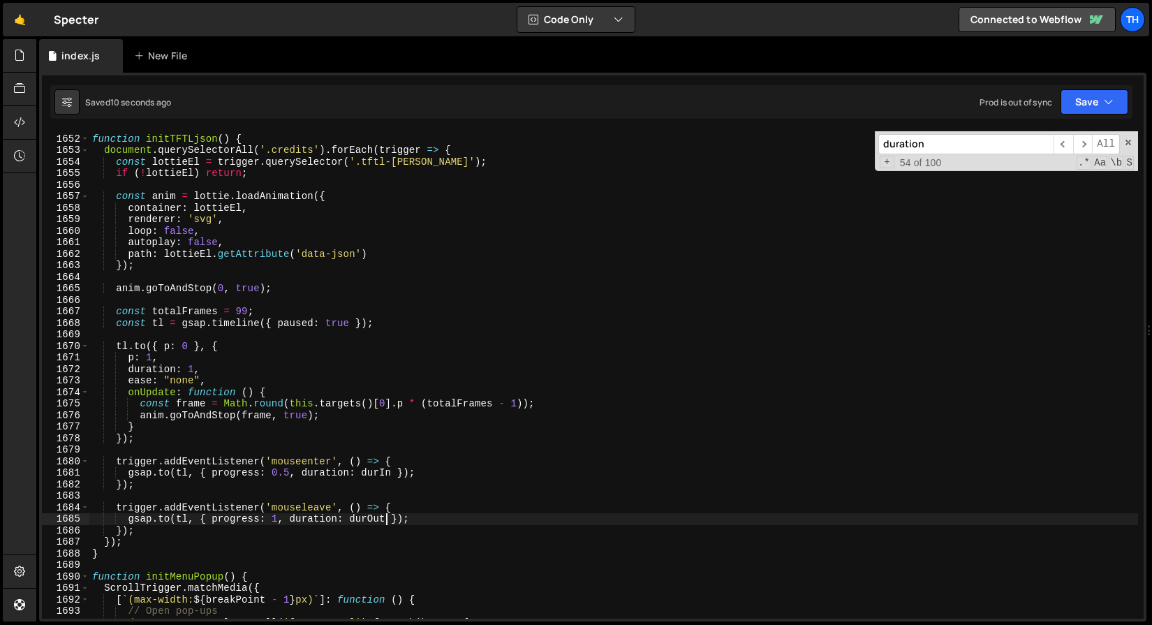
click at [385, 516] on div "function initTFTLjson ( ) { document . querySelectorAll ( '.credits' ) . forEac…" at bounding box center [613, 376] width 1049 height 510
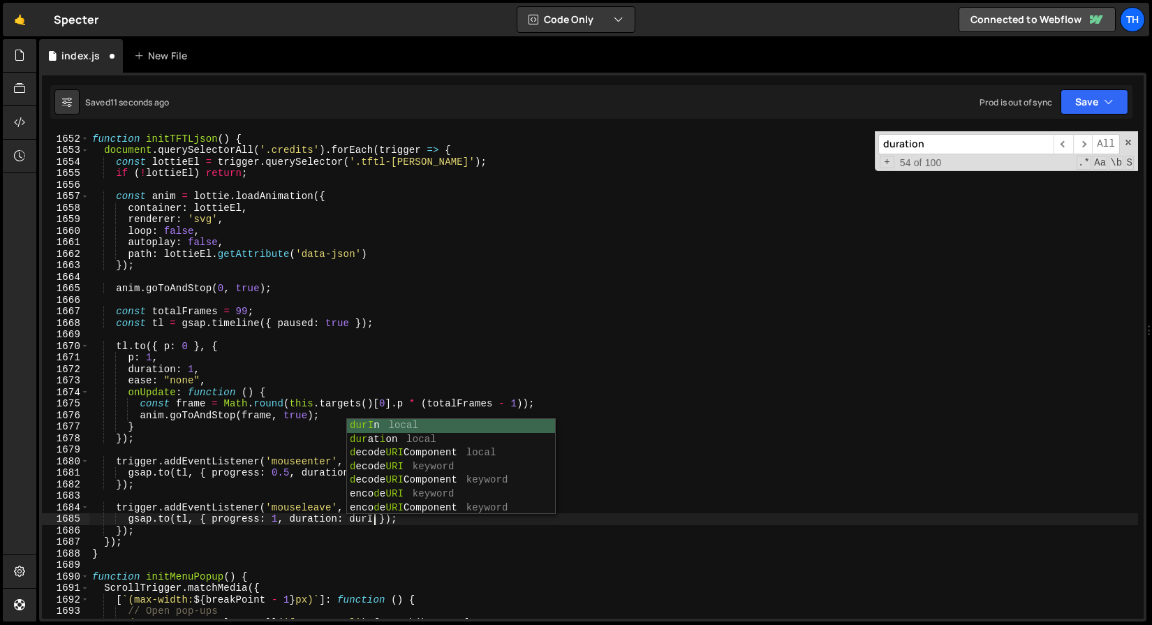
type textarea "[DOMAIN_NAME](tl, { progress: 1, duration: durIn });"
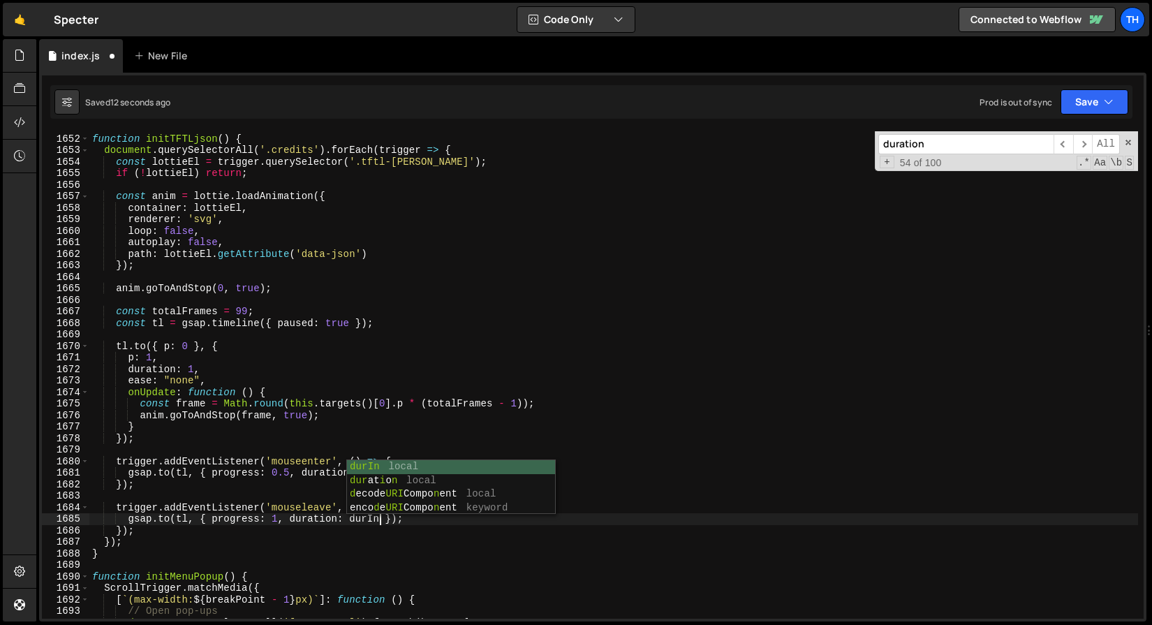
click at [586, 333] on div "function initTFTLjson ( ) { document . querySelectorAll ( '.credits' ) . forEac…" at bounding box center [613, 376] width 1049 height 510
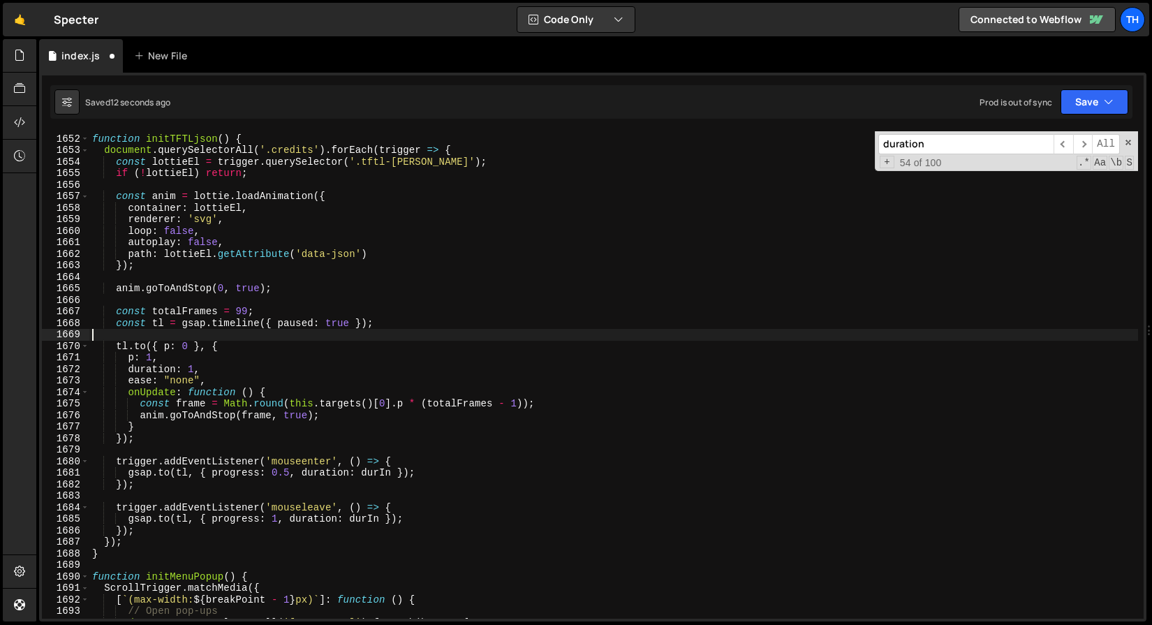
scroll to position [0, 0]
click at [1086, 145] on span "​" at bounding box center [1083, 144] width 20 height 20
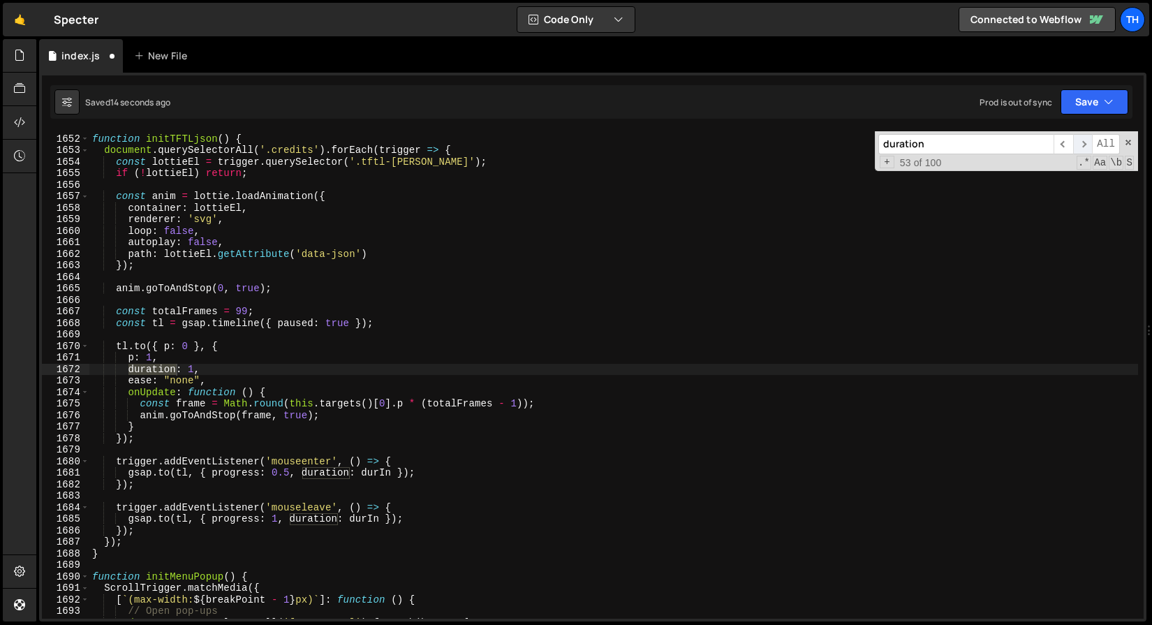
click at [1086, 145] on span "​" at bounding box center [1083, 144] width 20 height 20
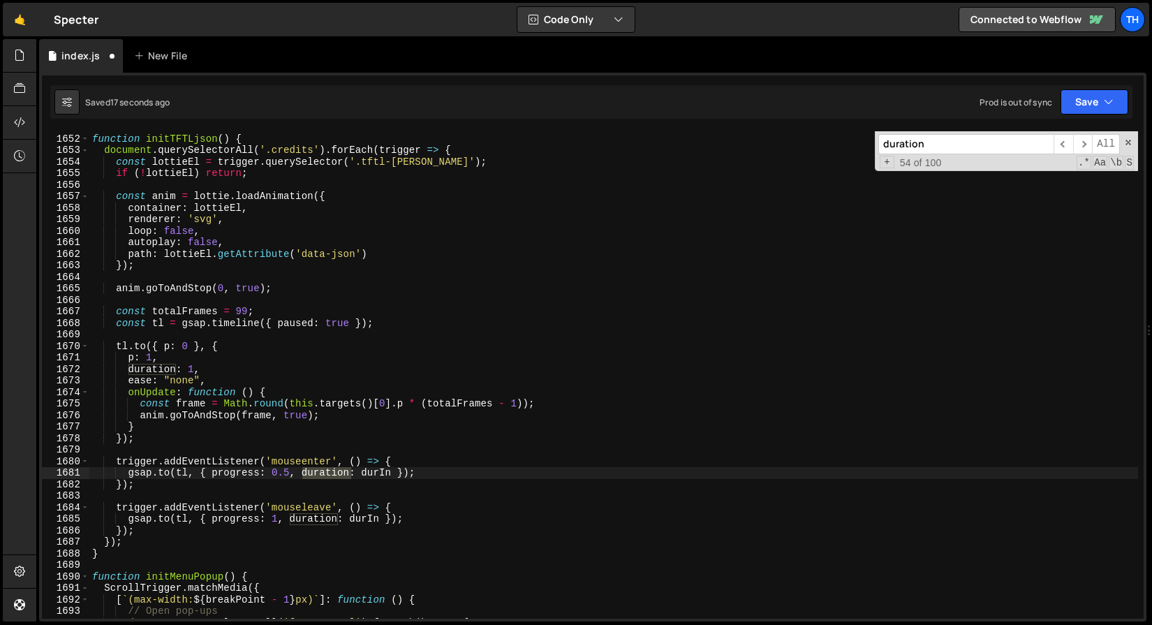
click at [129, 370] on div "function initTFTLjson ( ) { document . querySelectorAll ( '.credits' ) . forEac…" at bounding box center [613, 376] width 1049 height 510
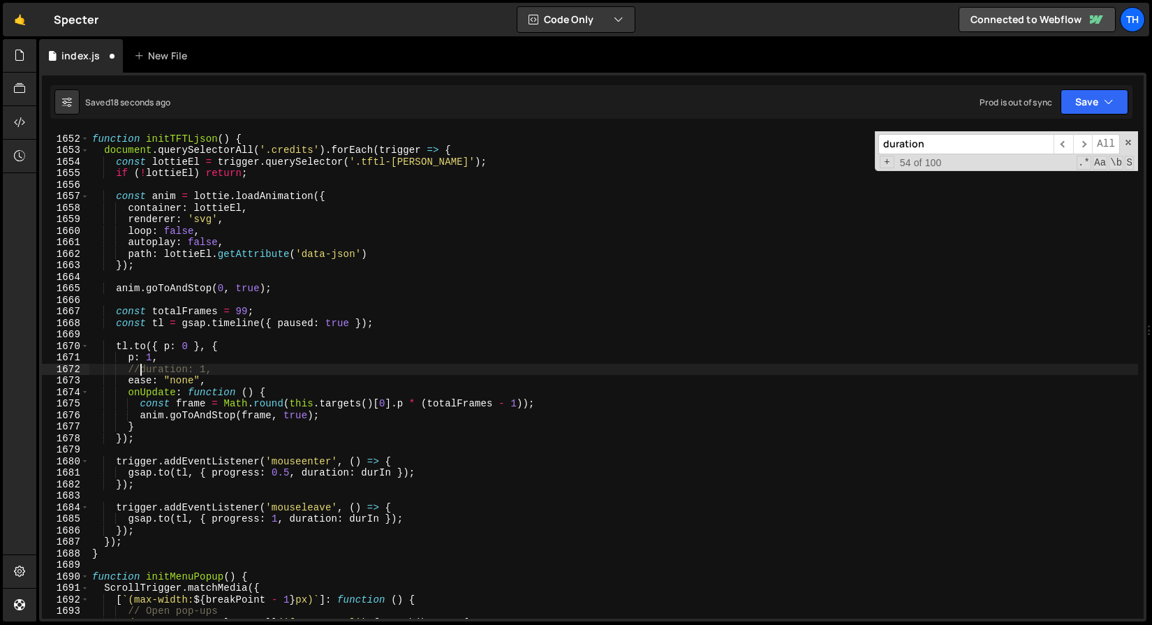
scroll to position [0, 3]
click at [1104, 105] on icon "button" at bounding box center [1109, 102] width 10 height 14
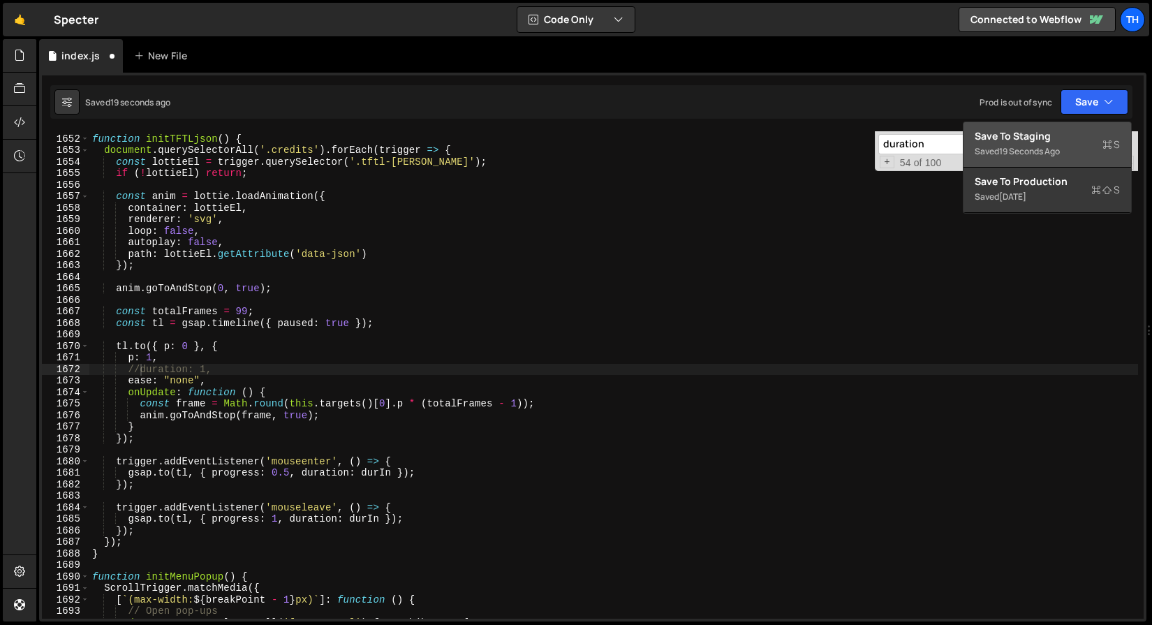
click at [1054, 137] on div "Save to Staging S" at bounding box center [1047, 136] width 145 height 14
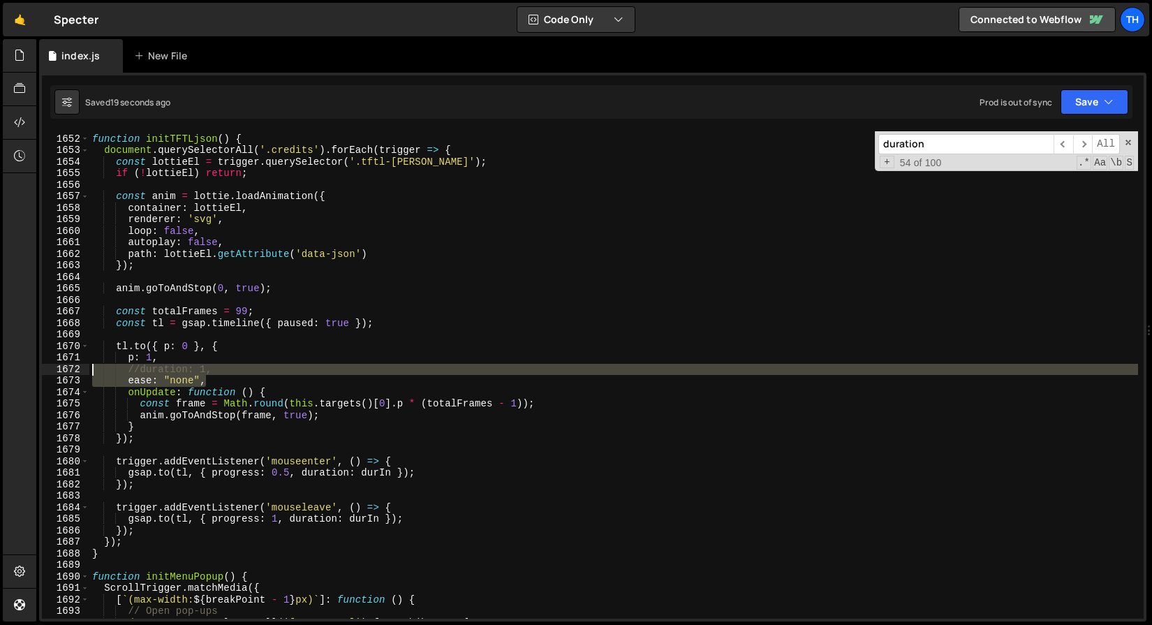
drag, startPoint x: 220, startPoint y: 378, endPoint x: 65, endPoint y: 372, distance: 155.1
click at [65, 372] on div "ease: "none", 1651 1652 1653 1654 1655 1656 1657 1658 1659 1660 1661 1662 1663 …" at bounding box center [593, 374] width 1102 height 487
type textarea "//duration: 1, ease: "none","
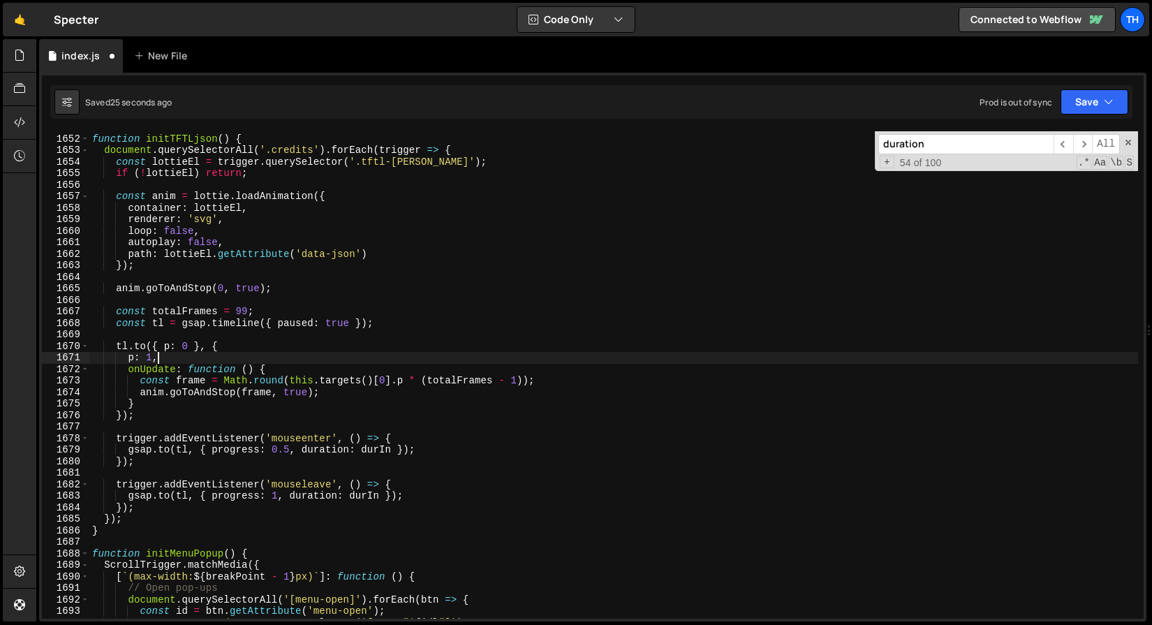
click at [1105, 114] on div "Saved 25 seconds ago Prod is out of sync Upgrade to Edit Save Save to Staging S…" at bounding box center [591, 102] width 1082 height 34
click at [1106, 105] on icon "button" at bounding box center [1109, 102] width 10 height 14
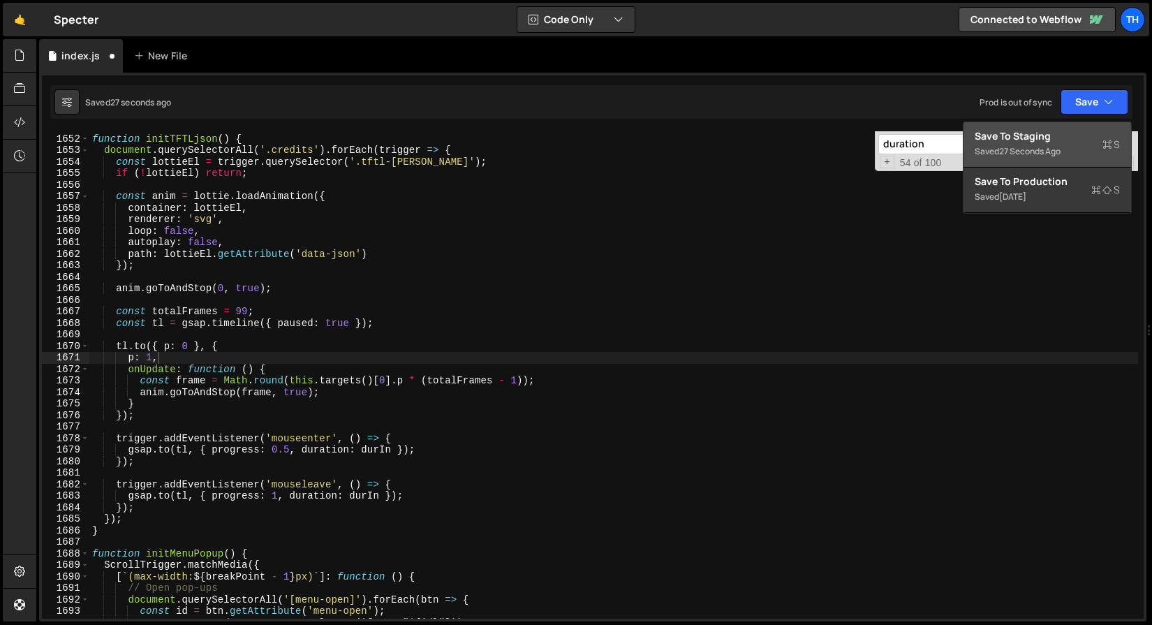
click at [1086, 126] on button "Save to Staging S Saved 27 seconds ago" at bounding box center [1047, 144] width 168 height 45
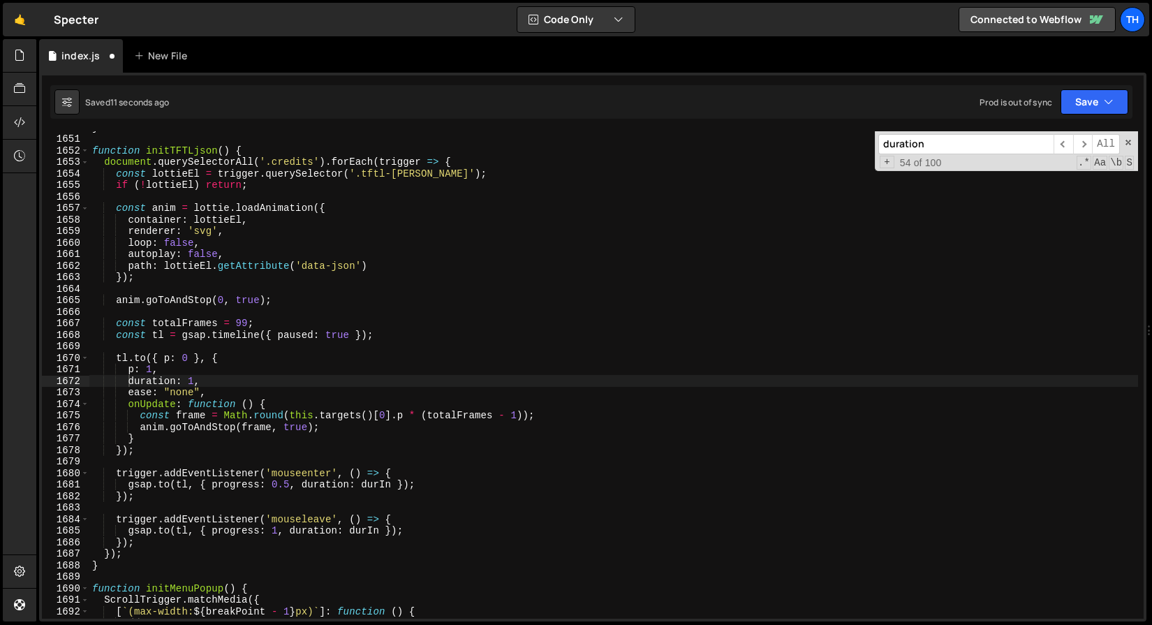
scroll to position [12073, 0]
click at [1116, 103] on button "Save" at bounding box center [1094, 101] width 68 height 25
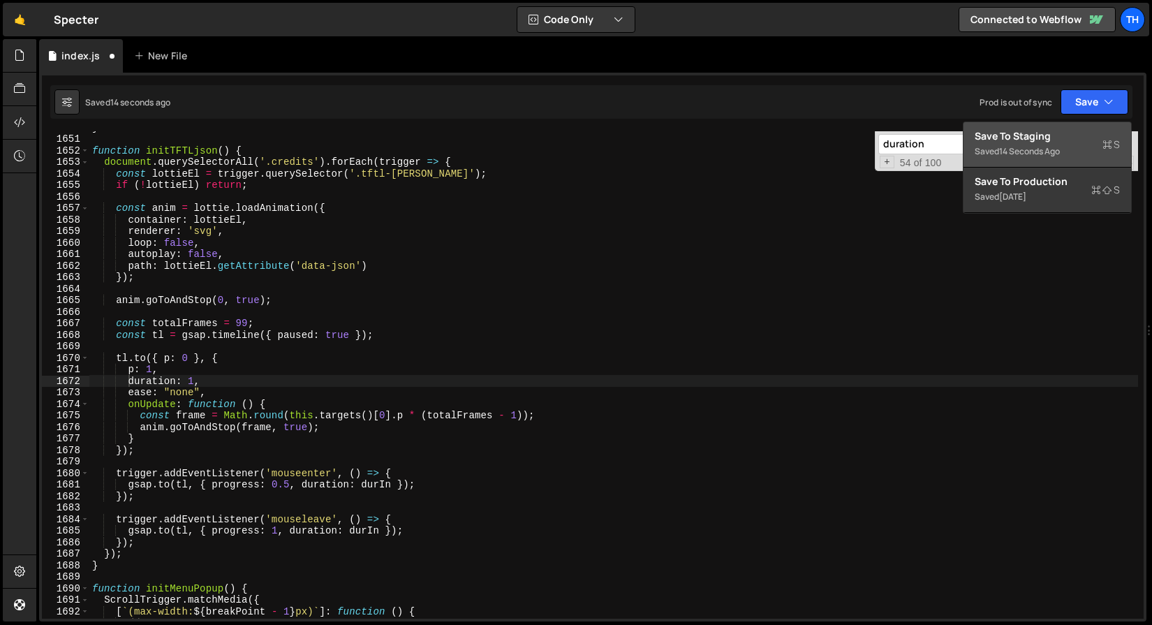
click at [1097, 125] on button "Save to Staging S Saved 14 seconds ago" at bounding box center [1047, 144] width 168 height 45
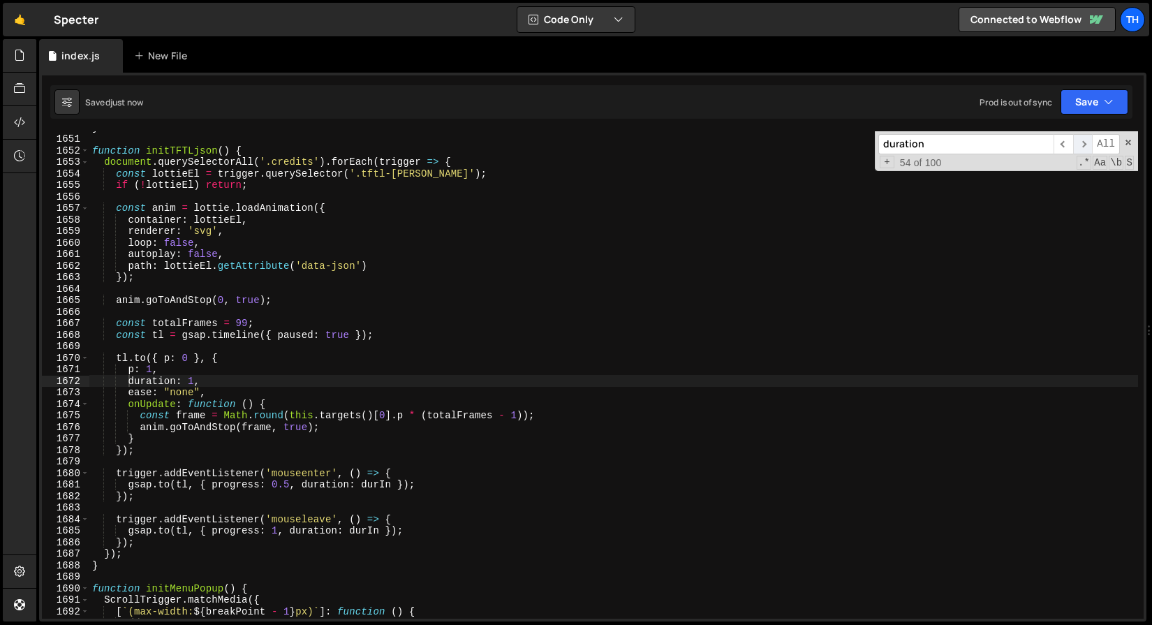
click at [1083, 145] on span "​" at bounding box center [1083, 144] width 20 height 20
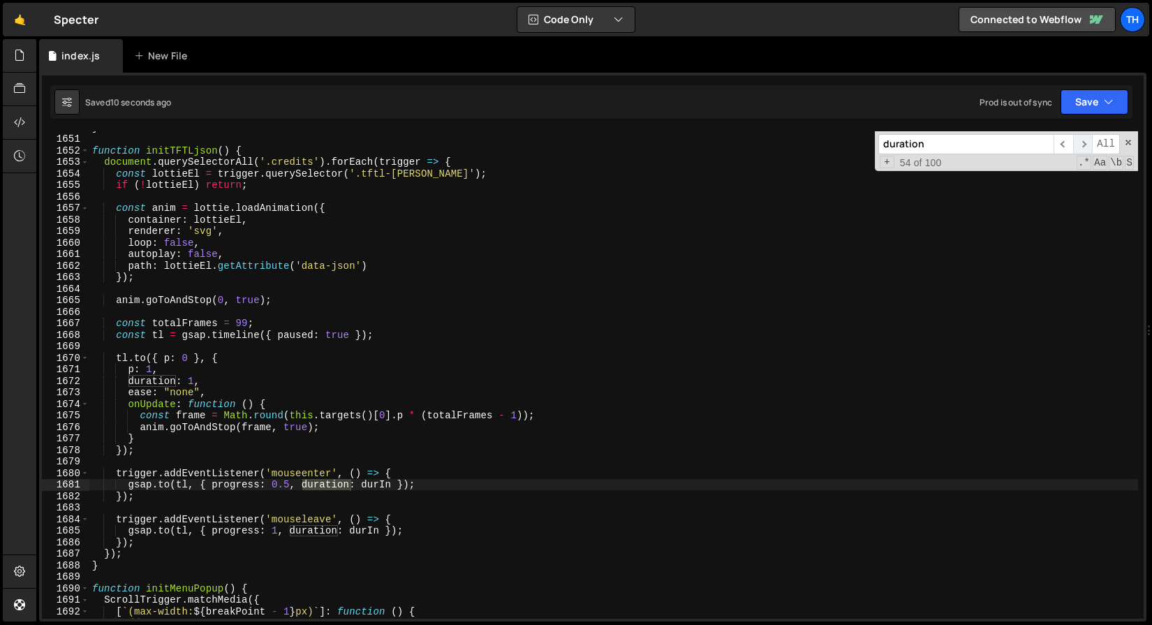
click at [1083, 145] on span "​" at bounding box center [1083, 144] width 20 height 20
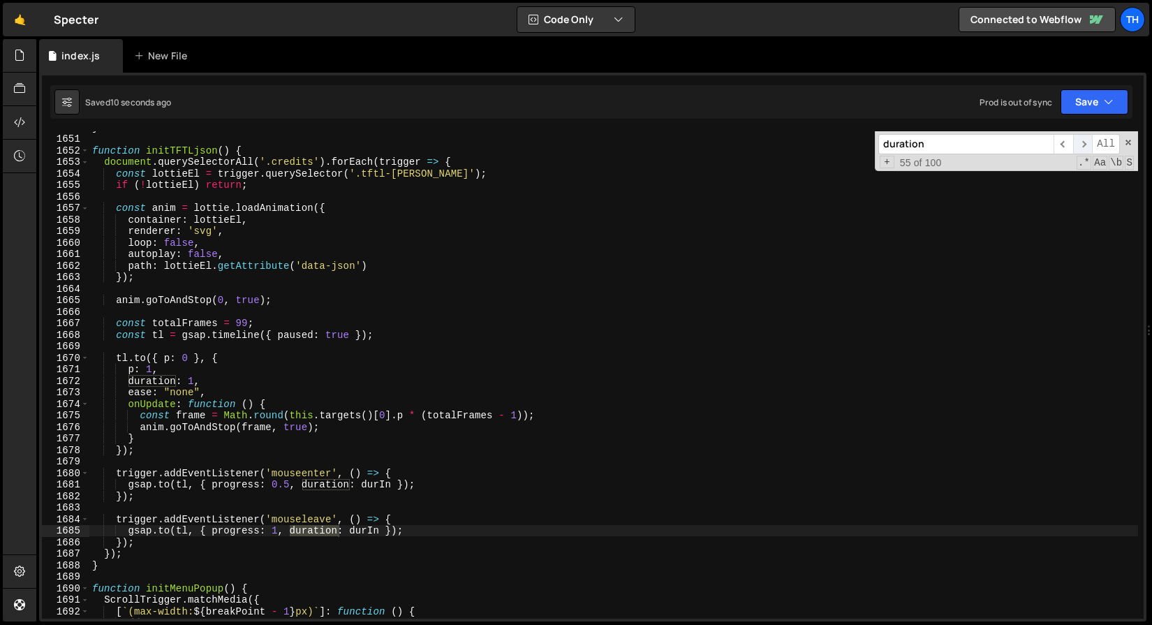
click at [1083, 145] on span "​" at bounding box center [1083, 144] width 20 height 20
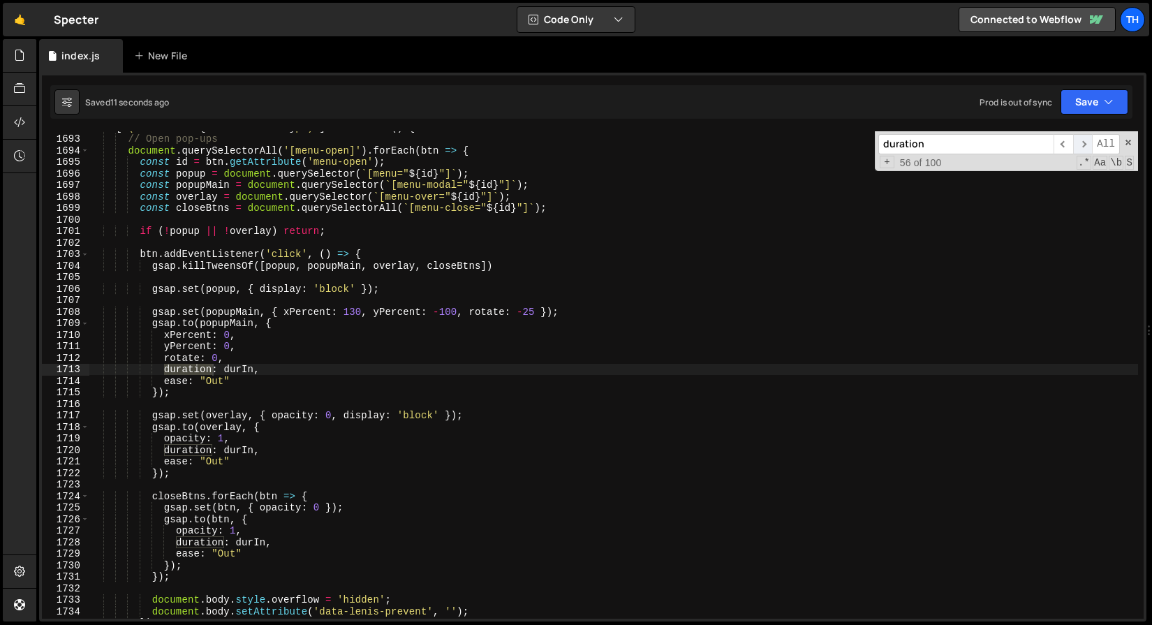
scroll to position [12380, 0]
click at [1083, 143] on span "​" at bounding box center [1083, 144] width 20 height 20
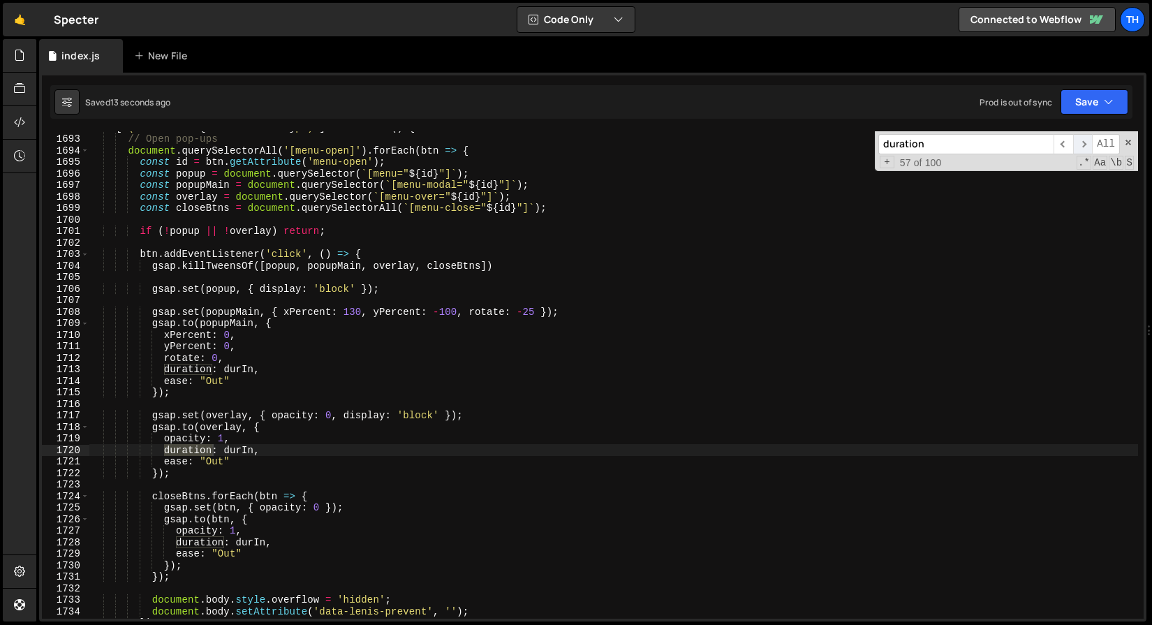
click at [1083, 142] on span "​" at bounding box center [1083, 144] width 20 height 20
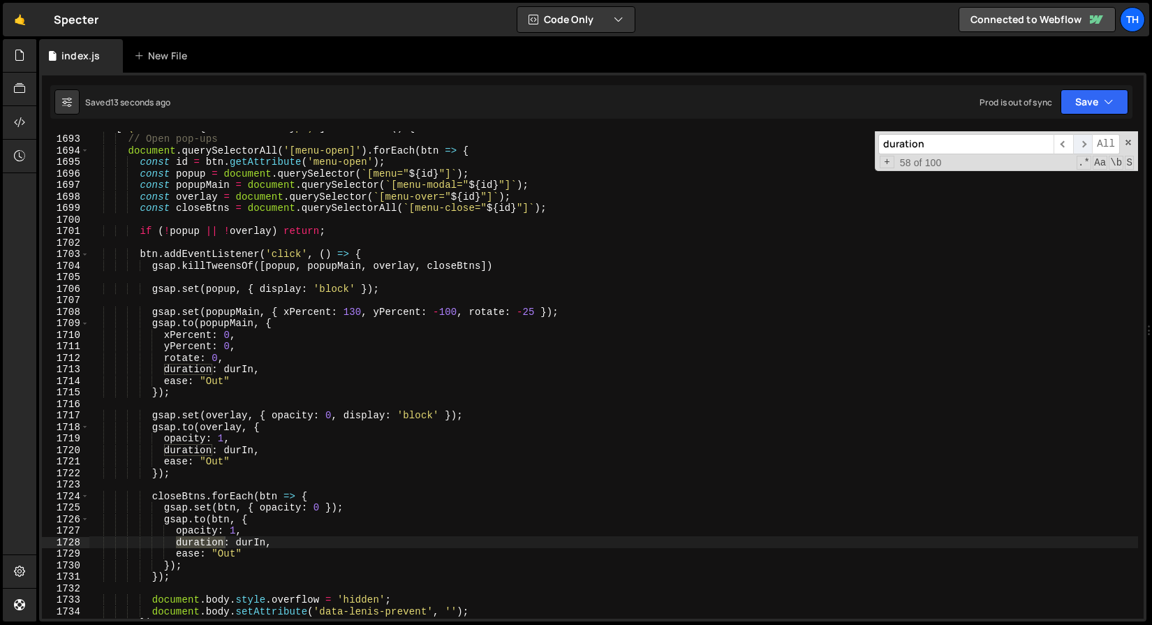
click at [1083, 142] on span "​" at bounding box center [1083, 144] width 20 height 20
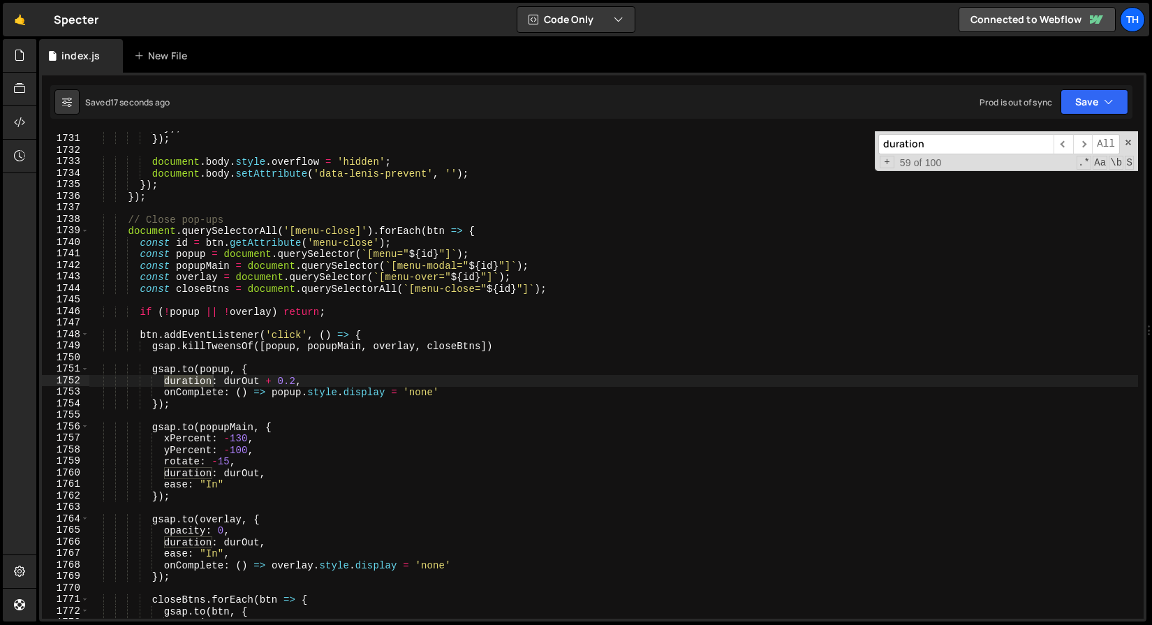
scroll to position [12658, 0]
click at [1086, 141] on span "​" at bounding box center [1083, 144] width 20 height 20
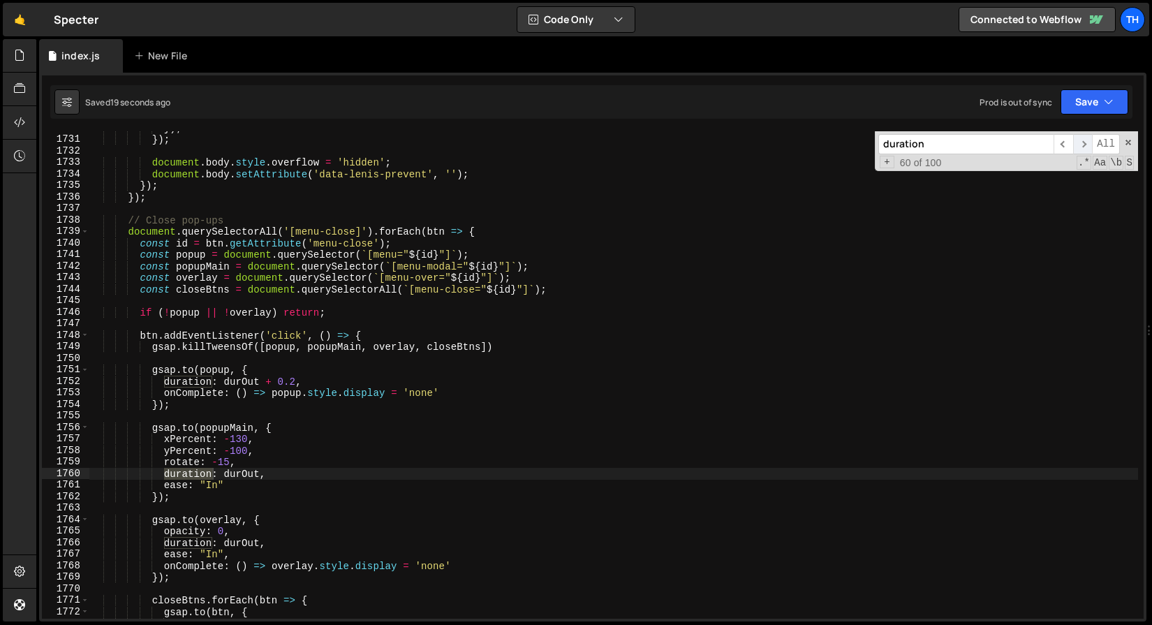
click at [1086, 141] on span "​" at bounding box center [1083, 144] width 20 height 20
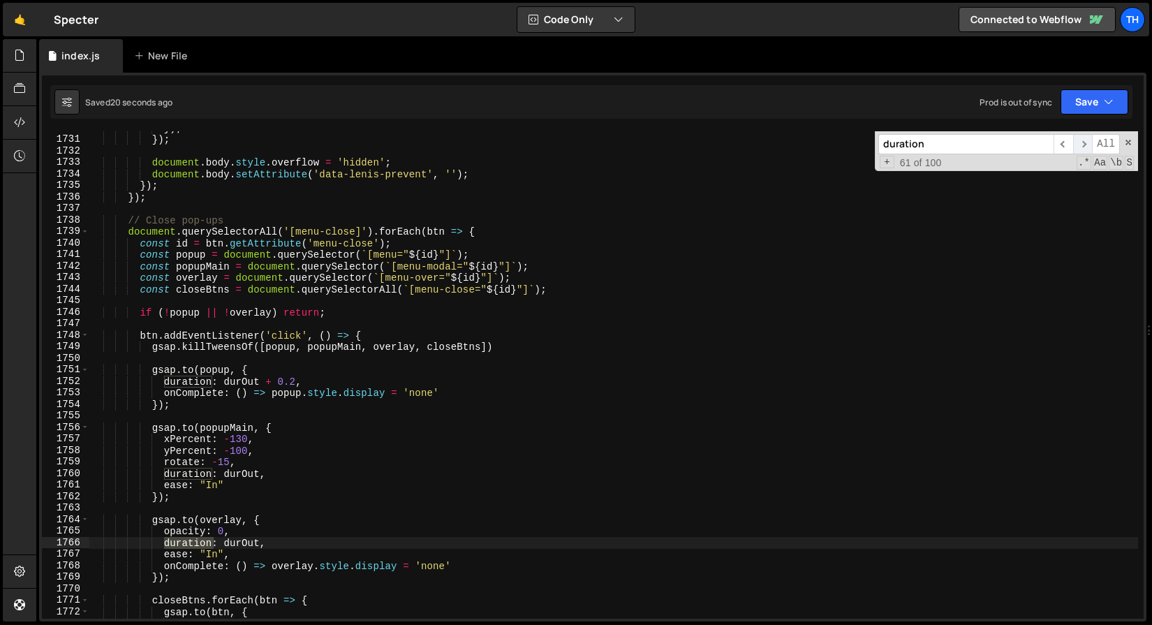
click at [1086, 141] on span "​" at bounding box center [1083, 144] width 20 height 20
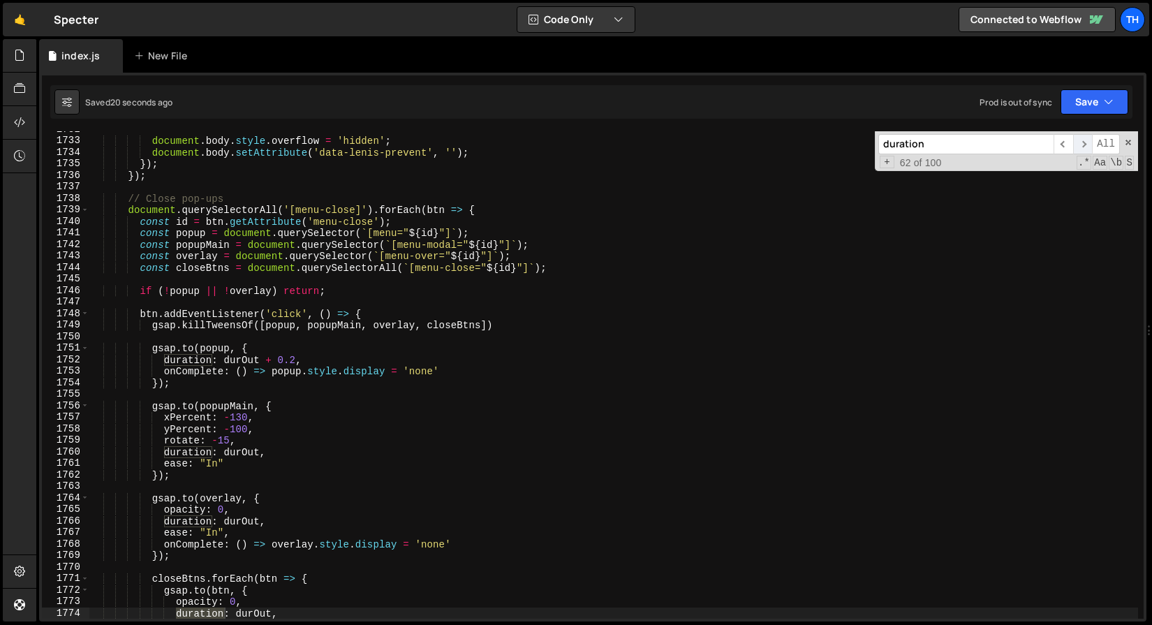
click at [1086, 141] on span "​" at bounding box center [1083, 144] width 20 height 20
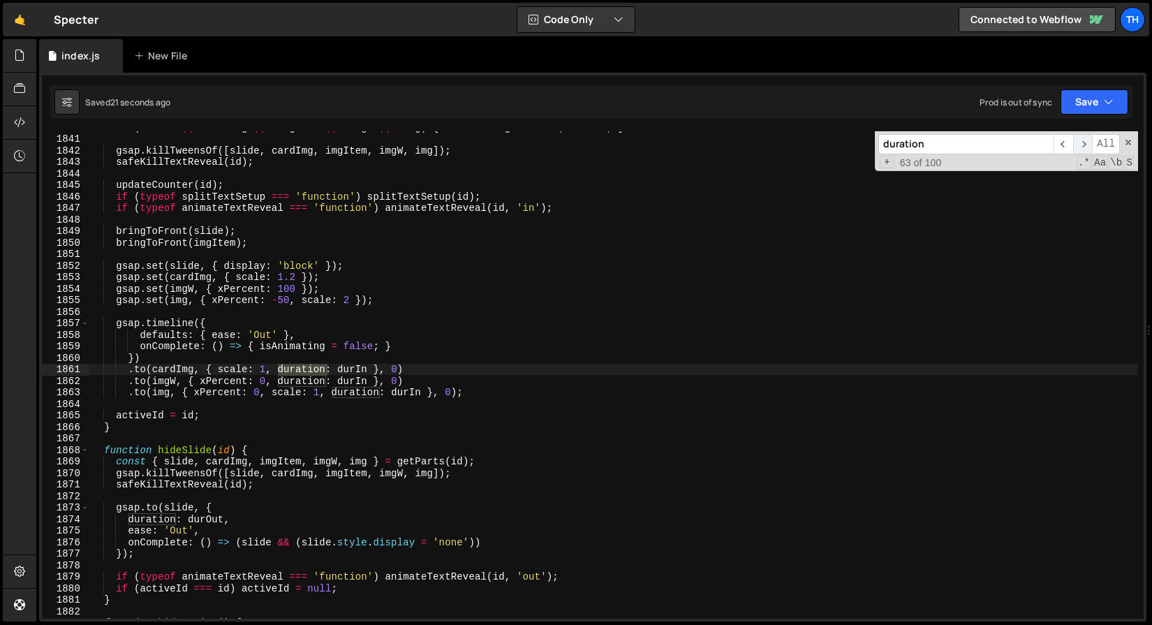
scroll to position [13464, 0]
click at [1086, 141] on span "​" at bounding box center [1083, 144] width 20 height 20
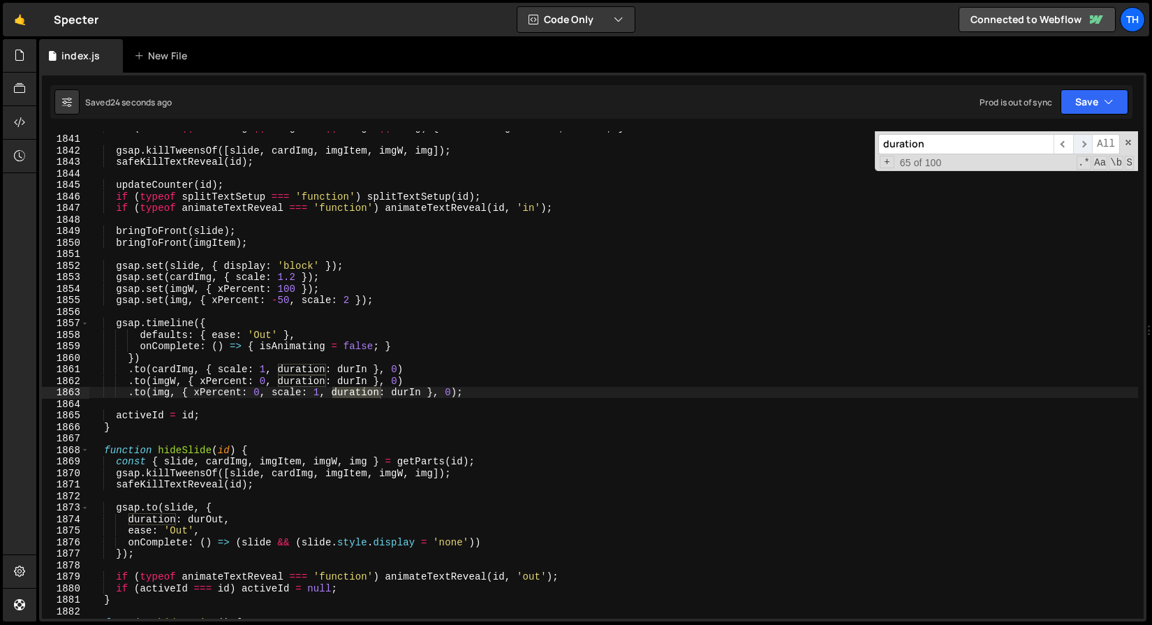
click at [1086, 141] on span "​" at bounding box center [1083, 144] width 20 height 20
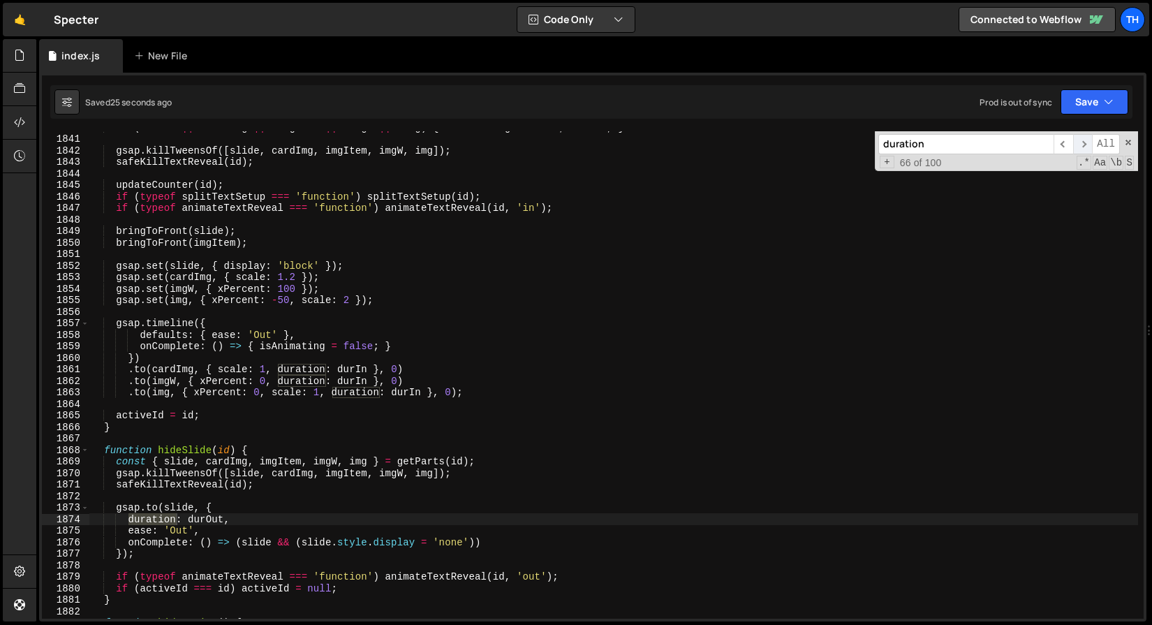
click at [1086, 141] on span "​" at bounding box center [1083, 144] width 20 height 20
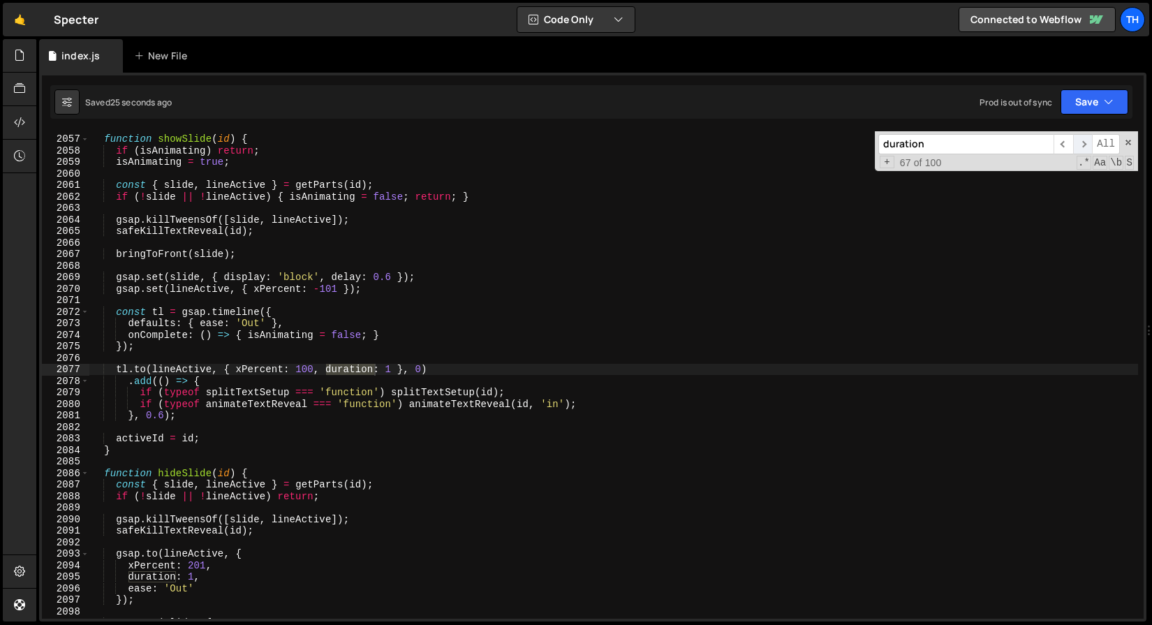
scroll to position [15044, 0]
drag, startPoint x: 1086, startPoint y: 142, endPoint x: 903, endPoint y: 309, distance: 248.0
click at [905, 309] on div "function showSlide ( id ) { if ( isAnimating ) return ; isAnimating = true ; co…" at bounding box center [613, 374] width 1049 height 487
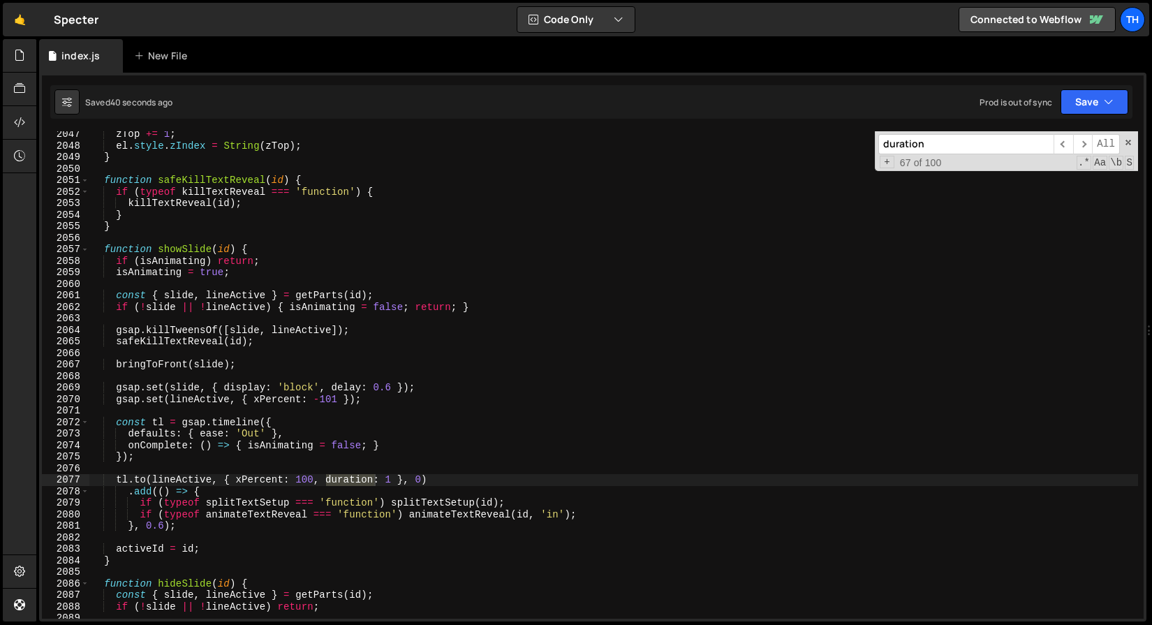
scroll to position [14974, 0]
click at [393, 478] on div "zTop += 1 ; el . style . zIndex = String ( zTop ) ; } function safeKillTextReve…" at bounding box center [613, 383] width 1049 height 510
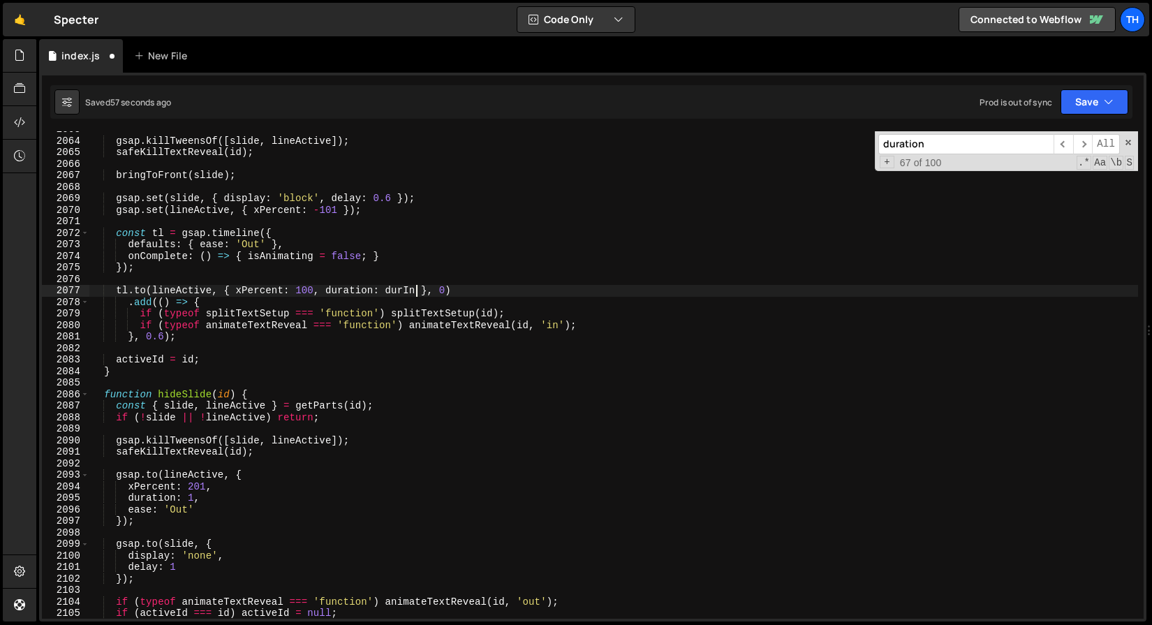
scroll to position [15094, 0]
click at [189, 496] on div "gsap . killTweensOf ([ slide , lineActive ]) ; safeKillTextReveal ( id ) ; brin…" at bounding box center [613, 379] width 1049 height 510
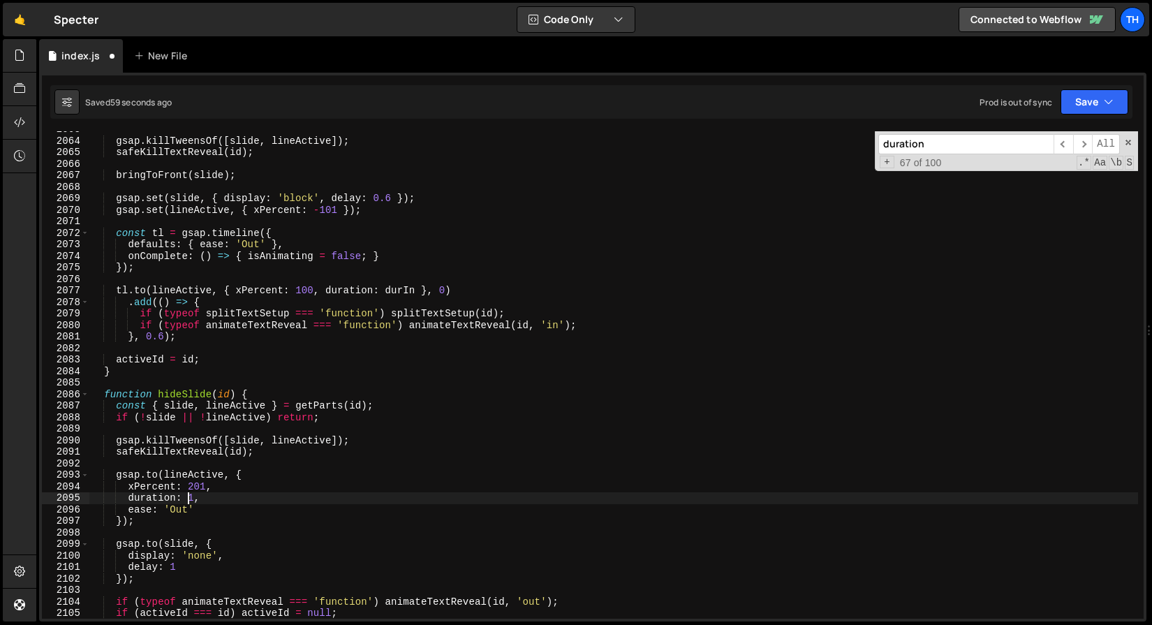
scroll to position [0, 7]
click at [194, 498] on div "gsap . killTweensOf ([ slide , lineActive ]) ; safeKillTextReveal ( id ) ; brin…" at bounding box center [613, 379] width 1049 height 510
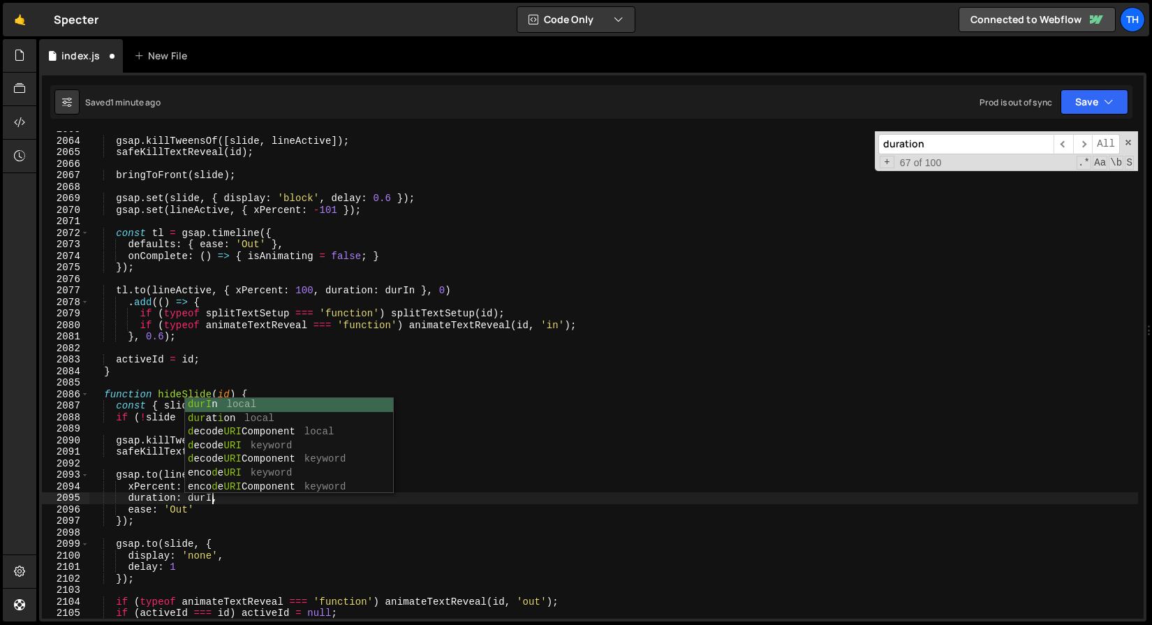
scroll to position [0, 8]
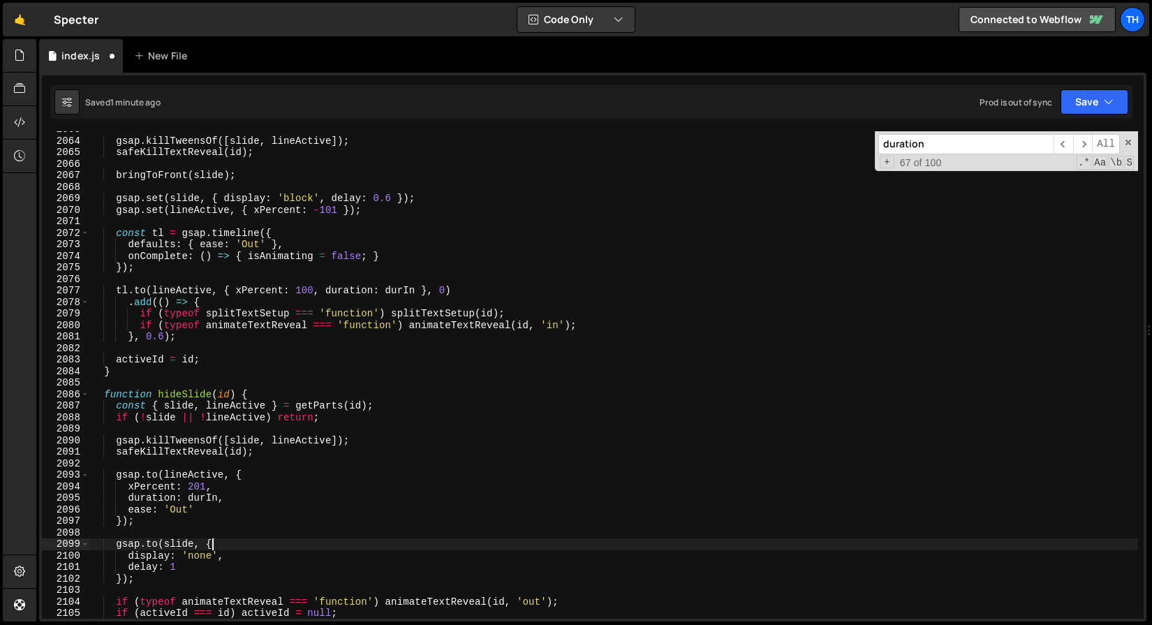
click at [263, 547] on div "gsap . killTweensOf ([ slide , lineActive ]) ; safeKillTextReveal ( id ) ; brin…" at bounding box center [613, 379] width 1049 height 510
click at [1091, 110] on button "Save" at bounding box center [1094, 101] width 68 height 25
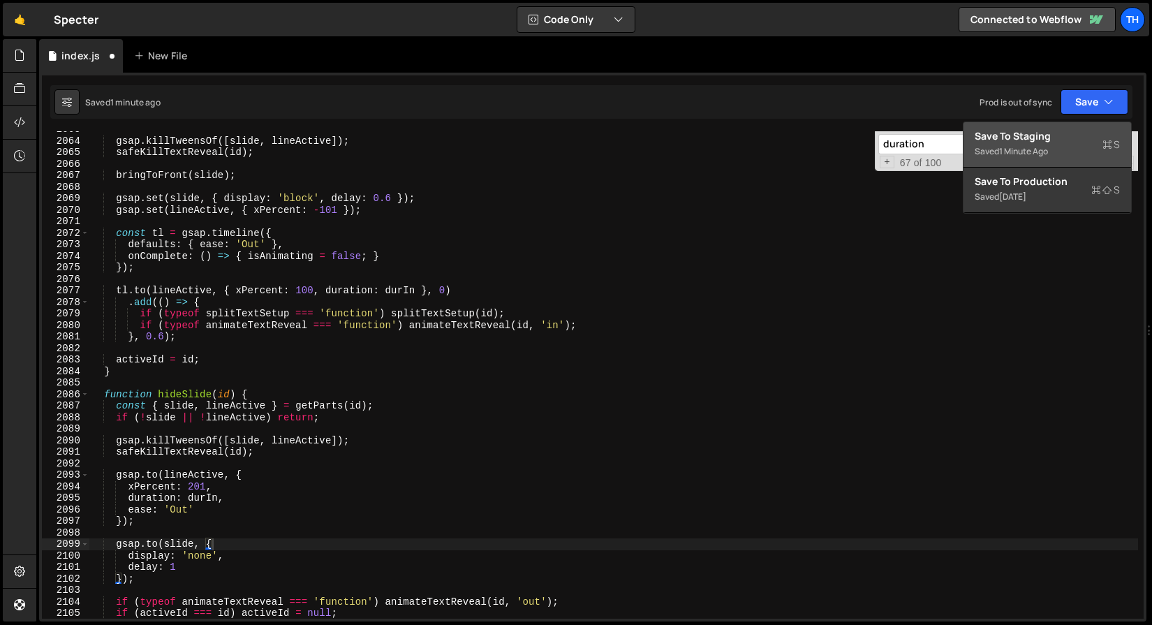
click at [1058, 140] on div "Save to Staging S" at bounding box center [1047, 136] width 145 height 14
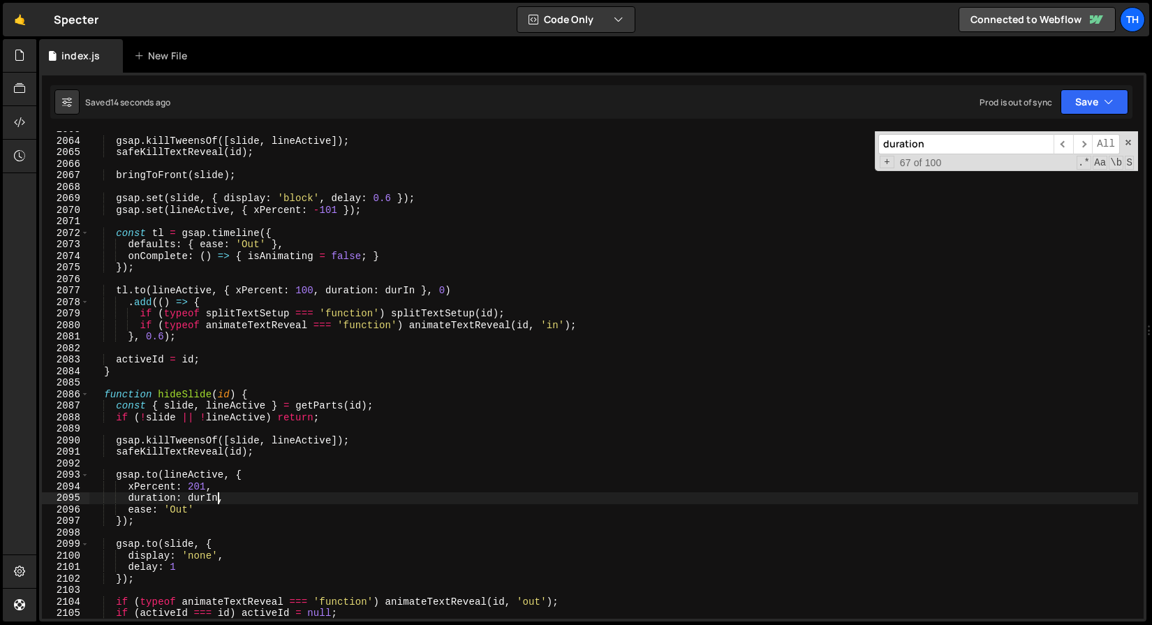
click at [220, 498] on div "gsap . killTweensOf ([ slide , lineActive ]) ; safeKillTextReveal ( id ) ; brin…" at bounding box center [613, 379] width 1049 height 510
click at [1104, 100] on icon "button" at bounding box center [1109, 102] width 10 height 14
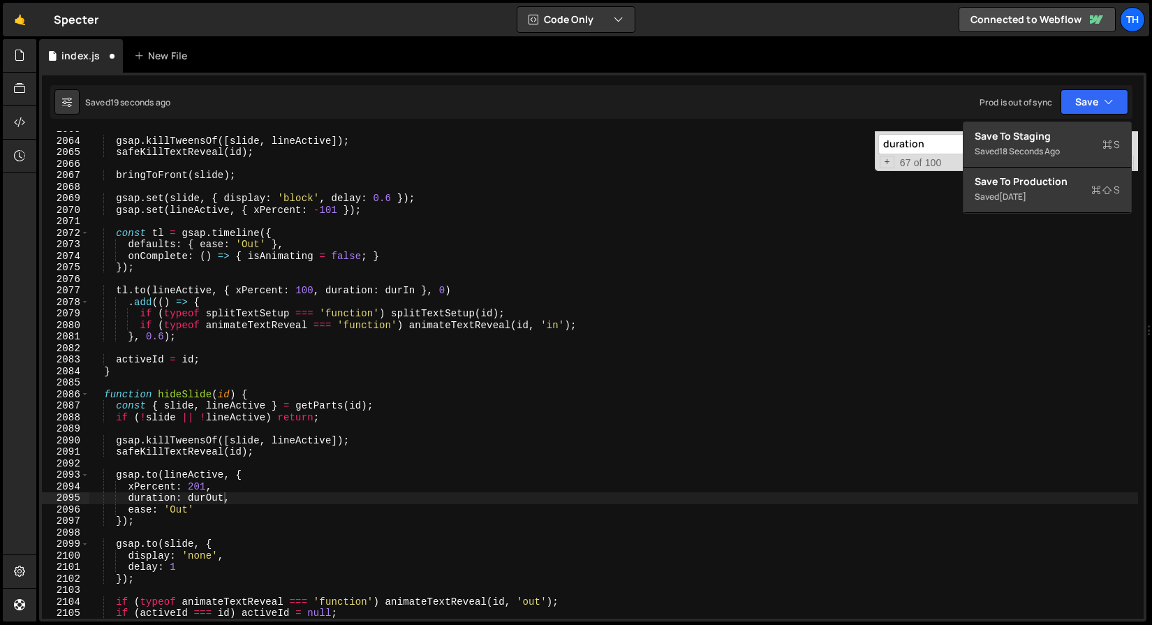
click at [1080, 121] on div "Save to Staging S Saved 18 seconds ago Save to Production S Saved [DATE] Save t…" at bounding box center [1047, 167] width 169 height 92
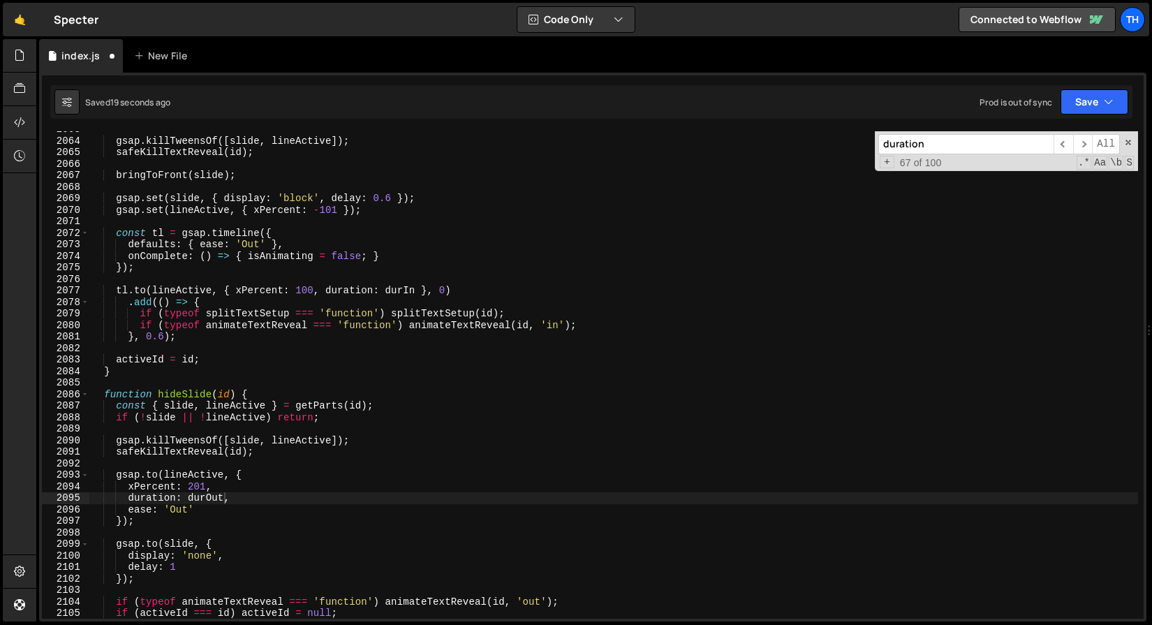
click at [1080, 117] on div "Saved 19 seconds ago Prod is out of sync Upgrade to Edit Save Save to Staging S…" at bounding box center [591, 102] width 1082 height 34
click at [1080, 114] on div "Saved 20 seconds ago Prod is out of sync Upgrade to Edit Save Save to Staging S…" at bounding box center [591, 102] width 1082 height 34
click at [1081, 100] on button "Save" at bounding box center [1094, 101] width 68 height 25
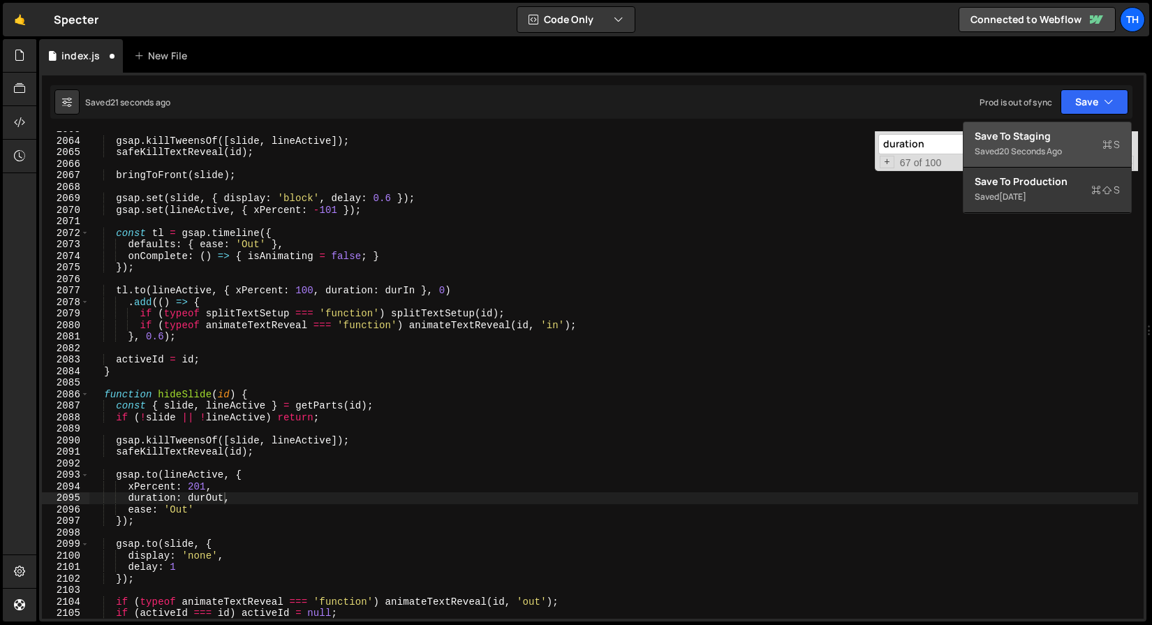
click at [1071, 126] on button "Save to Staging S Saved 20 seconds ago" at bounding box center [1047, 144] width 168 height 45
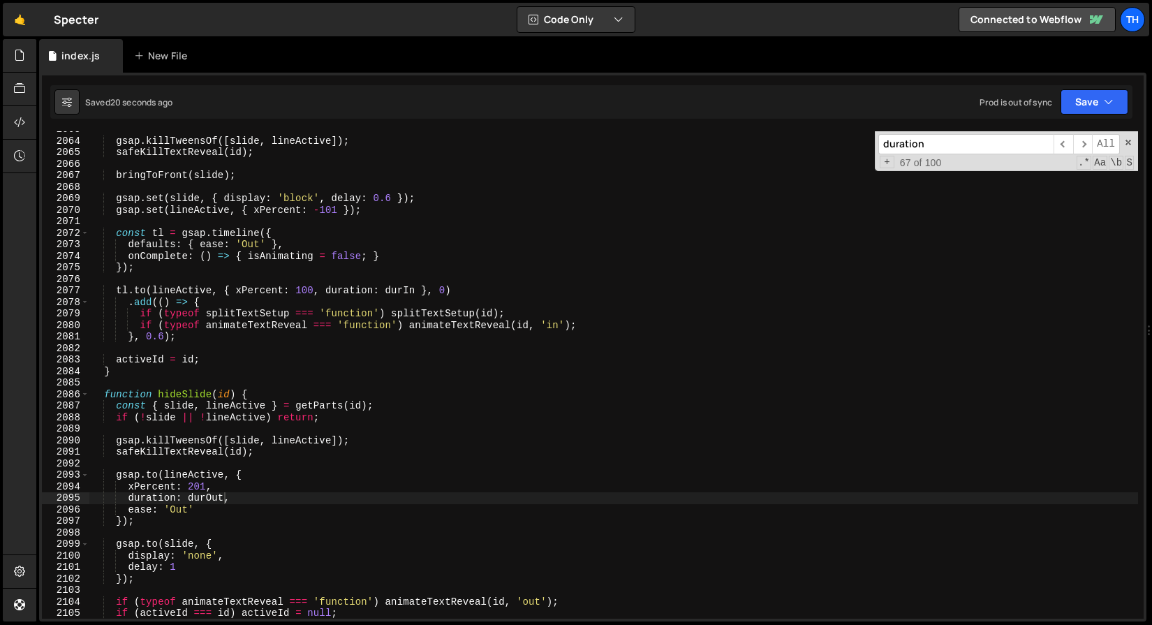
click at [220, 503] on div "gsap . killTweensOf ([ slide , lineActive ]) ; safeKillTextReveal ( id ) ; brin…" at bounding box center [613, 379] width 1049 height 510
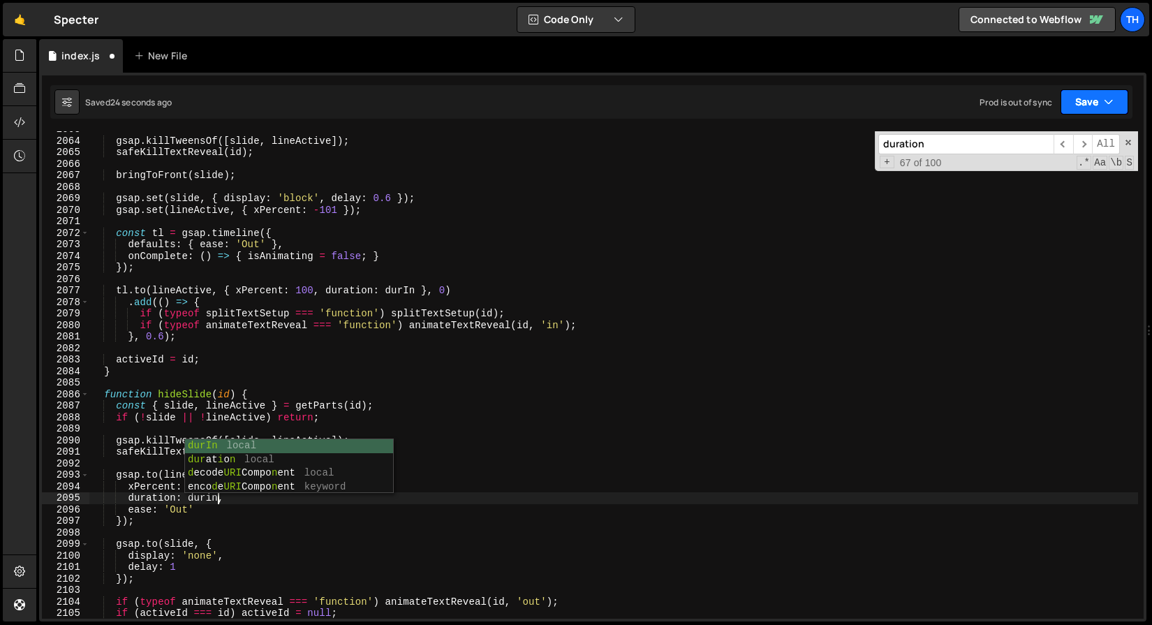
click at [1072, 103] on button "Save" at bounding box center [1094, 101] width 68 height 25
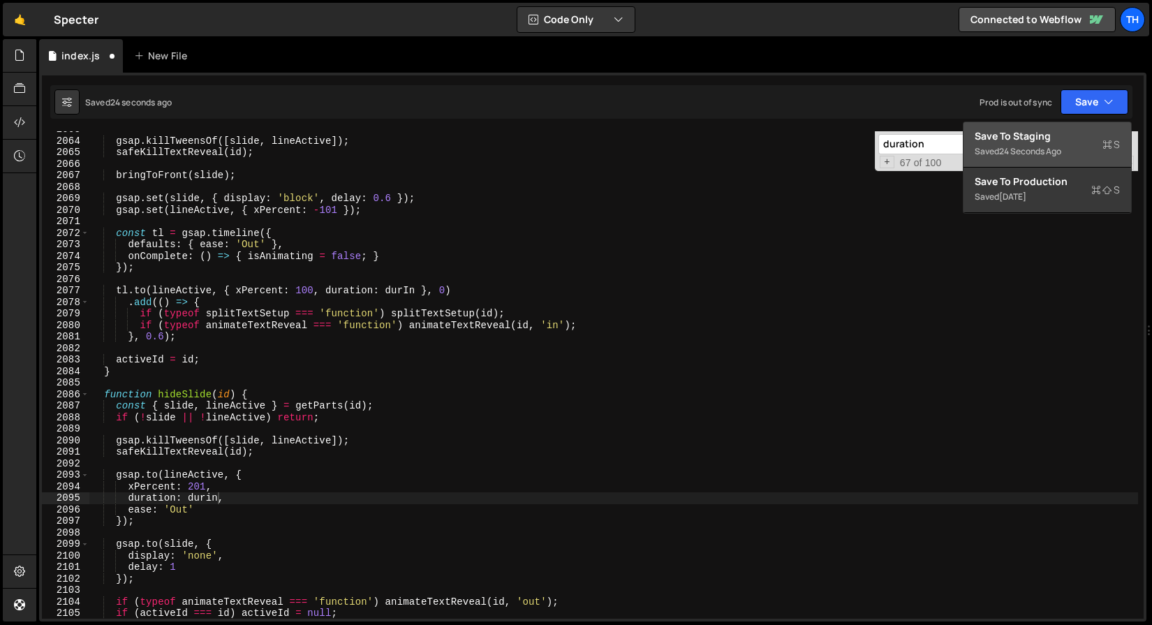
click at [1030, 134] on div "Save to Staging S" at bounding box center [1047, 136] width 145 height 14
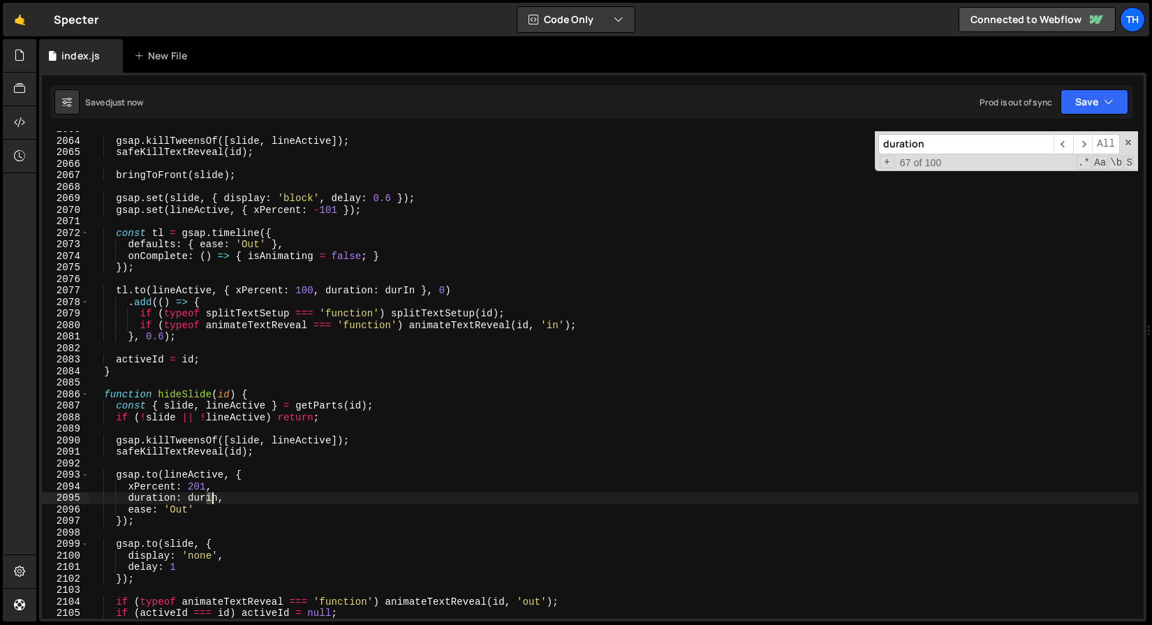
click at [209, 496] on div "gsap . killTweensOf ([ slide , lineActive ]) ; safeKillTextReveal ( id ) ; brin…" at bounding box center [613, 379] width 1049 height 510
click at [1092, 98] on button "Save" at bounding box center [1094, 101] width 68 height 25
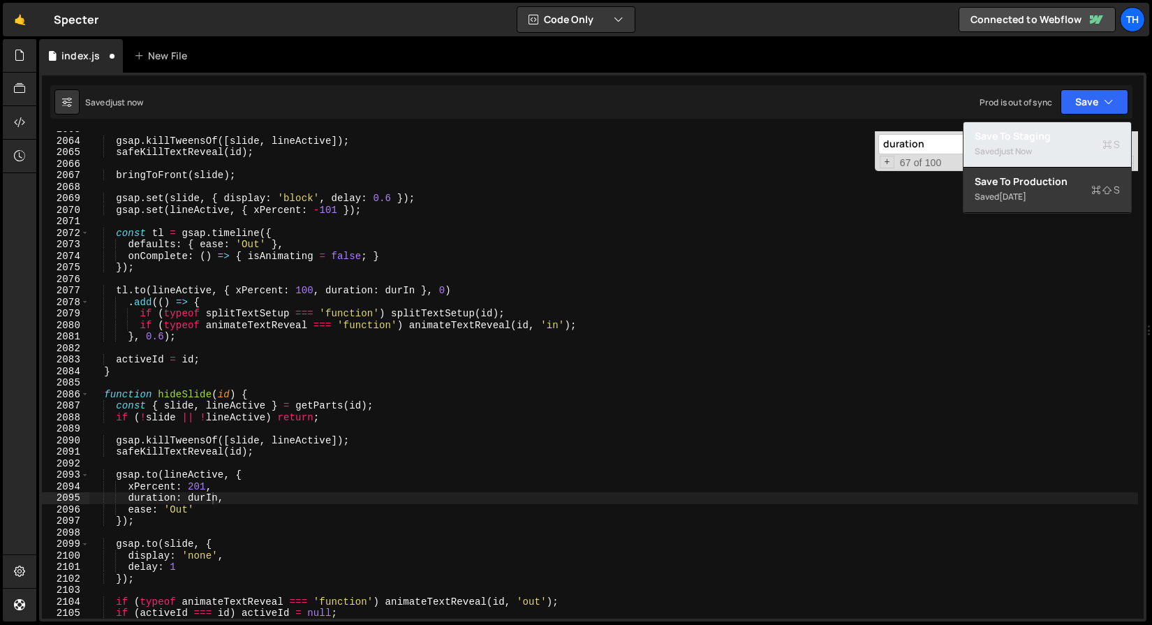
click at [1039, 154] on div "Saved just now" at bounding box center [1047, 151] width 145 height 17
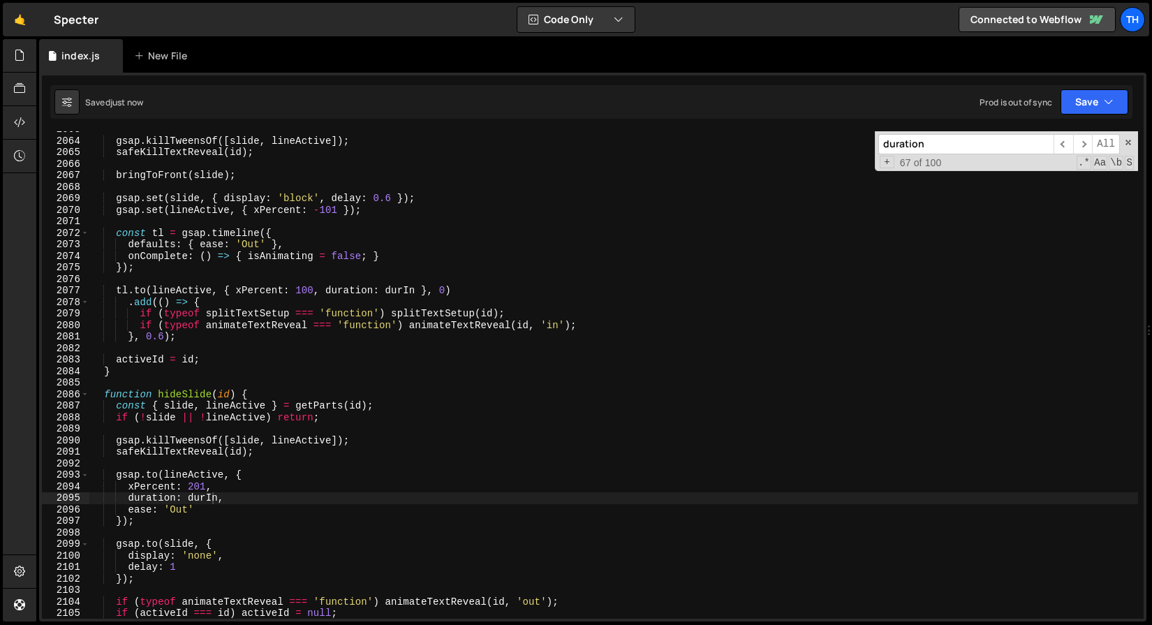
click at [219, 496] on div "gsap . killTweensOf ([ slide , lineActive ]) ; safeKillTextReveal ( id ) ; brin…" at bounding box center [613, 379] width 1049 height 510
click at [1079, 147] on span "​" at bounding box center [1083, 144] width 20 height 20
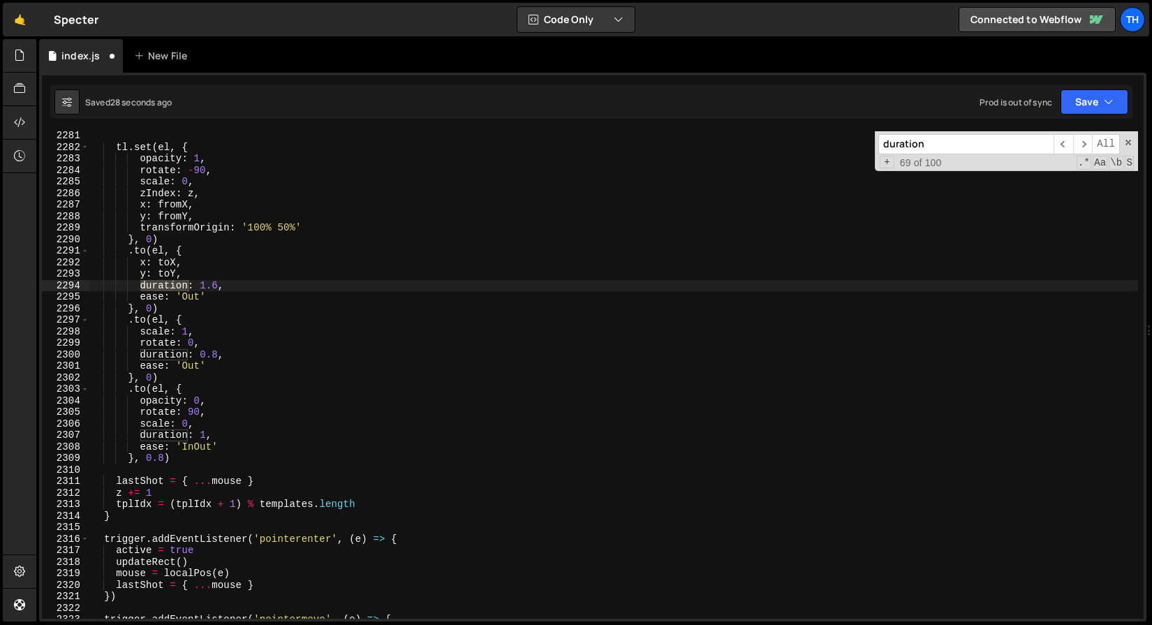
scroll to position [16690, 0]
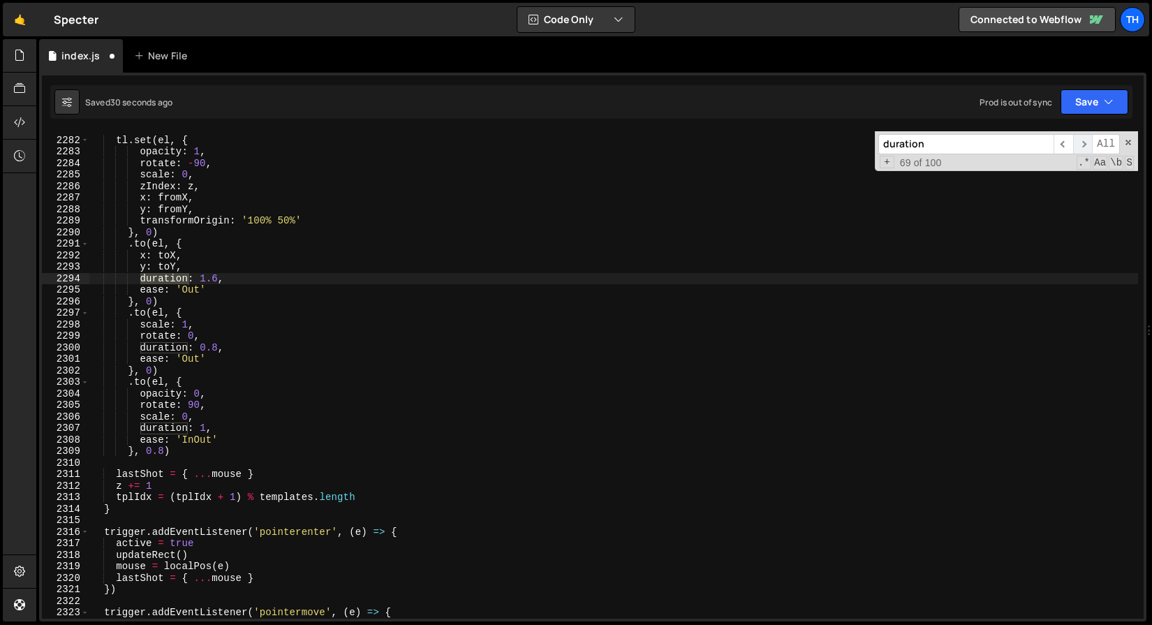
click at [1085, 145] on span "​" at bounding box center [1083, 144] width 20 height 20
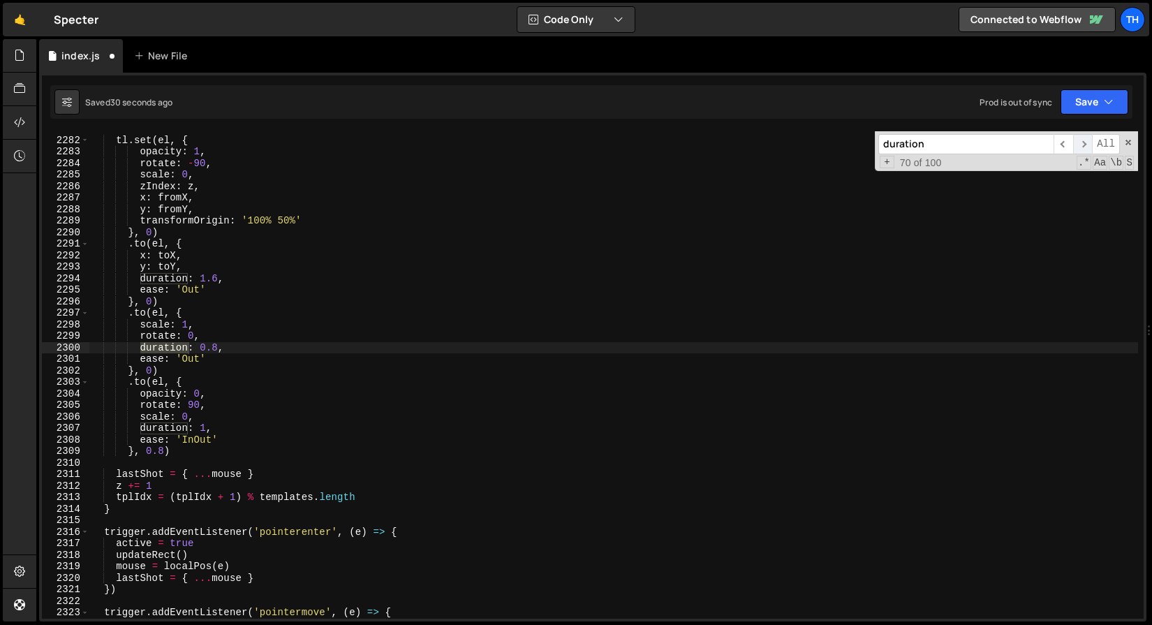
click at [1085, 145] on span "​" at bounding box center [1083, 144] width 20 height 20
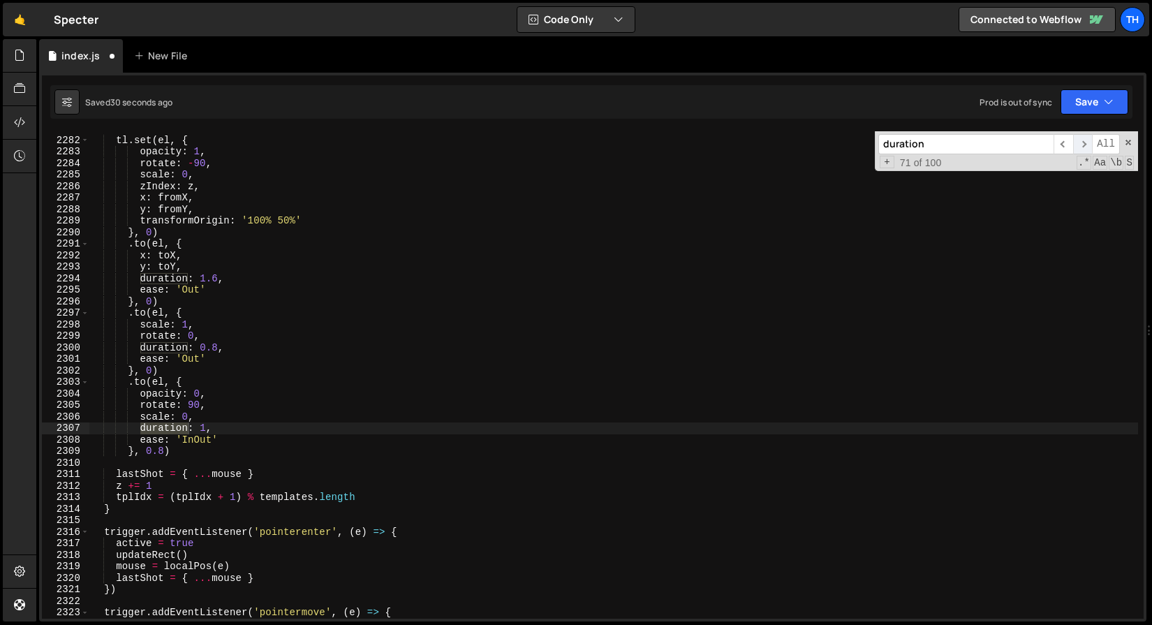
click at [1085, 145] on span "​" at bounding box center [1083, 144] width 20 height 20
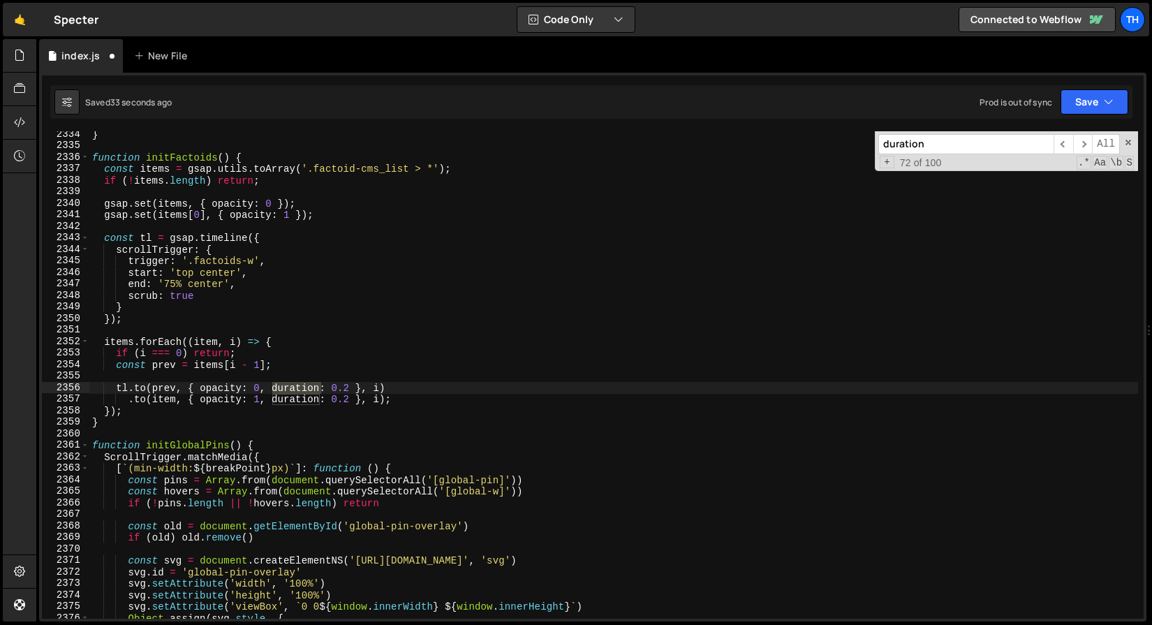
scroll to position [17075, 0]
click at [1082, 145] on span "​" at bounding box center [1083, 144] width 20 height 20
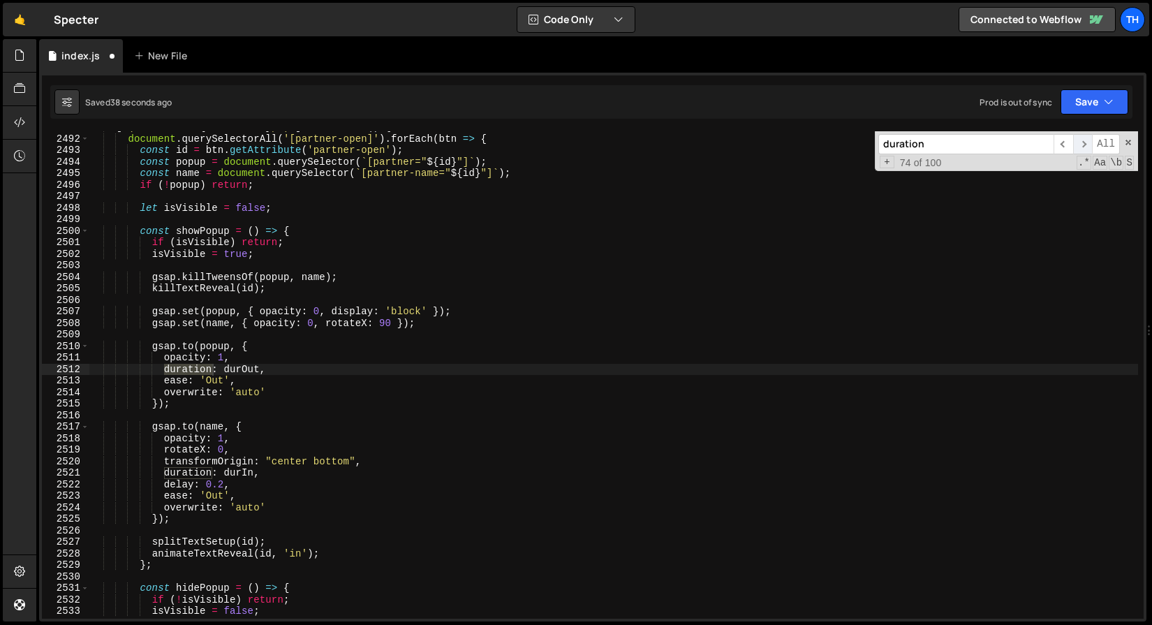
click at [1082, 145] on span "​" at bounding box center [1083, 144] width 20 height 20
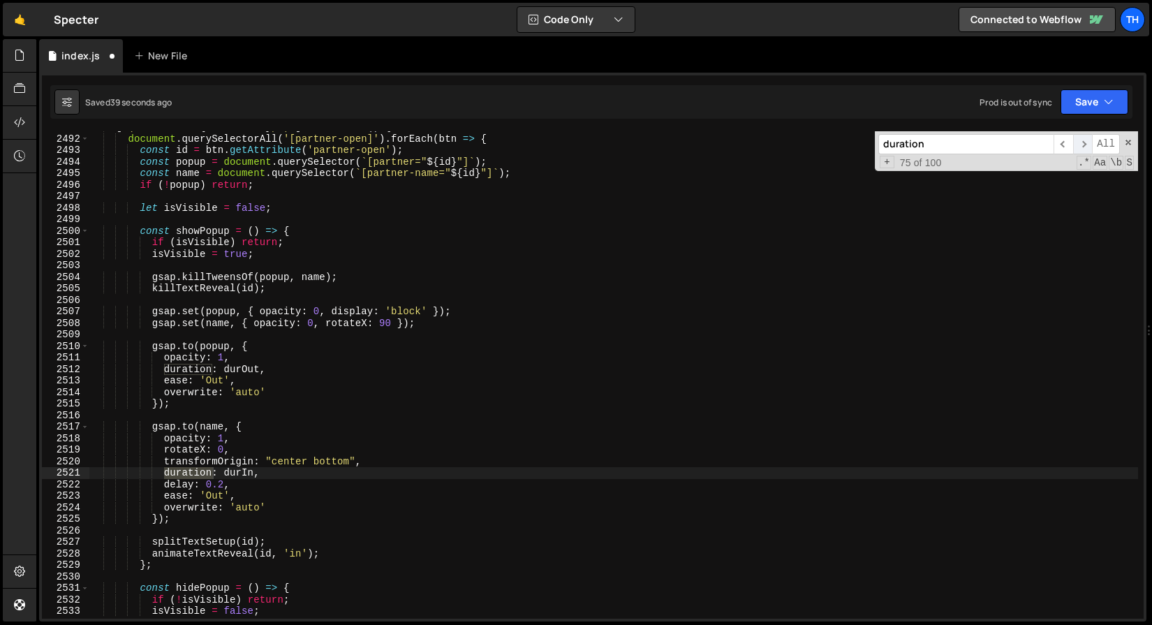
click at [1082, 145] on span "​" at bounding box center [1083, 144] width 20 height 20
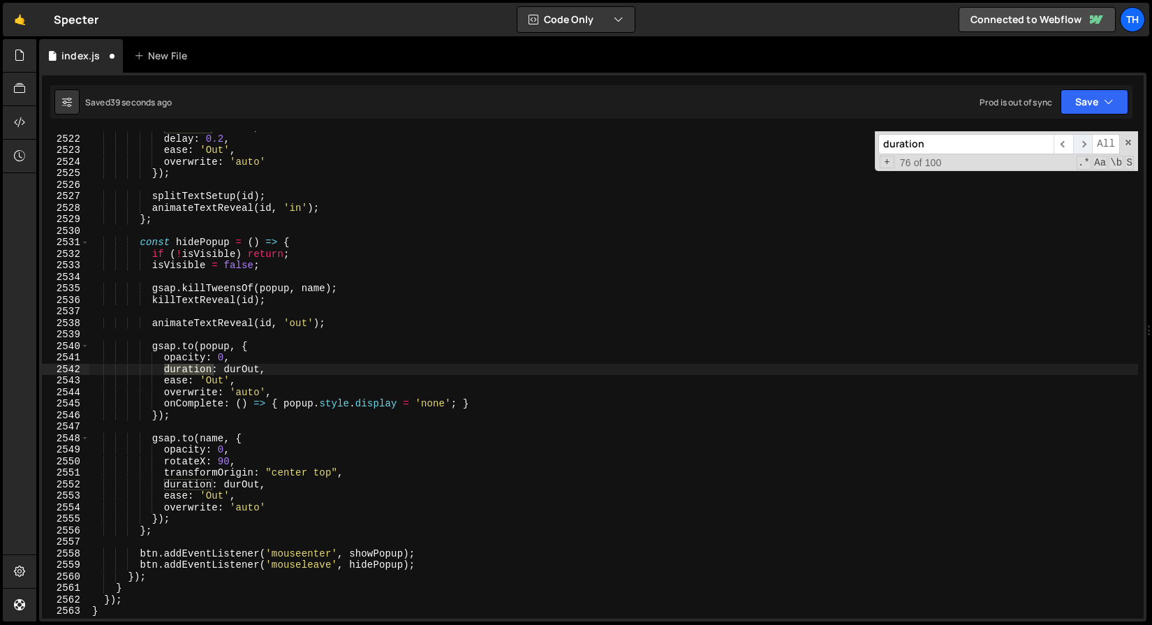
click at [1082, 145] on span "​" at bounding box center [1083, 144] width 20 height 20
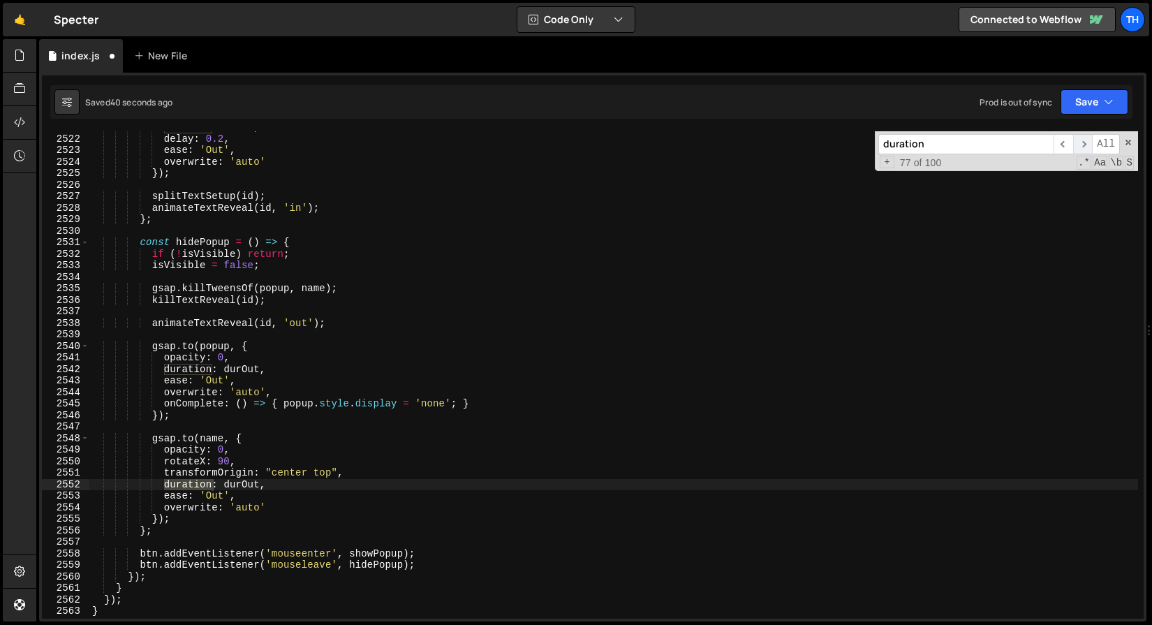
click at [1082, 145] on span "​" at bounding box center [1083, 144] width 20 height 20
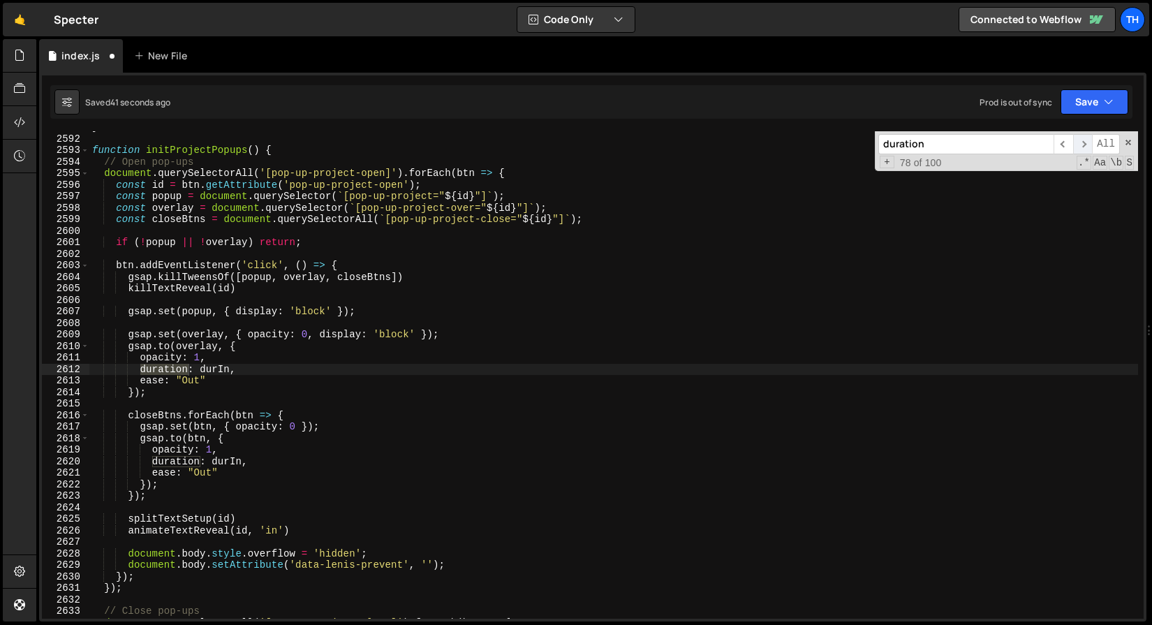
click at [1082, 145] on span "​" at bounding box center [1083, 144] width 20 height 20
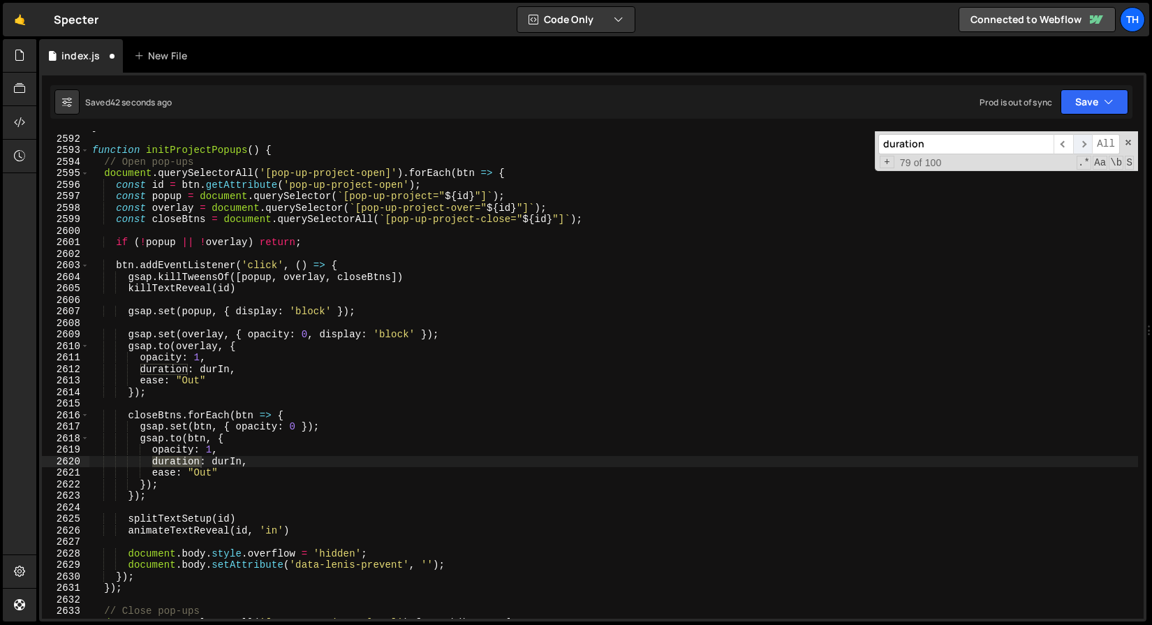
click at [1082, 145] on span "​" at bounding box center [1083, 144] width 20 height 20
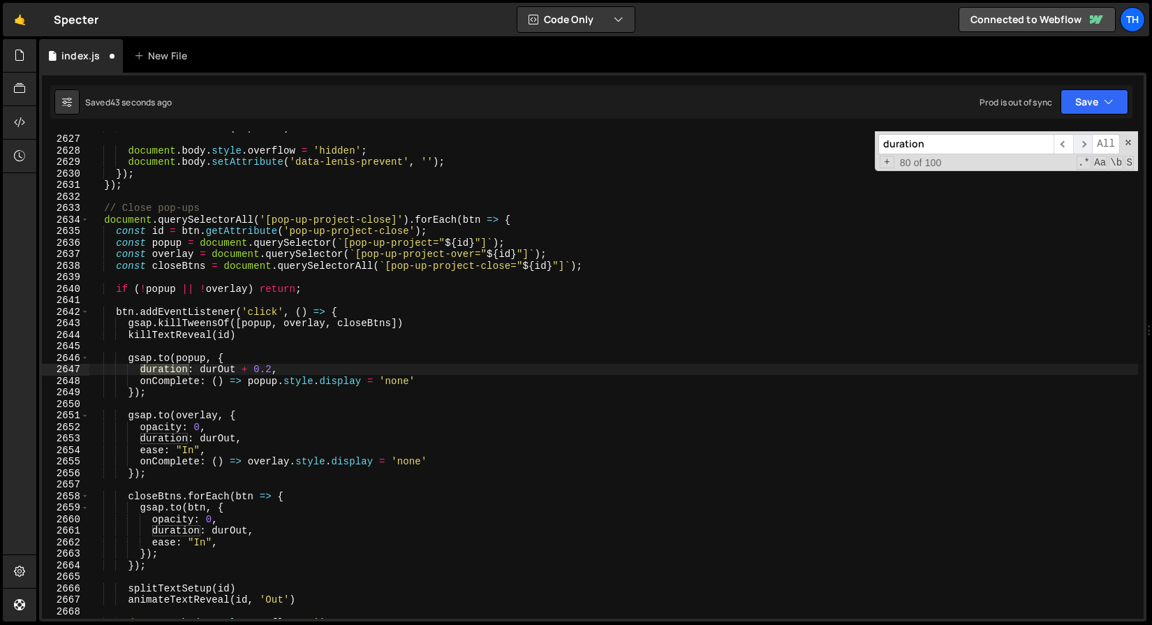
click at [1083, 145] on span "​" at bounding box center [1083, 144] width 20 height 20
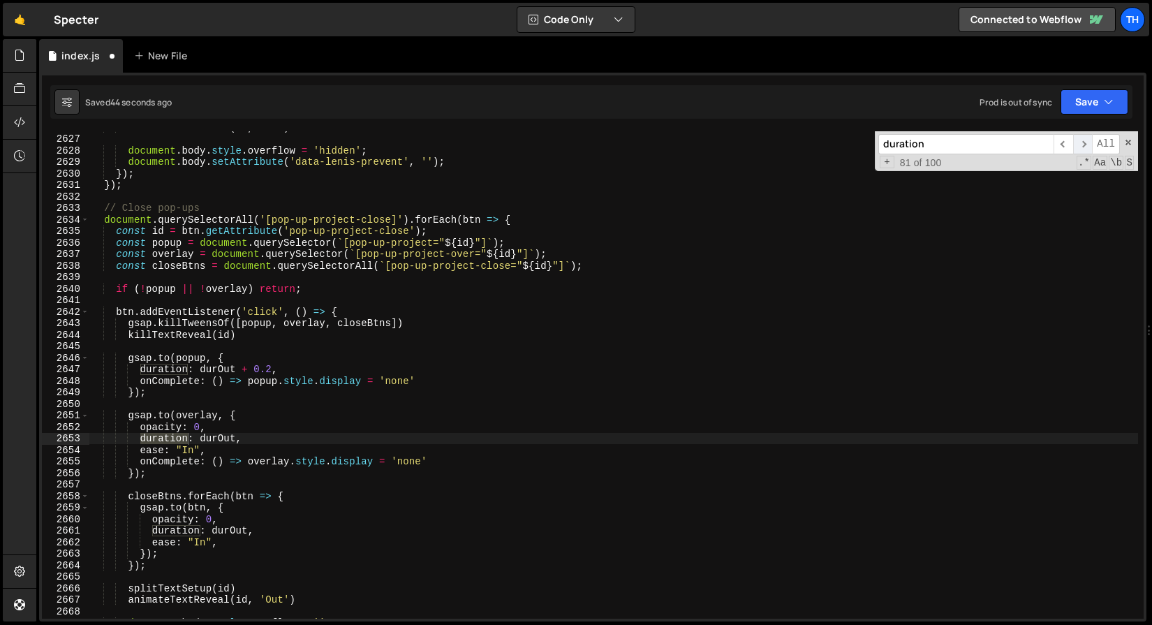
click at [1083, 145] on span "​" at bounding box center [1083, 144] width 20 height 20
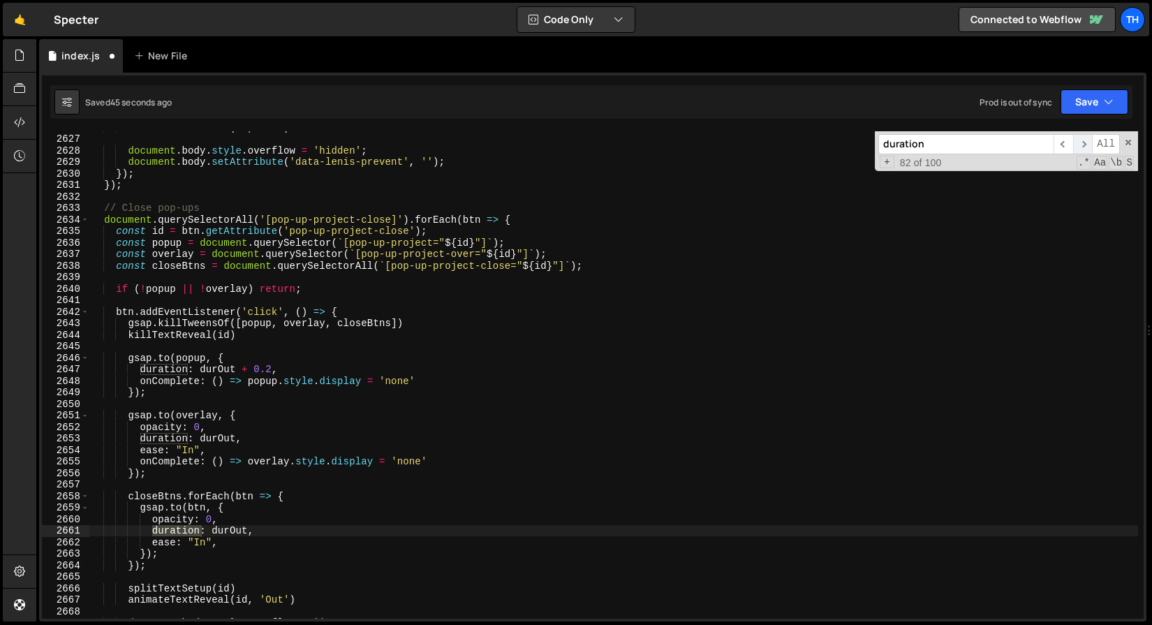
click at [1083, 145] on span "​" at bounding box center [1083, 144] width 20 height 20
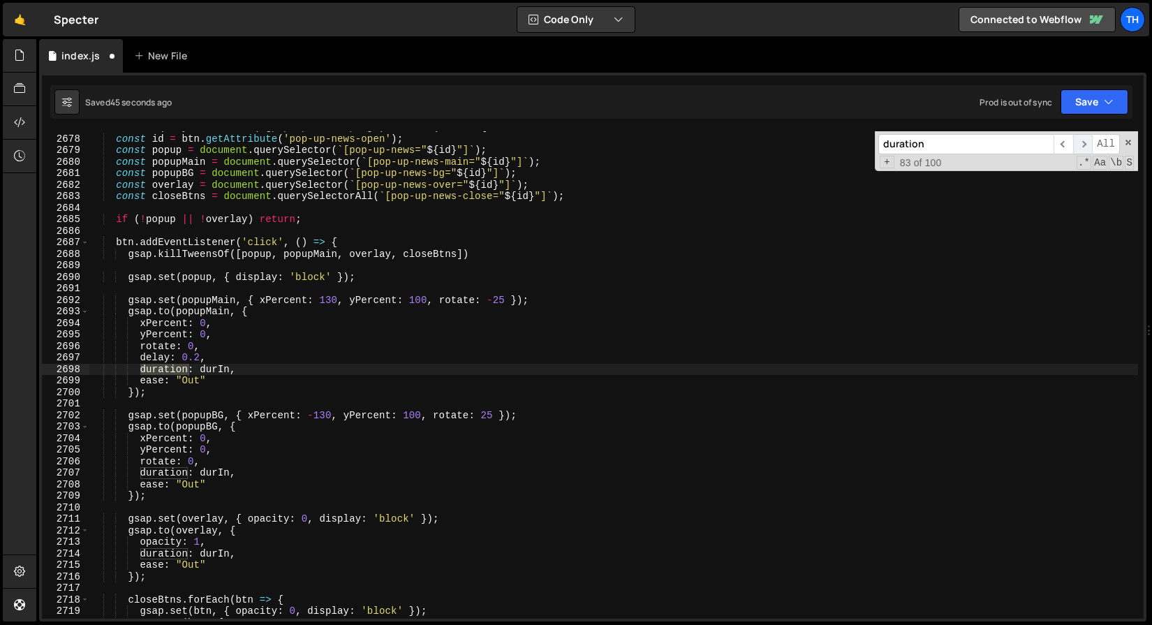
click at [1083, 145] on span "​" at bounding box center [1083, 144] width 20 height 20
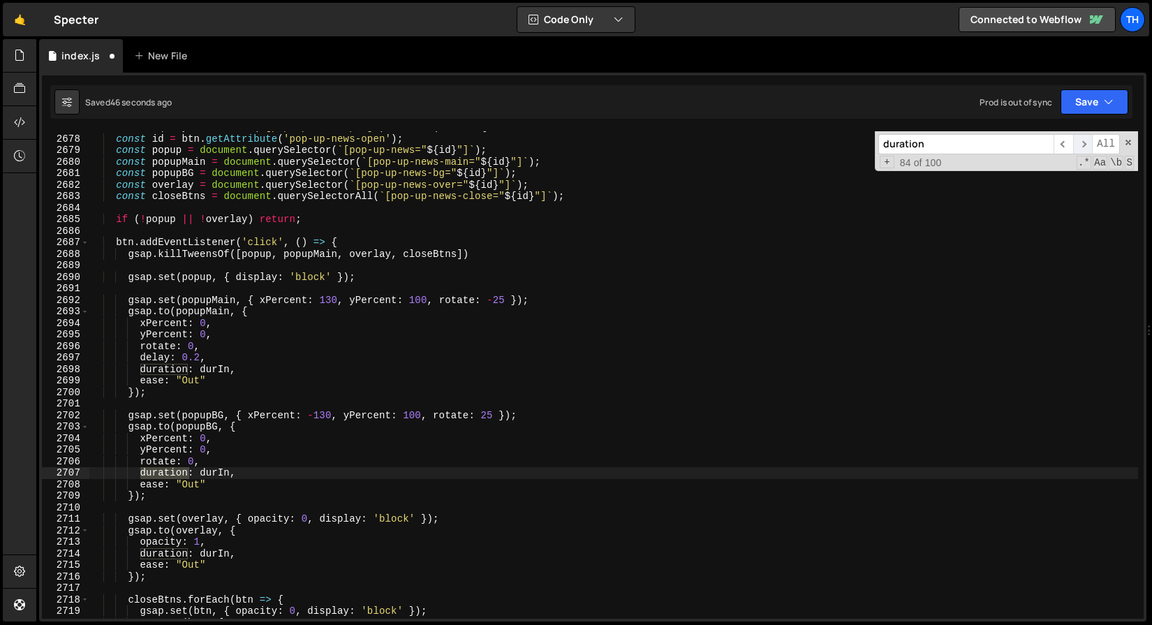
click at [1083, 145] on span "​" at bounding box center [1083, 144] width 20 height 20
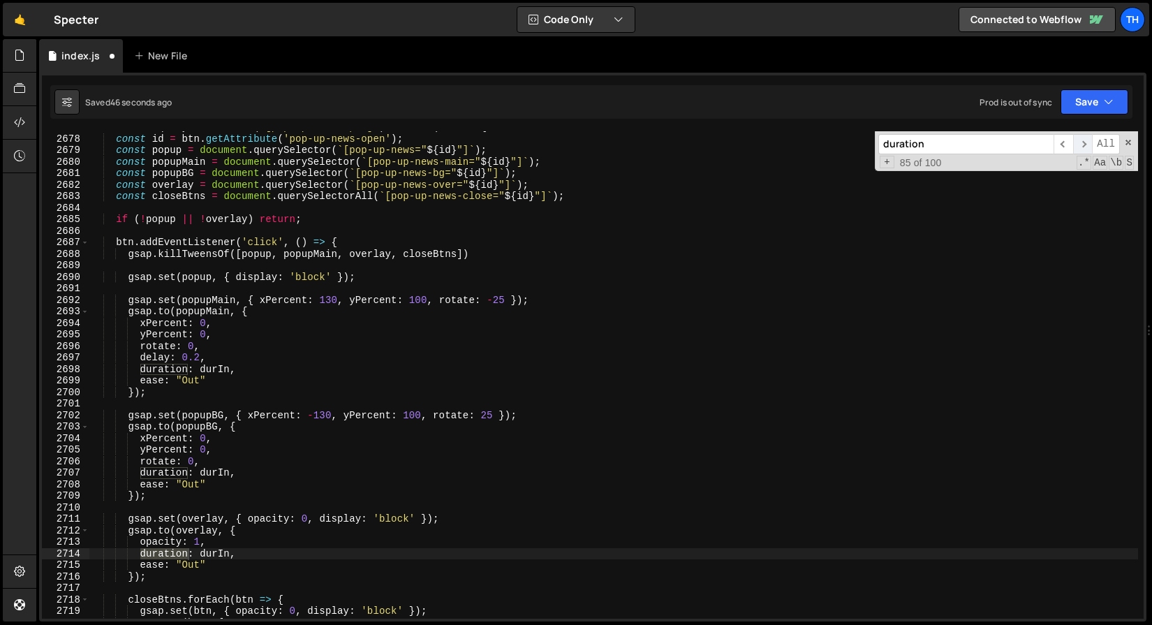
click at [1083, 145] on span "​" at bounding box center [1083, 144] width 20 height 20
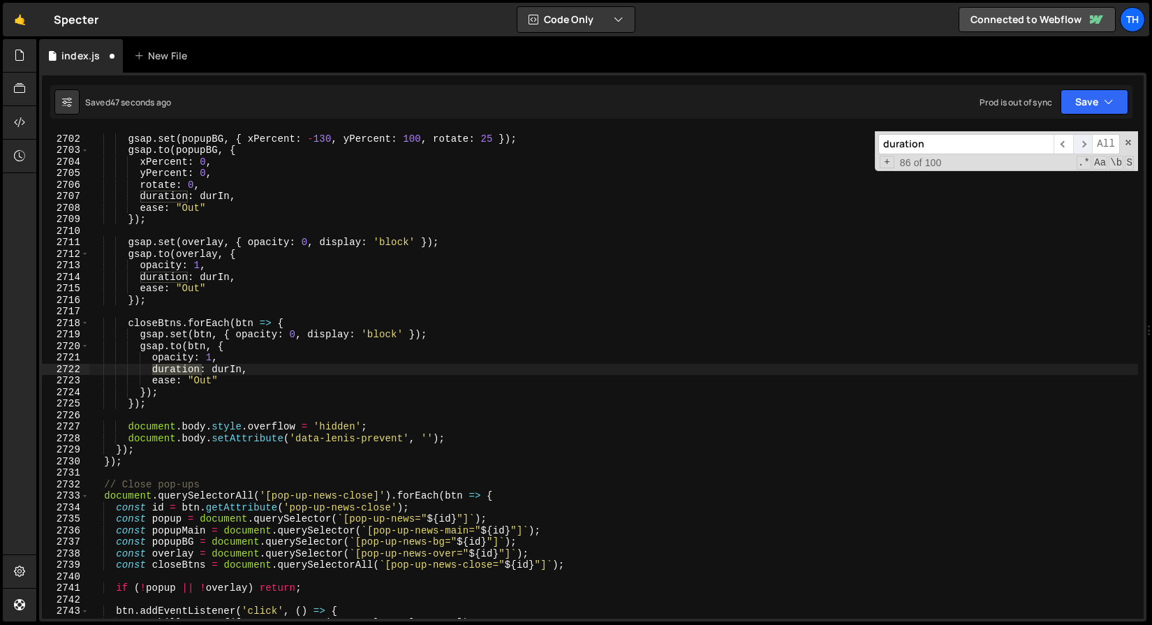
scroll to position [19764, 0]
click at [1083, 145] on span "​" at bounding box center [1083, 144] width 20 height 20
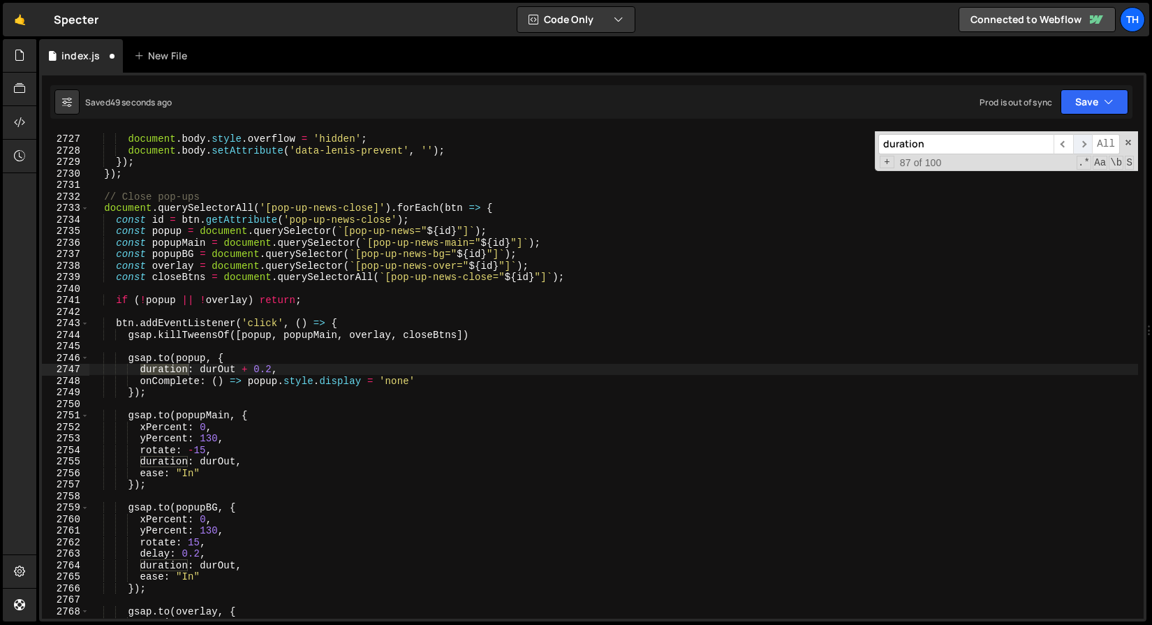
click at [1083, 145] on span "​" at bounding box center [1083, 144] width 20 height 20
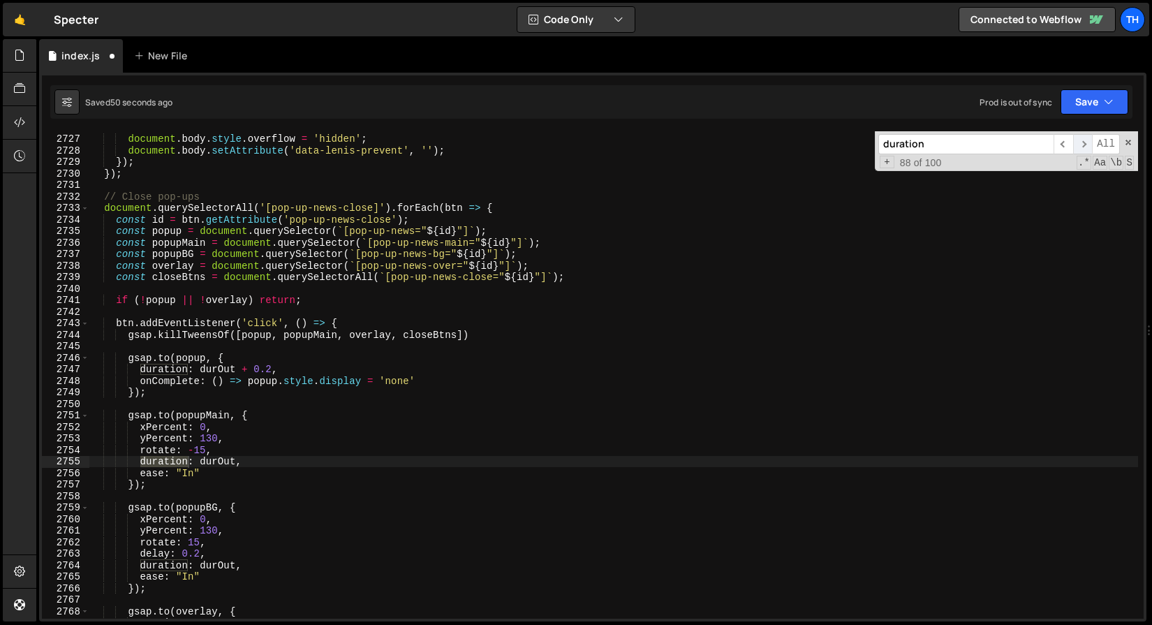
click at [1083, 145] on span "​" at bounding box center [1083, 144] width 20 height 20
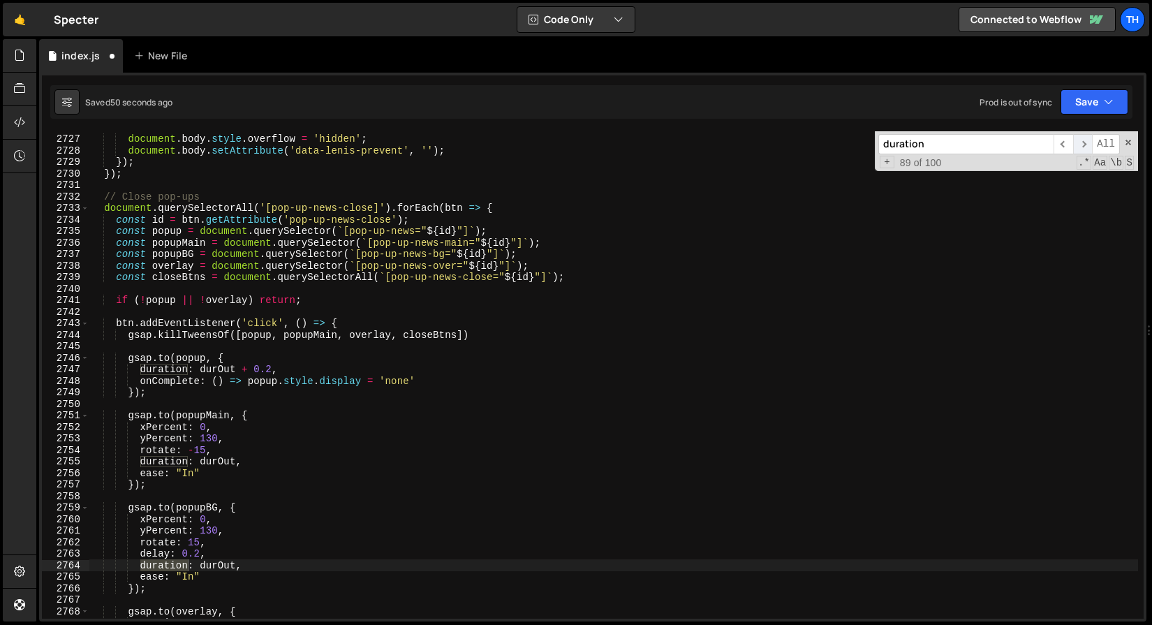
click at [1083, 145] on span "​" at bounding box center [1083, 144] width 20 height 20
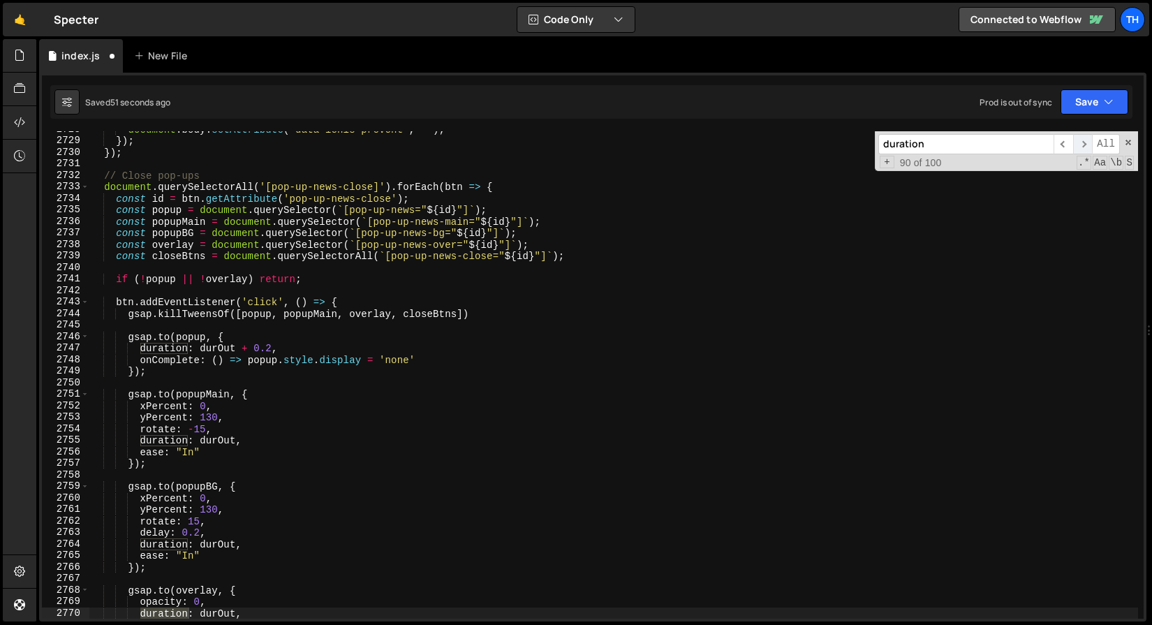
click at [1083, 145] on span "​" at bounding box center [1083, 144] width 20 height 20
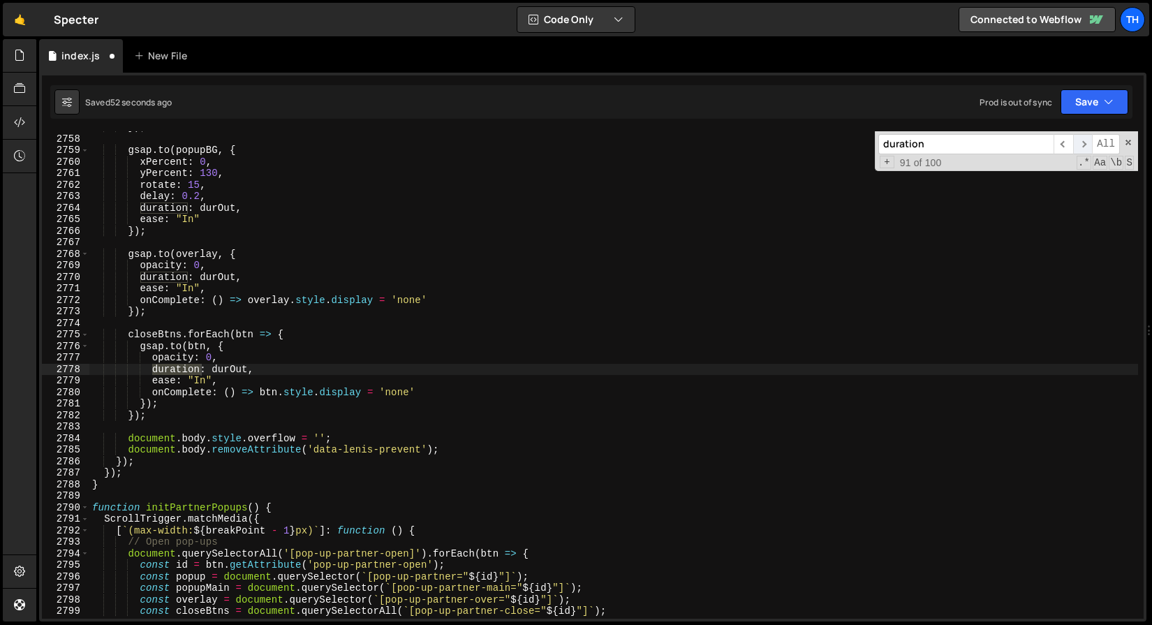
click at [1083, 145] on span "​" at bounding box center [1083, 144] width 20 height 20
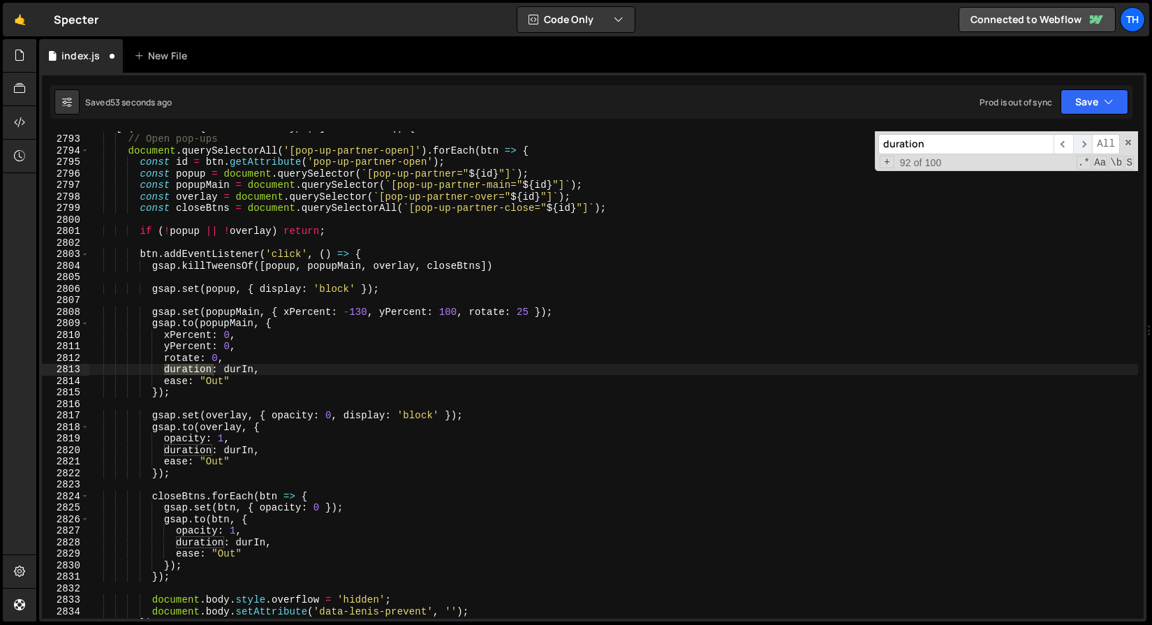
click at [1083, 145] on span "​" at bounding box center [1083, 144] width 20 height 20
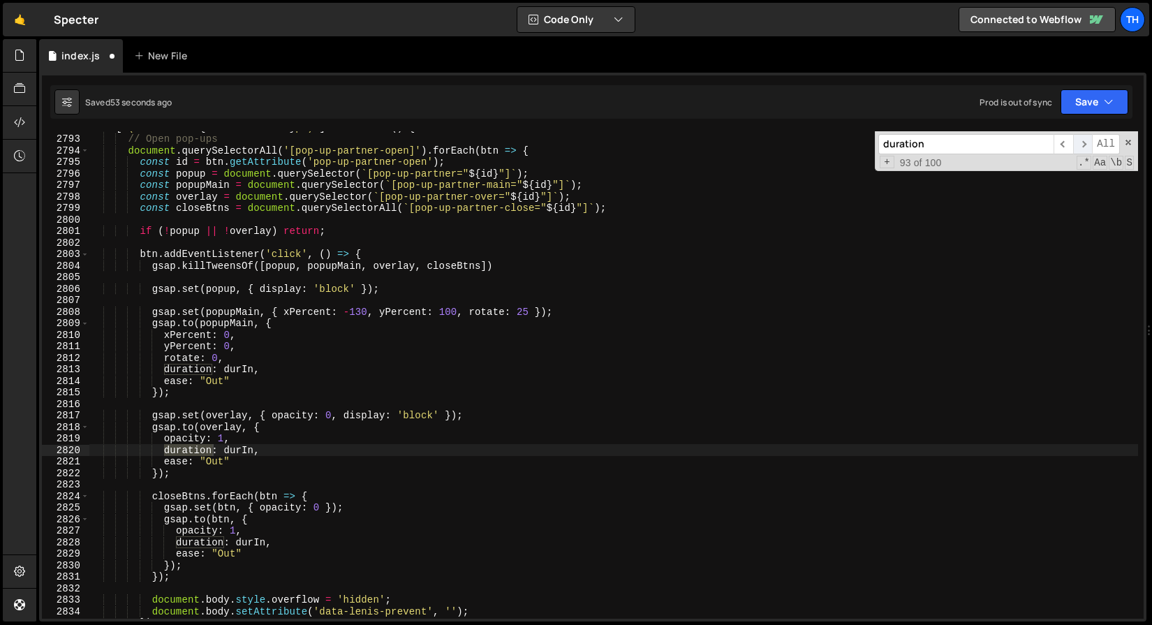
click at [1083, 145] on span "​" at bounding box center [1083, 144] width 20 height 20
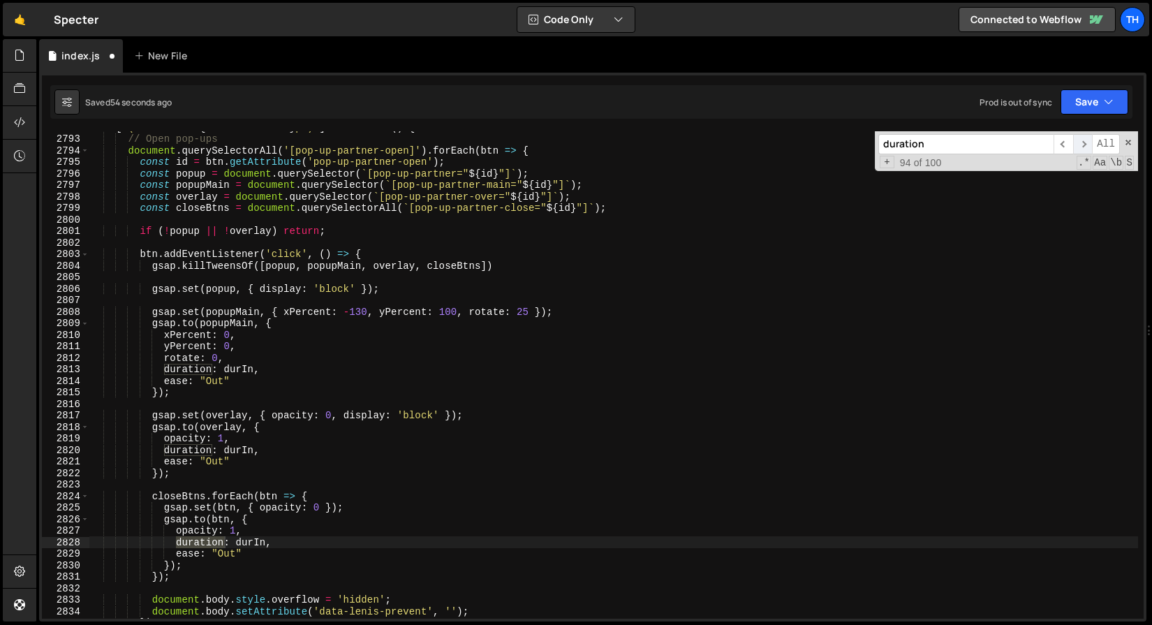
click at [1083, 145] on span "​" at bounding box center [1083, 144] width 20 height 20
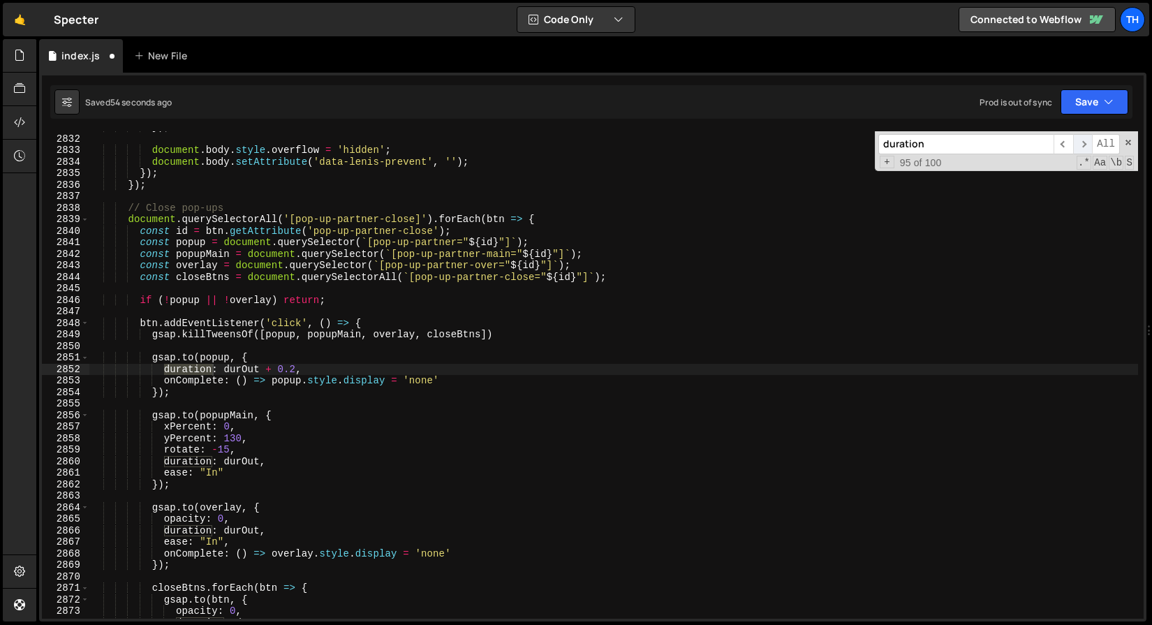
click at [1083, 145] on span "​" at bounding box center [1083, 144] width 20 height 20
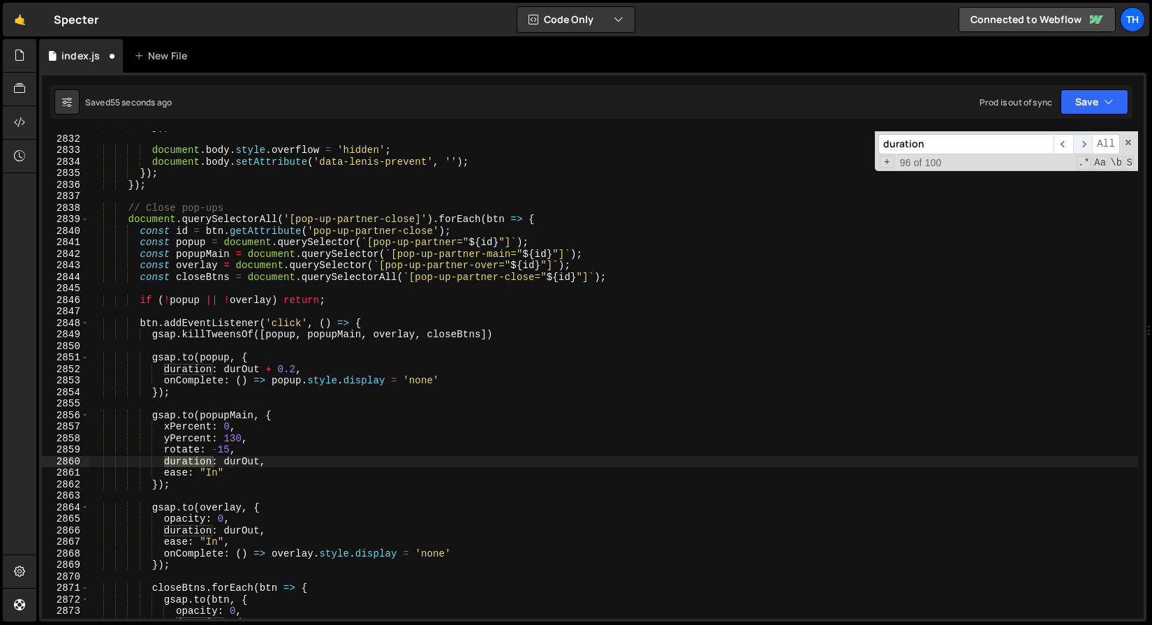
click at [1083, 145] on span "​" at bounding box center [1083, 144] width 20 height 20
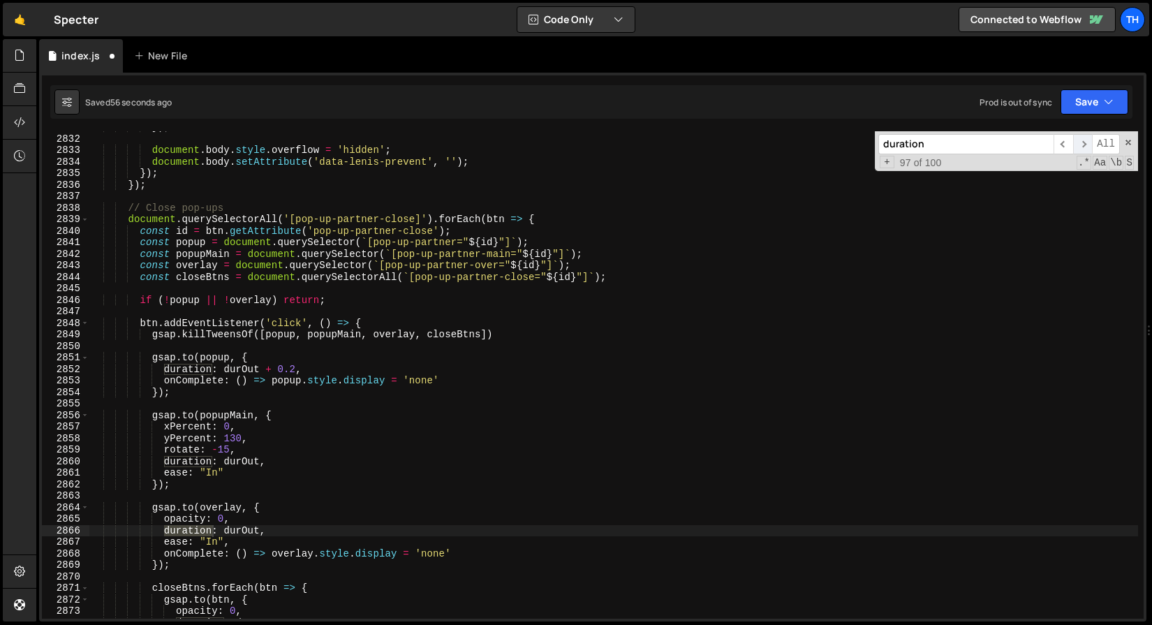
click at [1083, 146] on span "​" at bounding box center [1083, 144] width 20 height 20
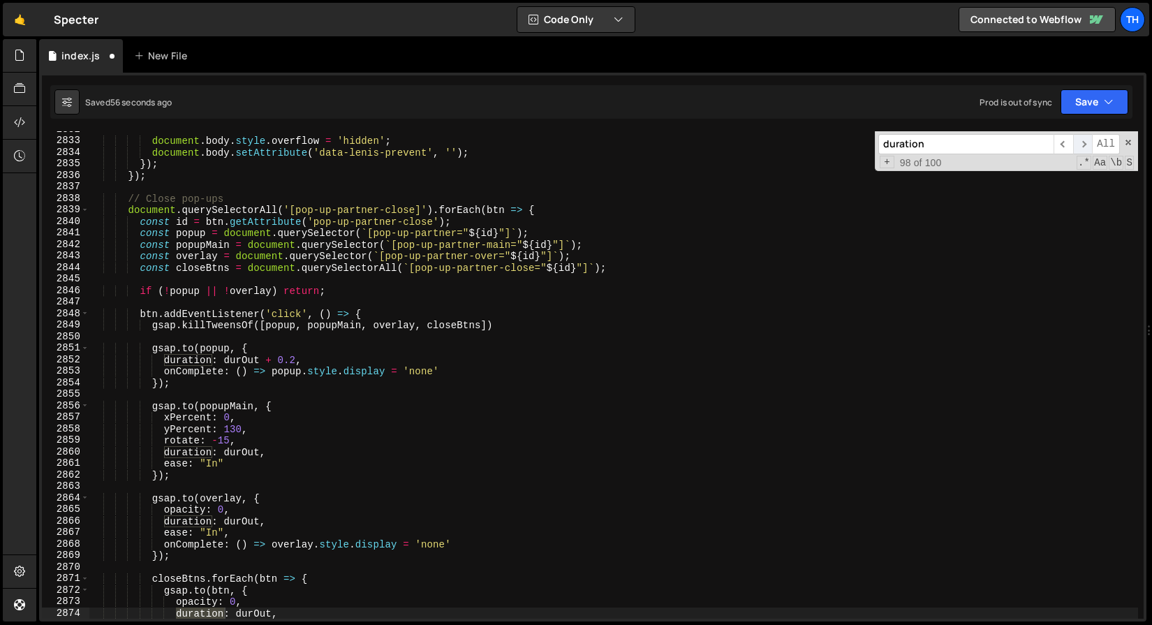
click at [1083, 146] on span "​" at bounding box center [1083, 144] width 20 height 20
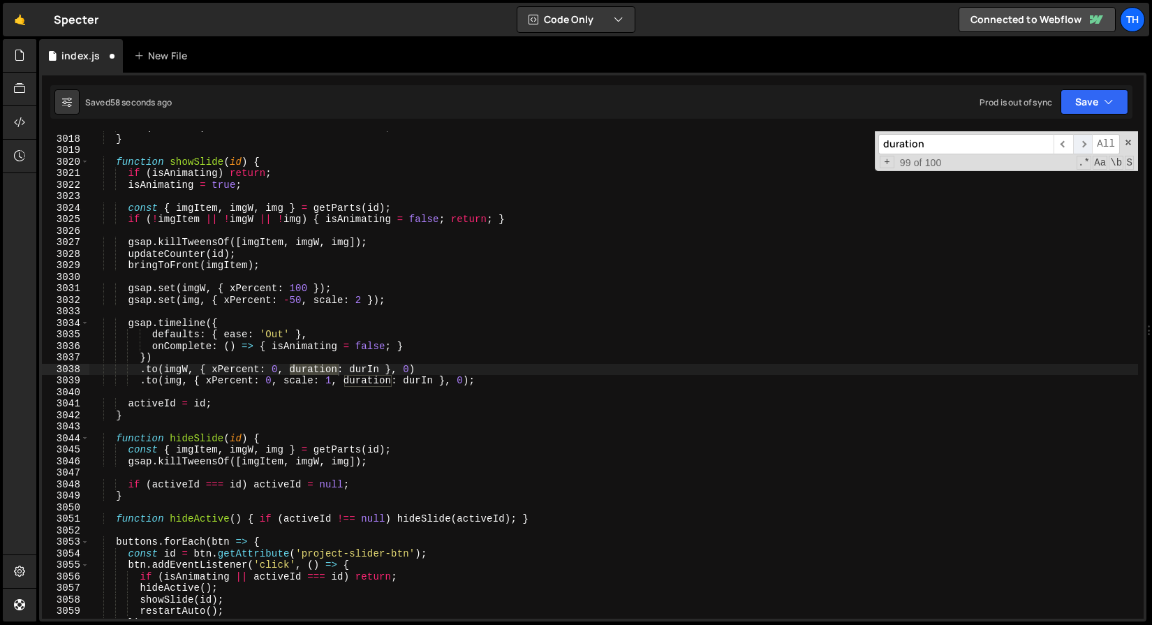
click at [1083, 146] on span "​" at bounding box center [1083, 144] width 20 height 20
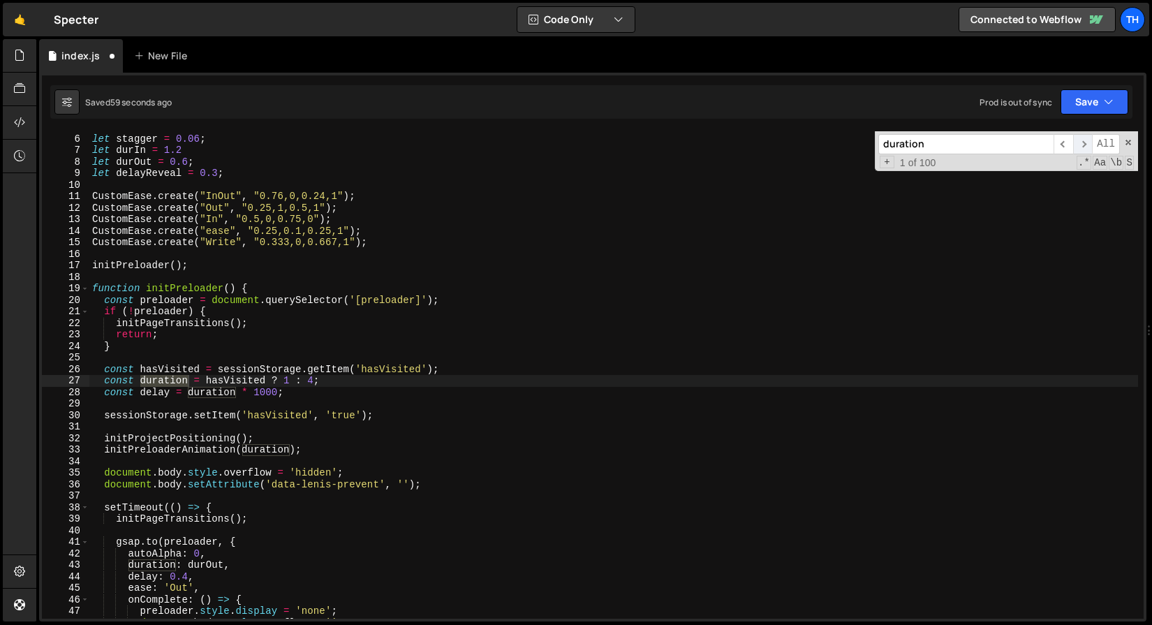
click at [1083, 146] on span "​" at bounding box center [1083, 144] width 20 height 20
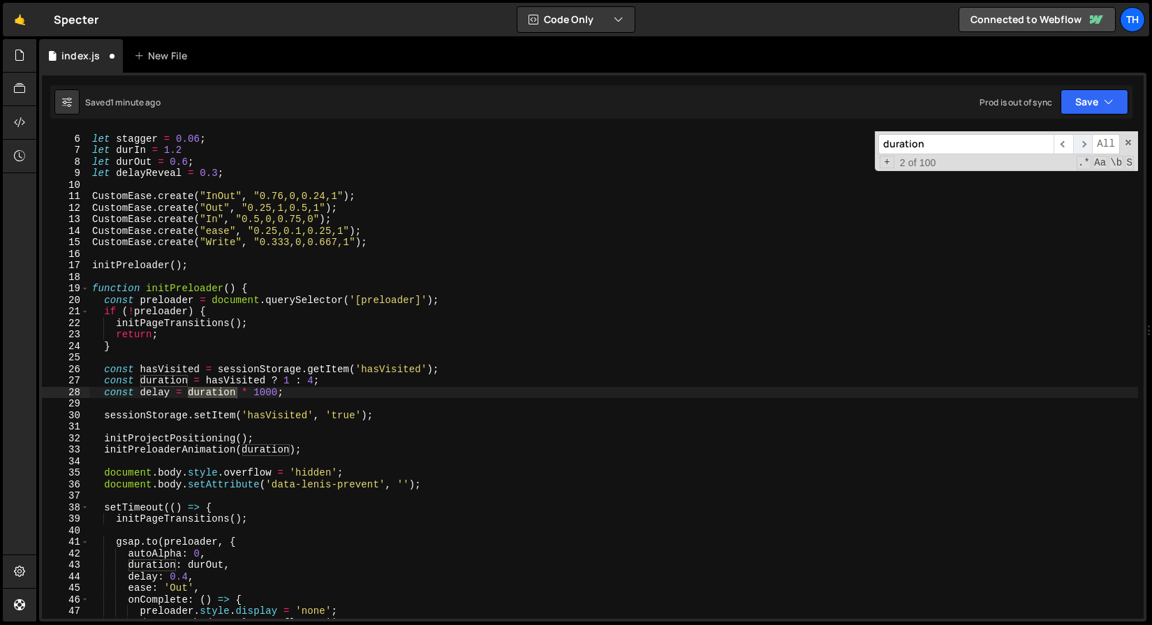
click at [1083, 146] on span "​" at bounding box center [1083, 144] width 20 height 20
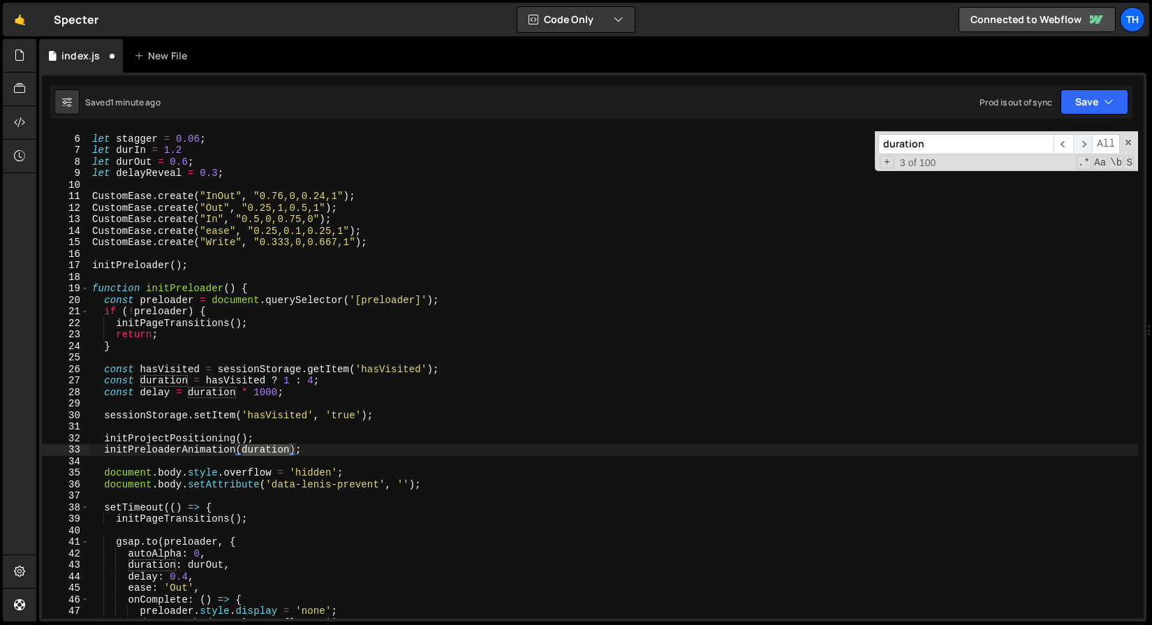
click at [1083, 146] on span "​" at bounding box center [1083, 144] width 20 height 20
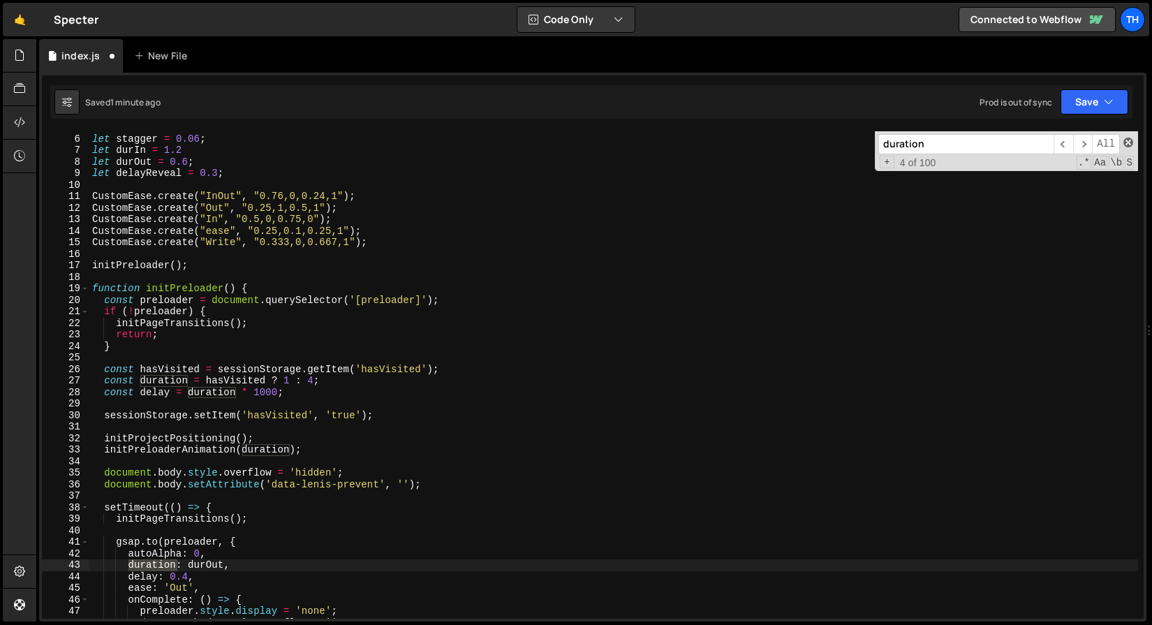
click at [1130, 141] on span at bounding box center [1128, 143] width 10 height 10
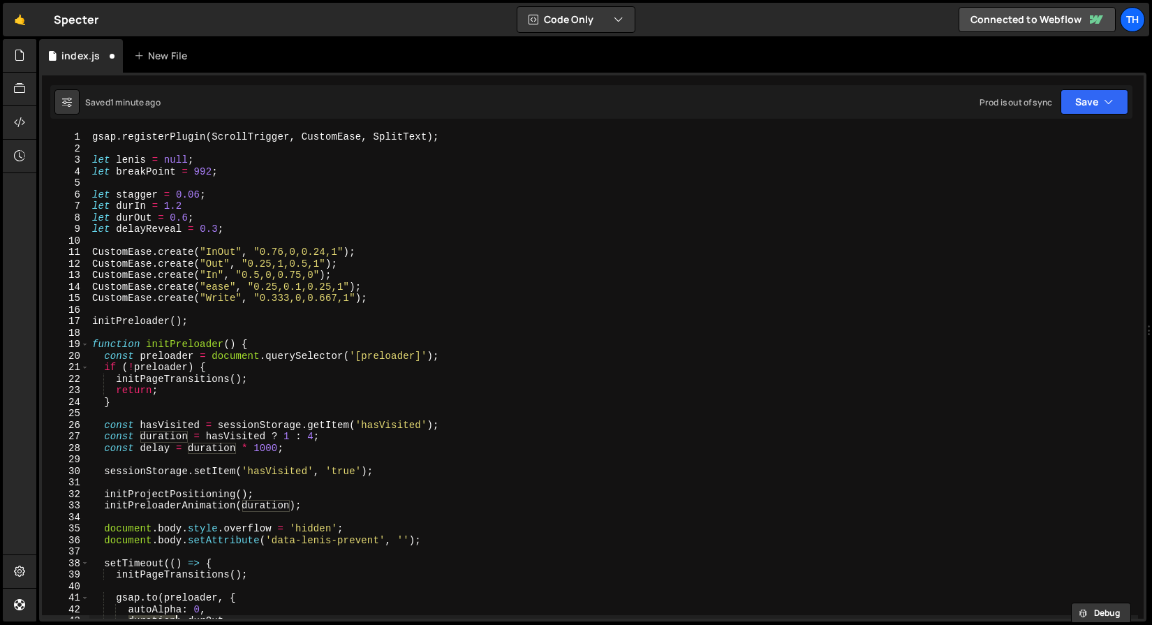
scroll to position [0, 0]
click at [83, 342] on span at bounding box center [85, 345] width 8 height 12
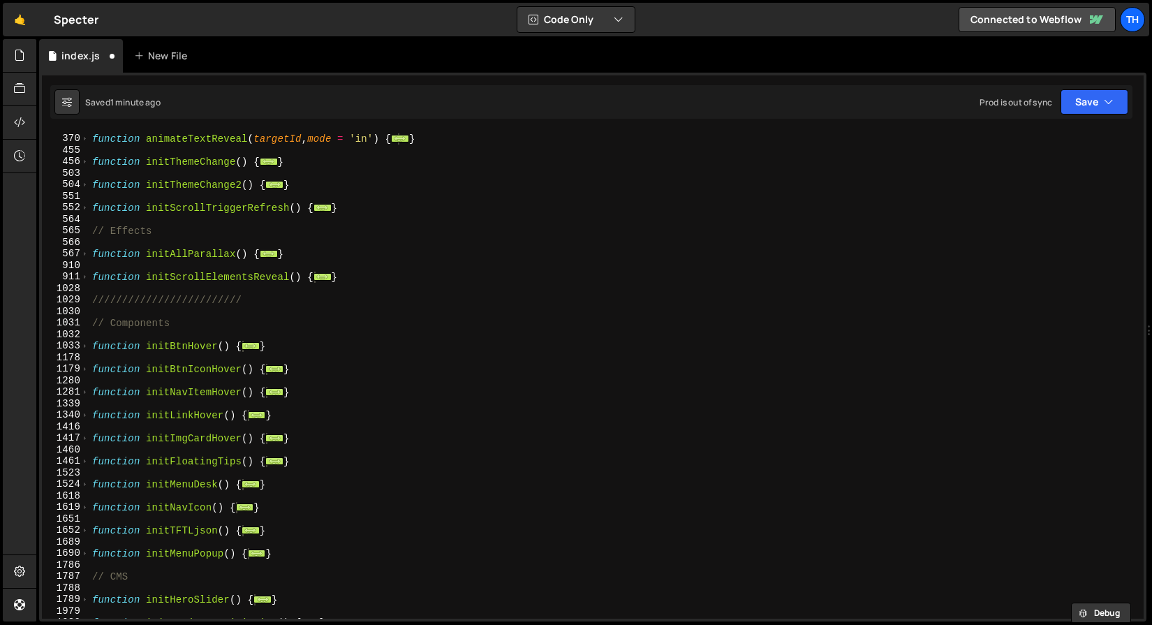
scroll to position [412, 0]
drag, startPoint x: 256, startPoint y: 302, endPoint x: -36, endPoint y: 299, distance: 291.8
click at [0, 299] on html "Projects [GEOGRAPHIC_DATA] Blog Th Projects Your Teams Invite team member Accou…" at bounding box center [576, 312] width 1152 height 625
type textarea "/////////////////////////"
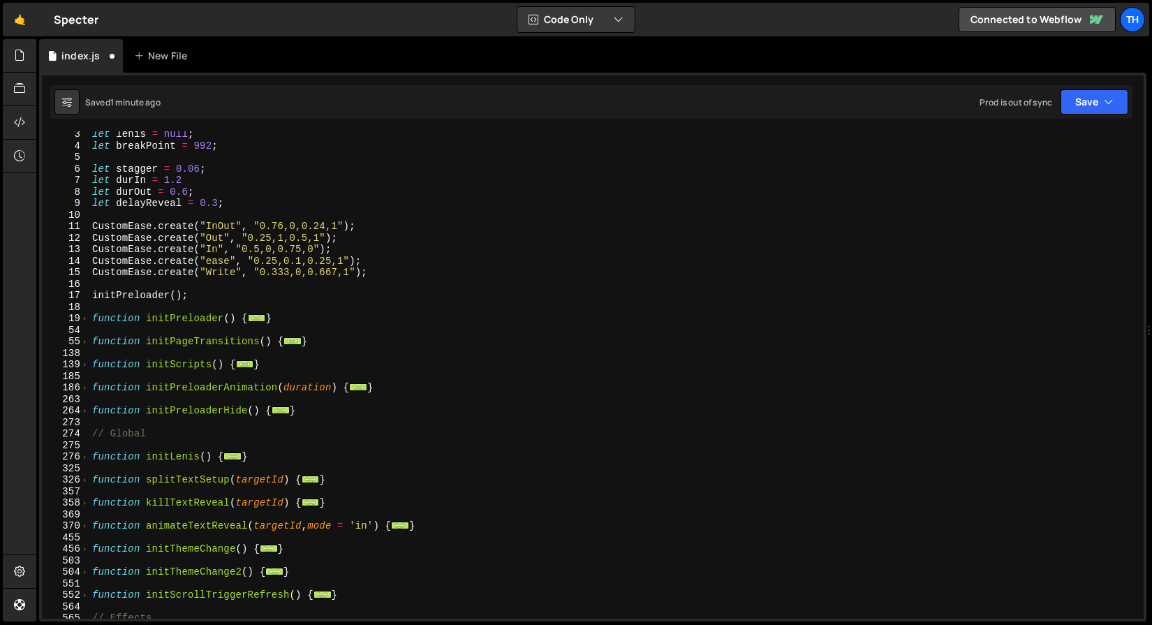
scroll to position [0, 0]
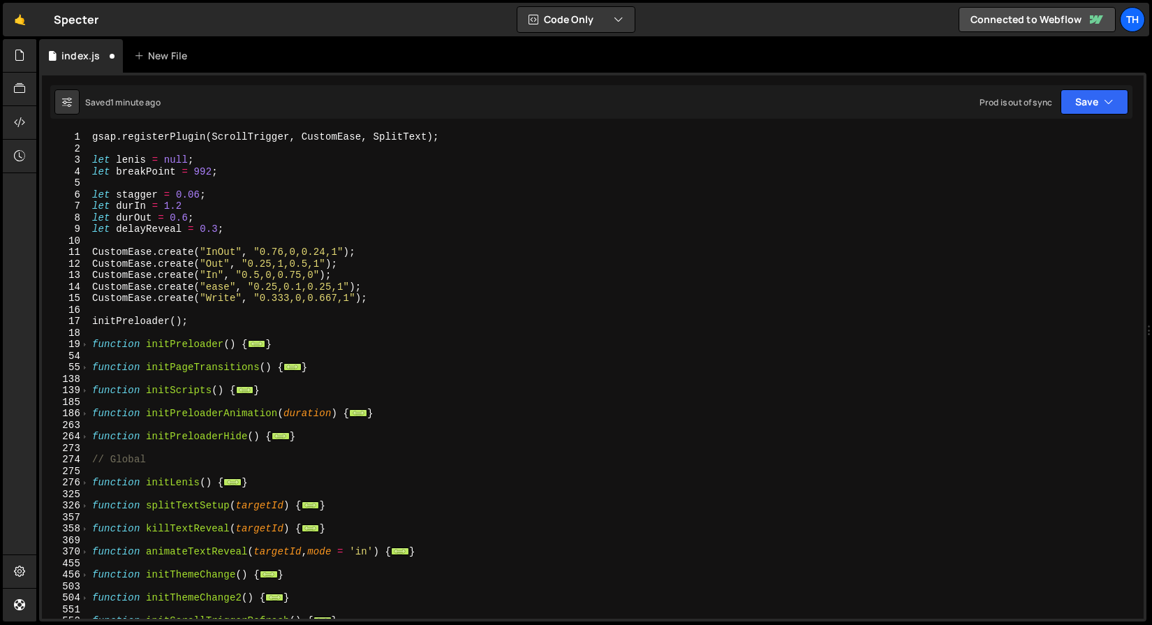
click at [135, 216] on div "gsap . registerPlugin ( ScrollTrigger , CustomEase , SplitText ) ; let [PERSON_…" at bounding box center [613, 386] width 1049 height 510
click at [133, 200] on div "gsap . registerPlugin ( ScrollTrigger , CustomEase , SplitText ) ; let [PERSON_…" at bounding box center [613, 386] width 1049 height 510
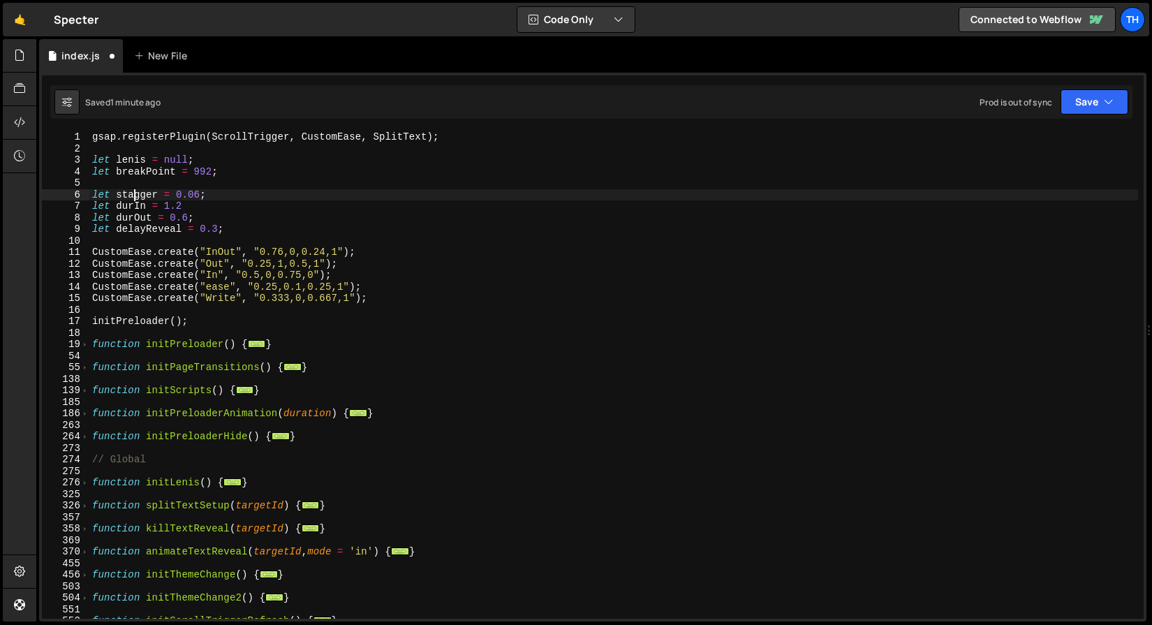
click at [133, 200] on div "gsap . registerPlugin ( ScrollTrigger , CustomEase , SplitText ) ; let [PERSON_…" at bounding box center [613, 386] width 1049 height 510
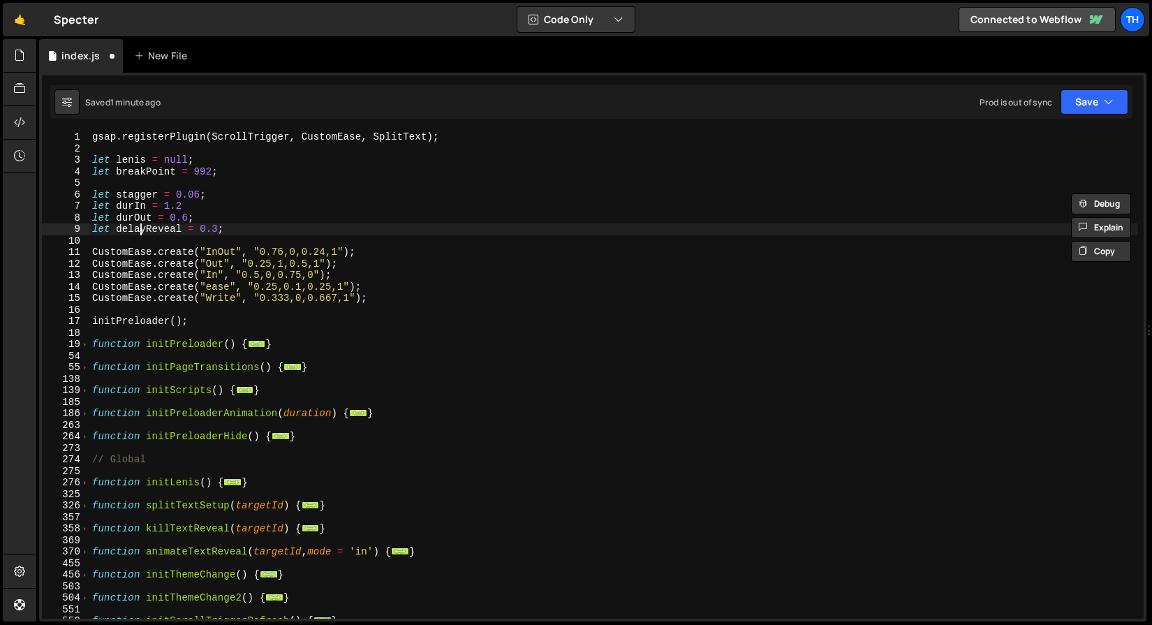
click at [141, 226] on div "gsap . registerPlugin ( ScrollTrigger , CustomEase , SplitText ) ; let [PERSON_…" at bounding box center [613, 386] width 1049 height 510
type textarea "let delayReveal = 0.3;"
click at [141, 226] on div "gsap . registerPlugin ( ScrollTrigger , CustomEase , SplitText ) ; let [PERSON_…" at bounding box center [613, 386] width 1049 height 510
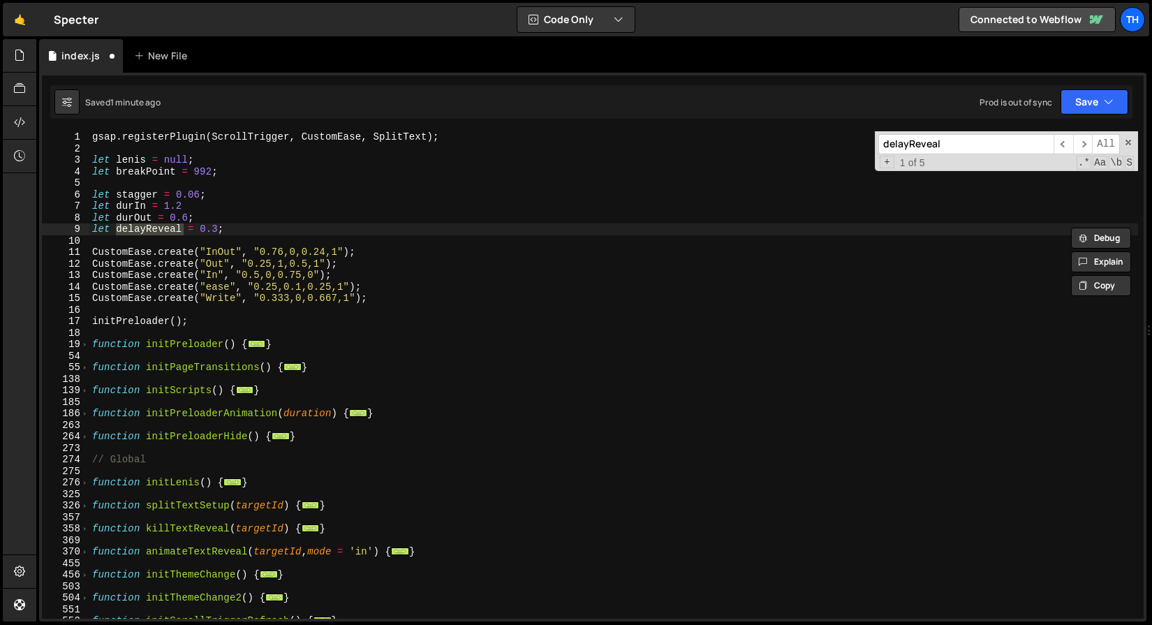
click at [910, 149] on input "delayReveal" at bounding box center [965, 144] width 175 height 20
drag, startPoint x: 910, startPoint y: 142, endPoint x: 1059, endPoint y: 137, distance: 149.5
click at [1059, 137] on div "delayReveal ​ ​ All" at bounding box center [999, 144] width 242 height 20
type input "delay"
click at [1088, 143] on span "​" at bounding box center [1083, 144] width 20 height 20
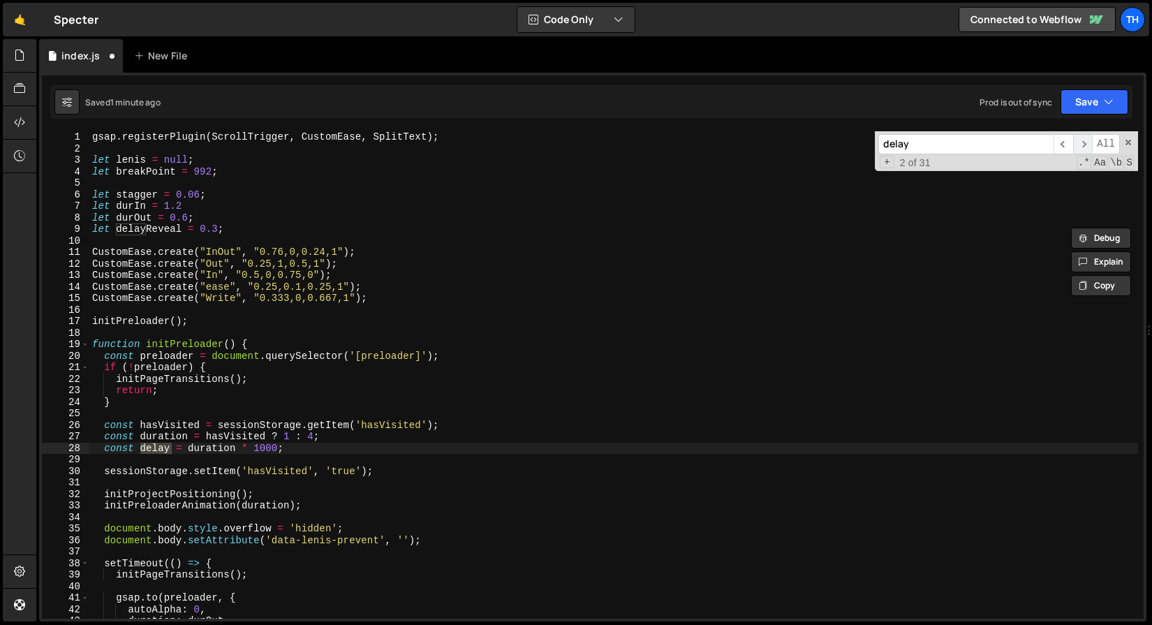
click at [1088, 143] on span "​" at bounding box center [1083, 144] width 20 height 20
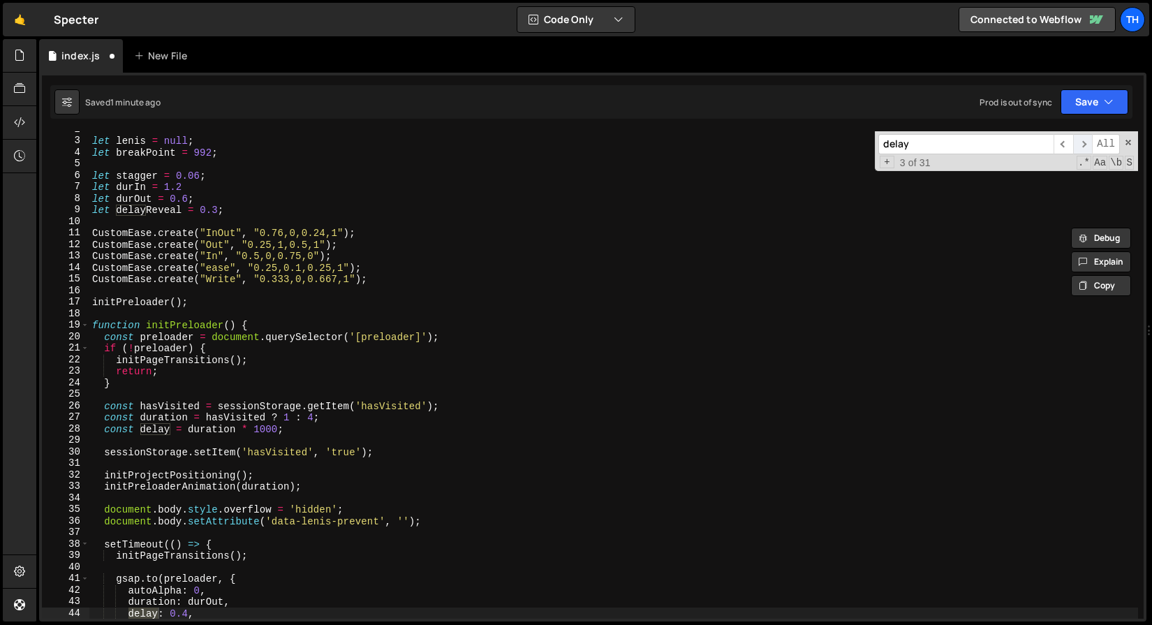
click at [1088, 143] on span "​" at bounding box center [1083, 144] width 20 height 20
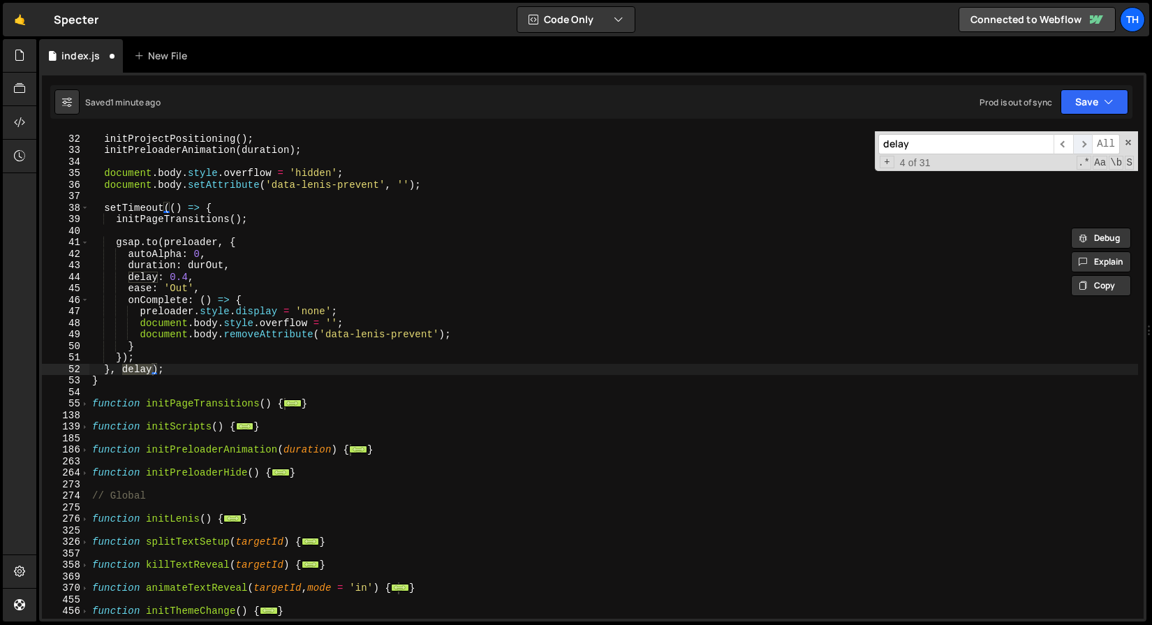
click at [1088, 142] on span "​" at bounding box center [1083, 144] width 20 height 20
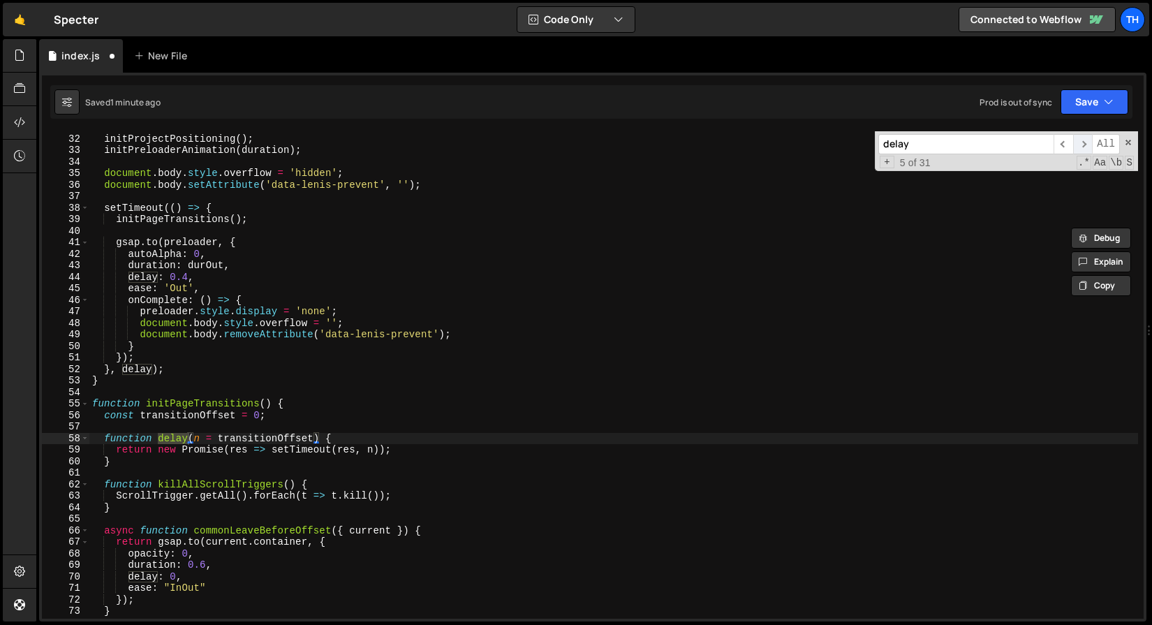
click at [1088, 142] on span "​" at bounding box center [1083, 144] width 20 height 20
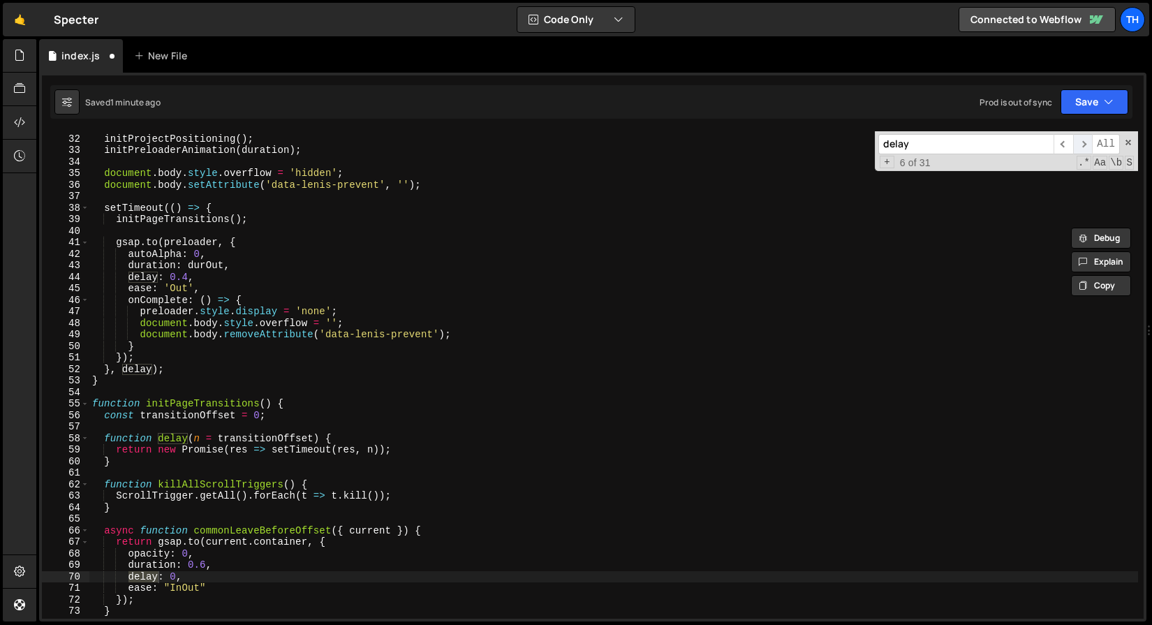
click at [1088, 142] on span "​" at bounding box center [1083, 144] width 20 height 20
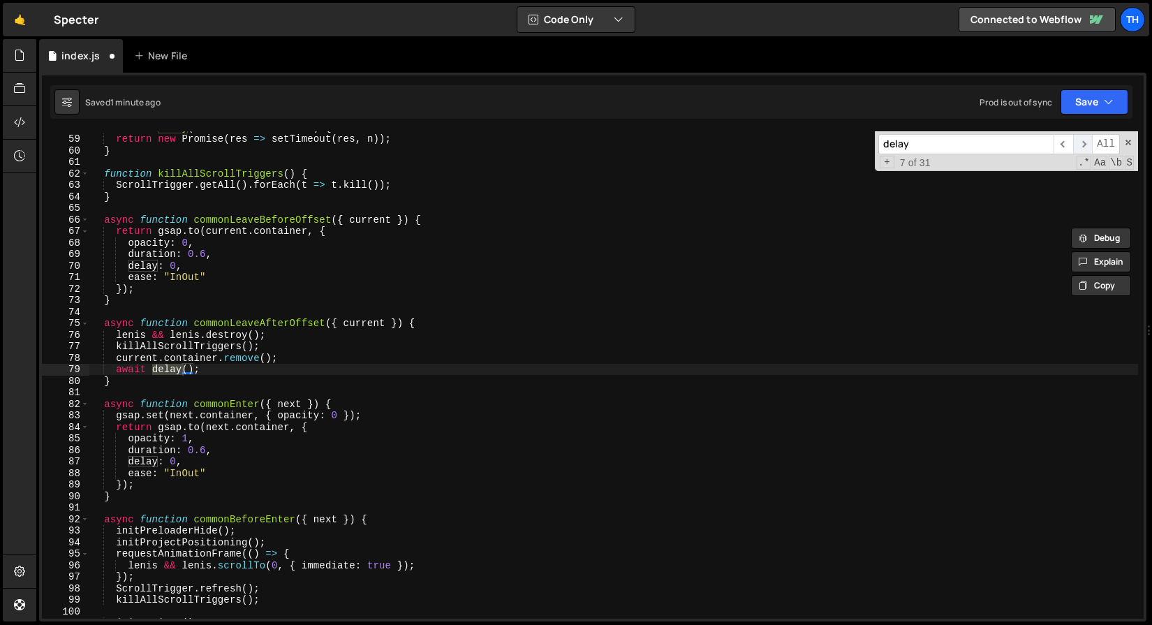
click at [1088, 142] on span "​" at bounding box center [1083, 144] width 20 height 20
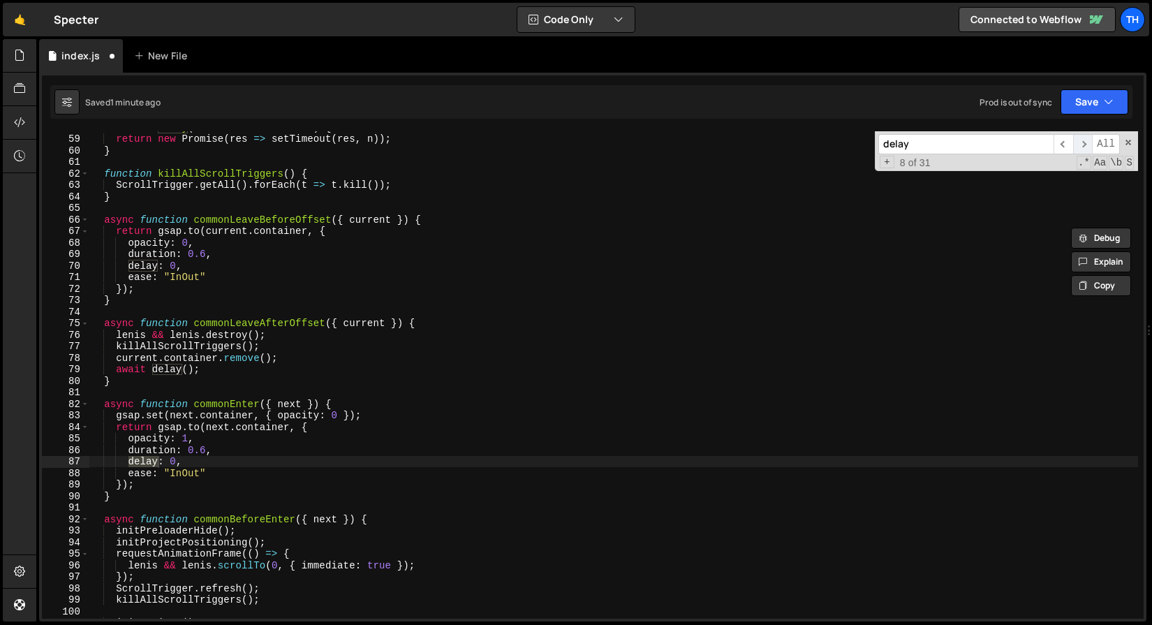
click at [1088, 142] on span "​" at bounding box center [1083, 144] width 20 height 20
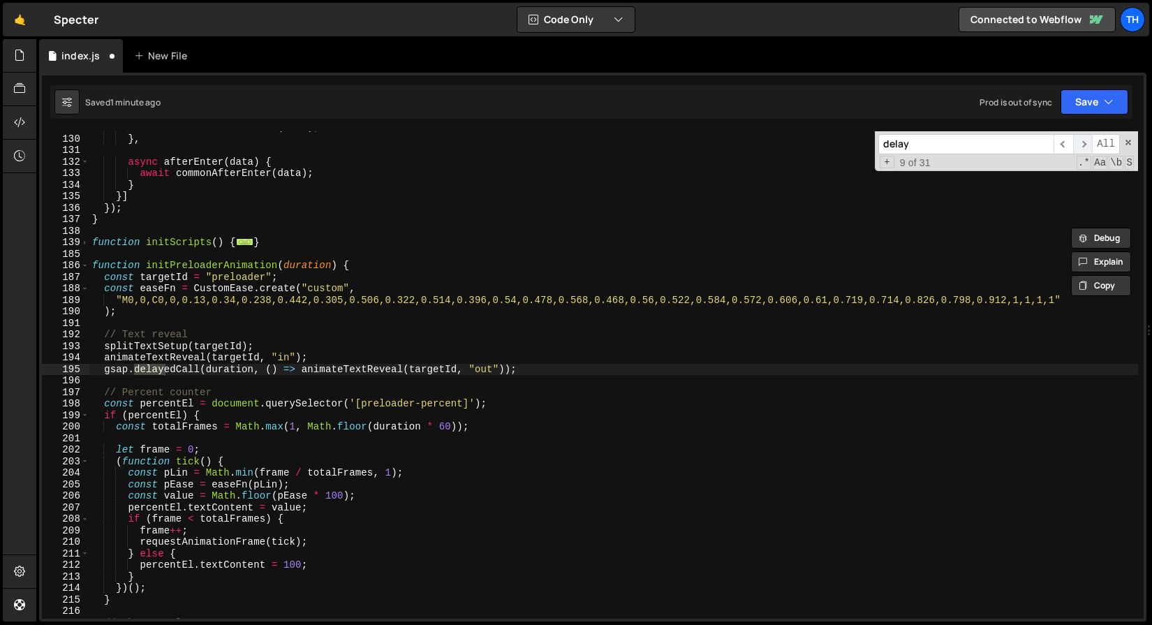
click at [1088, 142] on span "​" at bounding box center [1083, 144] width 20 height 20
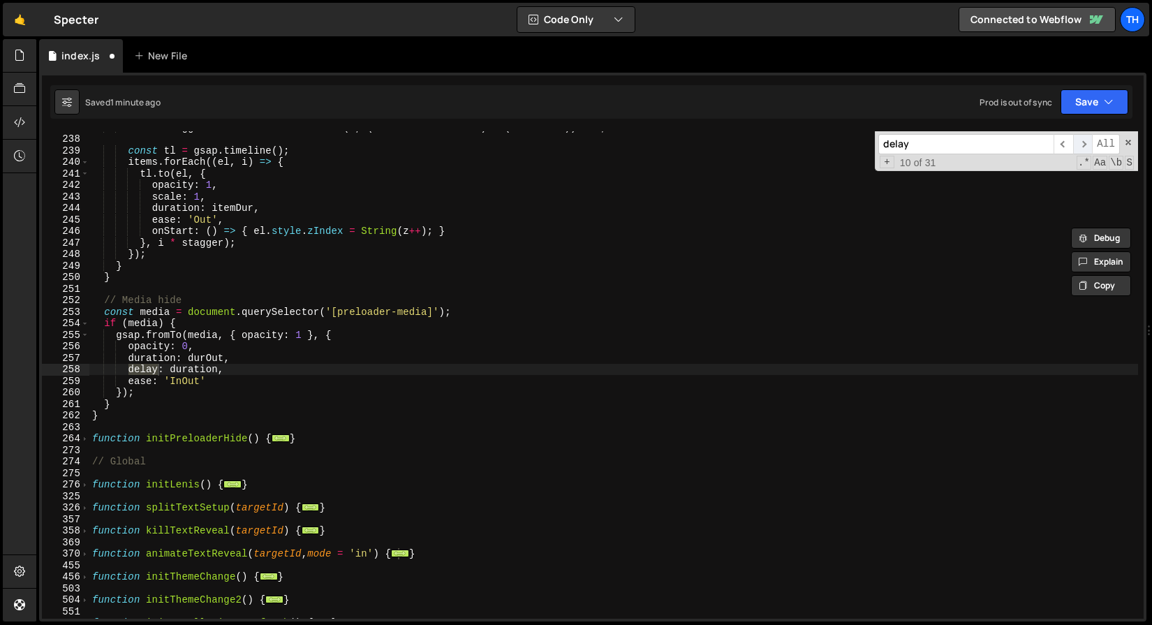
click at [1088, 142] on span "​" at bounding box center [1083, 144] width 20 height 20
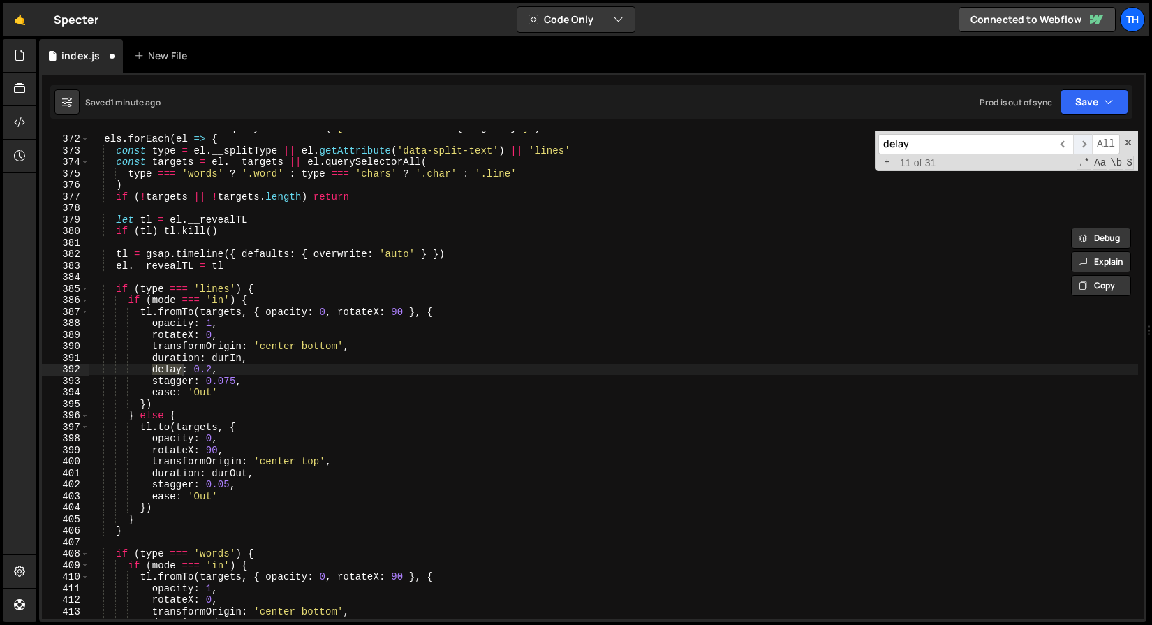
click at [1088, 142] on span "​" at bounding box center [1083, 144] width 20 height 20
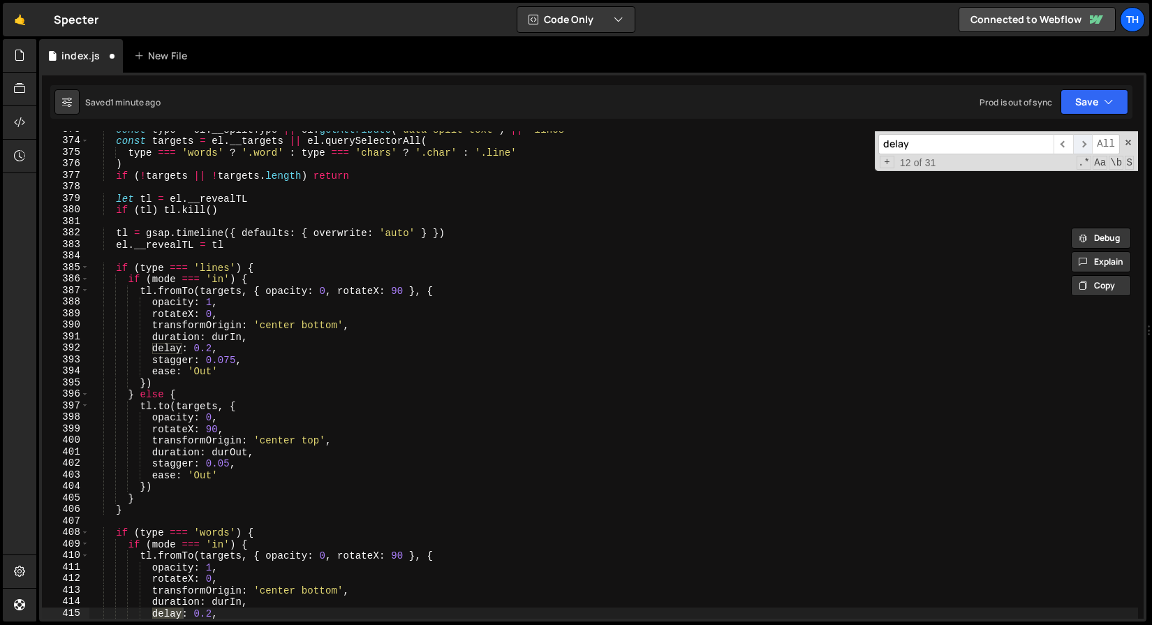
click at [1088, 142] on span "​" at bounding box center [1083, 144] width 20 height 20
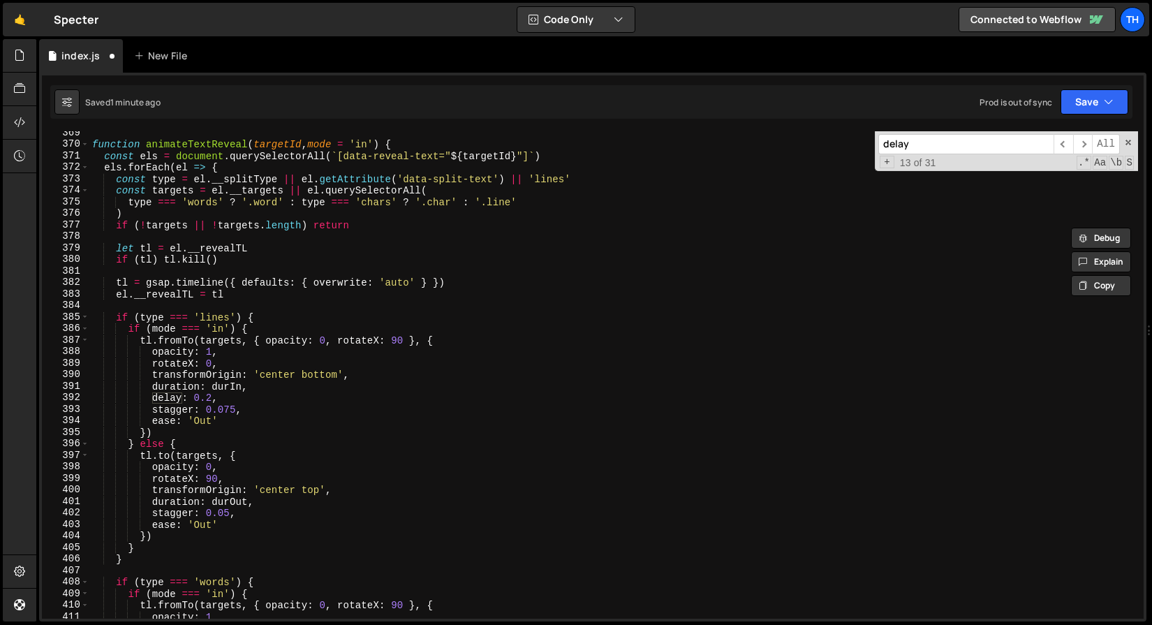
scroll to position [2619, 0]
drag, startPoint x: 191, startPoint y: 399, endPoint x: 212, endPoint y: 399, distance: 20.9
click at [212, 399] on div "function animateTextReveal ( targetId , mode = 'in' ) { const els = document . …" at bounding box center [613, 382] width 1049 height 510
paste textarea "delayReveal"
click at [1067, 144] on span "​" at bounding box center [1063, 144] width 20 height 20
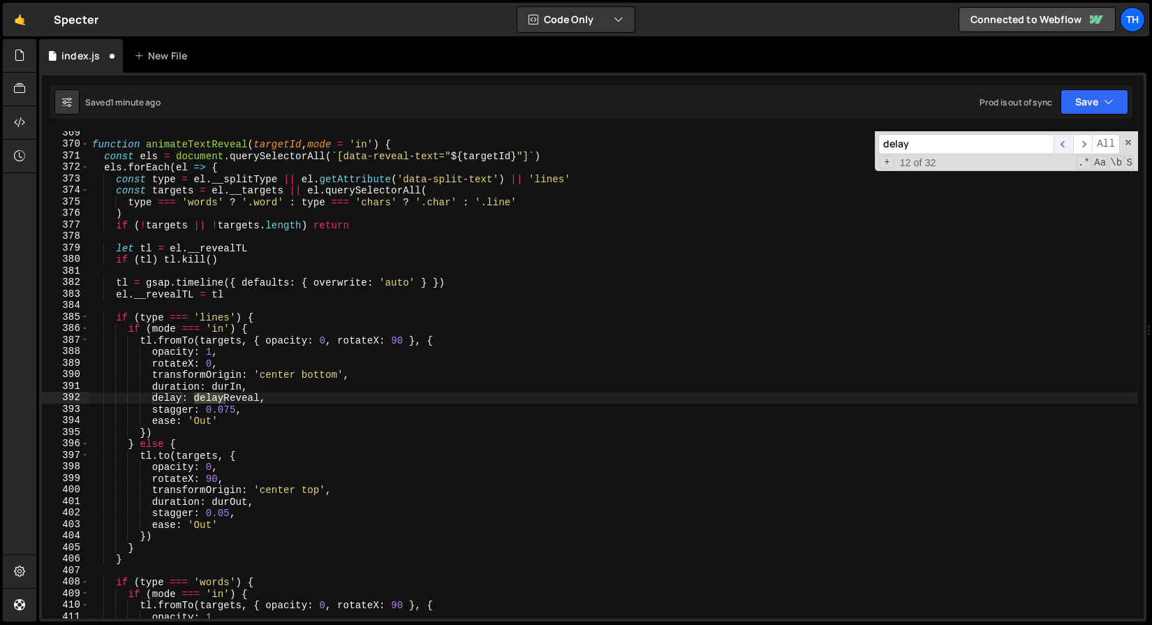
click at [1067, 144] on span "​" at bounding box center [1063, 144] width 20 height 20
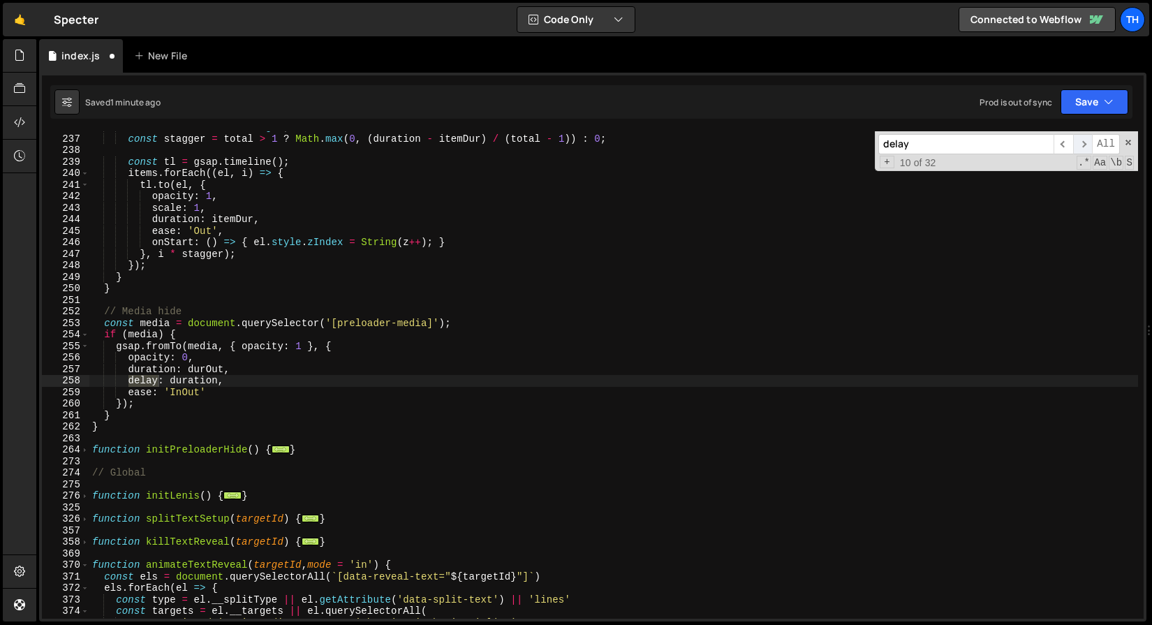
click at [1087, 145] on span "​" at bounding box center [1083, 144] width 20 height 20
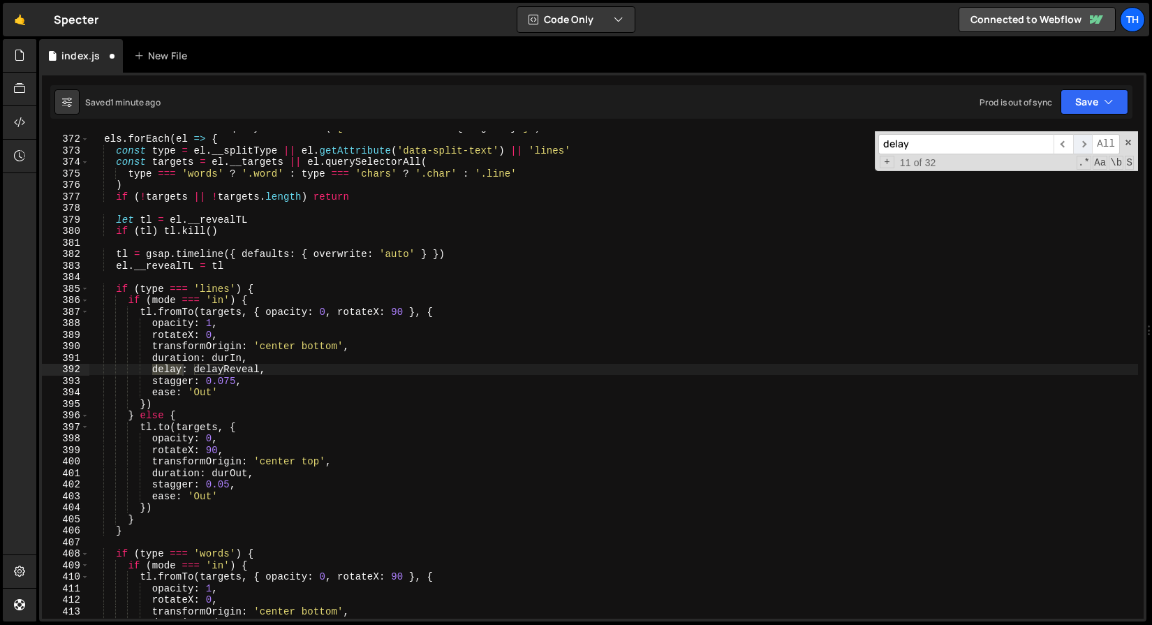
click at [1086, 145] on span "​" at bounding box center [1083, 144] width 20 height 20
click at [1087, 145] on span "​" at bounding box center [1083, 144] width 20 height 20
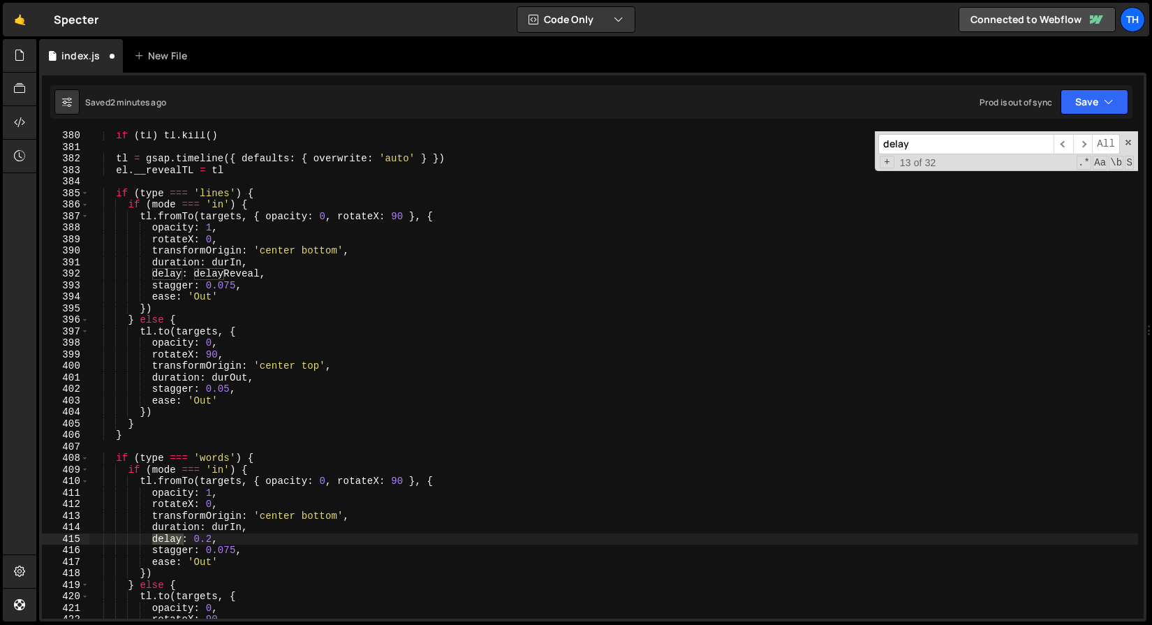
scroll to position [2767, 0]
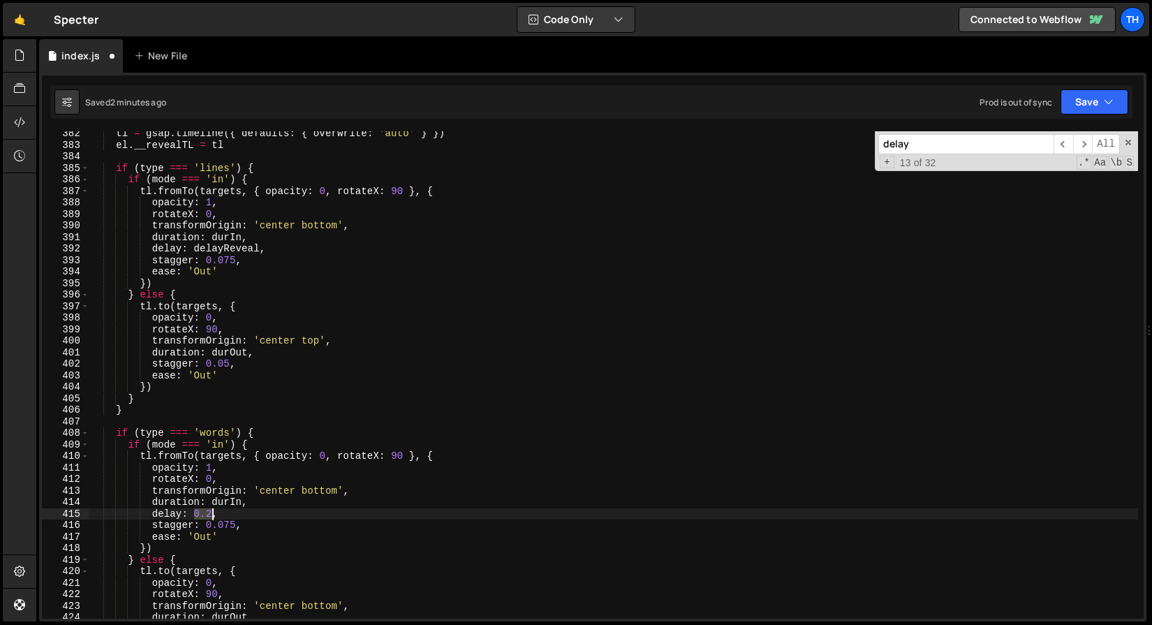
drag, startPoint x: 195, startPoint y: 511, endPoint x: 210, endPoint y: 513, distance: 15.5
click at [210, 513] on div "tl = gsap . timeline ({ defaults : { overwrite : 'auto' } }) el . __revealTL = …" at bounding box center [613, 383] width 1049 height 510
paste textarea "delayReveal"
click at [1086, 147] on span "​" at bounding box center [1083, 144] width 20 height 20
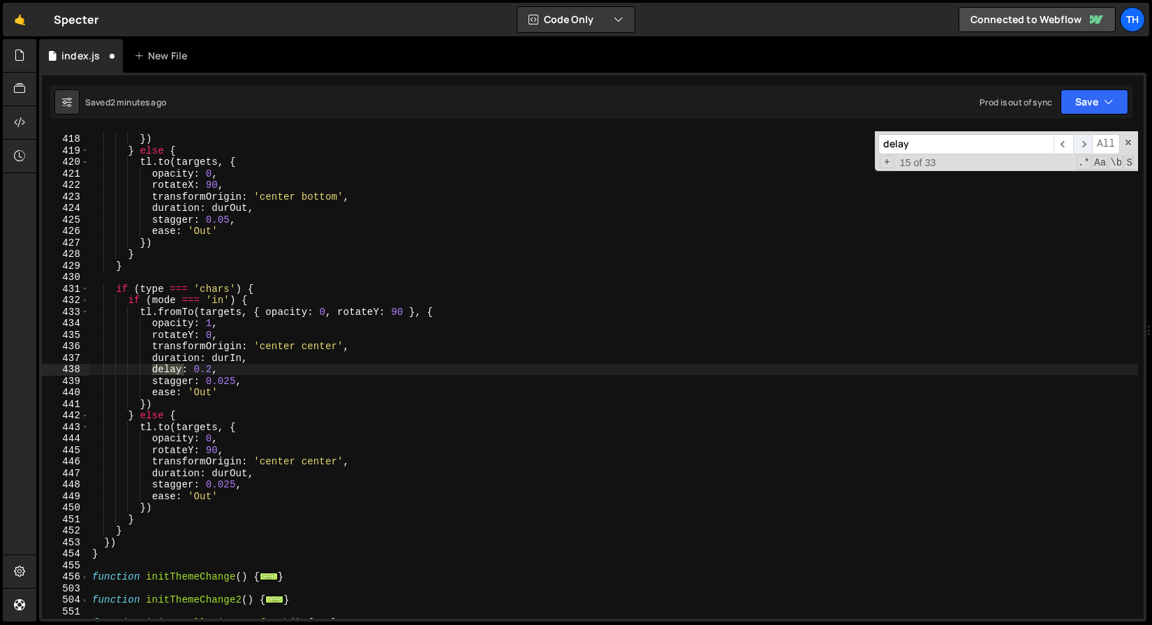
scroll to position [3177, 0]
drag, startPoint x: 193, startPoint y: 369, endPoint x: 212, endPoint y: 369, distance: 18.8
click at [212, 369] on div "ease : 'Out' }) } else { tl . to ( targets , { opacity : 0 , rotateX : 90 , tra…" at bounding box center [613, 376] width 1049 height 510
paste textarea "delayReveal"
click at [1078, 145] on span "​" at bounding box center [1083, 144] width 20 height 20
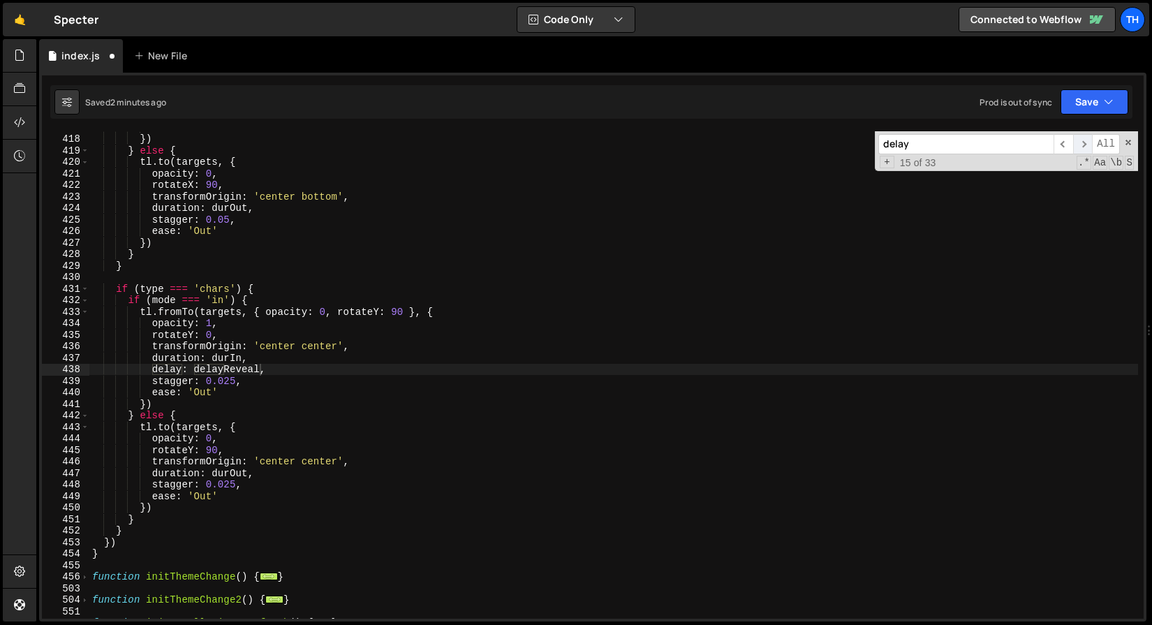
scroll to position [3788, 0]
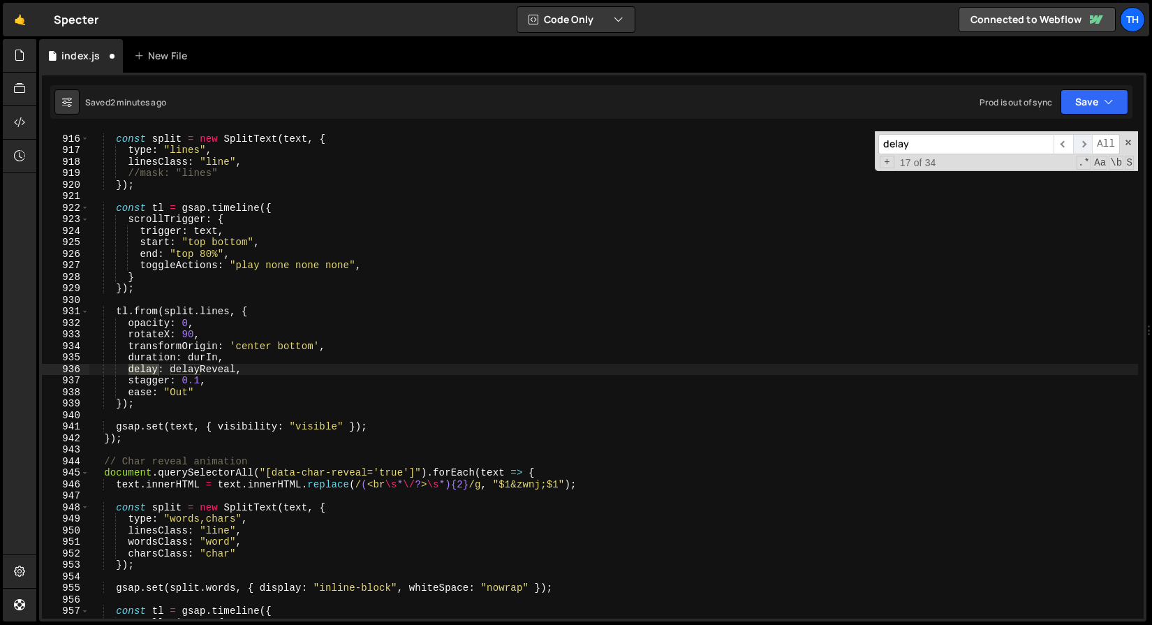
click at [1078, 145] on span "​" at bounding box center [1083, 144] width 20 height 20
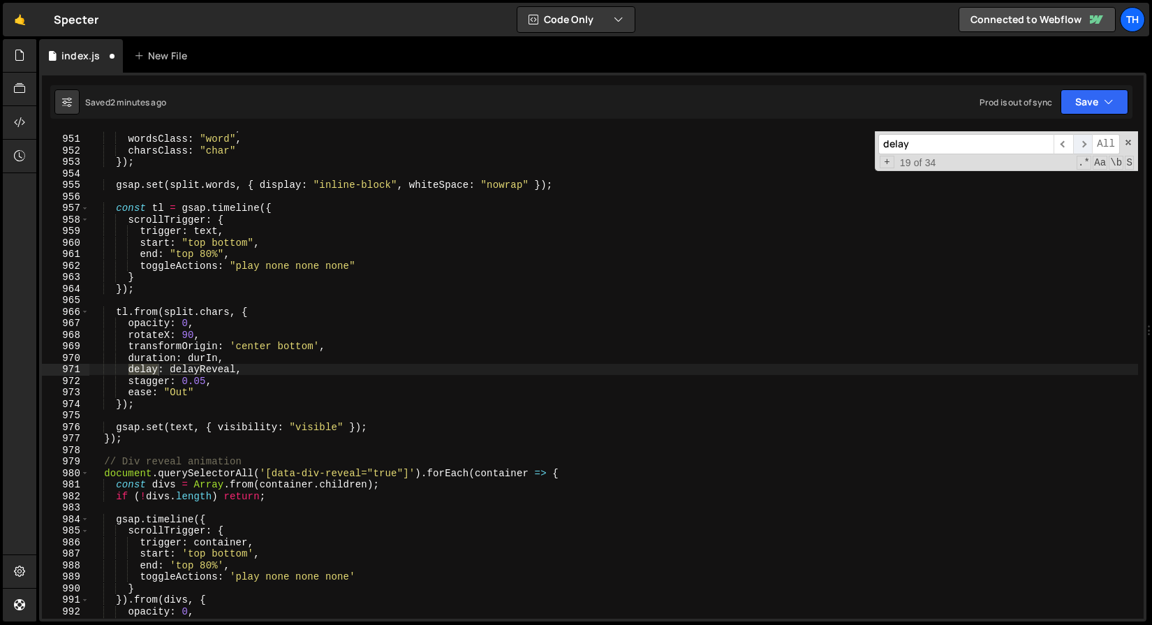
scroll to position [4191, 0]
click at [1078, 145] on span "​" at bounding box center [1083, 144] width 20 height 20
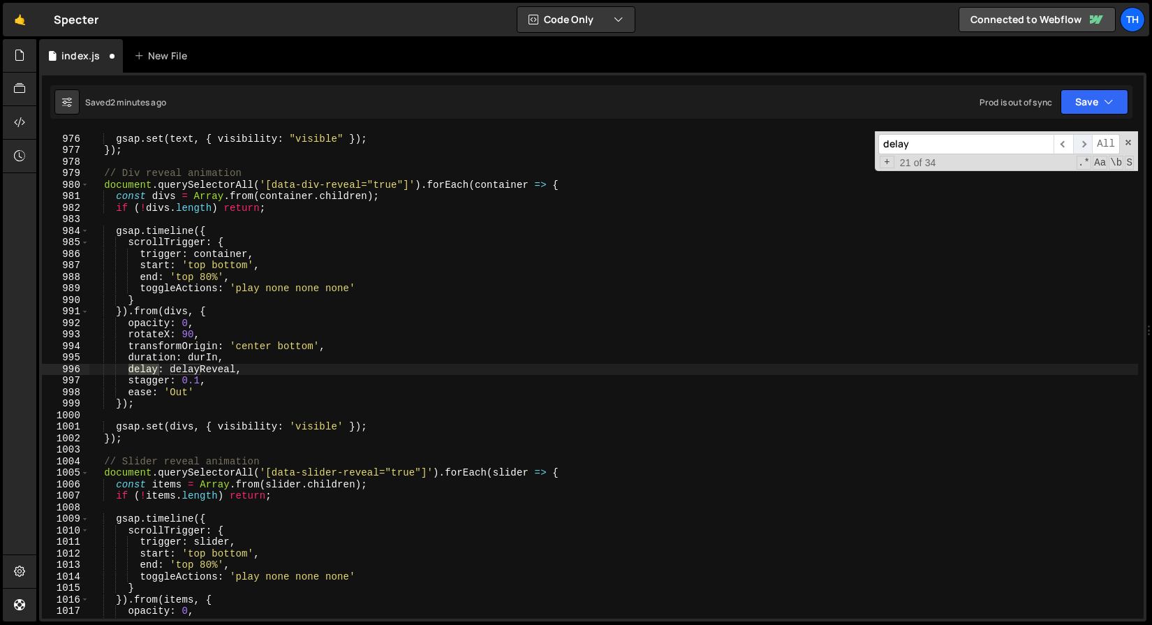
click at [1078, 145] on span "​" at bounding box center [1083, 144] width 20 height 20
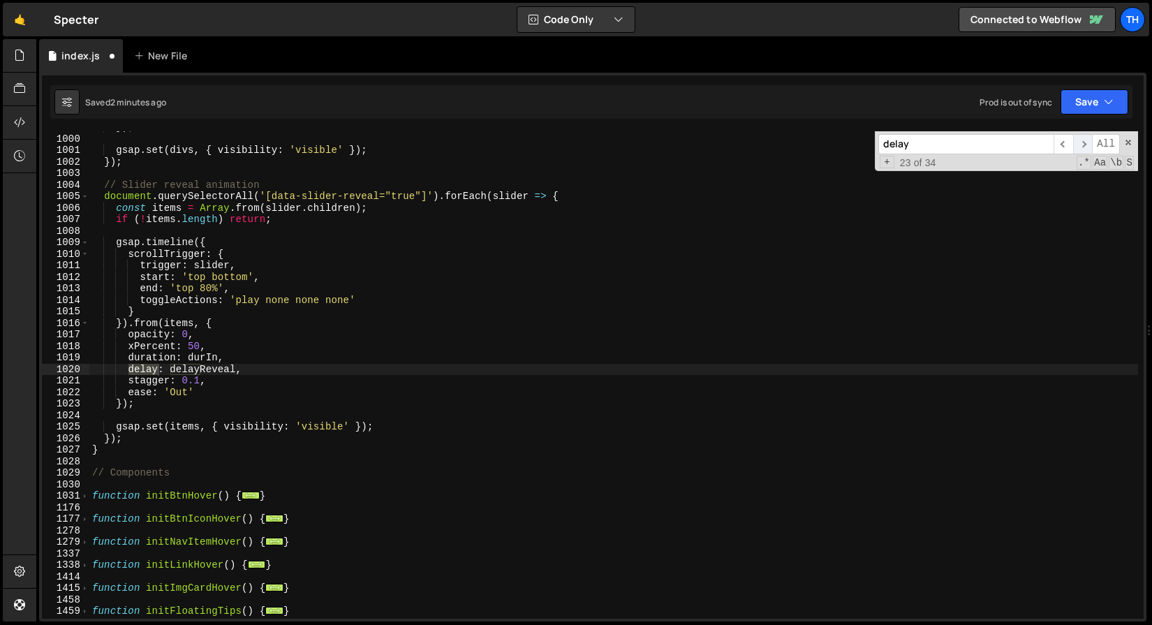
scroll to position [4756, 0]
click at [1078, 145] on span "​" at bounding box center [1083, 144] width 20 height 20
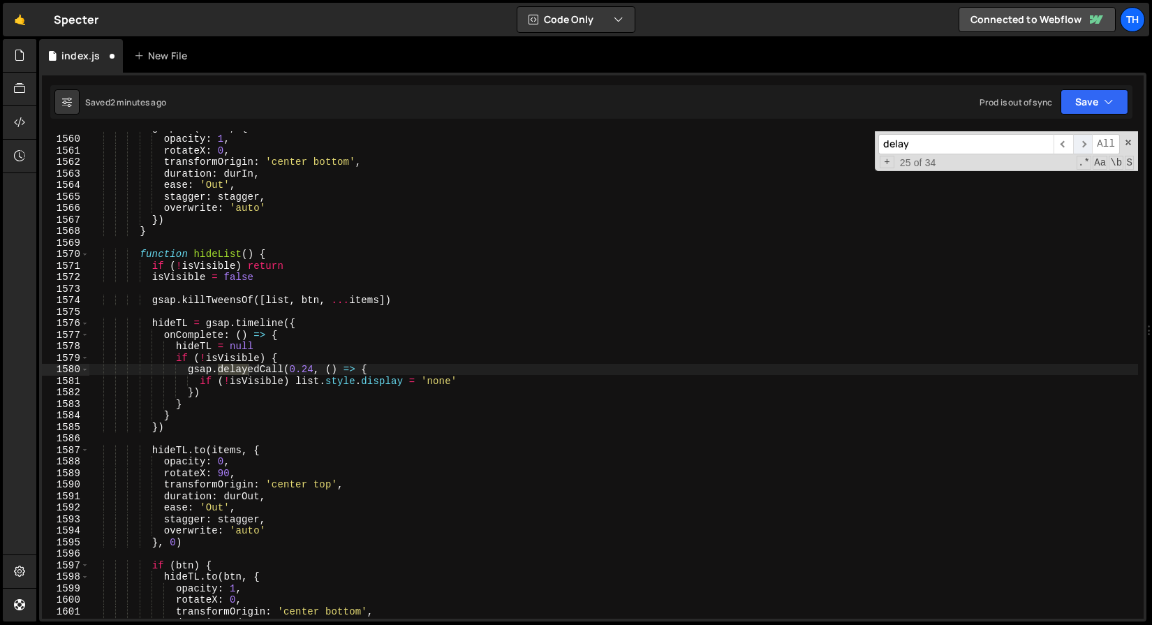
scroll to position [5688, 0]
click at [1078, 145] on span "​" at bounding box center [1083, 144] width 20 height 20
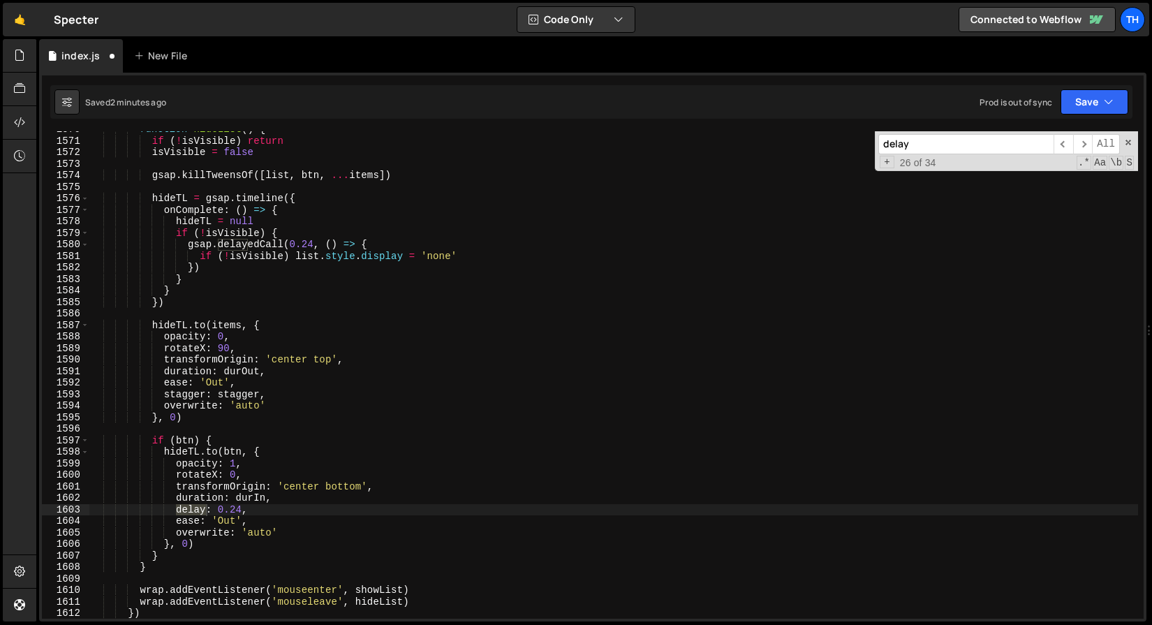
scroll to position [5813, 0]
drag, startPoint x: 220, startPoint y: 505, endPoint x: 239, endPoint y: 505, distance: 18.9
click at [239, 505] on div "function hideList ( ) { if ( ! isVisible ) return isVisible = false gsap . kill…" at bounding box center [613, 379] width 1049 height 510
drag, startPoint x: 242, startPoint y: 510, endPoint x: 220, endPoint y: 510, distance: 22.3
click at [220, 510] on div "function hideList ( ) { if ( ! isVisible ) return isVisible = false gsap . kill…" at bounding box center [613, 379] width 1049 height 510
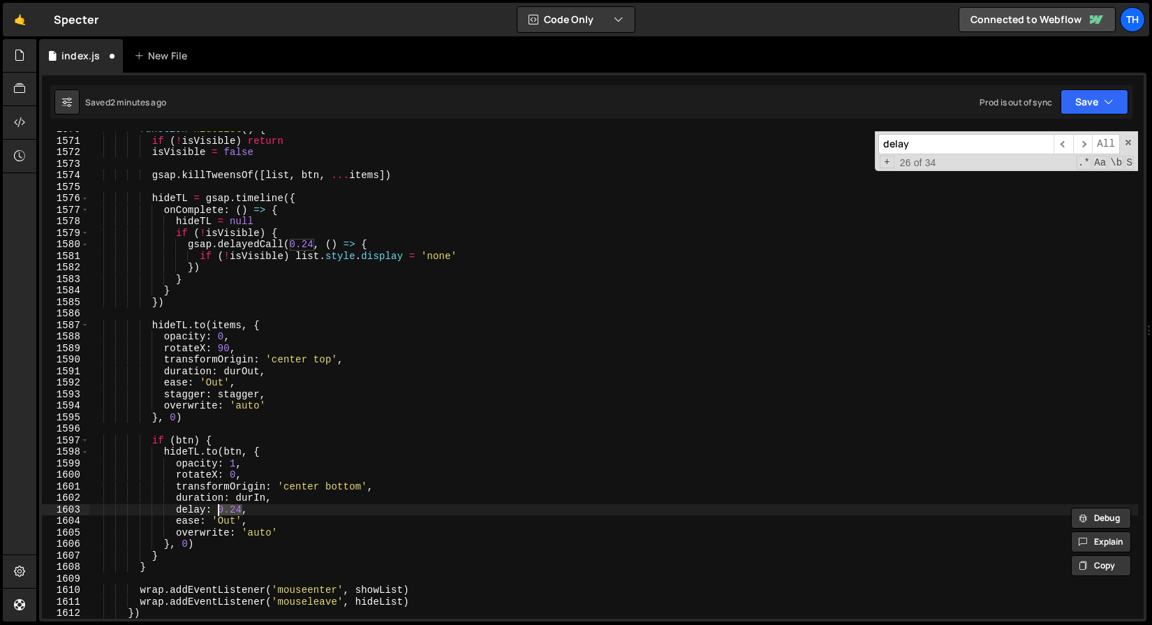
paste textarea "delayReveal"
click at [1108, 105] on icon "button" at bounding box center [1109, 102] width 10 height 14
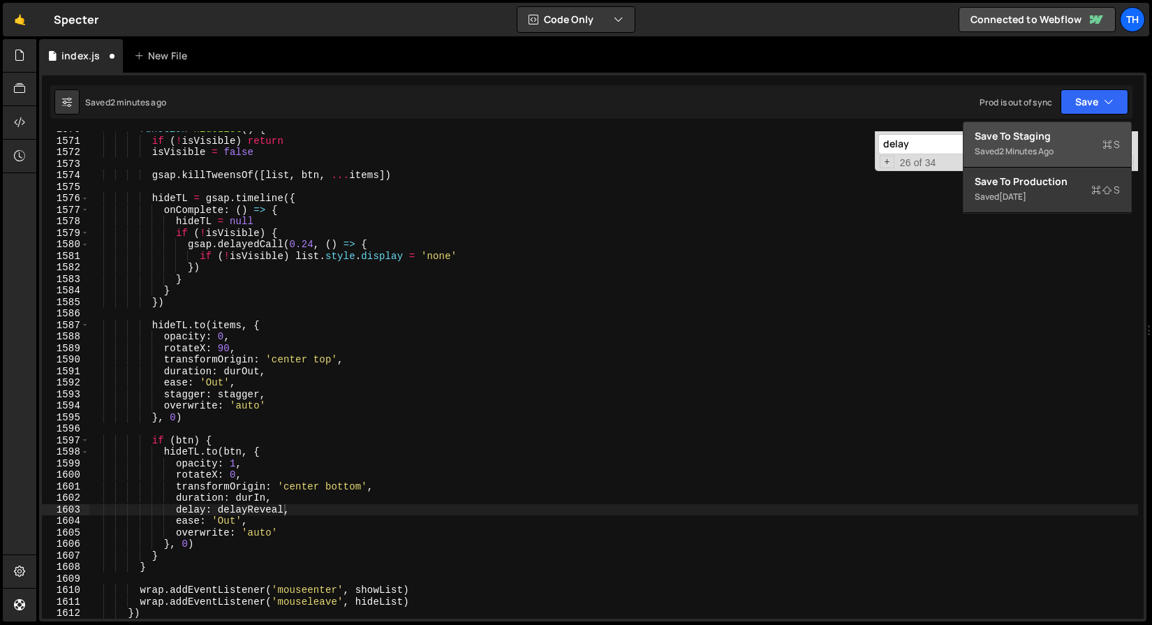
click at [1072, 138] on div "Save to Staging S" at bounding box center [1047, 136] width 145 height 14
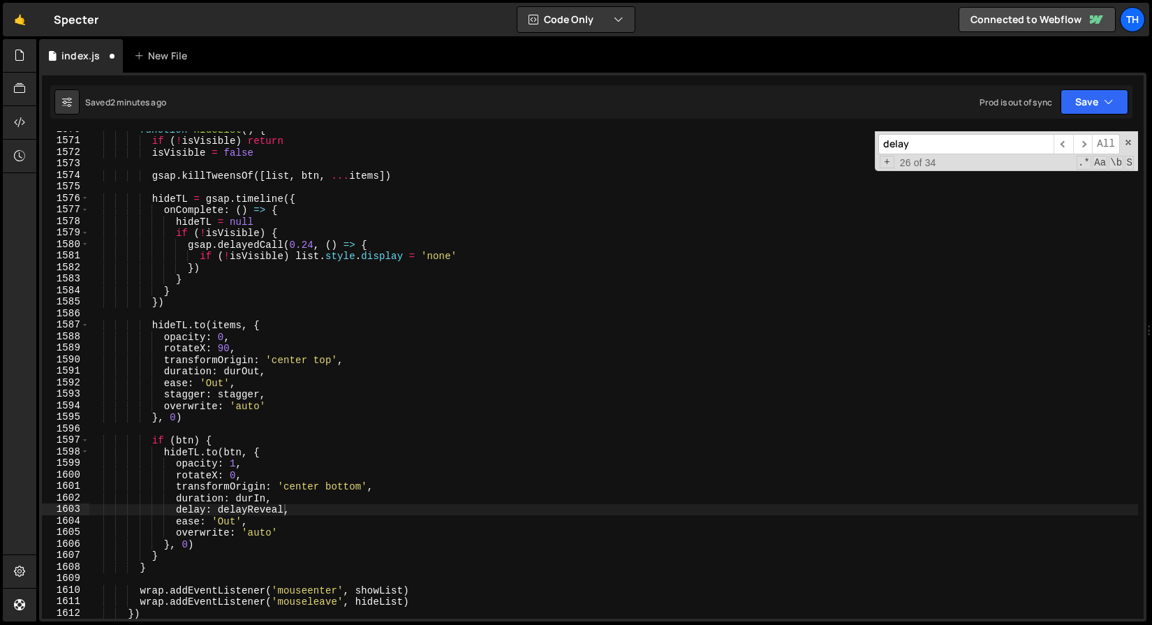
scroll to position [11494, 0]
click at [1087, 142] on span "​" at bounding box center [1083, 144] width 20 height 20
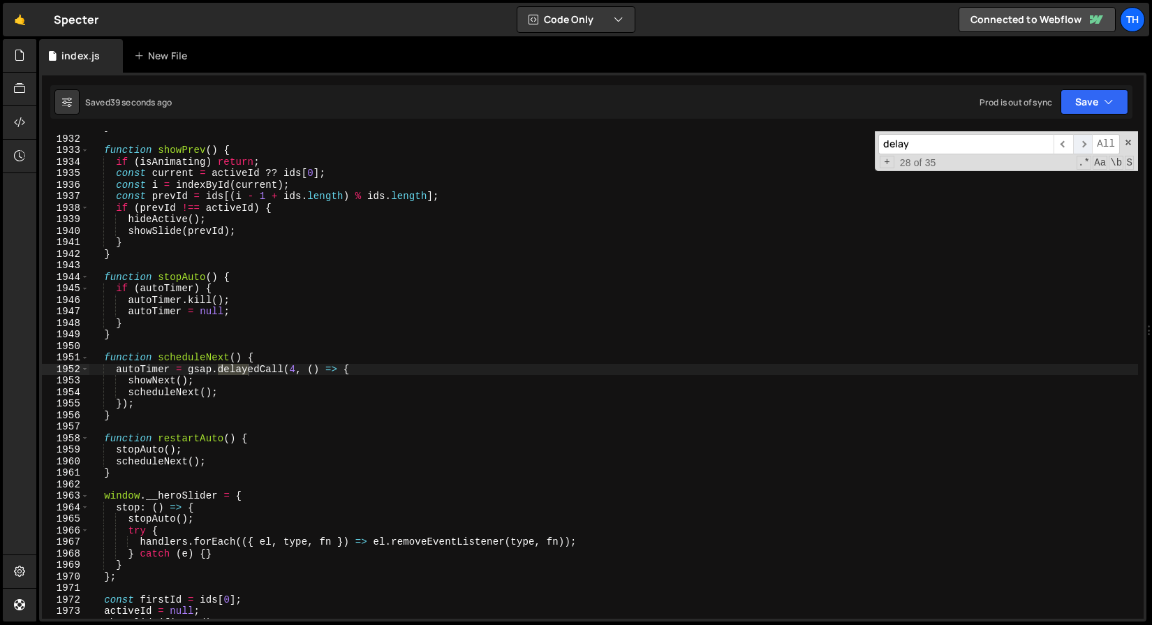
scroll to position [14139, 0]
click at [1087, 142] on span "​" at bounding box center [1083, 144] width 20 height 20
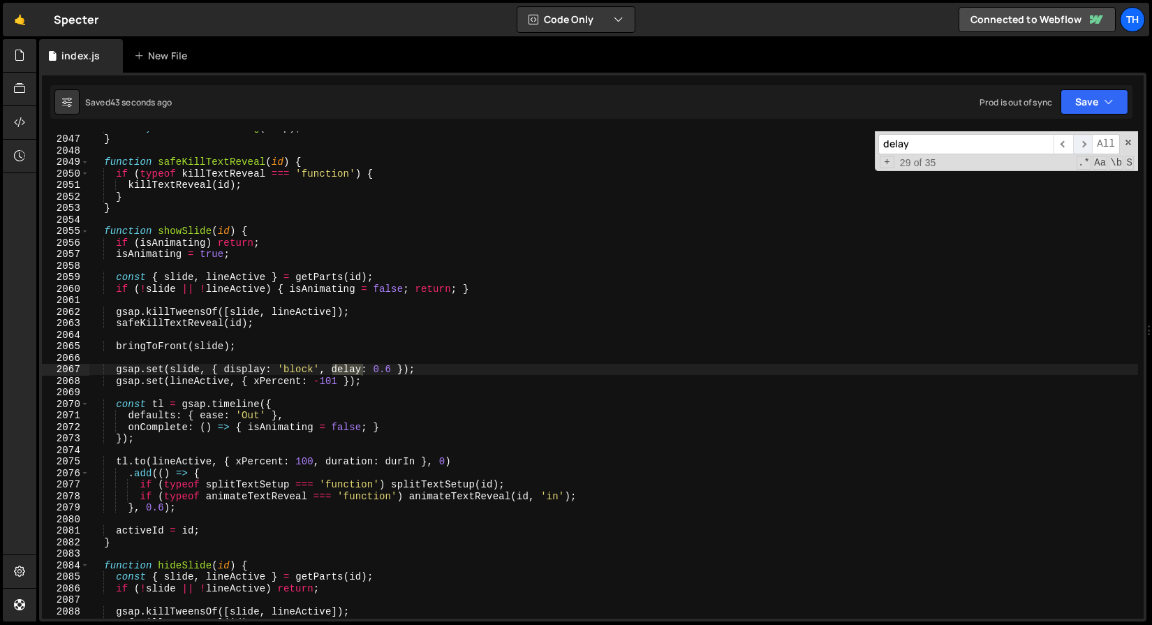
click at [1087, 142] on span "​" at bounding box center [1083, 144] width 20 height 20
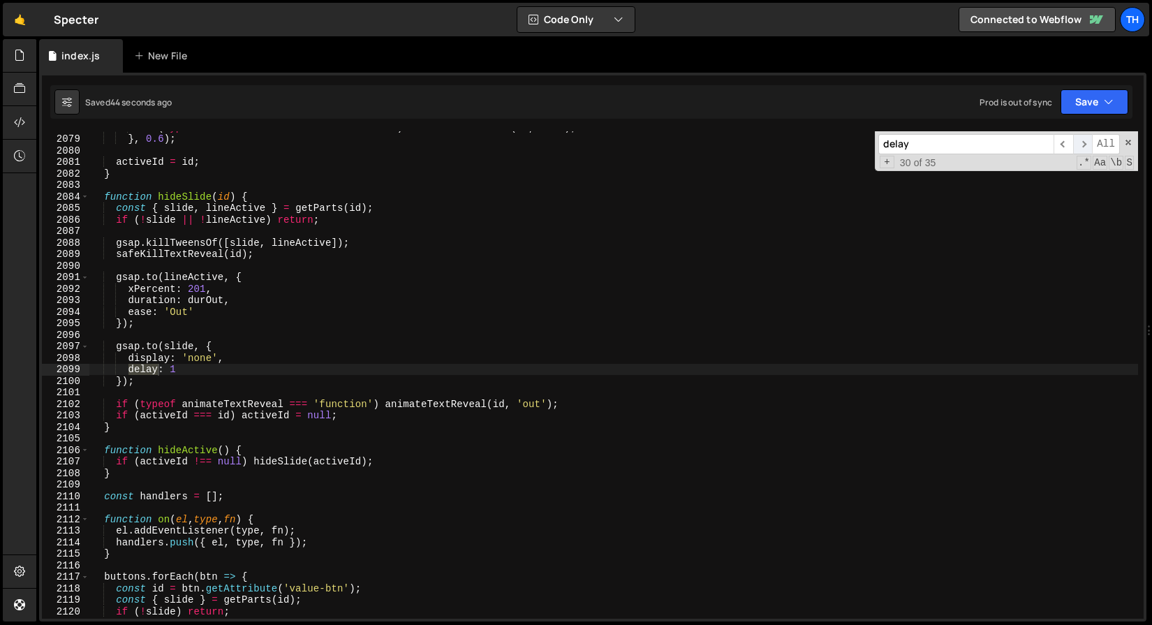
click at [1087, 142] on span "​" at bounding box center [1083, 144] width 20 height 20
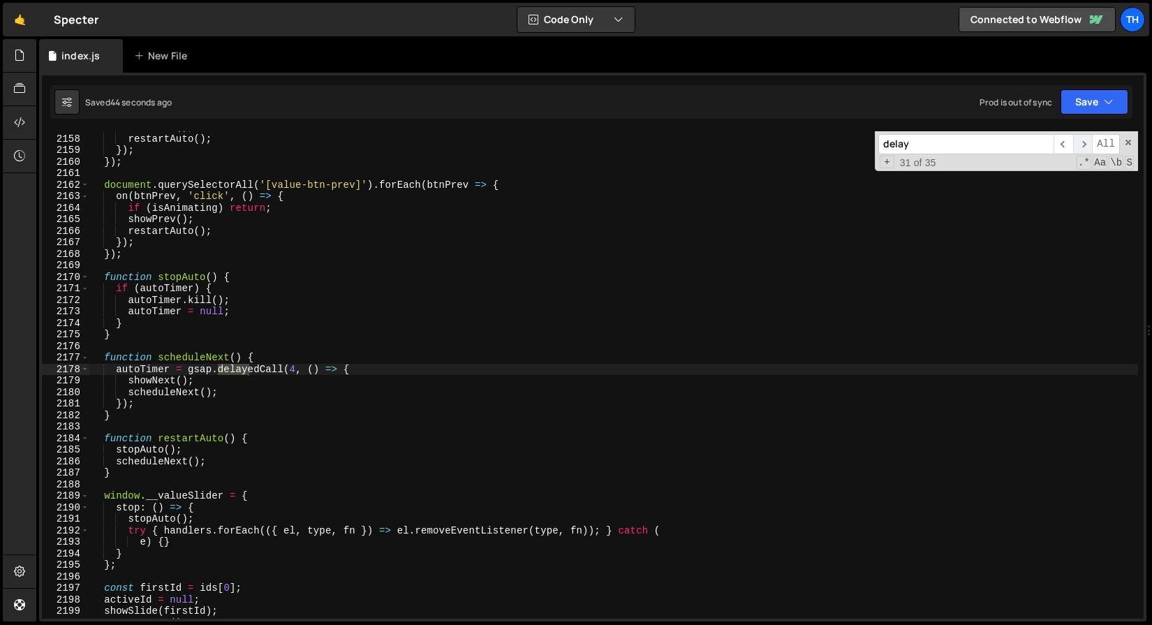
scroll to position [15793, 0]
click at [1087, 142] on span "​" at bounding box center [1083, 144] width 20 height 20
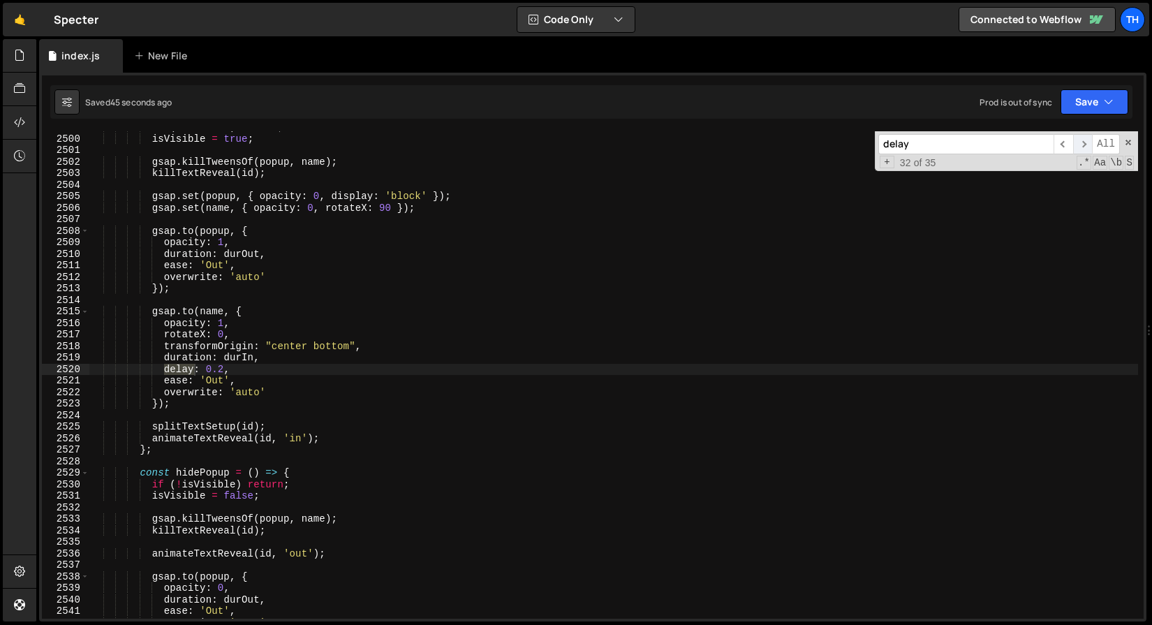
scroll to position [18298, 0]
click at [1087, 142] on span "​" at bounding box center [1083, 144] width 20 height 20
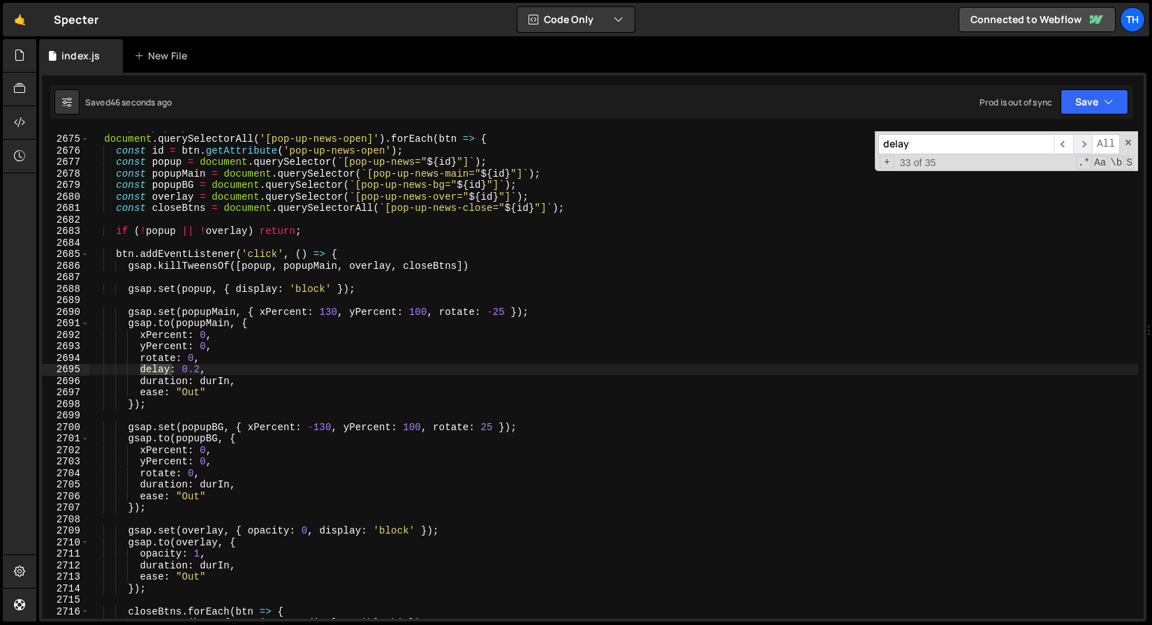
scroll to position [19579, 0]
click at [1087, 142] on span "​" at bounding box center [1083, 144] width 20 height 20
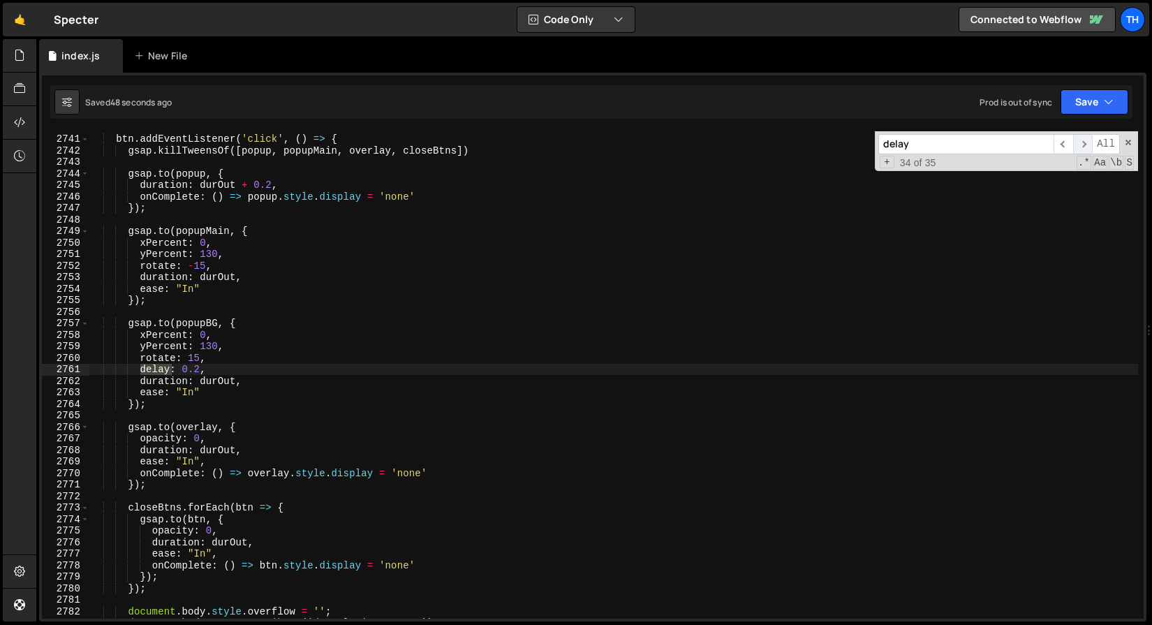
click at [1087, 142] on span "​" at bounding box center [1083, 144] width 20 height 20
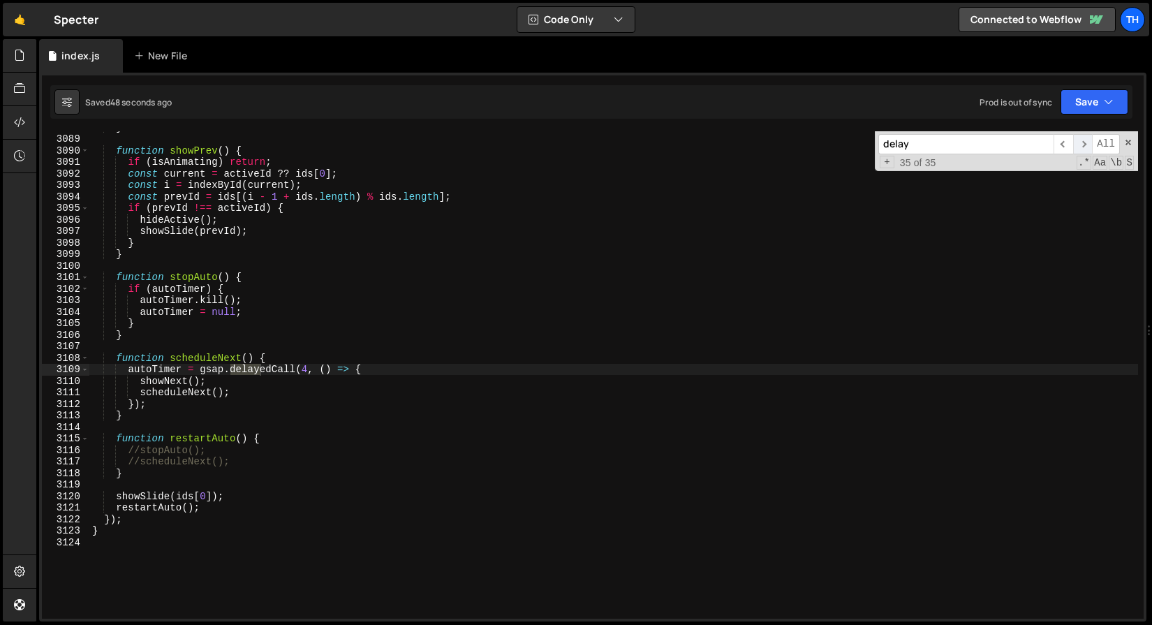
scroll to position [22389, 0]
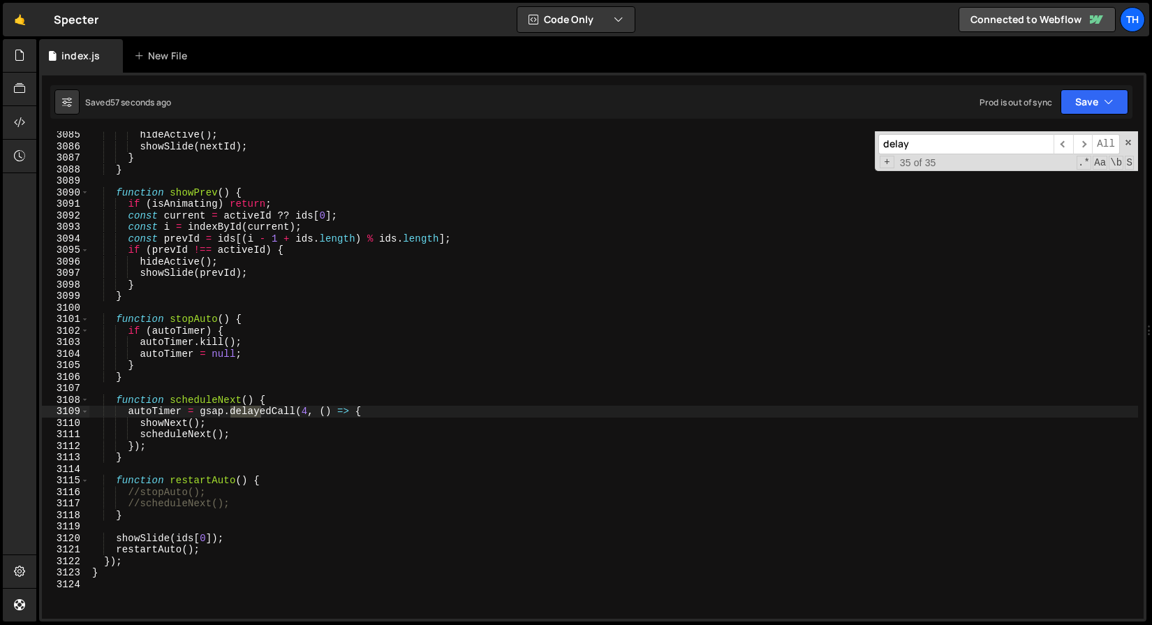
click at [161, 494] on div "hideActive ( ) ; showSlide ( nextId ) ; } } function showPrev ( ) { if ( isAnim…" at bounding box center [613, 384] width 1049 height 510
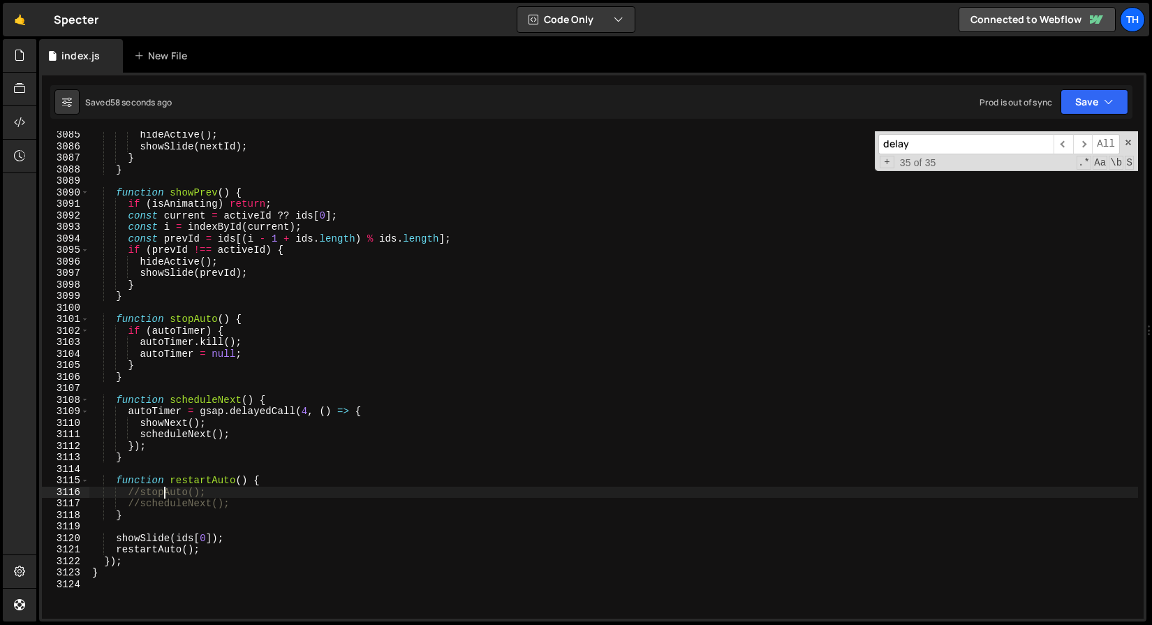
click at [161, 494] on div "hideActive ( ) ; showSlide ( nextId ) ; } } function showPrev ( ) { if ( isAnim…" at bounding box center [613, 384] width 1049 height 510
click at [161, 408] on div "hideActive ( ) ; showSlide ( nextId ) ; } } function showPrev ( ) { if ( isAnim…" at bounding box center [613, 384] width 1049 height 510
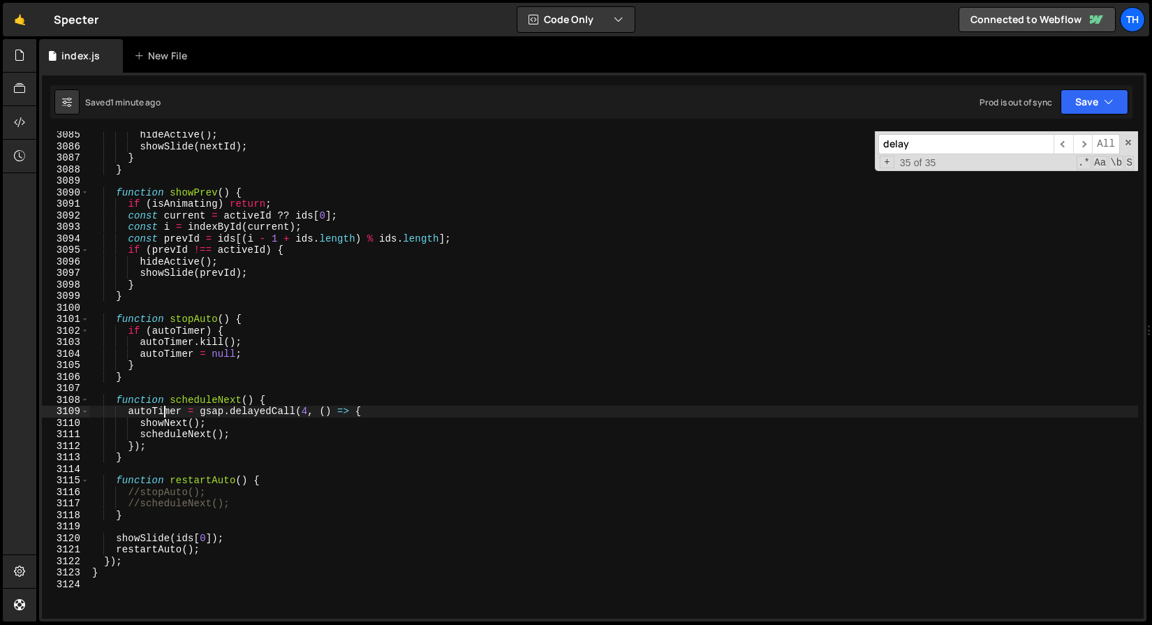
click at [186, 320] on div "hideActive ( ) ; showSlide ( nextId ) ; } } function showPrev ( ) { if ( isAnim…" at bounding box center [613, 384] width 1049 height 510
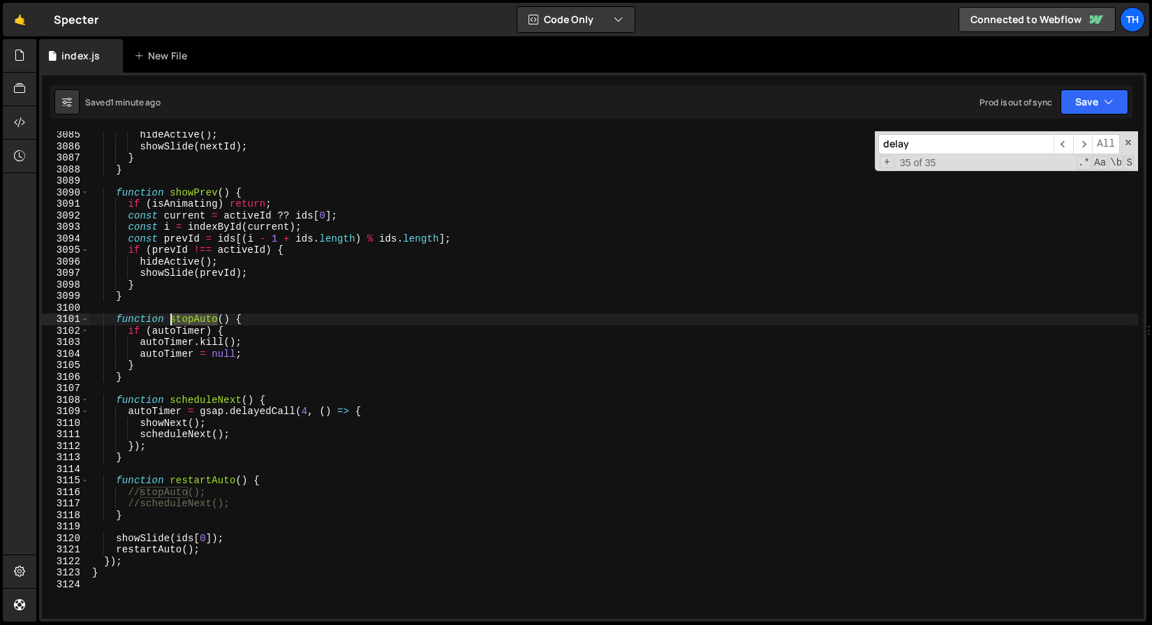
click at [186, 320] on div "hideActive ( ) ; showSlide ( nextId ) ; } } function showPrev ( ) { if ( isAnim…" at bounding box center [613, 384] width 1049 height 510
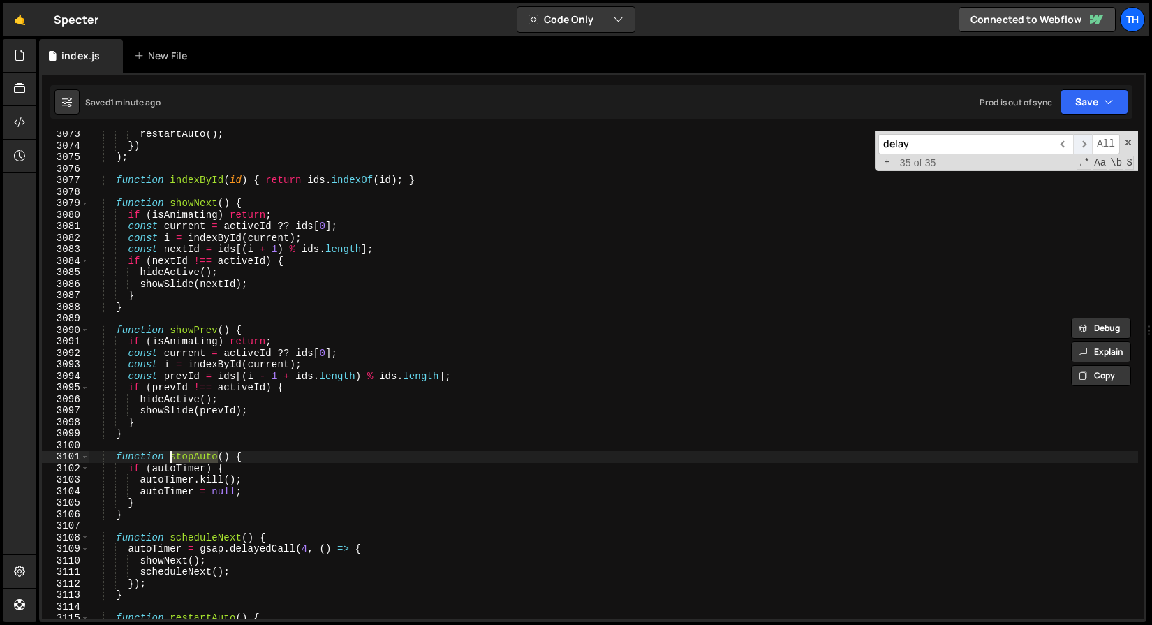
click at [1076, 145] on span "​" at bounding box center [1083, 144] width 20 height 20
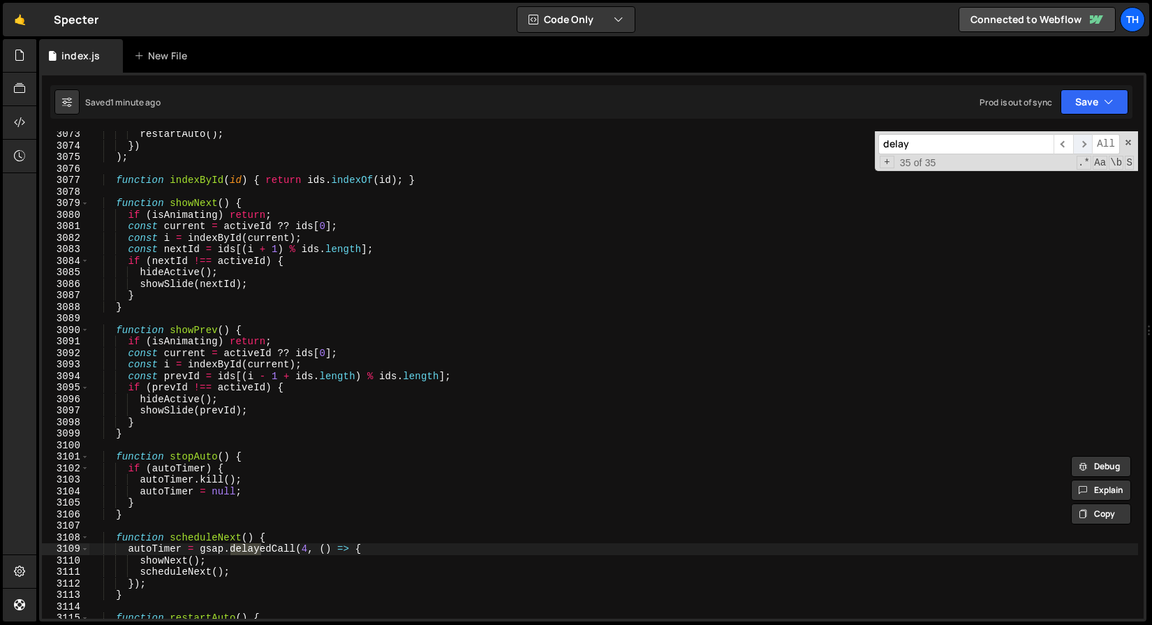
click at [1076, 145] on span "​" at bounding box center [1083, 144] width 20 height 20
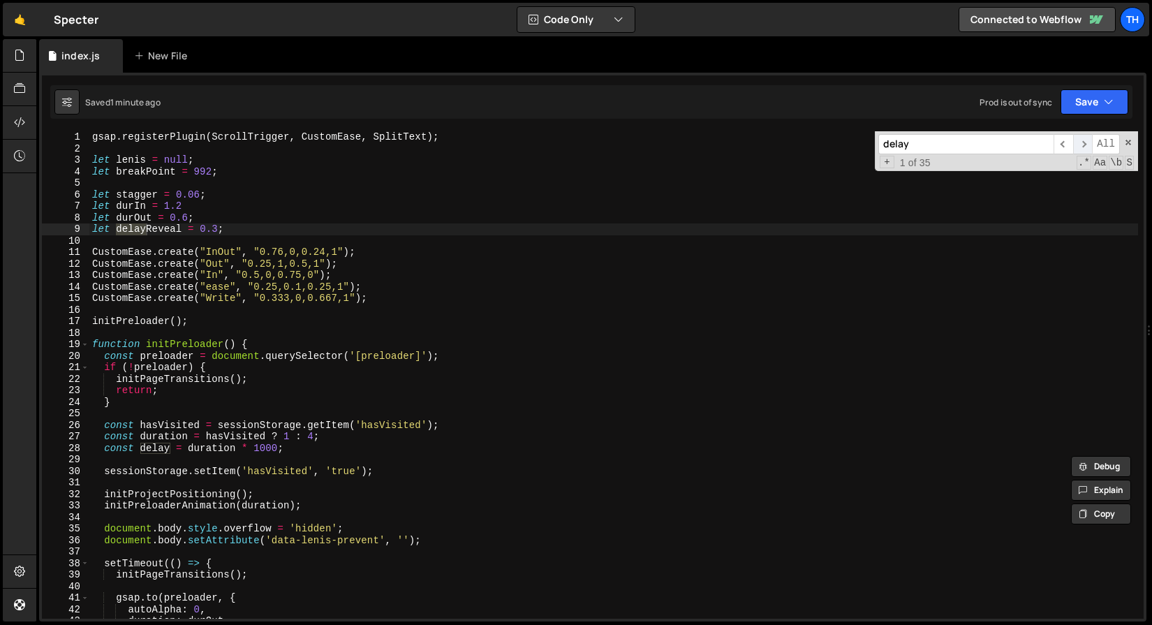
click at [1076, 146] on span "​" at bounding box center [1083, 144] width 20 height 20
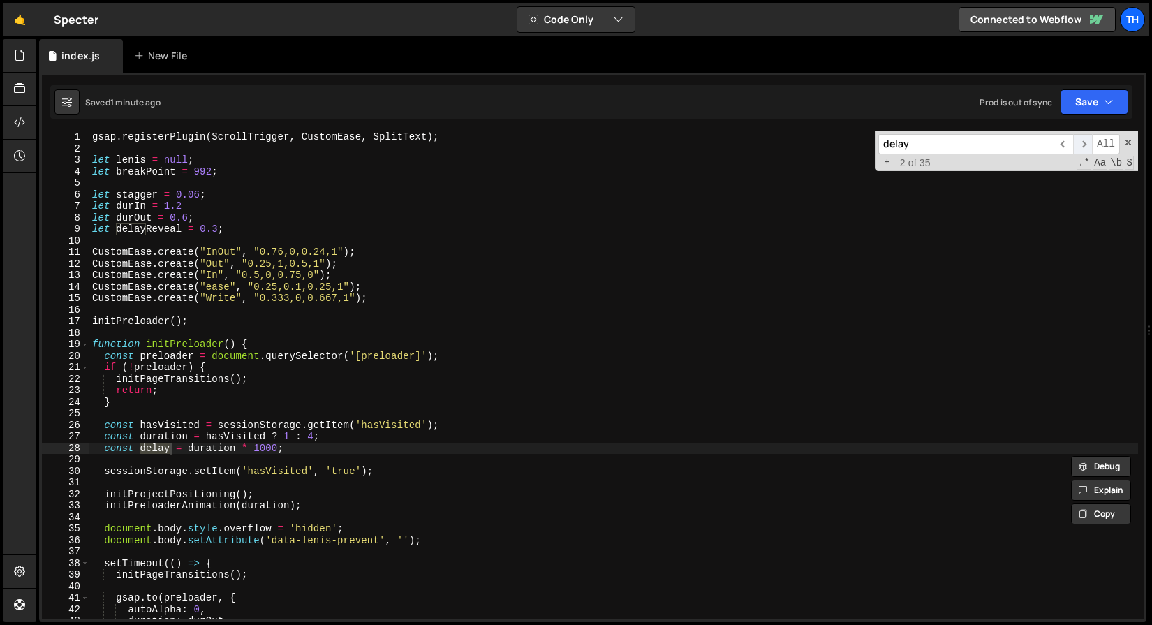
click at [1076, 146] on span "​" at bounding box center [1083, 144] width 20 height 20
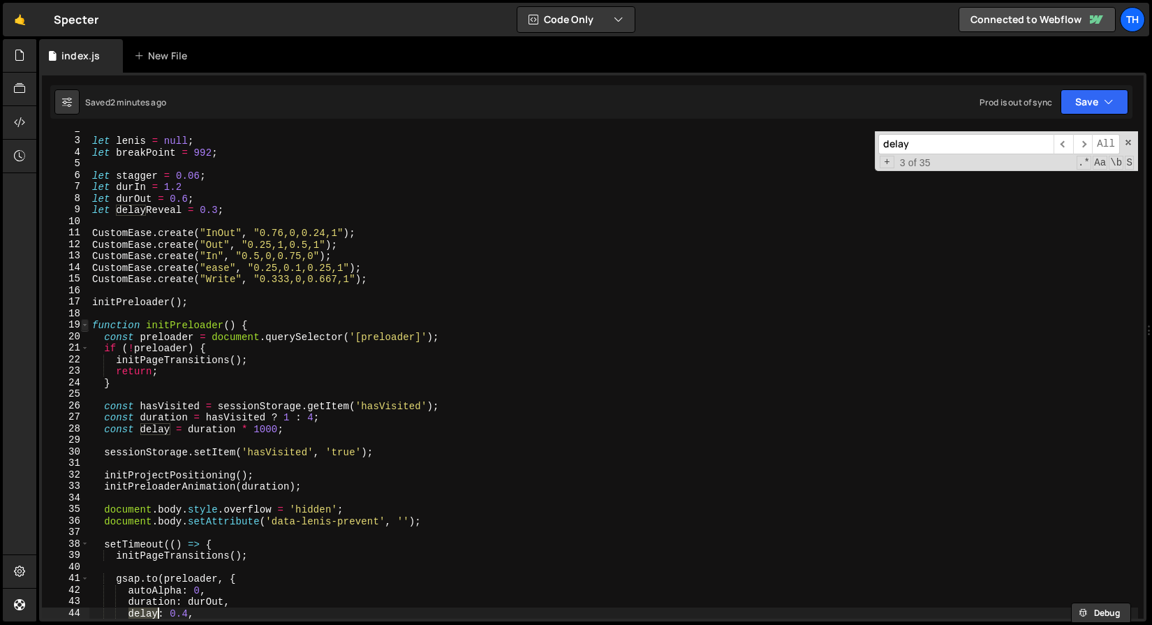
click at [84, 327] on span at bounding box center [85, 325] width 8 height 12
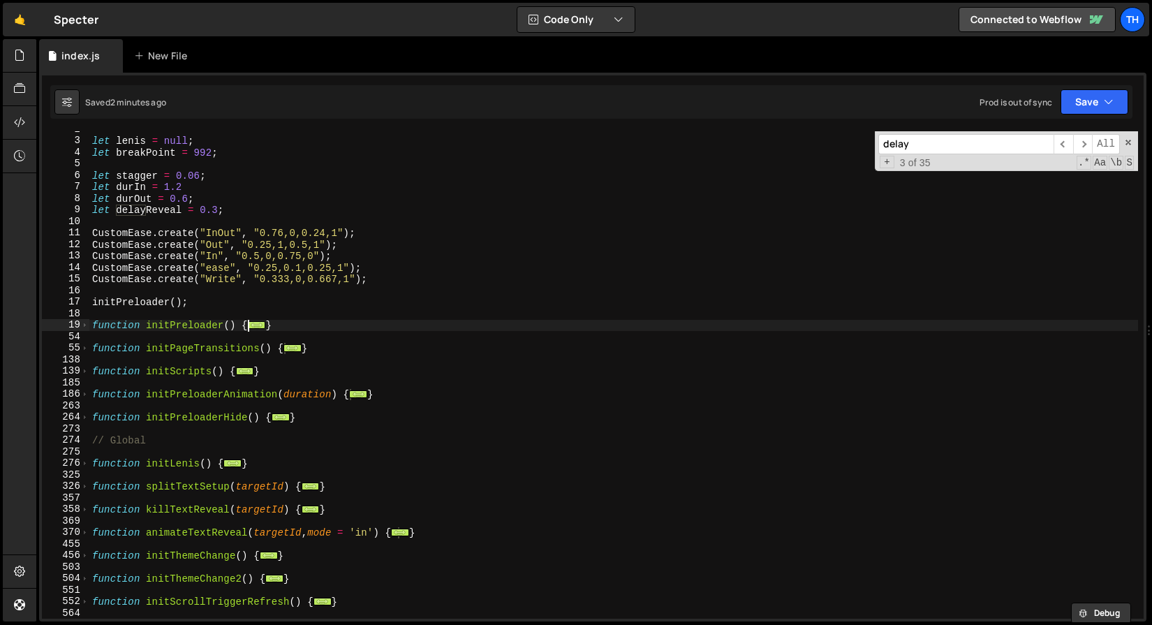
click at [1120, 138] on div "delay ​ ​ All Replace All + 3 of 35 .* Aa \b S" at bounding box center [1006, 151] width 263 height 40
click at [1131, 138] on span at bounding box center [1128, 143] width 10 height 10
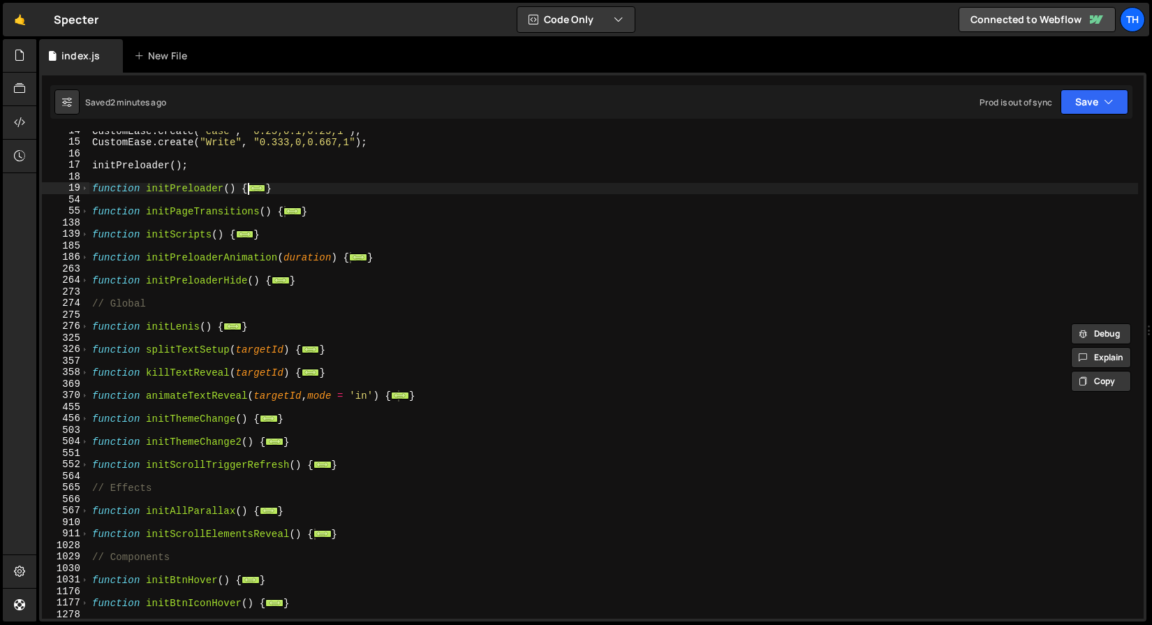
scroll to position [154, 0]
click at [168, 350] on div "CustomEase . create ( "ease" , "0.25,0.1,0.25,1" ) ; CustomEase . create ( "Wri…" at bounding box center [613, 382] width 1049 height 510
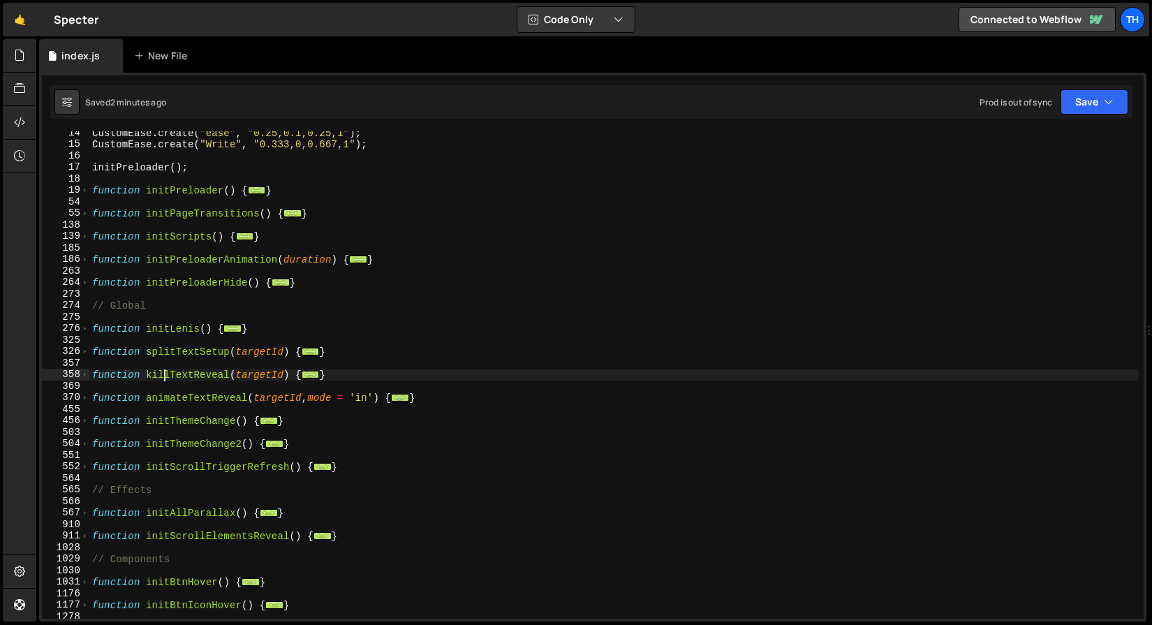
click at [162, 376] on div "CustomEase . create ( "ease" , "0.25,0.1,0.25,1" ) ; CustomEase . create ( "Wri…" at bounding box center [613, 382] width 1049 height 510
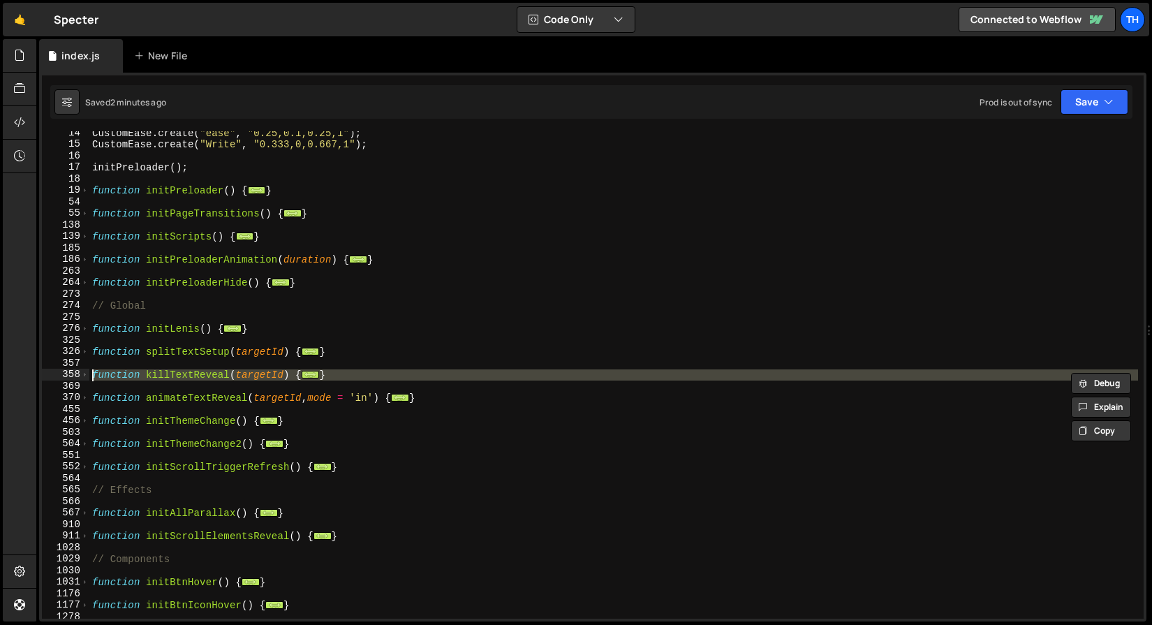
click at [166, 401] on div "CustomEase . create ( "ease" , "0.25,0.1,0.25,1" ) ; CustomEase . create ( "Wri…" at bounding box center [613, 382] width 1049 height 510
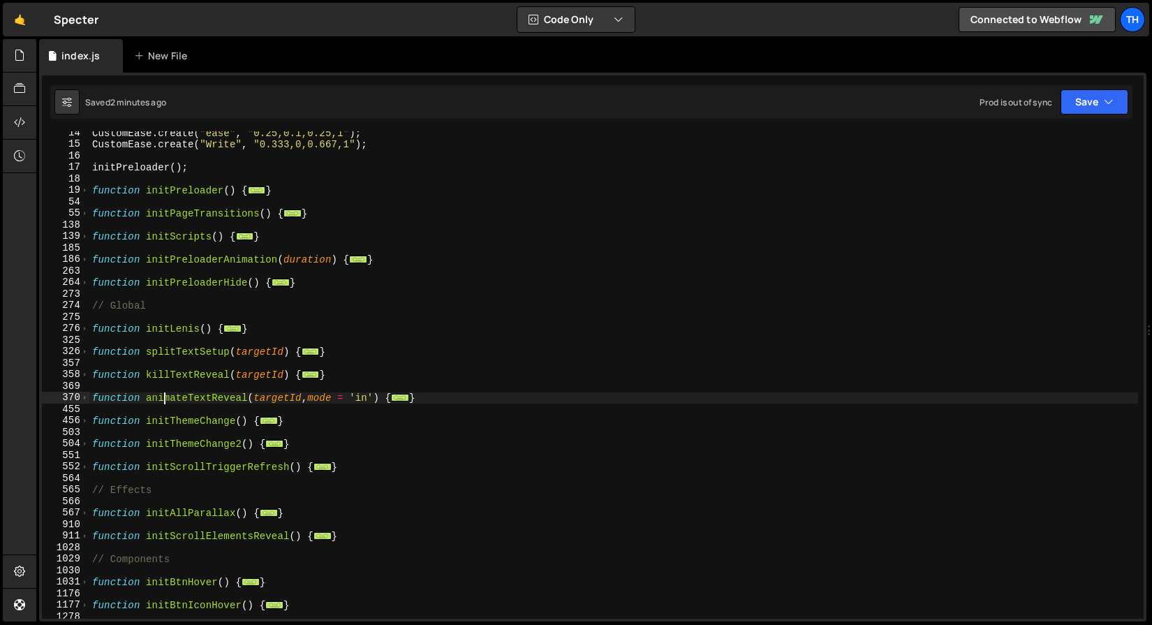
click at [166, 401] on div "CustomEase . create ( "ease" , "0.25,0.1,0.25,1" ) ; CustomEase . create ( "Wri…" at bounding box center [613, 382] width 1049 height 510
click at [205, 424] on div "CustomEase . create ( "ease" , "0.25,0.1,0.25,1" ) ; CustomEase . create ( "Wri…" at bounding box center [613, 382] width 1049 height 510
type textarea "function initThemeChange() {"
click at [205, 424] on div "CustomEase . create ( "ease" , "0.25,0.1,0.25,1" ) ; CustomEase . create ( "Wri…" at bounding box center [613, 382] width 1049 height 510
click at [202, 452] on div "CustomEase . create ( "ease" , "0.25,0.1,0.25,1" ) ; CustomEase . create ( "Wri…" at bounding box center [613, 382] width 1049 height 510
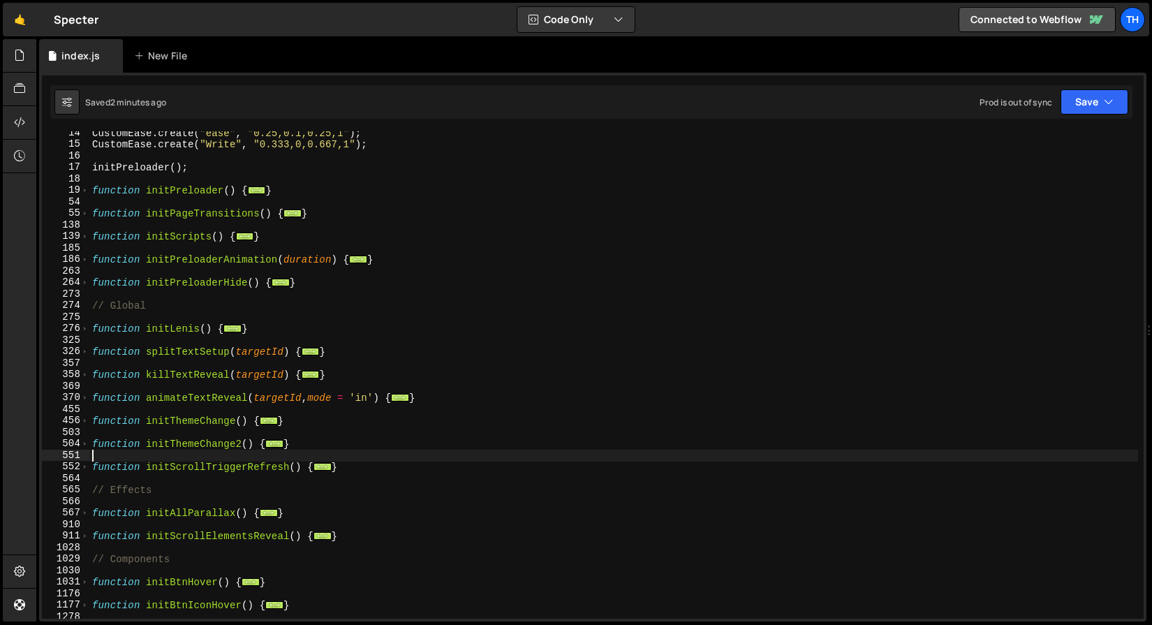
click at [202, 452] on div "CustomEase . create ( "ease" , "0.25,0.1,0.25,1" ) ; CustomEase . create ( "Wri…" at bounding box center [613, 382] width 1049 height 510
click at [197, 468] on div "CustomEase . create ( "ease" , "0.25,0.1,0.25,1" ) ; CustomEase . create ( "Wri…" at bounding box center [613, 382] width 1049 height 510
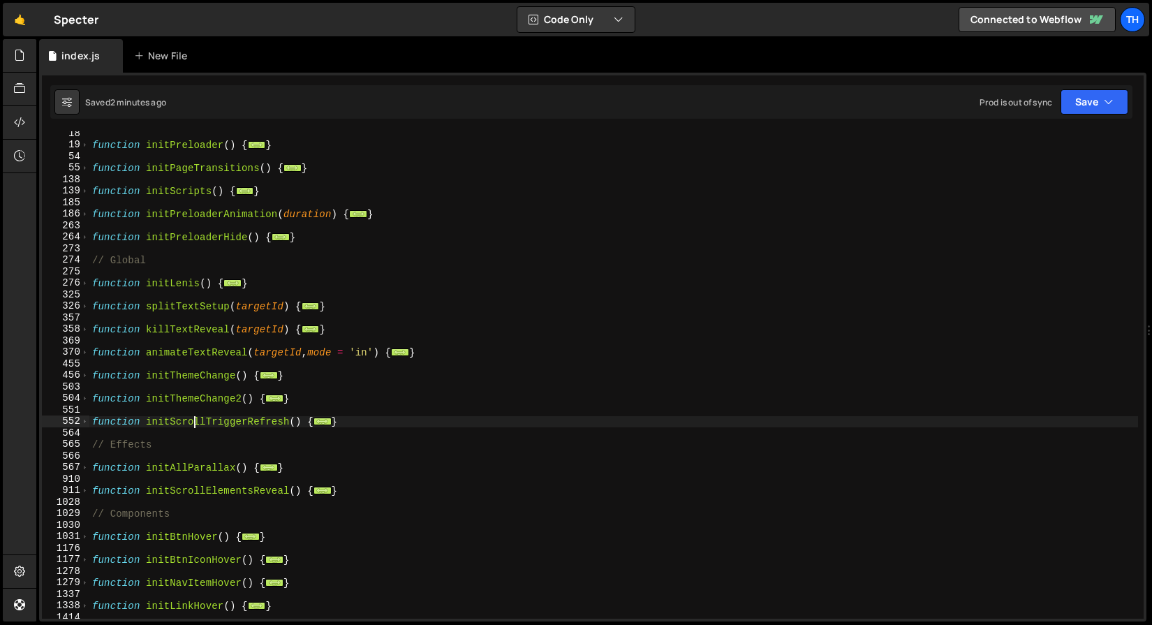
scroll to position [275, 0]
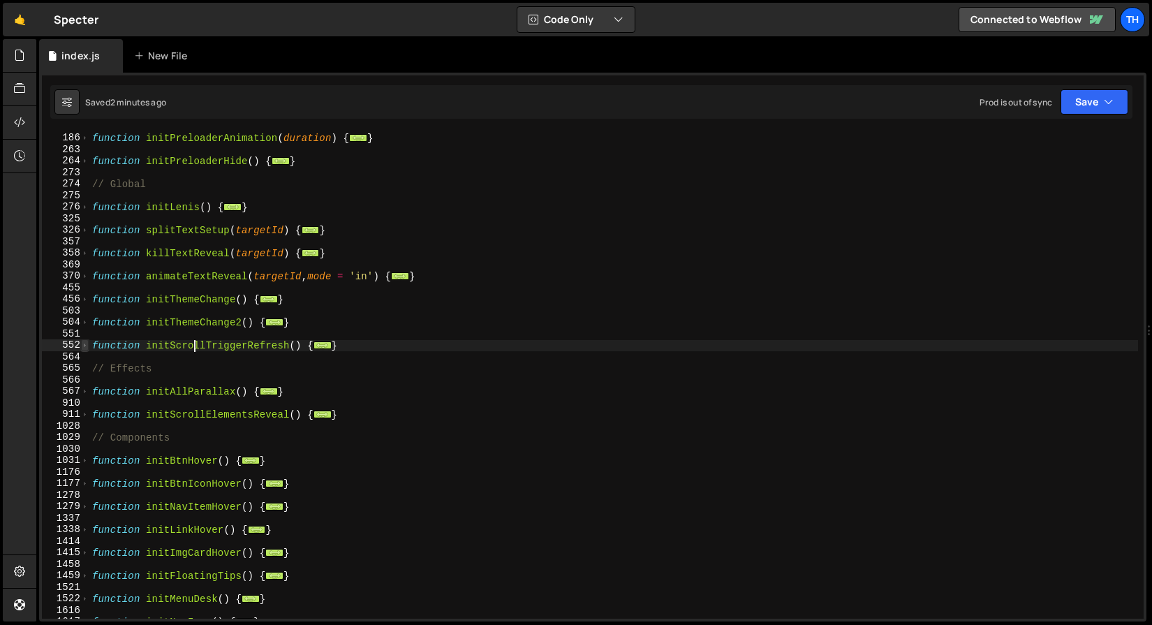
click at [84, 344] on span at bounding box center [85, 345] width 8 height 12
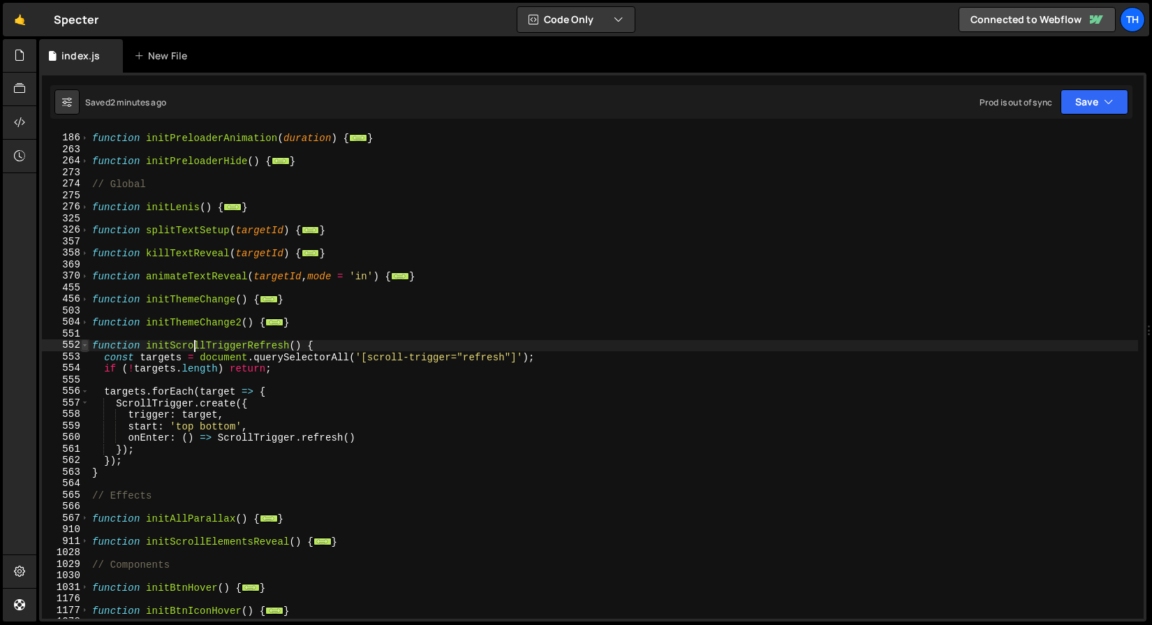
click at [84, 344] on span at bounding box center [85, 345] width 8 height 12
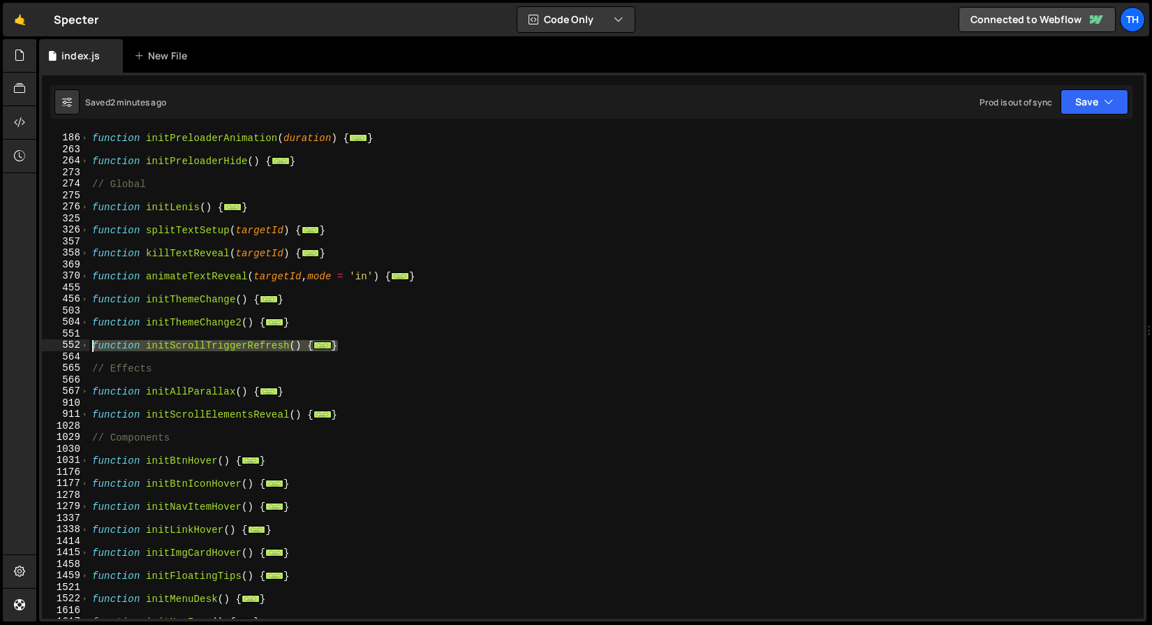
drag, startPoint x: 359, startPoint y: 344, endPoint x: -39, endPoint y: 343, distance: 397.9
click at [0, 343] on html "Projects [GEOGRAPHIC_DATA] Blog Th Projects Your Teams Invite team member Accou…" at bounding box center [576, 312] width 1152 height 625
type textarea "function initScrollTriggerRefresh() { const targets = document.querySelectorAll…"
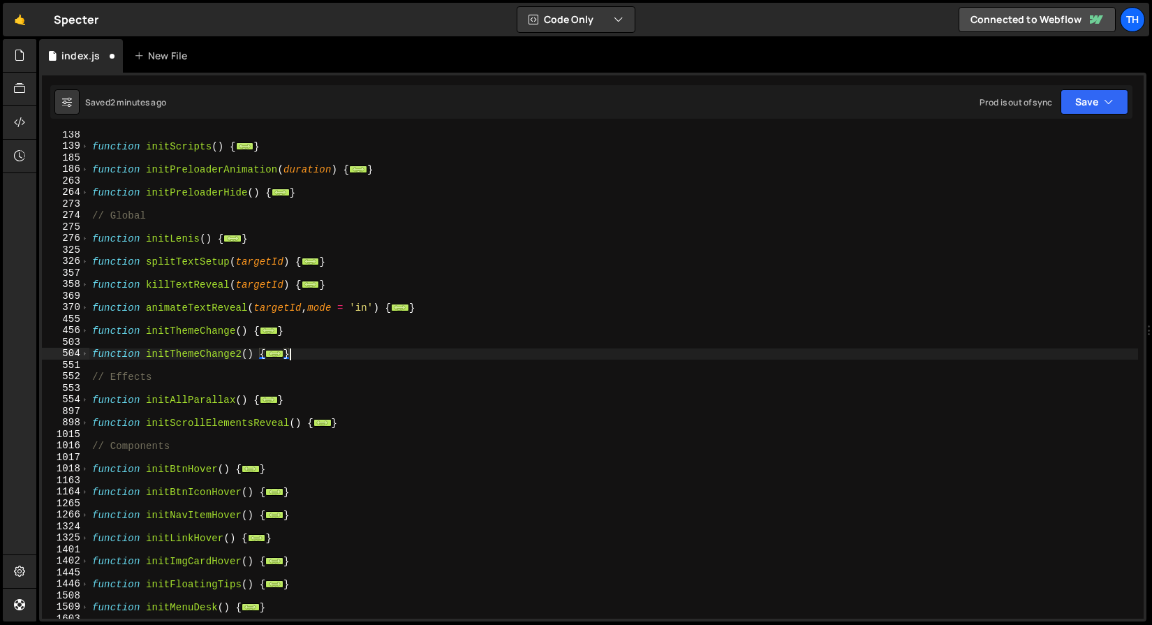
scroll to position [140, 0]
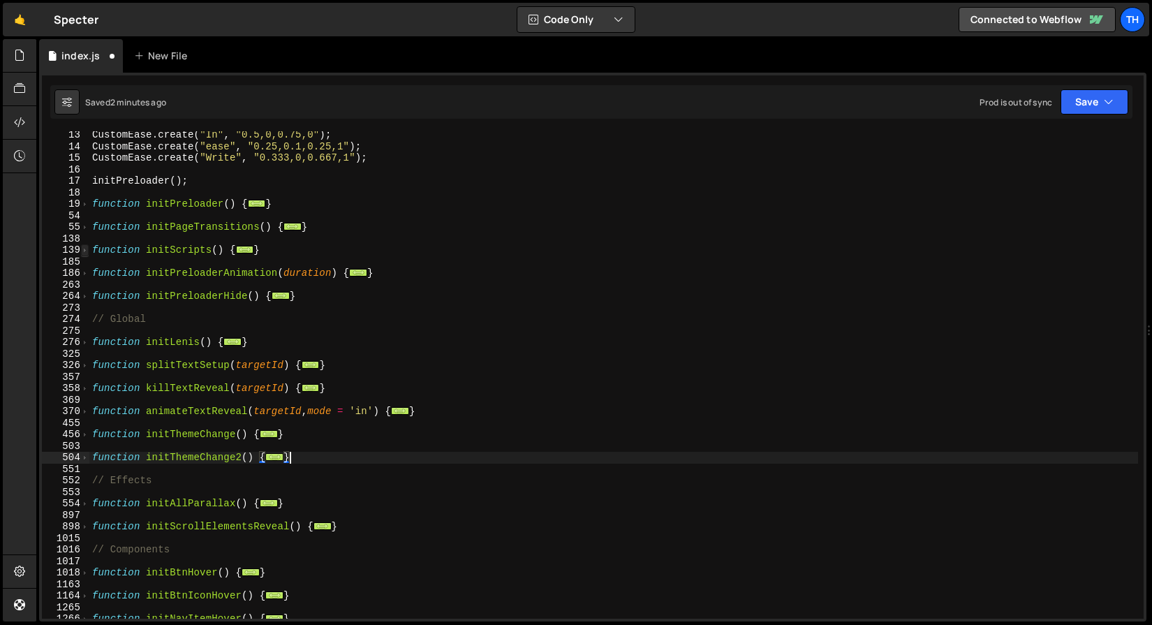
click at [87, 247] on span at bounding box center [85, 250] width 8 height 12
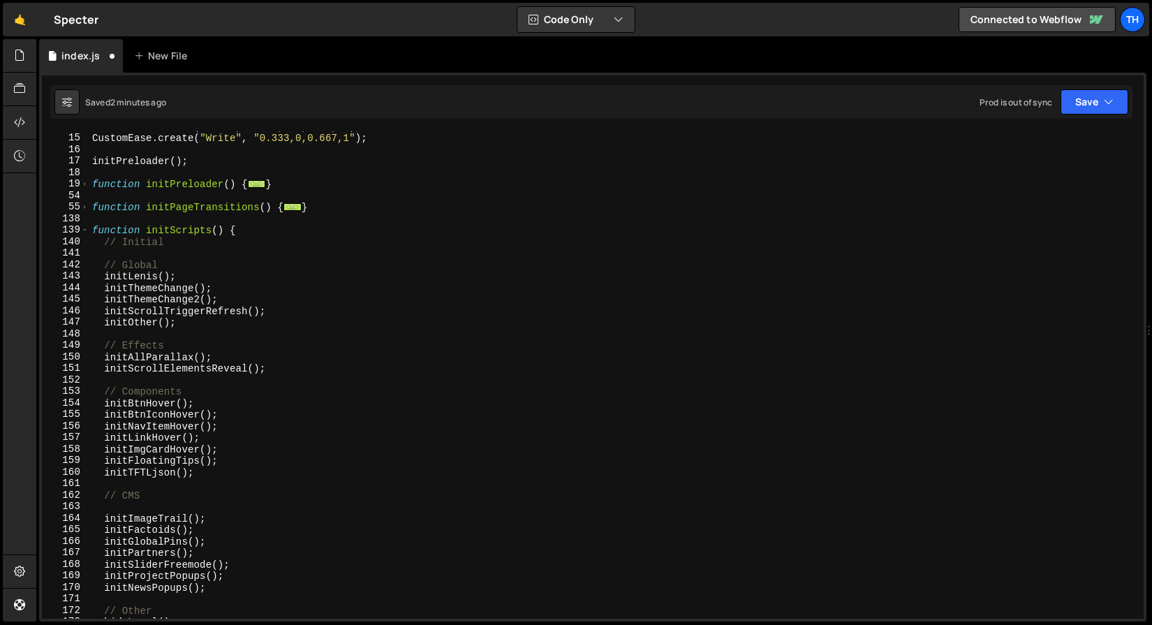
scroll to position [162, 0]
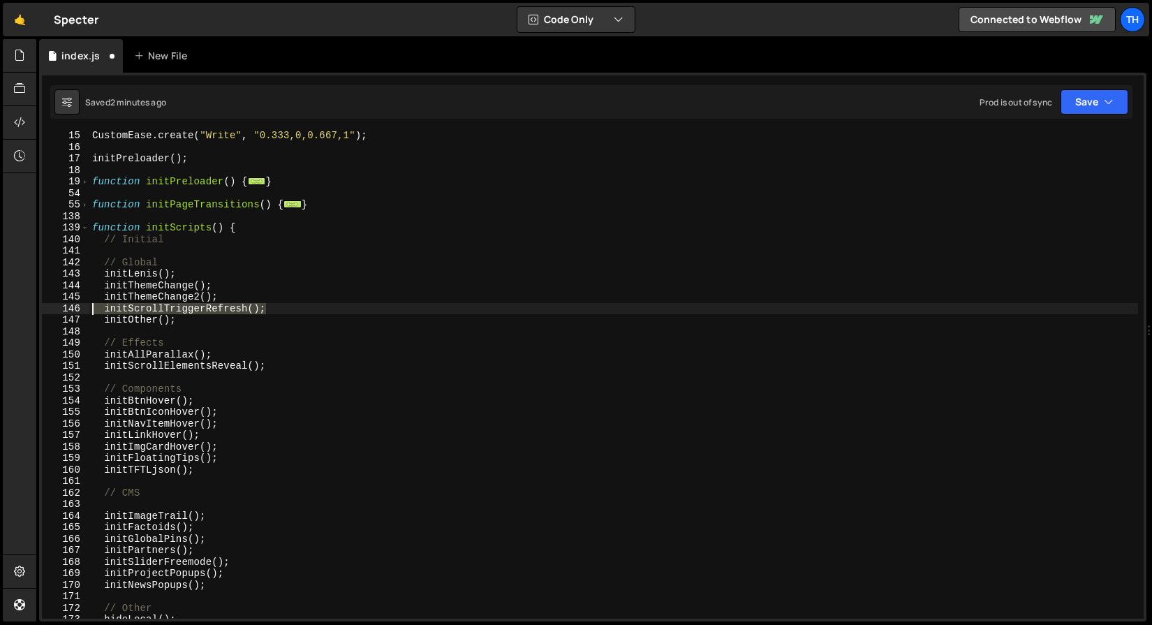
drag, startPoint x: 276, startPoint y: 305, endPoint x: 91, endPoint y: 305, distance: 185.7
click at [91, 305] on div "CustomEase . create ( "Write" , "0.333,0,0.667,1" ) ; initPreloader ( ) ; funct…" at bounding box center [613, 385] width 1049 height 510
type textarea "initScrollTriggerRefresh();"
type textarea "initThemeChange2();"
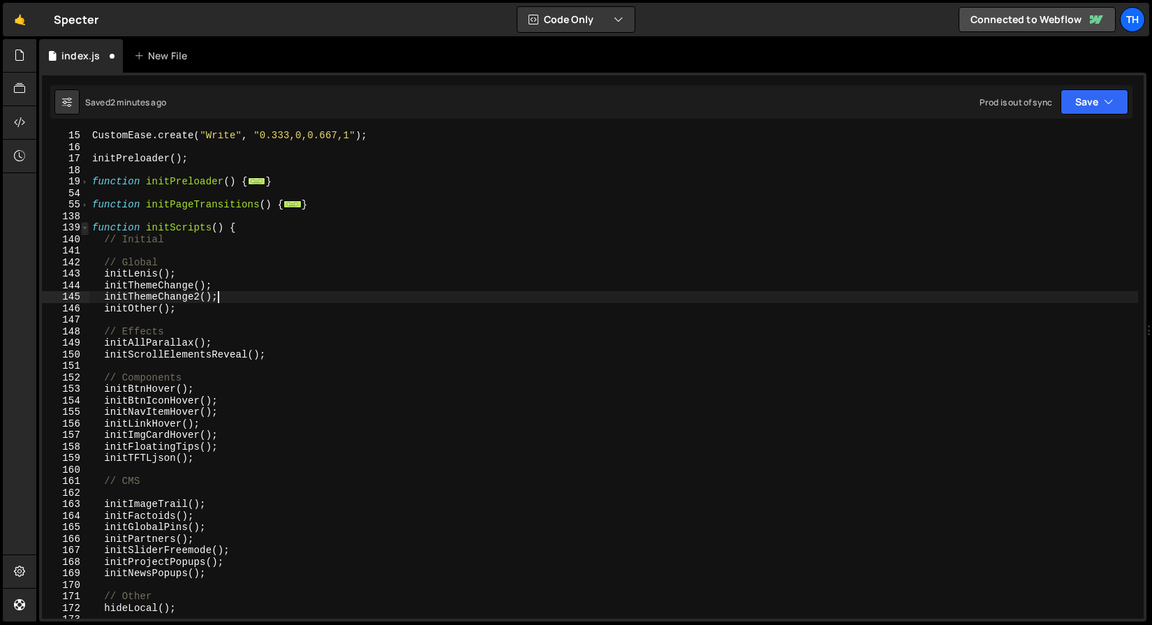
click at [87, 225] on span at bounding box center [85, 228] width 8 height 12
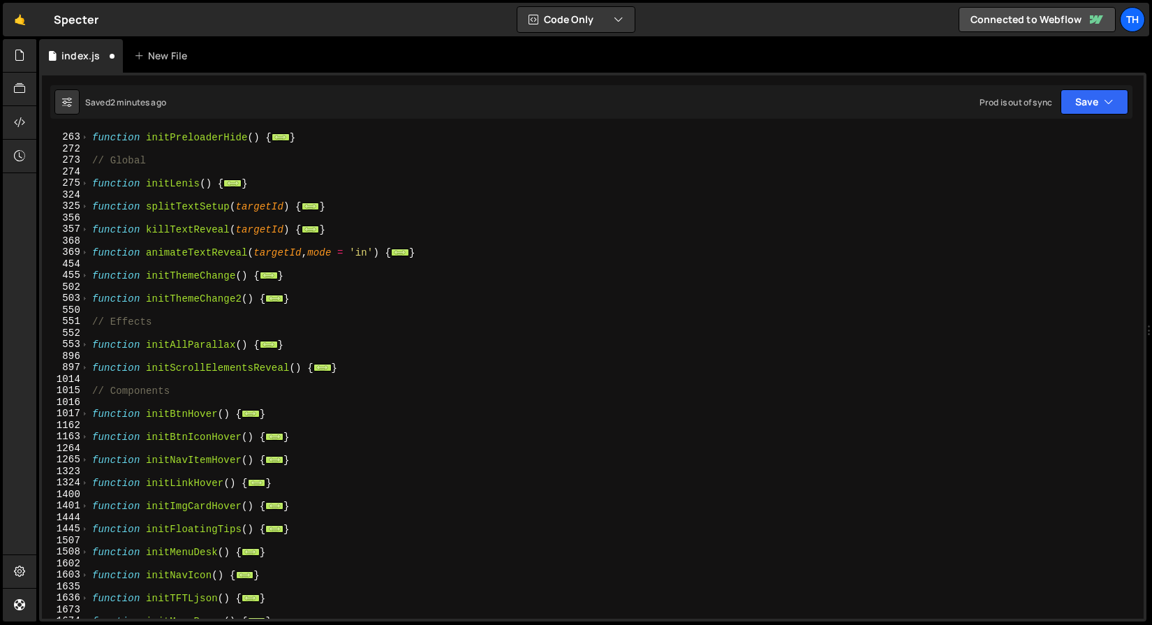
scroll to position [304, 0]
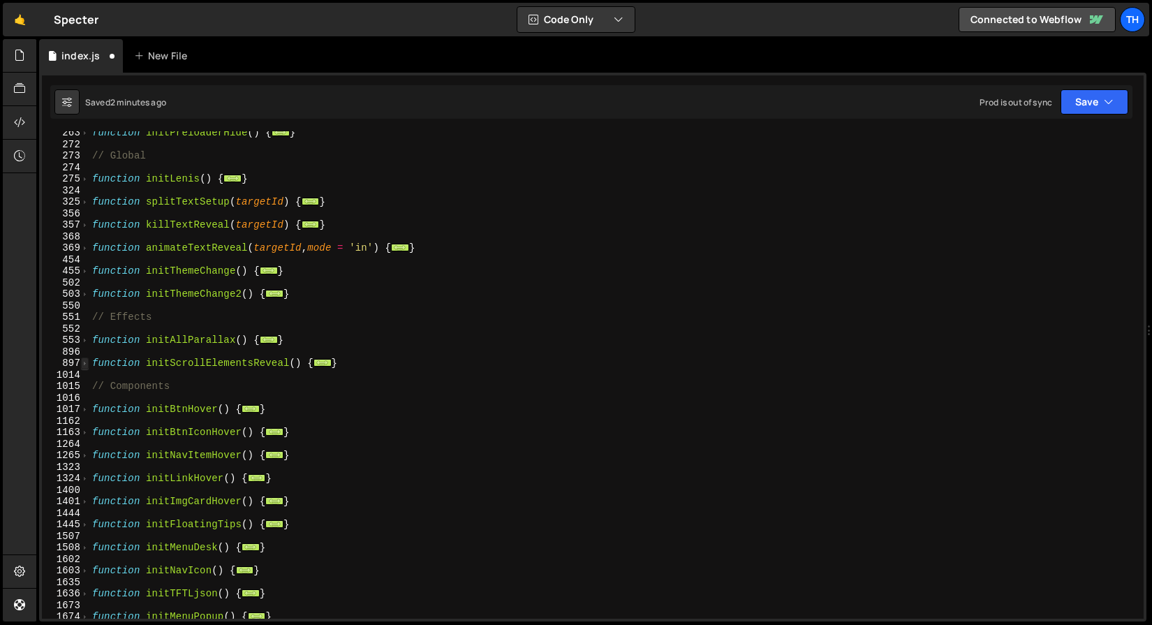
click at [84, 359] on span at bounding box center [85, 363] width 8 height 12
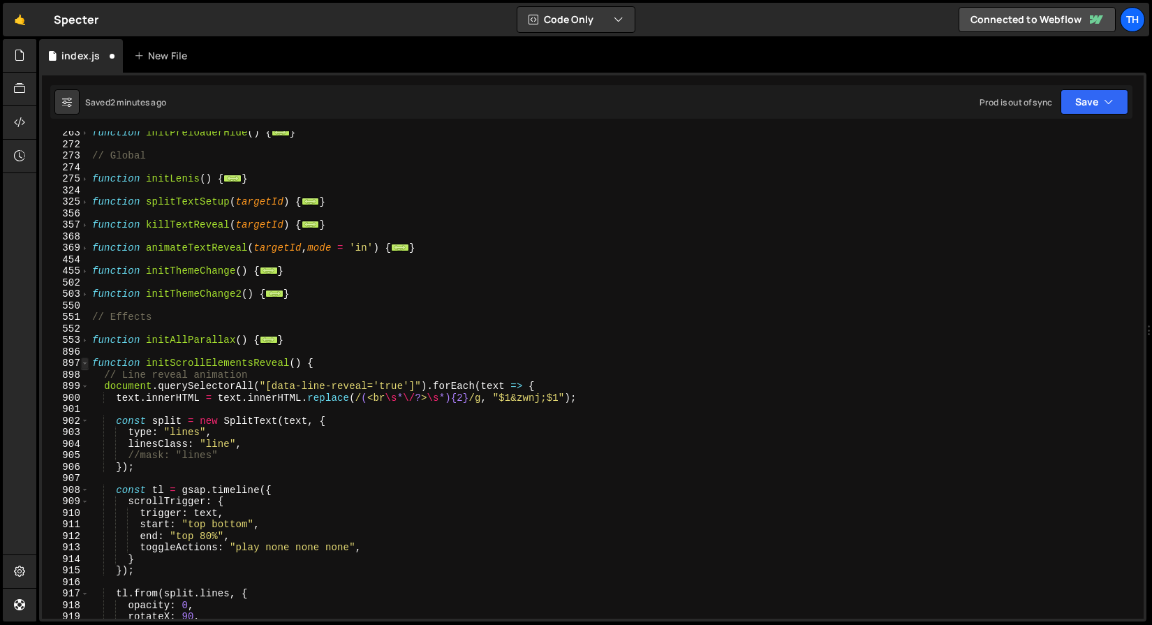
click at [84, 359] on span at bounding box center [85, 363] width 8 height 12
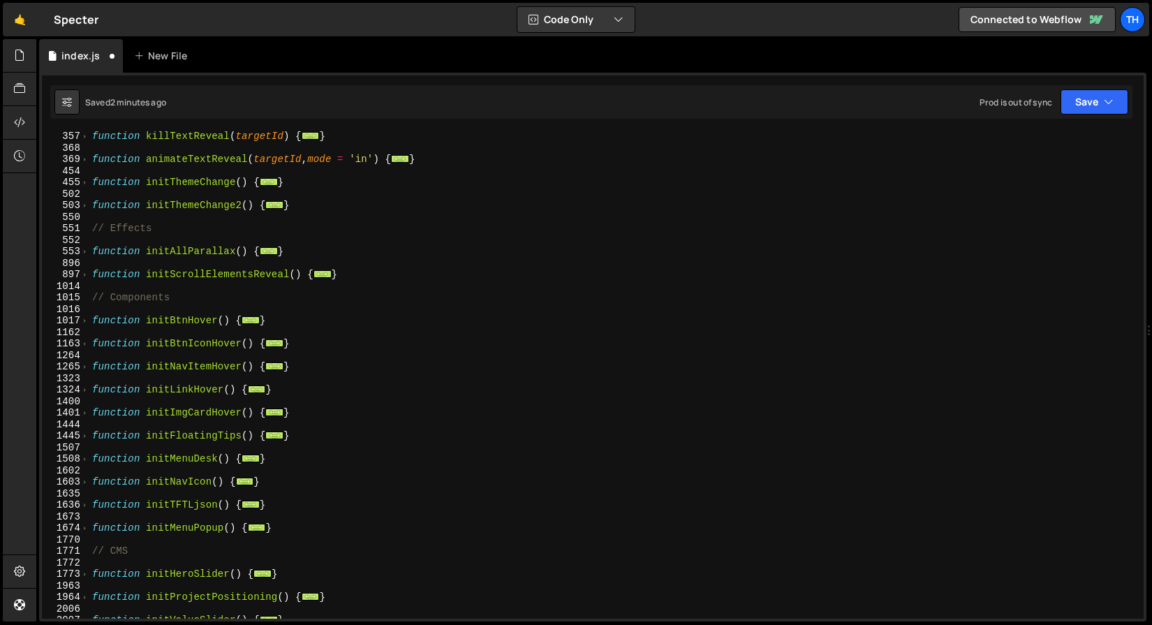
scroll to position [393, 0]
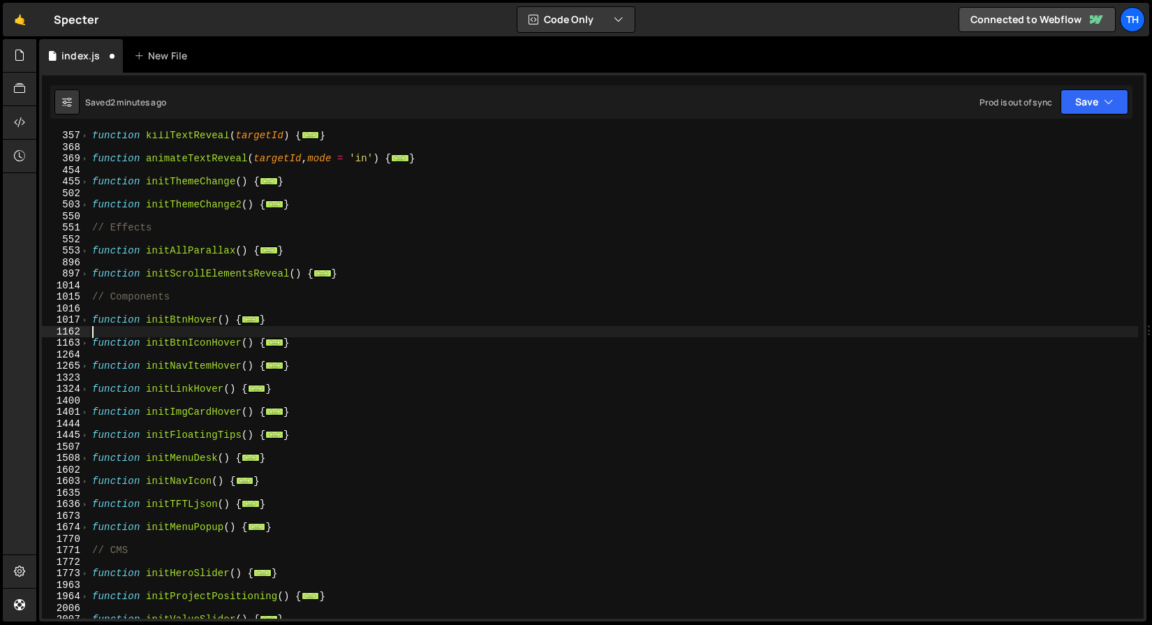
click at [182, 336] on div "function killTextReveal ( targetId ) { ... } function animateTextReveal ( targe…" at bounding box center [613, 385] width 1049 height 510
click at [180, 339] on div "function killTextReveal ( targetId ) { ... } function animateTextReveal ( targe…" at bounding box center [613, 385] width 1049 height 510
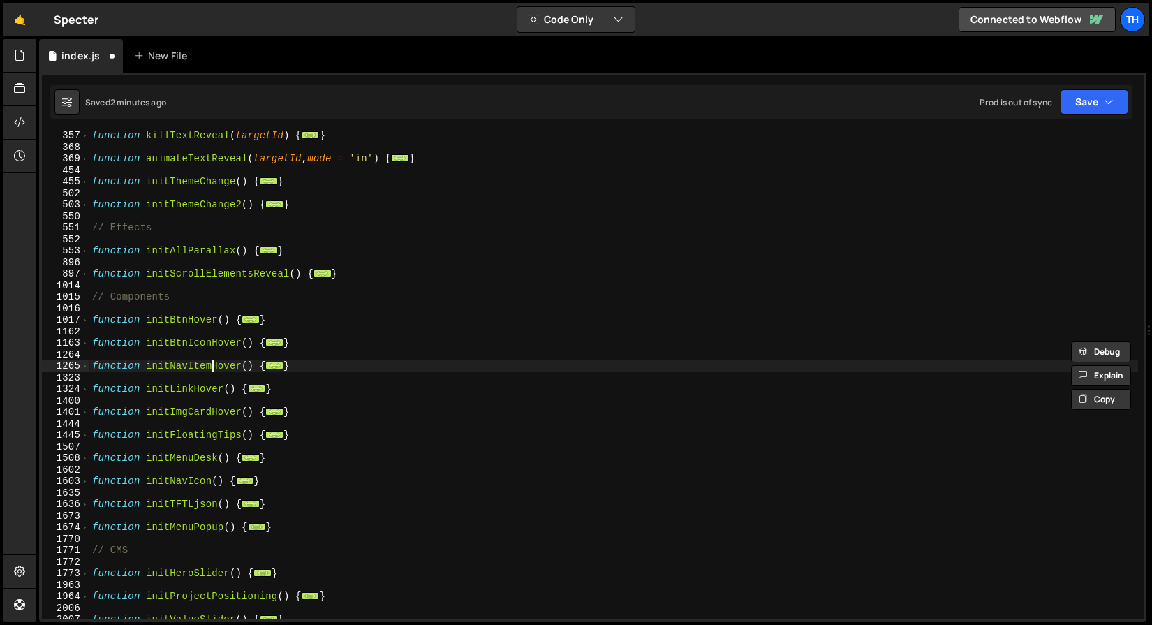
click at [210, 363] on div "function killTextReveal ( targetId ) { ... } function animateTextReveal ( targe…" at bounding box center [613, 385] width 1049 height 510
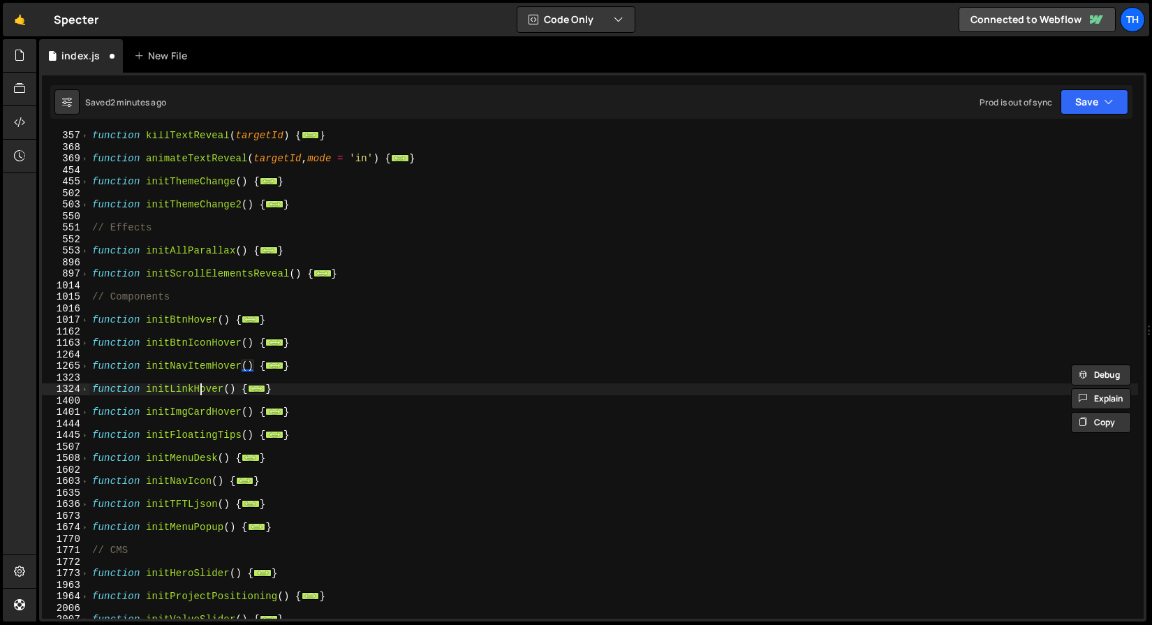
click at [202, 387] on div "function killTextReveal ( targetId ) { ... } function animateTextReveal ( targe…" at bounding box center [613, 385] width 1049 height 510
type textarea "function initLinkHover() {"
click at [202, 387] on div "function killTextReveal ( targetId ) { ... } function animateTextReveal ( targe…" at bounding box center [613, 385] width 1049 height 510
click at [200, 404] on div "function killTextReveal ( targetId ) { ... } function animateTextReveal ( targe…" at bounding box center [613, 385] width 1049 height 510
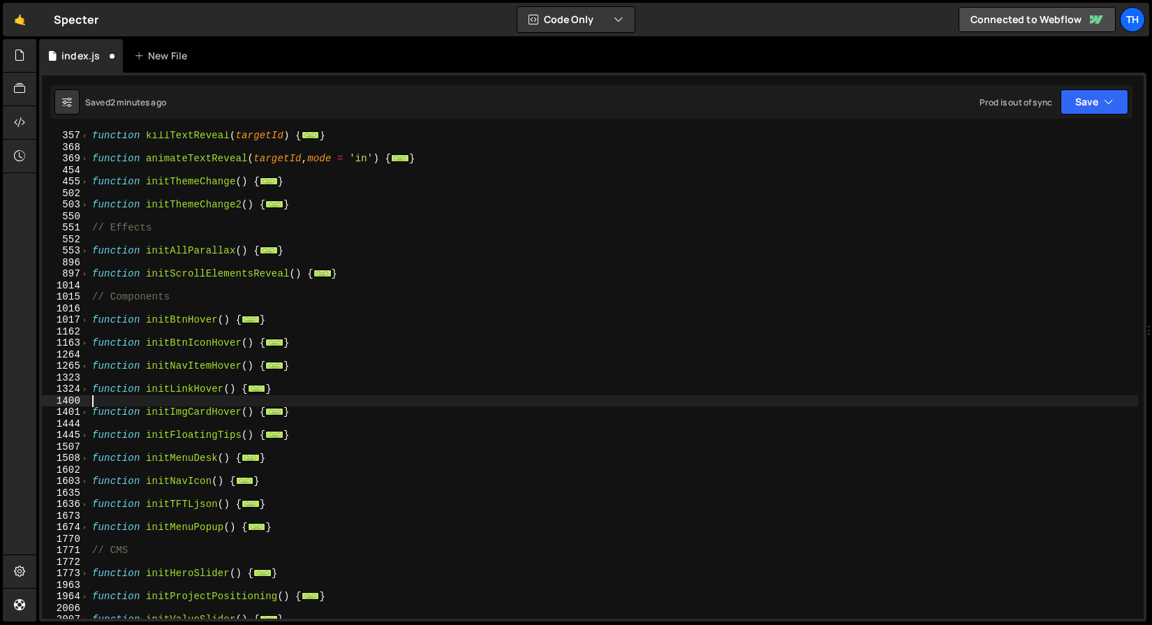
click at [182, 434] on div "function killTextReveal ( targetId ) { ... } function animateTextReveal ( targe…" at bounding box center [613, 385] width 1049 height 510
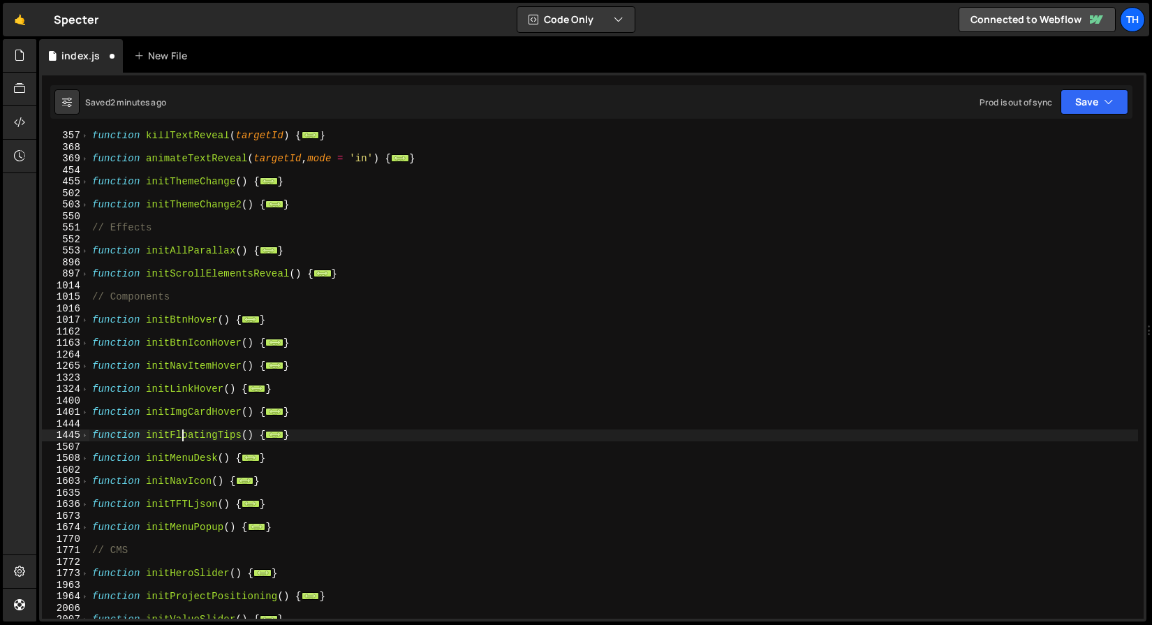
click at [182, 434] on div "function killTextReveal ( targetId ) { ... } function animateTextReveal ( targe…" at bounding box center [613, 385] width 1049 height 510
click at [170, 458] on div "function killTextReveal ( targetId ) { ... } function animateTextReveal ( targe…" at bounding box center [613, 385] width 1049 height 510
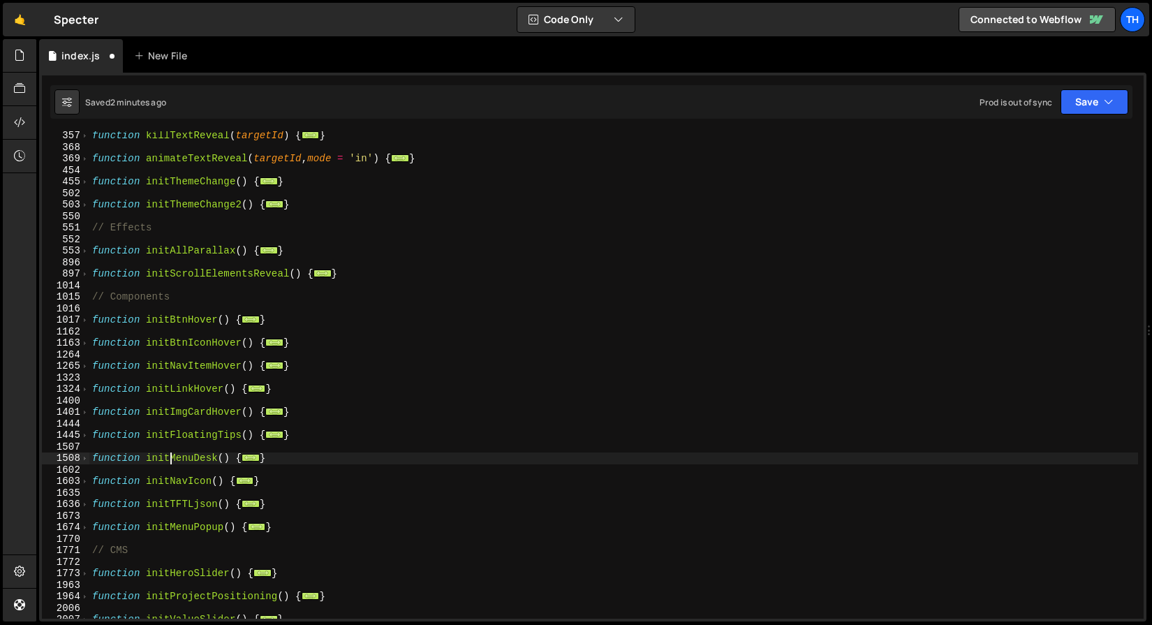
click at [170, 458] on div "function killTextReveal ( targetId ) { ... } function animateTextReveal ( targe…" at bounding box center [613, 385] width 1049 height 510
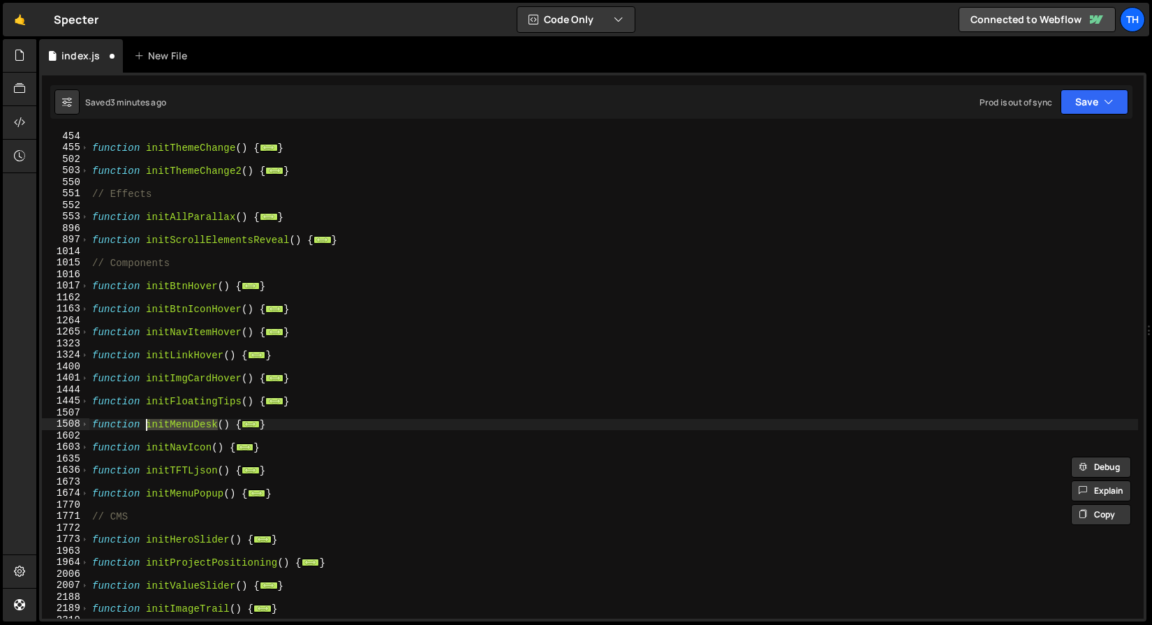
scroll to position [427, 0]
click at [164, 475] on div "function initThemeChange ( ) { ... } function initThemeChange2 ( ) { ... } // E…" at bounding box center [613, 386] width 1049 height 510
type textarea "function initTFTLjson() {"
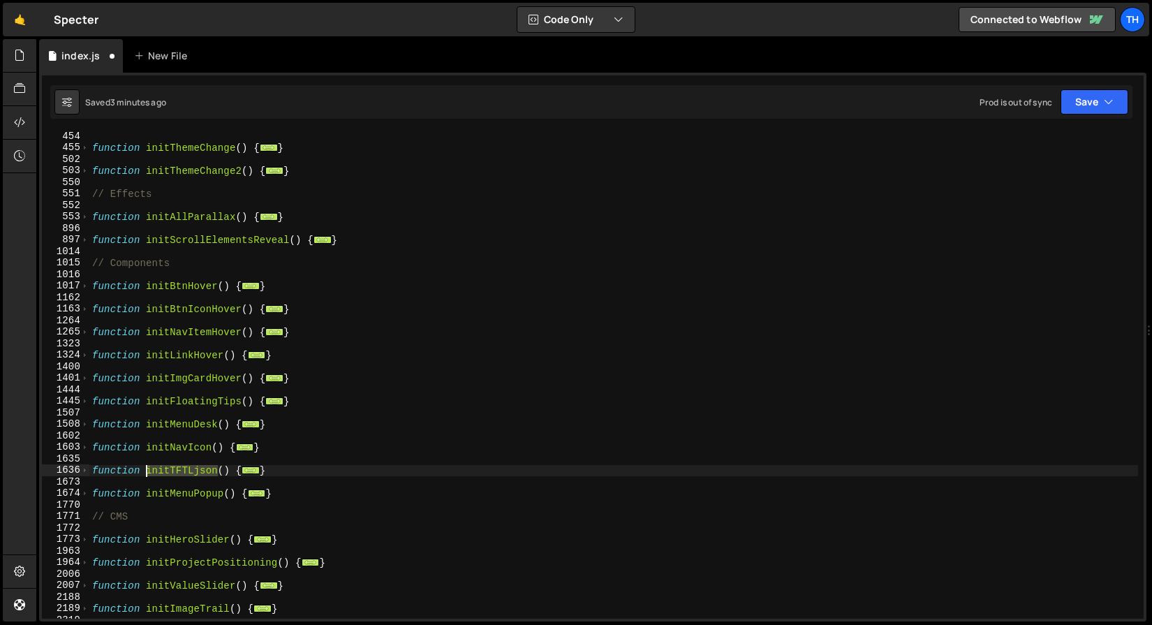
click at [164, 475] on div "function initThemeChange ( ) { ... } function initThemeChange2 ( ) { ... } // E…" at bounding box center [613, 386] width 1049 height 510
click at [161, 501] on div "function initThemeChange ( ) { ... } function initThemeChange2 ( ) { ... } // E…" at bounding box center [613, 386] width 1049 height 510
click at [161, 494] on div "function initThemeChange ( ) { ... } function initThemeChange2 ( ) { ... } // E…" at bounding box center [613, 386] width 1049 height 510
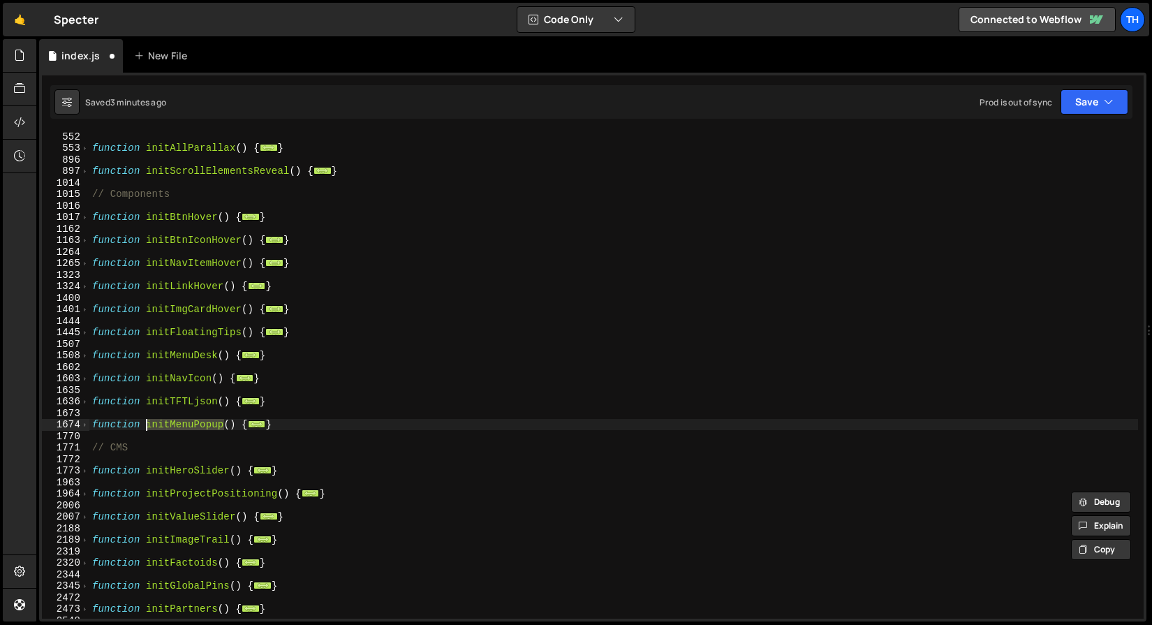
scroll to position [508, 0]
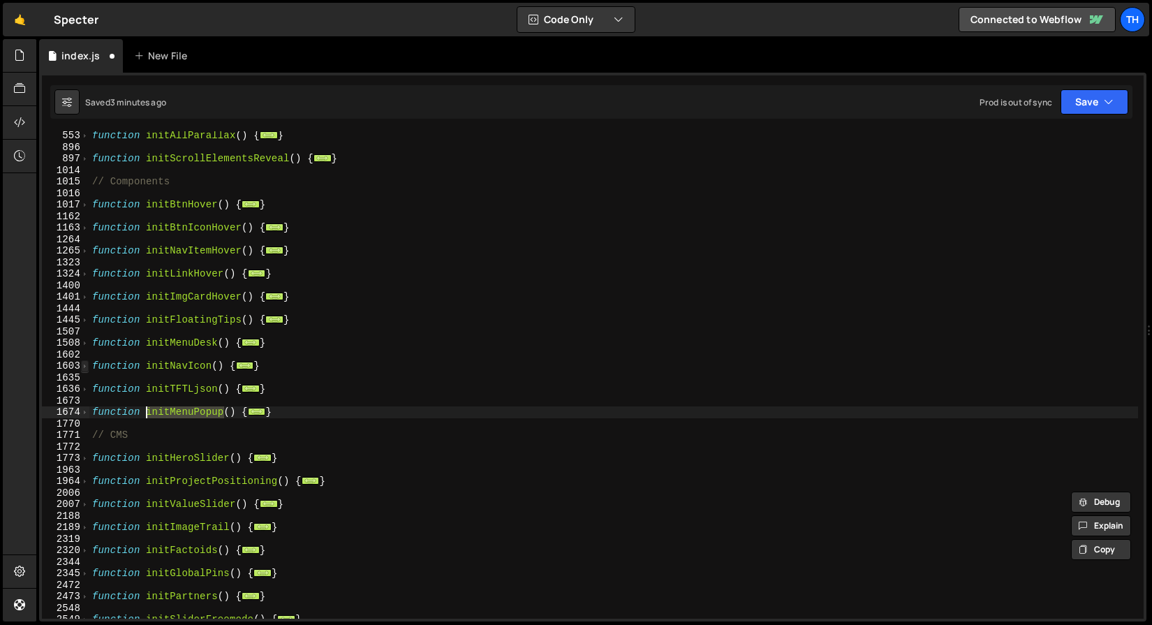
click at [87, 364] on span at bounding box center [85, 366] width 8 height 12
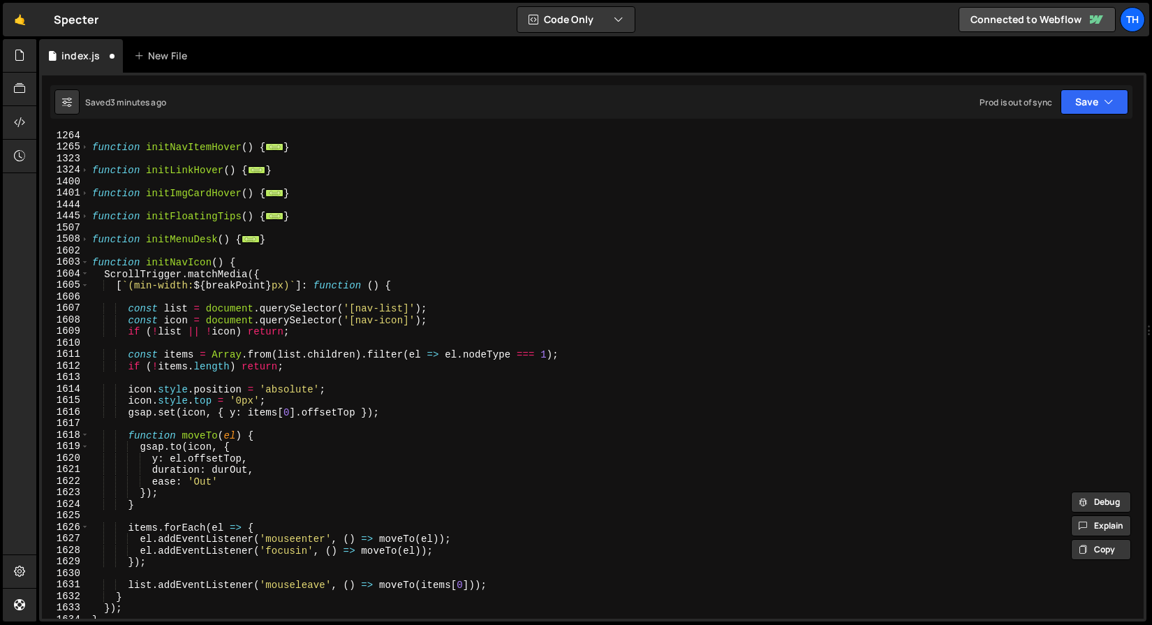
scroll to position [612, 0]
click at [89, 264] on div "1603" at bounding box center [65, 263] width 47 height 12
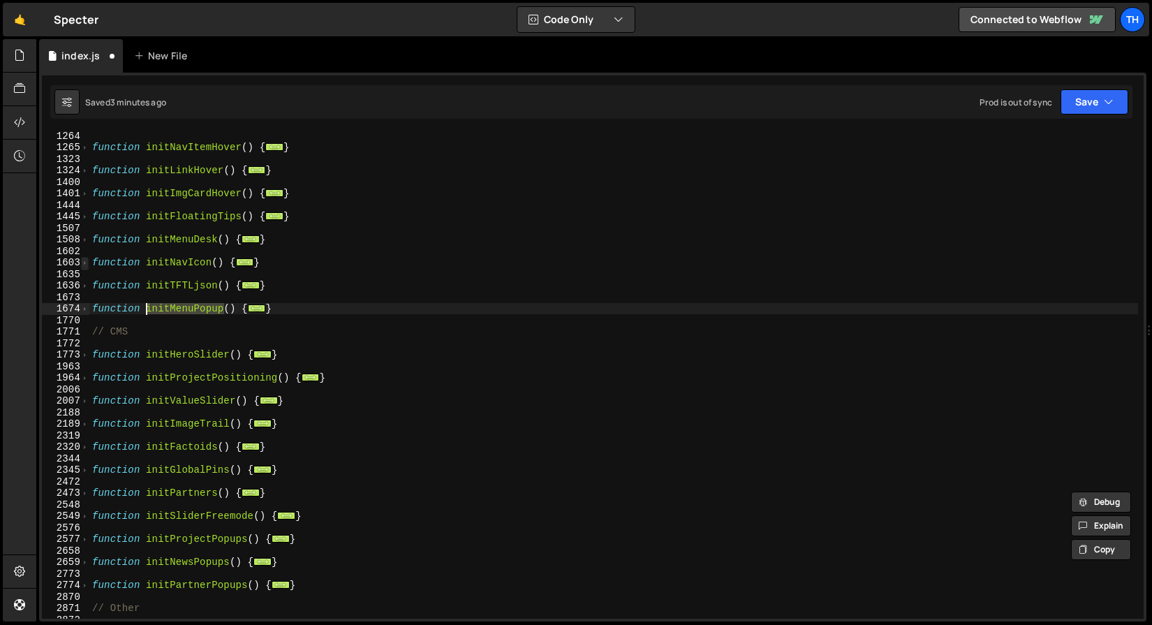
click at [87, 261] on span at bounding box center [85, 263] width 8 height 12
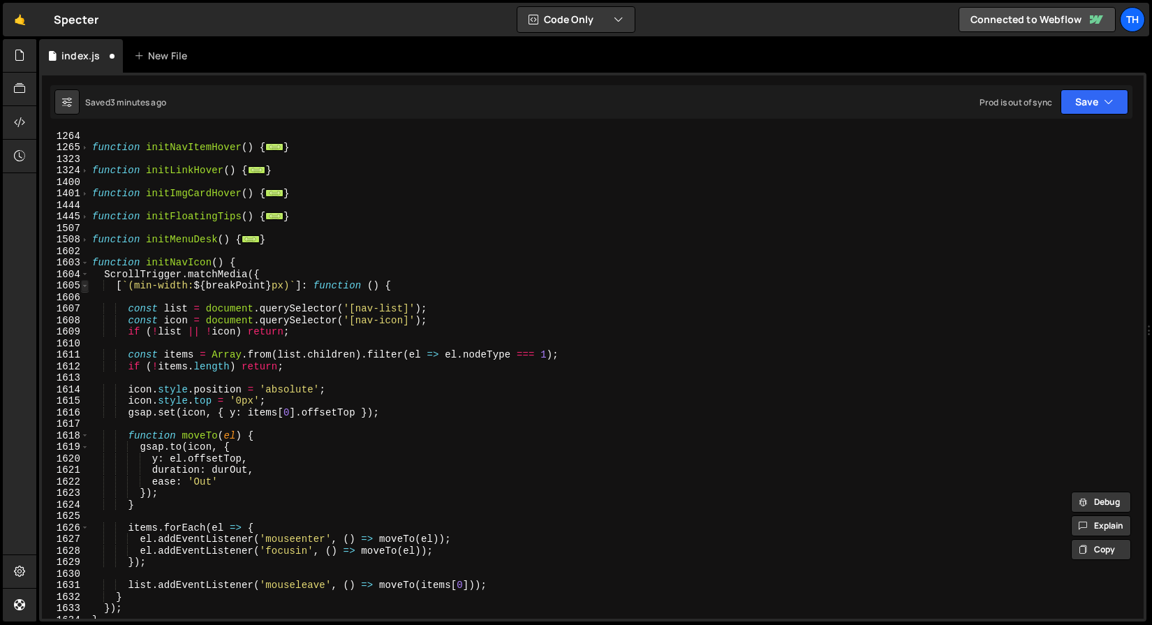
click at [84, 282] on span at bounding box center [85, 286] width 8 height 12
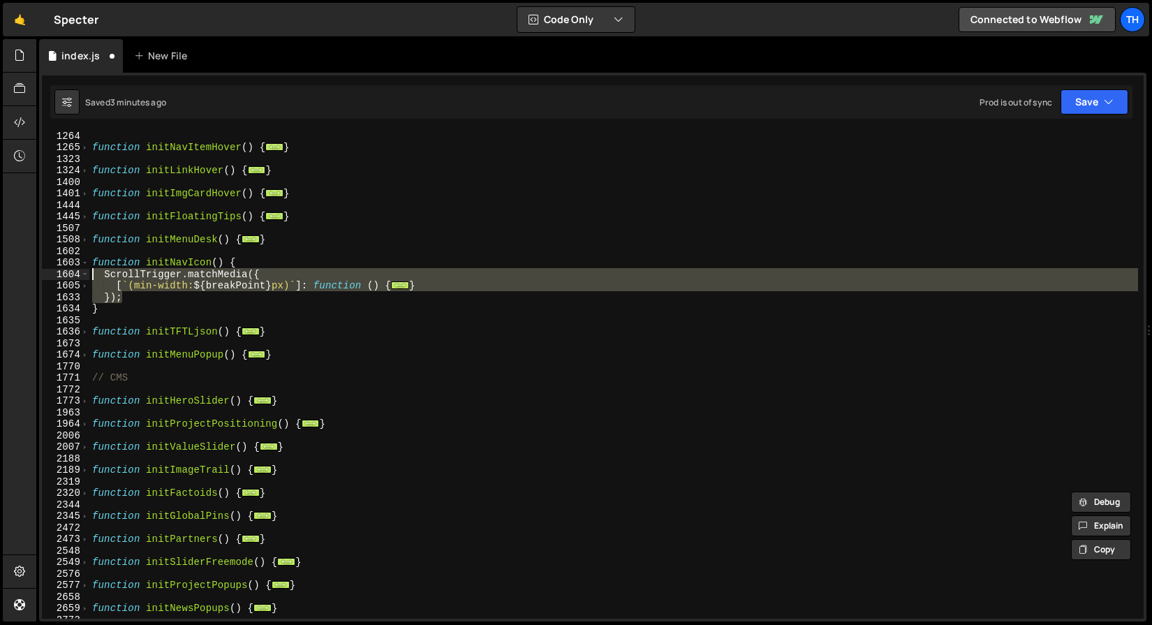
drag, startPoint x: 131, startPoint y: 299, endPoint x: 52, endPoint y: 276, distance: 81.5
click at [52, 276] on div "function initMenuPopup() { 1264 1265 1323 1324 1400 1401 1444 1445 1507 1508 16…" at bounding box center [593, 374] width 1102 height 487
type textarea "ScrollTrigger.matchMedia({ [`(min-width: ${breakPoint}px)`]: function () {"
click at [84, 237] on span at bounding box center [85, 240] width 8 height 12
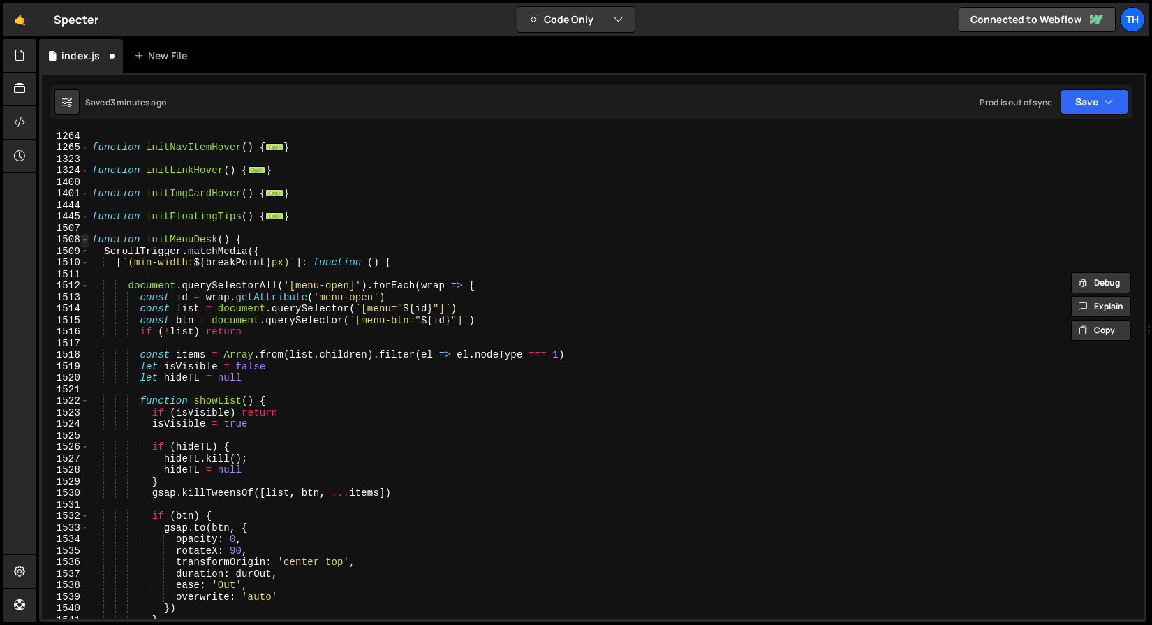
click at [85, 239] on span at bounding box center [85, 240] width 8 height 12
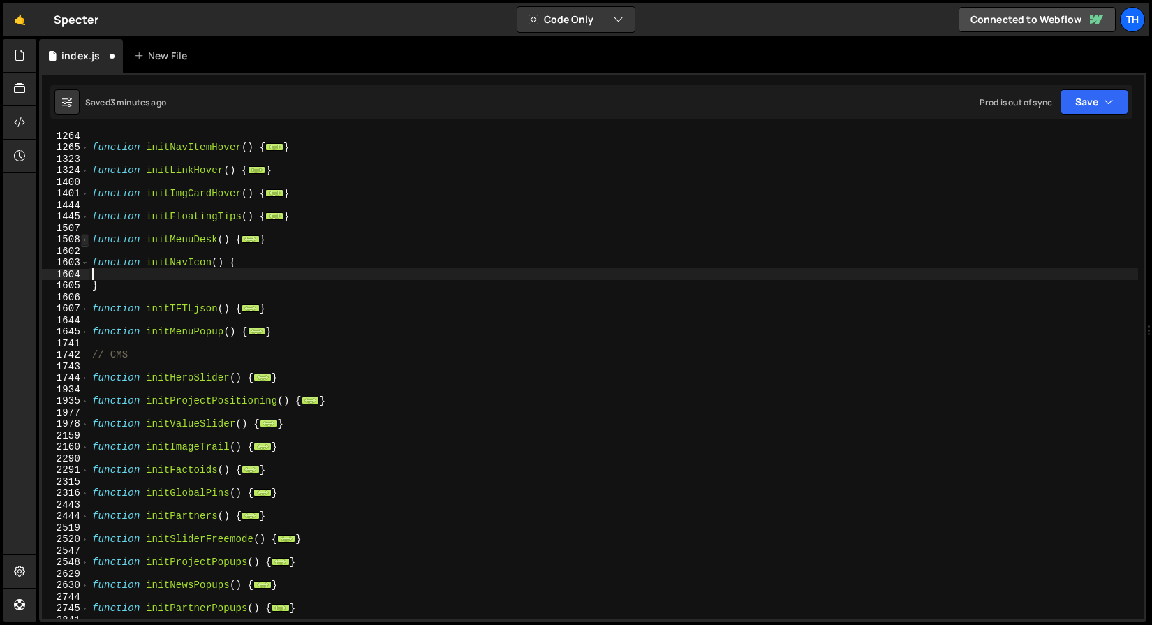
click at [85, 239] on span at bounding box center [85, 240] width 8 height 12
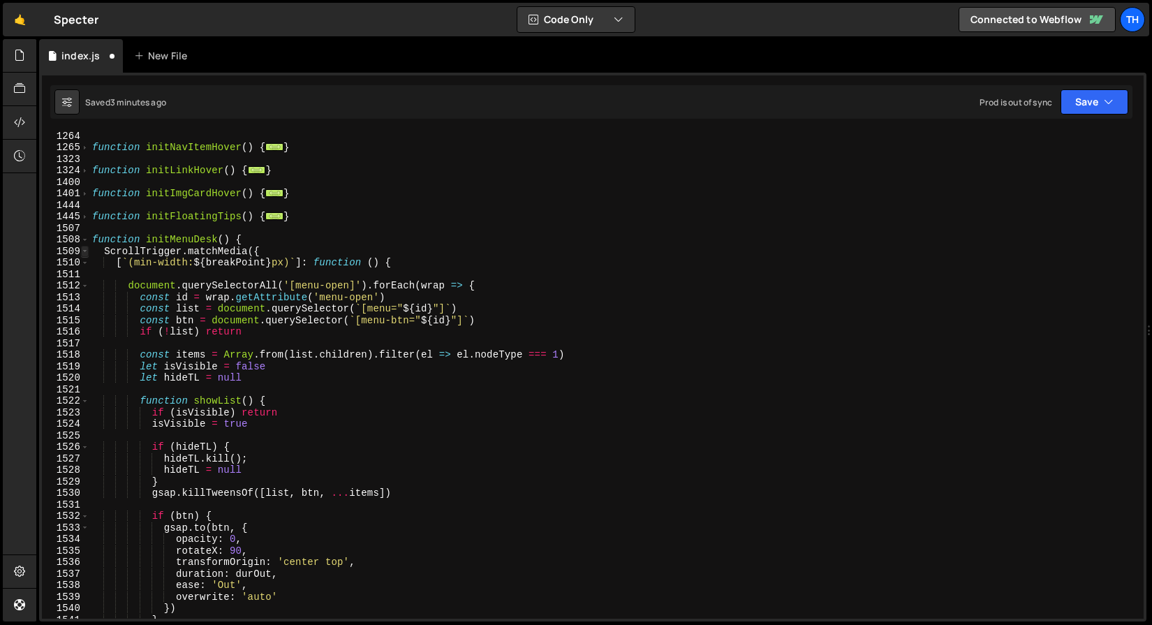
click at [87, 250] on span at bounding box center [85, 252] width 8 height 12
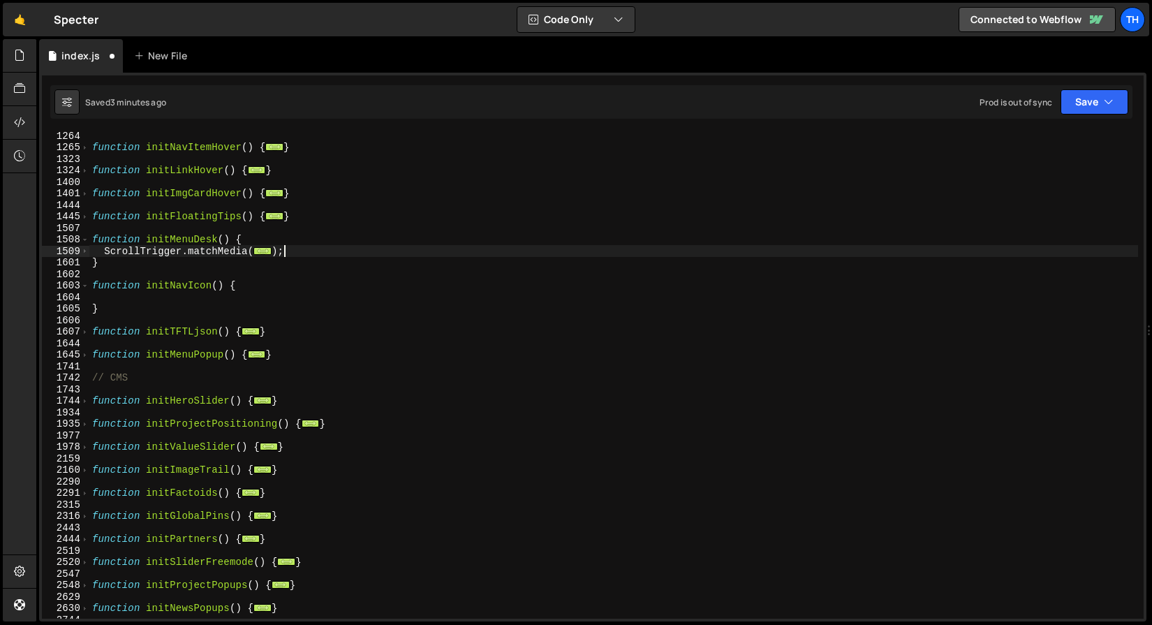
click at [293, 256] on div "function initNavItemHover ( ) { ... } function initLinkHover ( ) { ... } functi…" at bounding box center [613, 385] width 1049 height 510
type textarea "});"
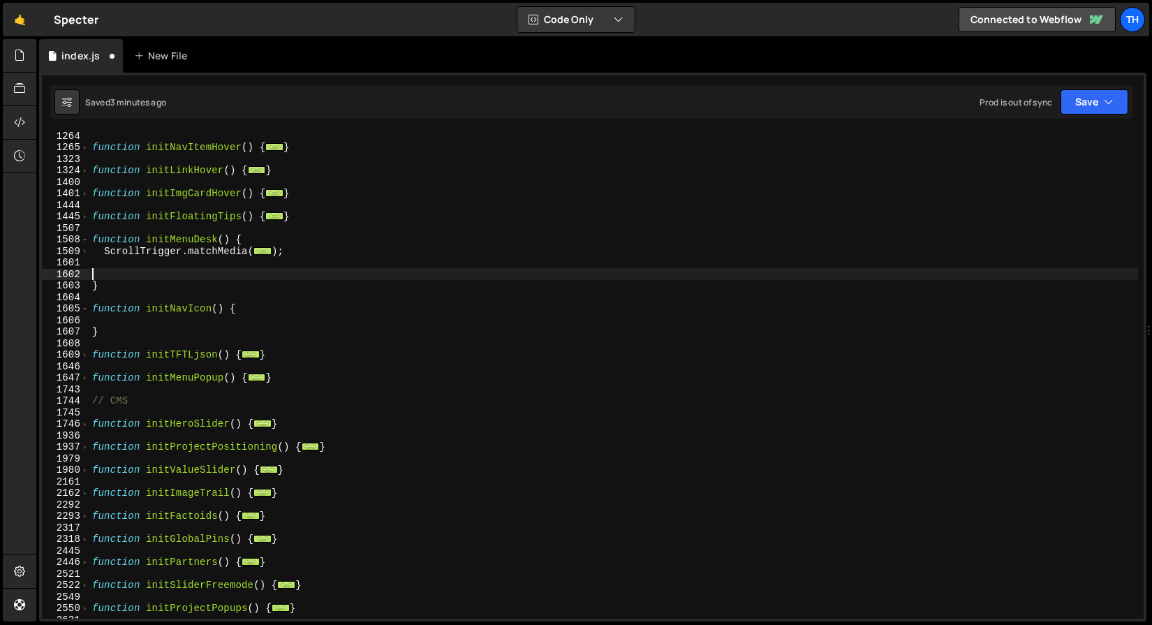
paste textarea "});"
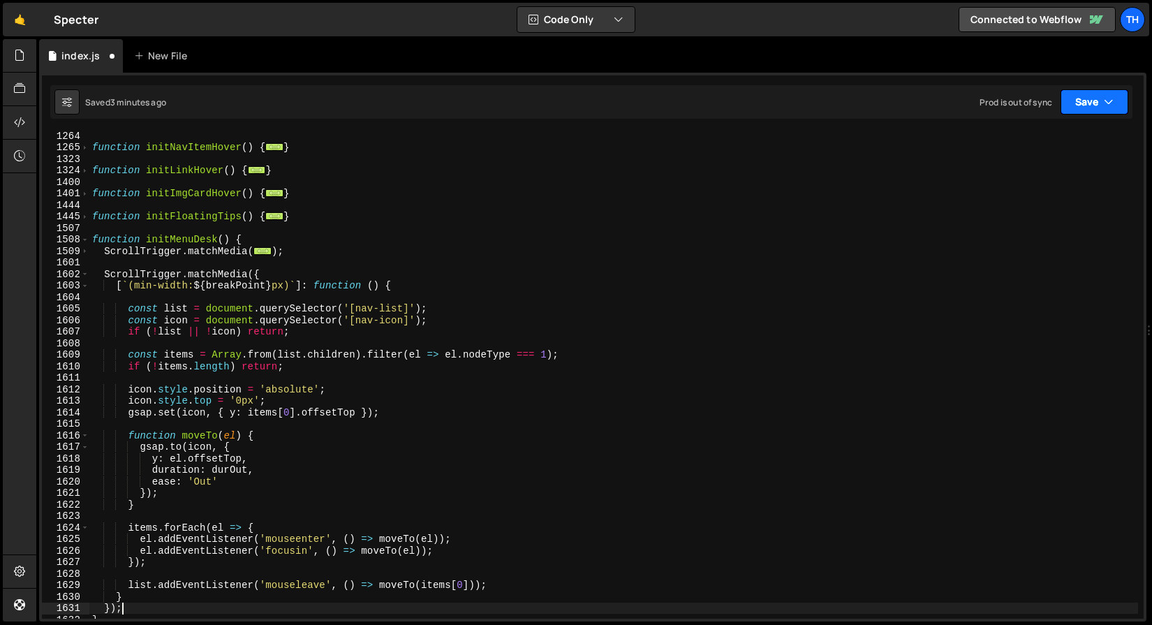
click at [1089, 110] on button "Save" at bounding box center [1094, 101] width 68 height 25
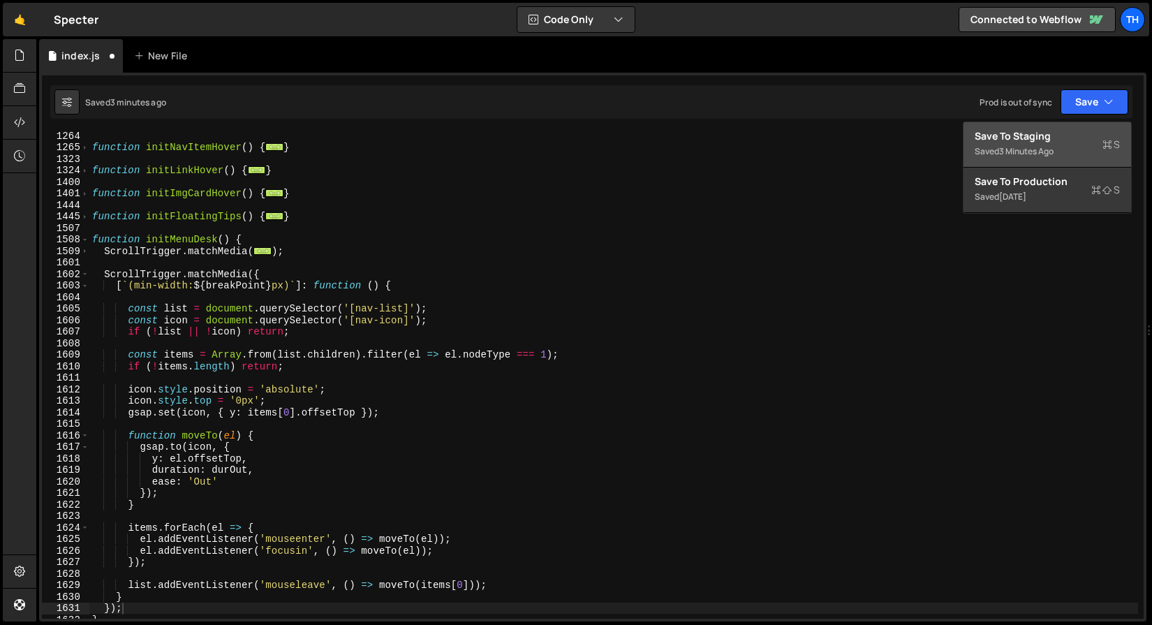
click at [1060, 139] on div "Save to Staging S" at bounding box center [1047, 136] width 145 height 14
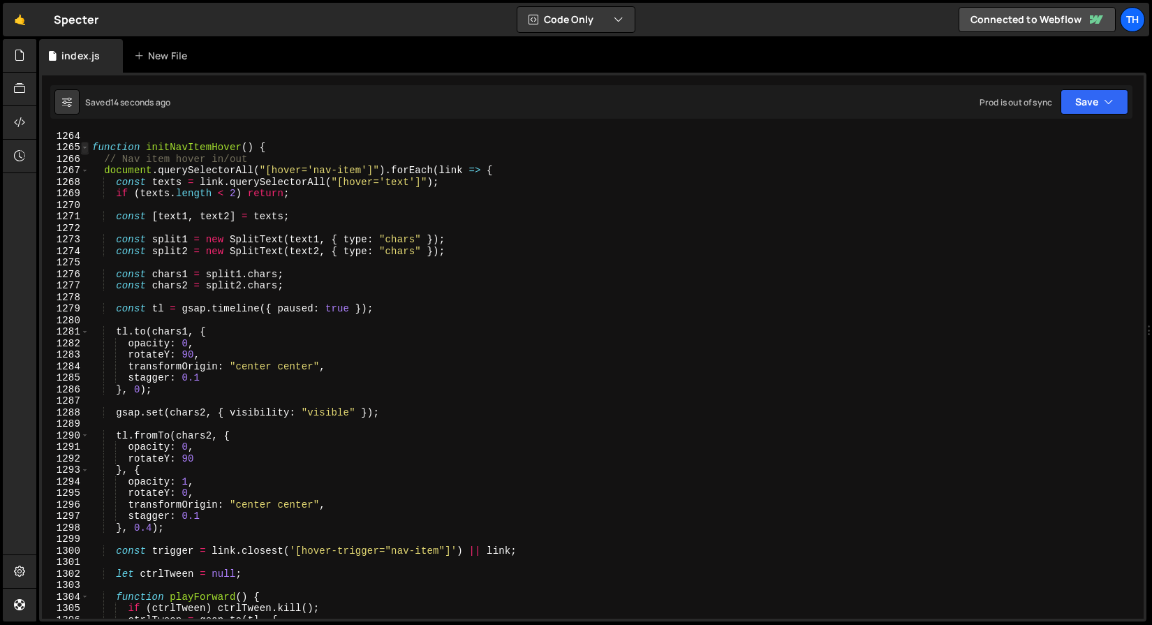
click at [86, 150] on span at bounding box center [85, 148] width 8 height 12
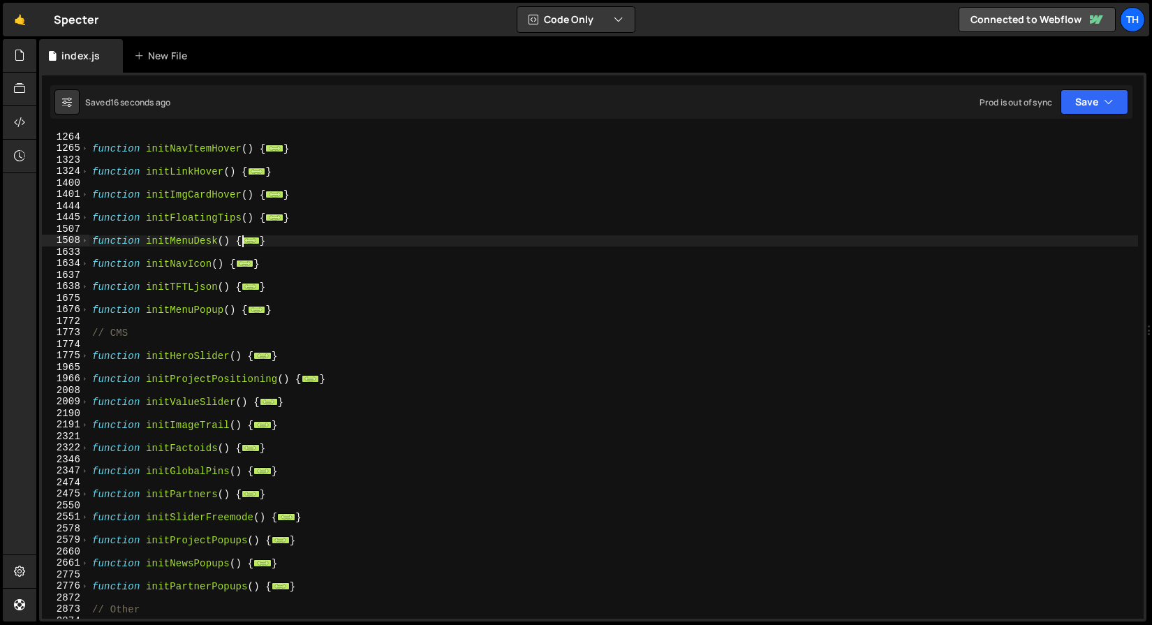
scroll to position [608, 0]
drag, startPoint x: 272, startPoint y: 263, endPoint x: 77, endPoint y: 262, distance: 194.8
click at [77, 262] on div "}); 1163 1264 1265 1323 1324 1400 1401 1444 1445 1507 1508 1633 1634 1637 1638 …" at bounding box center [593, 374] width 1102 height 487
type textarea "function initNavIcon() {"
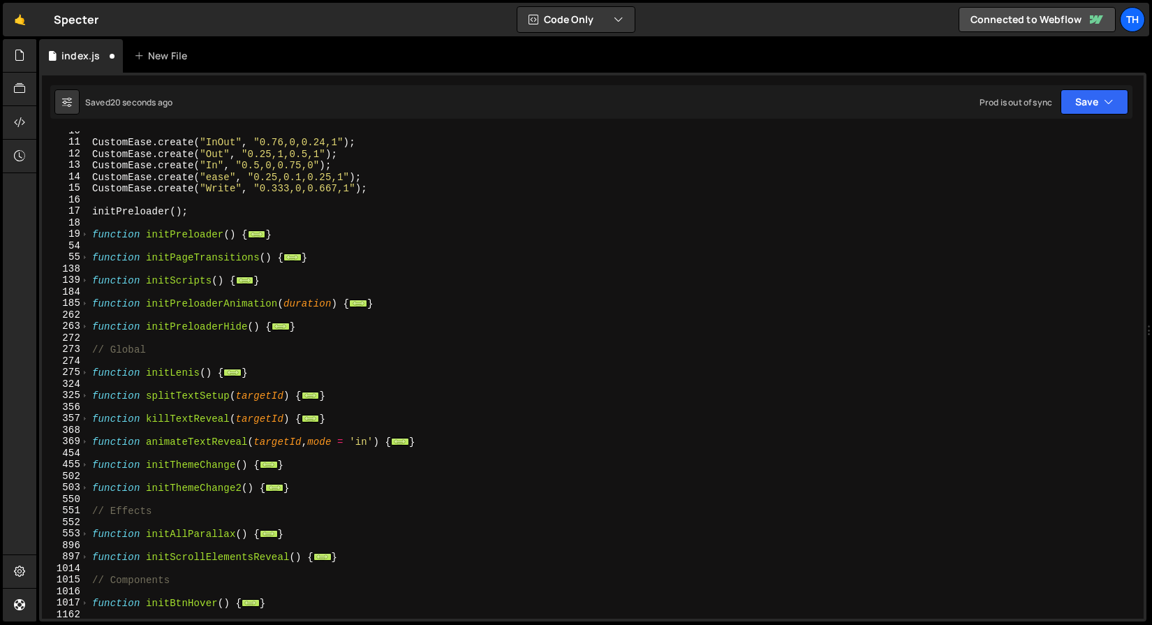
scroll to position [0, 0]
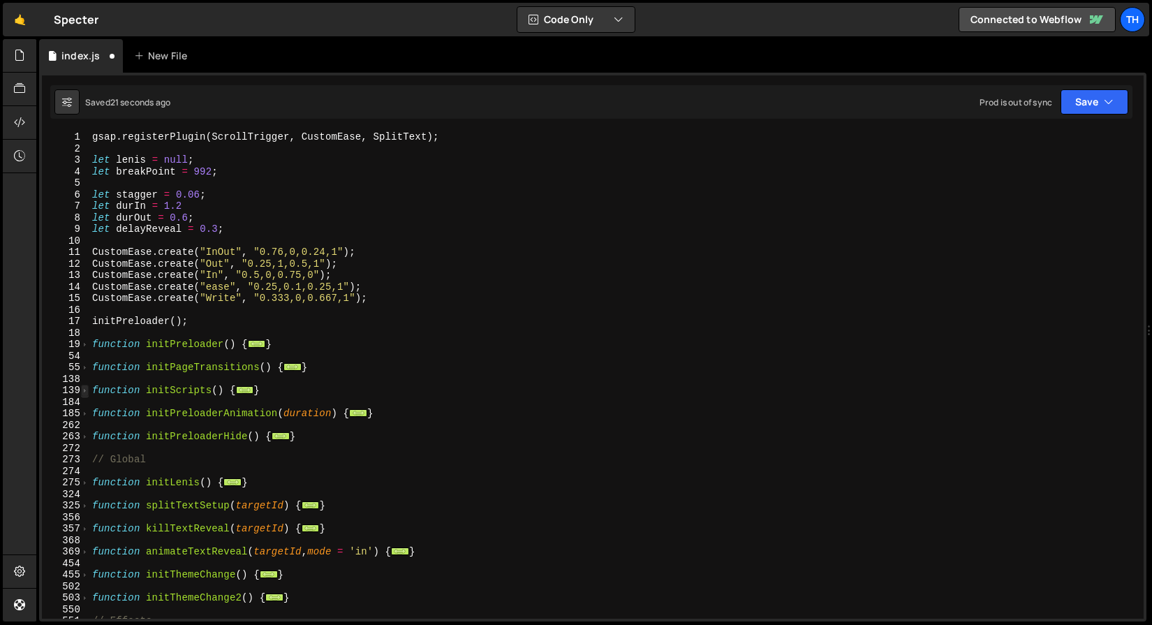
click at [88, 390] on span at bounding box center [85, 391] width 8 height 12
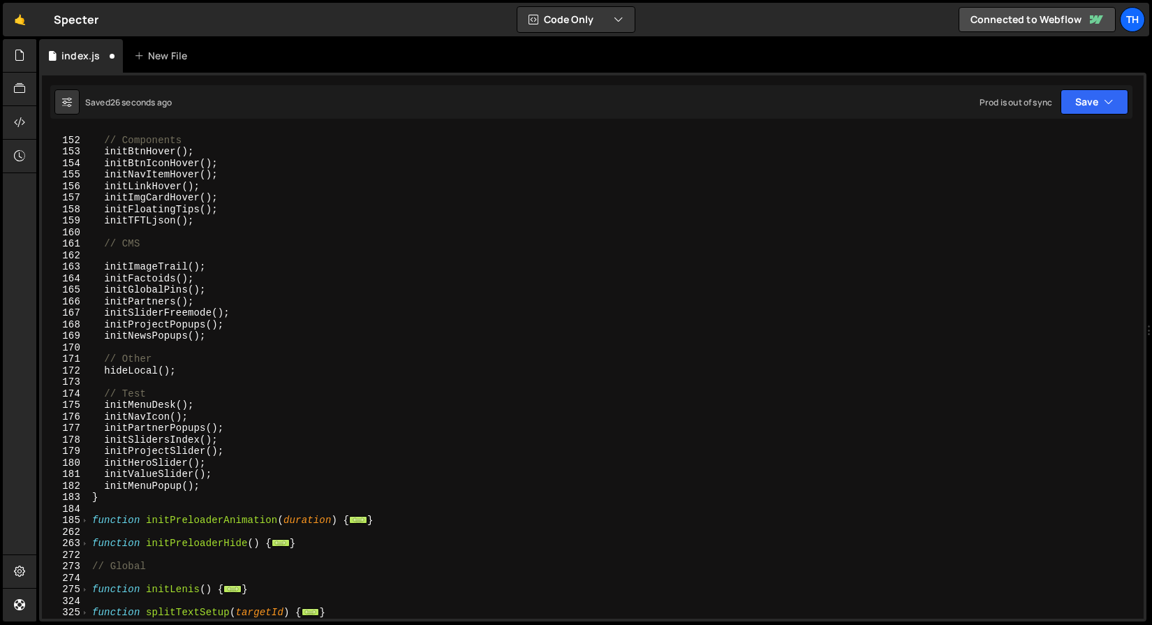
scroll to position [400, 0]
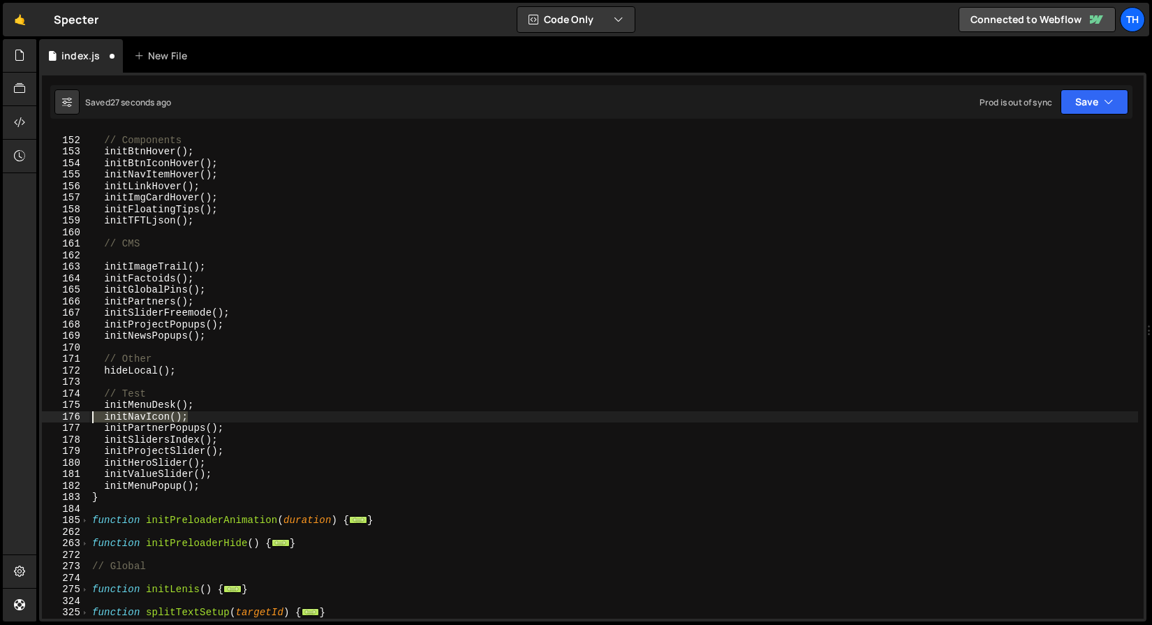
drag, startPoint x: 218, startPoint y: 415, endPoint x: 44, endPoint y: 414, distance: 173.8
click at [44, 414] on div "} 151 152 153 154 155 156 157 158 159 160 161 162 163 164 165 166 167 168 169 1…" at bounding box center [593, 374] width 1102 height 487
type textarea "initNavIcon();"
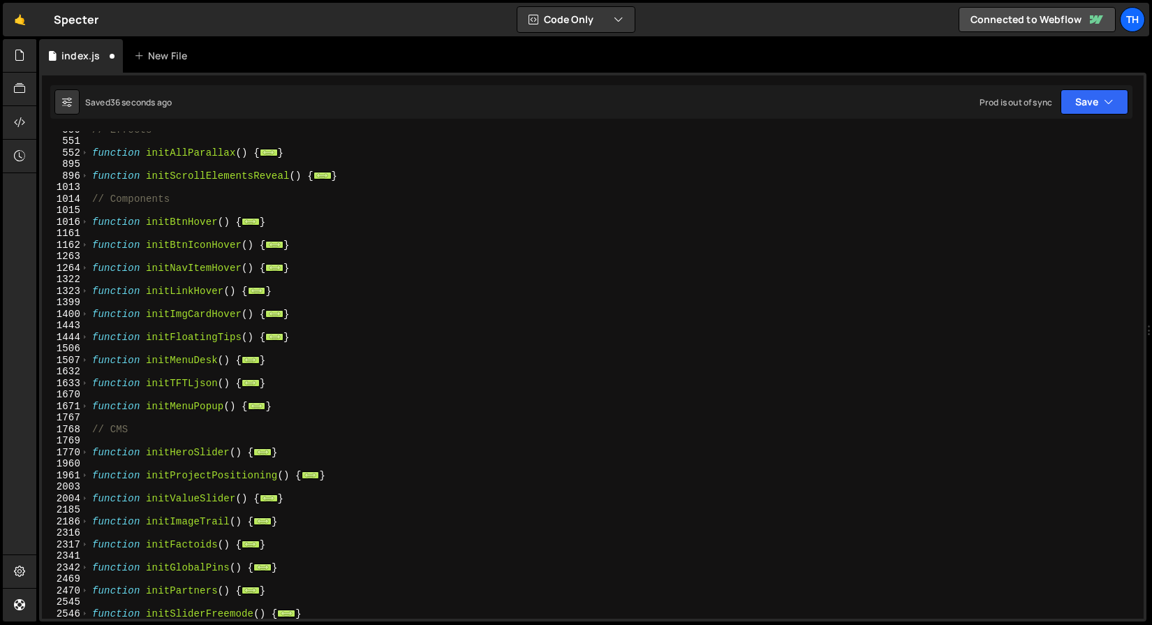
scroll to position [984, 0]
drag, startPoint x: 290, startPoint y: 383, endPoint x: 186, endPoint y: 383, distance: 104.0
click at [186, 383] on div "// Effects function initAllParallax ( ) { ... } function initScrollElementsReve…" at bounding box center [613, 381] width 1049 height 510
type textarea "function initTFTLjson() { document.querySelectorAll('.credits').forEach(trigger…"
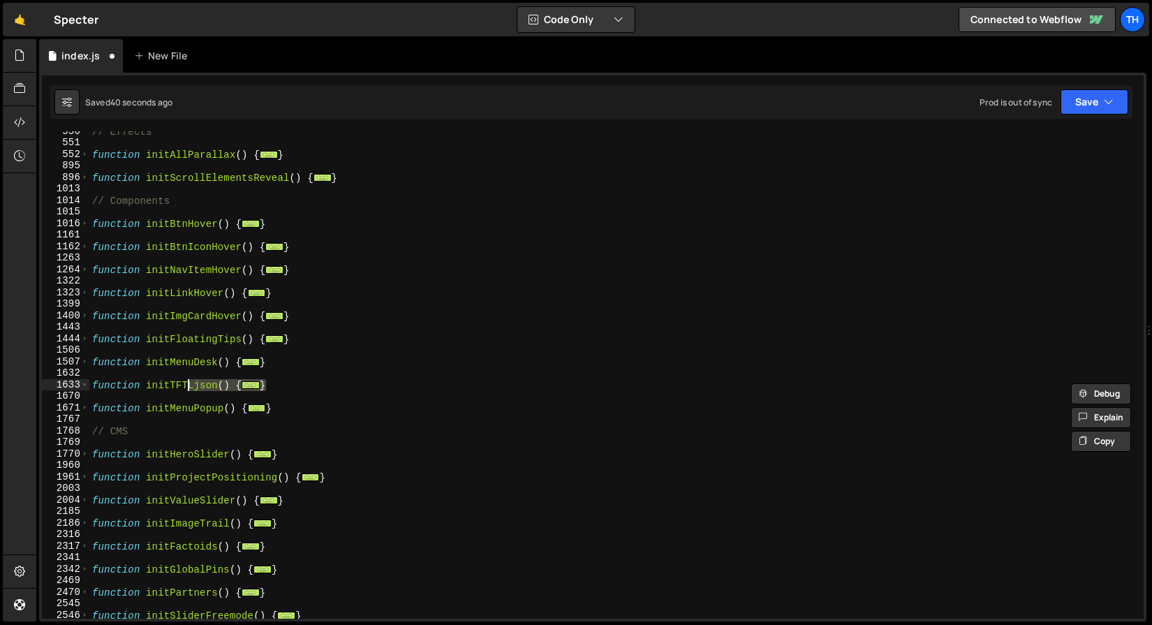
click at [274, 394] on div "// Effects function initAllParallax ( ) { ... } function initScrollElementsReve…" at bounding box center [613, 381] width 1049 height 510
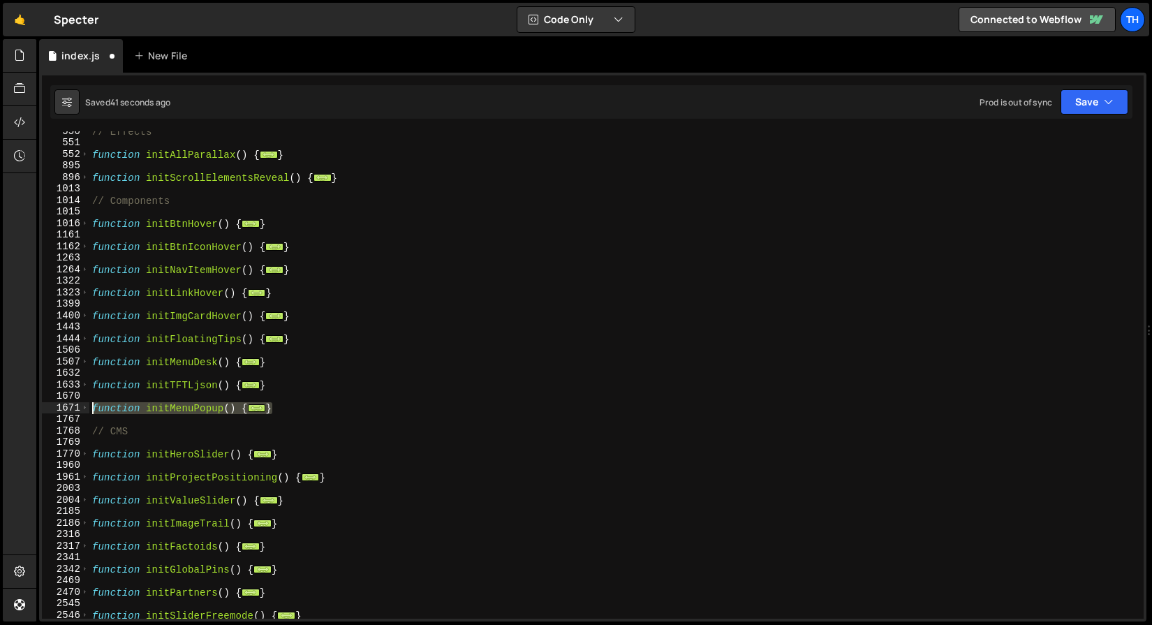
drag, startPoint x: 292, startPoint y: 410, endPoint x: 3, endPoint y: 409, distance: 289.0
click at [3, 409] on div "Hold on a sec... Are you certain you wish to leave this page? Any changes you'v…" at bounding box center [576, 312] width 1152 height 625
type textarea "function initMenuPopup() { ScrollTrigger.matchMedia({"
click at [103, 365] on div "// Effects function initAllParallax ( ) { ... } function initScrollElementsReve…" at bounding box center [613, 381] width 1049 height 510
type textarea "function initMenuDesk() {"
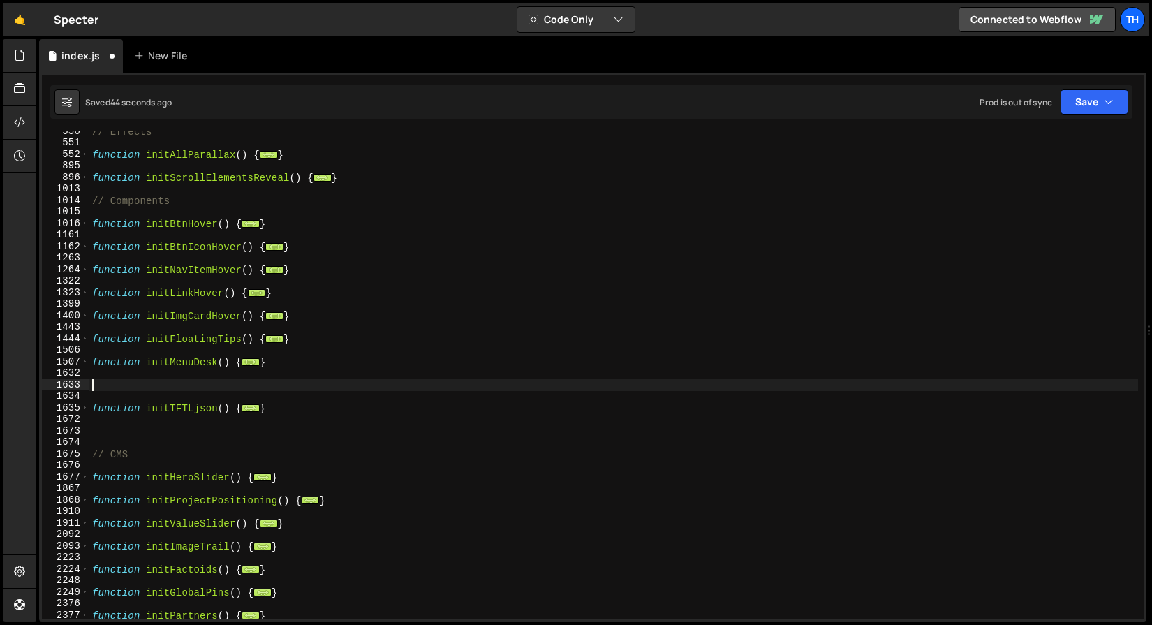
paste textarea "}"
type textarea "}"
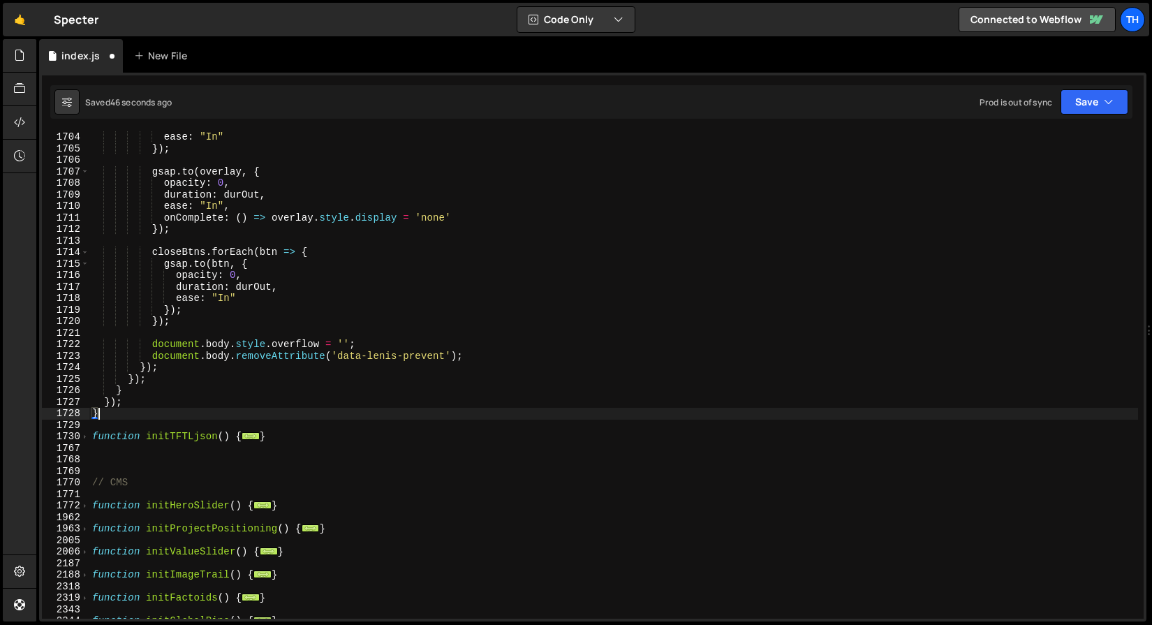
scroll to position [2143, 0]
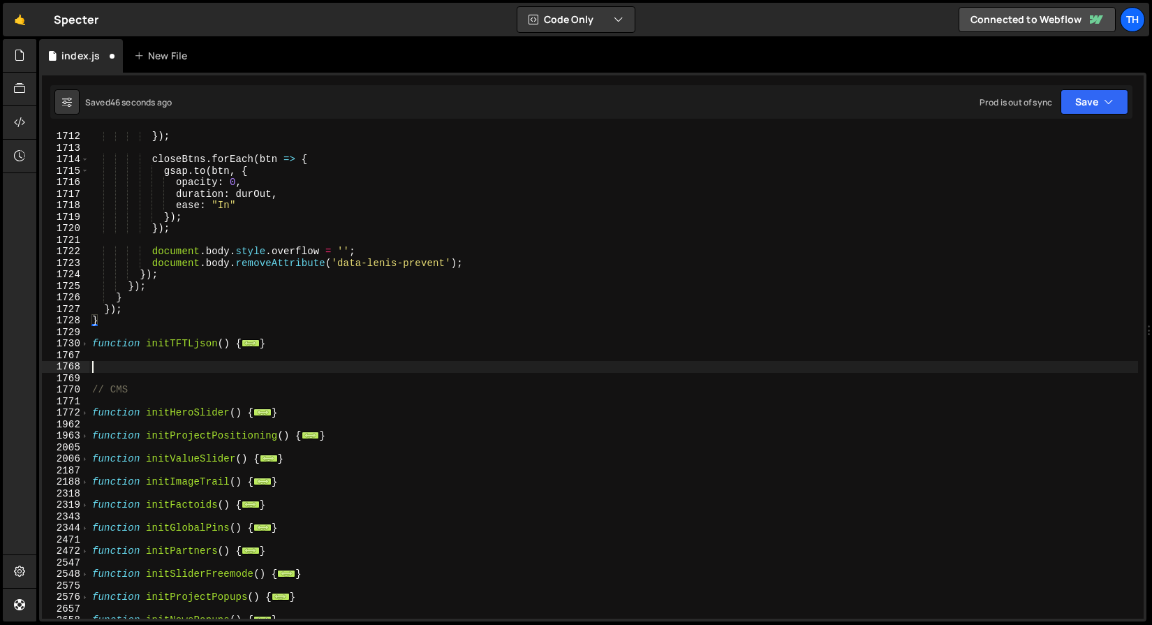
click at [146, 362] on div "}) ; closeBtns . forEach ( btn => { gsap . to ( btn , { opacity : 0 , duration …" at bounding box center [613, 386] width 1049 height 510
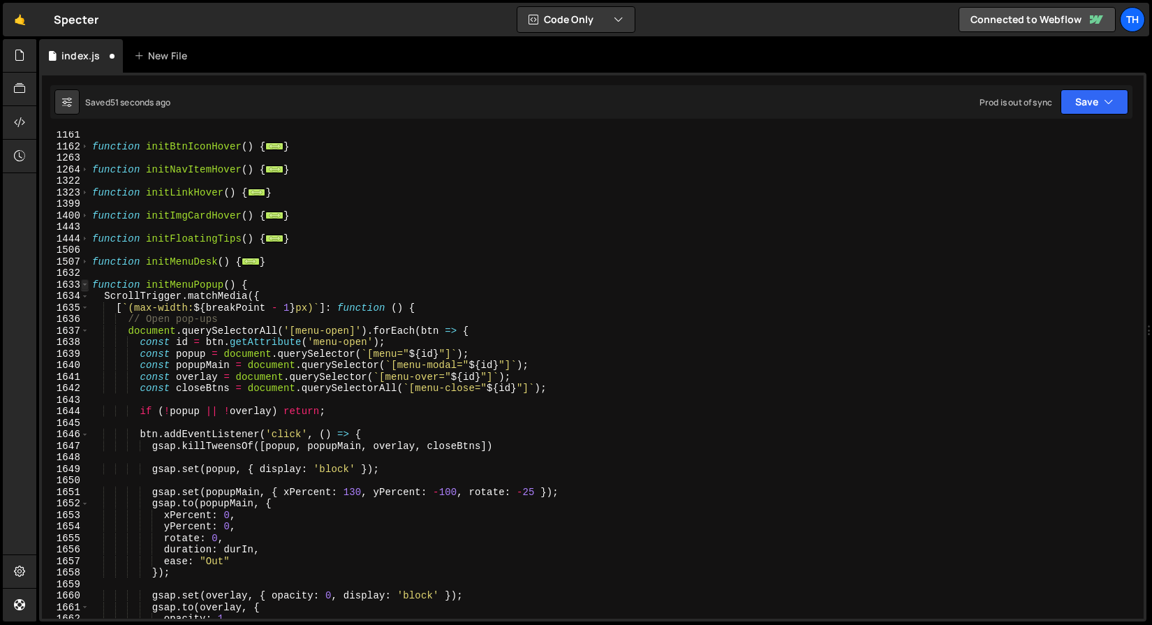
click at [87, 283] on span at bounding box center [85, 285] width 8 height 12
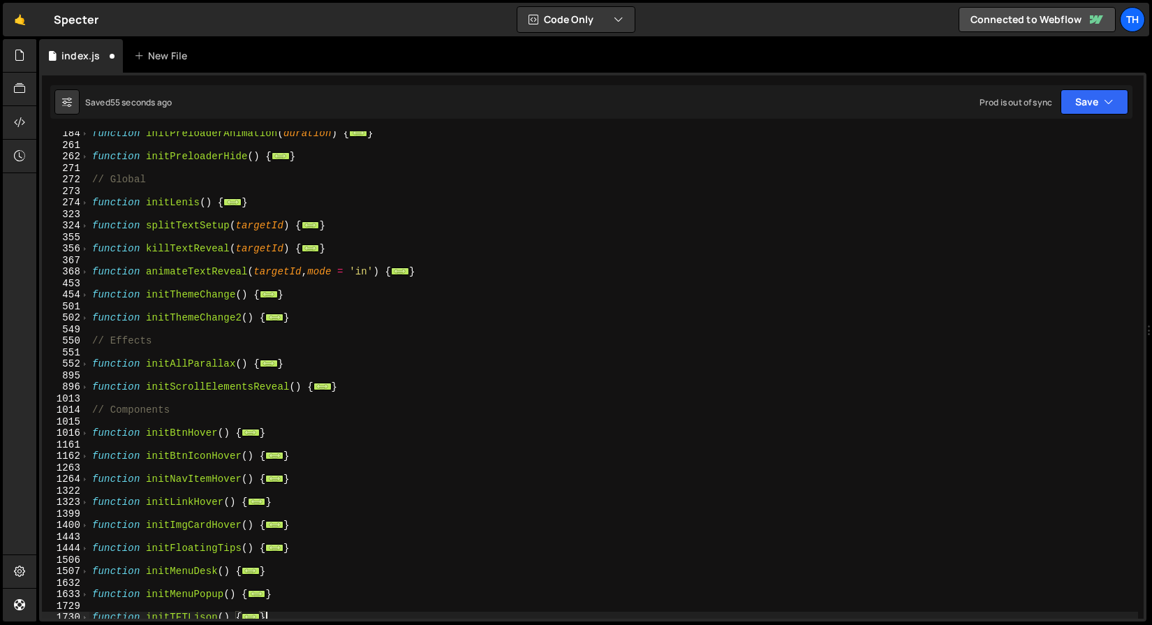
scroll to position [191, 0]
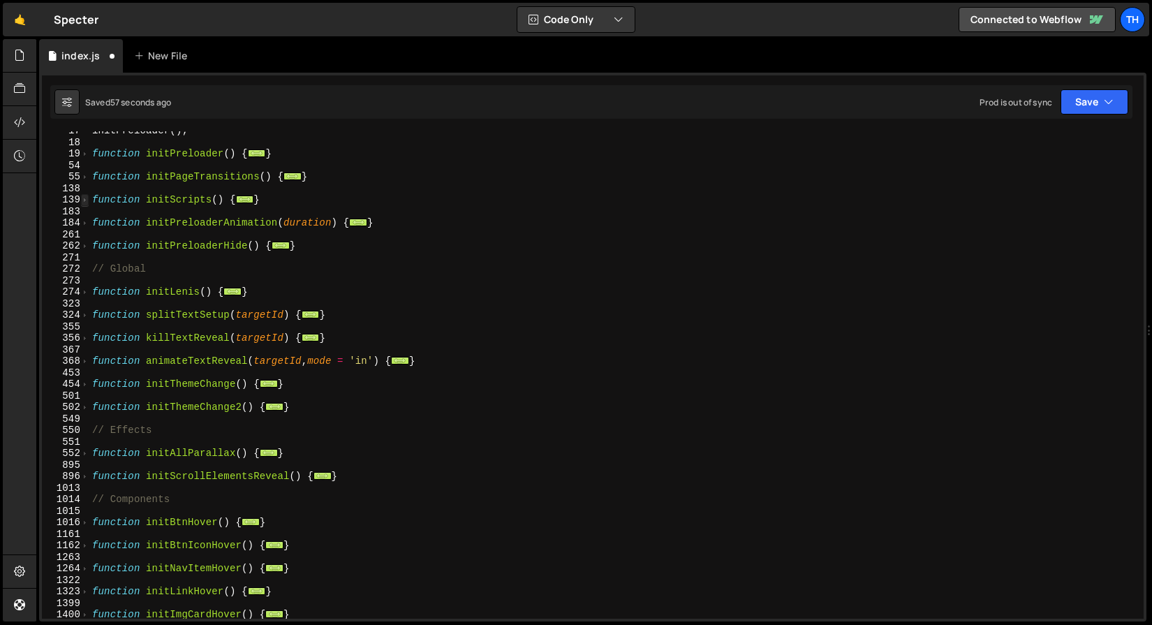
click at [88, 201] on span at bounding box center [85, 200] width 8 height 12
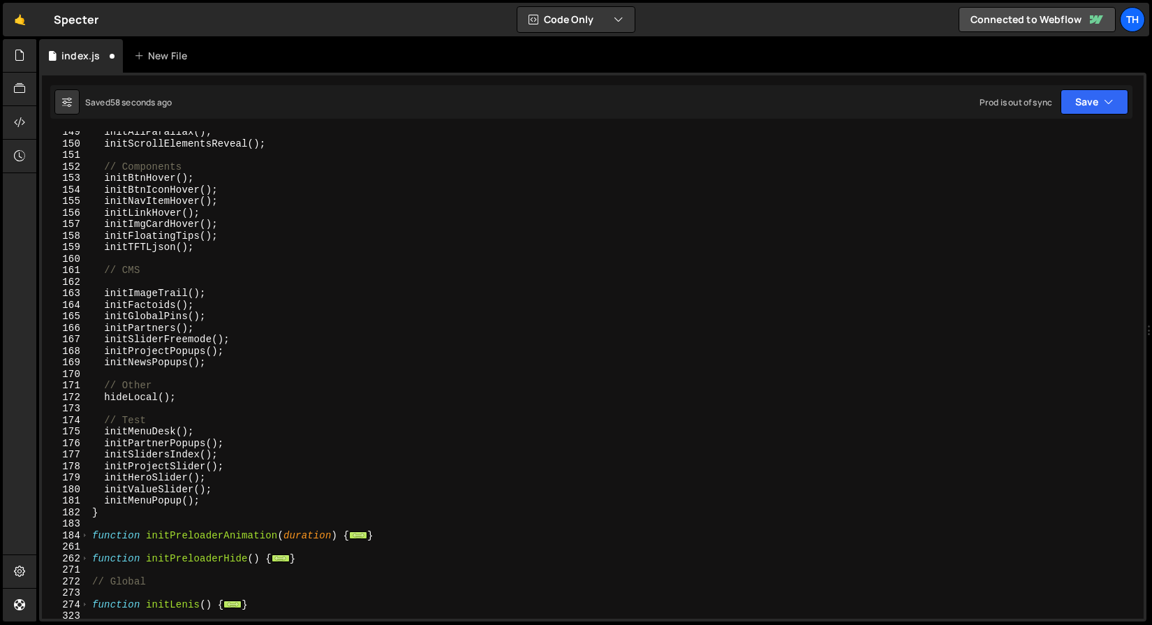
scroll to position [378, 0]
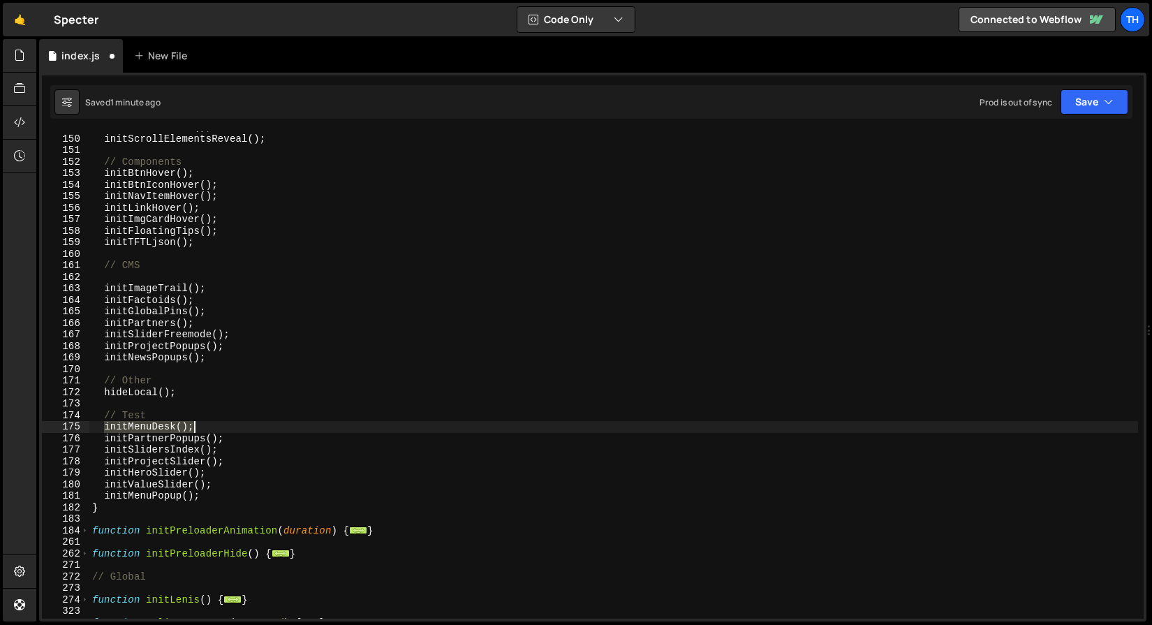
drag, startPoint x: 105, startPoint y: 425, endPoint x: 204, endPoint y: 427, distance: 98.5
click at [204, 428] on div "initAllParallax ( ) ; initScrollElementsReveal ( ) ; // Components initBtnHover…" at bounding box center [613, 376] width 1049 height 510
type textarea "initMenuDesk();"
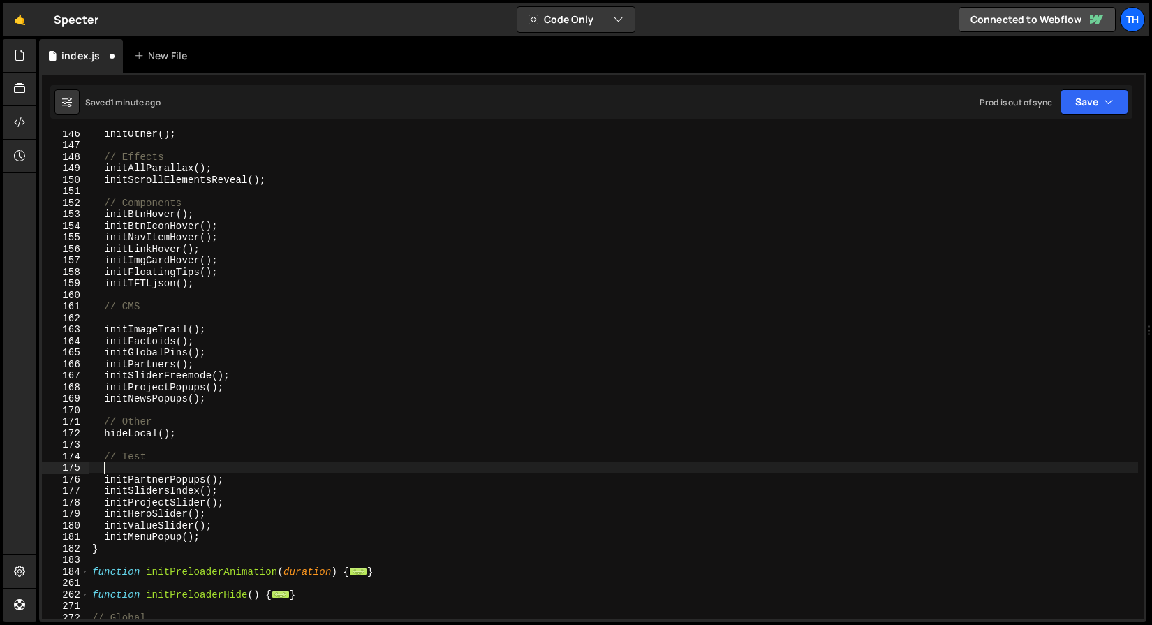
scroll to position [336, 0]
click at [239, 270] on div "initOther ( ) ; // Effects initAllParallax ( ) ; initScrollElementsReveal ( ) ;…" at bounding box center [613, 383] width 1049 height 510
type textarea "initFloatingTips();"
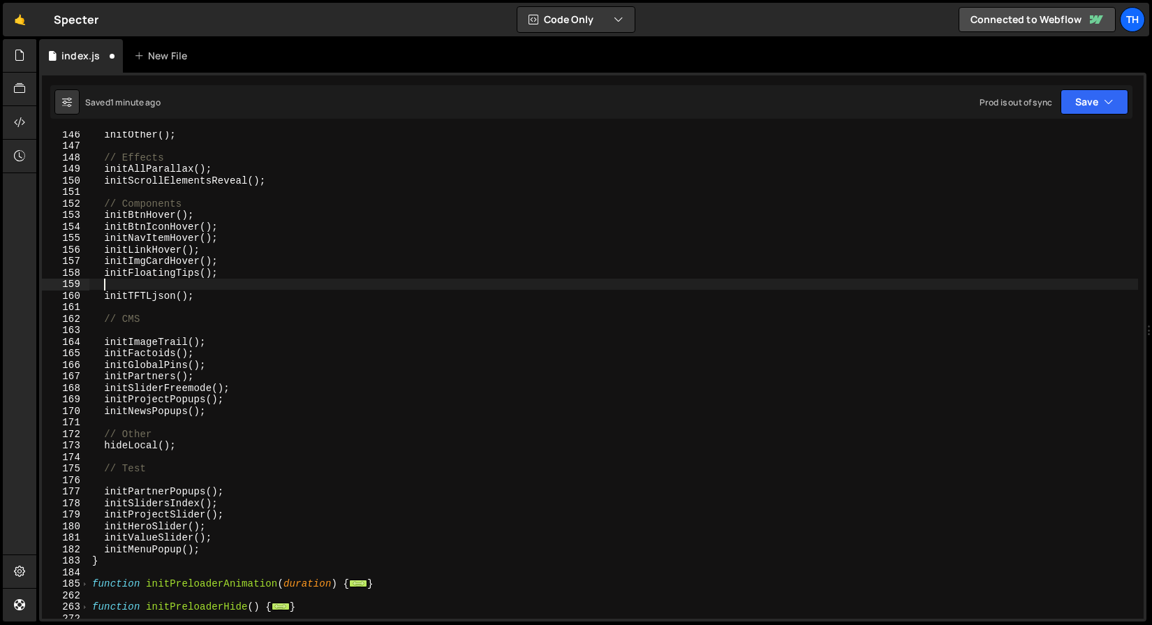
paste textarea "initMenuDesk();"
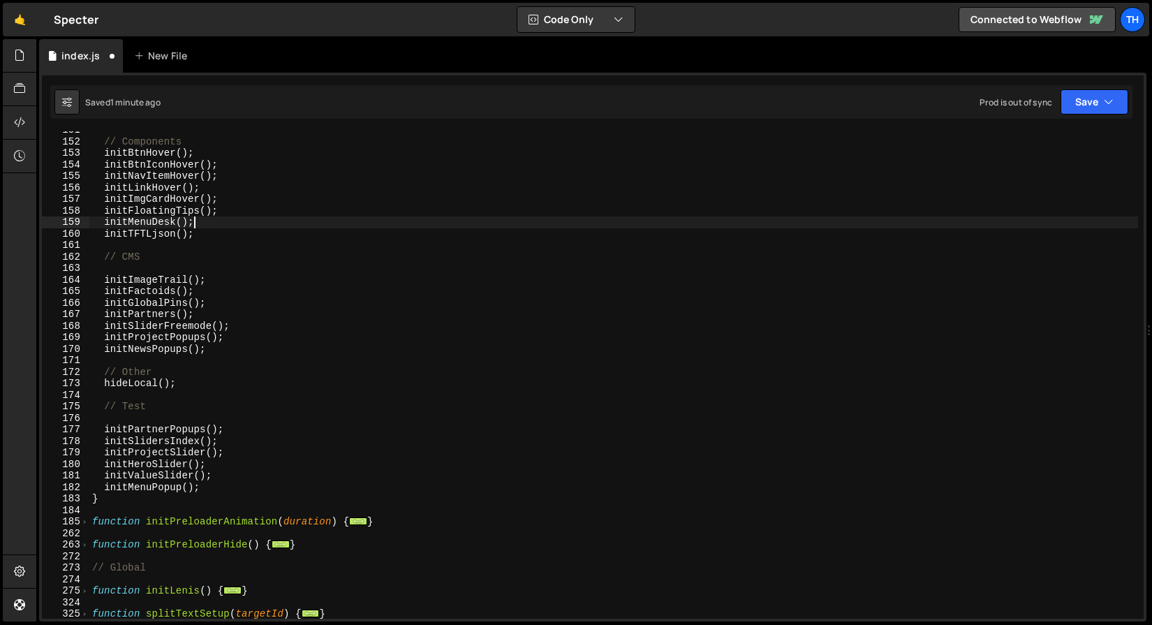
scroll to position [417, 0]
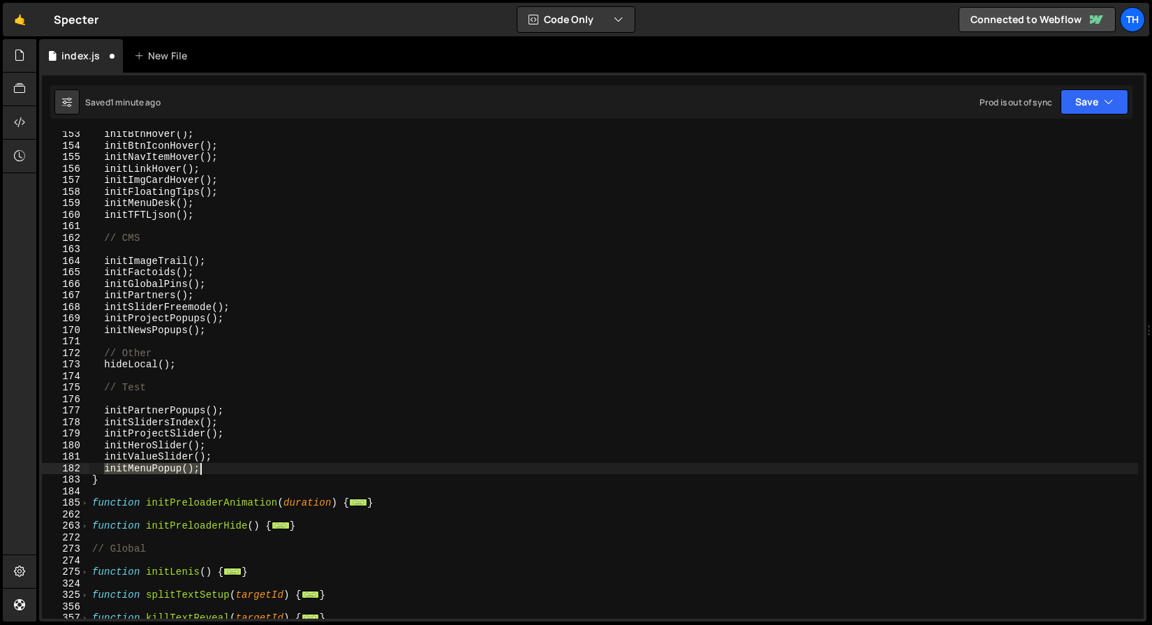
drag, startPoint x: 104, startPoint y: 469, endPoint x: 221, endPoint y: 466, distance: 116.6
click at [221, 466] on div "initBtnHover ( ) ; initBtnIconHover ( ) ; initNavItemHover ( ) ; initLinkHover …" at bounding box center [613, 383] width 1049 height 510
type textarea "initMenuPopup();"
click at [225, 206] on div "initBtnHover ( ) ; initBtnIconHover ( ) ; initNavItemHover ( ) ; initLinkHover …" at bounding box center [613, 383] width 1049 height 510
type textarea "initMenuDesk();"
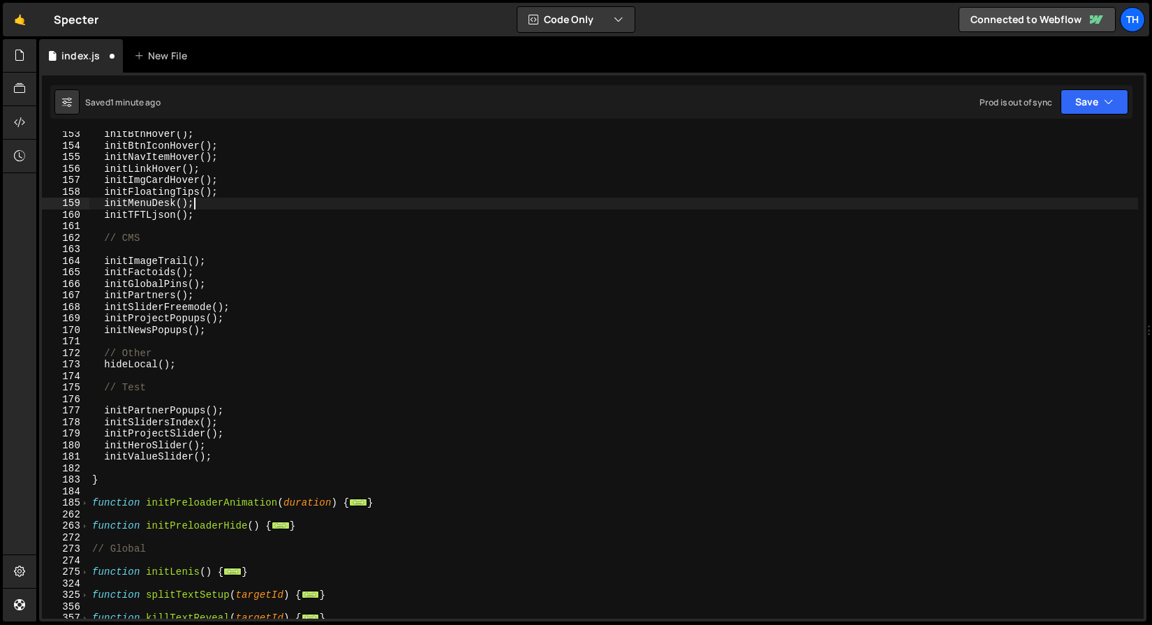
paste textarea "initMenuPopup();"
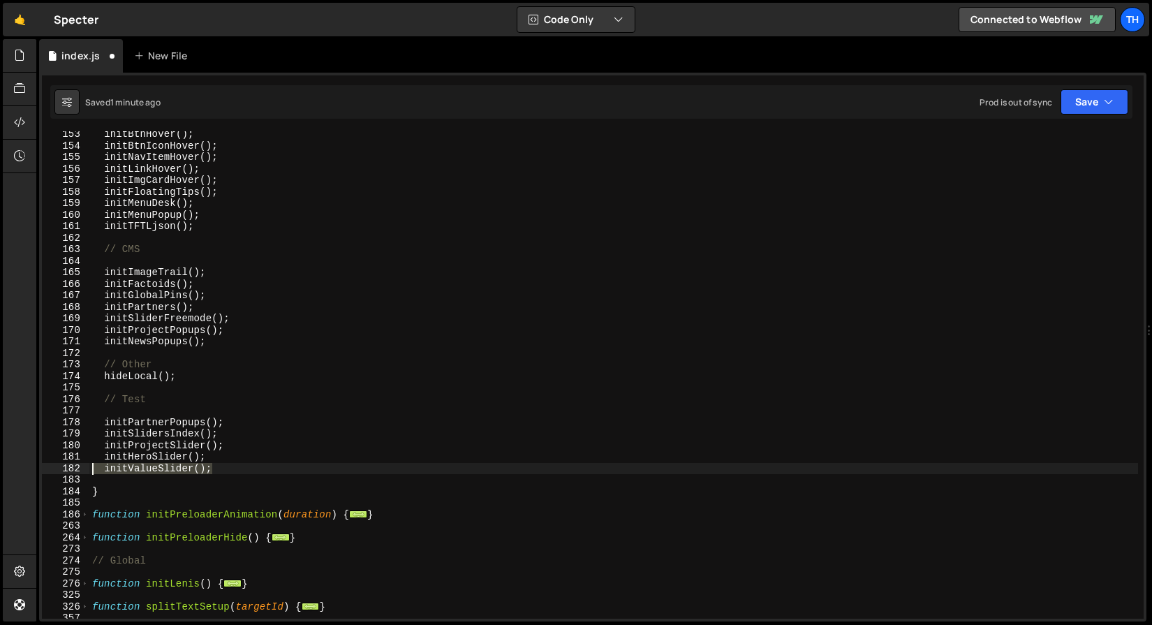
drag, startPoint x: 228, startPoint y: 471, endPoint x: 84, endPoint y: 470, distance: 143.1
click at [84, 470] on div "initMenuPopup(); 153 154 155 156 157 158 159 160 161 162 163 164 165 166 167 16…" at bounding box center [593, 374] width 1102 height 487
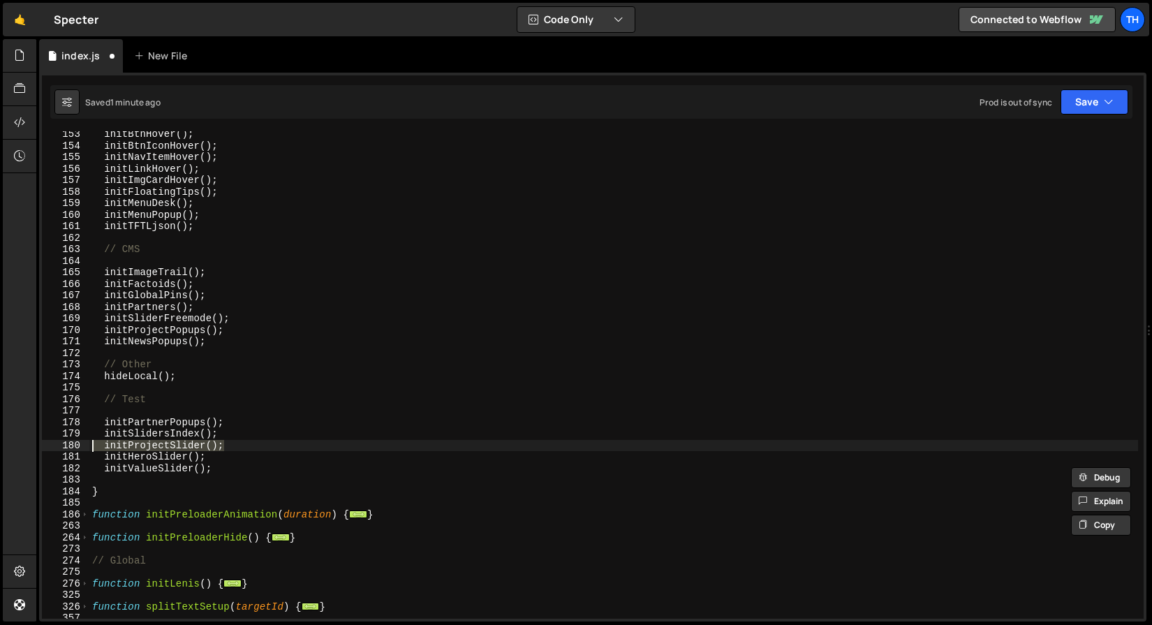
drag, startPoint x: 251, startPoint y: 441, endPoint x: 56, endPoint y: 439, distance: 195.5
click at [56, 439] on div "initValueSlider(); 153 154 155 156 157 158 159 160 161 162 163 164 165 166 167 …" at bounding box center [593, 374] width 1102 height 487
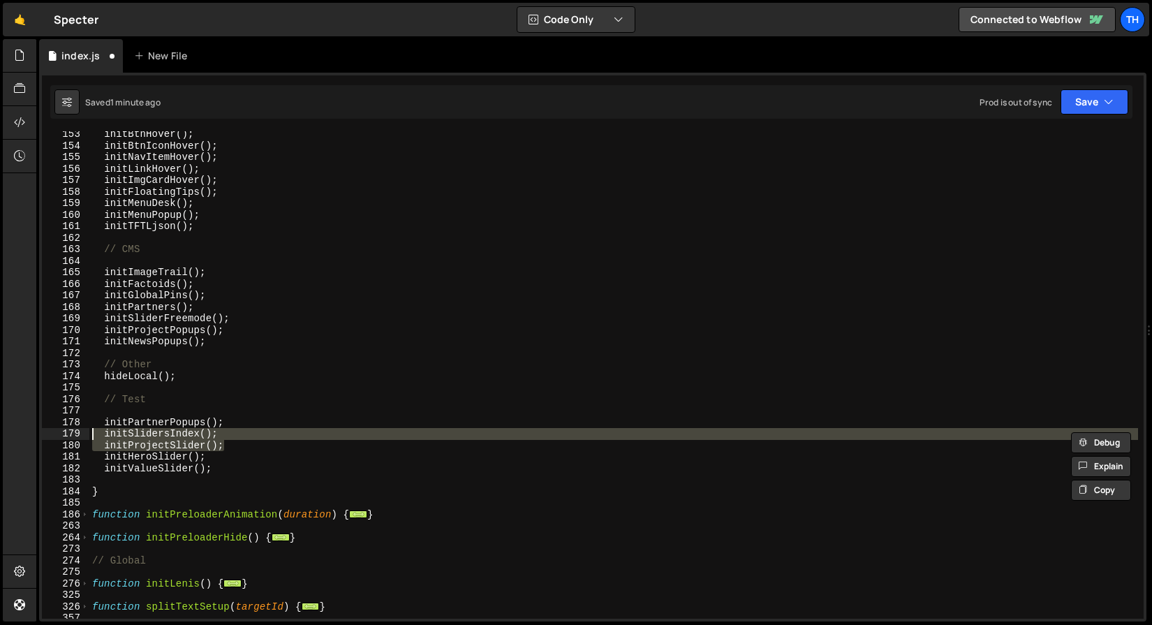
click at [115, 447] on div "initBtnHover ( ) ; initBtnIconHover ( ) ; initNavItemHover ( ) ; initLinkHover …" at bounding box center [613, 374] width 1049 height 487
type textarea "initProjectSlider();"
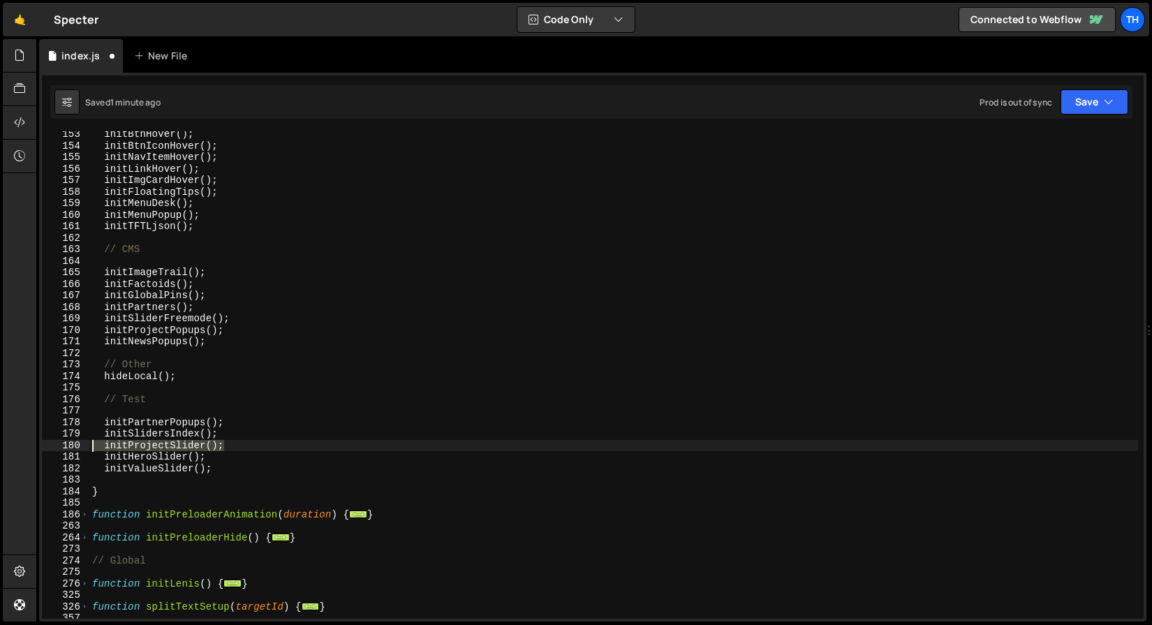
drag, startPoint x: 279, startPoint y: 441, endPoint x: 61, endPoint y: 441, distance: 218.5
click at [61, 441] on div "initProjectSlider(); 153 154 155 156 157 158 159 160 161 162 163 164 165 166 16…" at bounding box center [593, 374] width 1102 height 487
click at [230, 470] on div "initBtnHover ( ) ; initBtnIconHover ( ) ; initNavItemHover ( ) ; initLinkHover …" at bounding box center [613, 383] width 1049 height 510
type textarea "initValueSlider();"
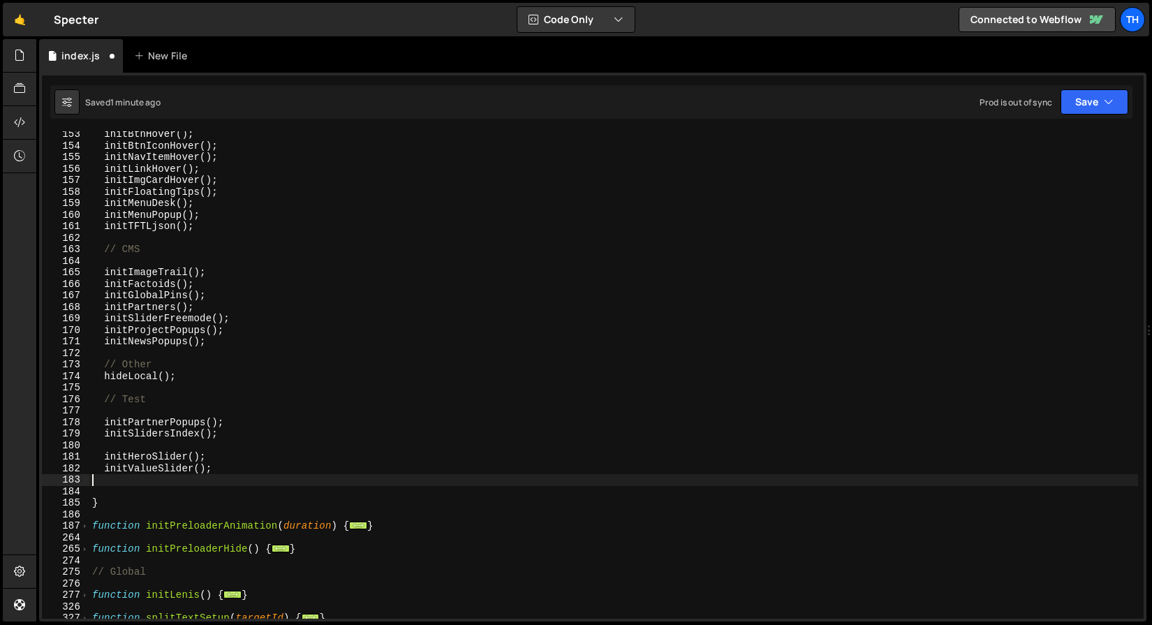
paste textarea "initProjectSlider();"
click at [251, 433] on div "initBtnHover ( ) ; initBtnIconHover ( ) ; initNavItemHover ( ) ; initLinkHover …" at bounding box center [613, 383] width 1049 height 510
type textarea "initSlidersIndex();"
click at [248, 443] on div "initBtnHover ( ) ; initBtnIconHover ( ) ; initNavItemHover ( ) ; initLinkHover …" at bounding box center [613, 383] width 1049 height 510
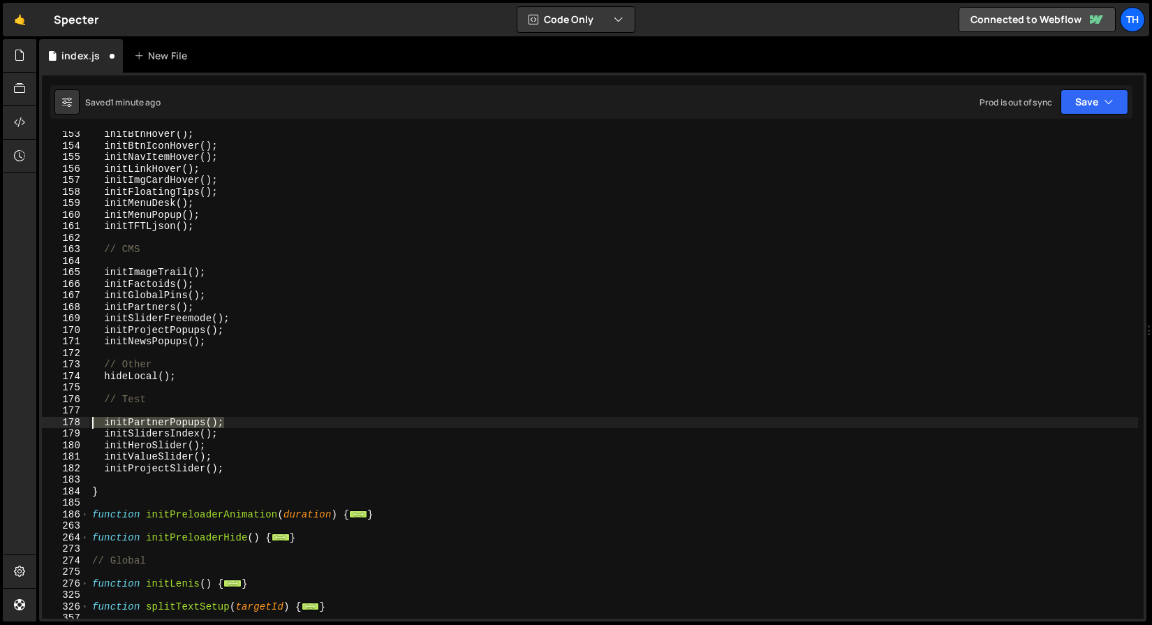
drag, startPoint x: 253, startPoint y: 421, endPoint x: 71, endPoint y: 418, distance: 182.9
click at [71, 418] on div "initSlidersIndex(); 153 154 155 156 157 158 159 160 161 162 163 164 165 166 167…" at bounding box center [593, 374] width 1102 height 487
type textarea "initPartnerPopups();"
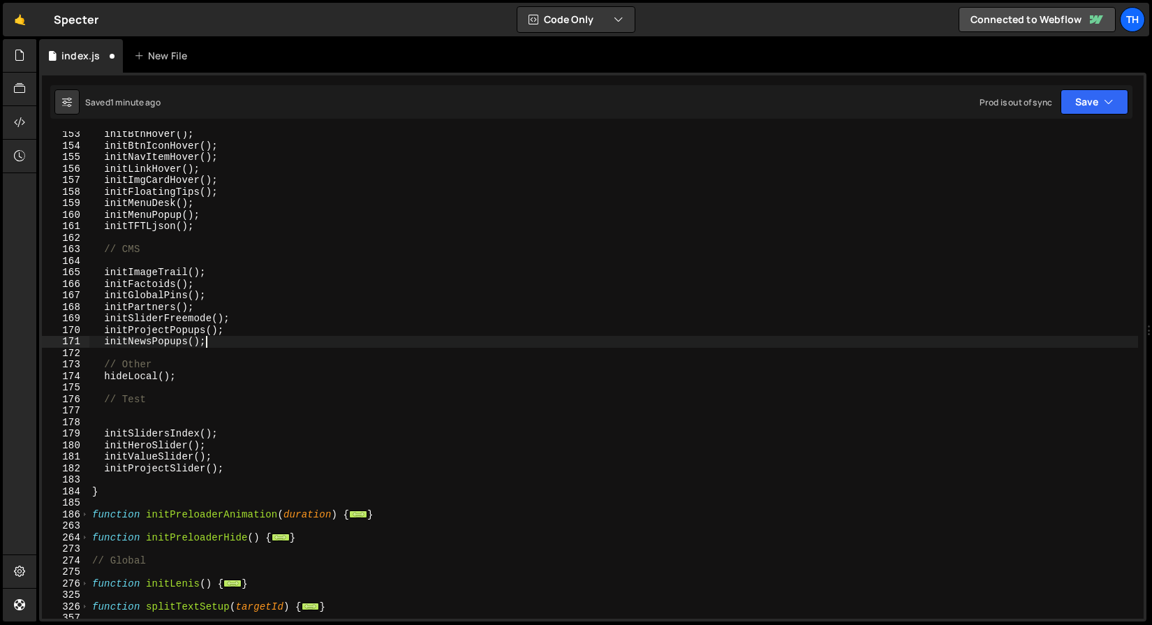
click at [225, 345] on div "initBtnHover ( ) ; initBtnIconHover ( ) ; initNavItemHover ( ) ; initLinkHover …" at bounding box center [613, 383] width 1049 height 510
type textarea "initNewsPopups();"
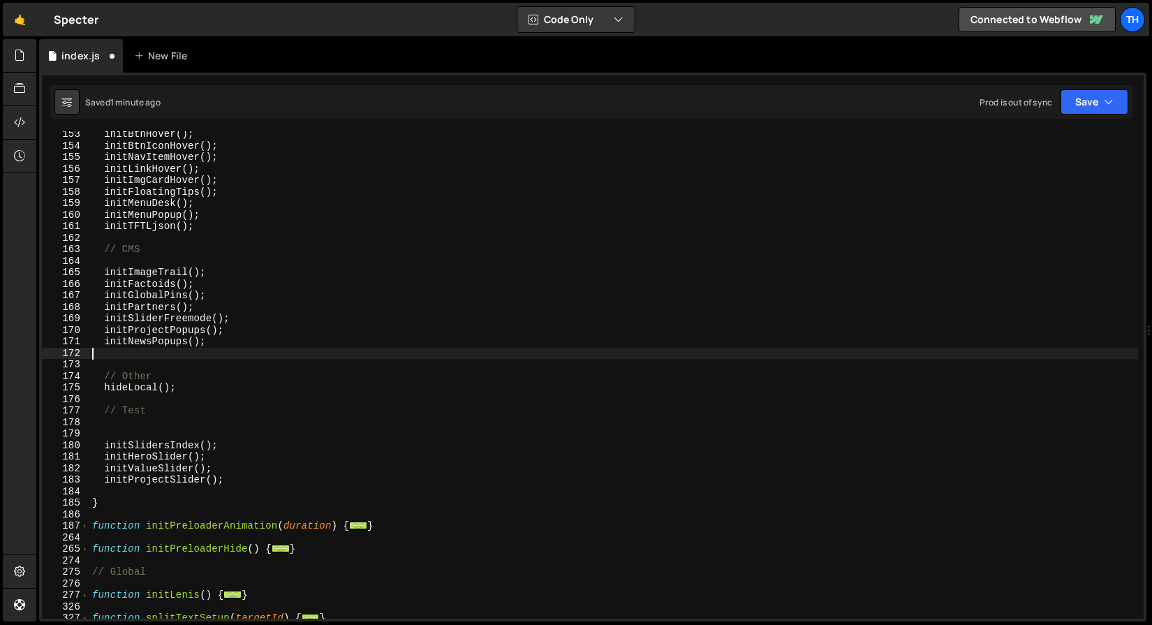
paste textarea "initPartnerPopups();"
click at [193, 338] on div "initBtnHover ( ) ; initBtnIconHover ( ) ; initNavItemHover ( ) ; initLinkHover …" at bounding box center [613, 383] width 1049 height 510
click at [187, 330] on div "initBtnHover ( ) ; initBtnIconHover ( ) ; initNavItemHover ( ) ; initLinkHover …" at bounding box center [613, 383] width 1049 height 510
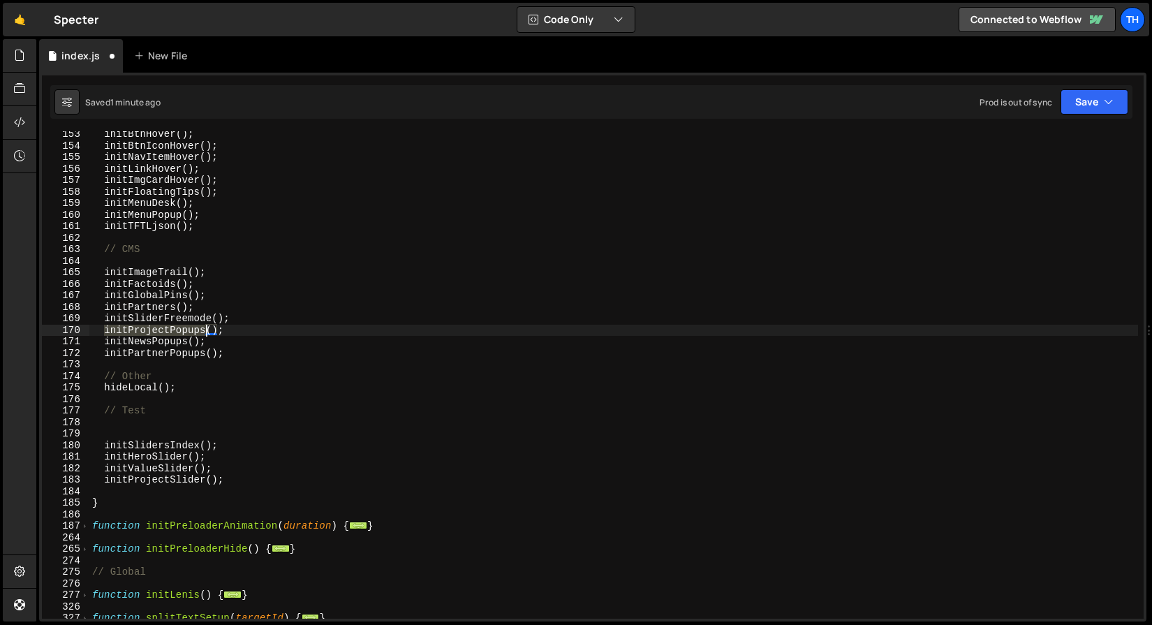
click at [187, 330] on div "initBtnHover ( ) ; initBtnIconHover ( ) ; initNavItemHover ( ) ; initLinkHover …" at bounding box center [613, 383] width 1049 height 510
click at [199, 315] on div "initBtnHover ( ) ; initBtnIconHover ( ) ; initNavItemHover ( ) ; initLinkHover …" at bounding box center [613, 383] width 1049 height 510
click at [157, 300] on div "initBtnHover ( ) ; initBtnIconHover ( ) ; initNavItemHover ( ) ; initLinkHover …" at bounding box center [613, 383] width 1049 height 510
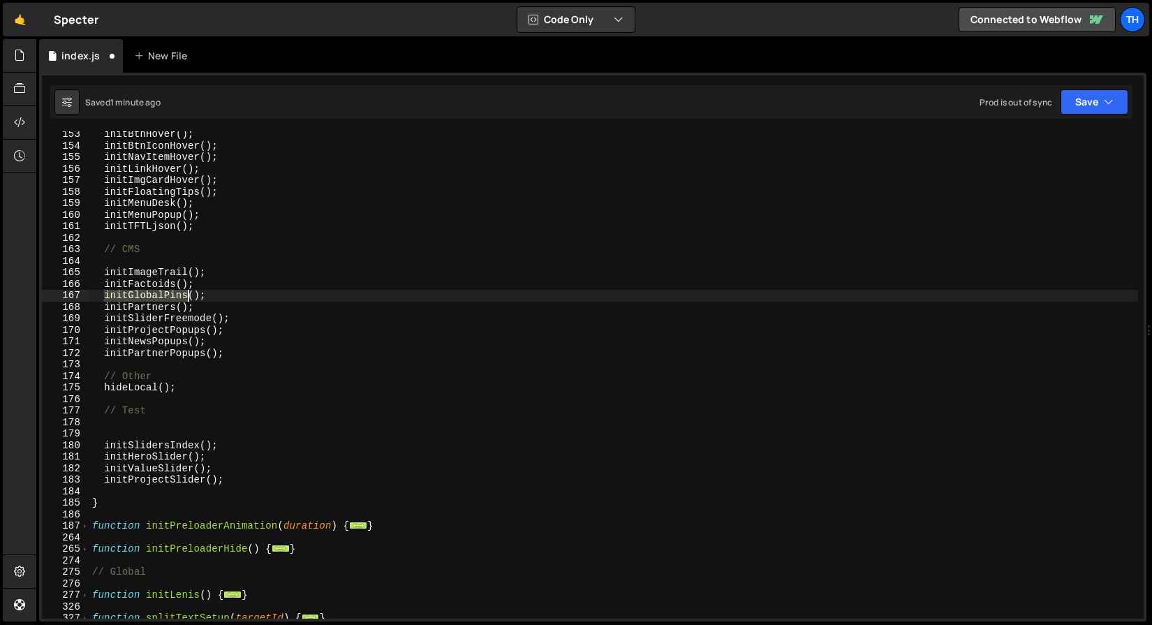
click at [157, 300] on div "initBtnHover ( ) ; initBtnIconHover ( ) ; initNavItemHover ( ) ; initLinkHover …" at bounding box center [613, 383] width 1049 height 510
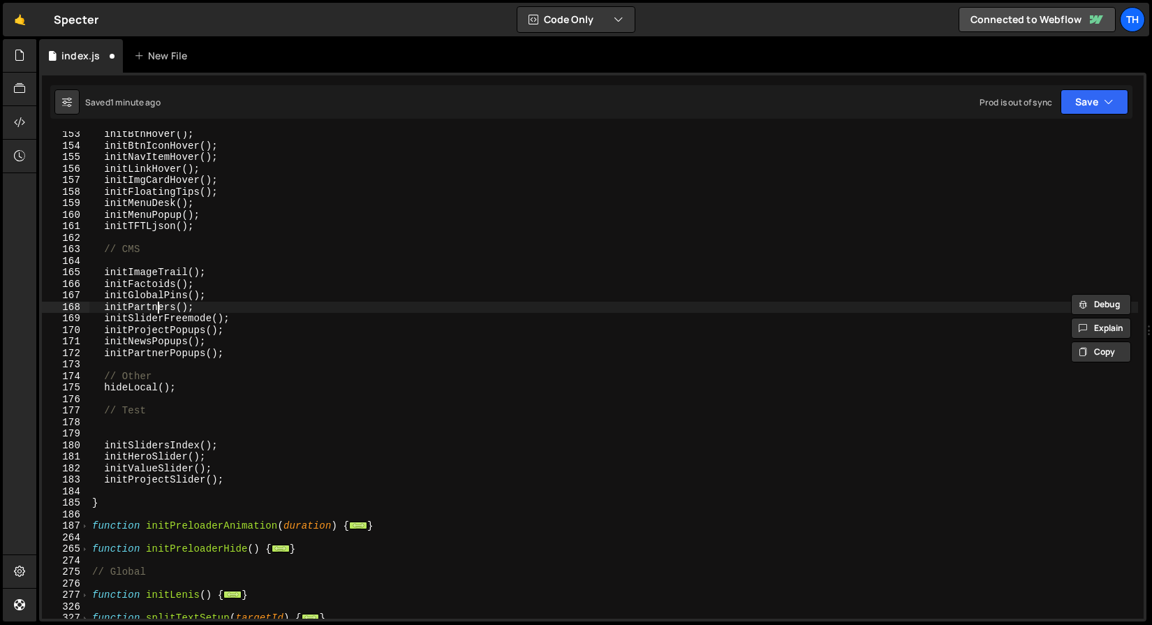
click at [156, 306] on div "initBtnHover ( ) ; initBtnIconHover ( ) ; initNavItemHover ( ) ; initLinkHover …" at bounding box center [613, 383] width 1049 height 510
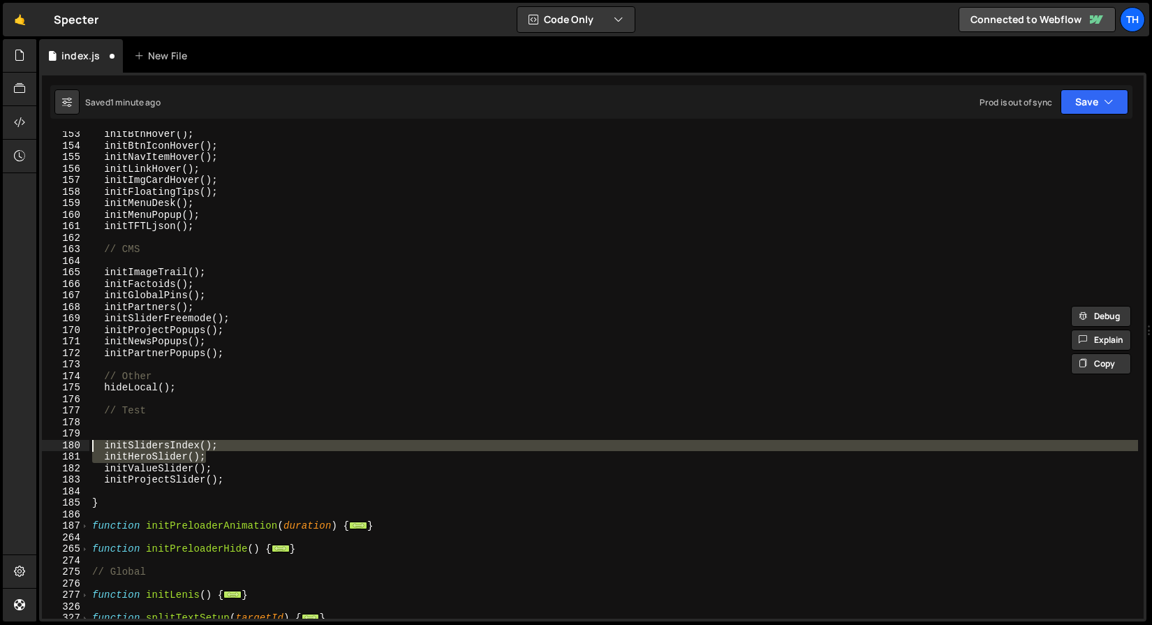
drag, startPoint x: 233, startPoint y: 452, endPoint x: 67, endPoint y: 443, distance: 166.4
click at [67, 443] on div "initPartners(); 153 154 155 156 157 158 159 160 161 162 163 164 165 166 167 168…" at bounding box center [593, 374] width 1102 height 487
type textarea "initSlidersIndex(); initHeroSlider();"
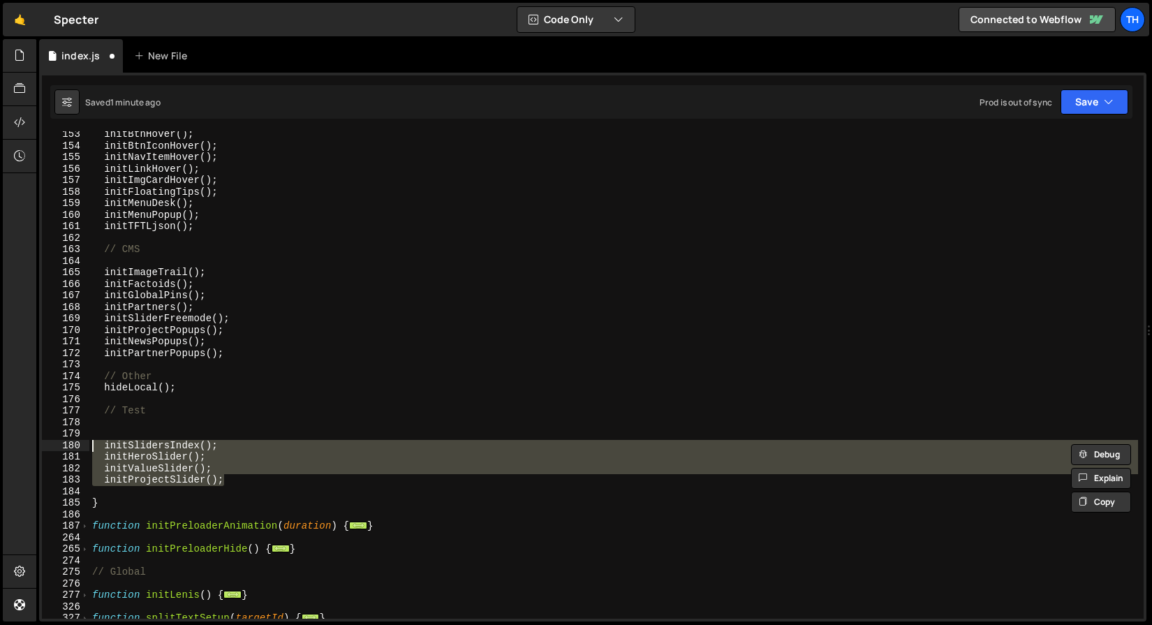
drag, startPoint x: 244, startPoint y: 477, endPoint x: 13, endPoint y: 446, distance: 233.1
click at [13, 446] on div "Hold on a sec... Are you certain you wish to leave this page? Any changes you'v…" at bounding box center [576, 312] width 1152 height 625
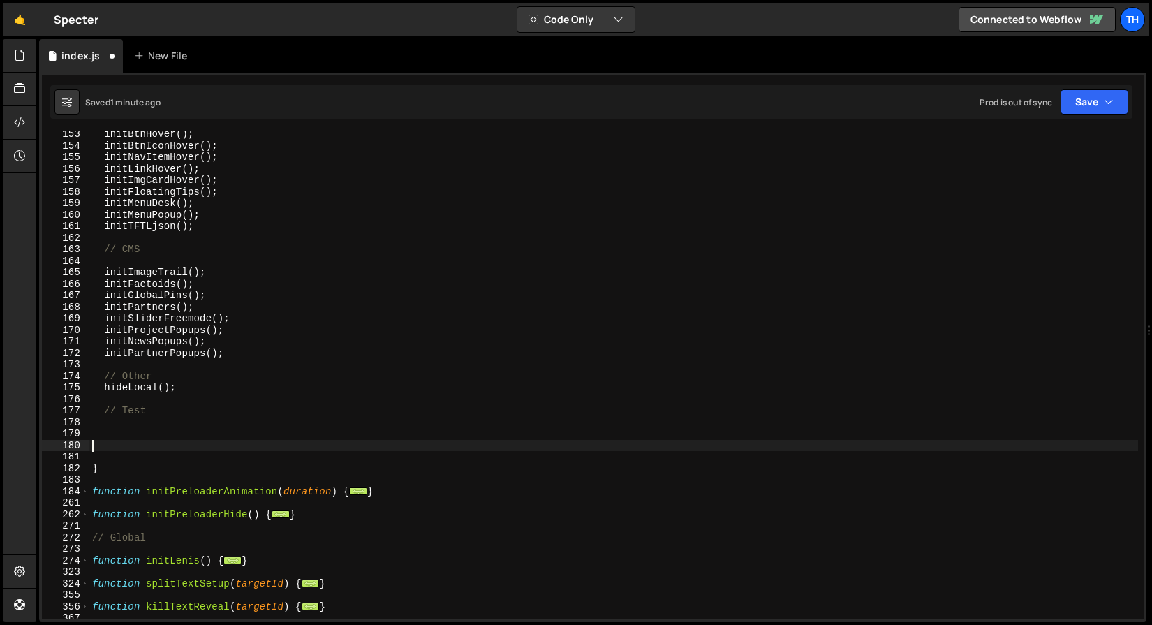
click at [107, 258] on div "initBtnHover ( ) ; initBtnIconHover ( ) ; initNavItemHover ( ) ; initLinkHover …" at bounding box center [613, 383] width 1049 height 510
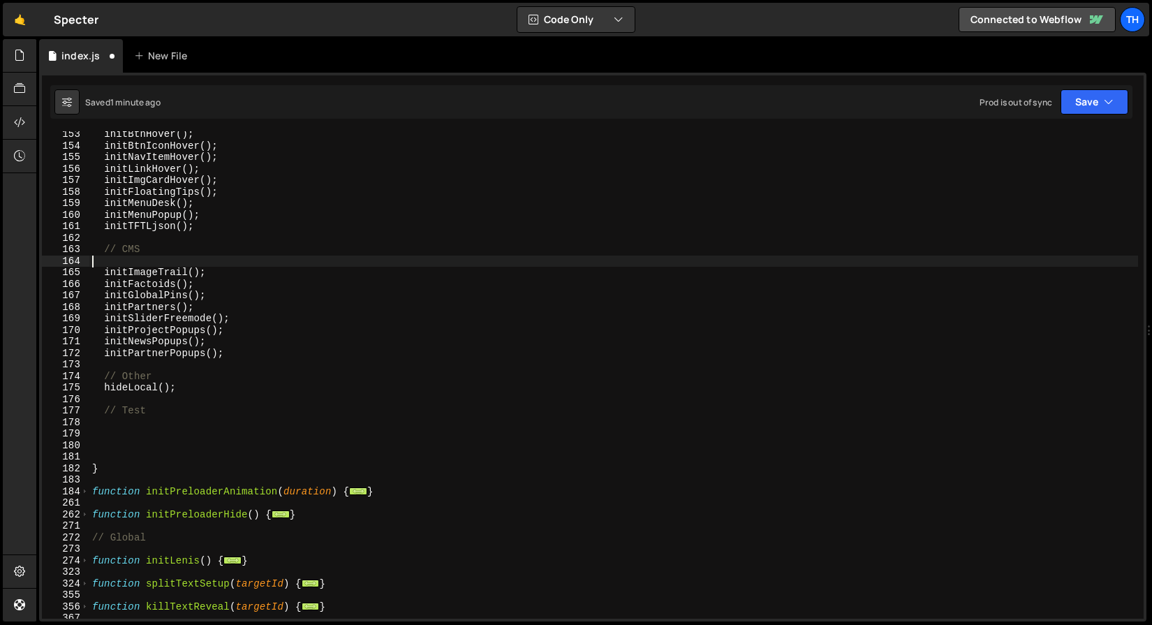
paste textarea "initProjectSlider();"
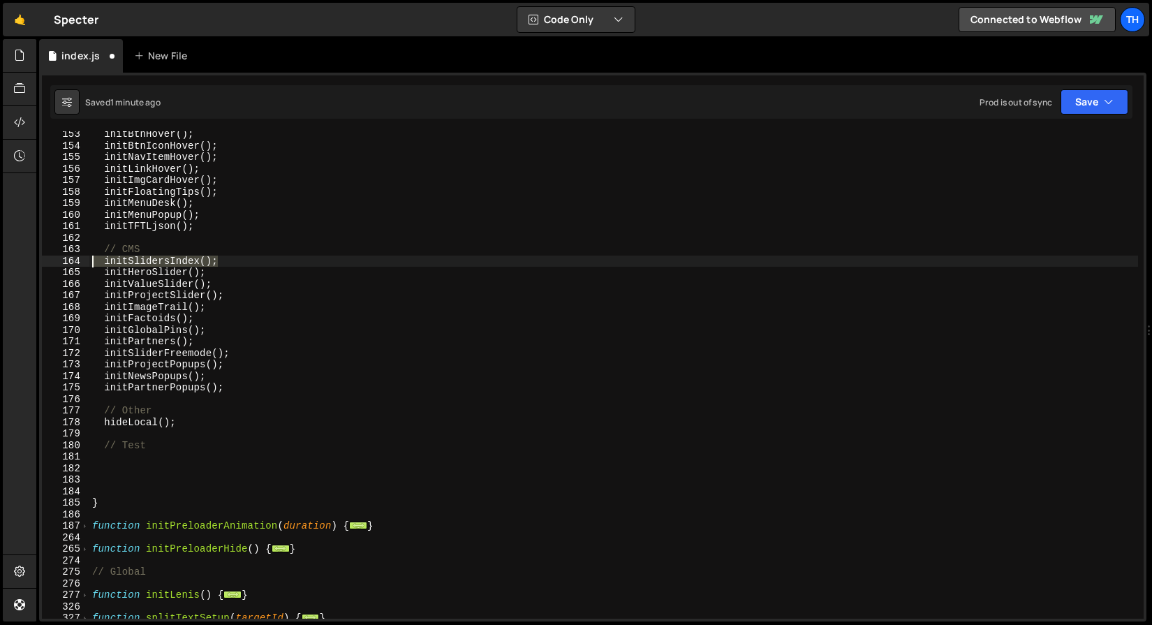
drag, startPoint x: 249, startPoint y: 258, endPoint x: 8, endPoint y: 258, distance: 241.5
click at [8, 258] on div "Hold on a sec... Are you certain you wish to leave this page? Any changes you'v…" at bounding box center [576, 312] width 1152 height 625
type textarea "initSlidersIndex();"
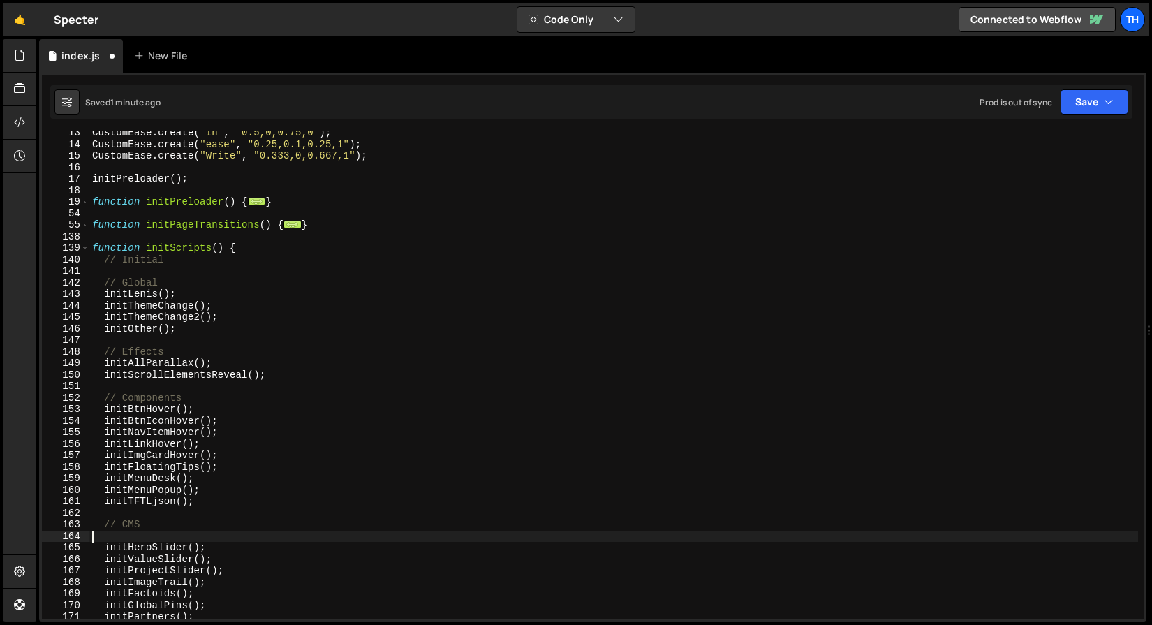
scroll to position [149, 0]
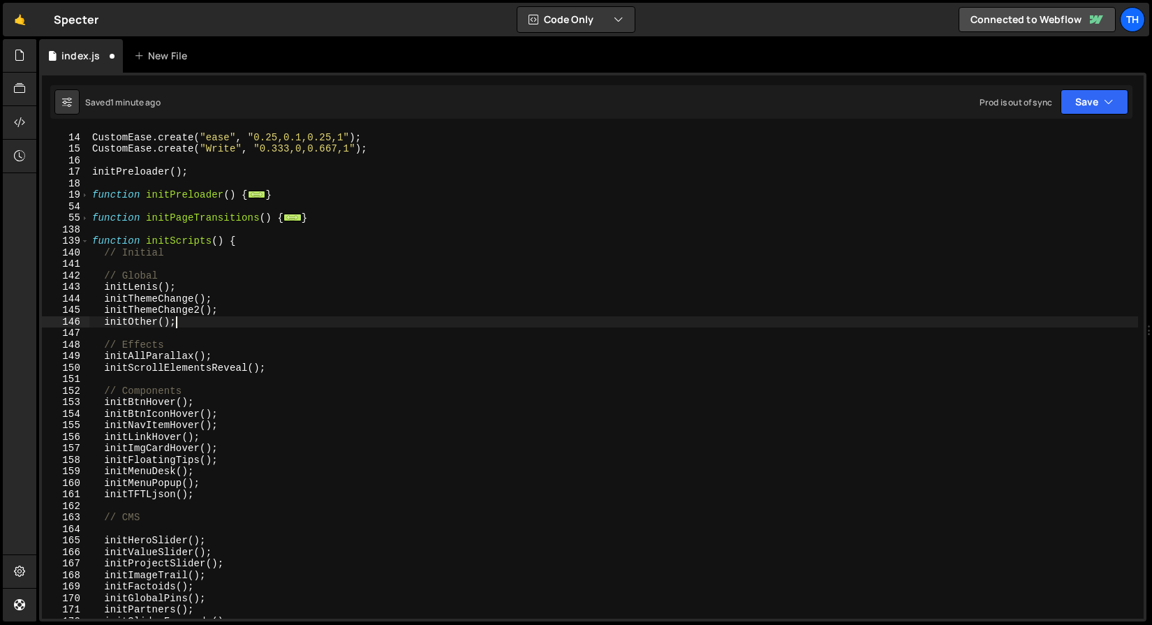
click at [191, 320] on div "CustomEase . create ( "In" , "0.5,0,0.75,0" ) ; CustomEase . create ( "ease" , …" at bounding box center [613, 375] width 1049 height 510
type textarea "initOther();"
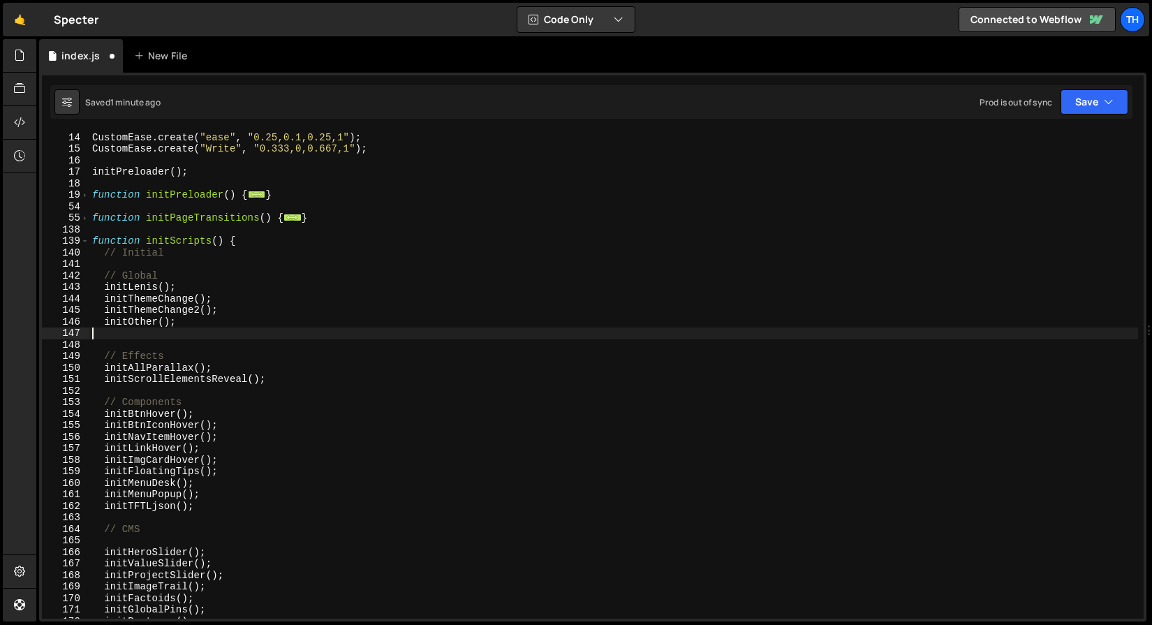
paste textarea "initSlidersIndex();"
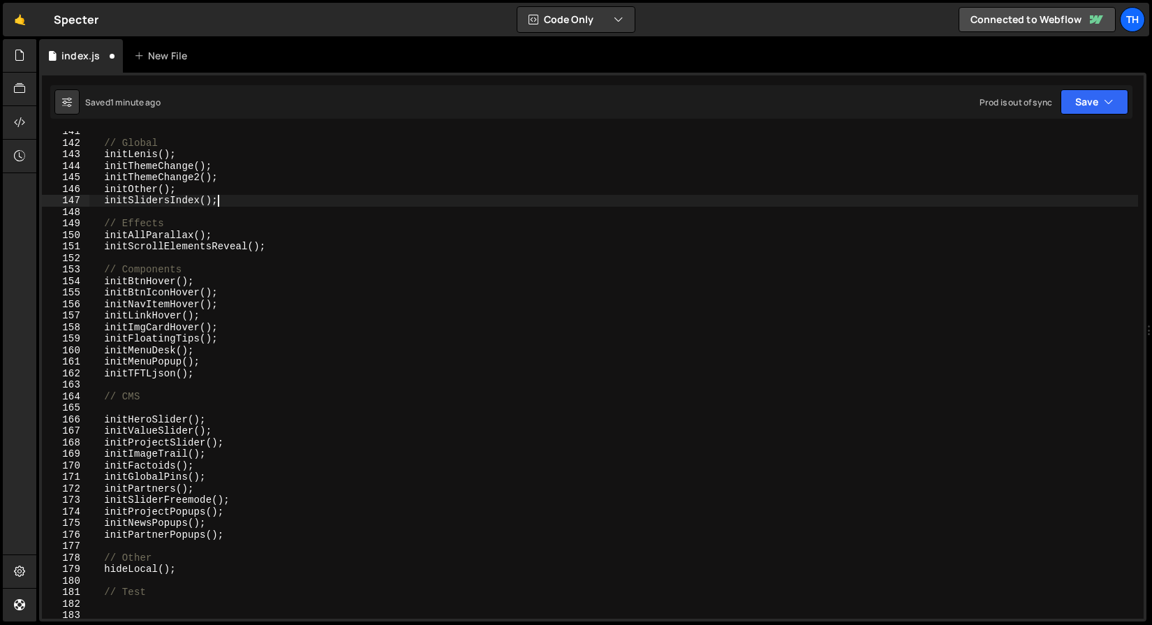
scroll to position [290, 0]
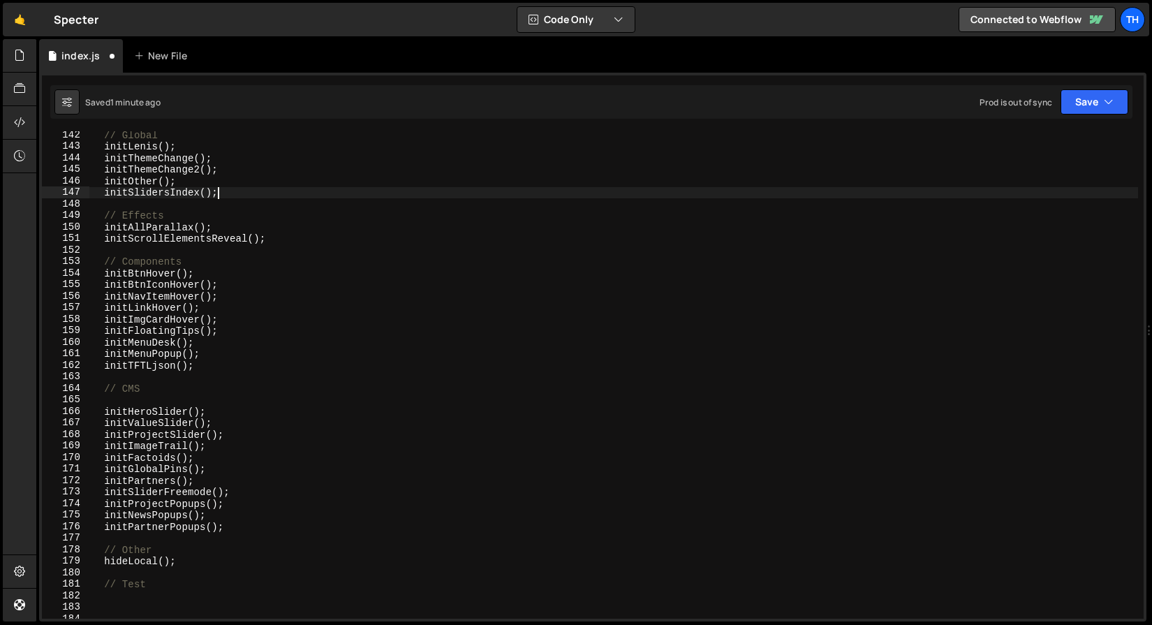
click at [148, 406] on div "// Global initLenis ( ) ; initThemeChange ( ) ; initThemeChange2 ( ) ; initOthe…" at bounding box center [613, 384] width 1049 height 510
type textarea "initHeroSlider();"
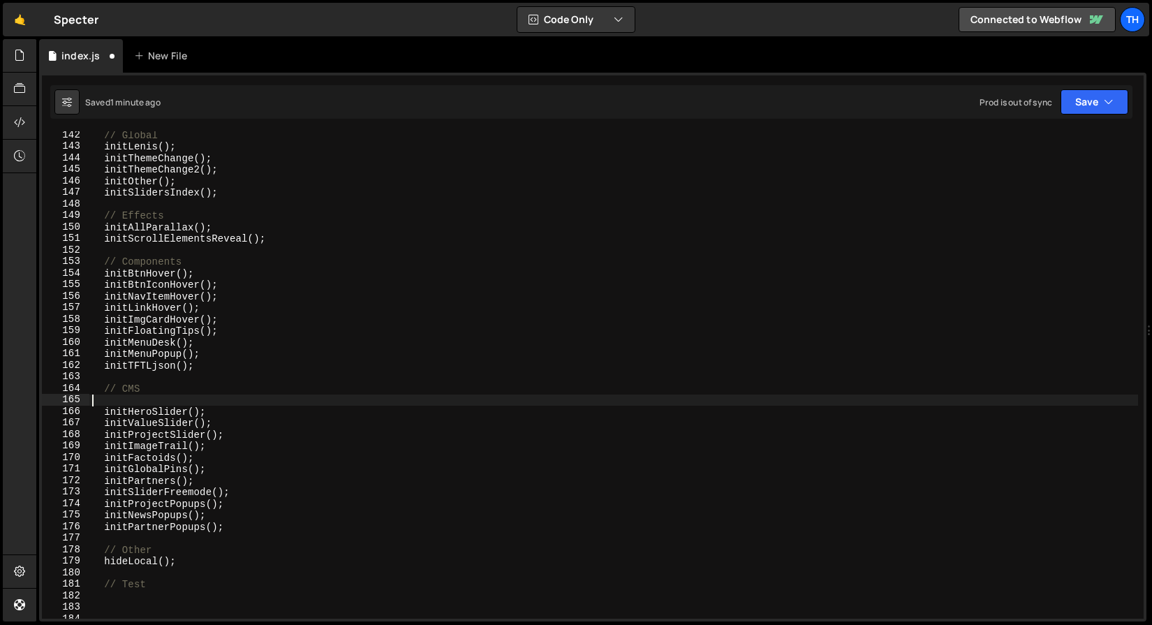
click at [148, 404] on div "// Global initLenis ( ) ; initThemeChange ( ) ; initThemeChange2 ( ) ; initOthe…" at bounding box center [613, 384] width 1049 height 510
type textarea "// CMS"
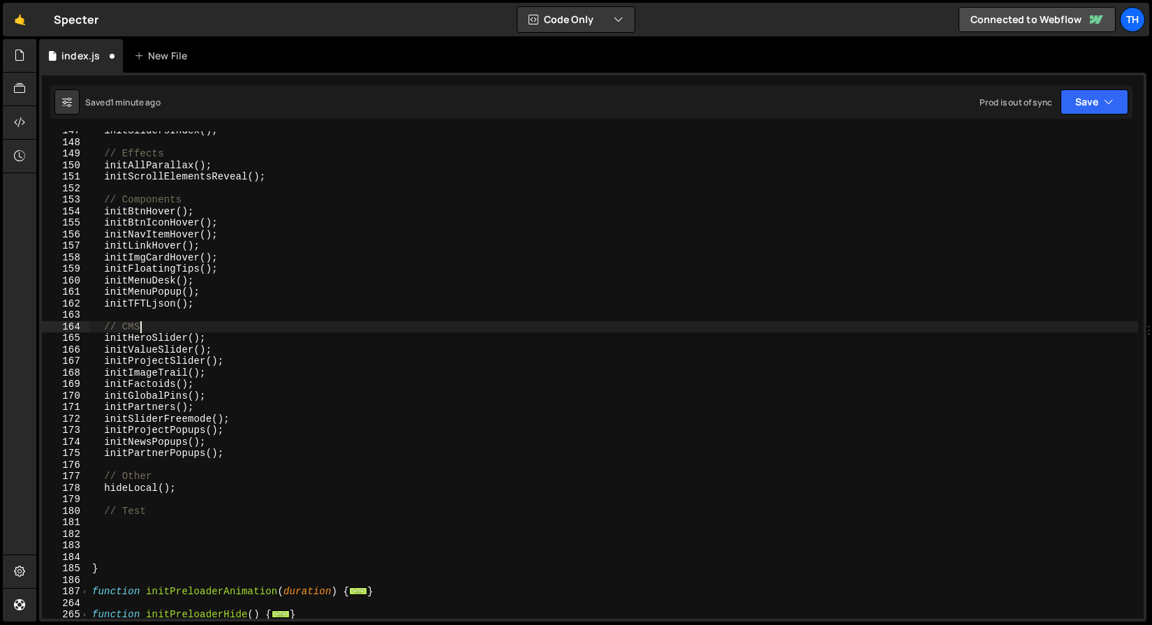
scroll to position [352, 0]
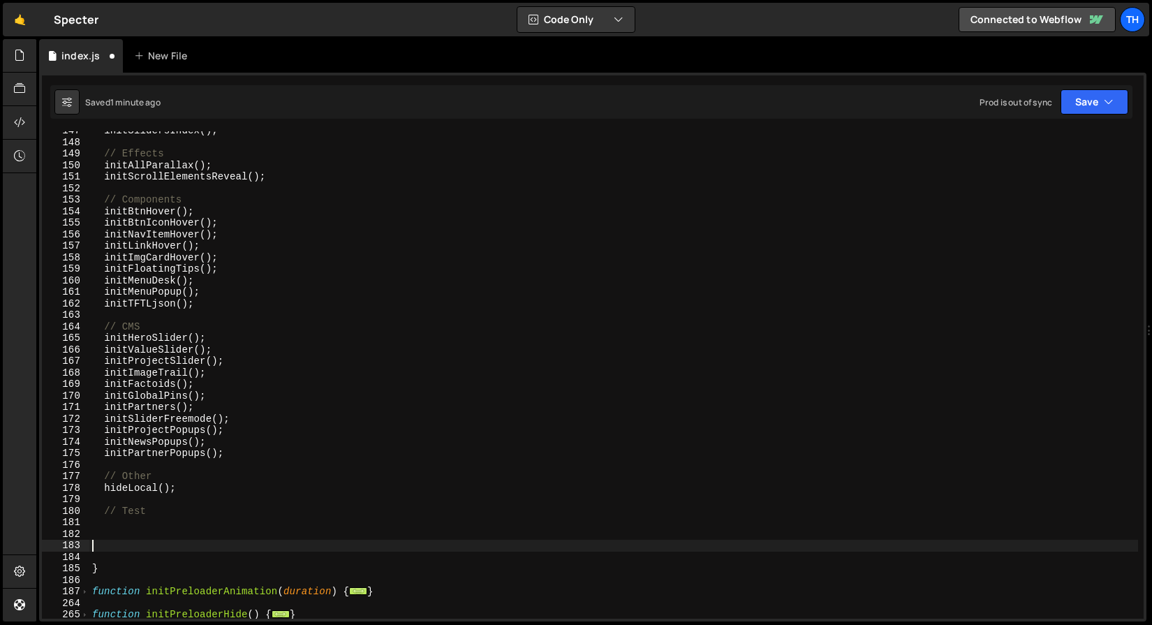
click at [143, 545] on div "initSlidersIndex ( ) ; // Effects initAllParallax ( ) ; initScrollElementsRevea…" at bounding box center [613, 380] width 1049 height 510
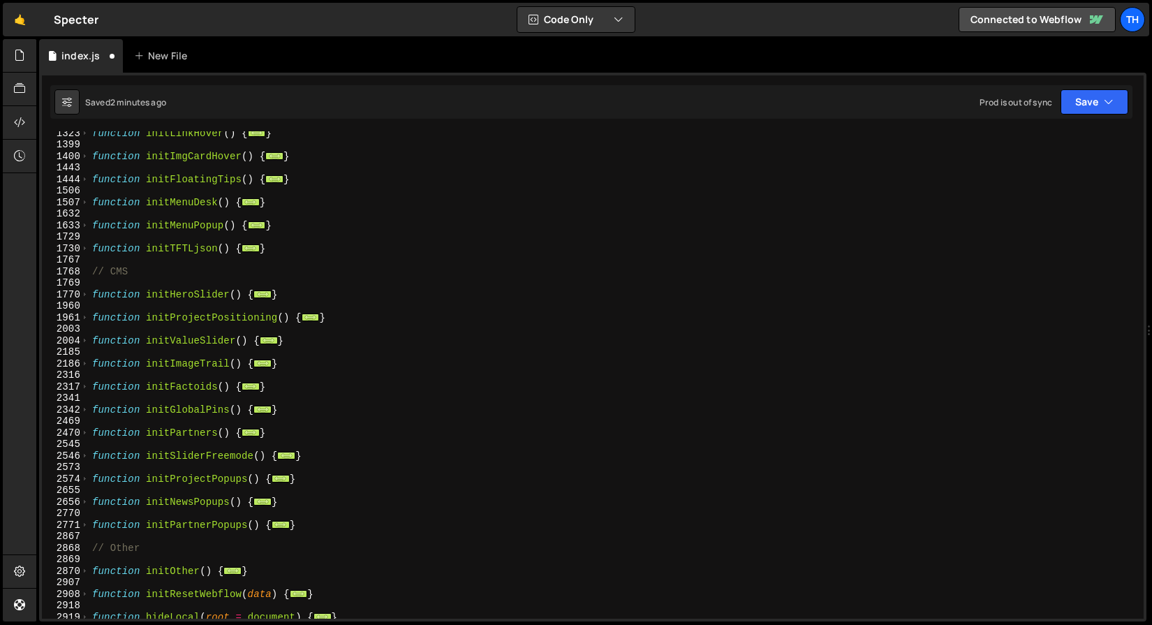
scroll to position [1150, 0]
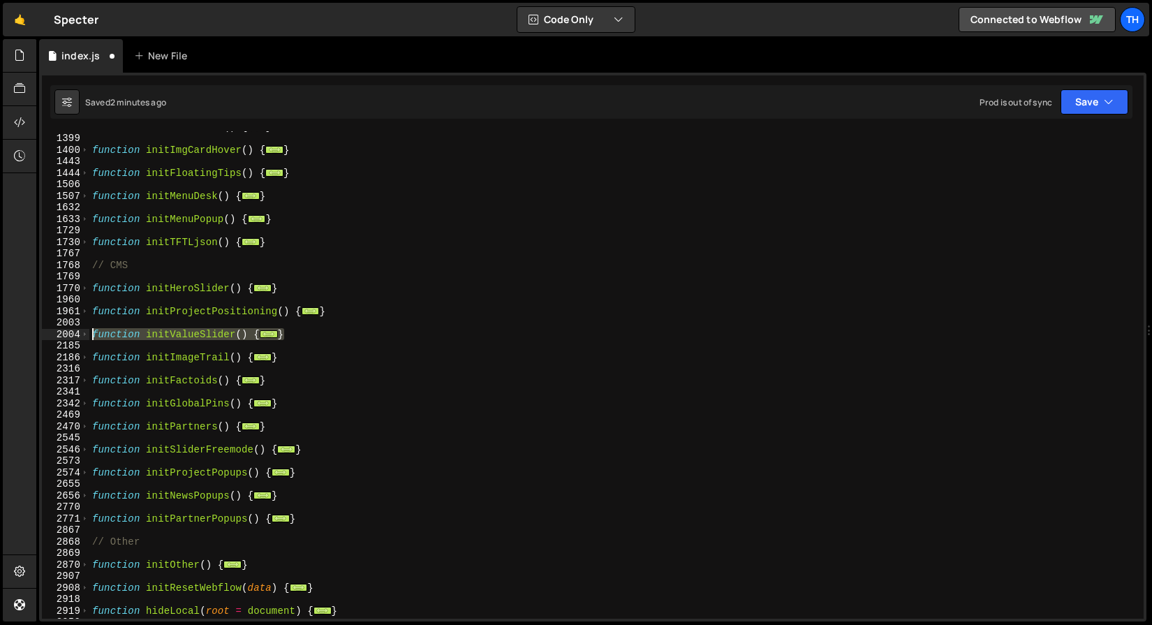
drag, startPoint x: 313, startPoint y: 335, endPoint x: 27, endPoint y: 335, distance: 285.5
click at [27, 335] on div "Hold on a sec... Are you certain you wish to leave this page? Any changes you'v…" at bounding box center [576, 312] width 1152 height 625
type textarea "function initValueSlider() { if (window.__valueSlider && typeof window.__valueS…"
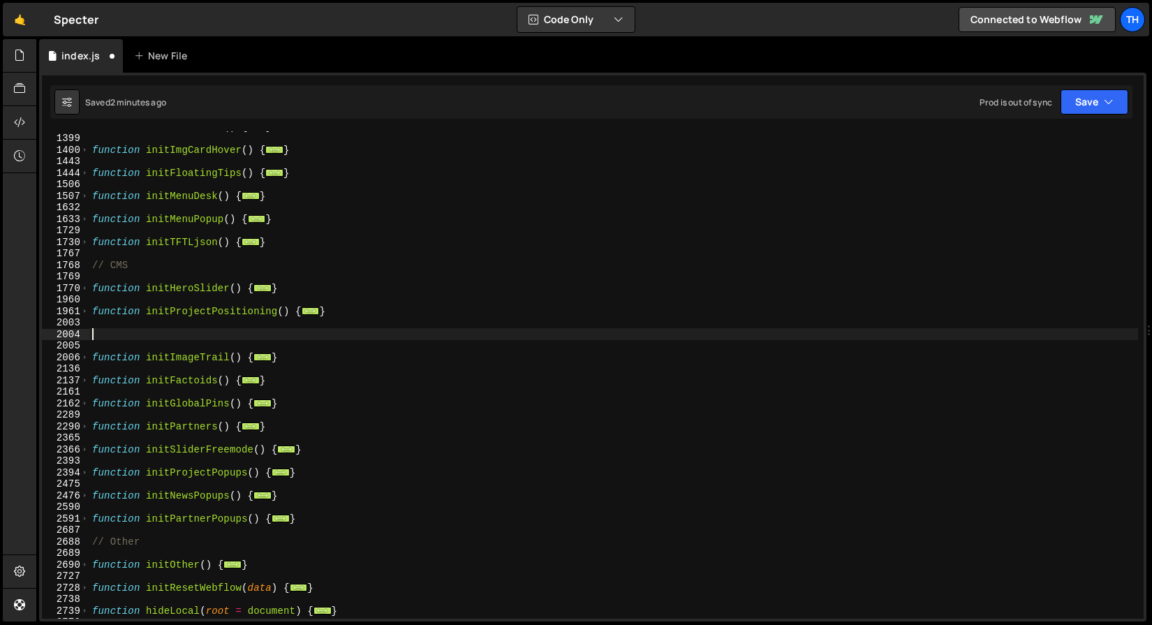
click at [207, 299] on div "function initLinkHover ( ) { ... } function initImgCardHover ( ) { ... } functi…" at bounding box center [613, 376] width 1049 height 510
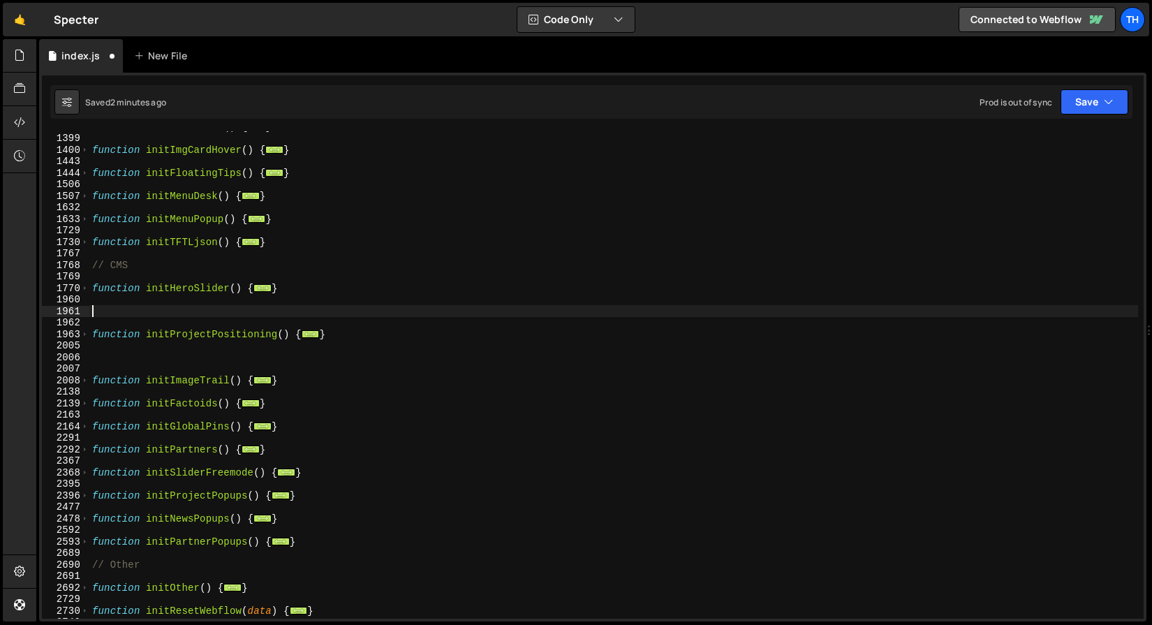
paste textarea "}"
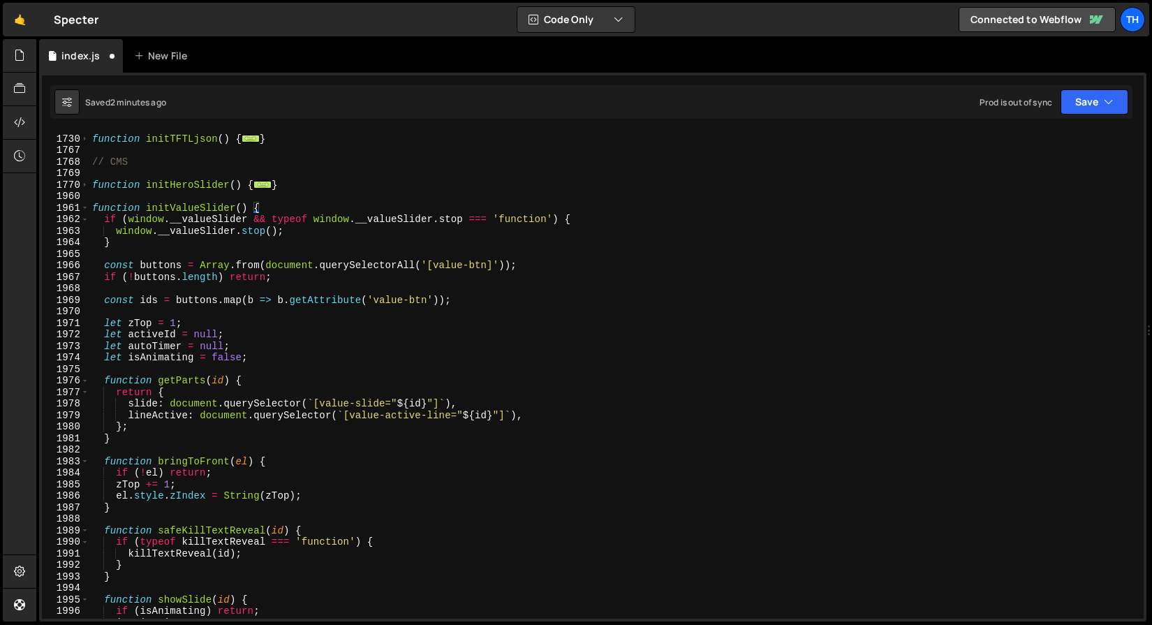
scroll to position [1177, 0]
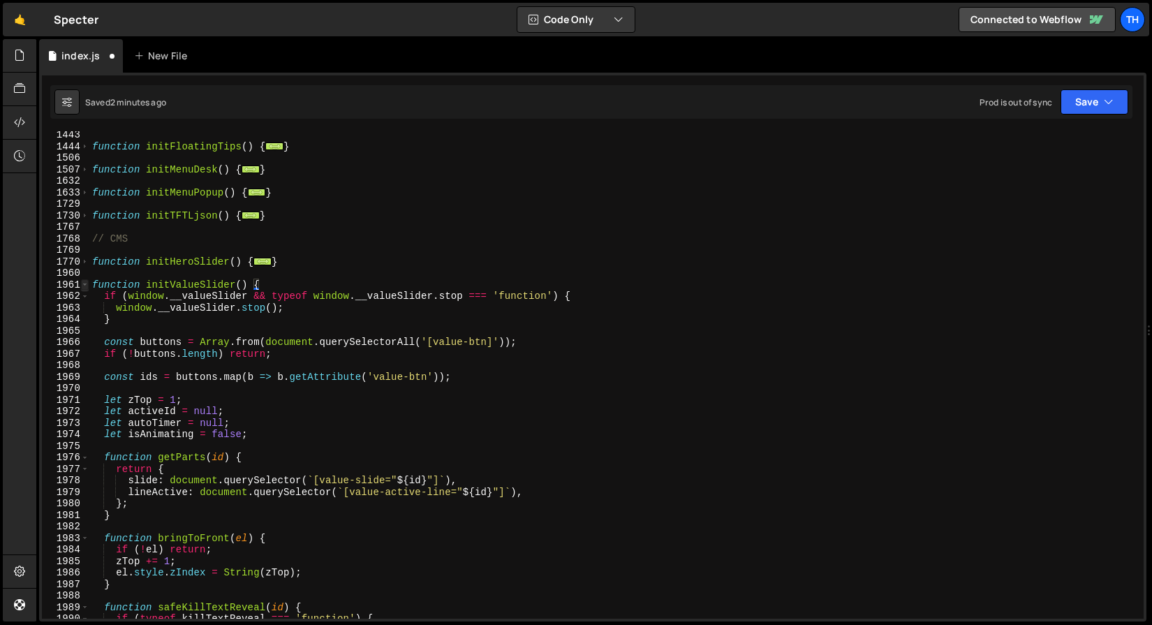
type textarea "}"
click at [86, 283] on span at bounding box center [85, 285] width 8 height 12
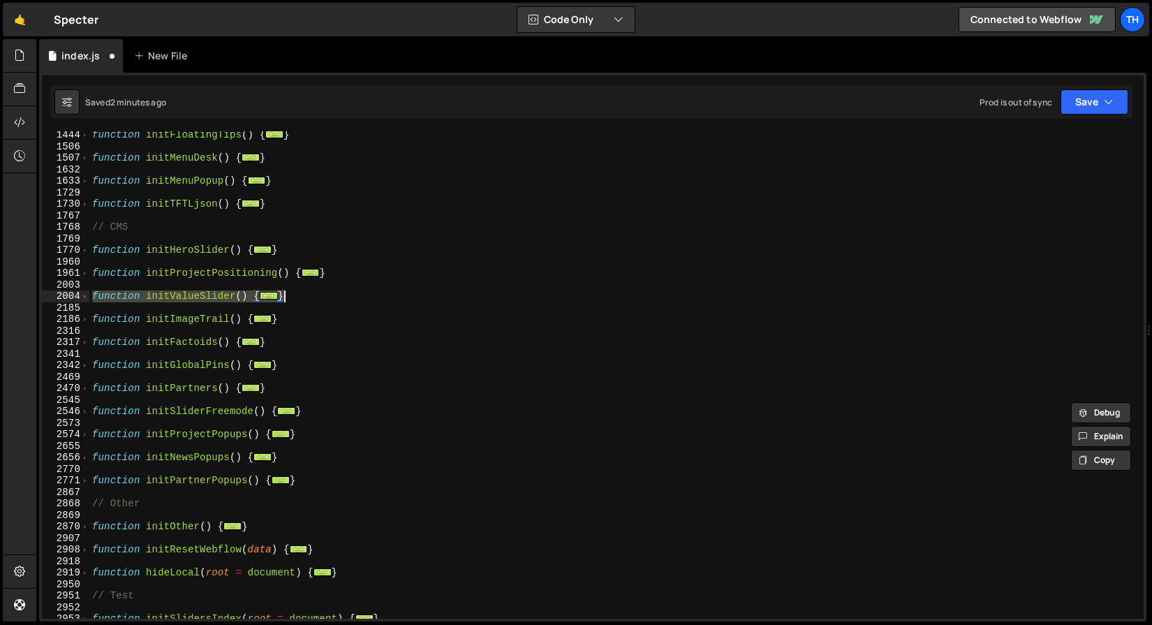
scroll to position [693, 0]
click at [165, 318] on div "function initFloatingTips ( ) { ... } function initMenuDesk ( ) { ... } functio…" at bounding box center [613, 384] width 1049 height 510
type textarea "function initImageTrail() {"
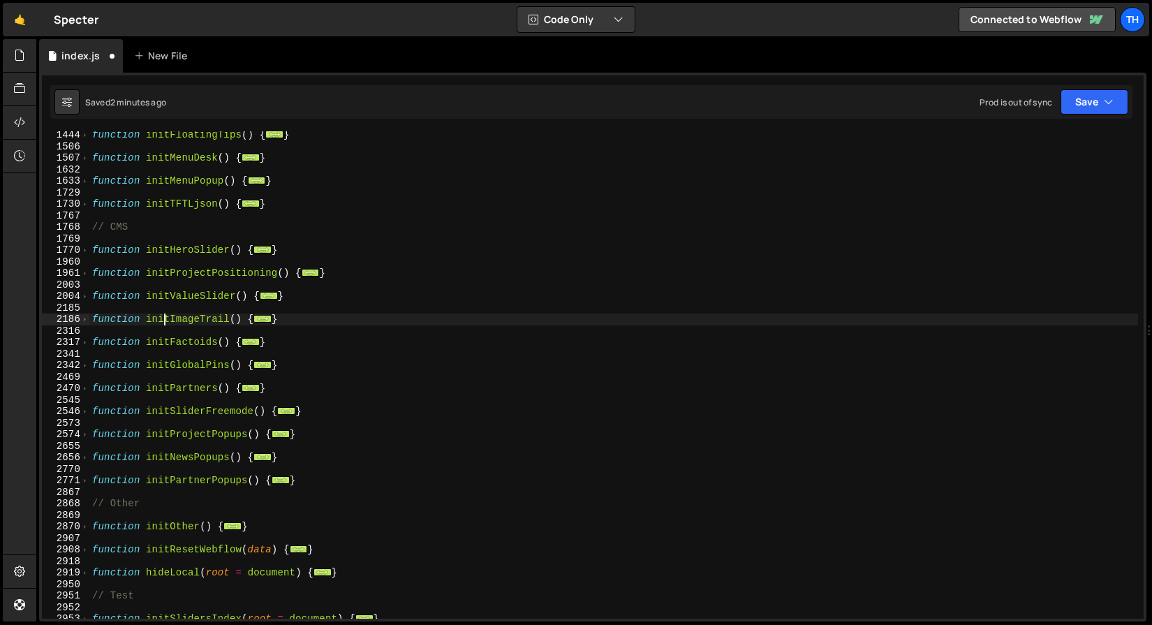
click at [165, 318] on div "function initFloatingTips ( ) { ... } function initMenuDesk ( ) { ... } functio…" at bounding box center [613, 384] width 1049 height 510
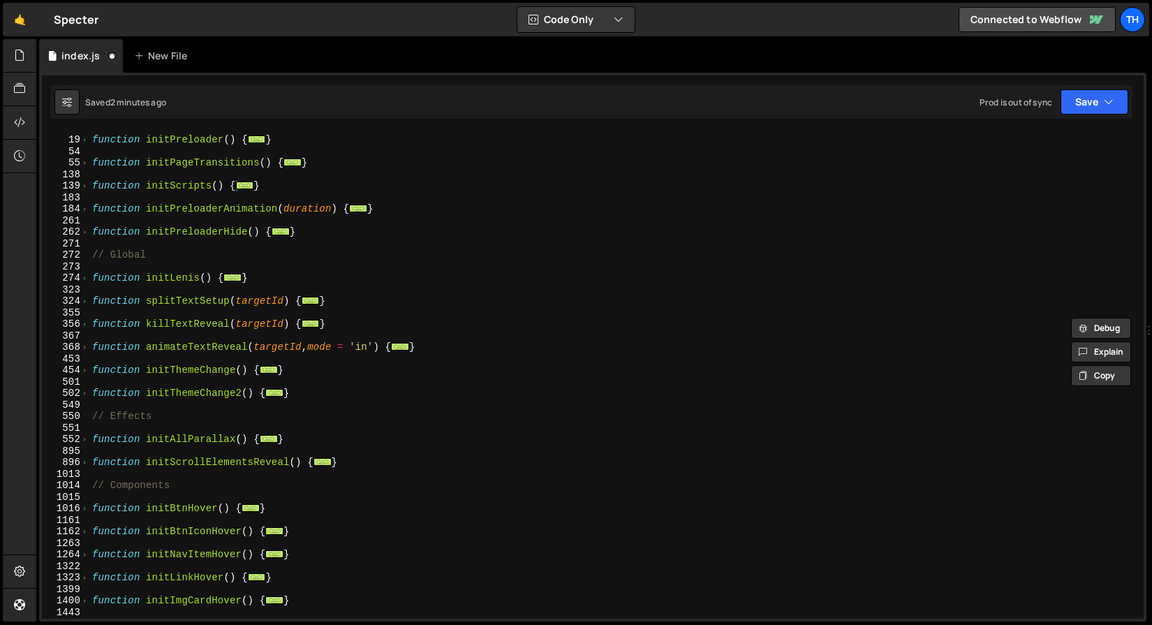
scroll to position [198, 0]
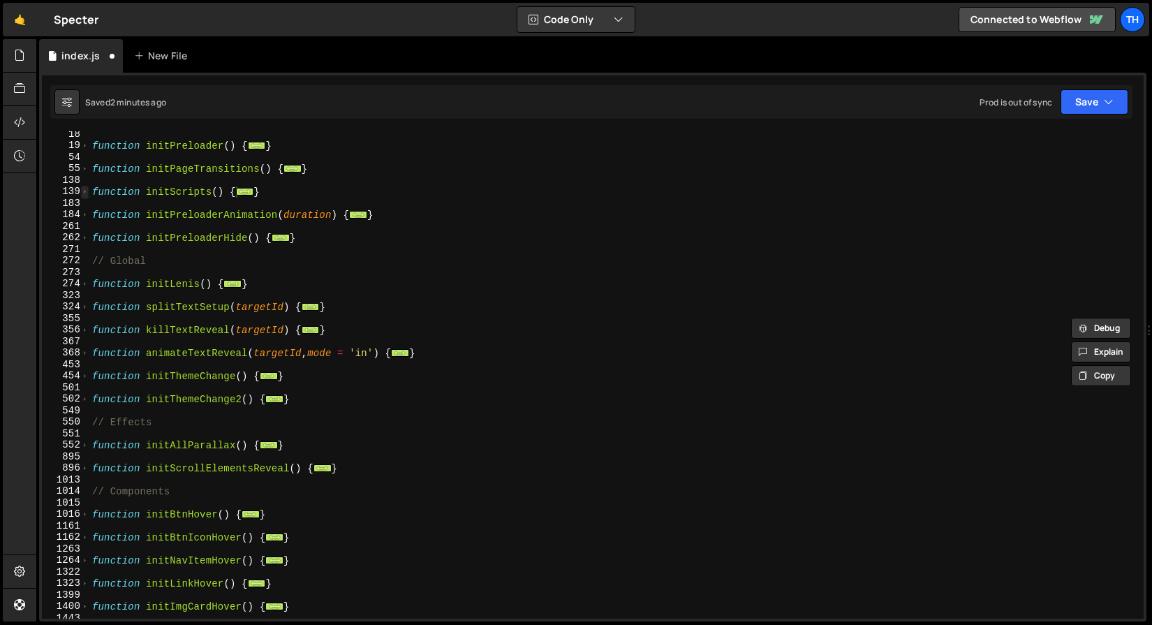
click at [82, 193] on span at bounding box center [85, 192] width 8 height 12
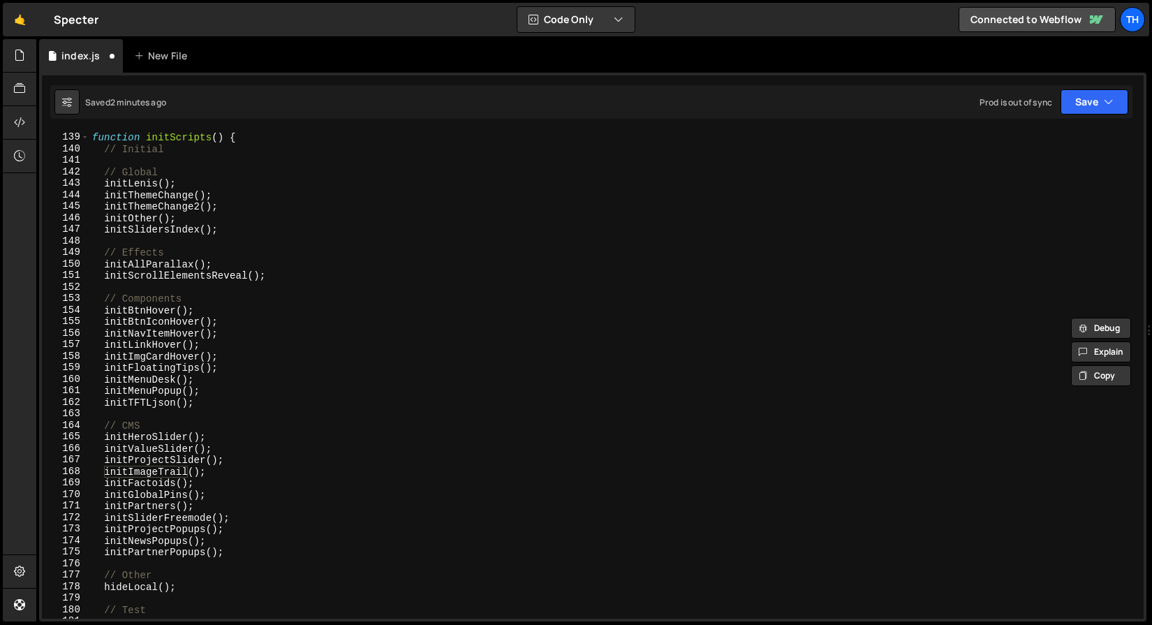
scroll to position [188, 0]
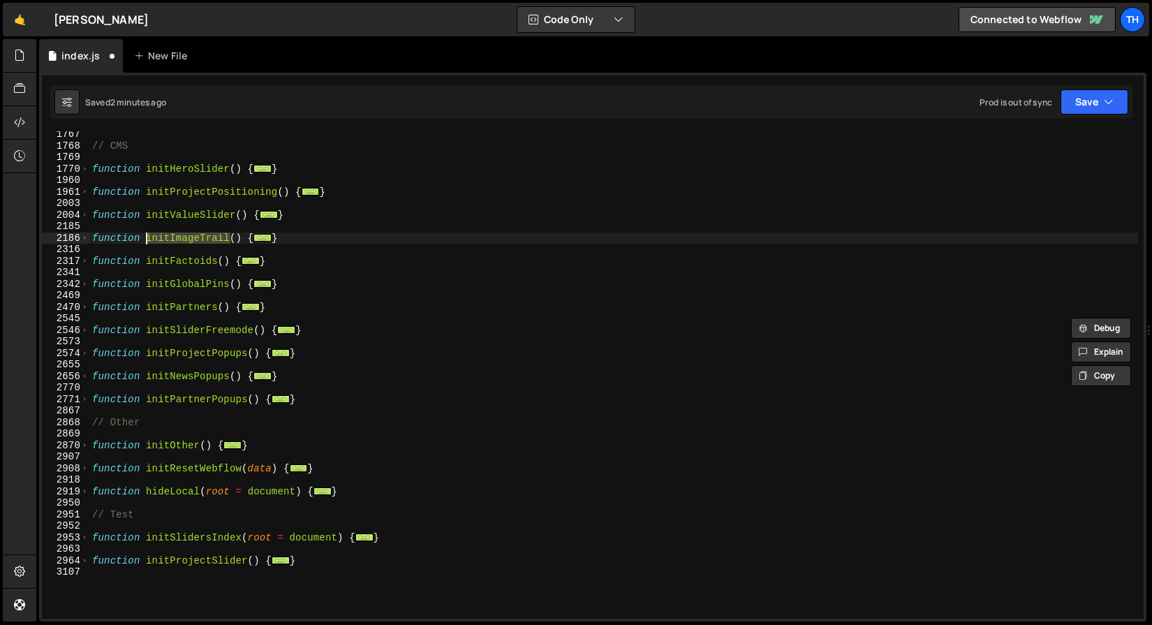
scroll to position [1274, 0]
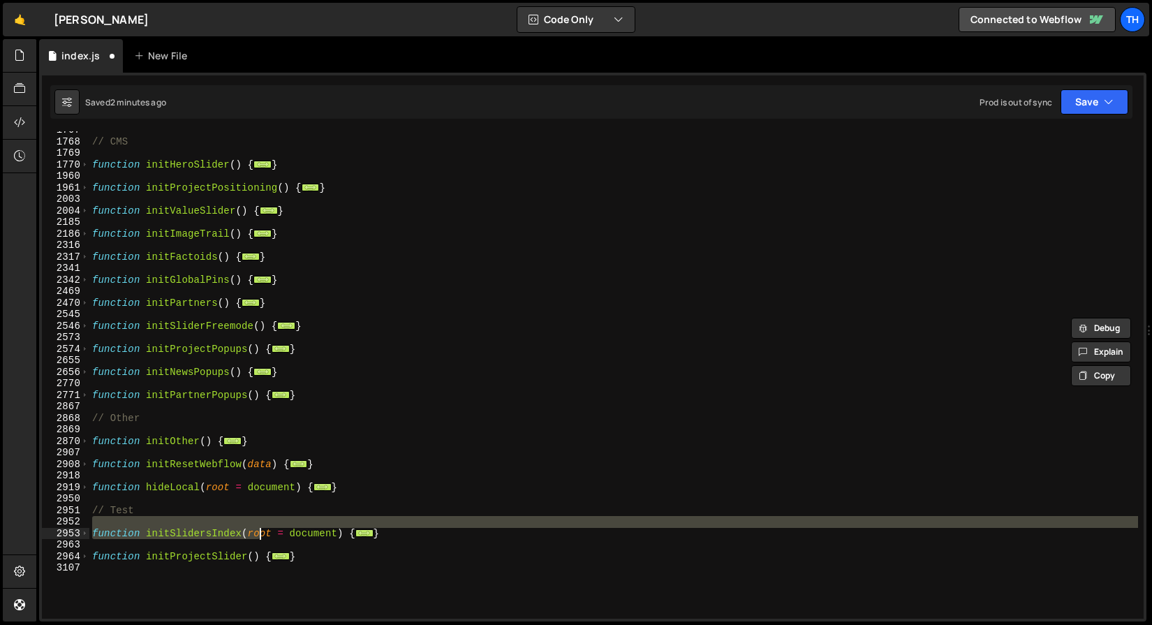
drag, startPoint x: 413, startPoint y: 526, endPoint x: 251, endPoint y: 535, distance: 162.9
click at [251, 535] on div "// CMS function initHeroSlider ( ) { ... } function initProjectPositioning ( ) …" at bounding box center [613, 379] width 1049 height 510
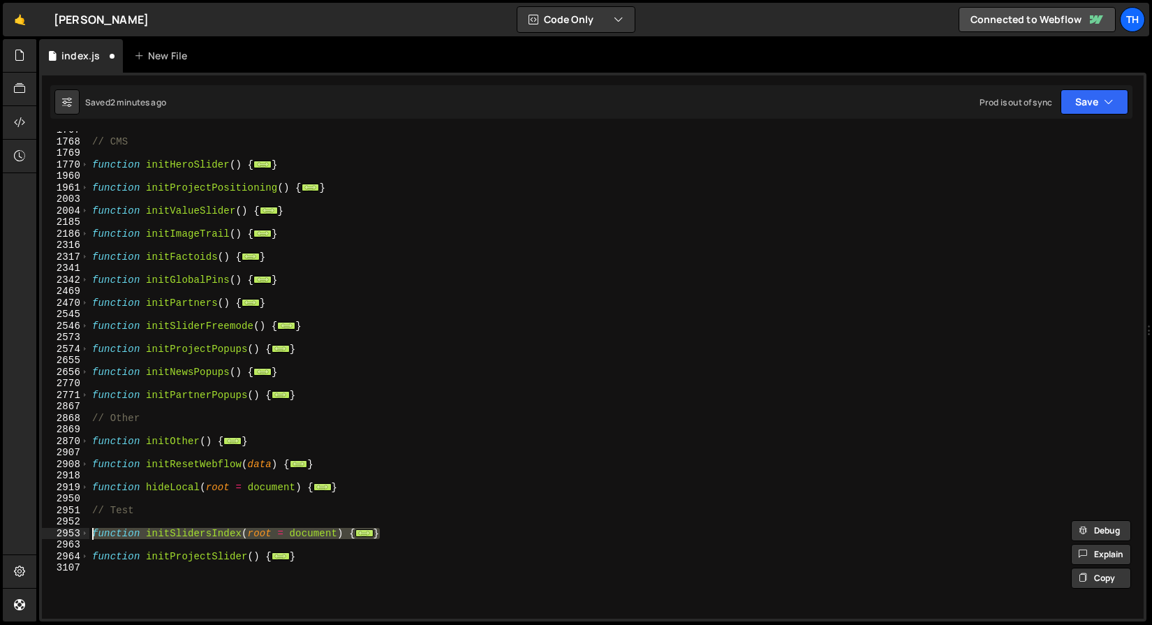
drag, startPoint x: 410, startPoint y: 530, endPoint x: 59, endPoint y: 534, distance: 351.9
click at [59, 534] on div "function initSlidersIndex(root = document) { 1767 1768 1769 1770 1960 1961 2003…" at bounding box center [593, 374] width 1102 height 487
type textarea "function initSlidersIndex(root = document) { root.querySelectorAll('[pop-up-pro…"
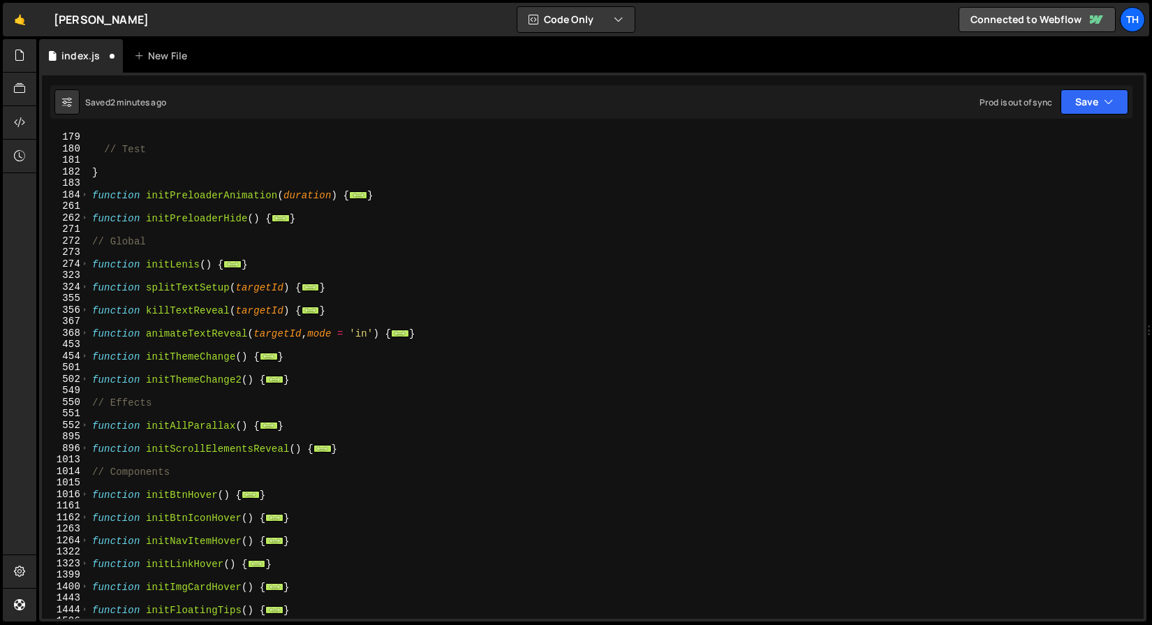
scroll to position [713, 0]
click at [320, 382] on div "hideLocal ( ) ; // Test } function initPreloaderAnimation ( duration ) { ... } …" at bounding box center [613, 376] width 1049 height 510
type textarea "}"
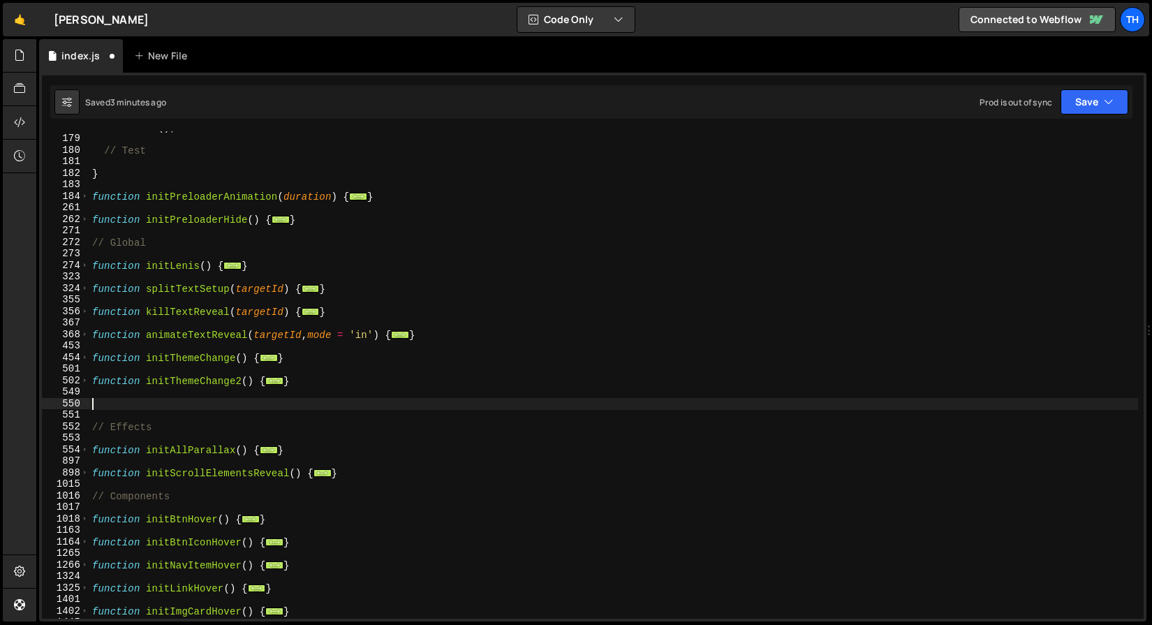
type textarea "}"
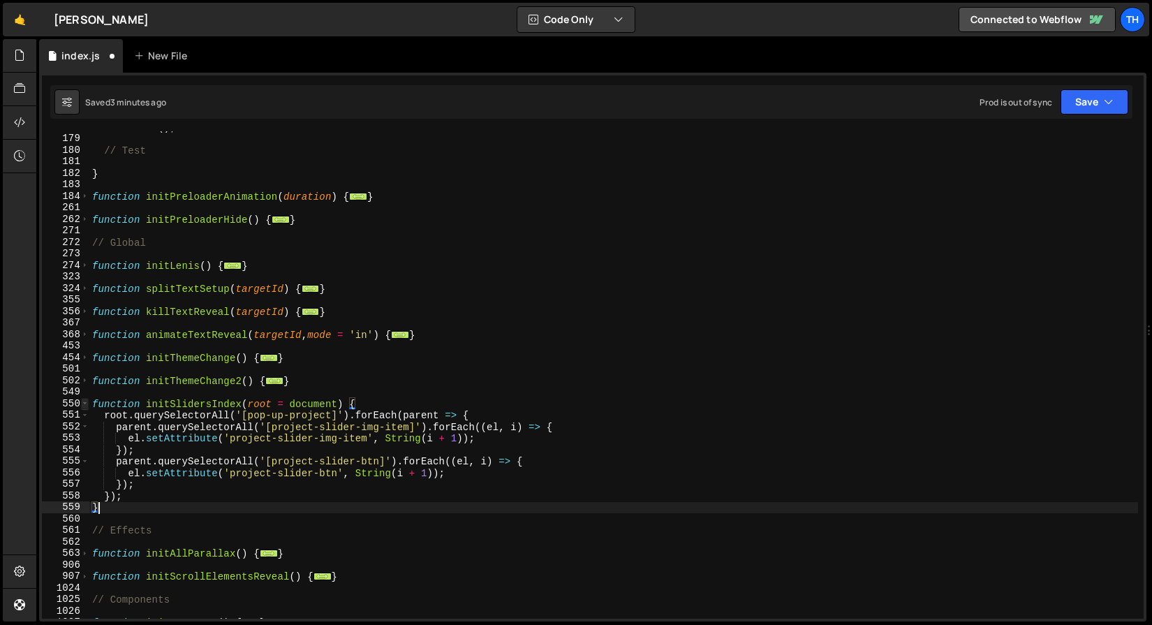
click at [85, 404] on span at bounding box center [85, 404] width 8 height 12
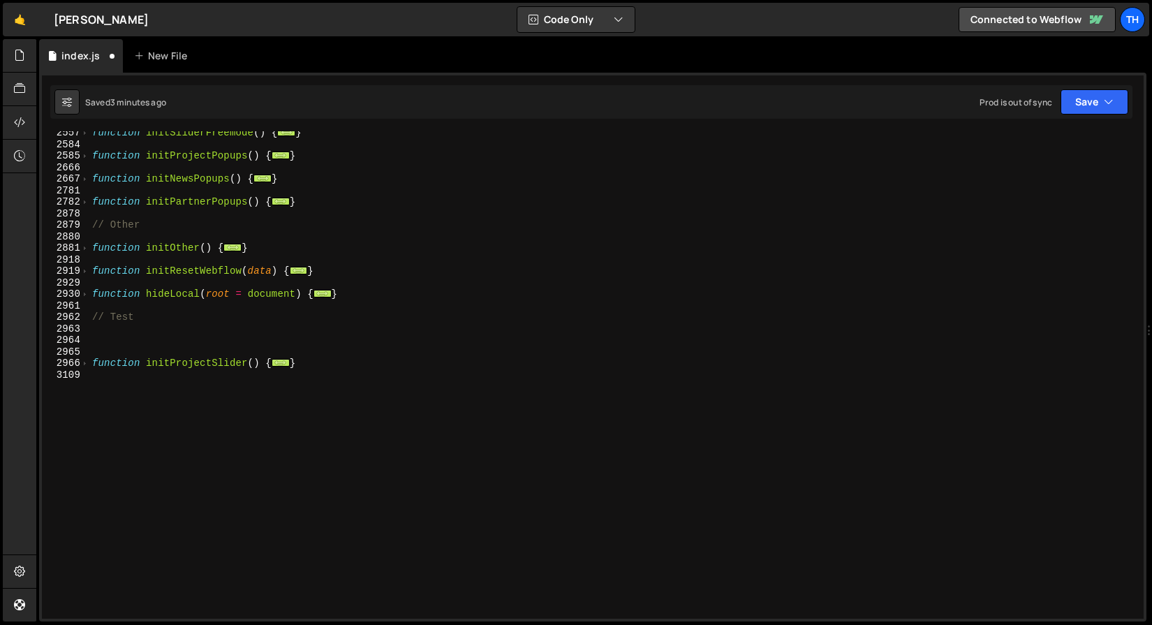
scroll to position [995, 0]
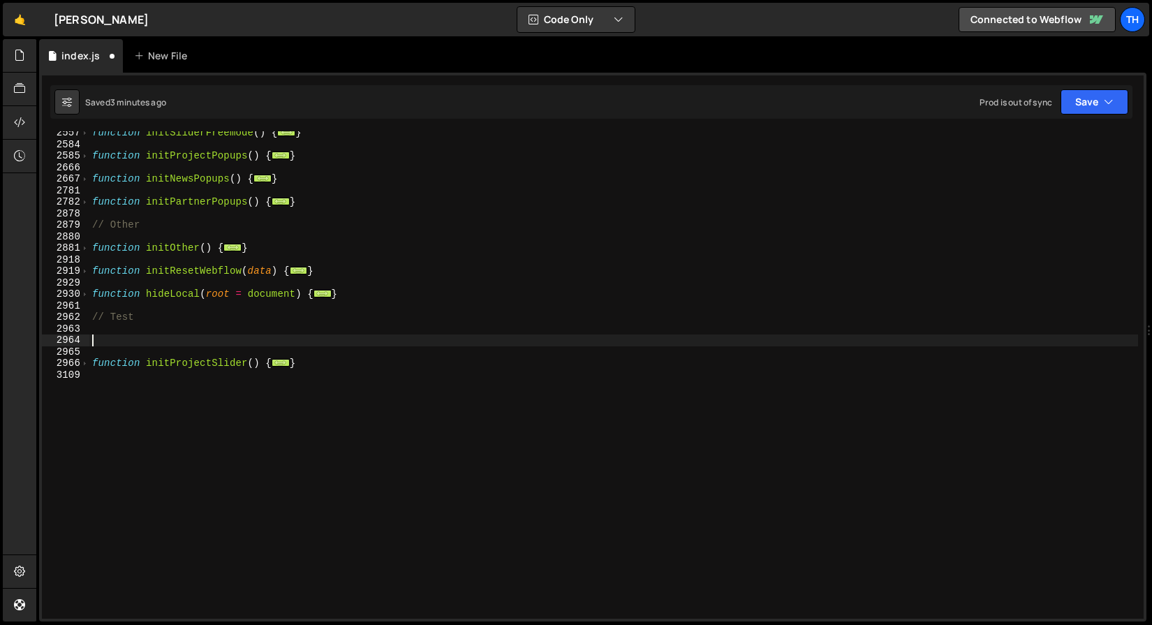
click at [128, 341] on div "function initSliderFreemode ( ) { ... } function initProjectPopups ( ) { ... } …" at bounding box center [613, 382] width 1049 height 510
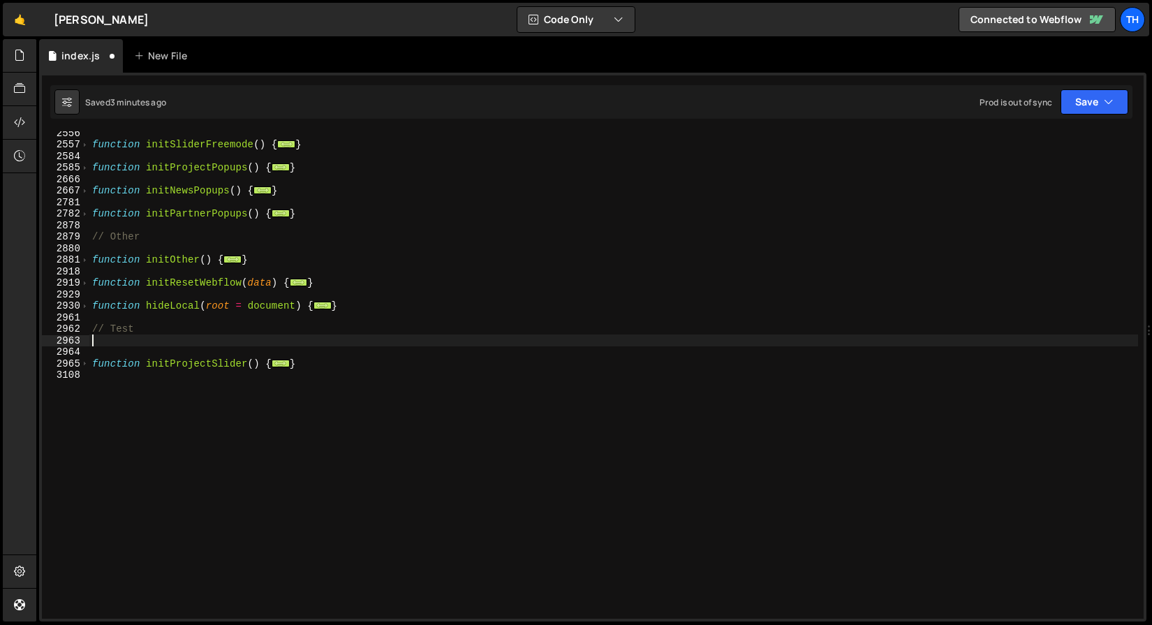
scroll to position [972, 0]
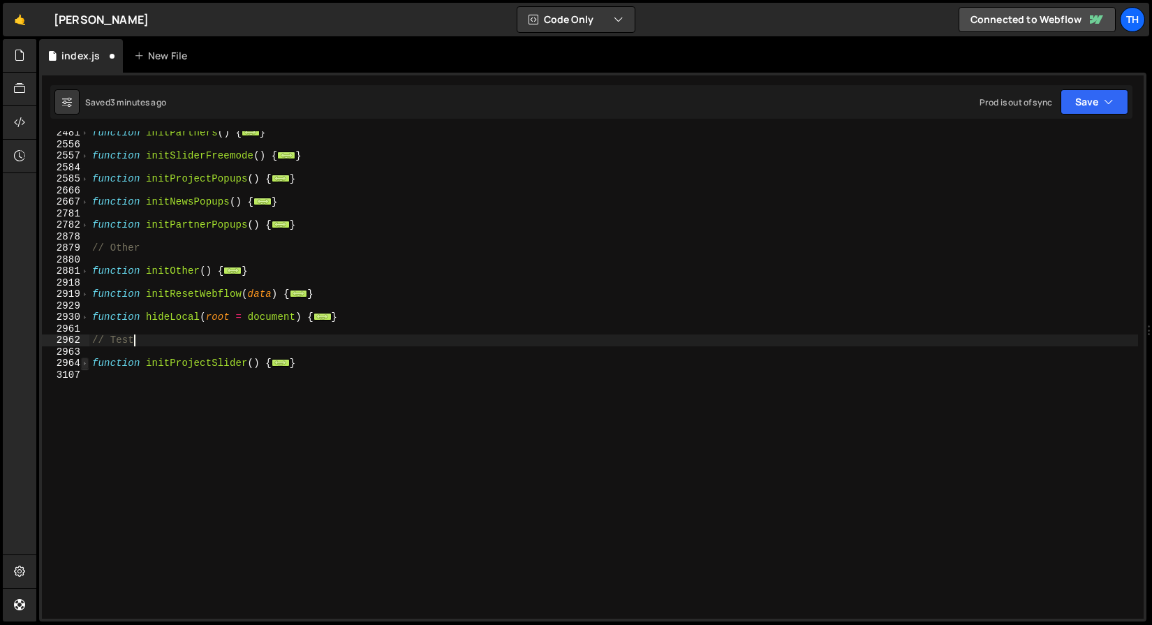
click at [86, 360] on span at bounding box center [85, 363] width 8 height 12
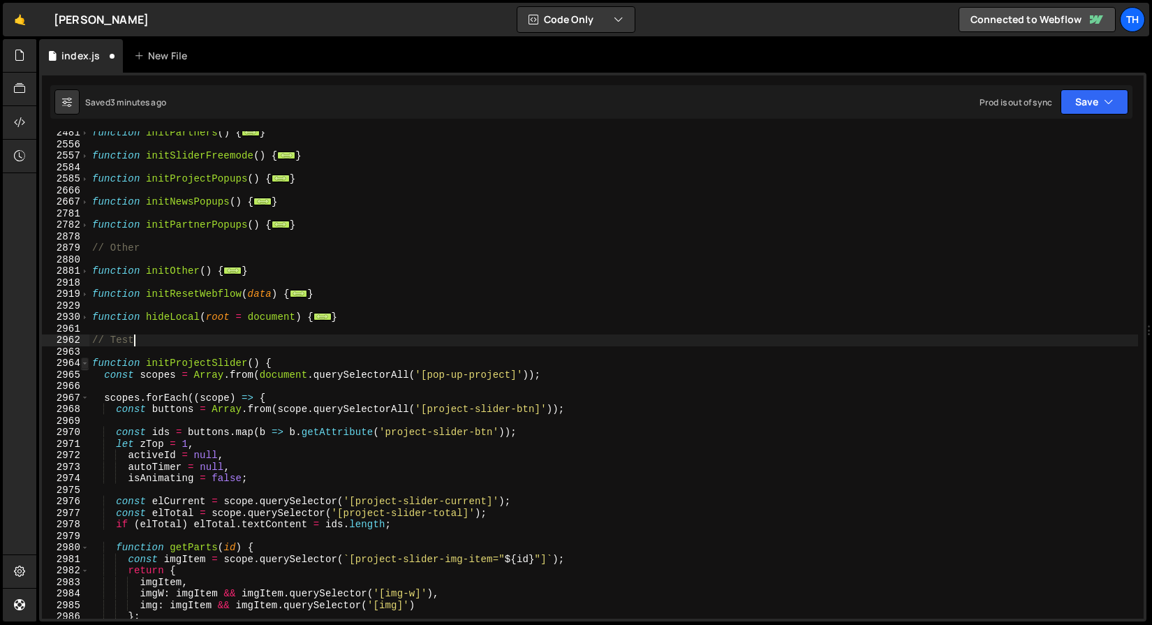
click at [86, 360] on span at bounding box center [85, 363] width 8 height 12
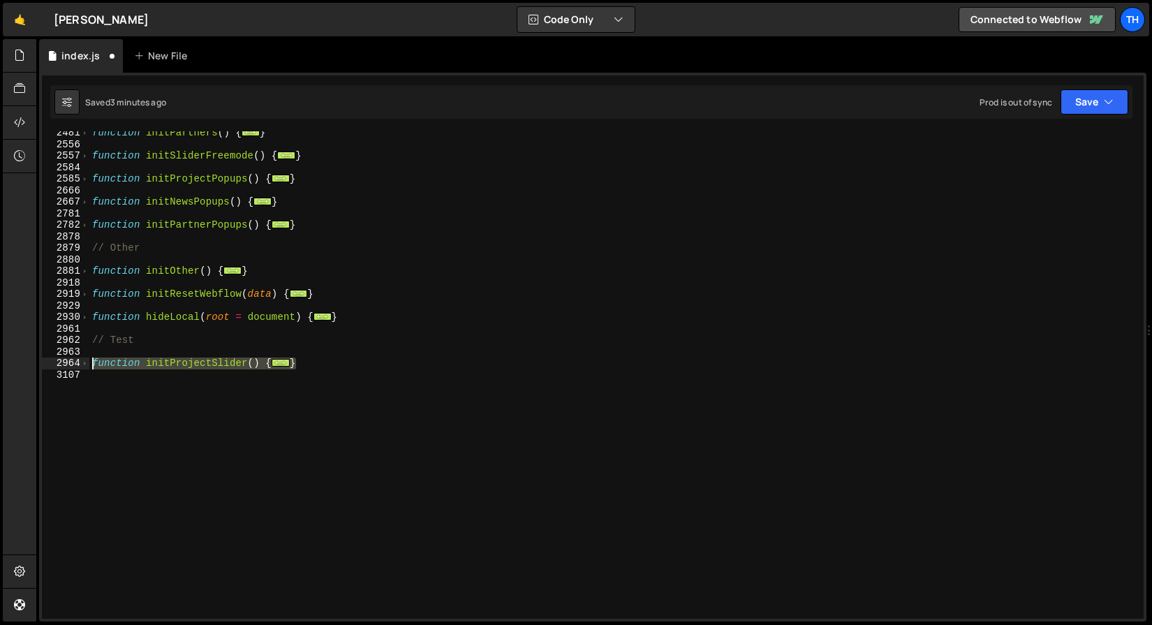
drag, startPoint x: 311, startPoint y: 363, endPoint x: 45, endPoint y: 362, distance: 266.0
click at [45, 362] on div "// Test 2481 2556 2557 2584 2585 2666 2667 2781 2782 2878 2879 2880 2881 2918 2…" at bounding box center [593, 374] width 1102 height 487
type textarea "function initProjectSlider() { const scopes = Array.from(document.querySelector…"
click at [84, 367] on span at bounding box center [85, 363] width 8 height 12
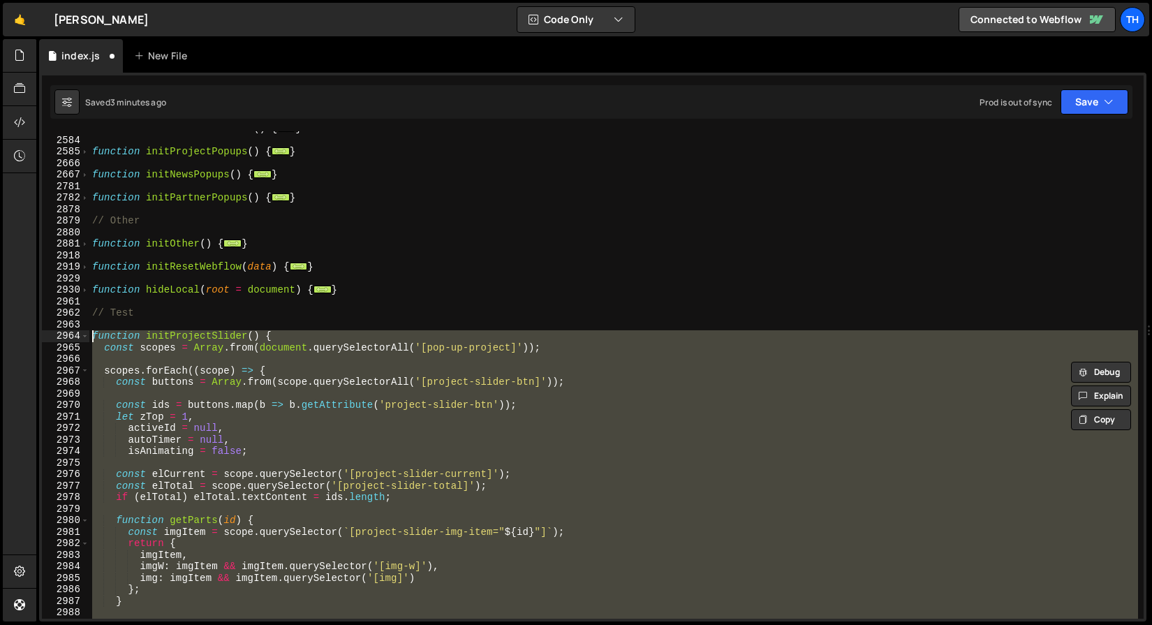
scroll to position [955, 0]
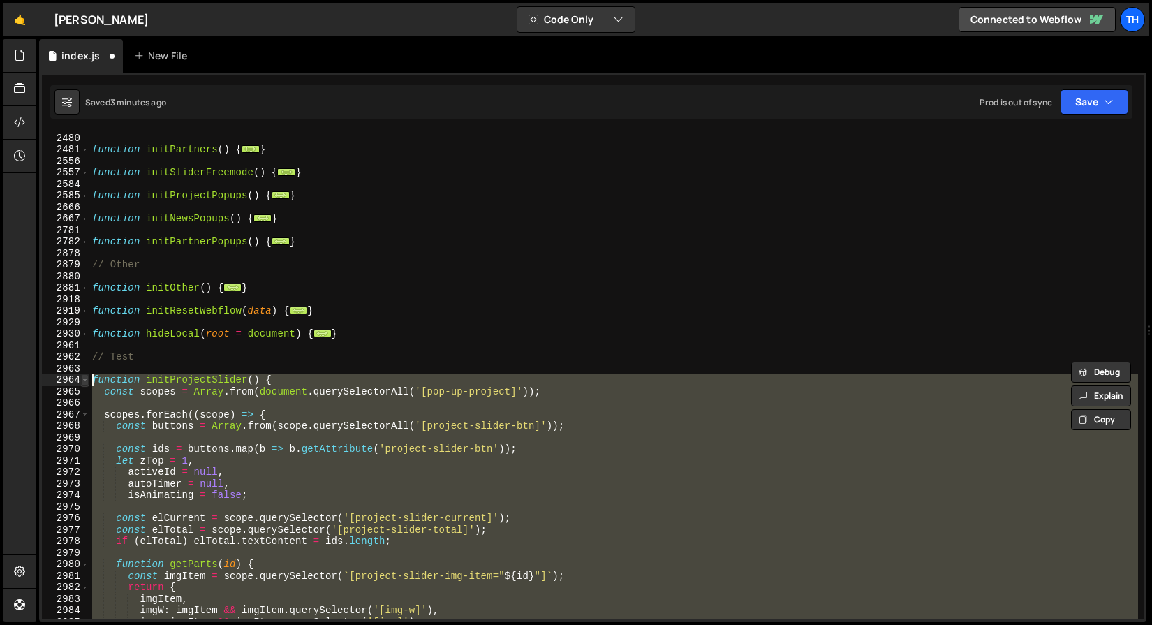
click at [87, 377] on span at bounding box center [85, 380] width 8 height 12
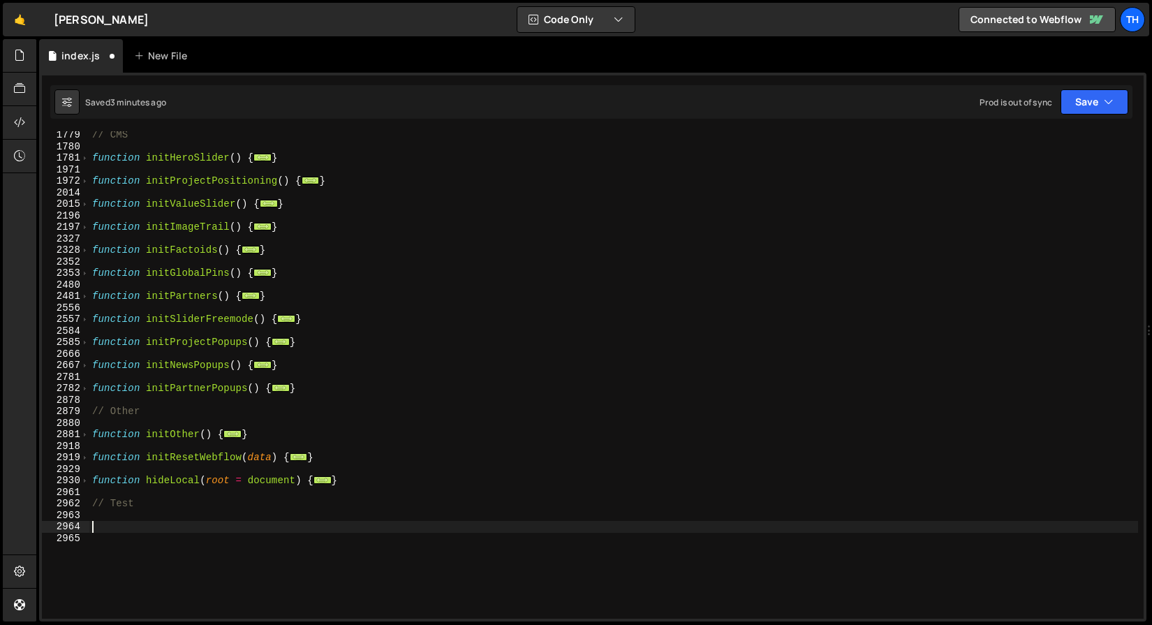
scroll to position [806, 0]
click at [308, 207] on div "// CMS function initHeroSlider ( ) { ... } function initProjectPositioning ( ) …" at bounding box center [613, 375] width 1049 height 510
type textarea "}"
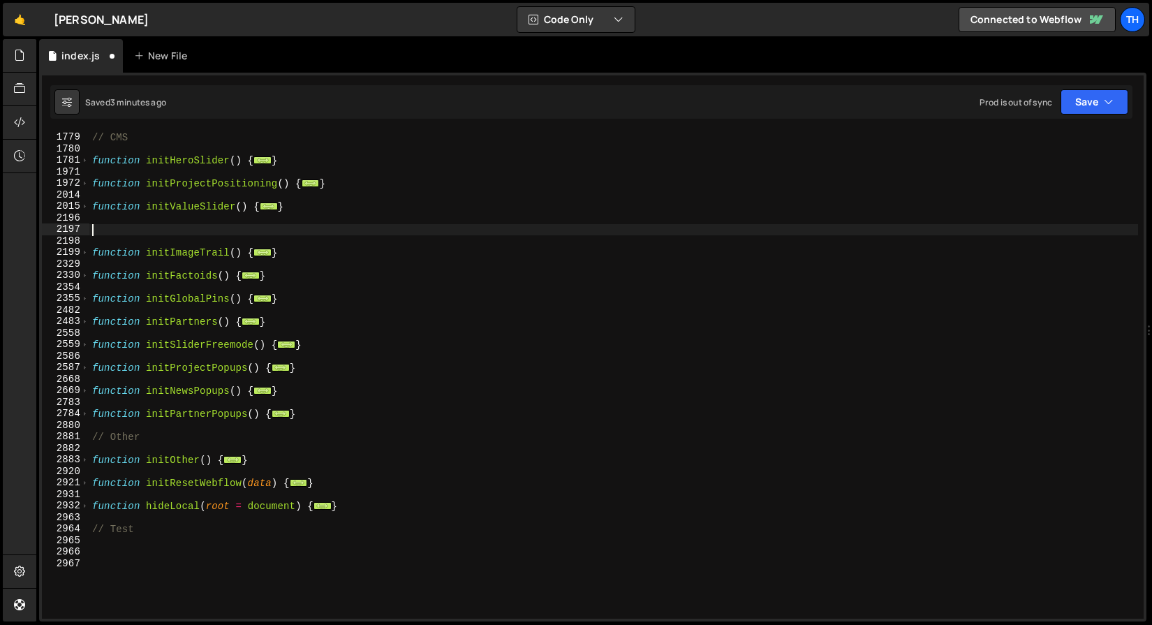
paste textarea "}"
type textarea "}"
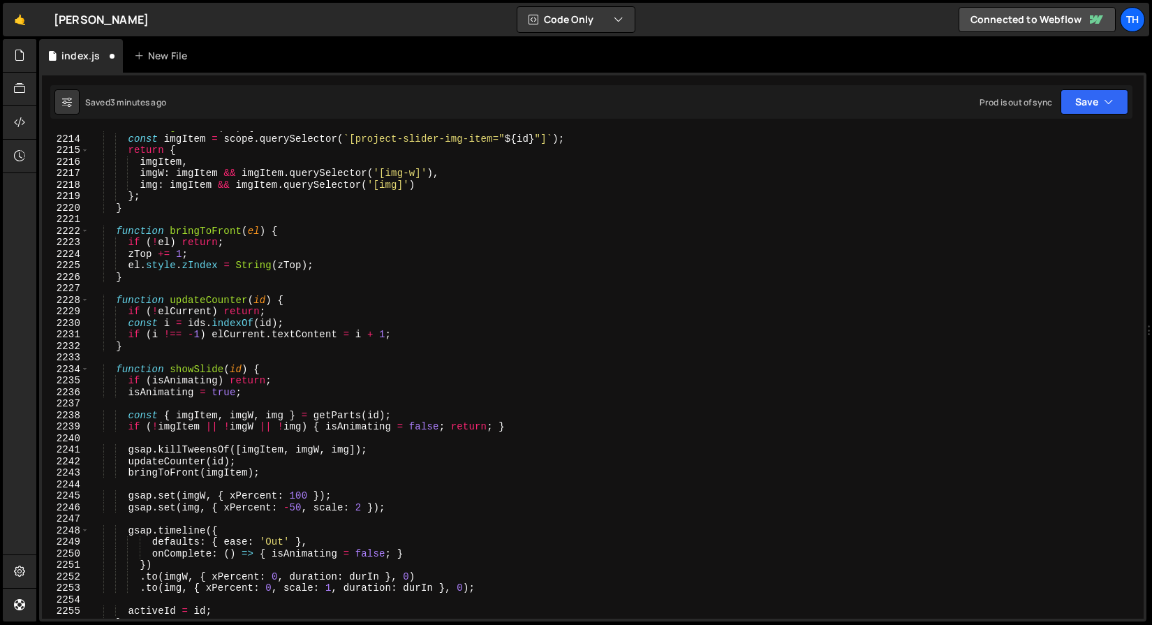
scroll to position [784, 0]
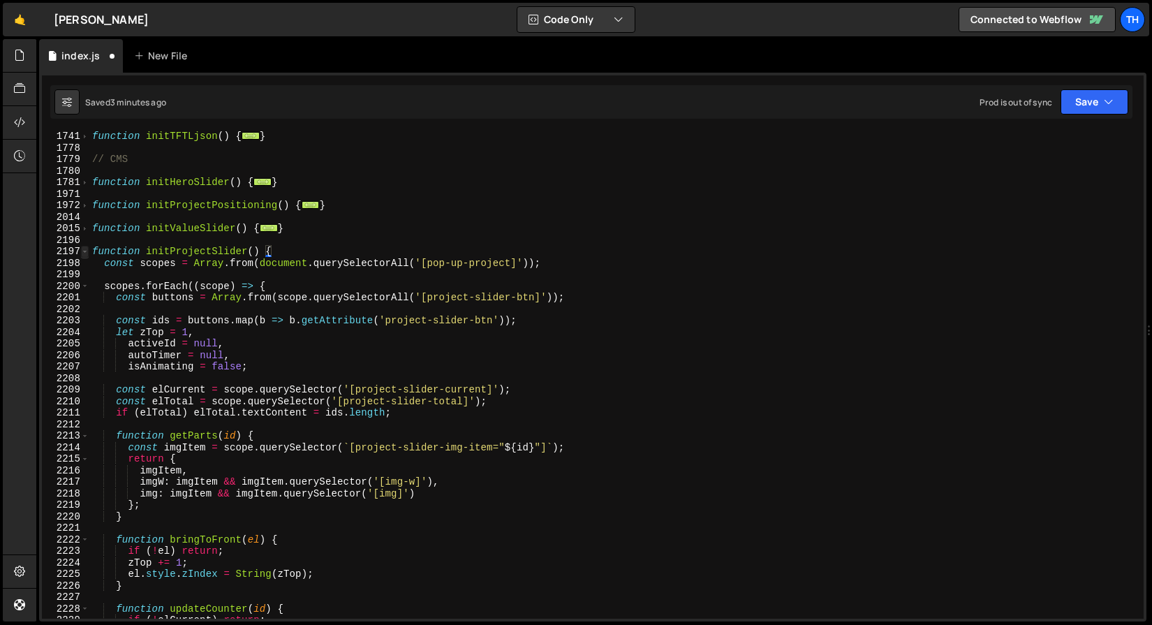
click at [84, 253] on span at bounding box center [85, 252] width 8 height 12
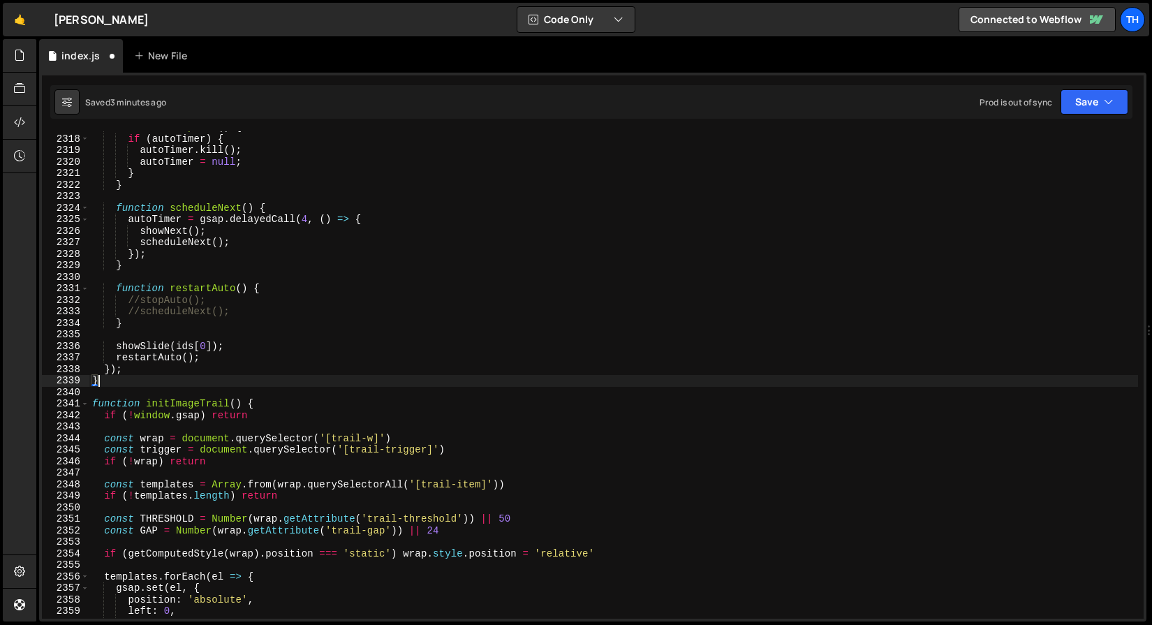
scroll to position [17058, 0]
click at [1072, 108] on button "Save" at bounding box center [1094, 101] width 68 height 25
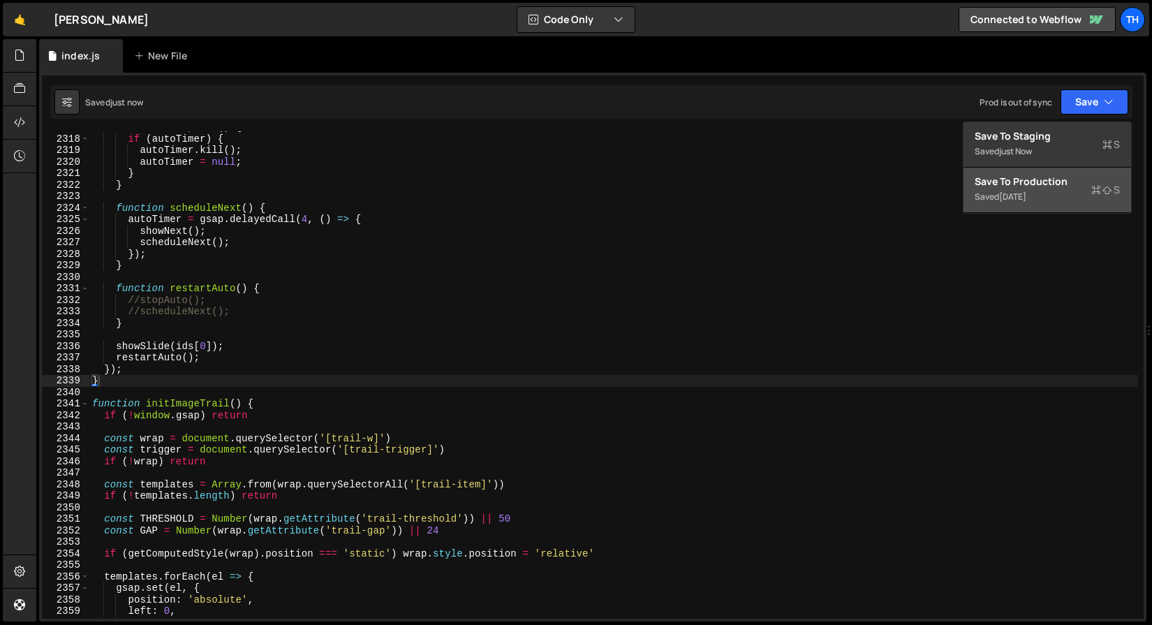
click at [1013, 175] on div "Save to Production S" at bounding box center [1047, 182] width 145 height 14
